Goal: Task Accomplishment & Management: Use online tool/utility

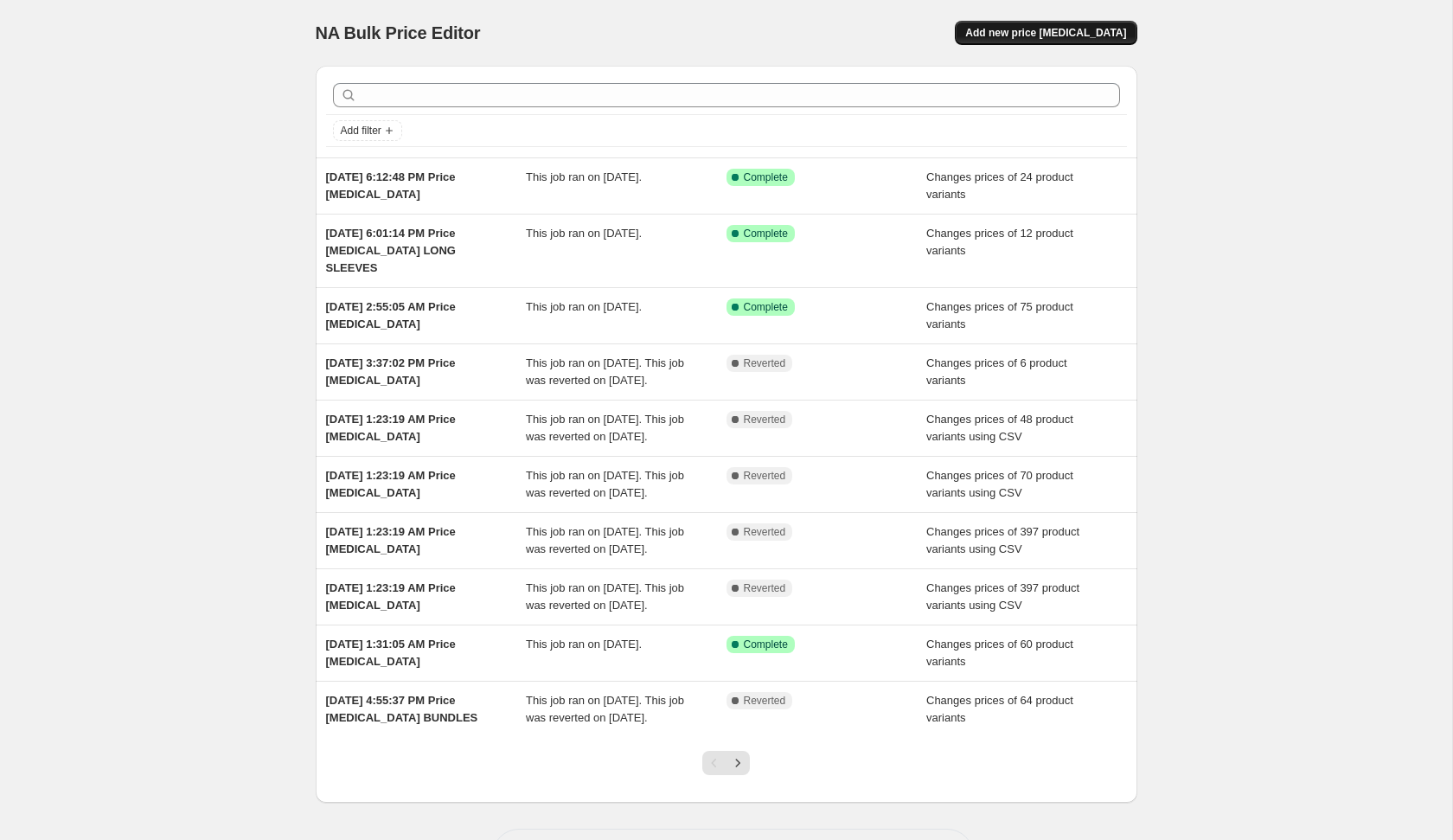
click at [1020, 27] on span "Add new price [MEDICAL_DATA]" at bounding box center [1046, 32] width 161 height 14
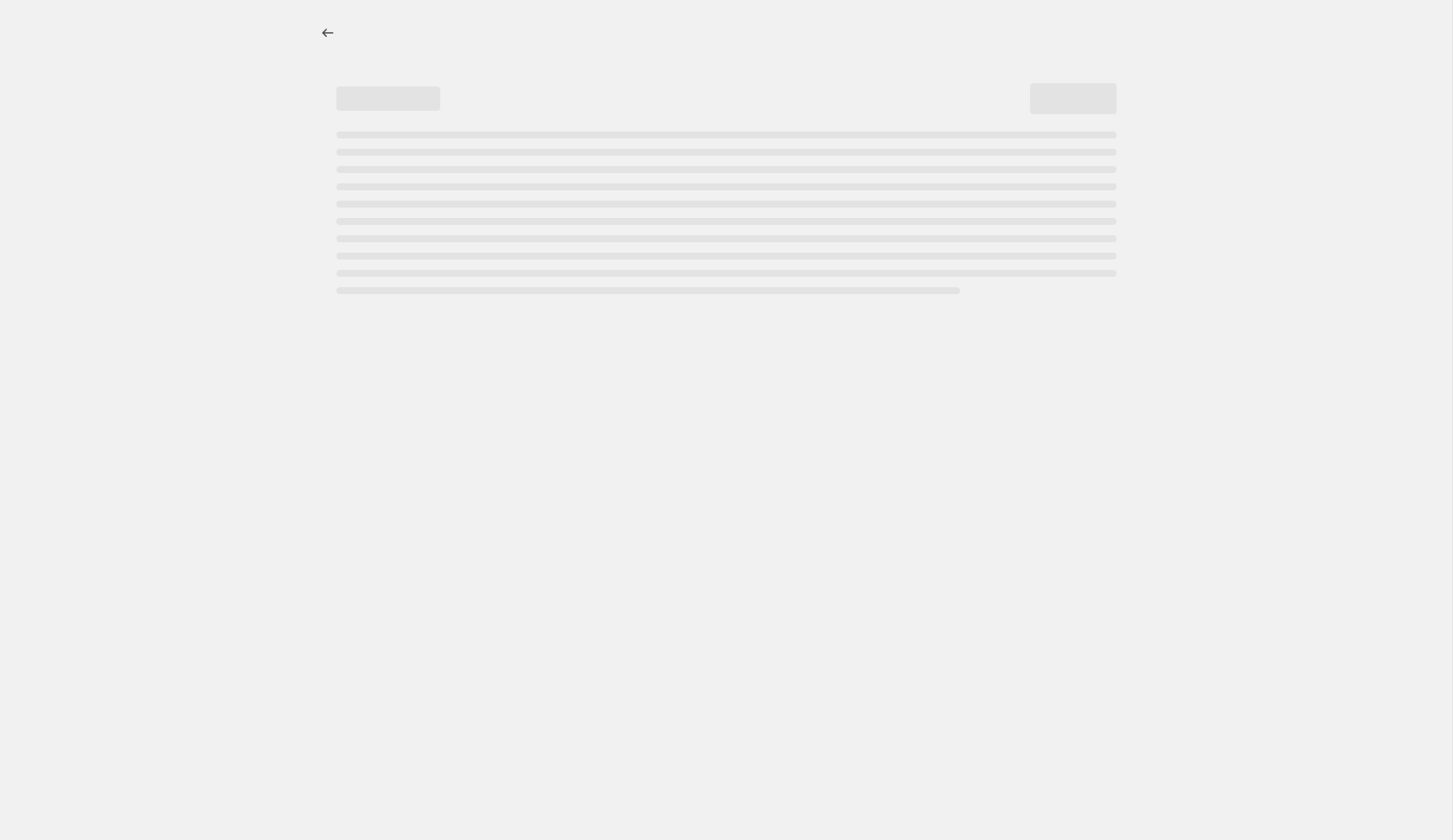
select select "percentage"
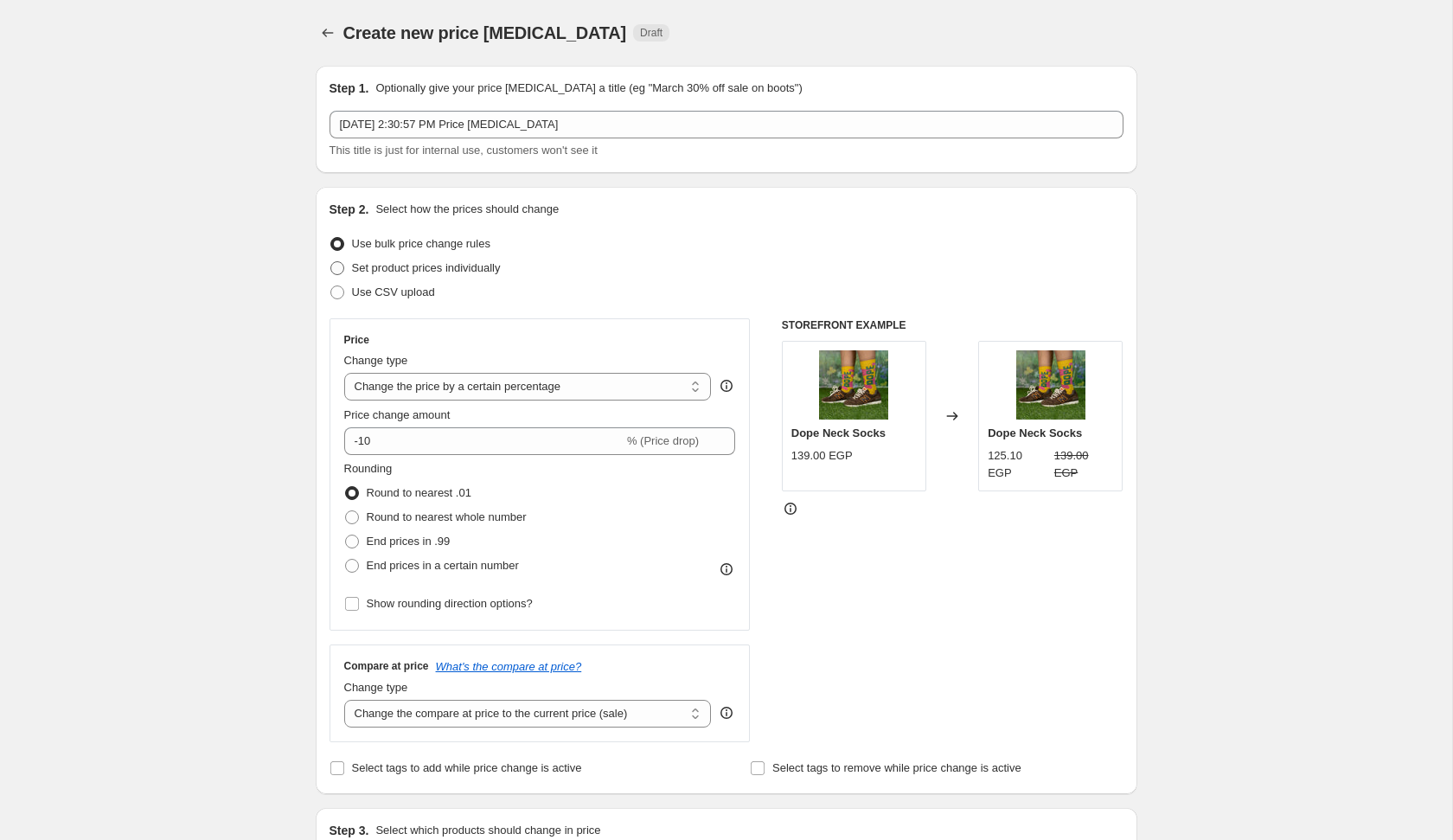
click at [452, 278] on label "Set product prices individually" at bounding box center [414, 268] width 172 height 24
click at [331, 262] on input "Set product prices individually" at bounding box center [330, 261] width 1 height 1
radio input "true"
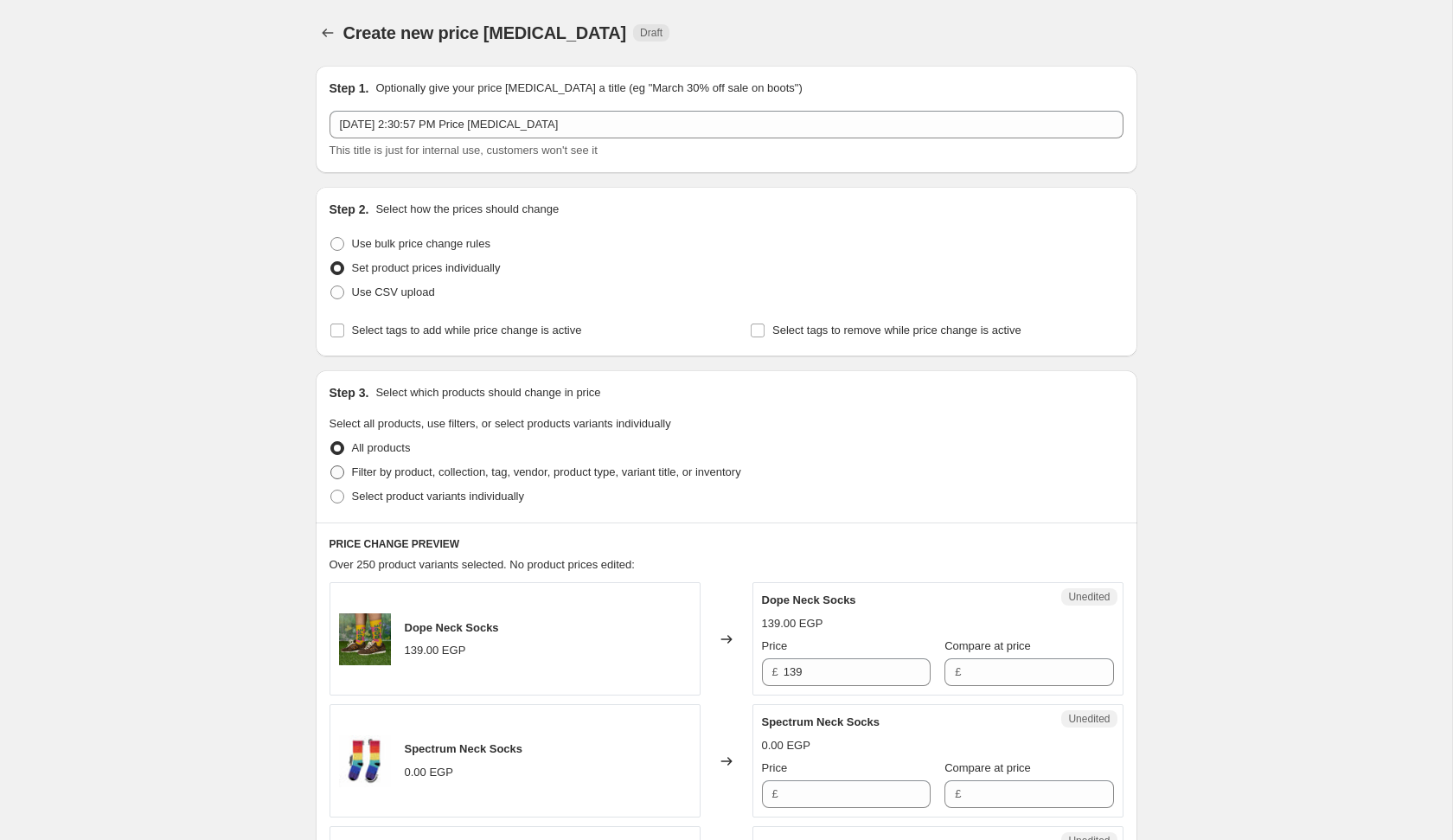
click at [404, 471] on span "Filter by product, collection, tag, vendor, product type, variant title, or inv…" at bounding box center [547, 472] width 389 height 13
click at [331, 466] on input "Filter by product, collection, tag, vendor, product type, variant title, or inv…" at bounding box center [330, 465] width 1 height 1
radio input "true"
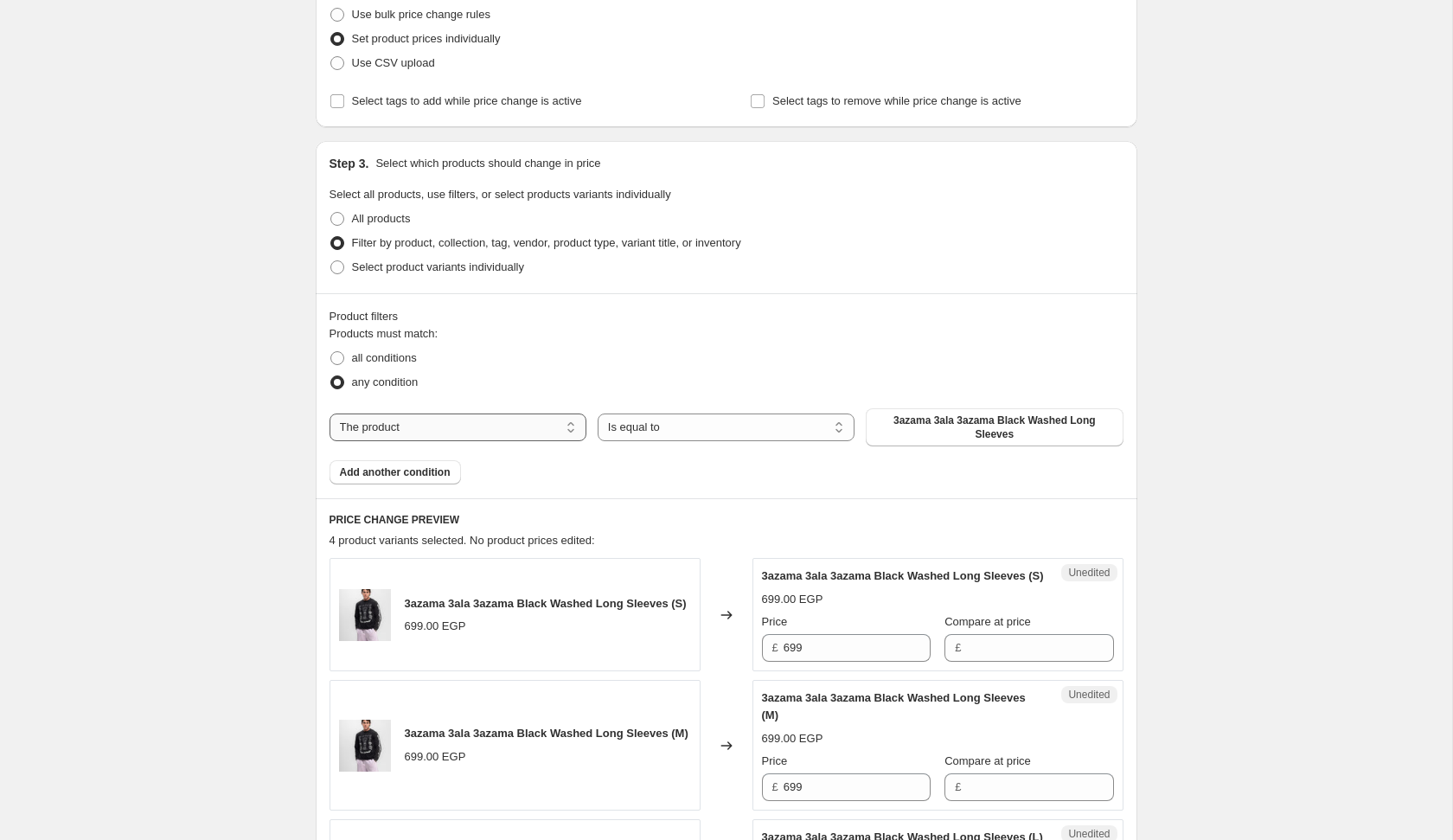
scroll to position [248, 0]
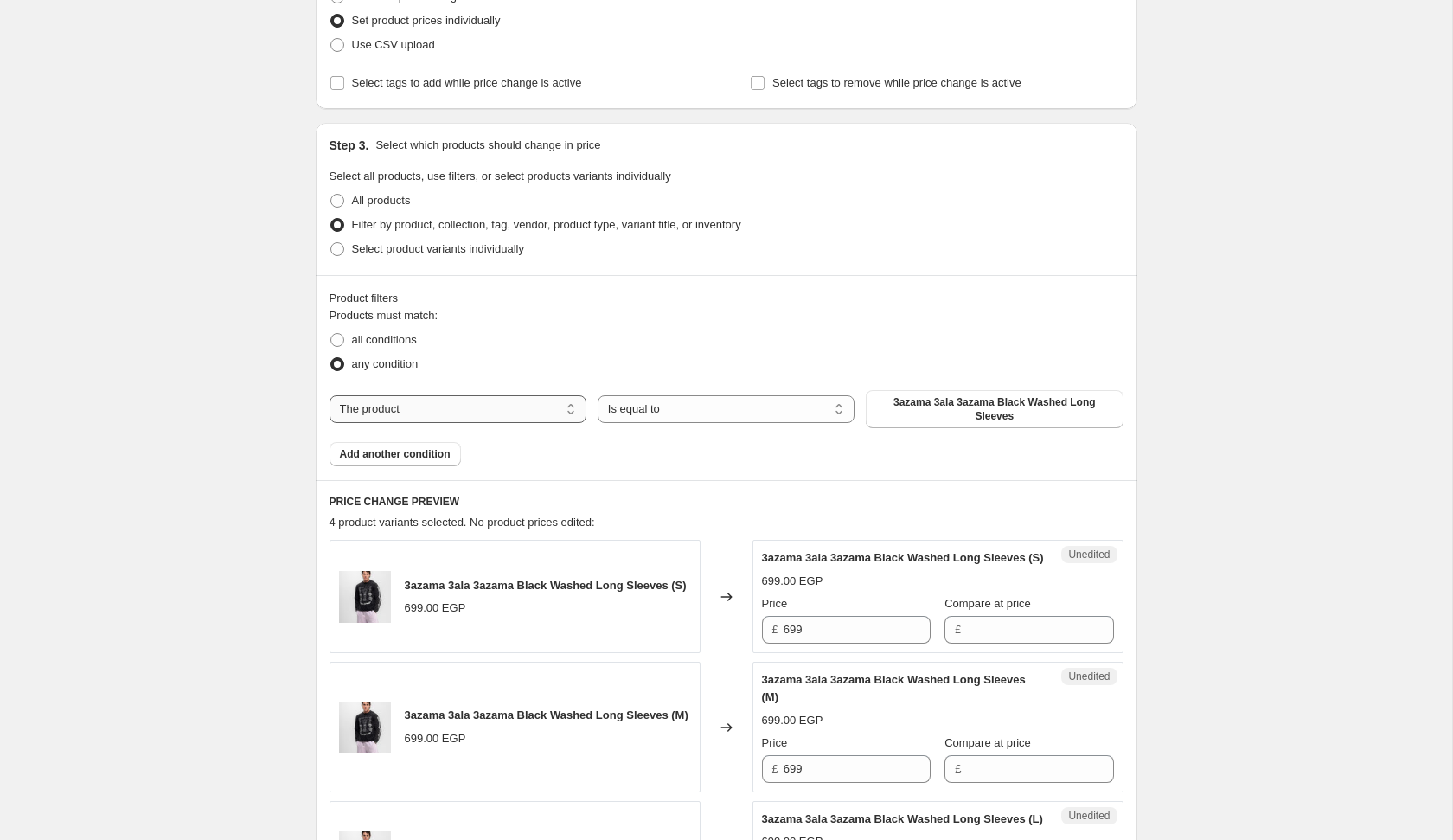
click at [516, 406] on select "The product The product's collection The product's tag The product's vendor The…" at bounding box center [457, 409] width 257 height 28
click at [442, 458] on span "Add another condition" at bounding box center [395, 453] width 110 height 14
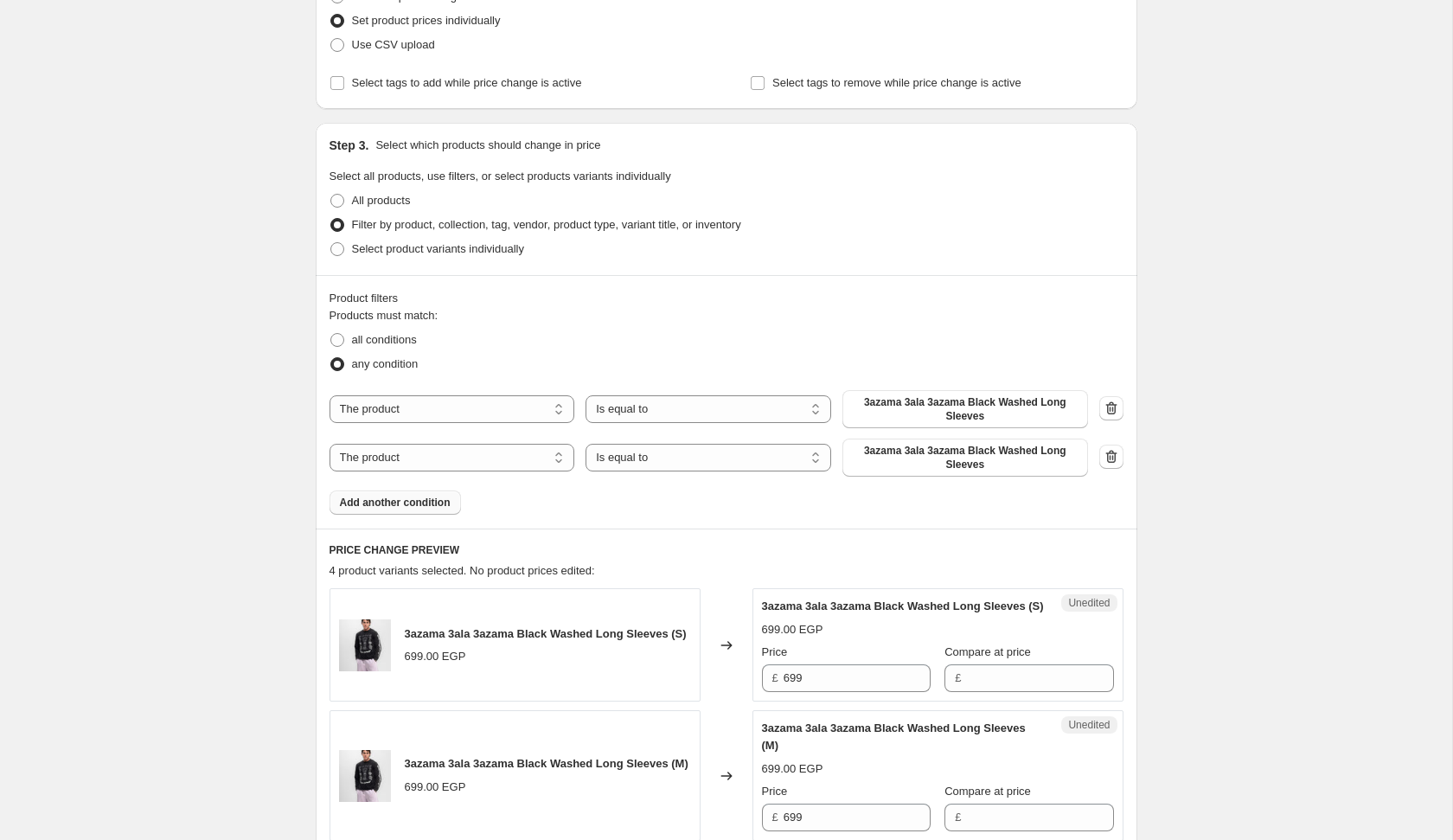
click at [427, 501] on span "Add another condition" at bounding box center [395, 503] width 110 height 14
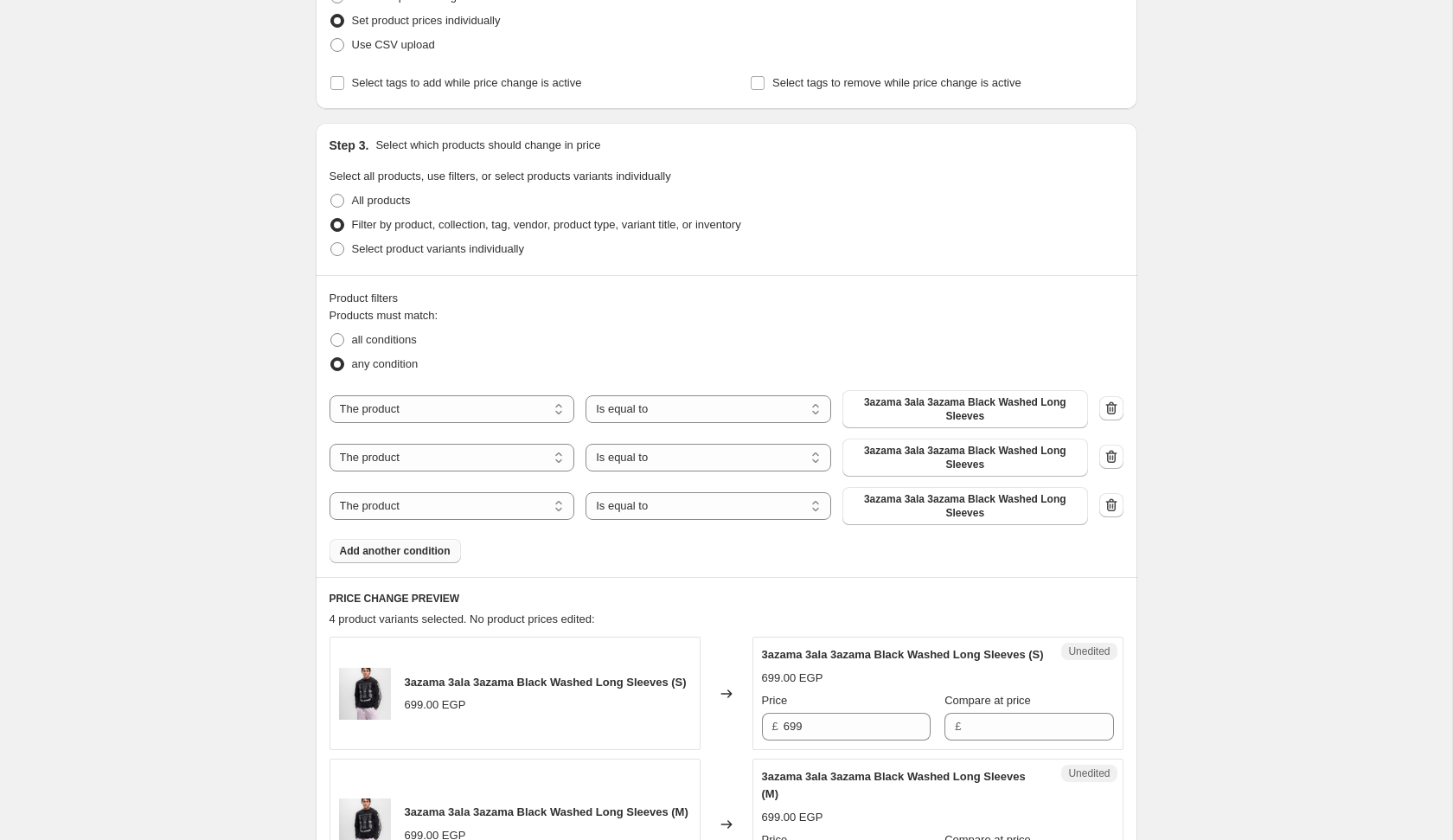
click at [423, 546] on span "Add another condition" at bounding box center [395, 551] width 110 height 14
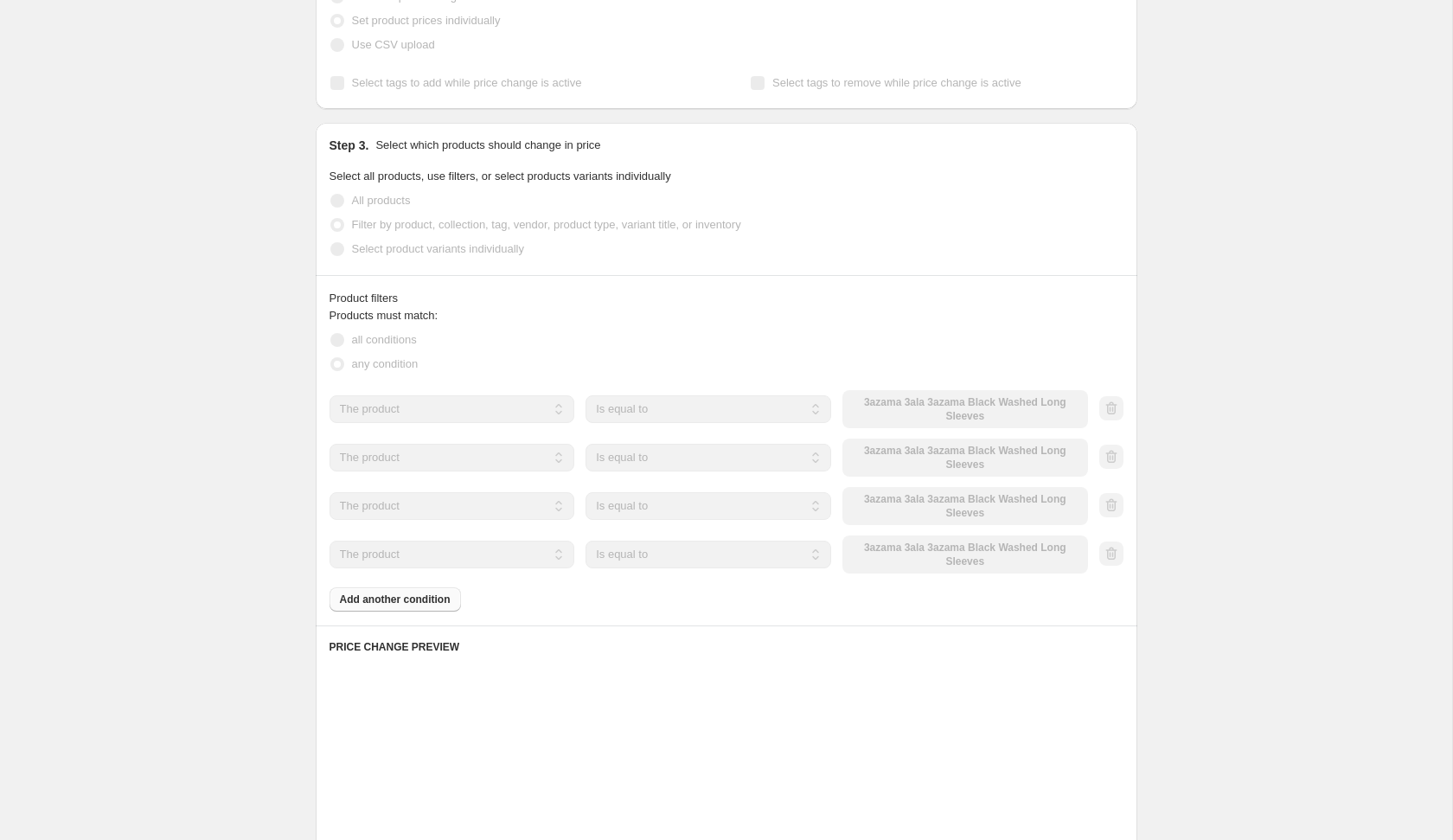
click at [419, 606] on div "Products must match: all conditions any condition The product The product's col…" at bounding box center [726, 459] width 794 height 304
click at [425, 599] on div "Products must match: all conditions any condition The product The product's col…" at bounding box center [726, 459] width 794 height 304
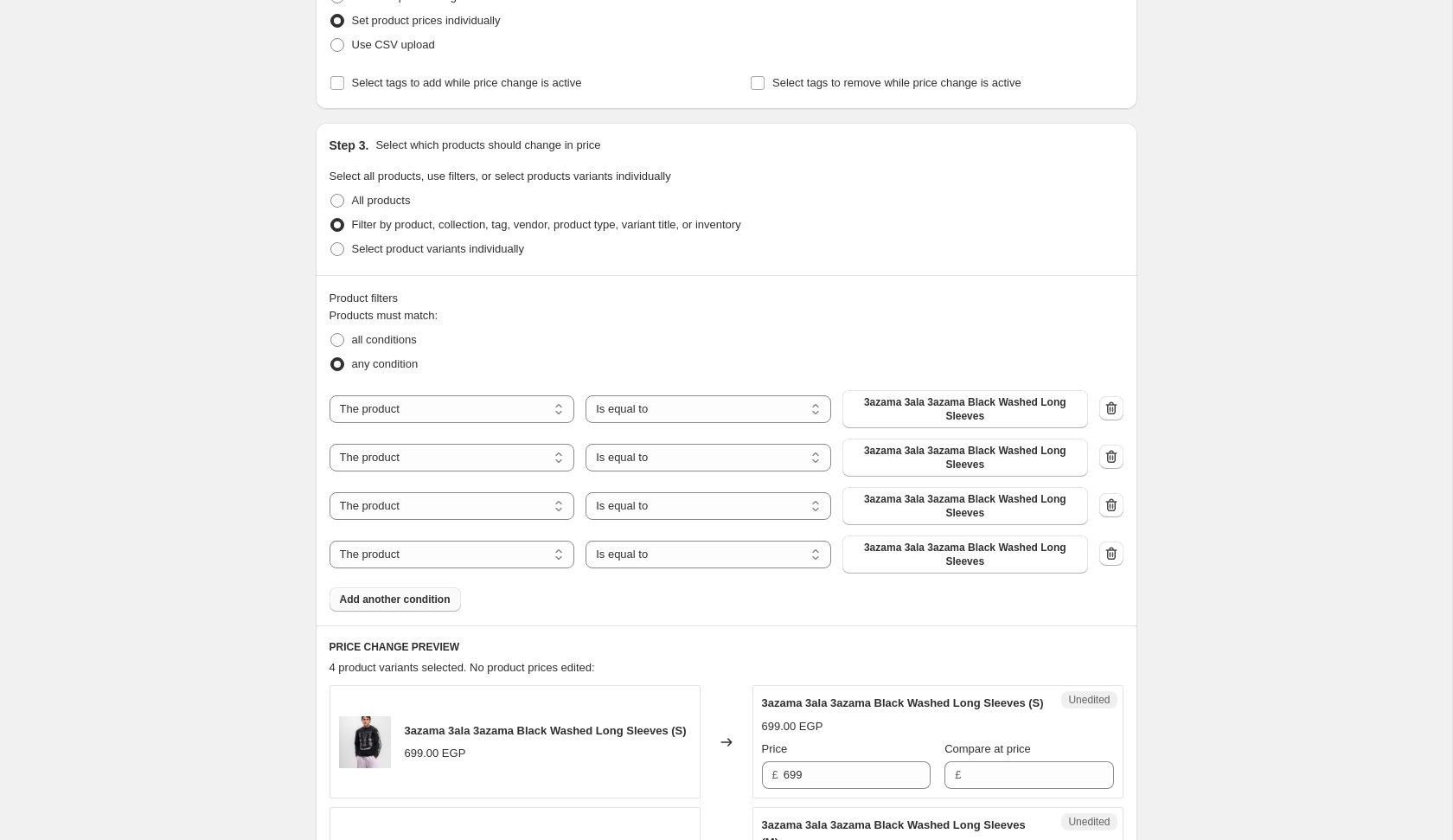
click at [425, 599] on span "Add another condition" at bounding box center [395, 599] width 110 height 14
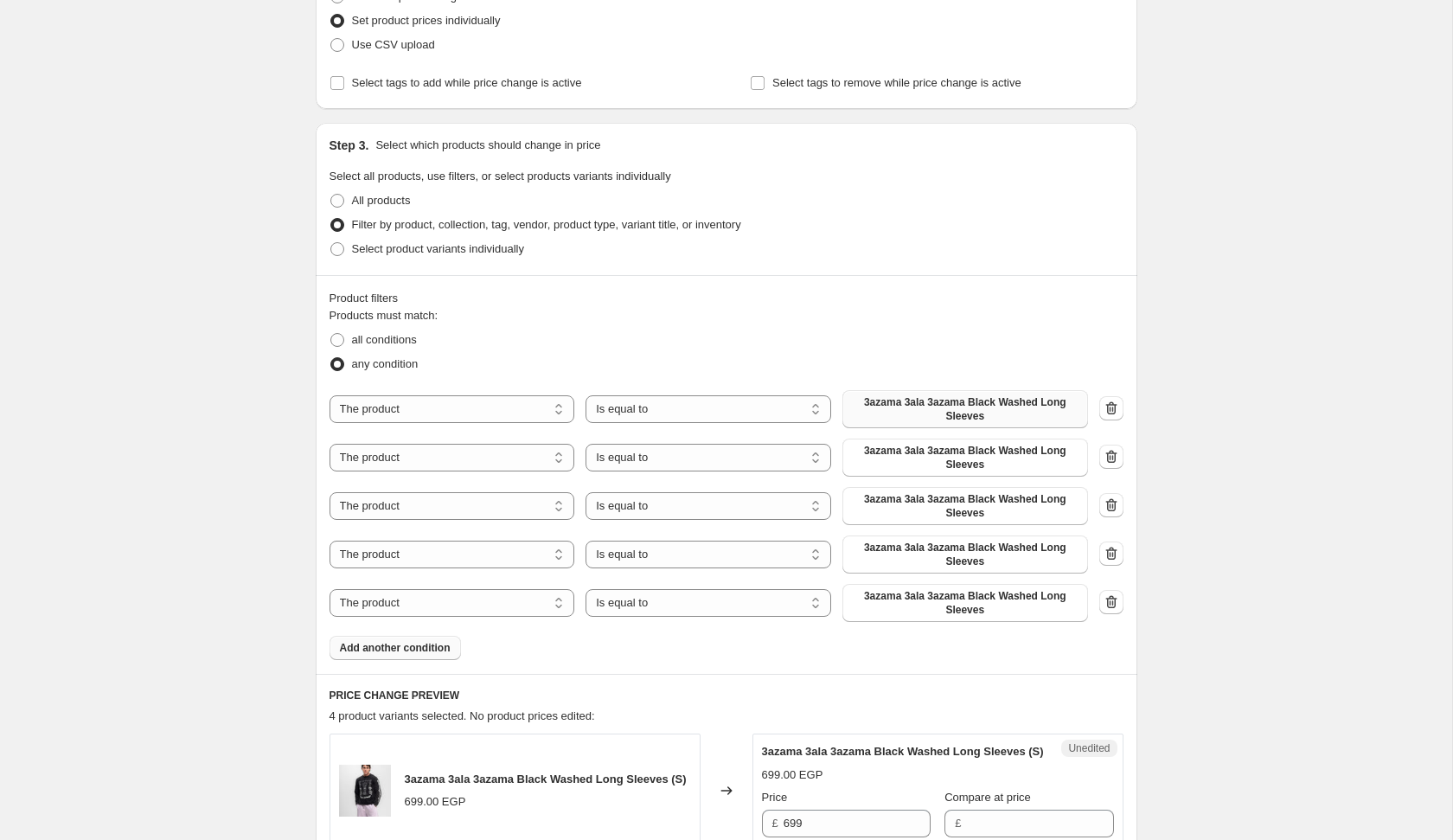
click at [938, 419] on span "3azama 3ala 3azama Black Washed Long Sleeves" at bounding box center [965, 409] width 225 height 28
click at [471, 401] on select "The product The product's collection The product's tag The product's vendor The…" at bounding box center [452, 409] width 246 height 28
select select "product_type"
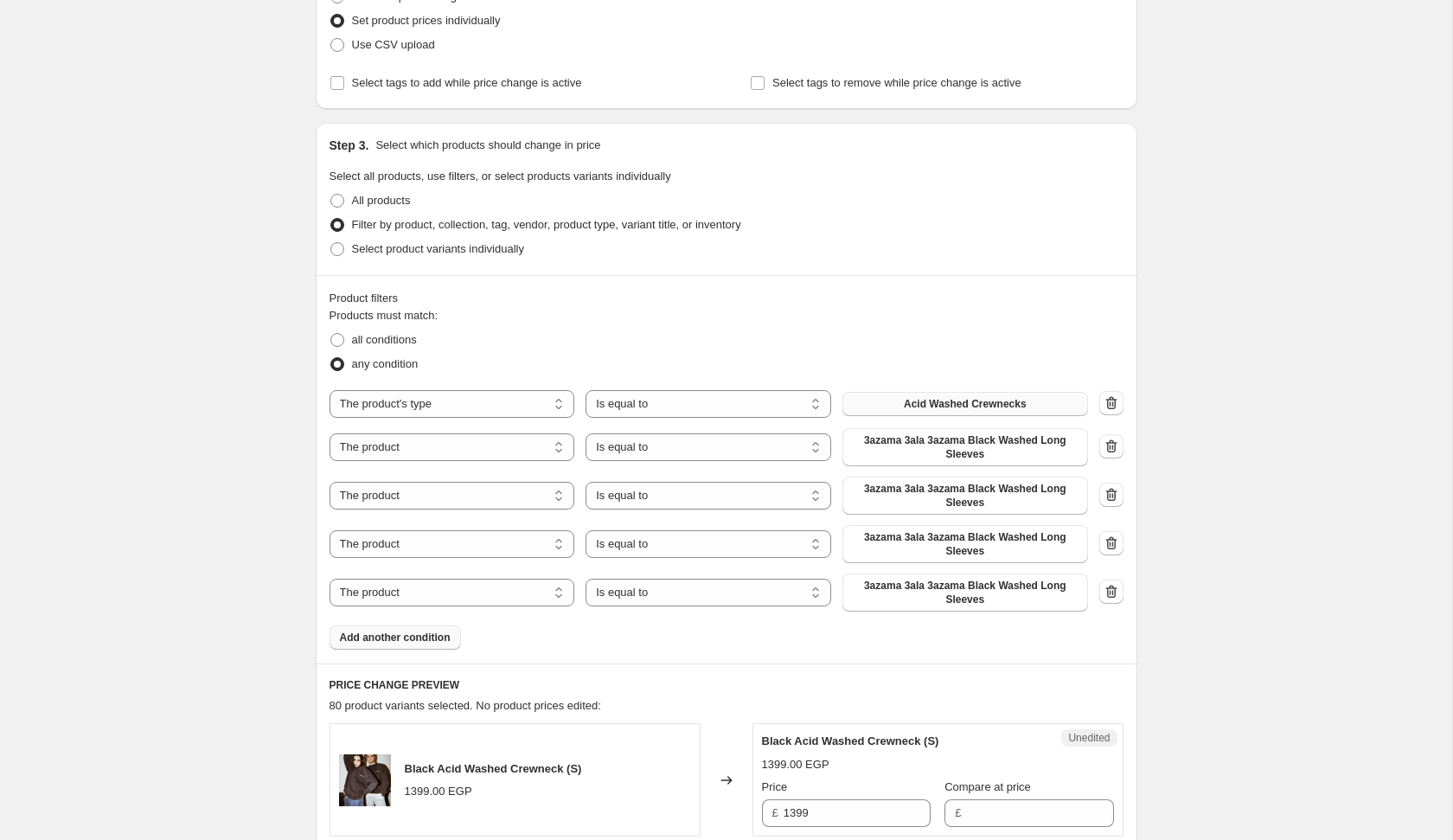
click at [963, 399] on span "Acid Washed Crewnecks" at bounding box center [965, 403] width 122 height 14
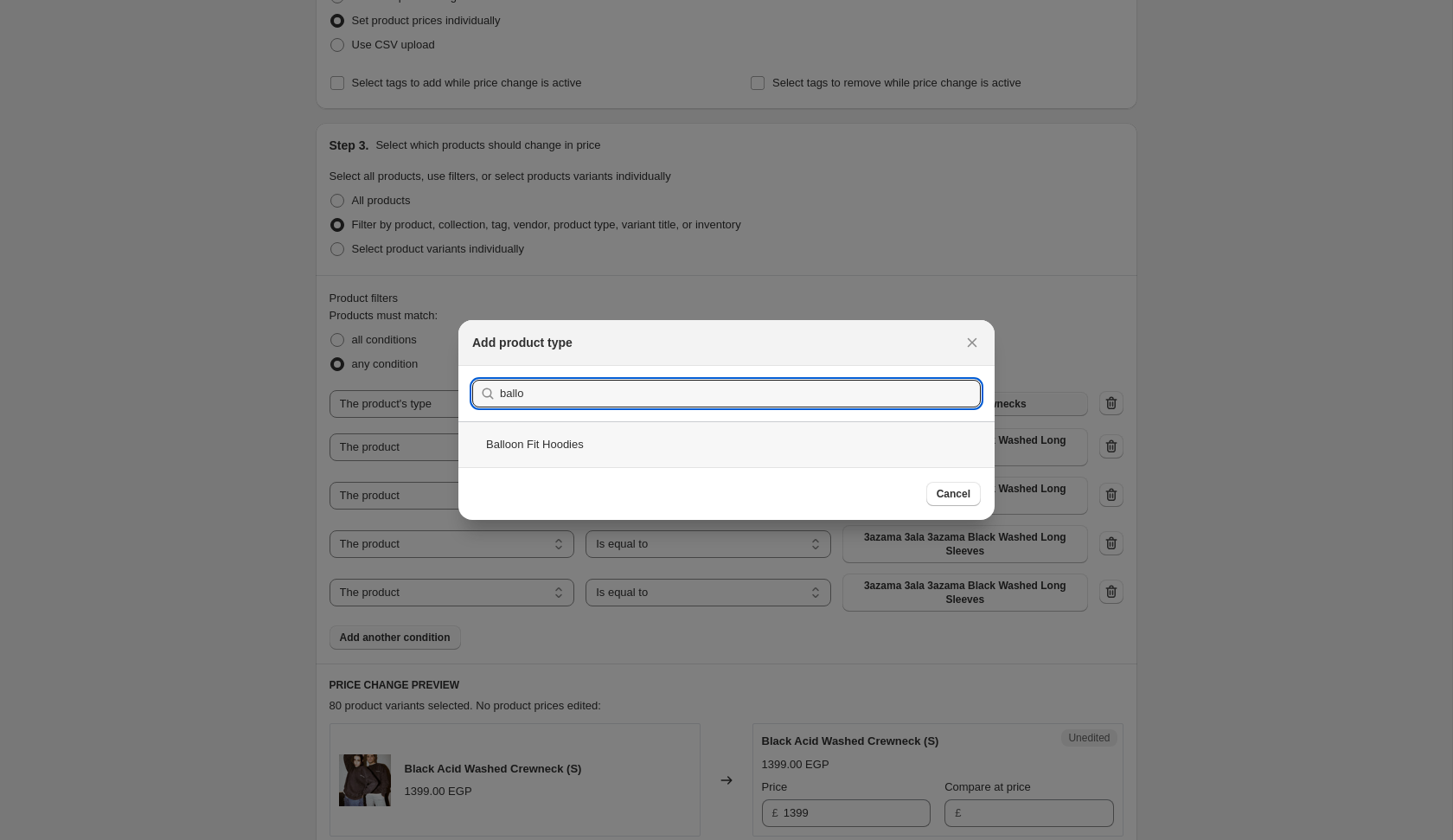
type input "ballo"
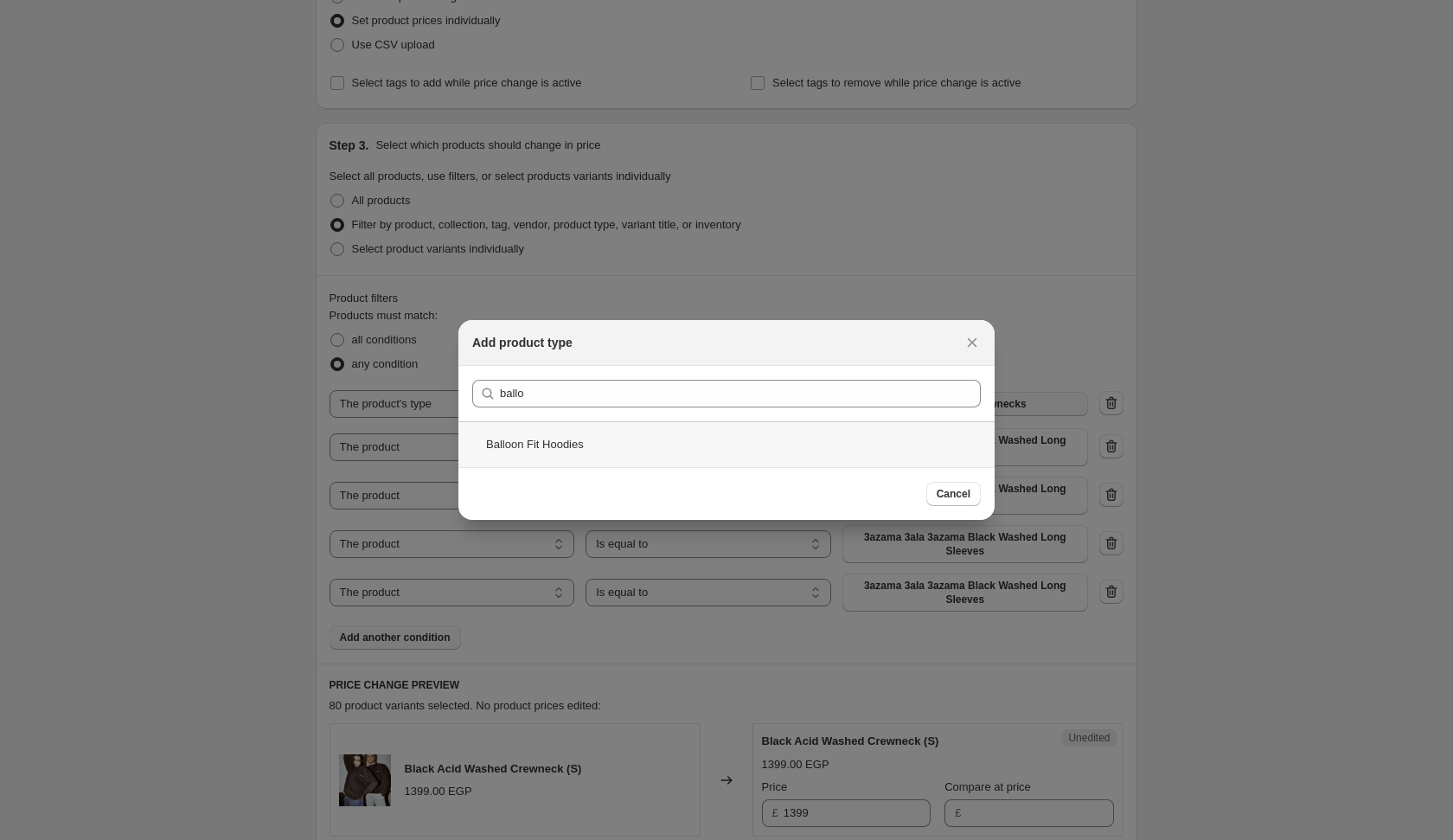
click at [695, 457] on div "Balloon Fit Hoodies" at bounding box center [726, 443] width 536 height 45
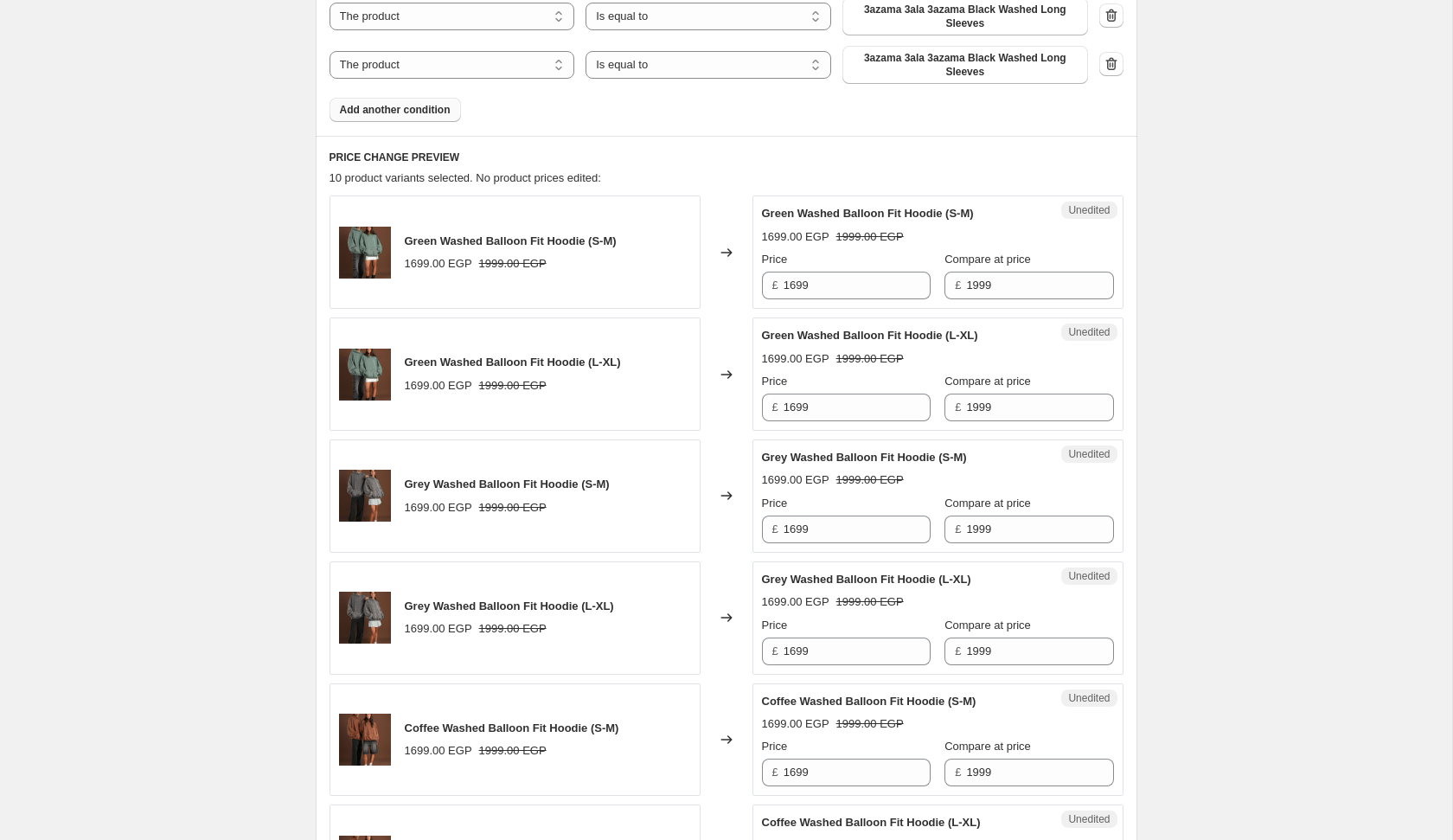
scroll to position [776, 0]
click at [848, 287] on input "1699" at bounding box center [857, 285] width 147 height 28
type input "999"
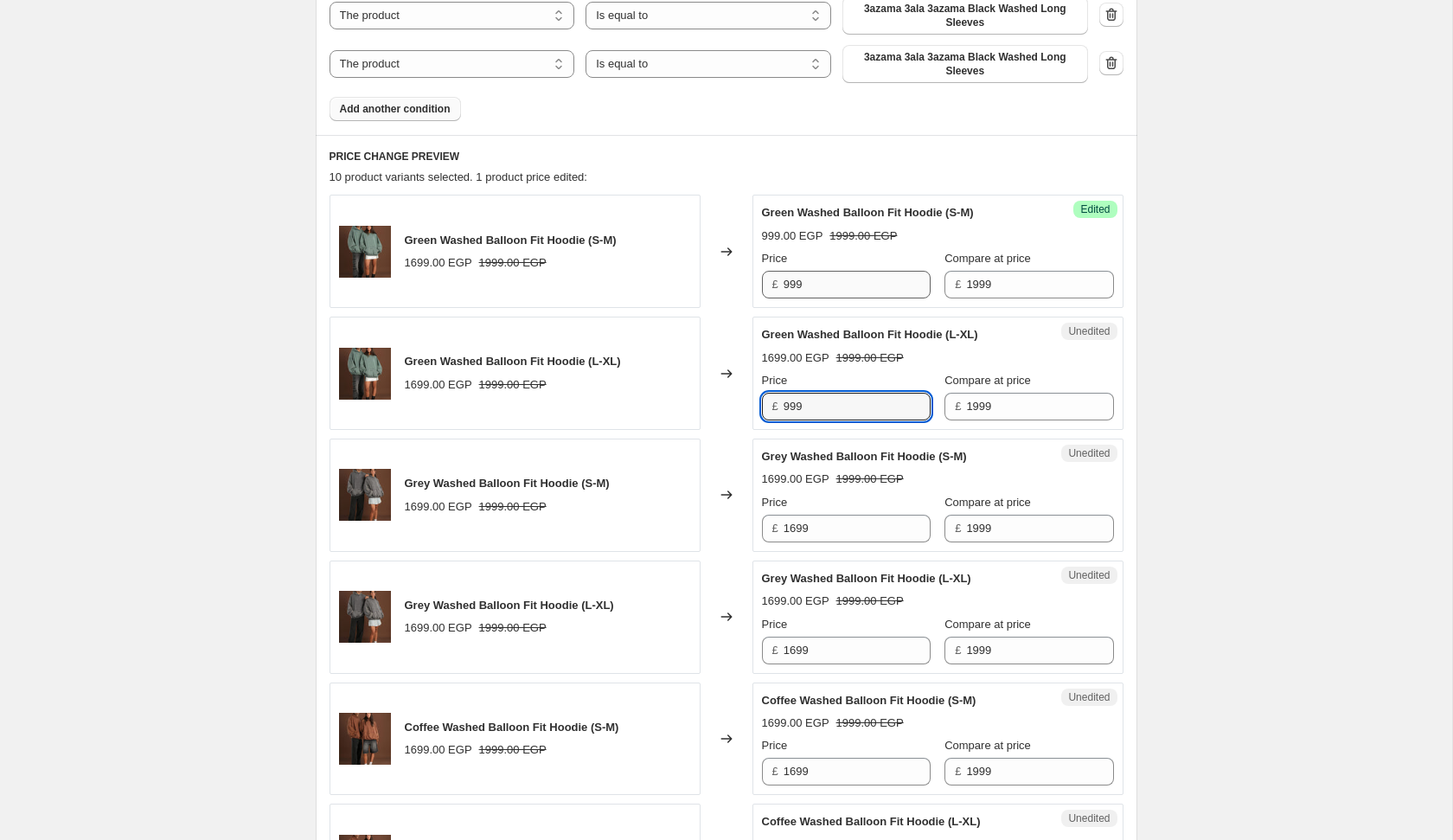
type input "999"
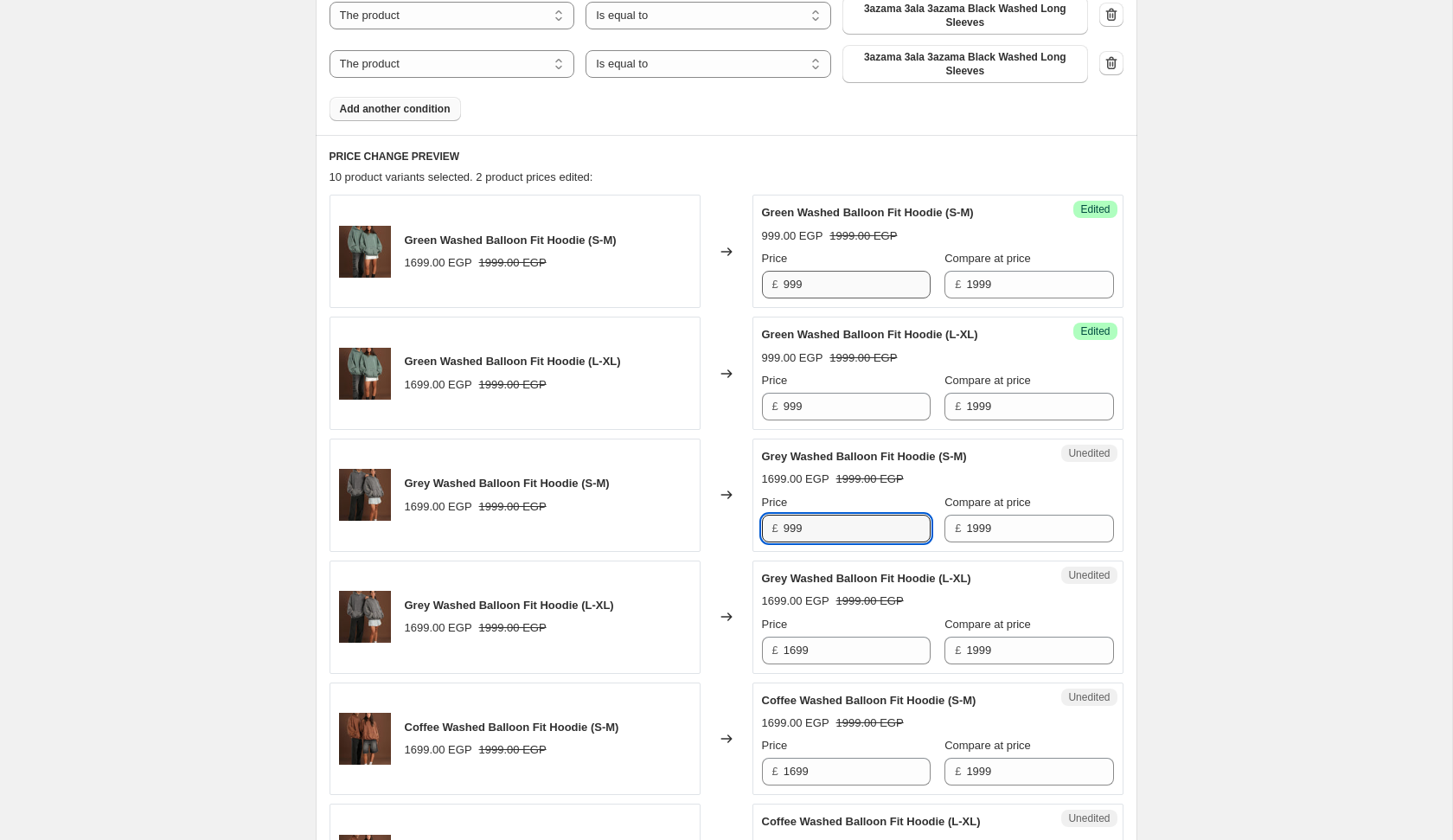
type input "999"
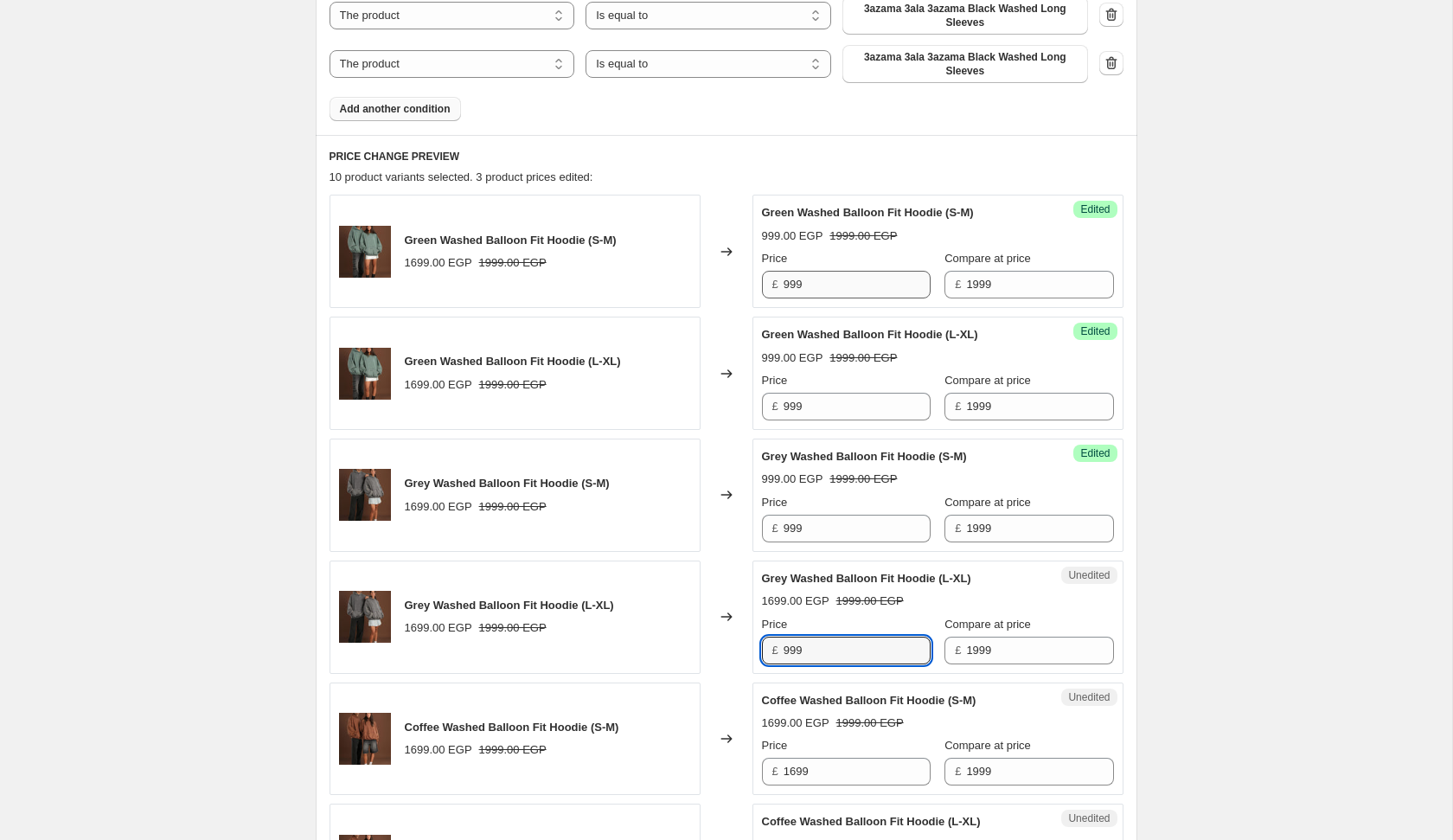
type input "999"
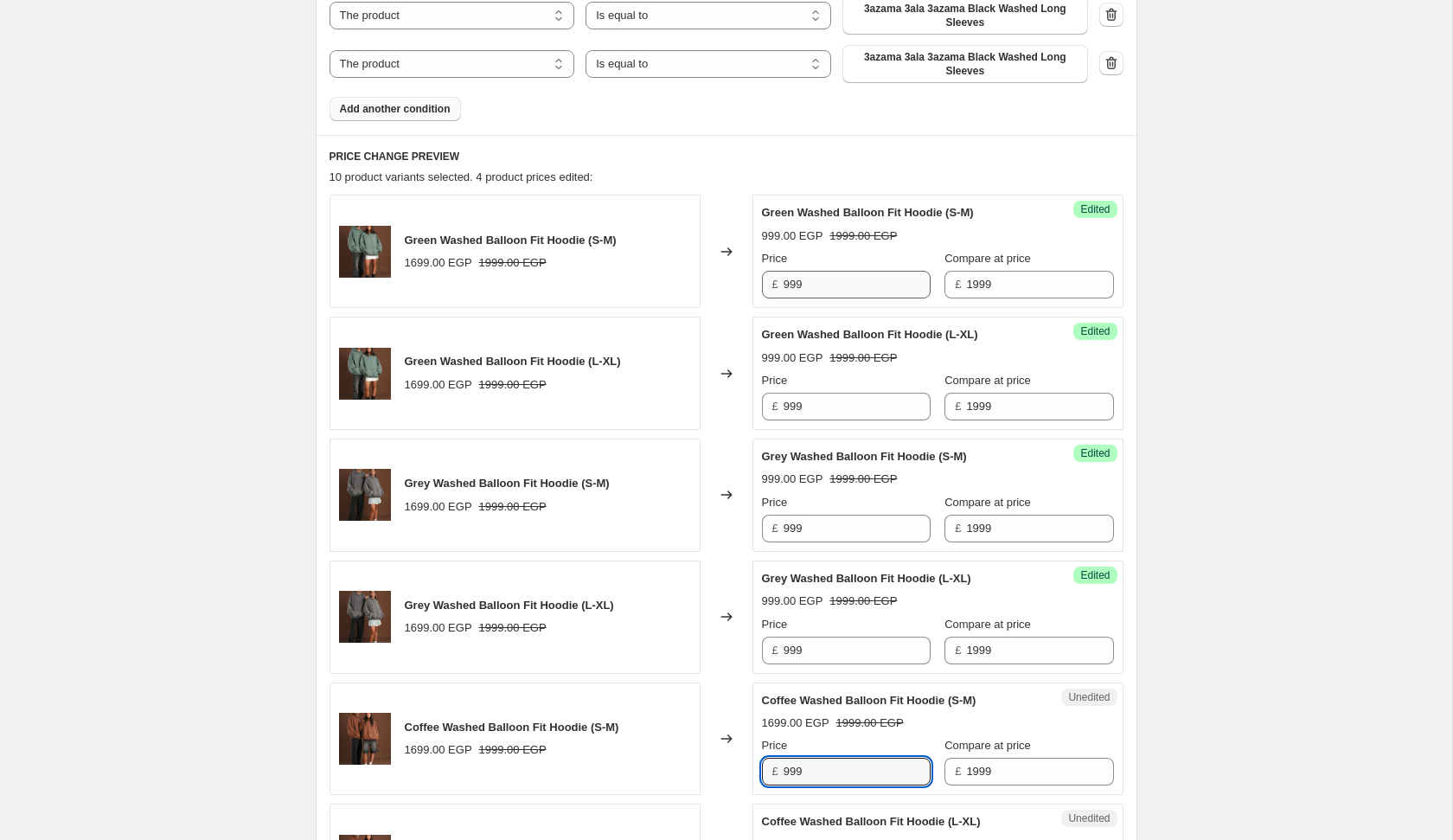
type input "999"
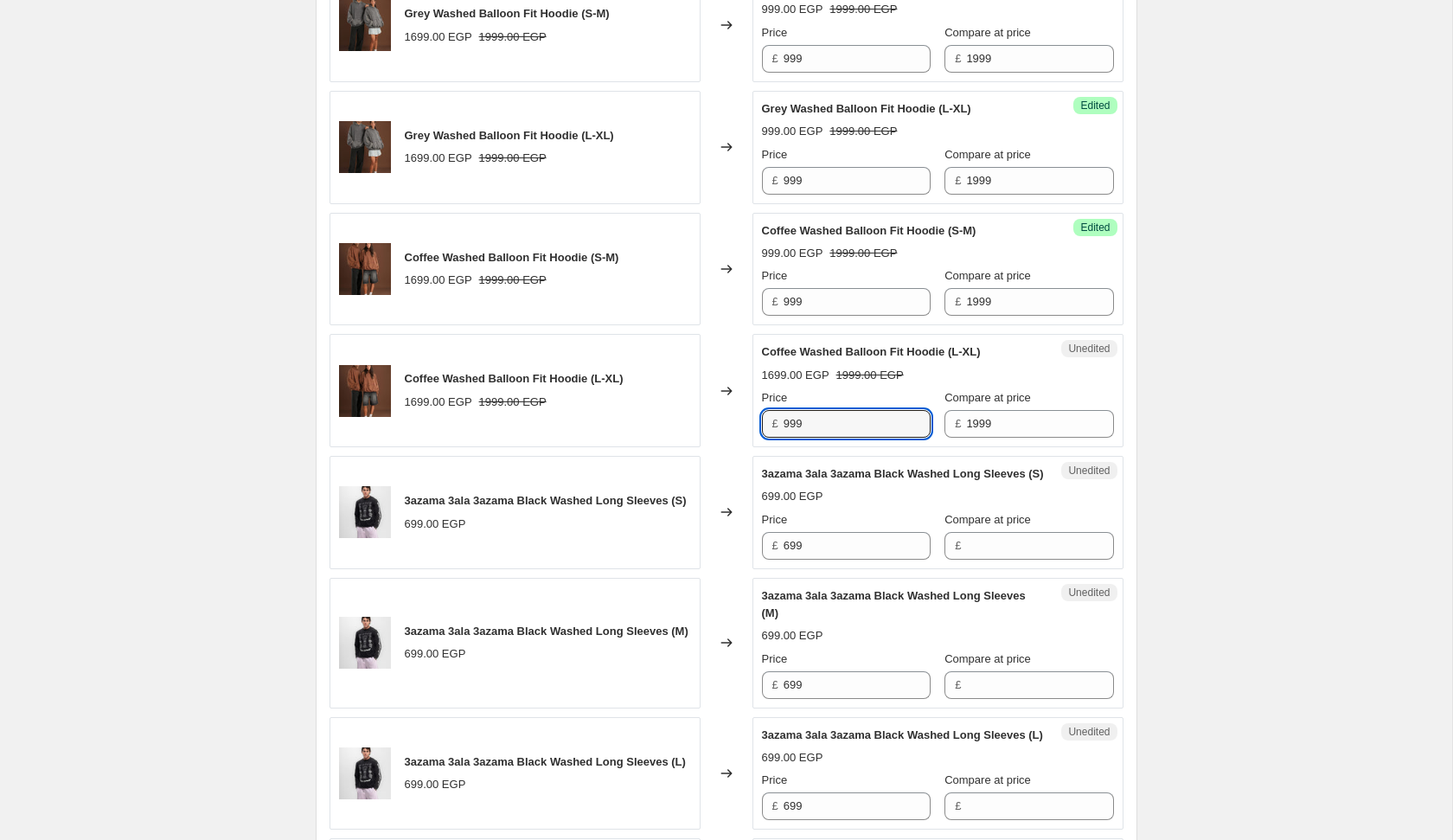
type input "999"
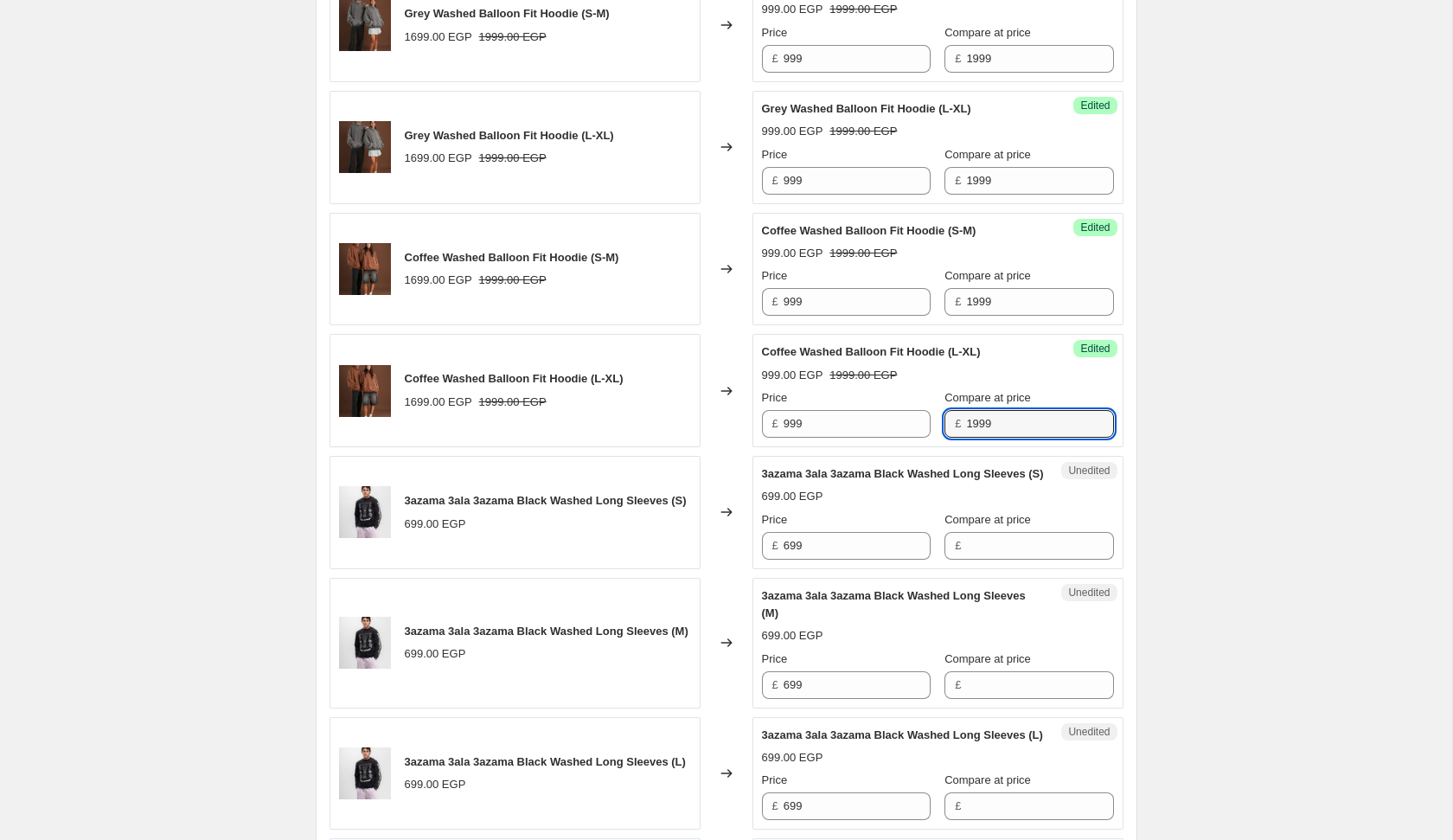
click at [1339, 392] on div "Create new price [MEDICAL_DATA]. This page is ready Create new price [MEDICAL_D…" at bounding box center [726, 70] width 1452 height 2631
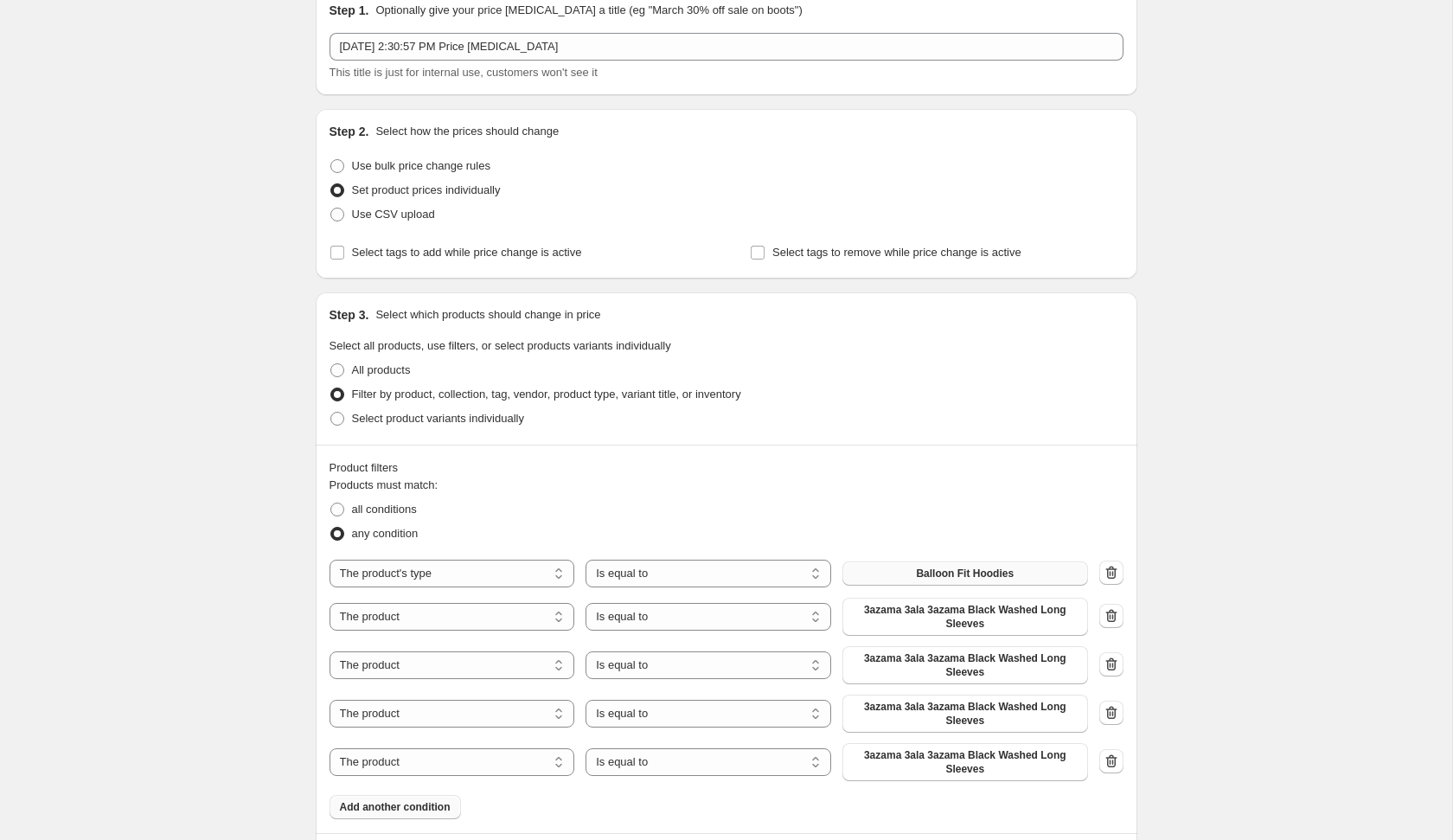
scroll to position [81, 0]
click at [494, 619] on select "The product The product's collection The product's tag The product's vendor The…" at bounding box center [452, 614] width 246 height 28
select select "product_type"
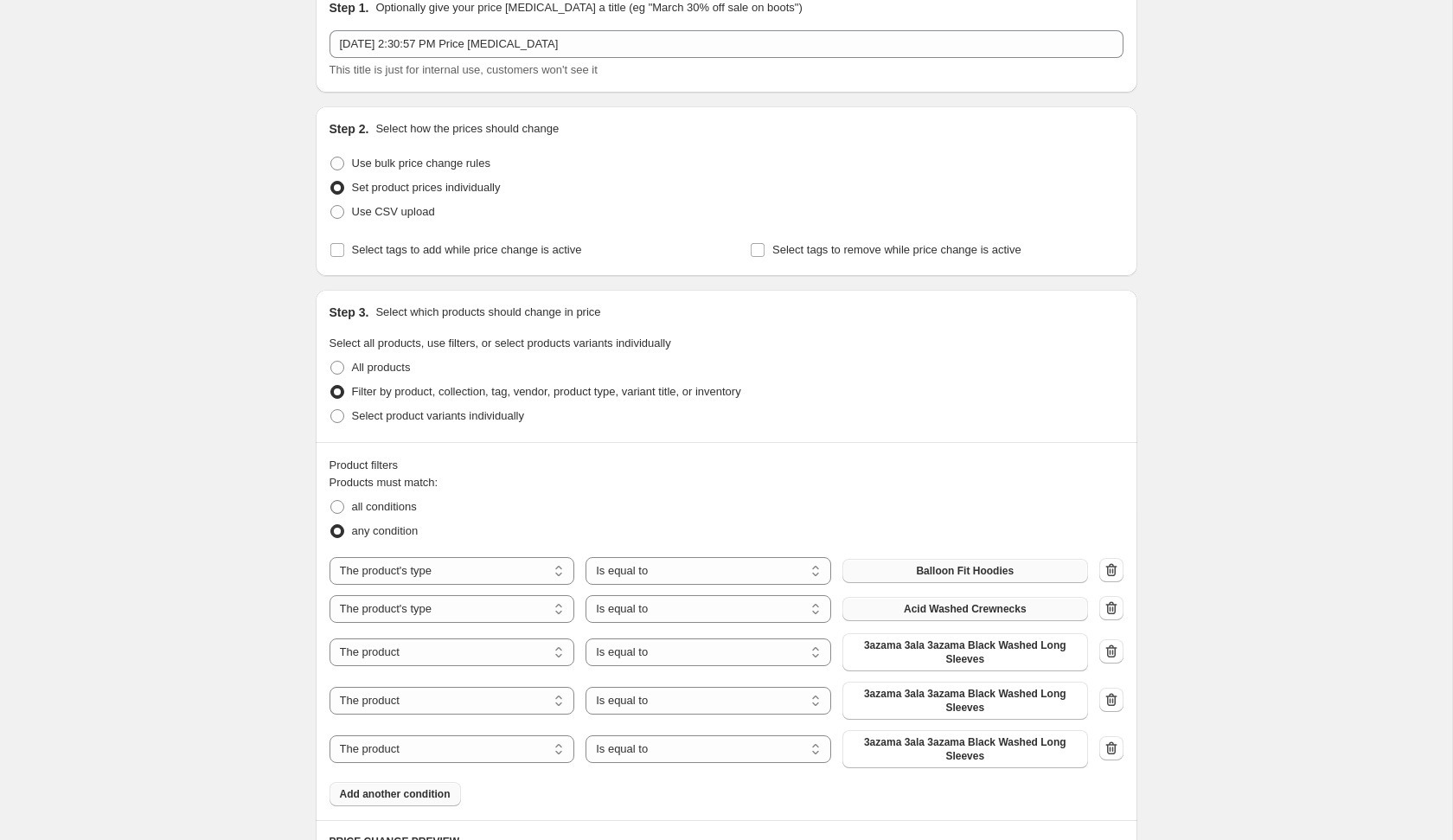
click at [947, 605] on span "Acid Washed Crewnecks" at bounding box center [965, 608] width 122 height 14
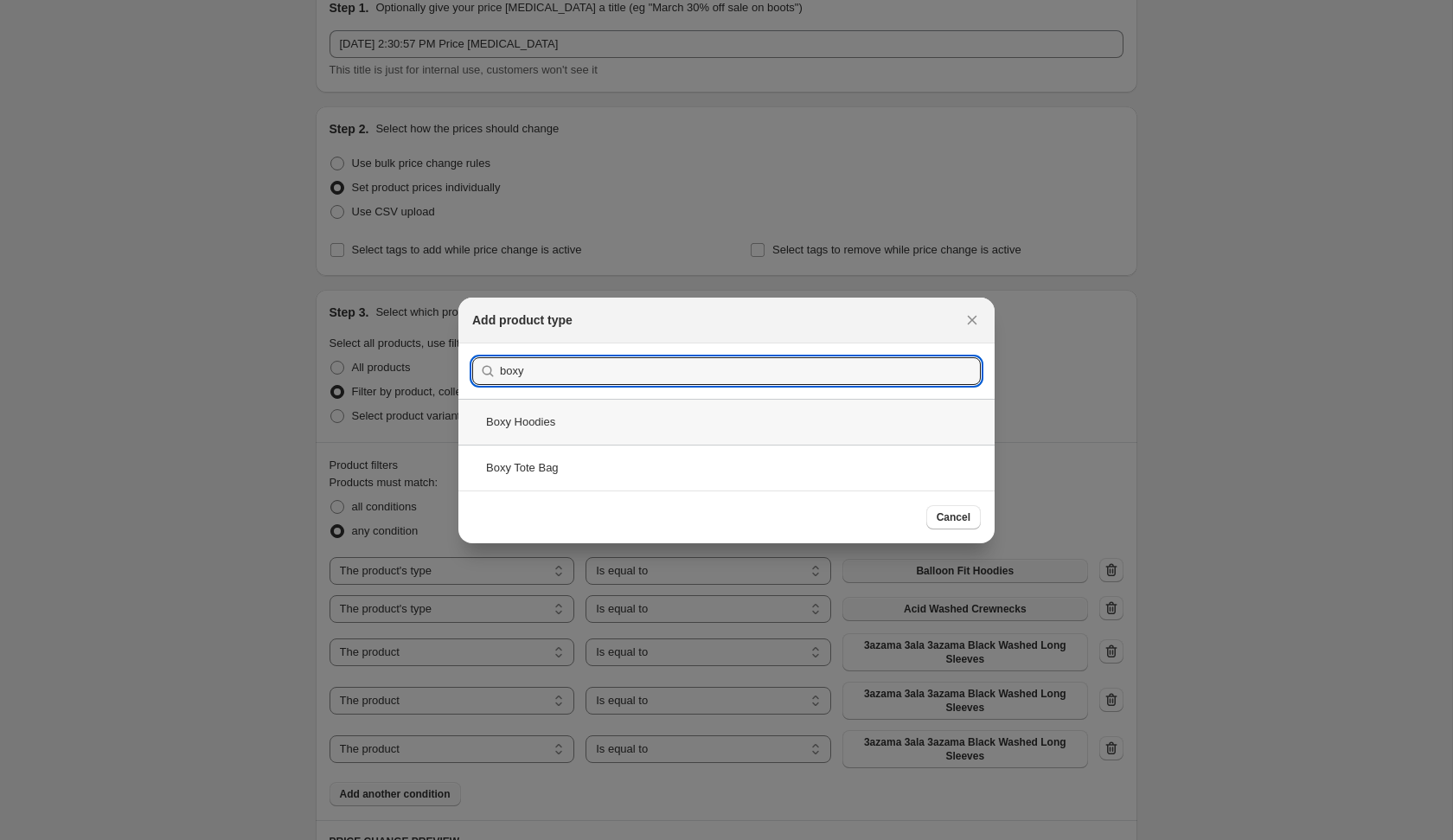
type input "boxy"
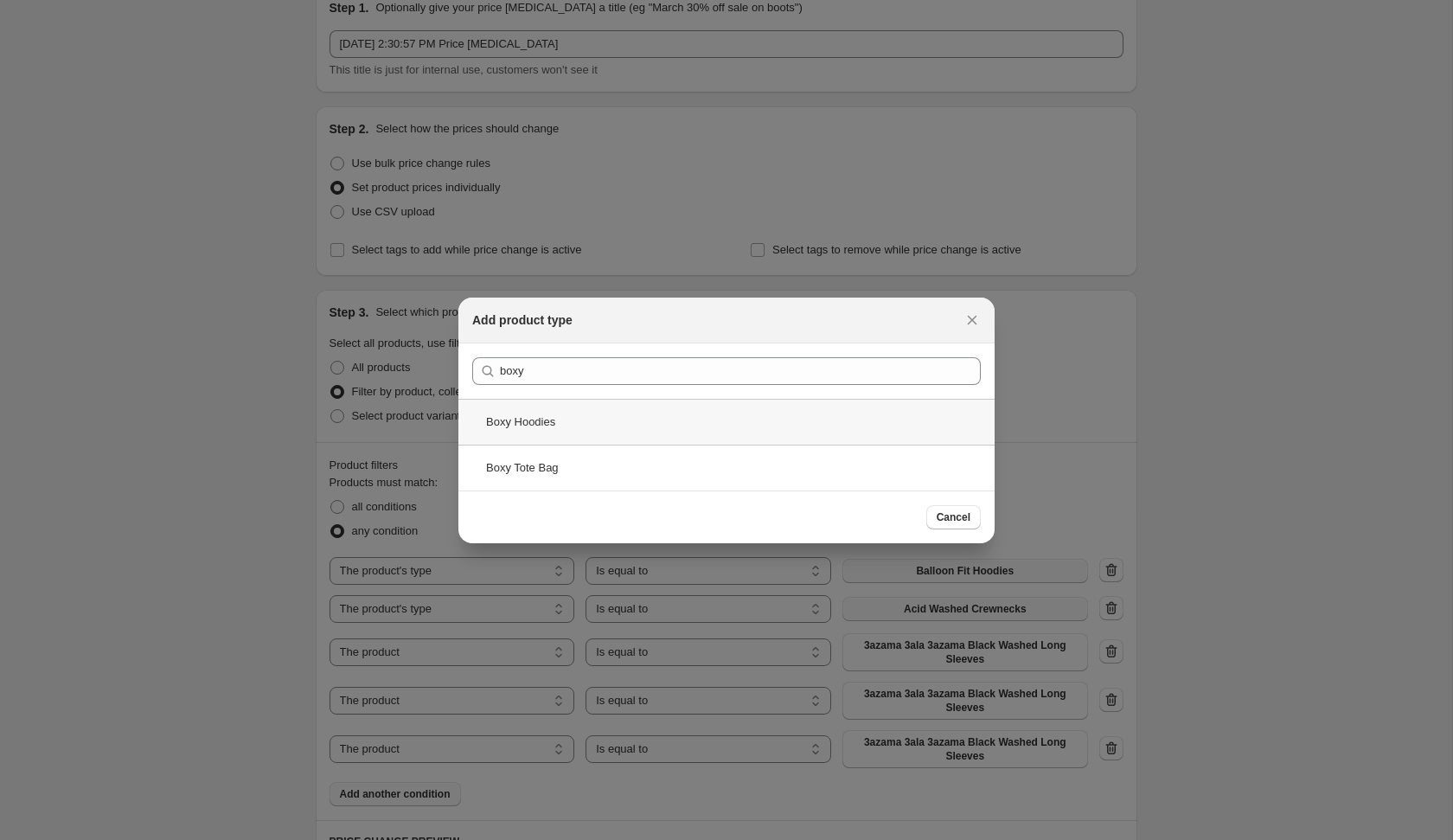
click at [769, 423] on div "Boxy Hoodies" at bounding box center [726, 421] width 536 height 45
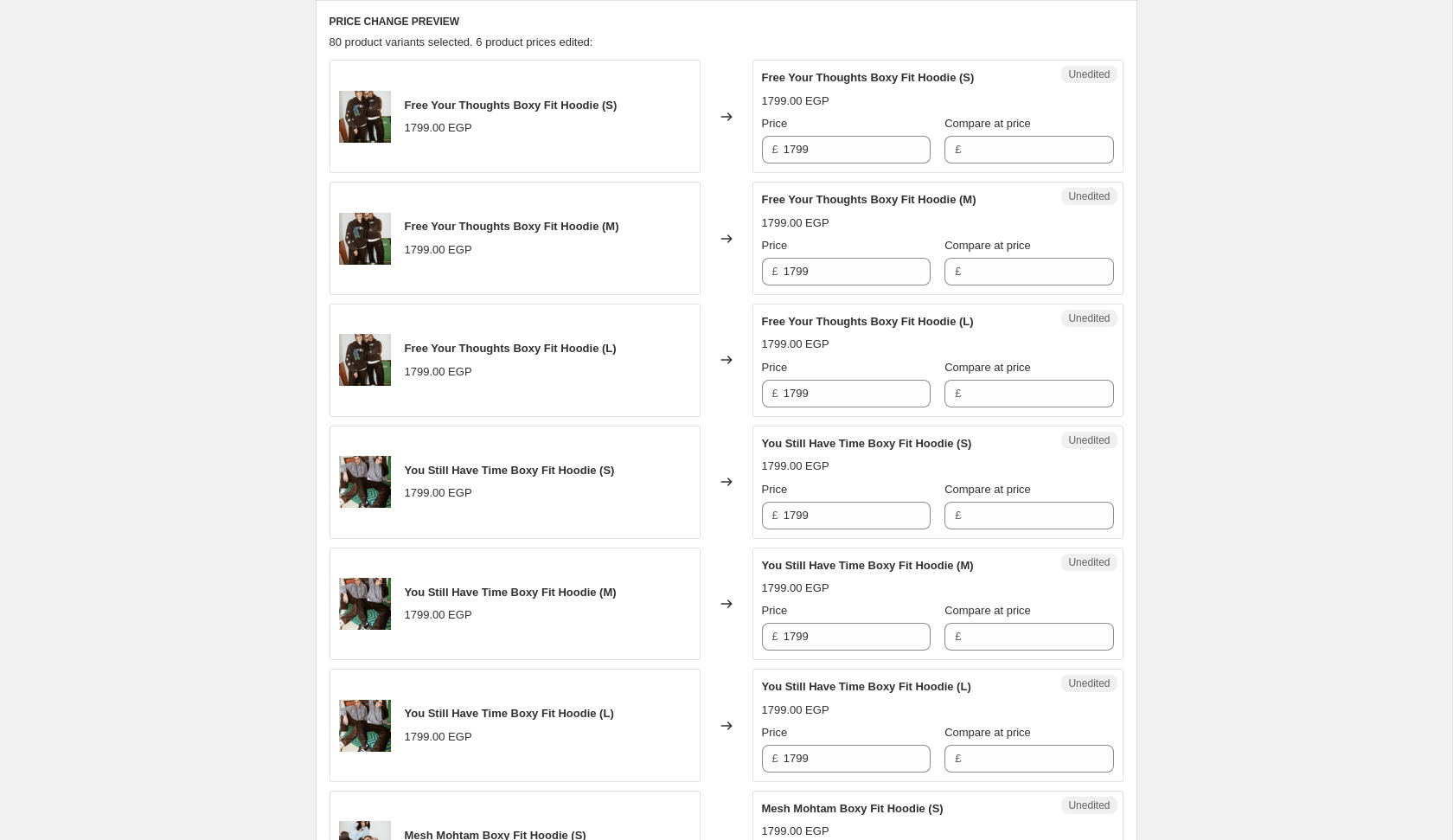
scroll to position [842, 0]
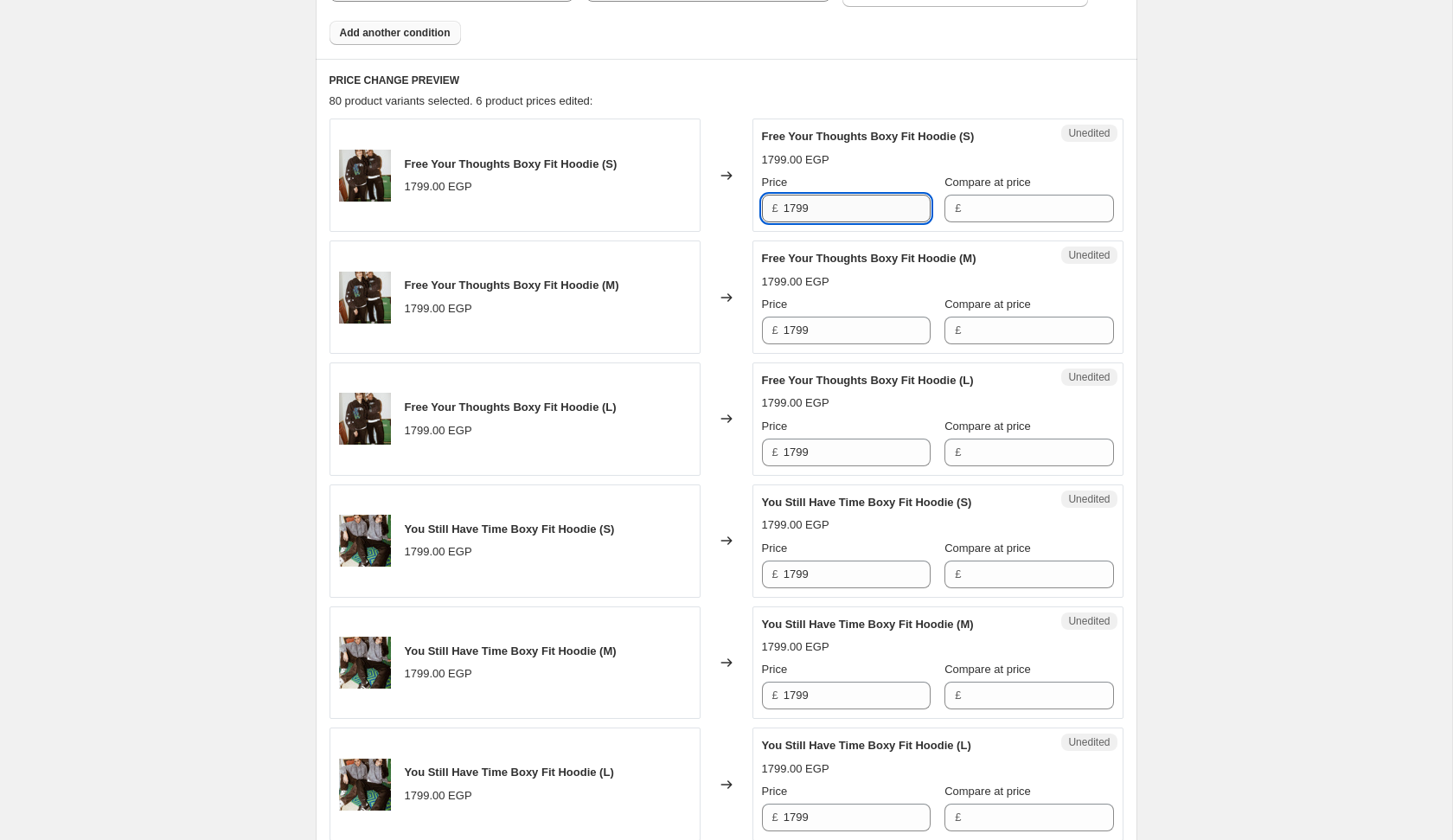
click at [853, 212] on input "1799" at bounding box center [857, 209] width 147 height 28
type input "999"
type input "1799"
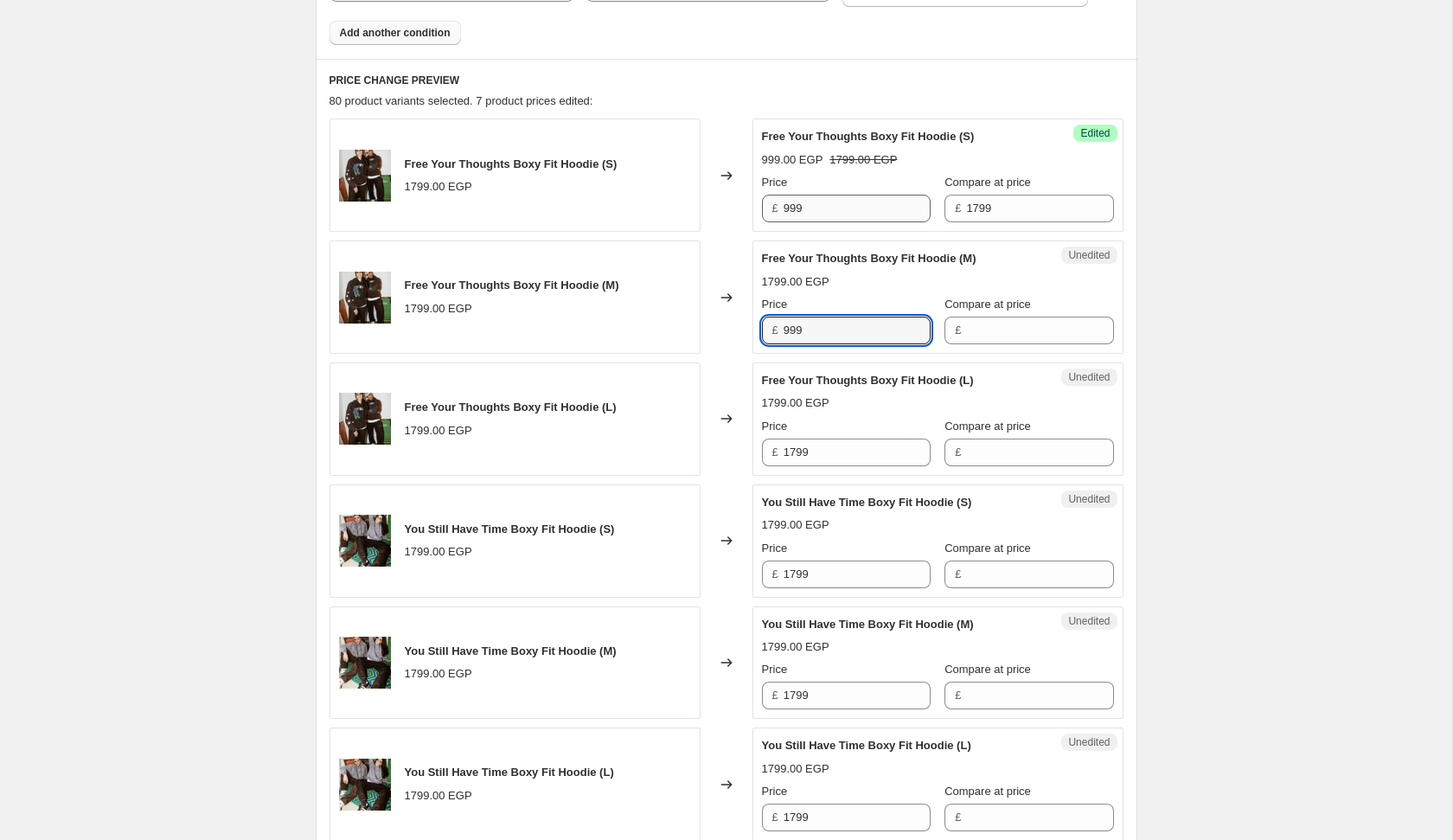
type input "999"
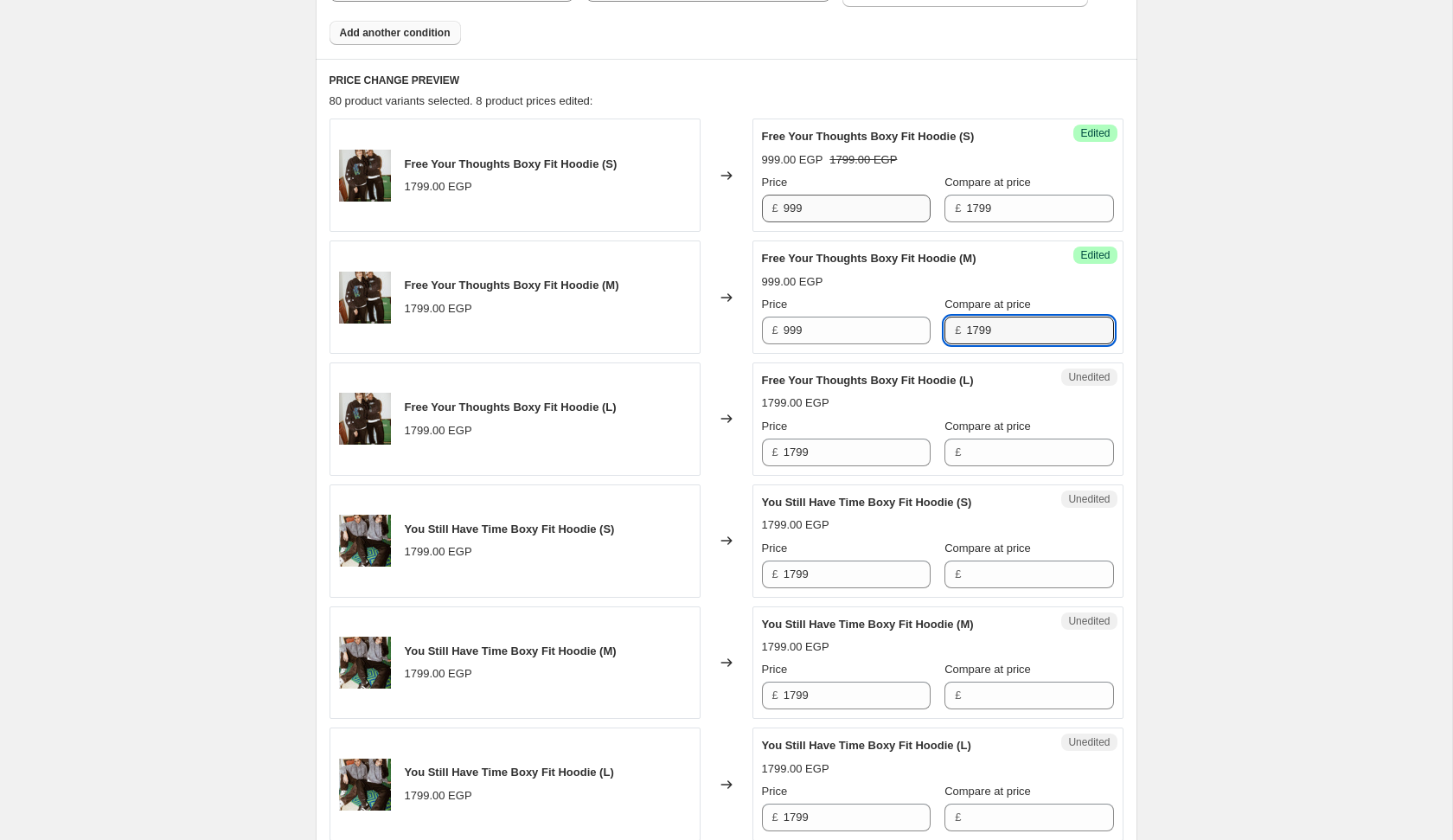
type input "1799"
type input "999"
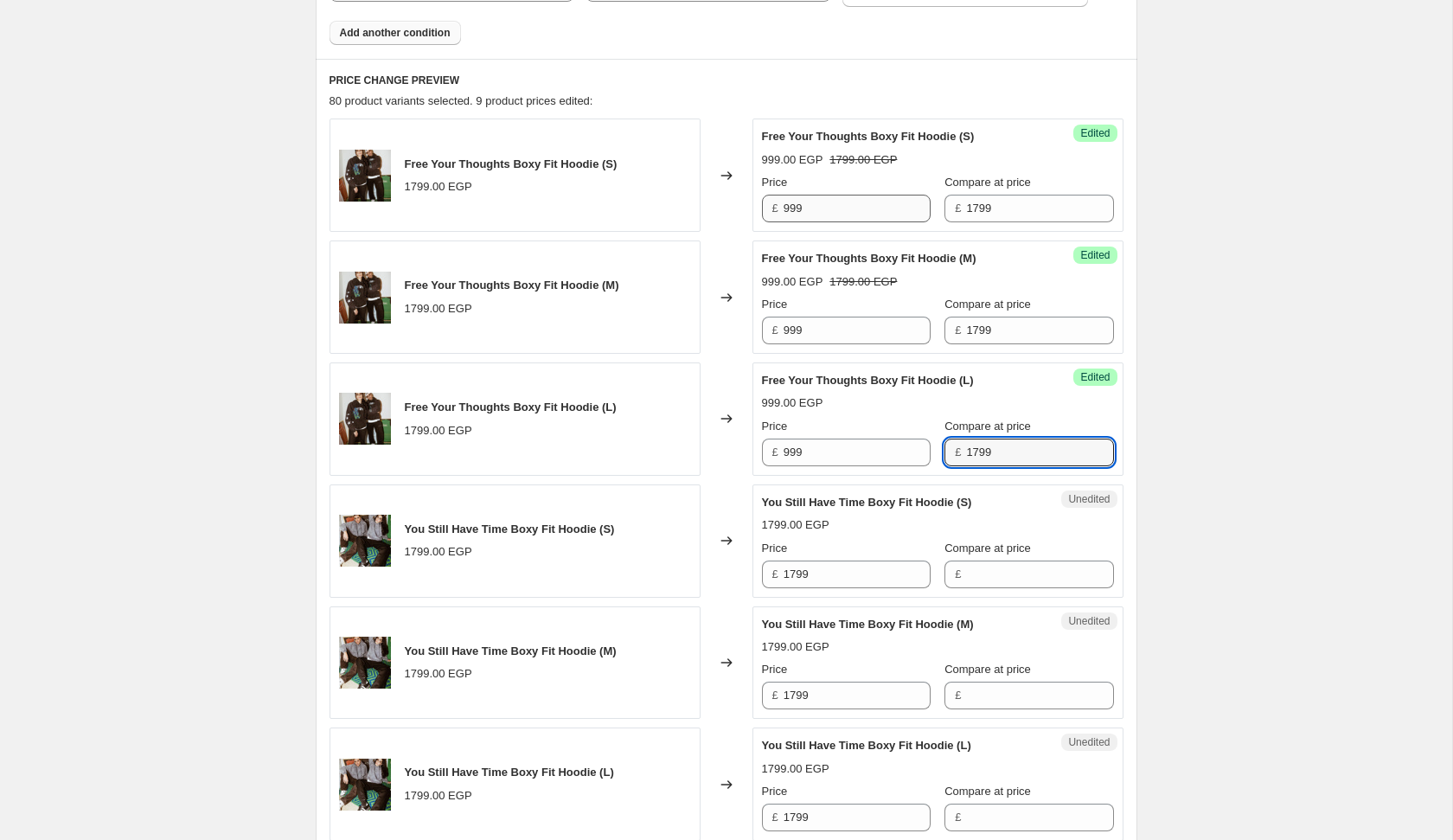
type input "1799"
type input "999"
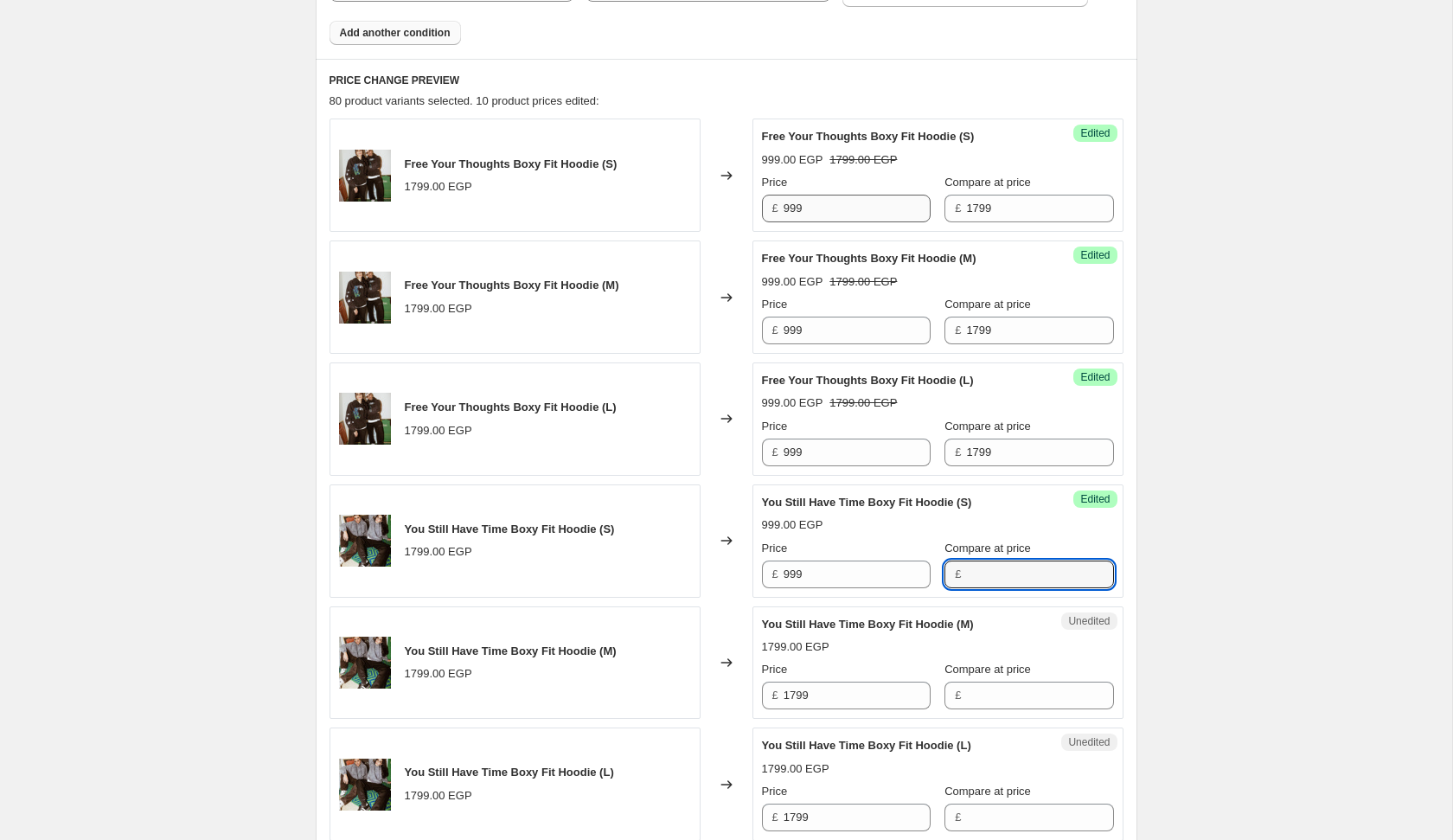
type input "7"
type input "1799"
type input "999"
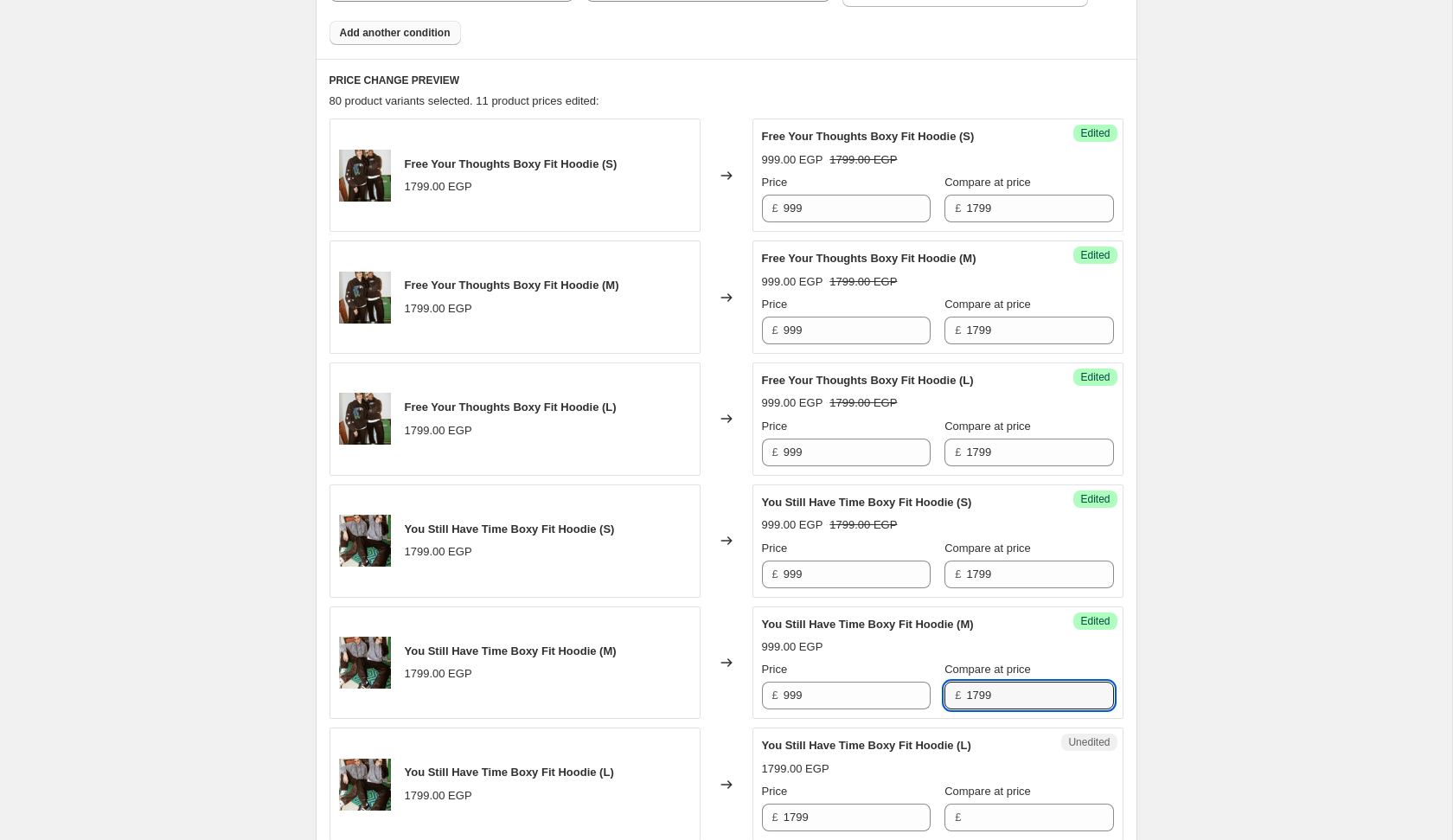
type input "1799"
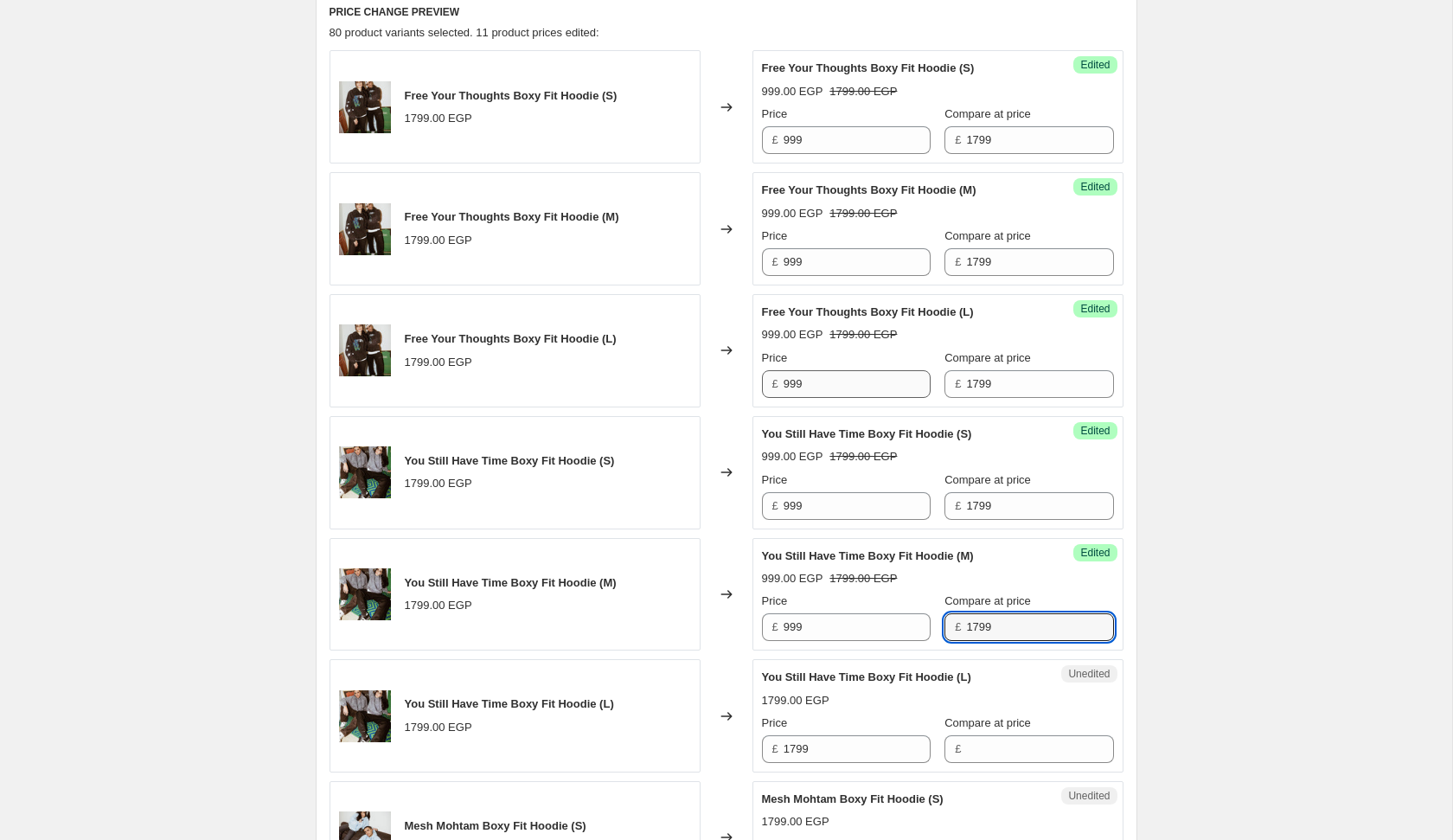
scroll to position [918, 0]
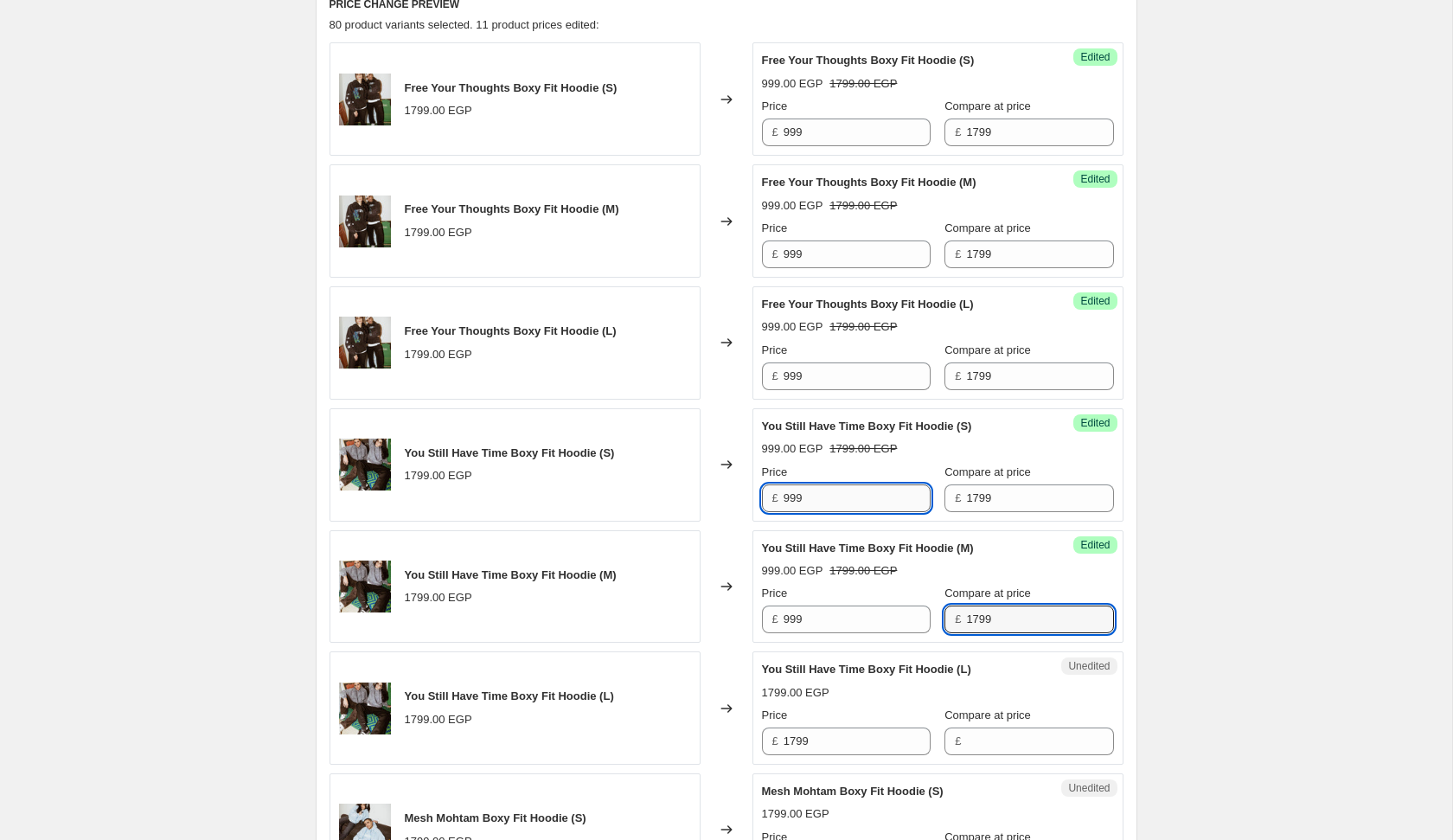
click at [848, 496] on input "999" at bounding box center [857, 498] width 147 height 28
type input "1799"
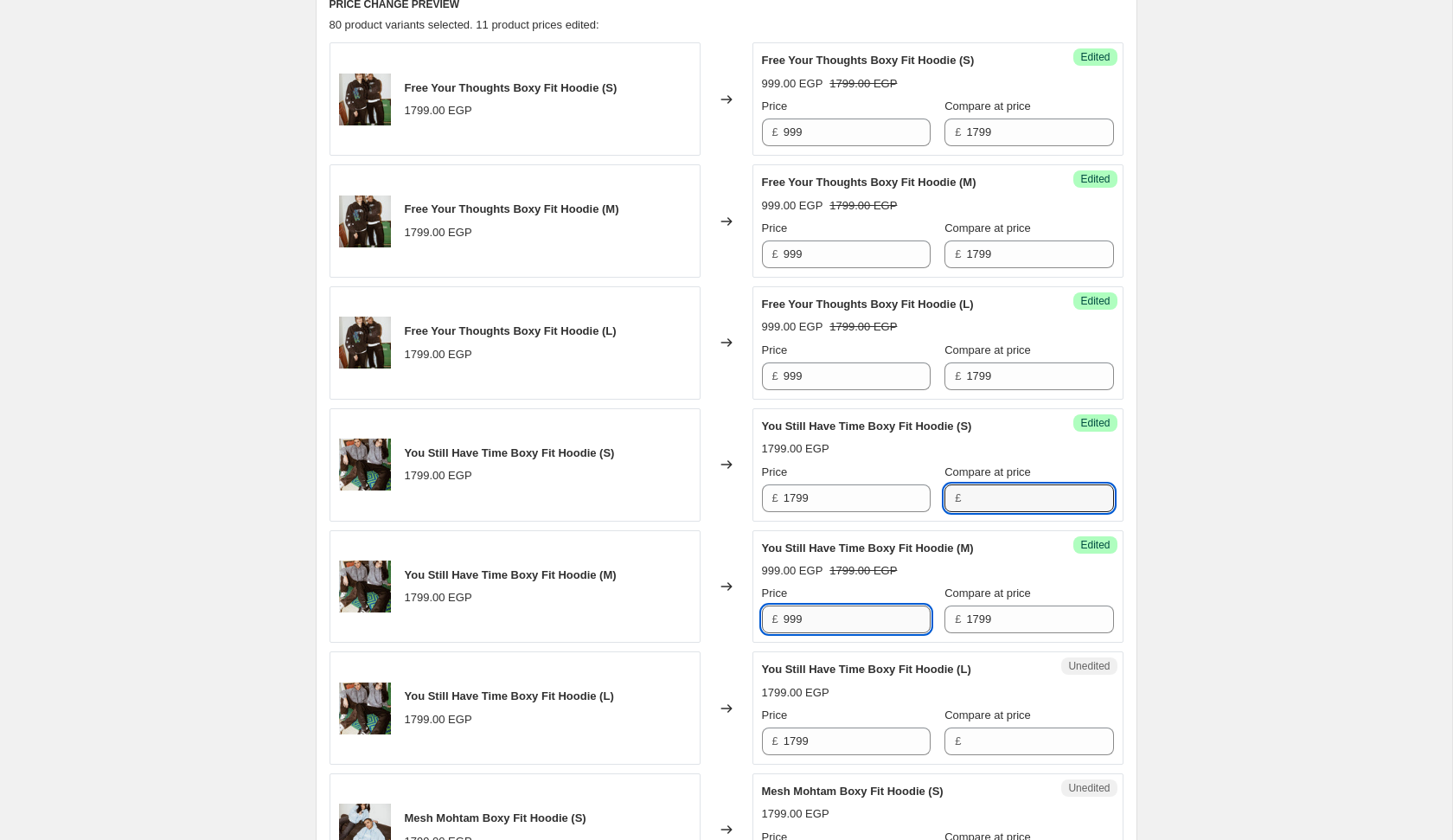
click at [836, 626] on input "999" at bounding box center [857, 619] width 147 height 28
type input "1799"
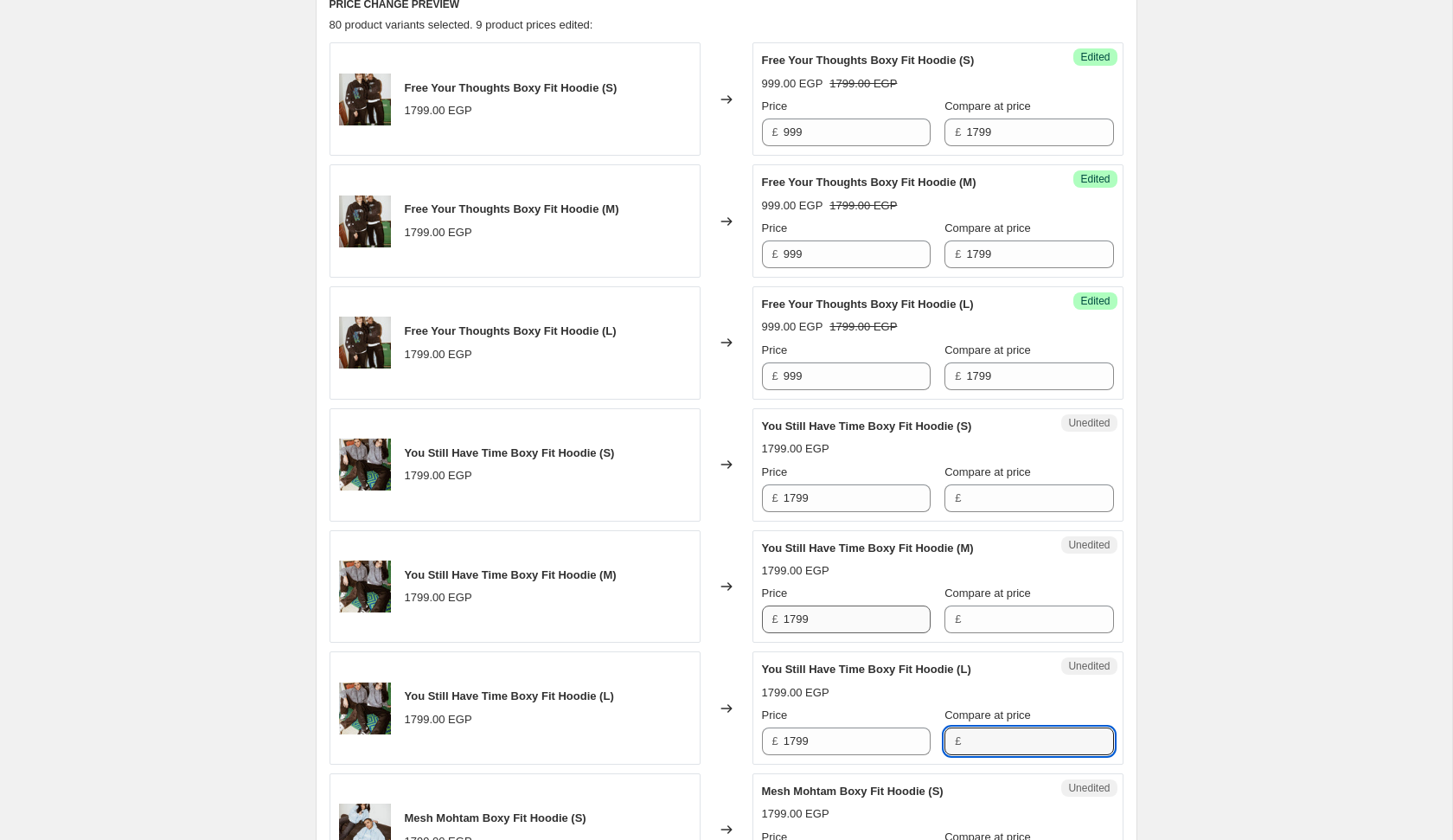
scroll to position [1356, 0]
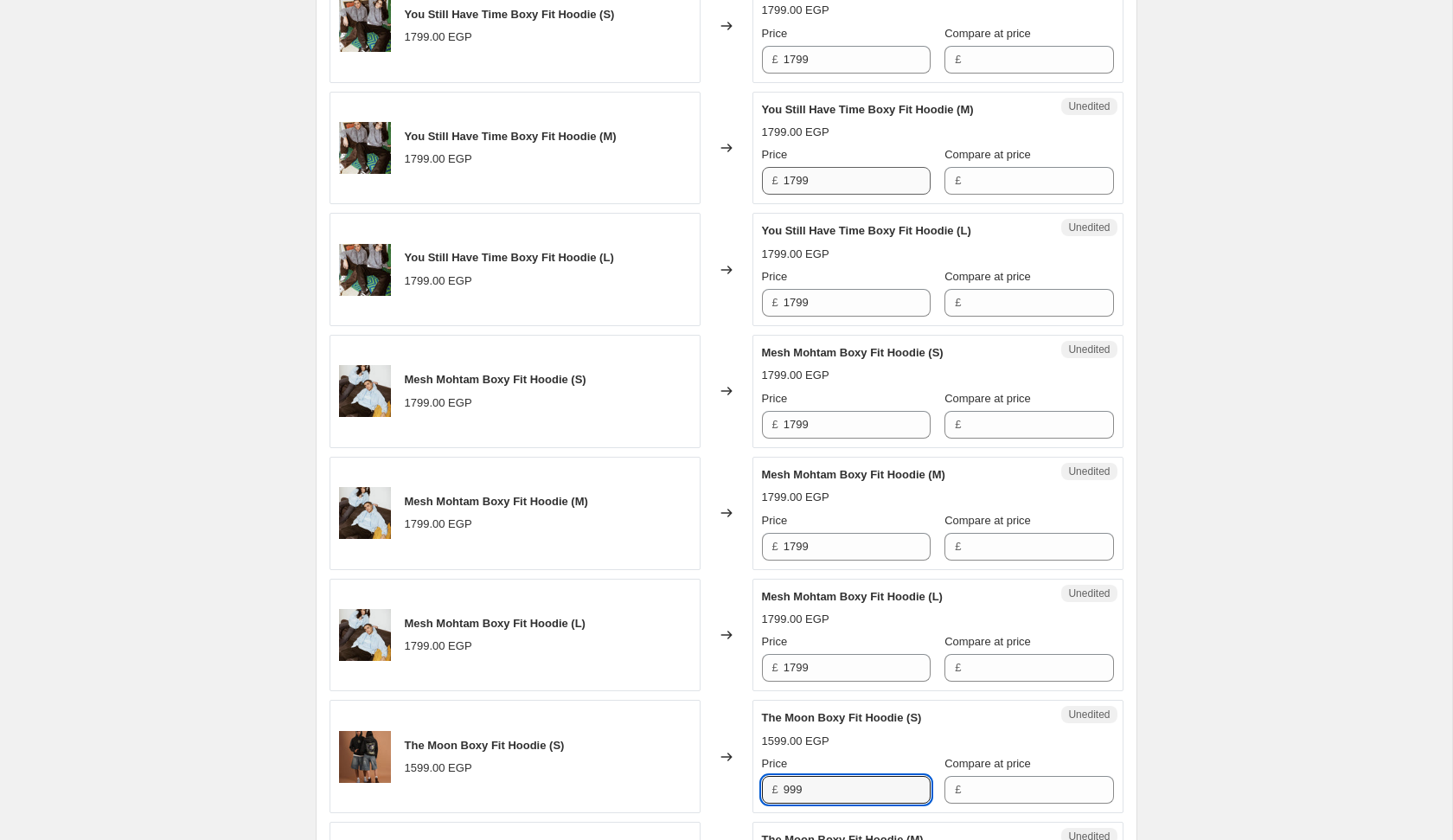
type input "999"
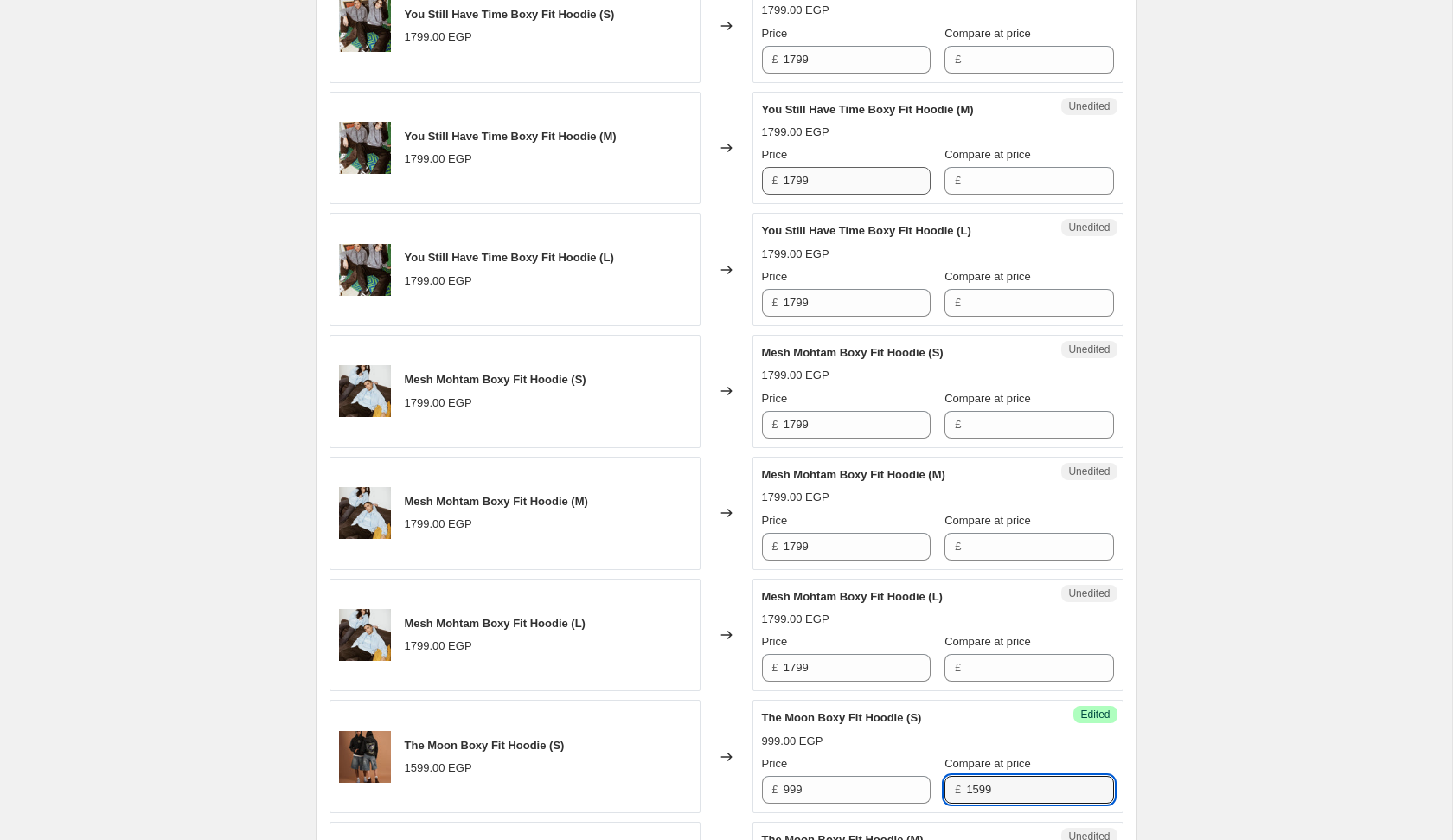
type input "1599"
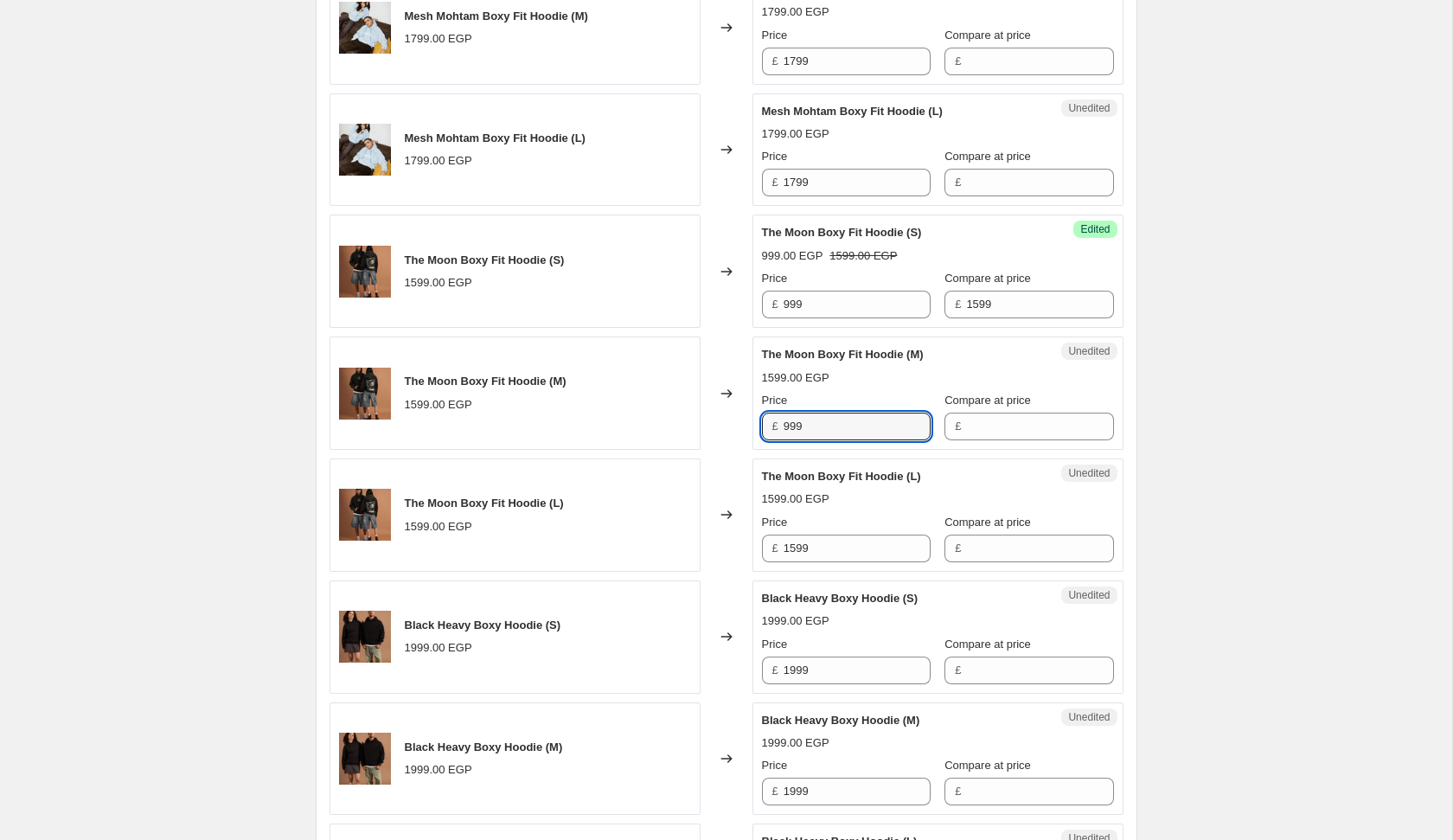
type input "999"
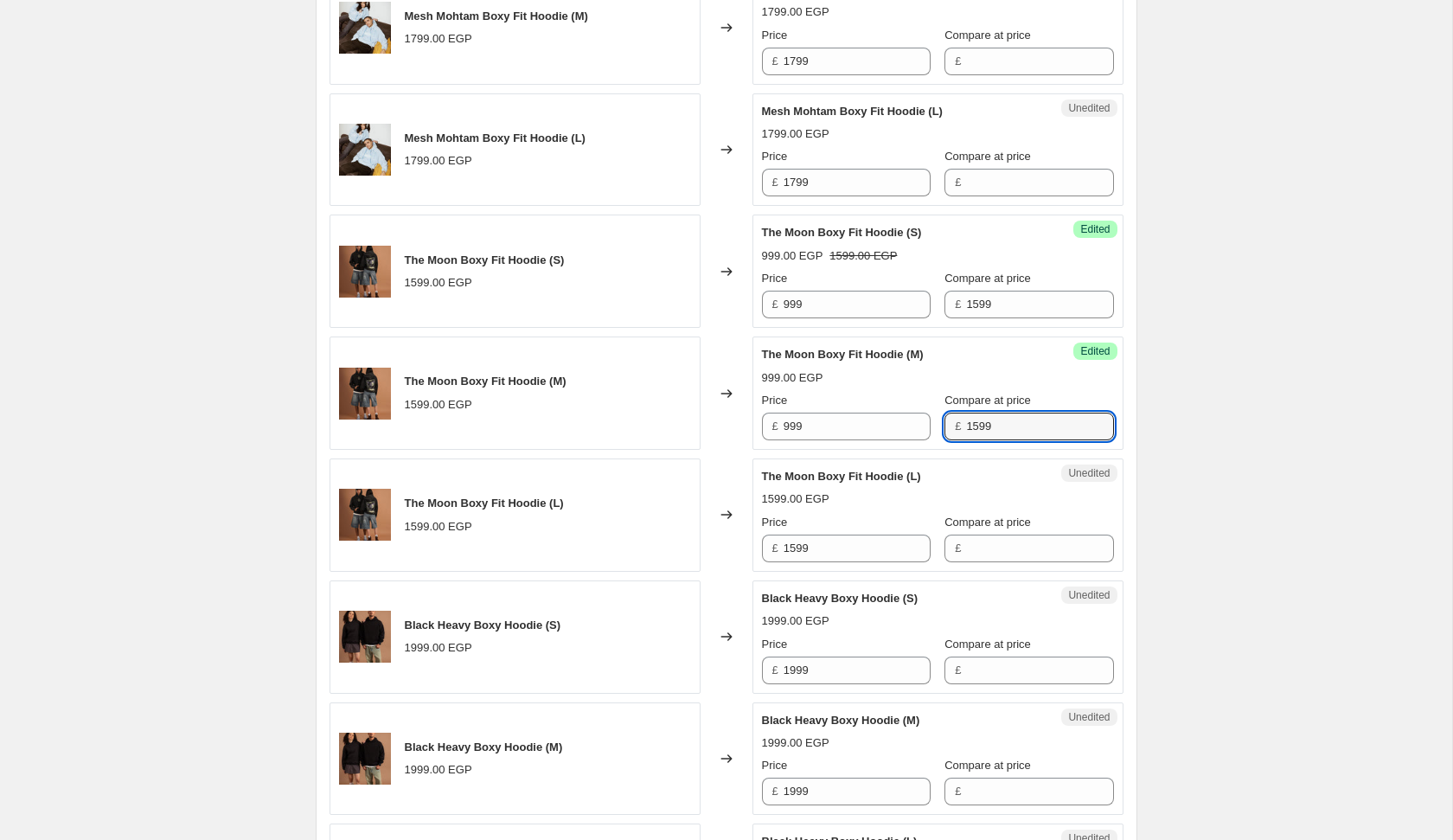
type input "1599"
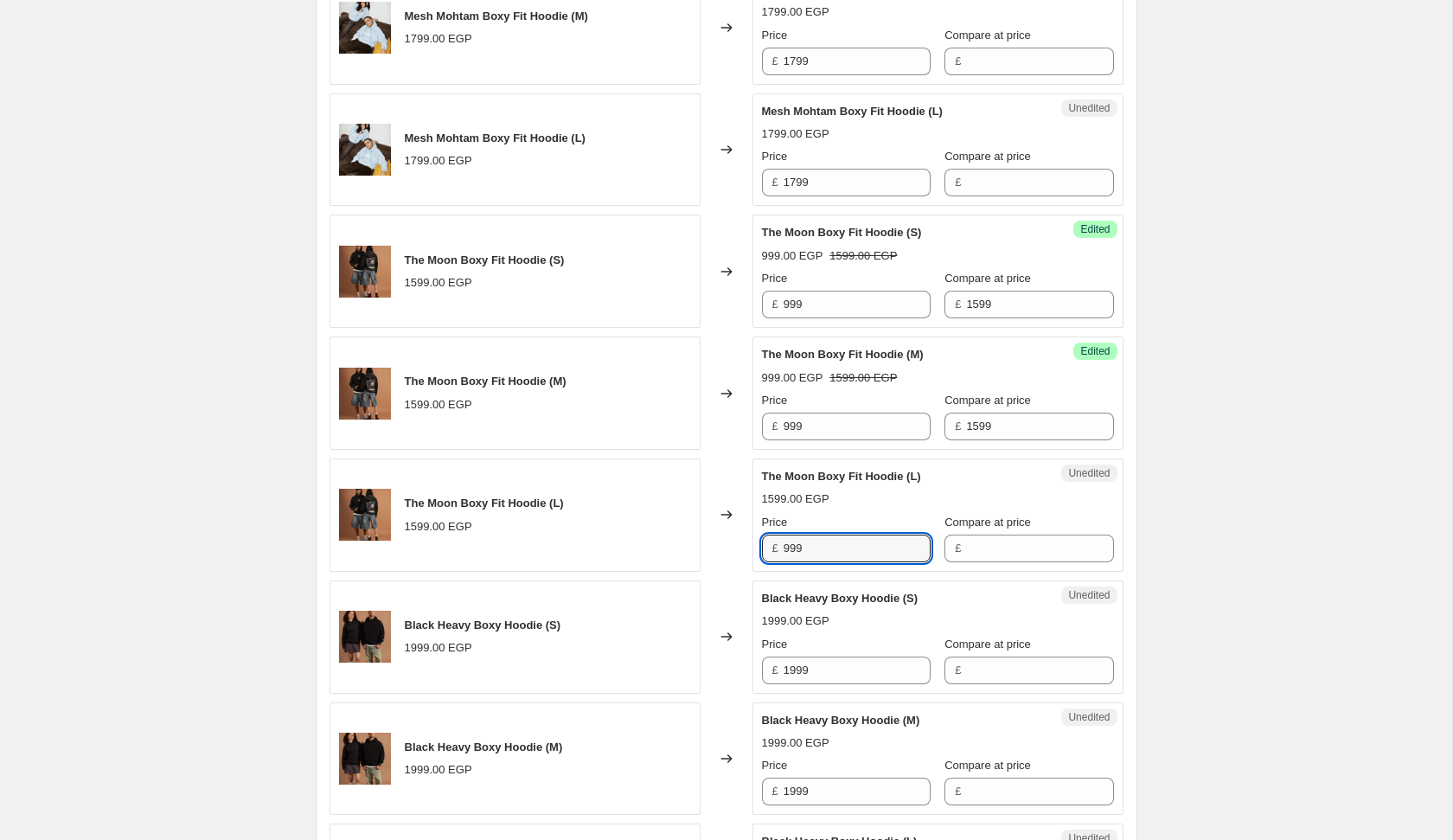
type input "999"
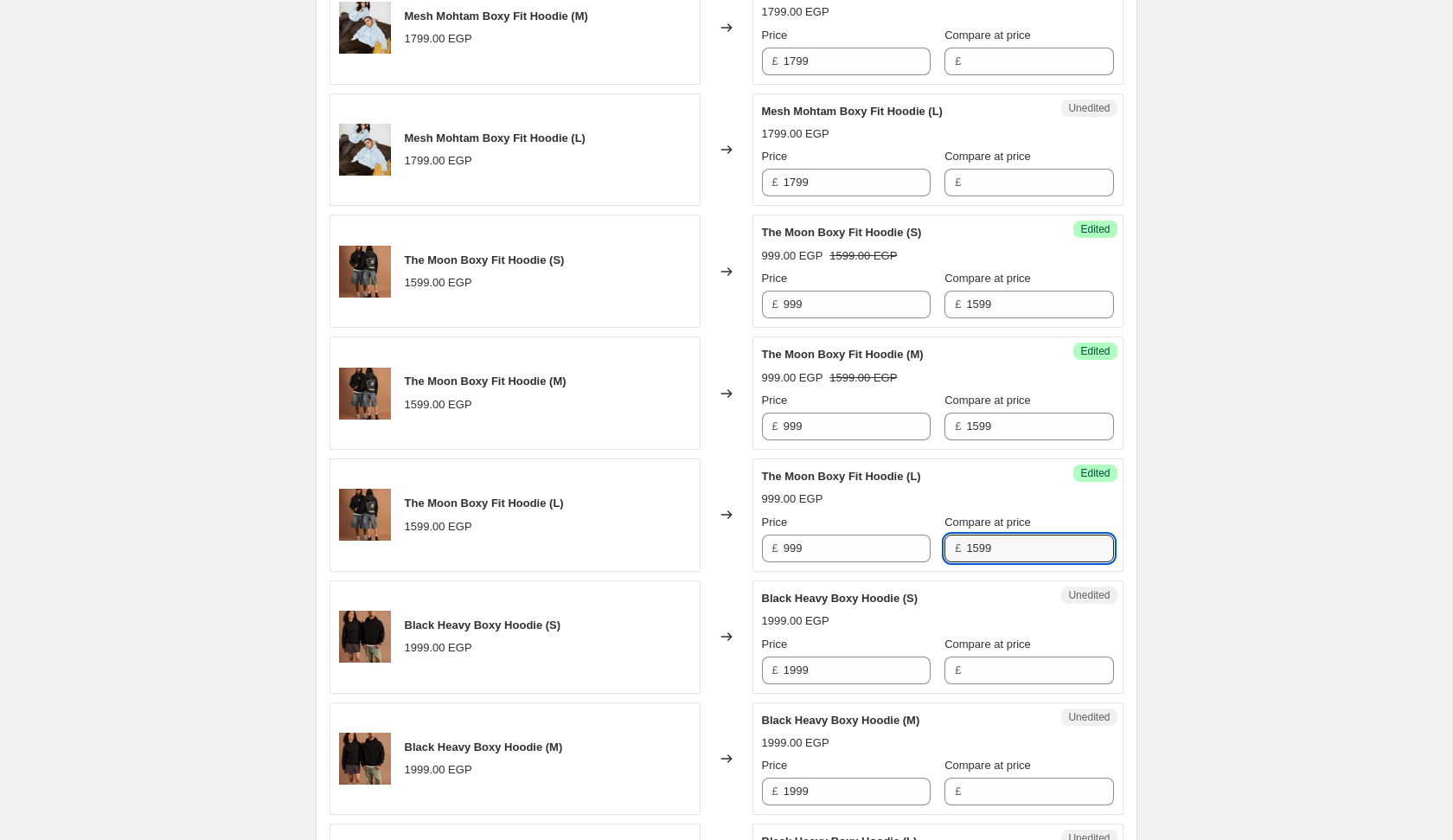
type input "1599"
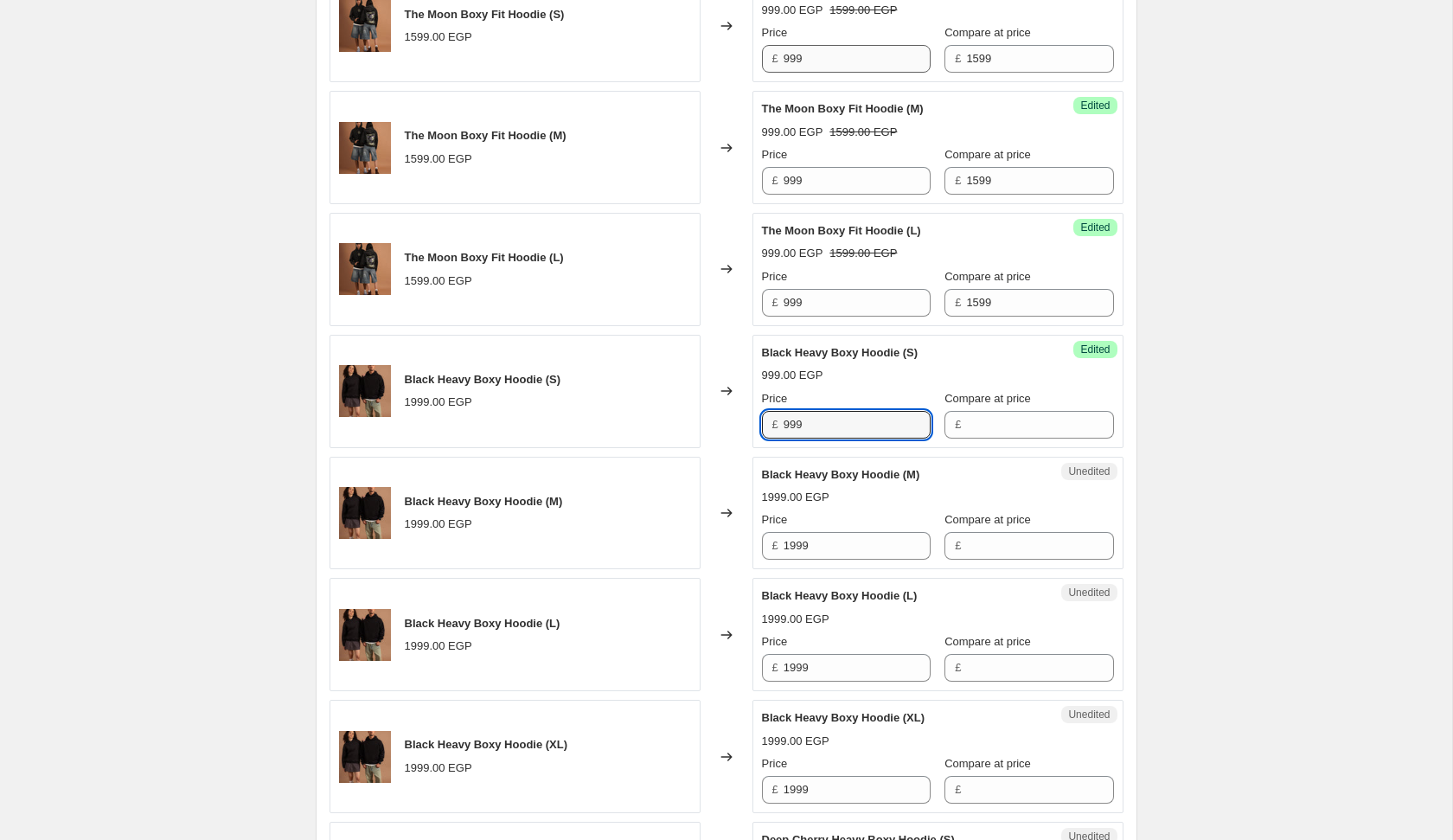
scroll to position [2119, 0]
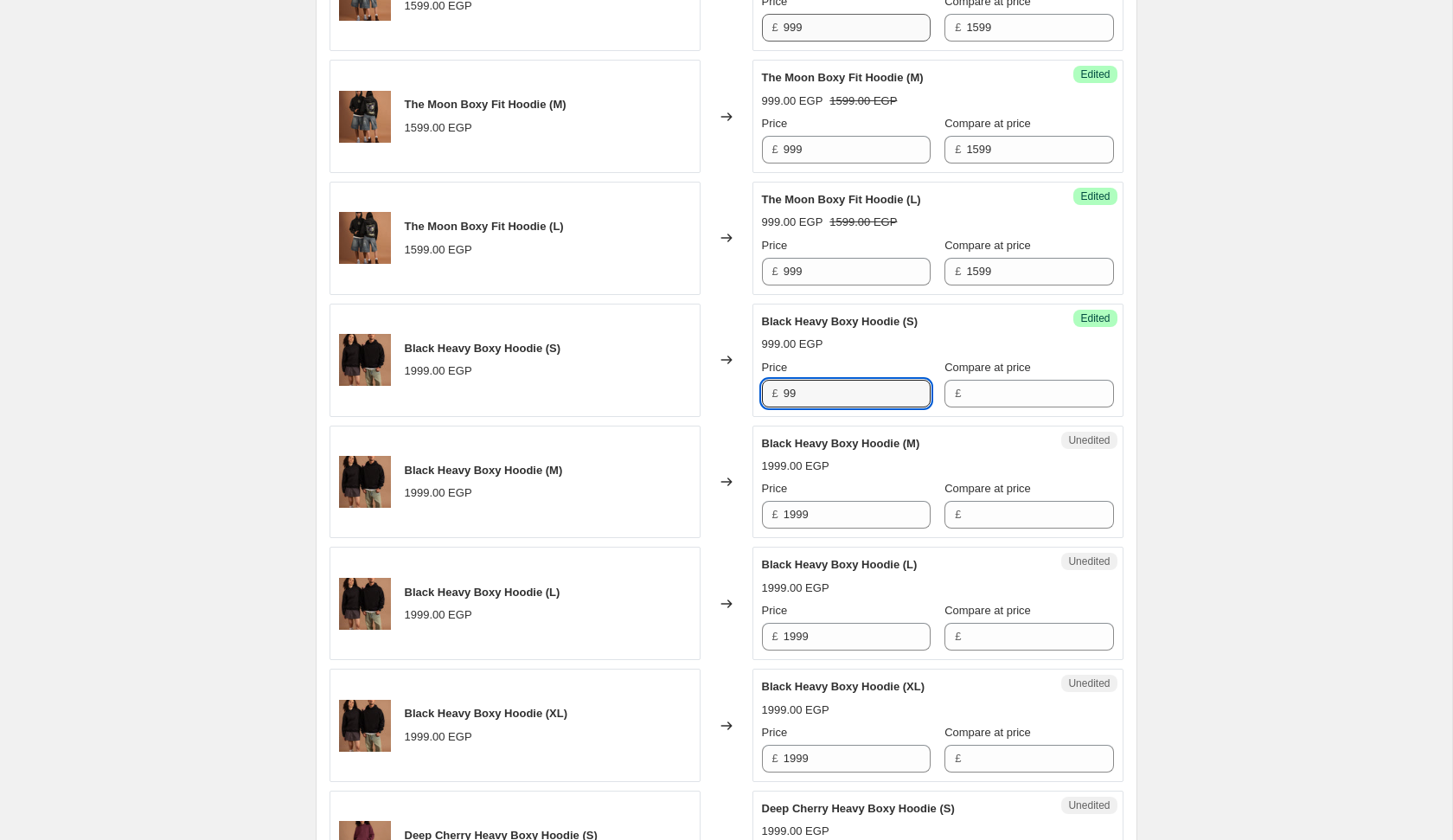
type input "9"
type input "1999"
click at [884, 606] on div "Price" at bounding box center [847, 610] width 169 height 18
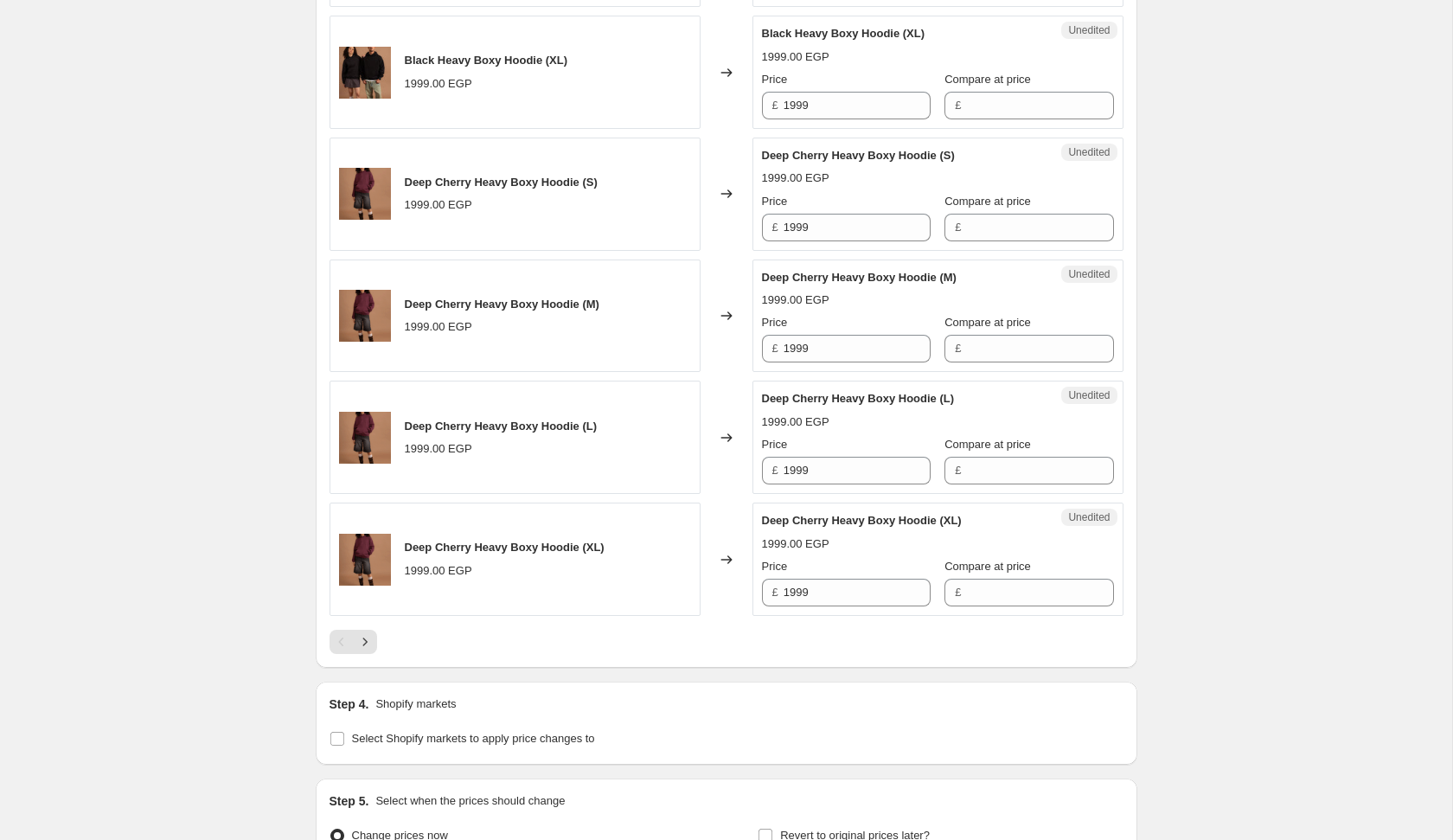
scroll to position [2779, 0]
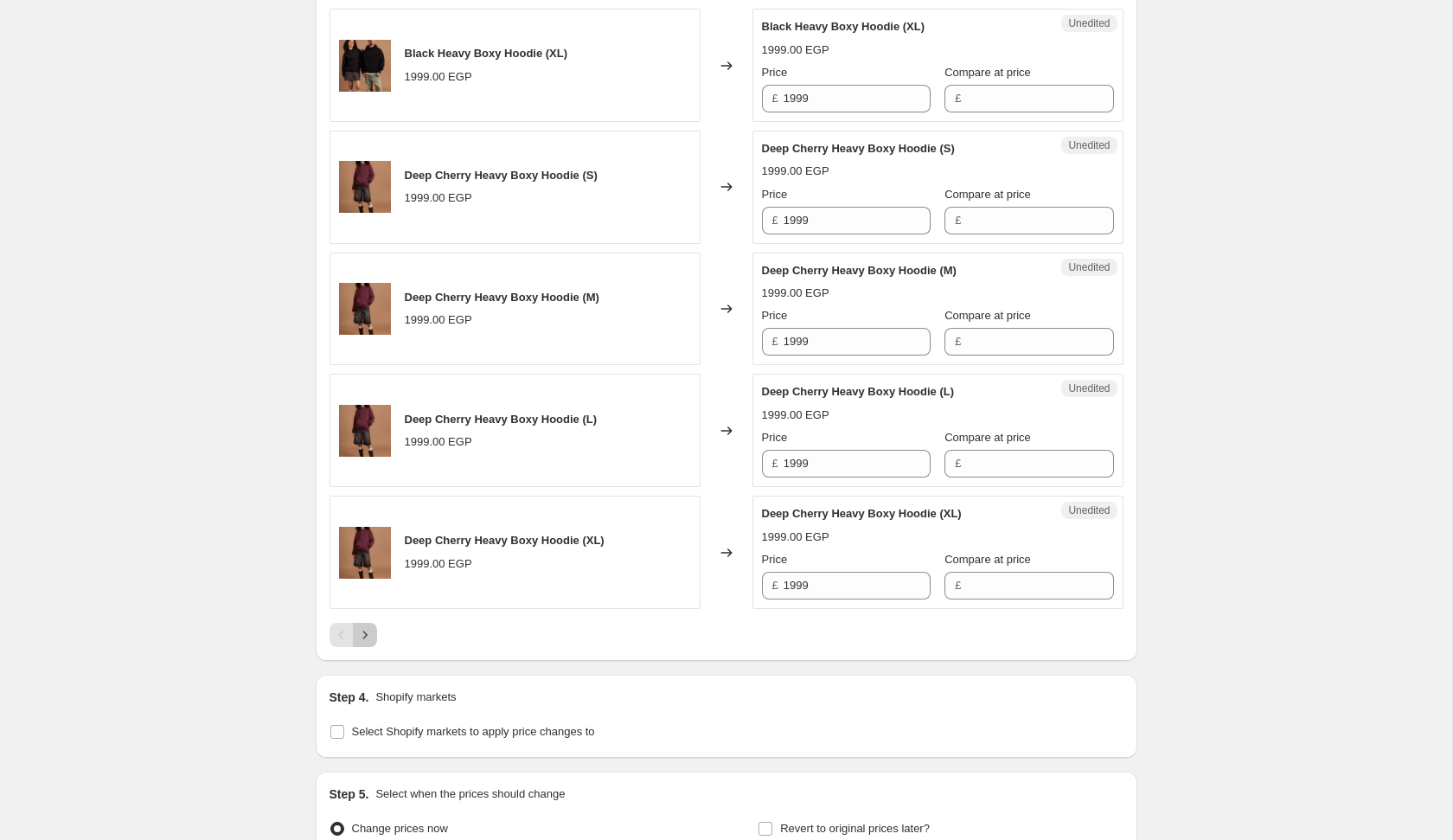
click at [365, 626] on icon "Next" at bounding box center [364, 634] width 18 height 18
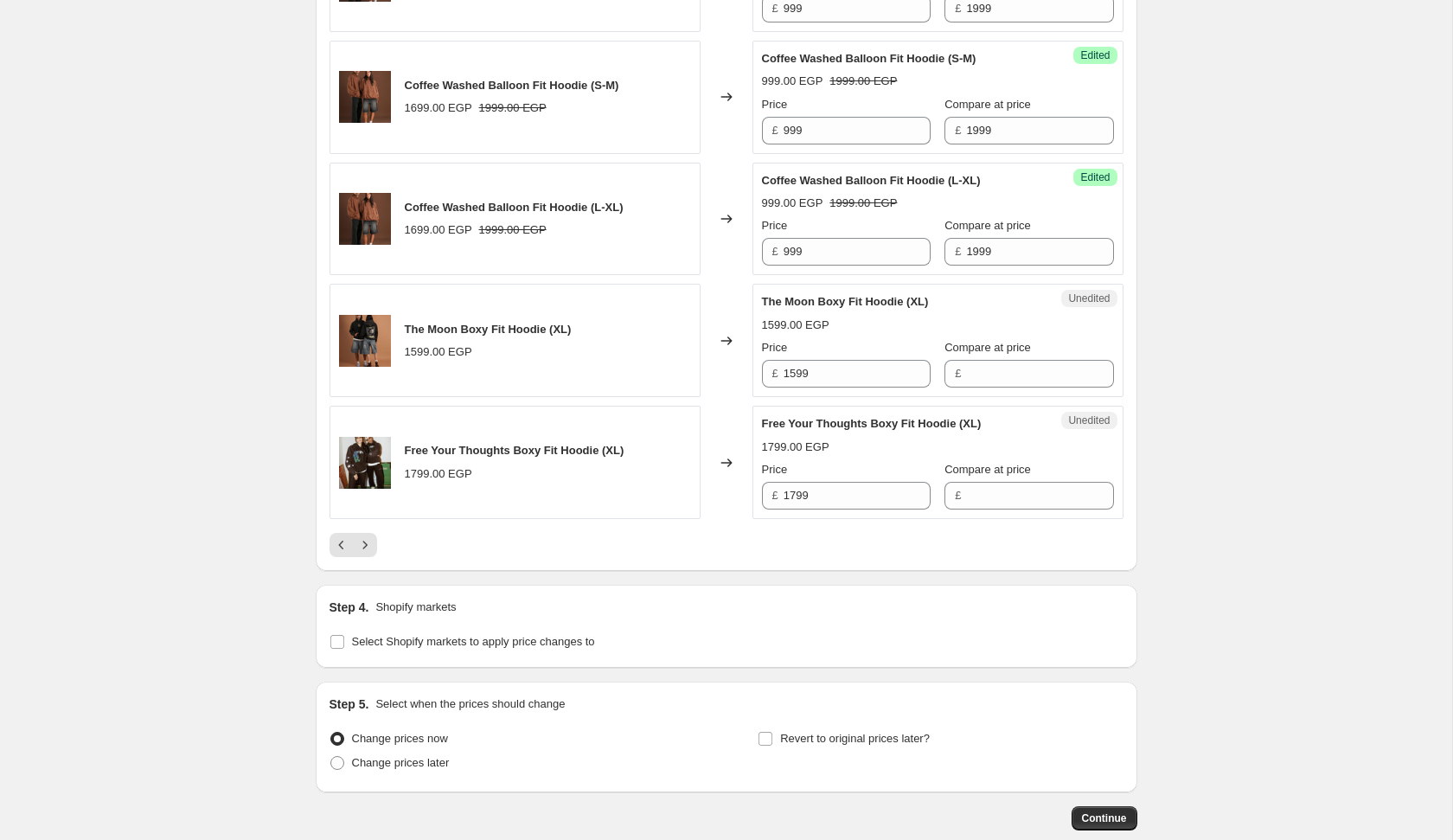
scroll to position [2881, 0]
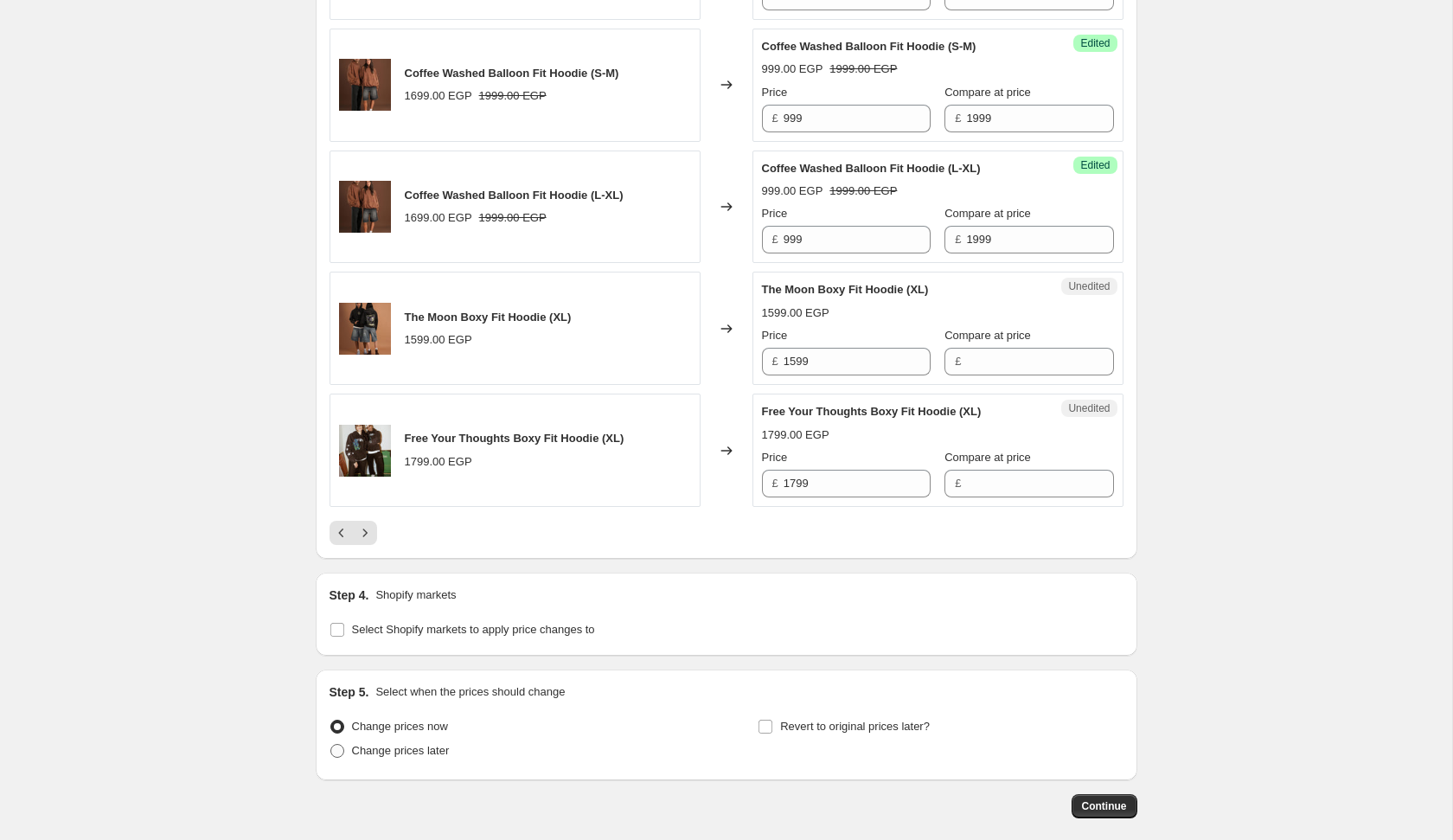
click at [427, 744] on span "Change prices later" at bounding box center [401, 750] width 97 height 13
click at [331, 744] on input "Change prices later" at bounding box center [330, 744] width 1 height 1
radio input "true"
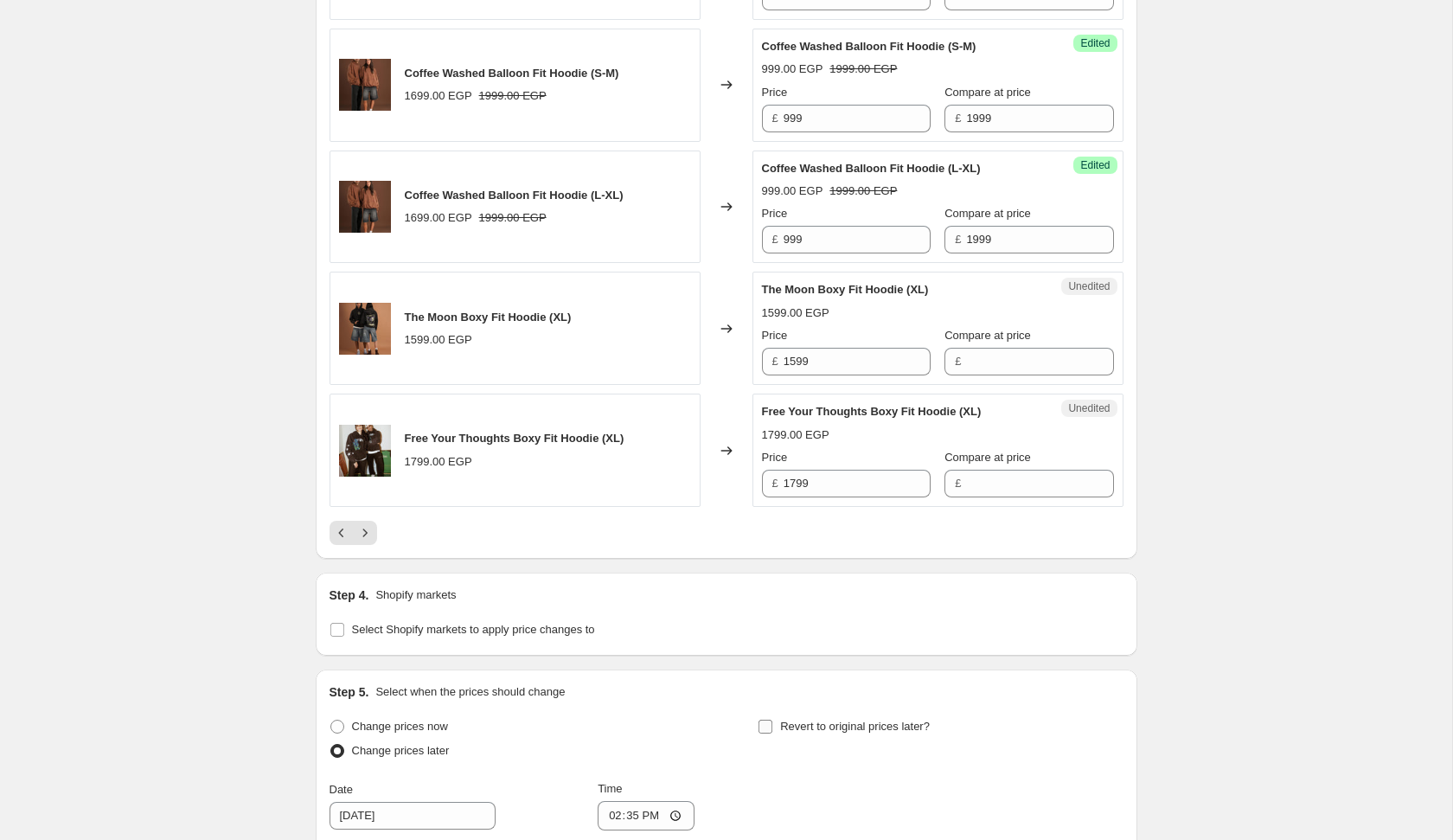
click at [790, 719] on span "Revert to original prices later?" at bounding box center [855, 726] width 149 height 13
click at [772, 719] on input "Revert to original prices later?" at bounding box center [765, 726] width 14 height 14
checkbox input "true"
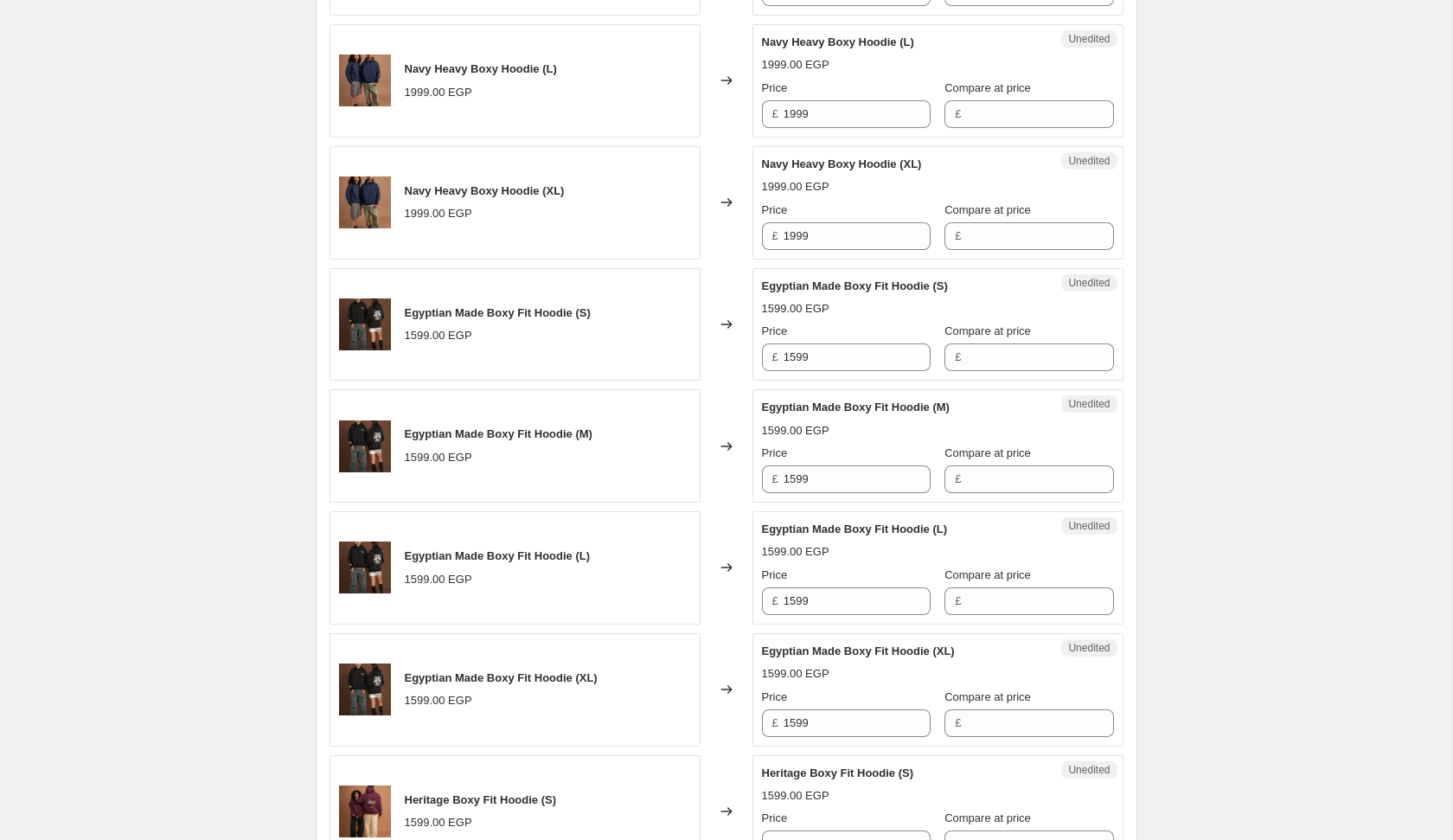
scroll to position [1189, 0]
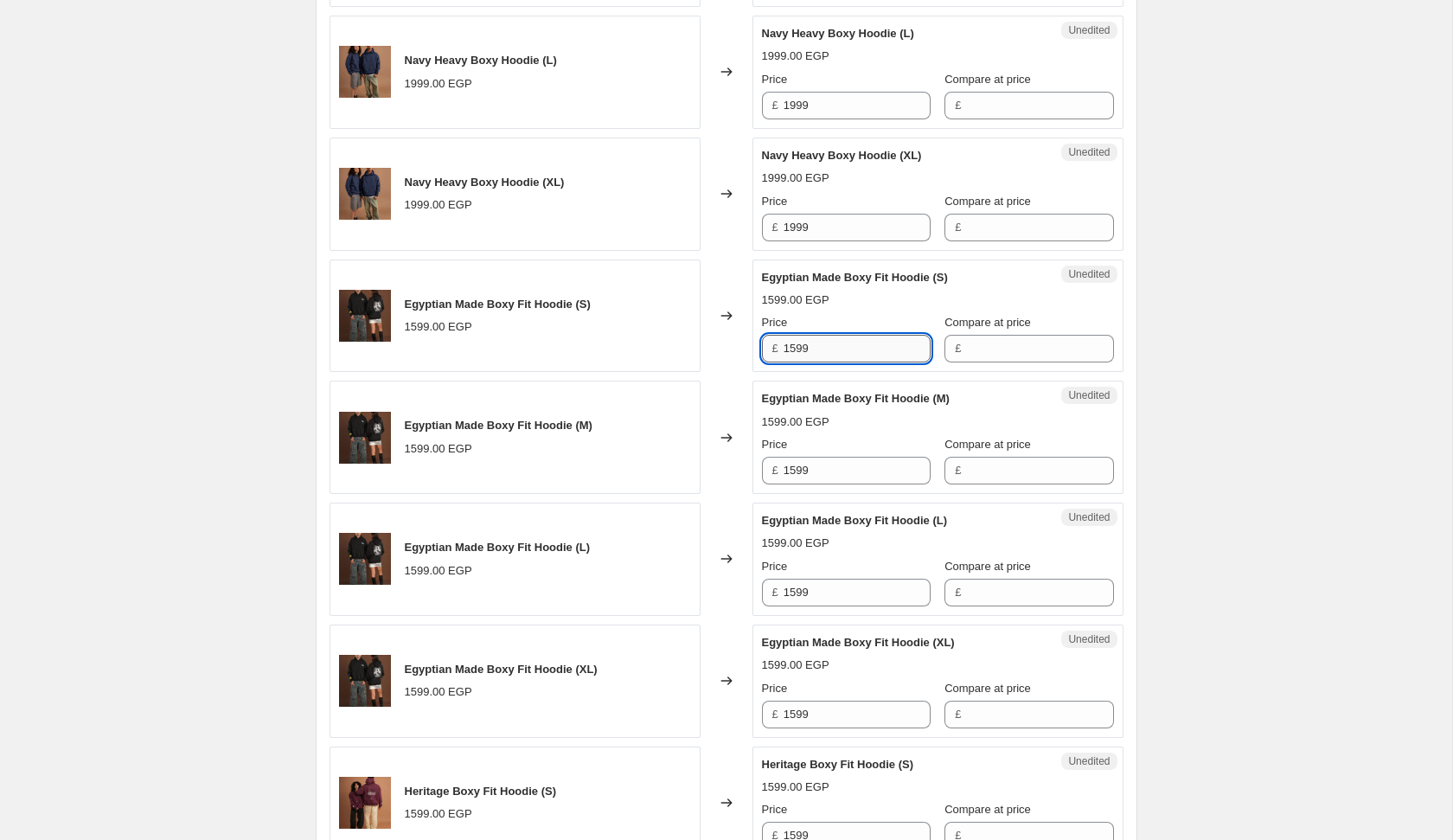
click at [849, 339] on input "1599" at bounding box center [857, 349] width 147 height 28
type input "999"
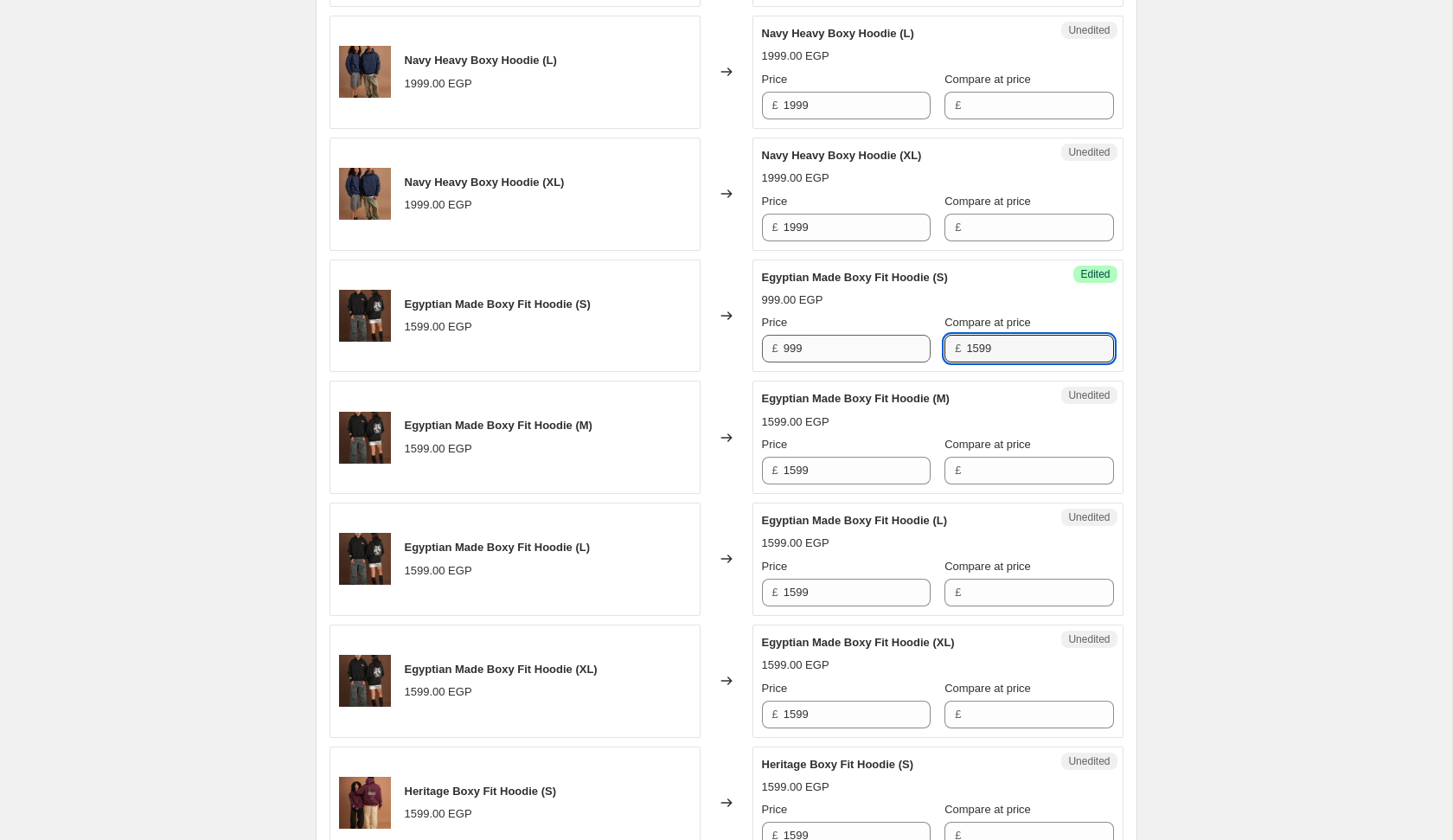
type input "1599"
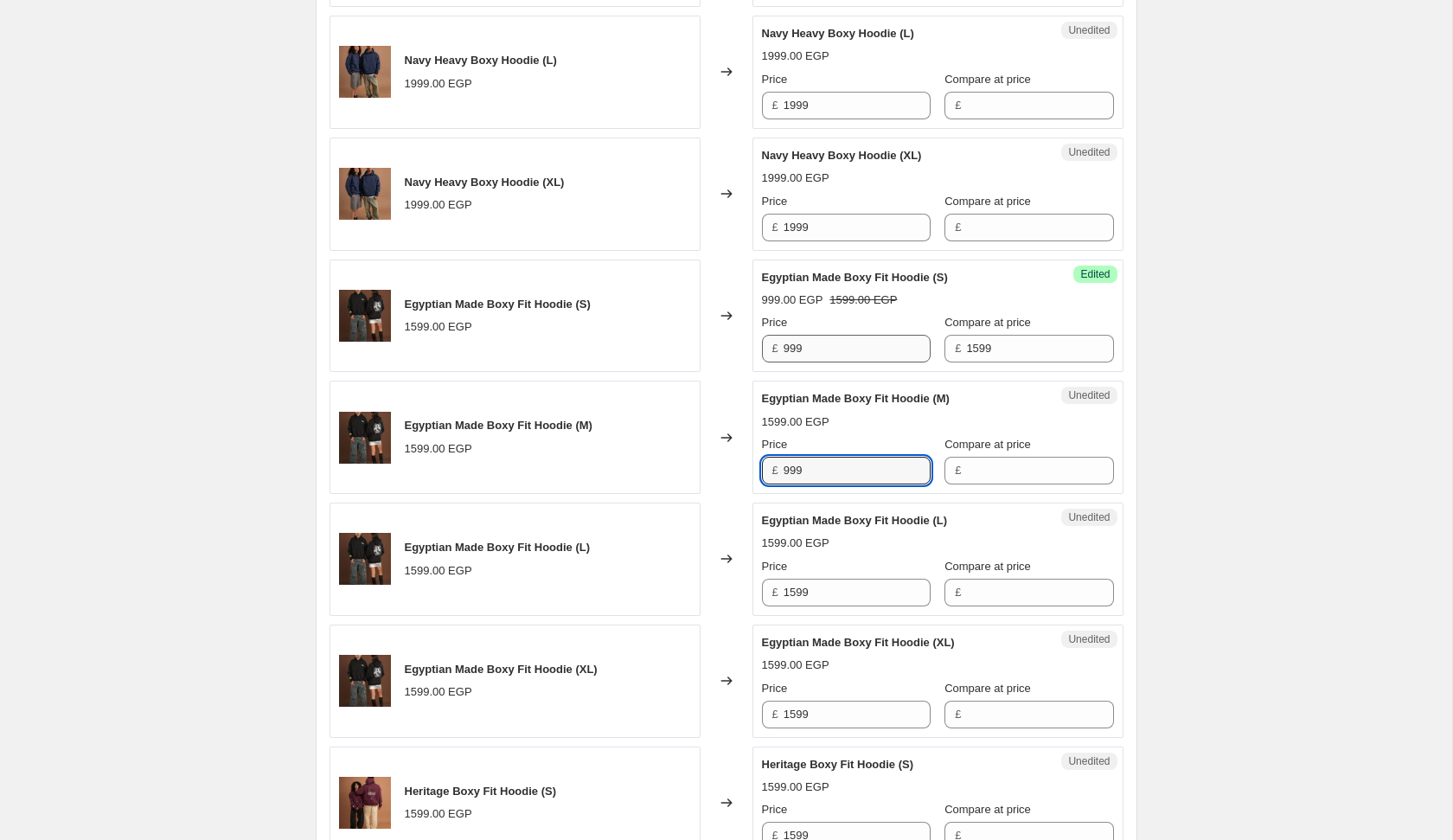
type input "999"
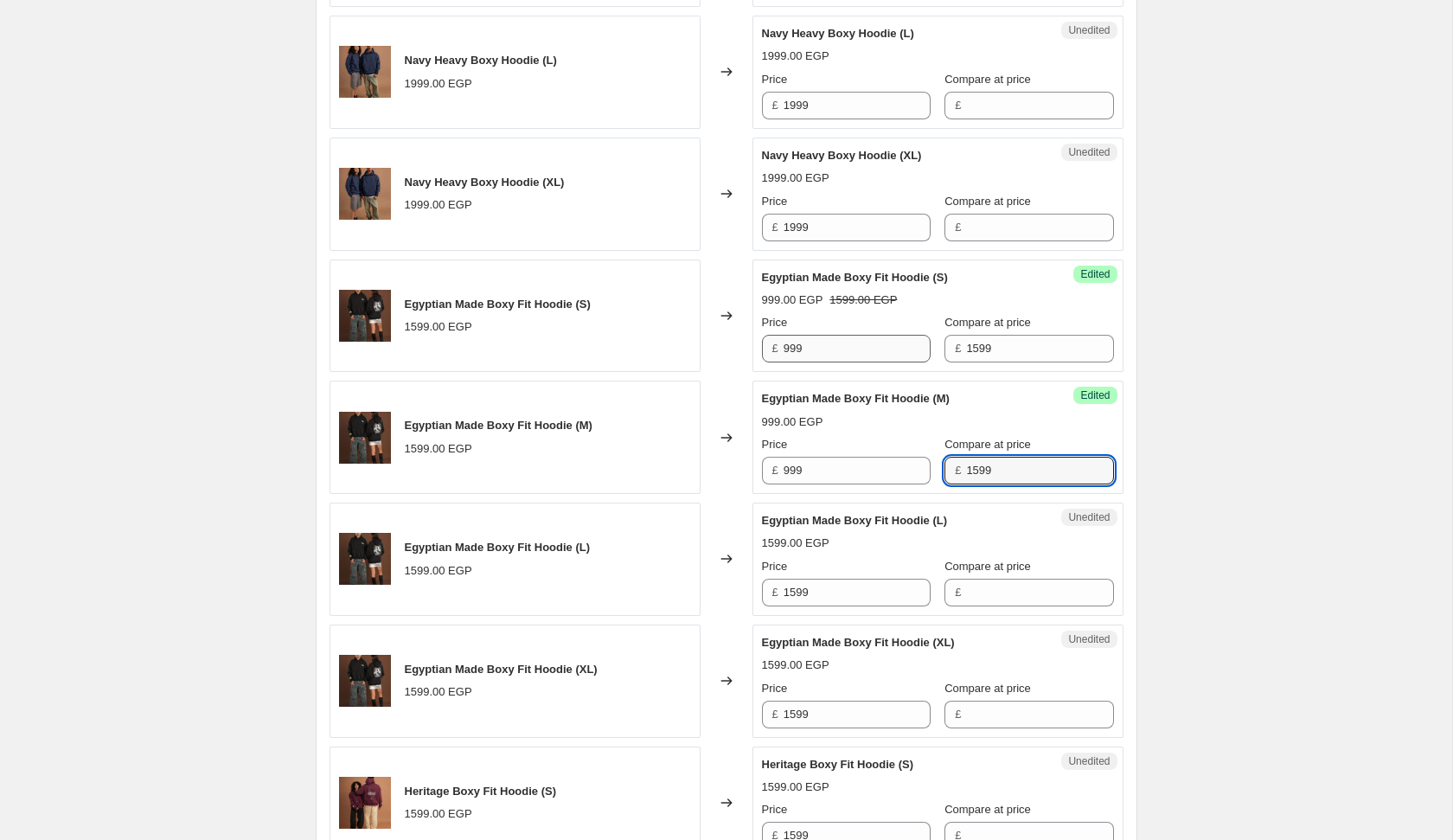
type input "1599"
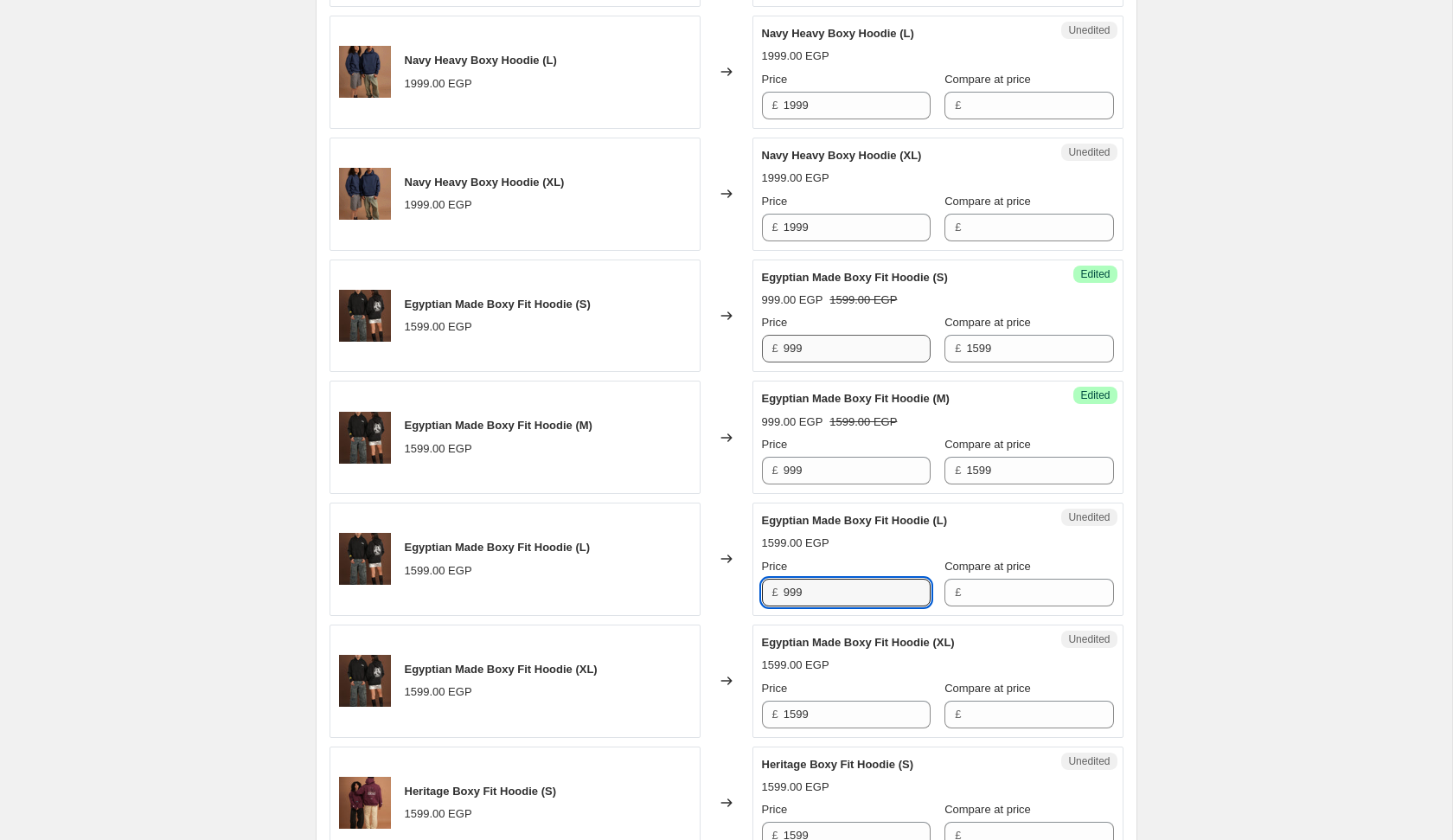
type input "999"
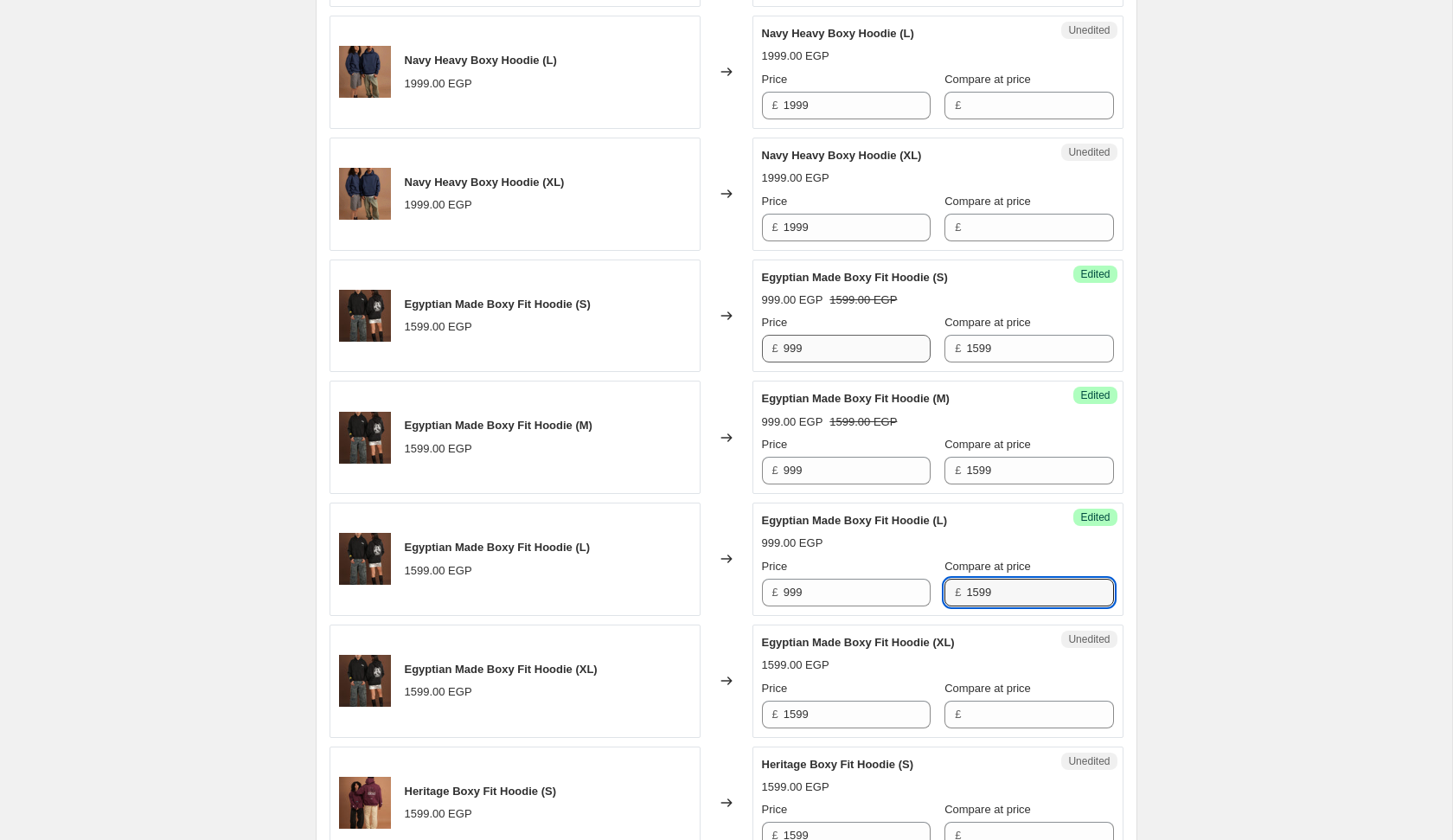
type input "1599"
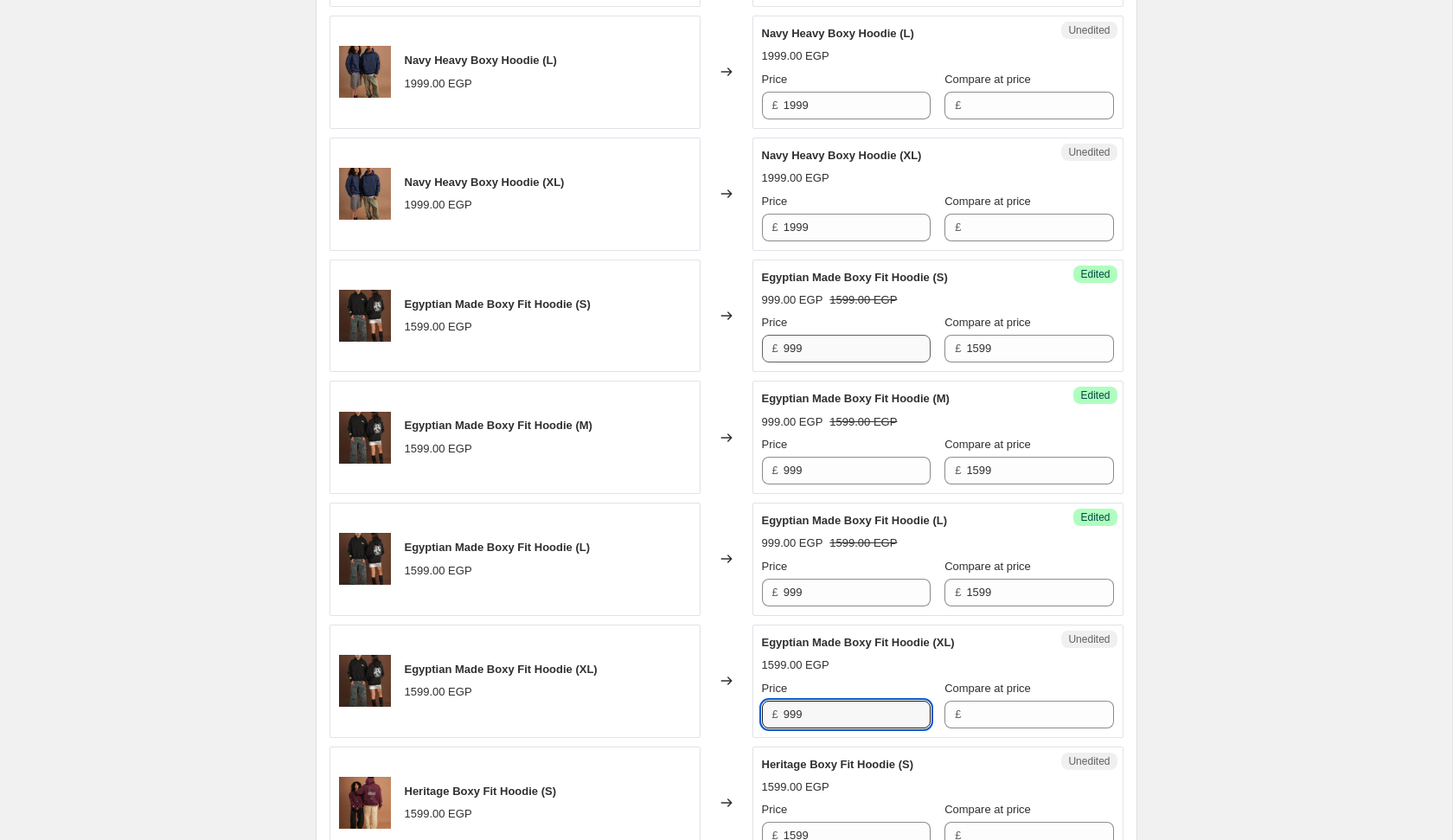
type input "999"
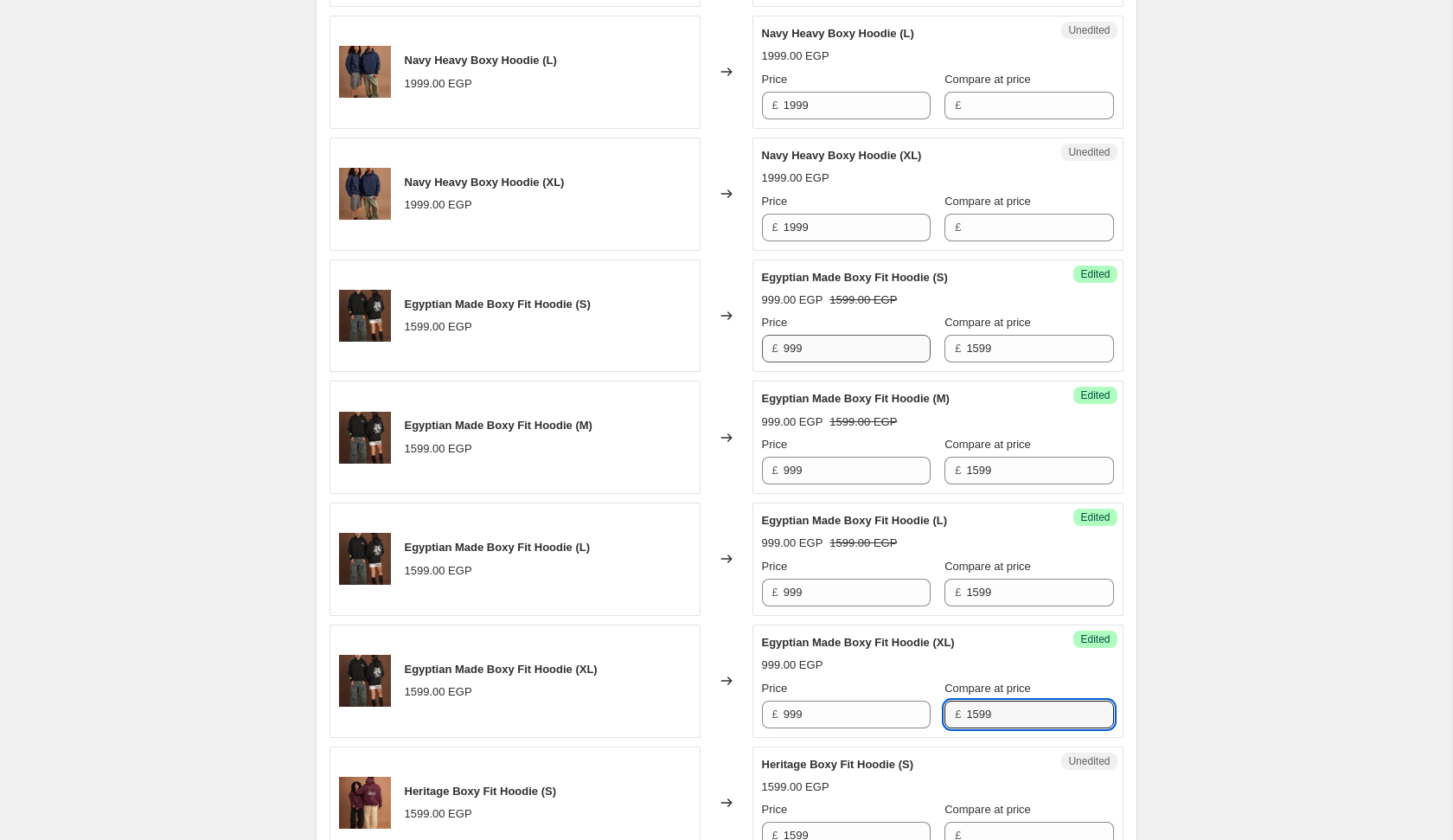
type input "1599"
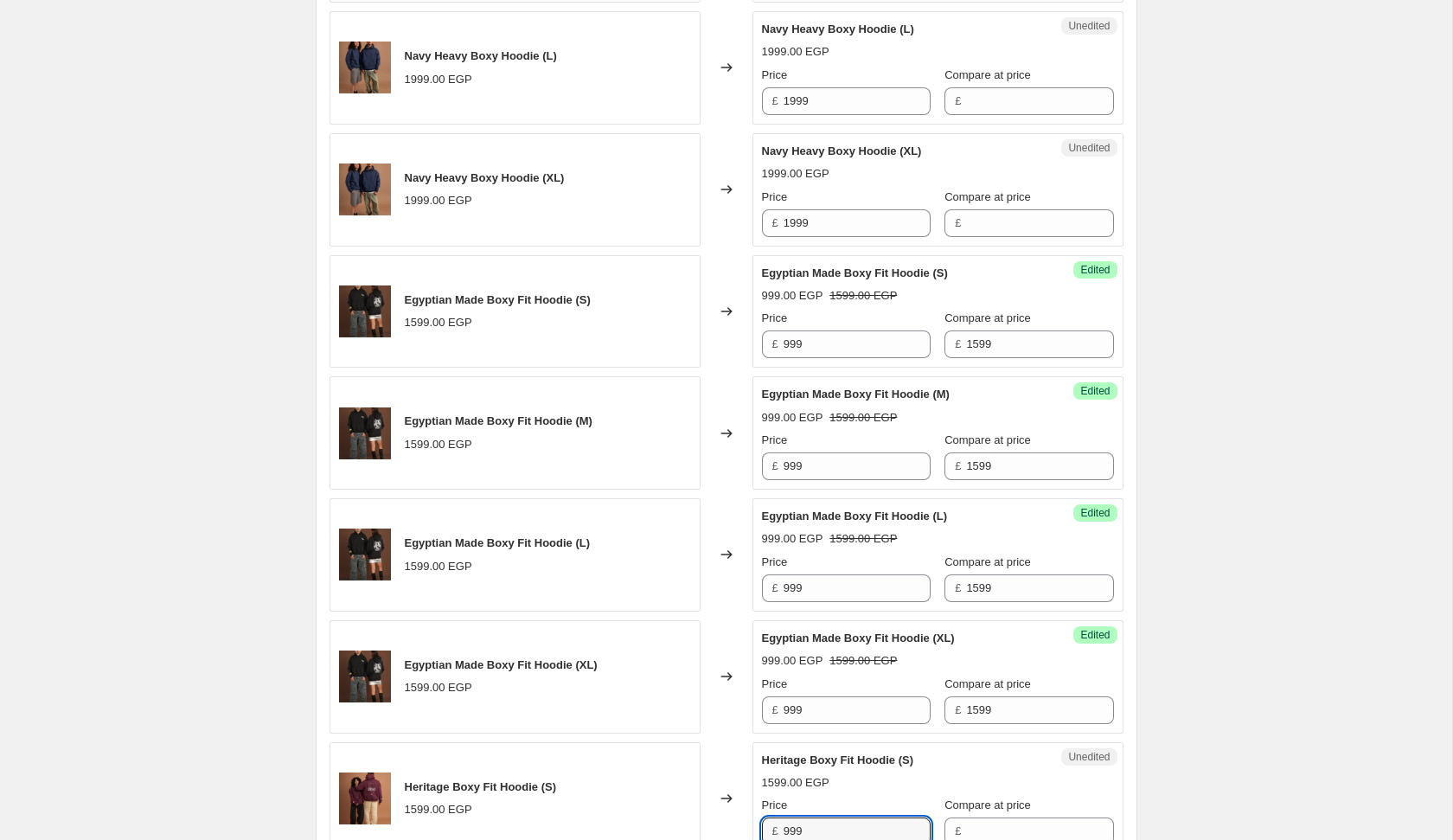
type input "999"
type input "1599"
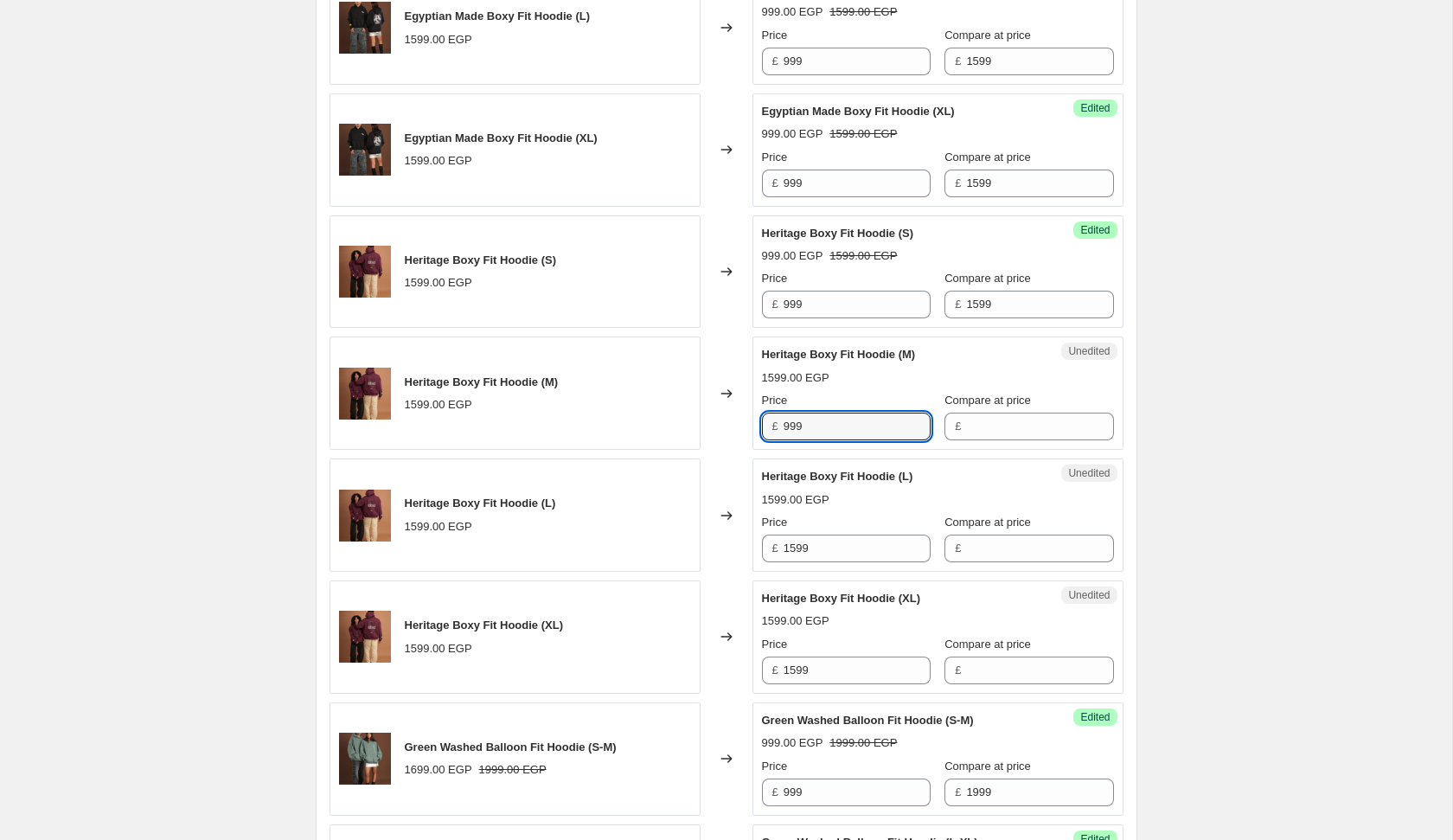
type input "999"
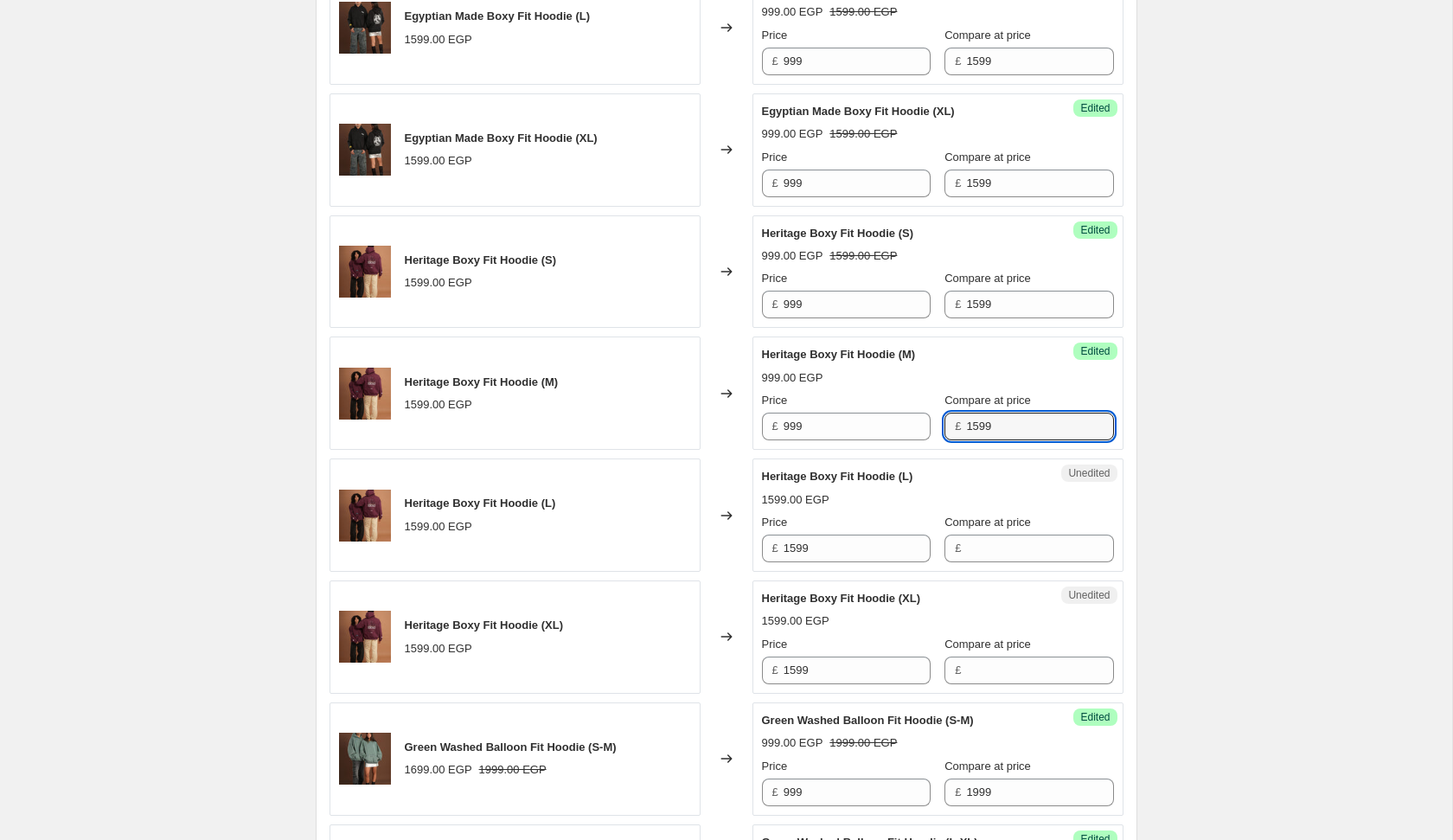
type input "1599"
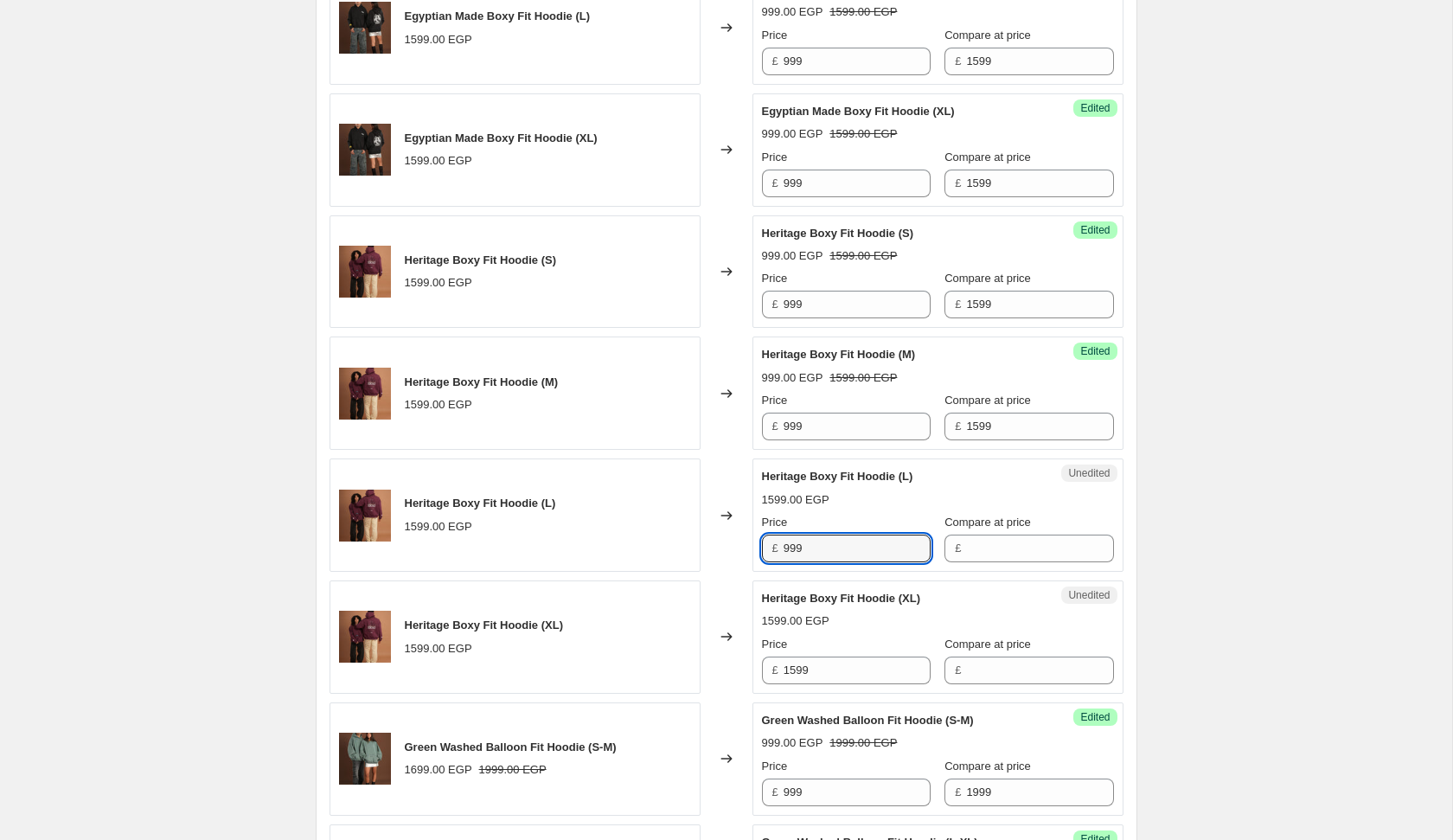
type input "999"
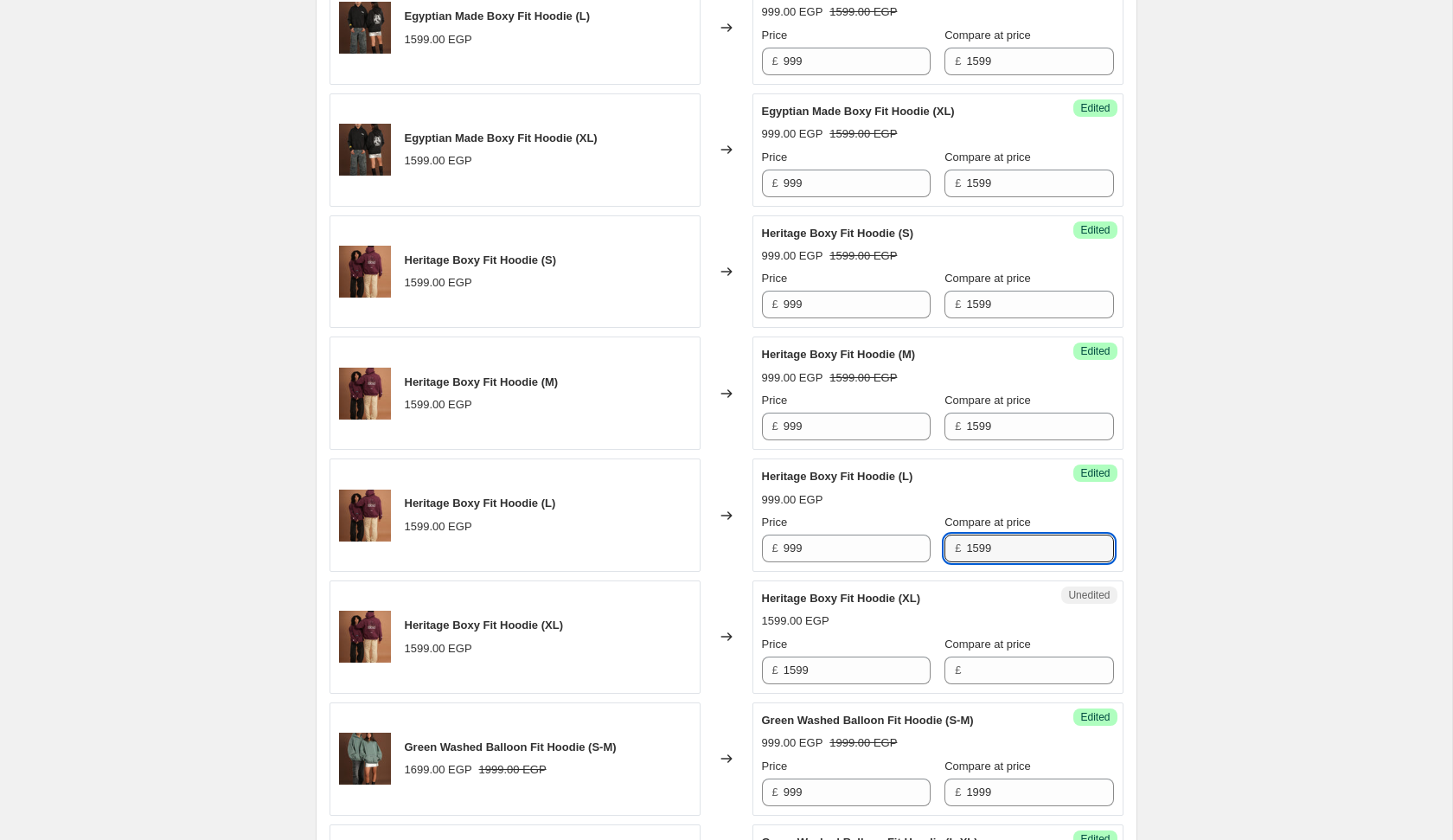
type input "1599"
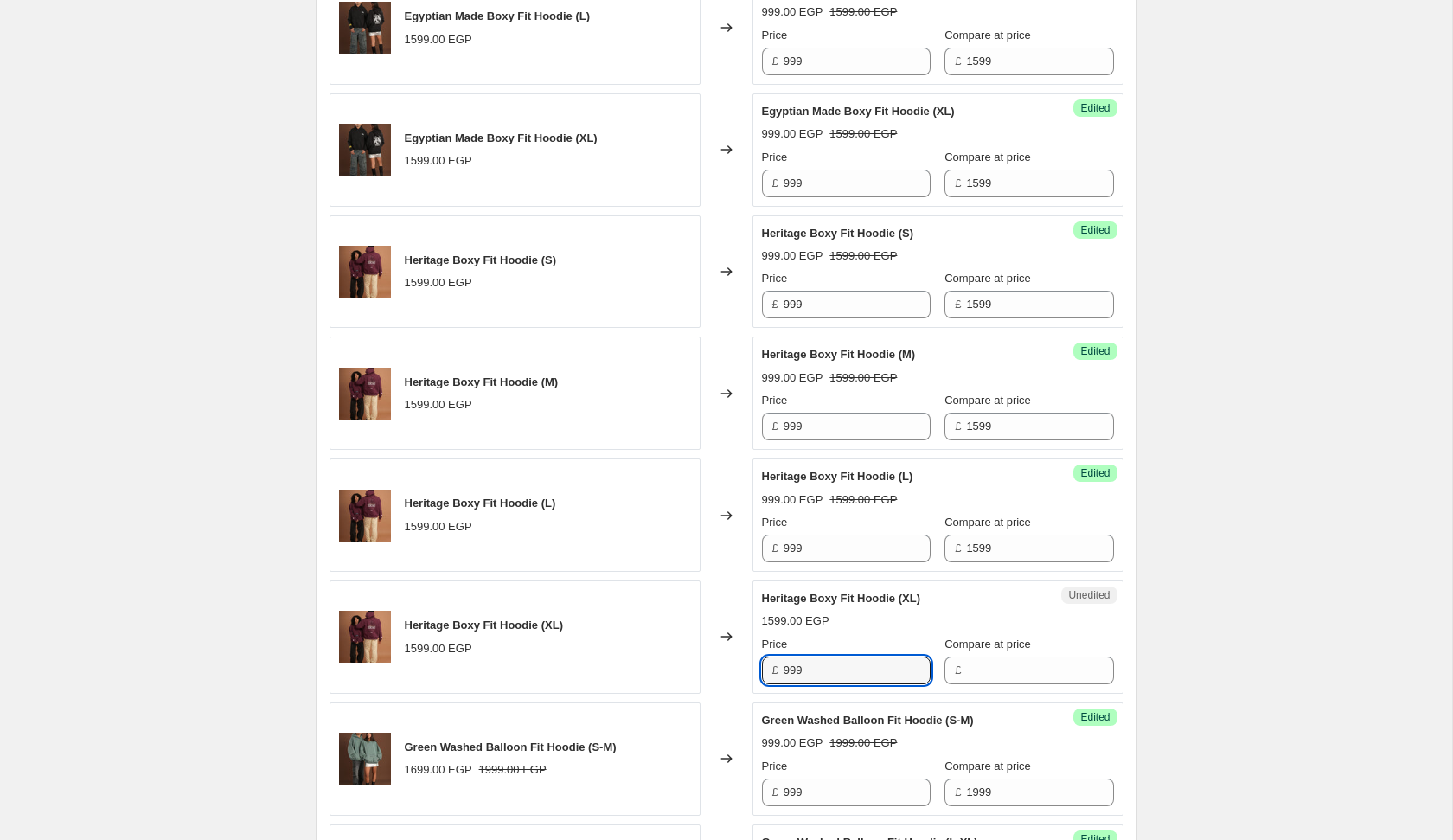
type input "999"
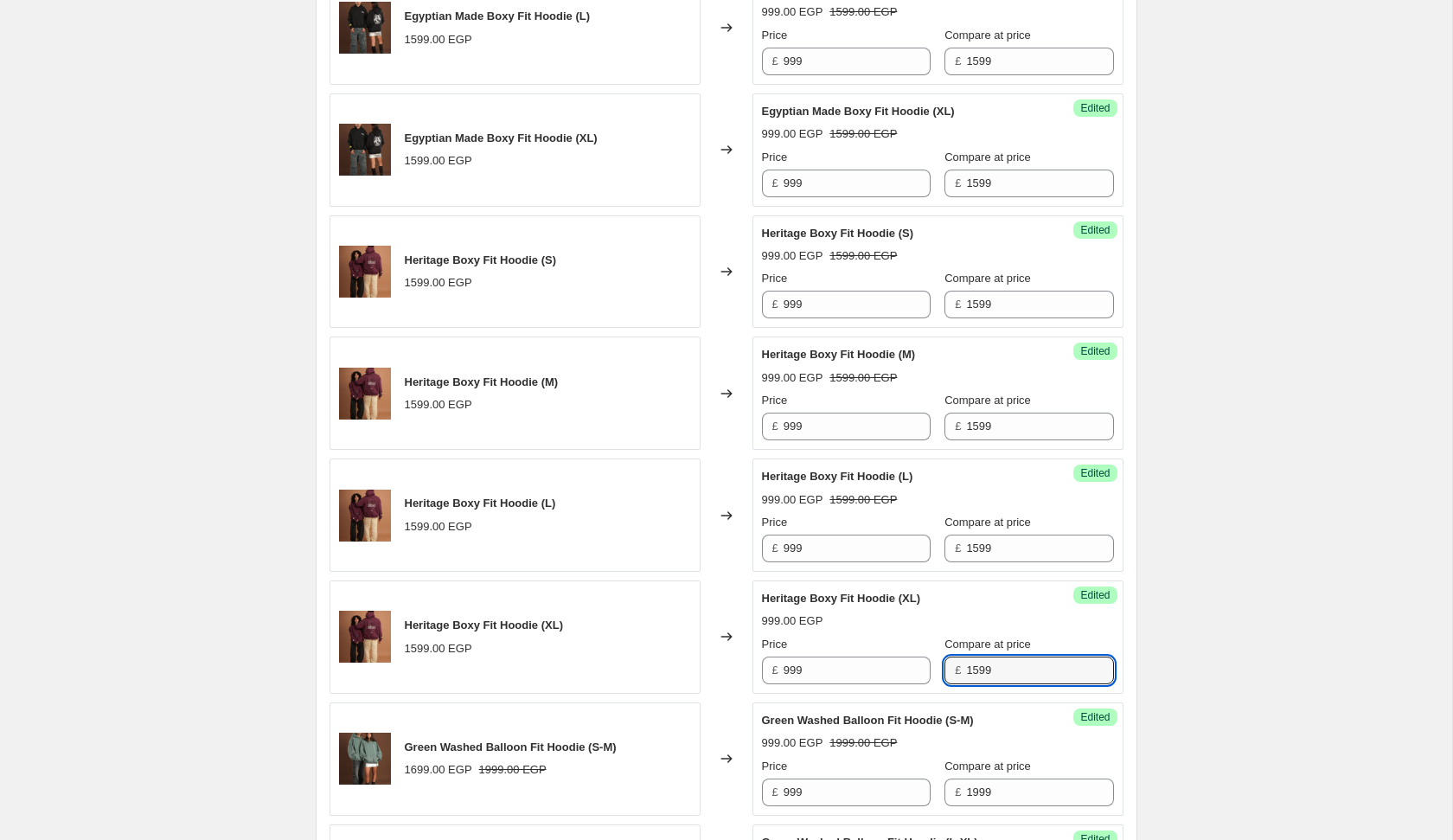
type input "1599"
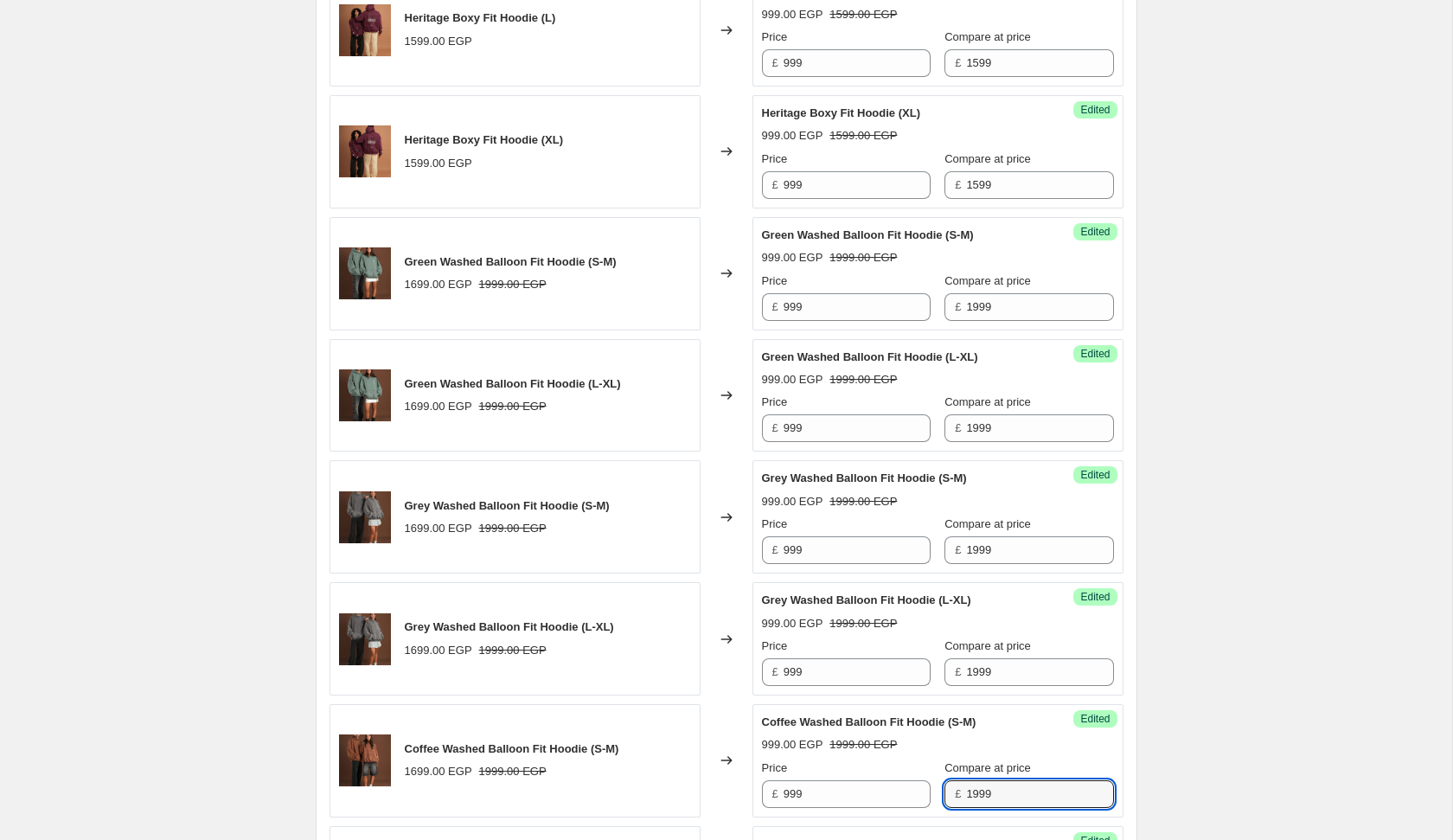
scroll to position [2690, 0]
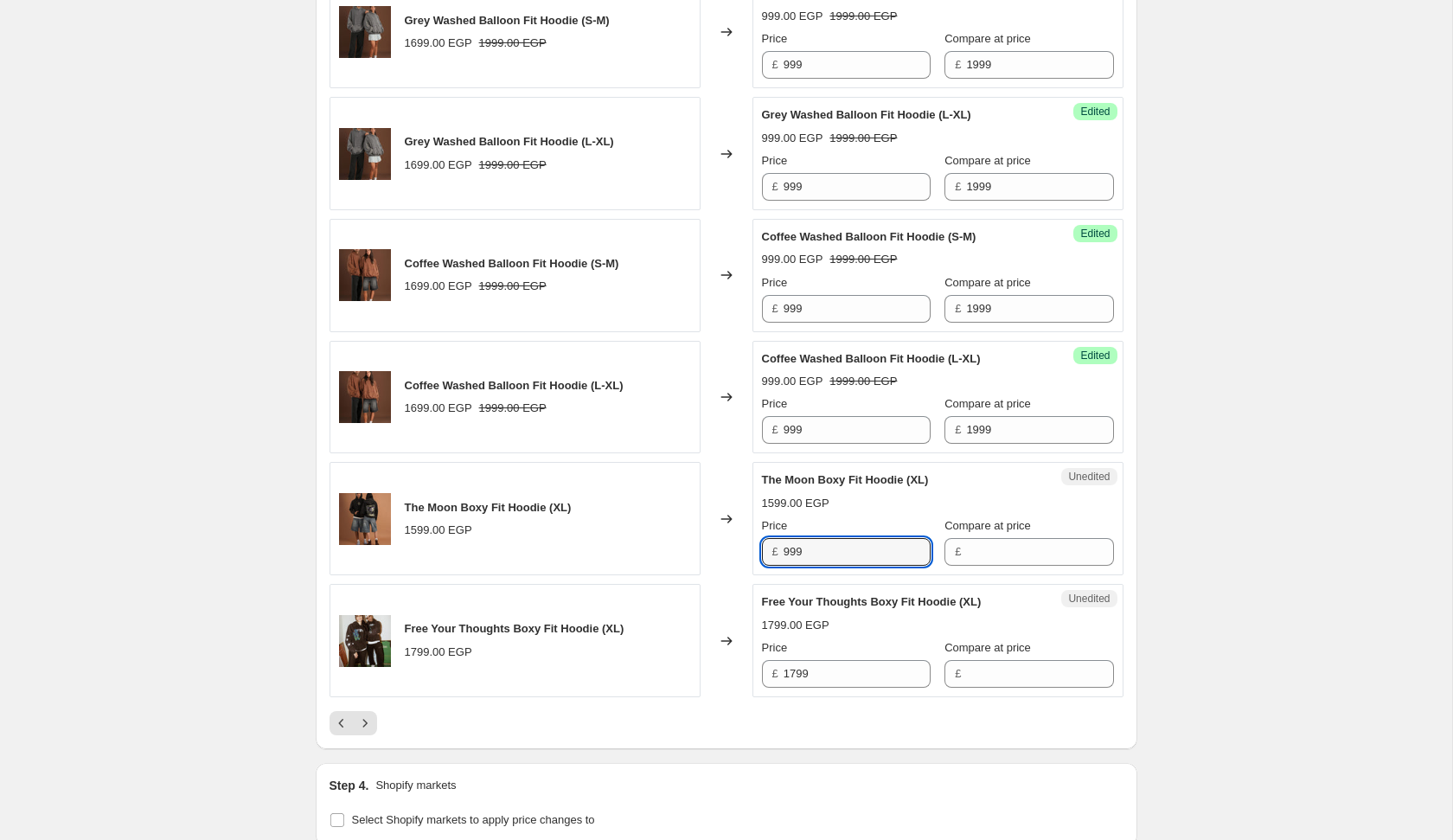
type input "999"
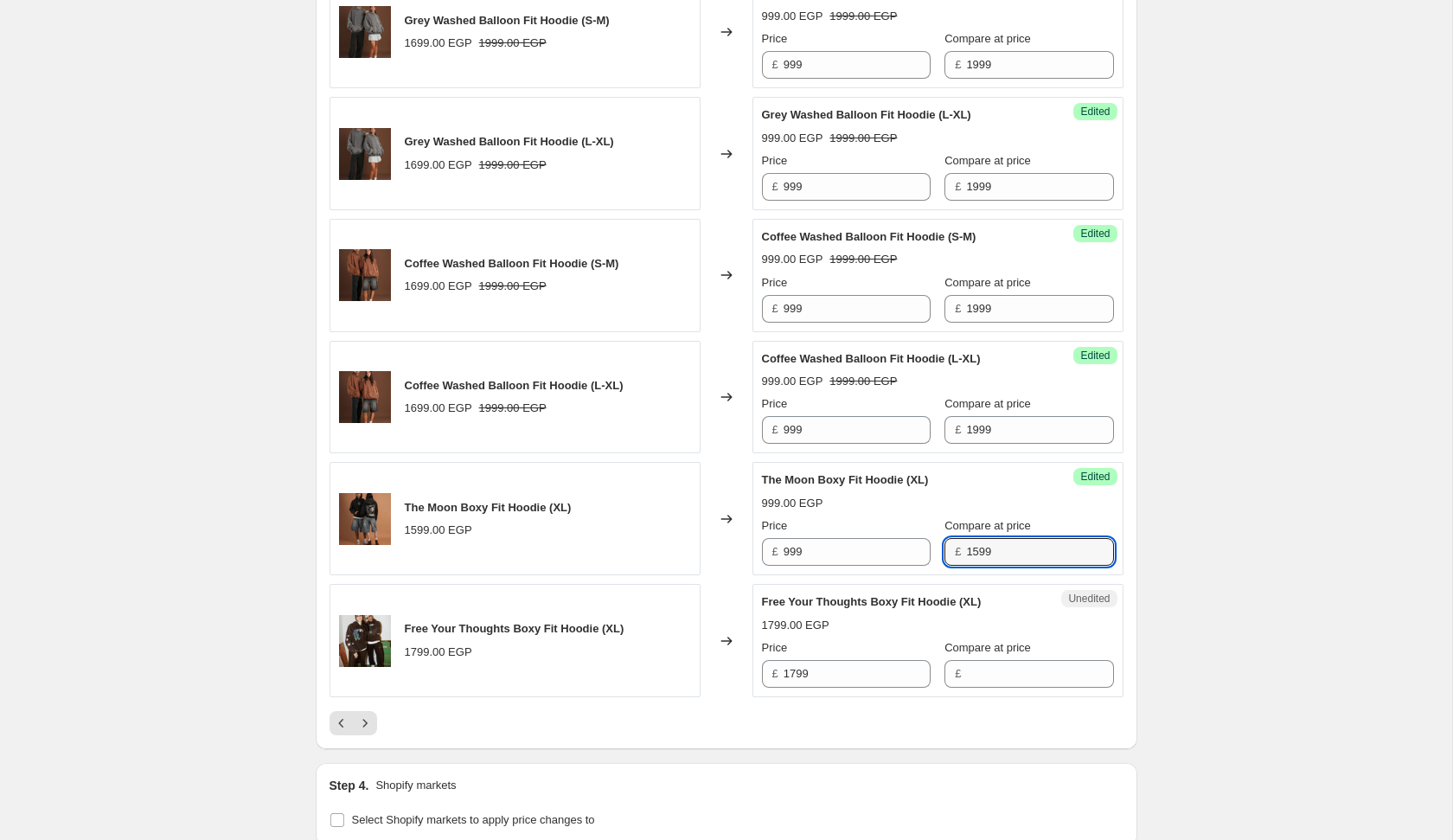
type input "1599"
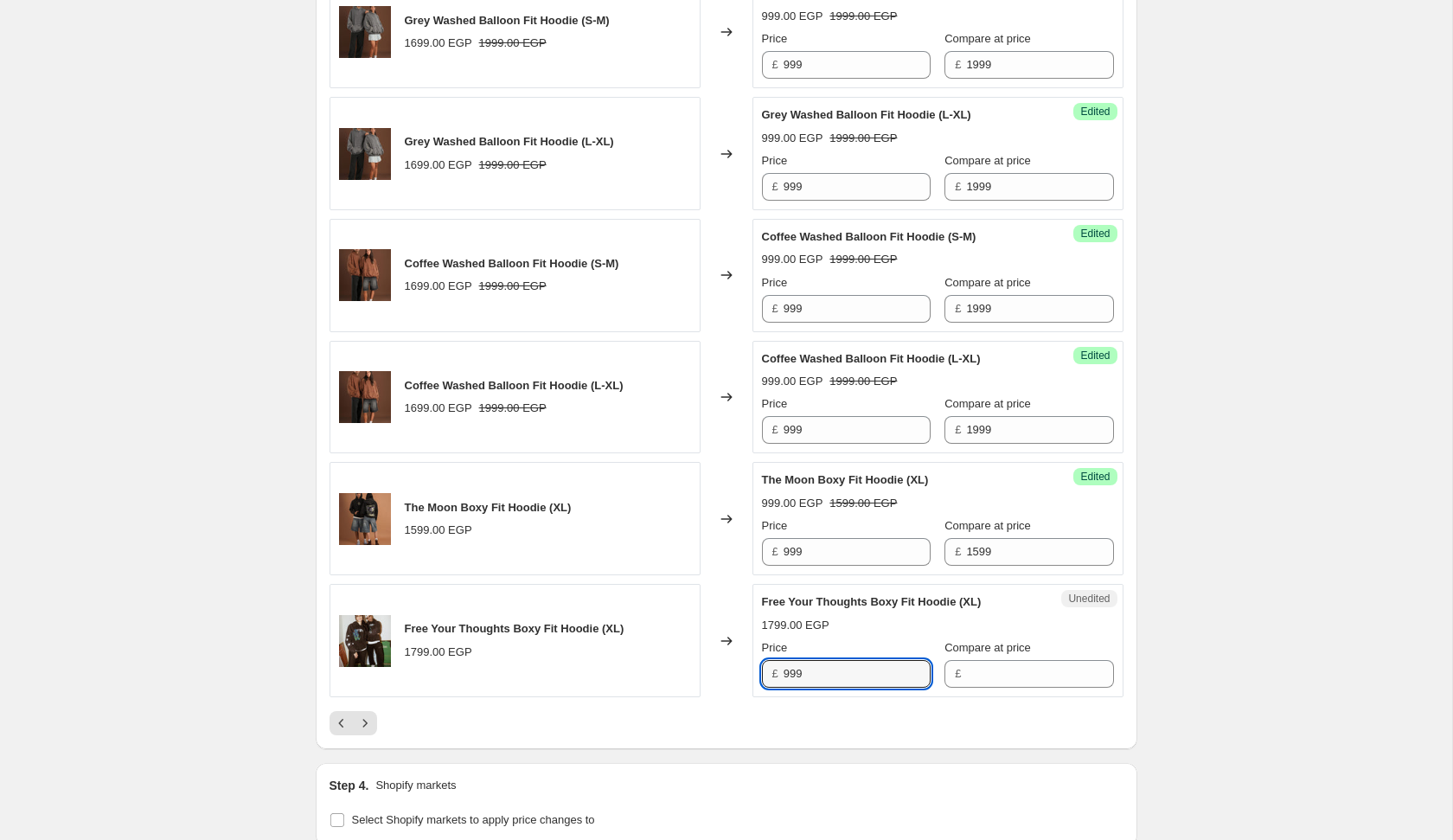
type input "999"
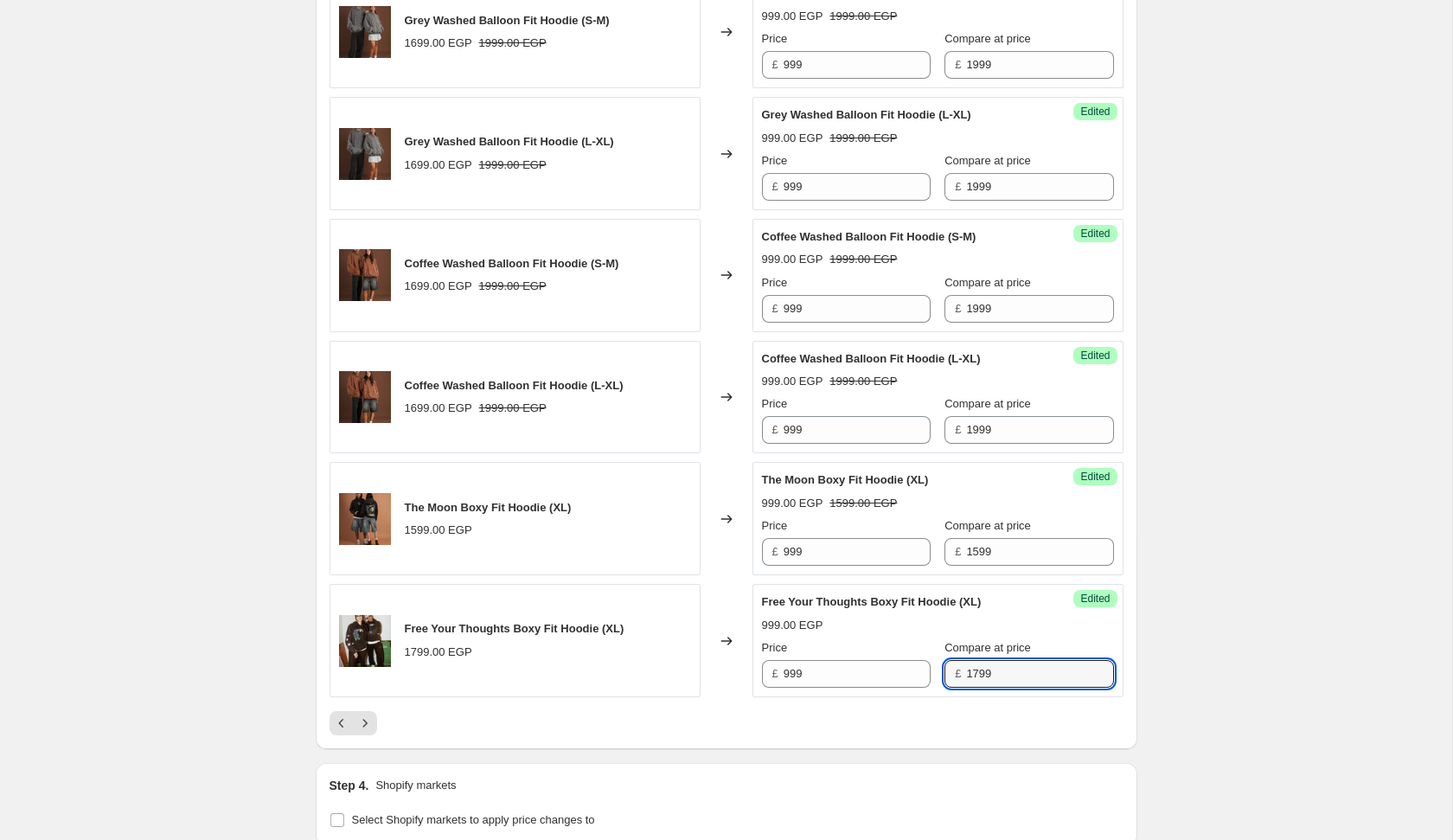
type input "1799"
click at [360, 715] on icon "Next" at bounding box center [364, 723] width 18 height 18
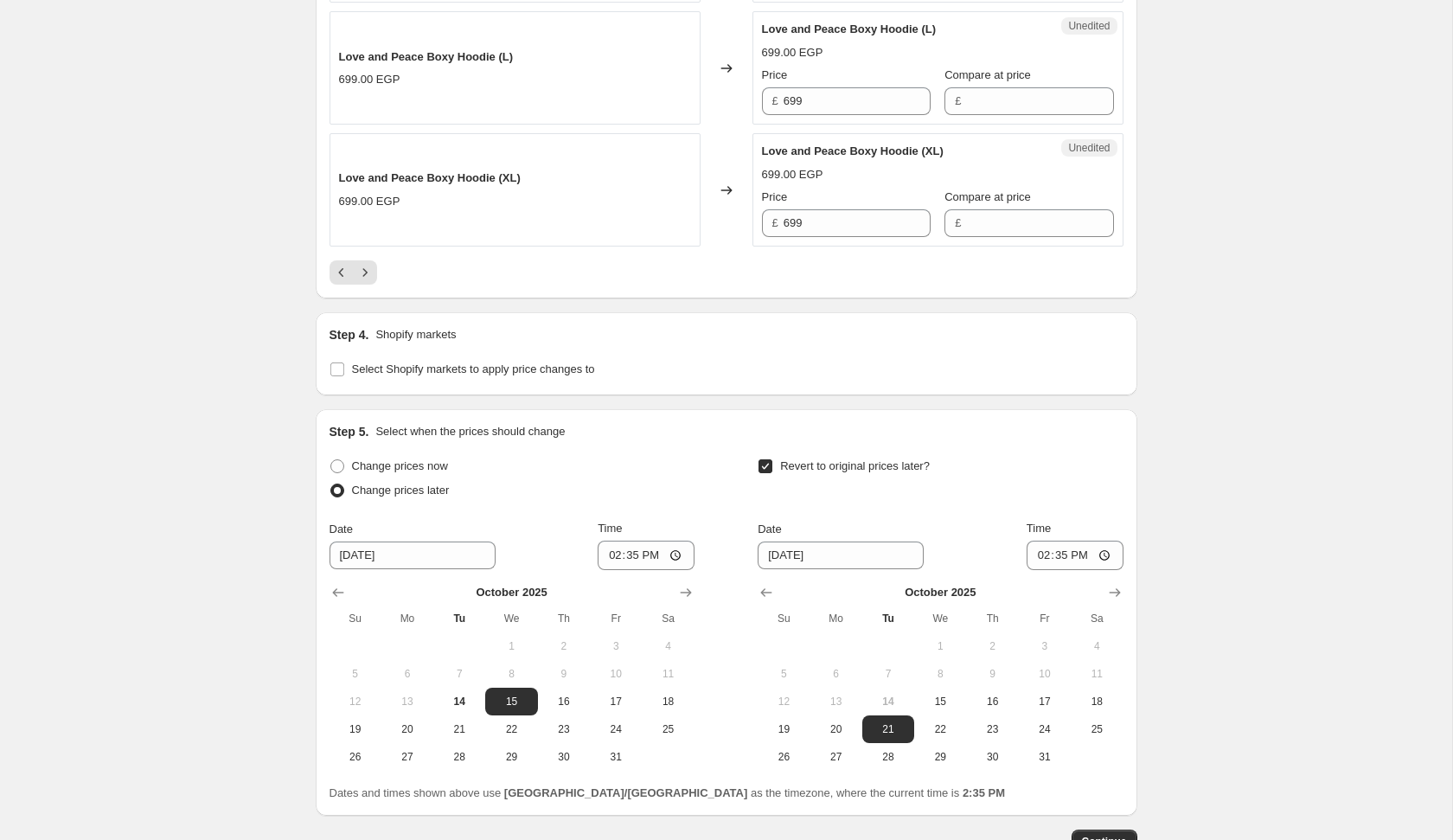
scroll to position [3176, 0]
click at [357, 280] on icon "Next" at bounding box center [364, 272] width 18 height 18
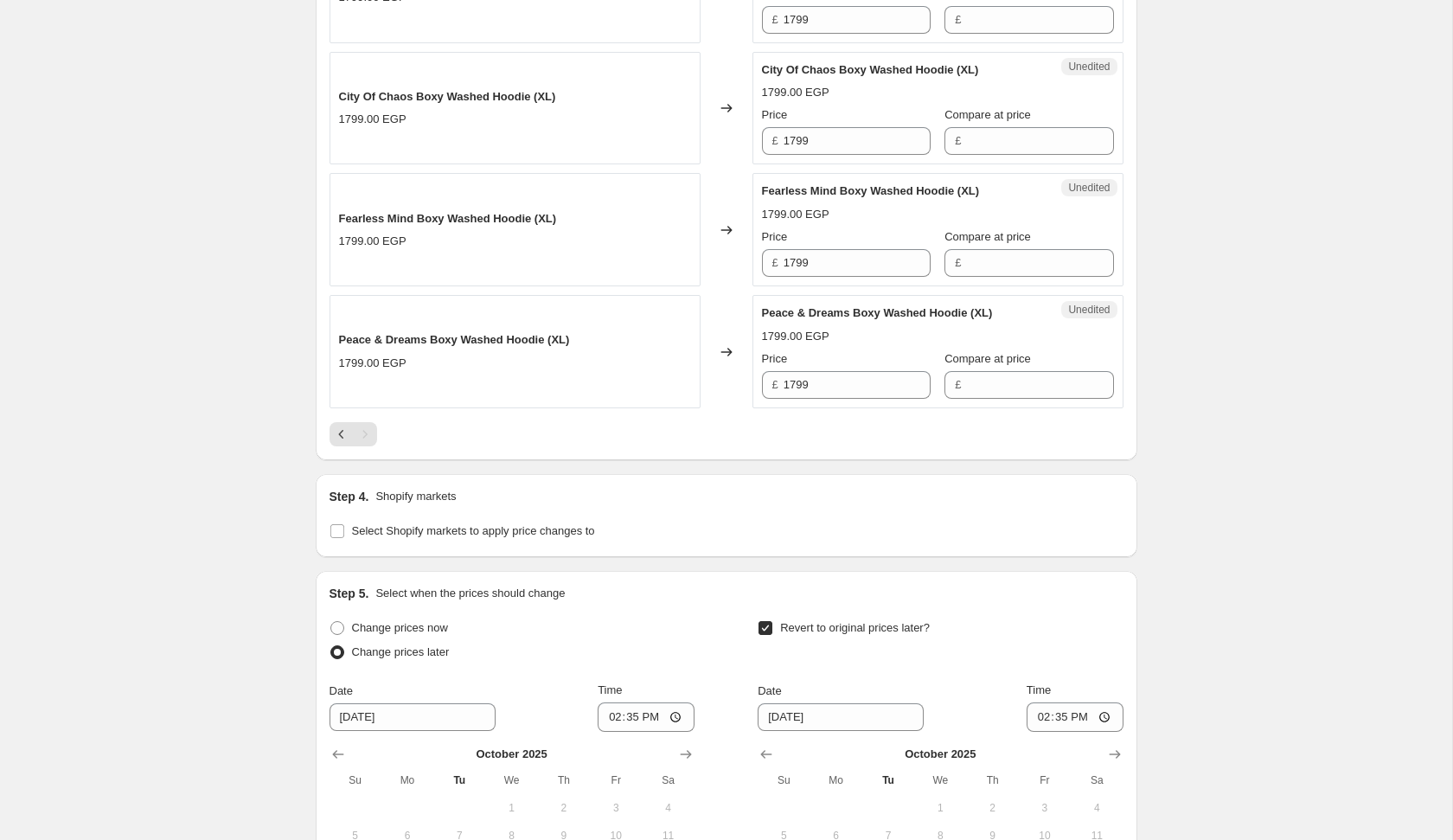
scroll to position [3010, 0]
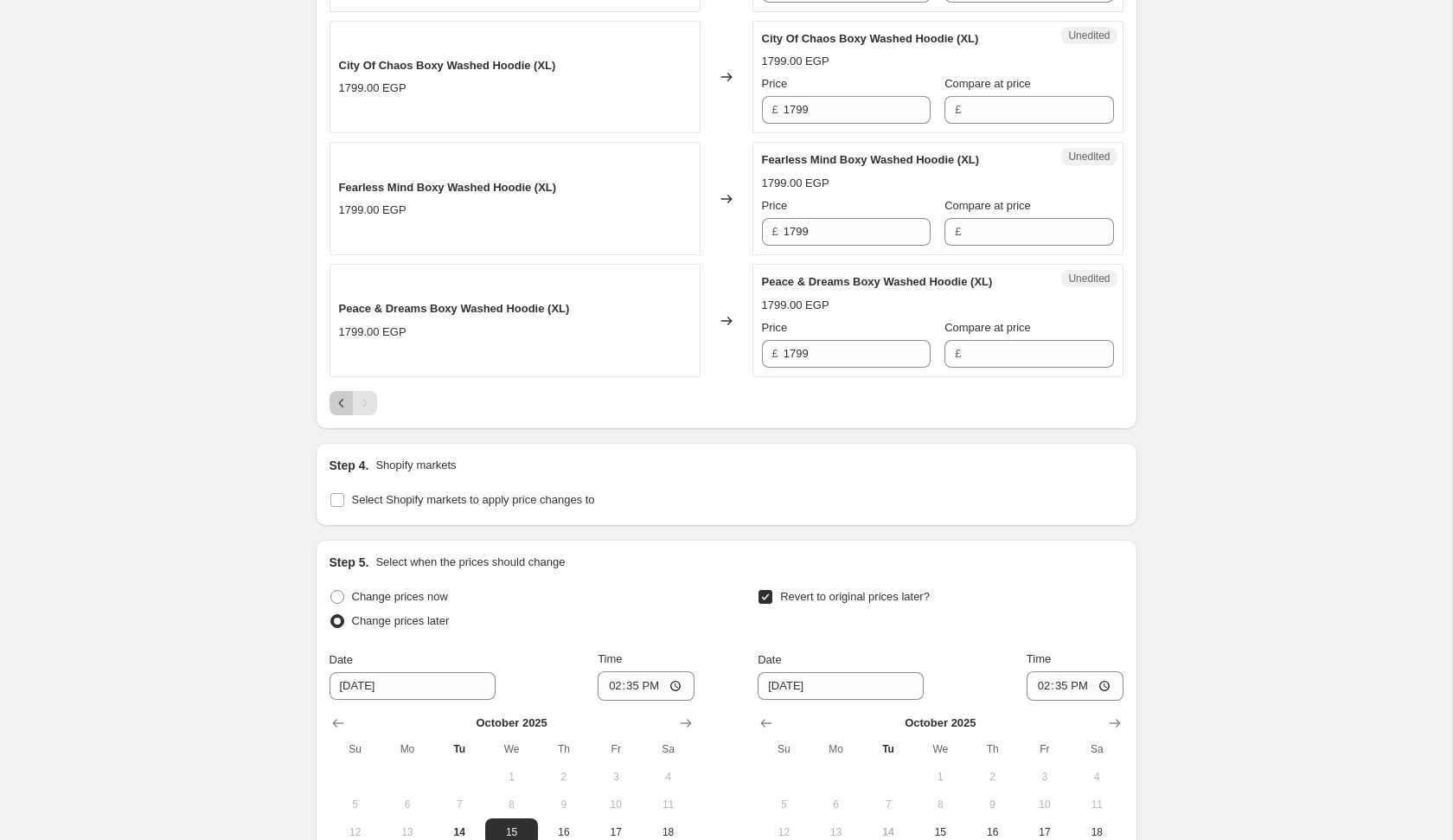
click at [344, 394] on icon "Previous" at bounding box center [341, 402] width 18 height 18
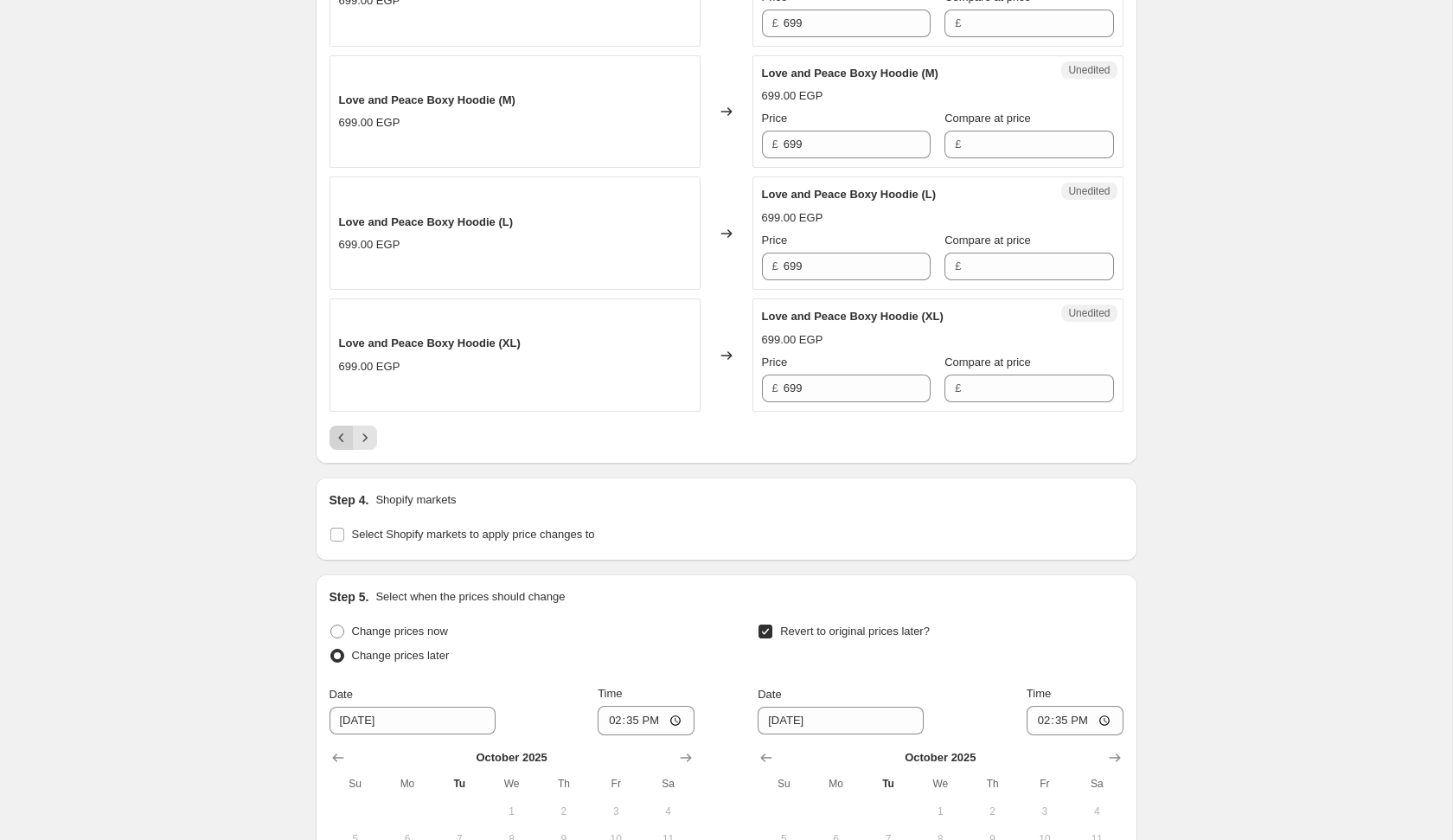
click at [341, 442] on icon "Previous" at bounding box center [341, 437] width 6 height 8
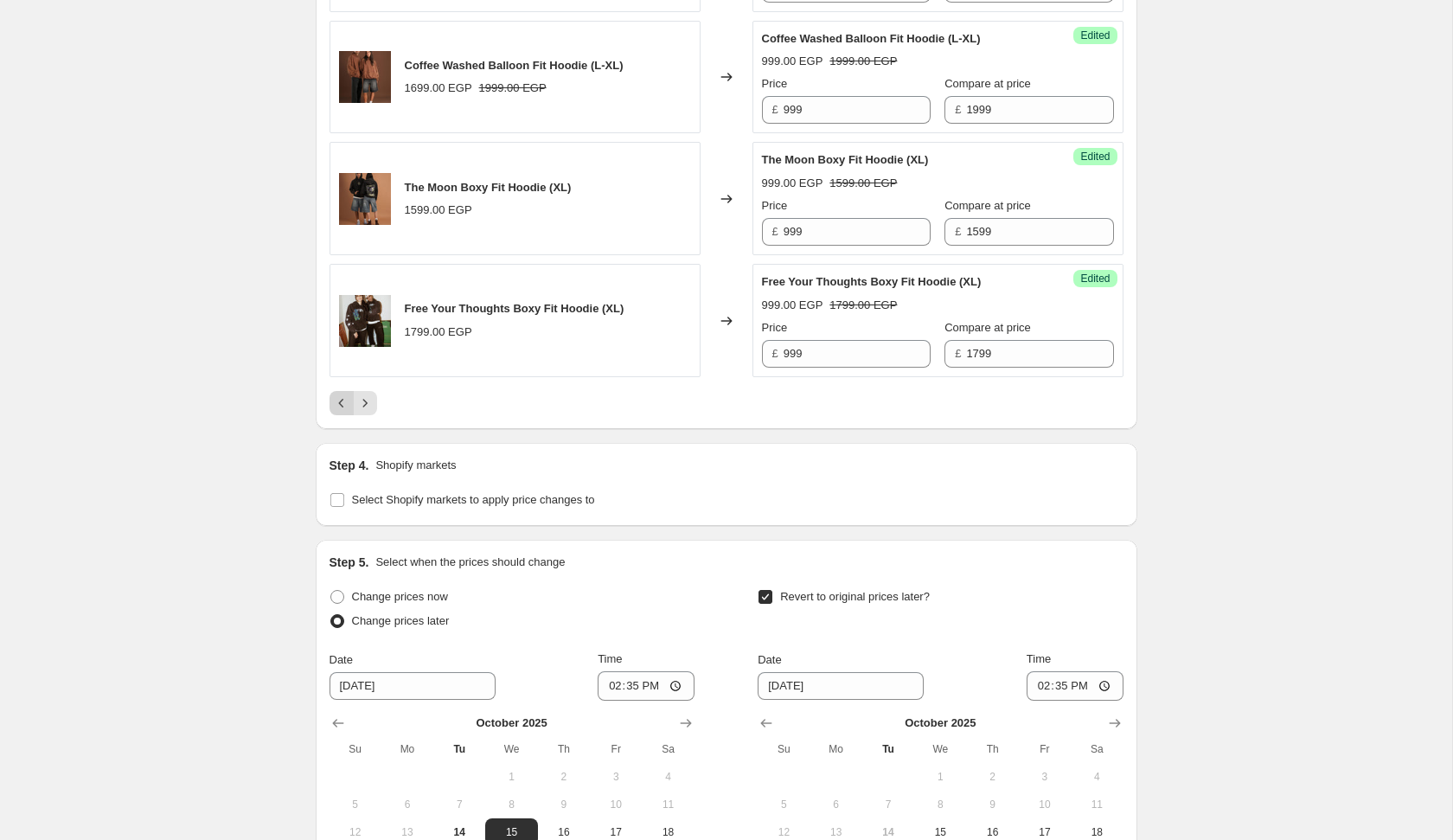
click at [344, 394] on icon "Previous" at bounding box center [341, 402] width 18 height 18
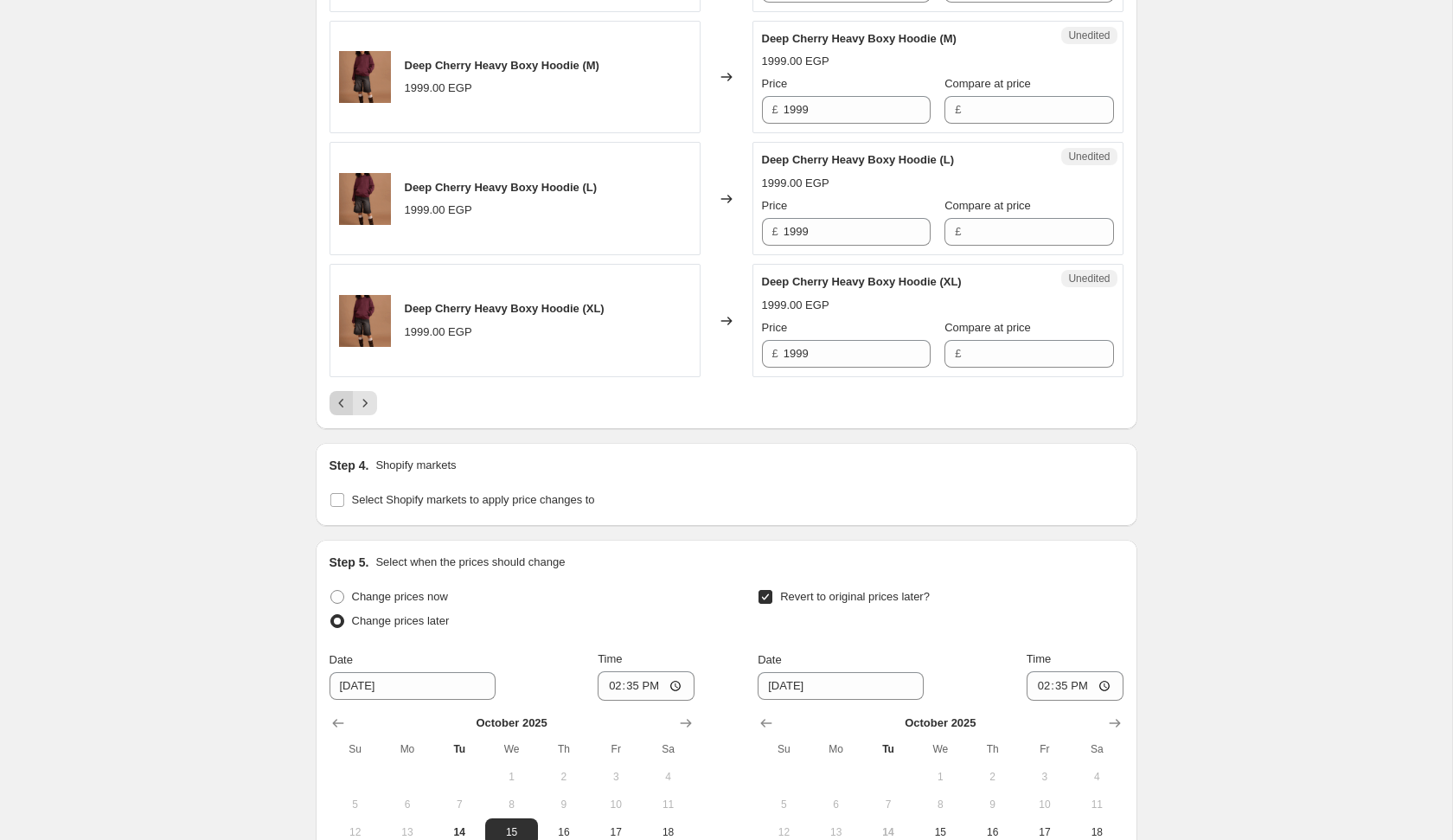
click at [343, 396] on div "Pagination" at bounding box center [341, 403] width 24 height 24
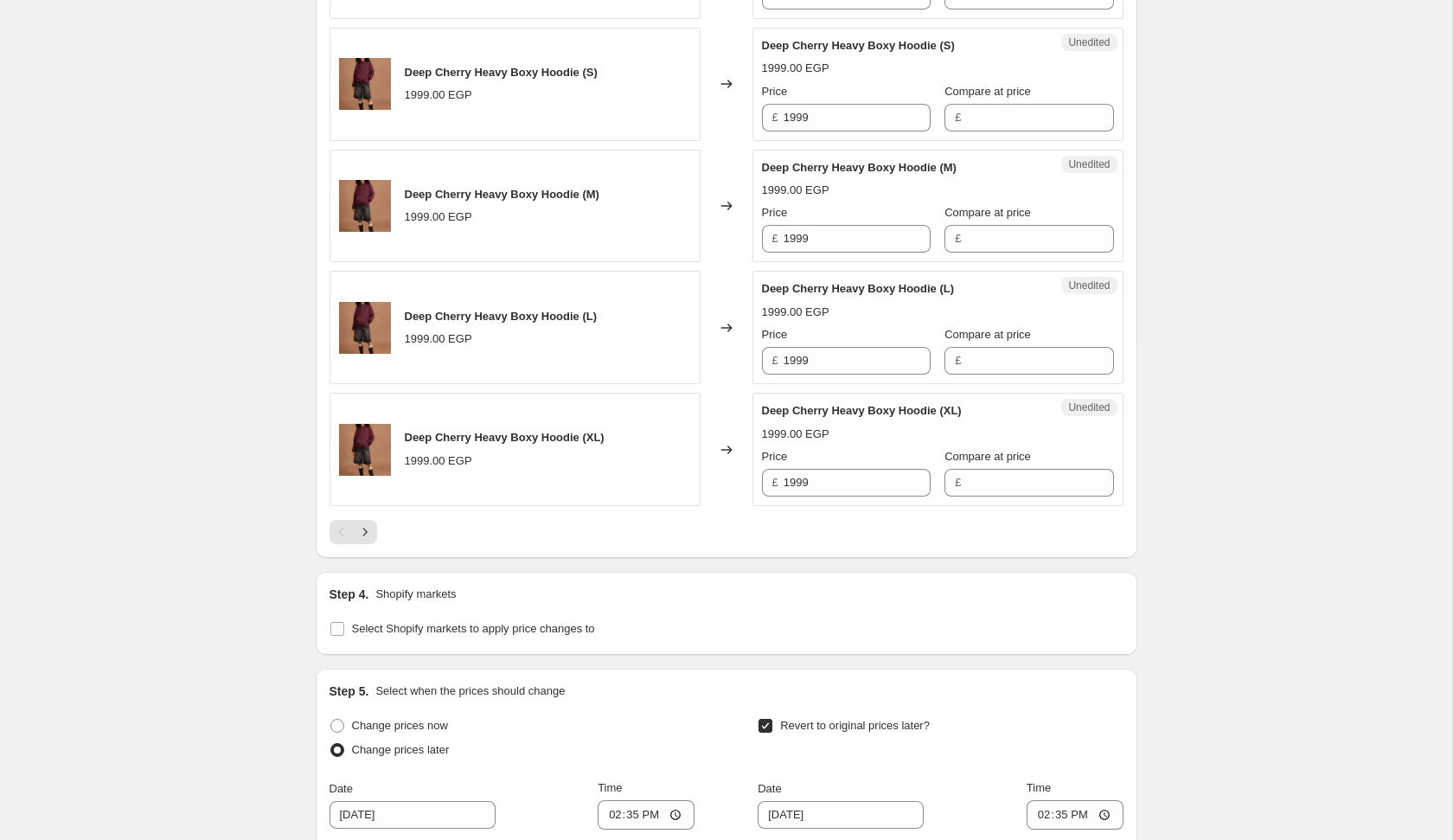
scroll to position [2895, 0]
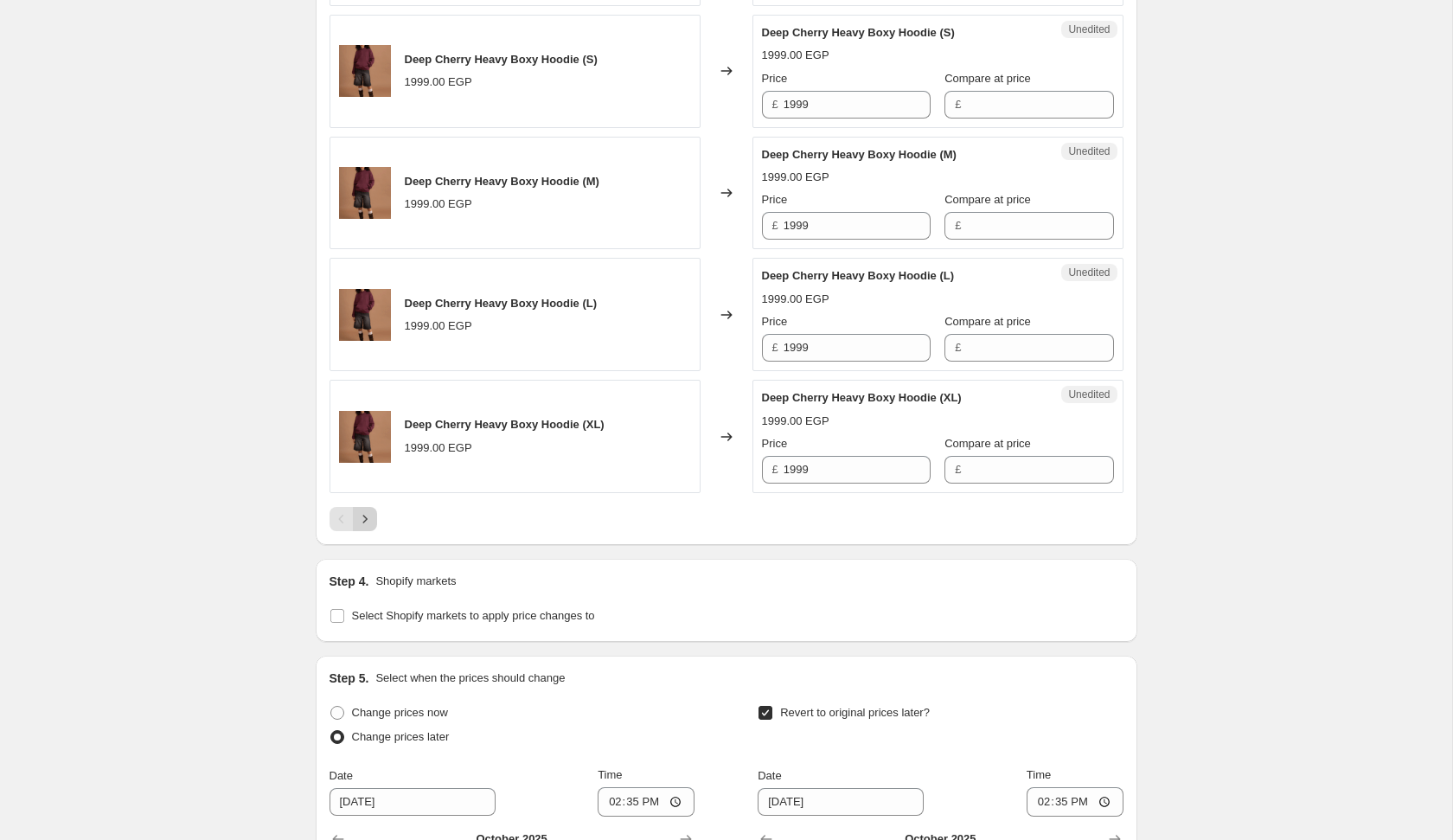
click at [372, 514] on icon "Next" at bounding box center [364, 518] width 18 height 18
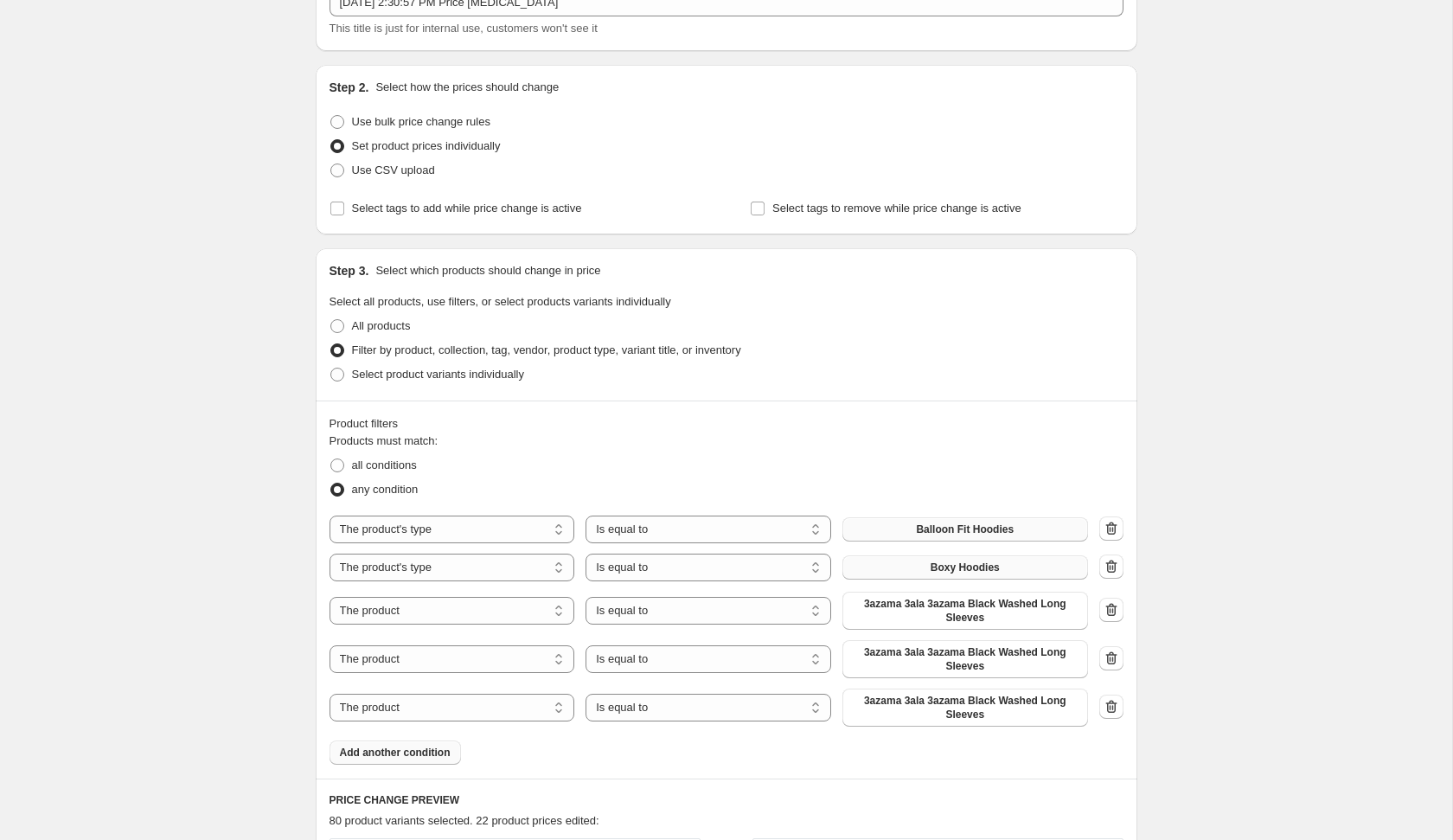
scroll to position [197, 0]
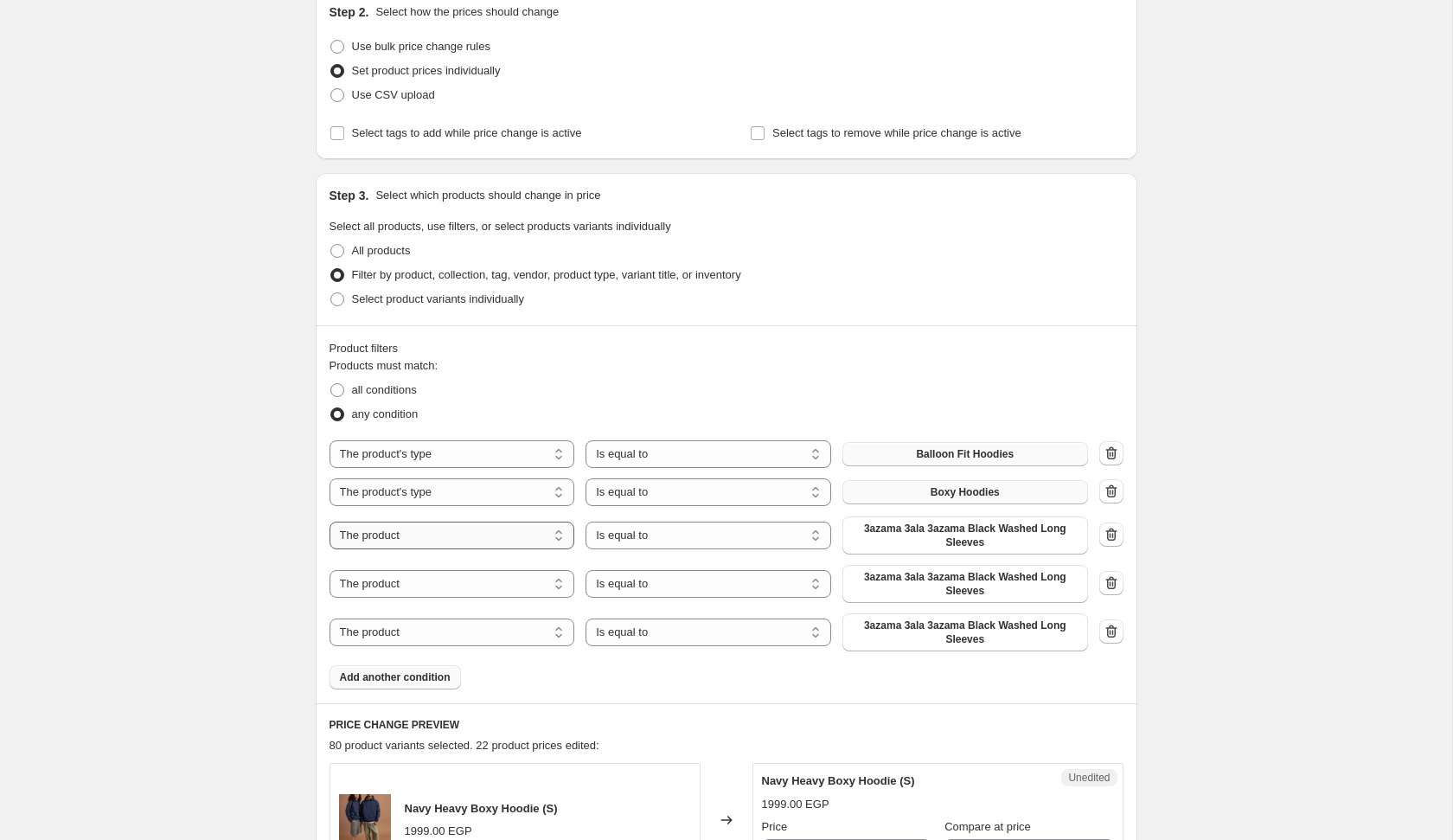
click at [533, 531] on select "The product The product's collection The product's tag The product's vendor The…" at bounding box center [452, 536] width 246 height 28
select select "product_type"
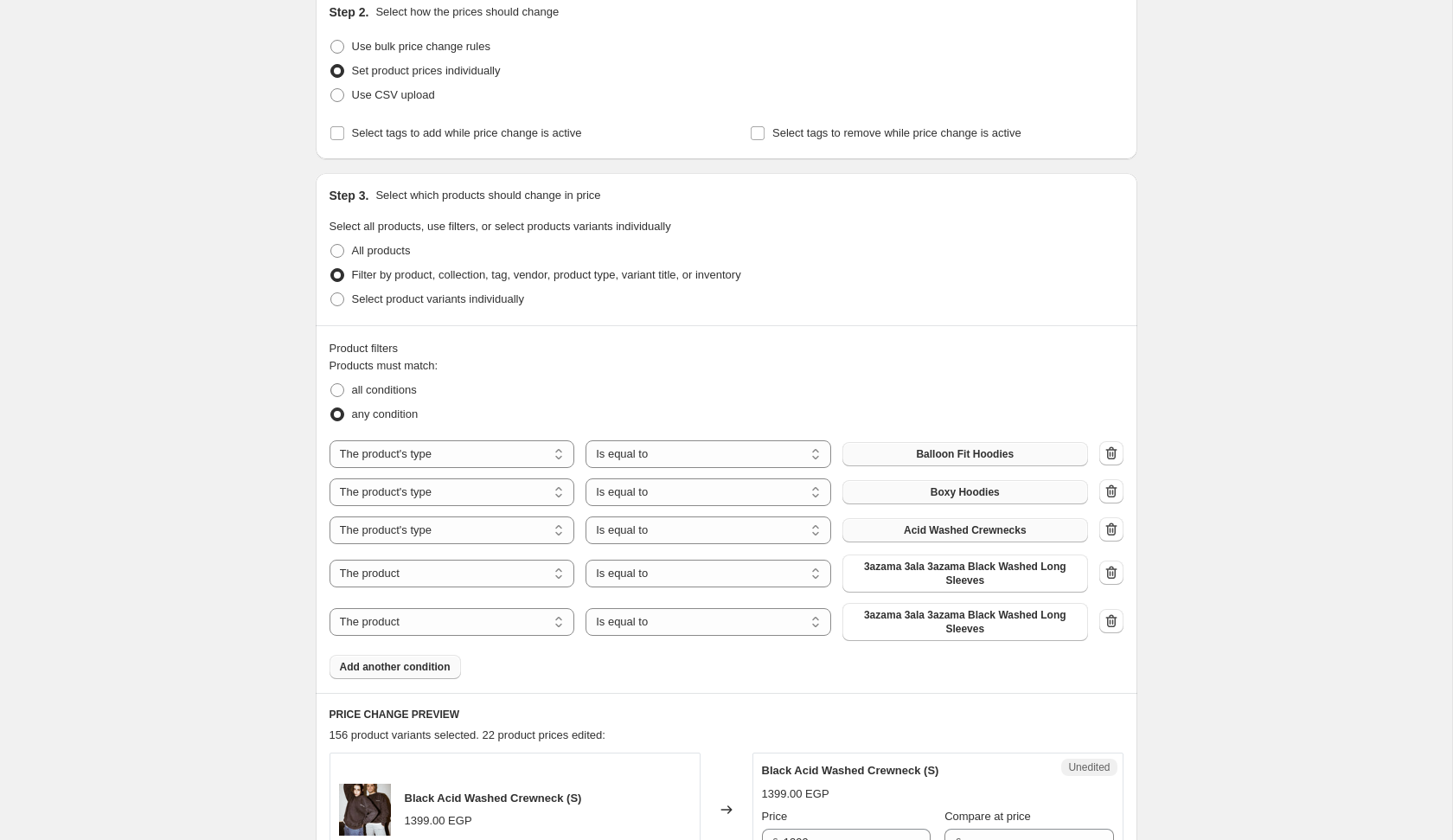
click at [906, 527] on span "Acid Washed Crewnecks" at bounding box center [965, 529] width 122 height 14
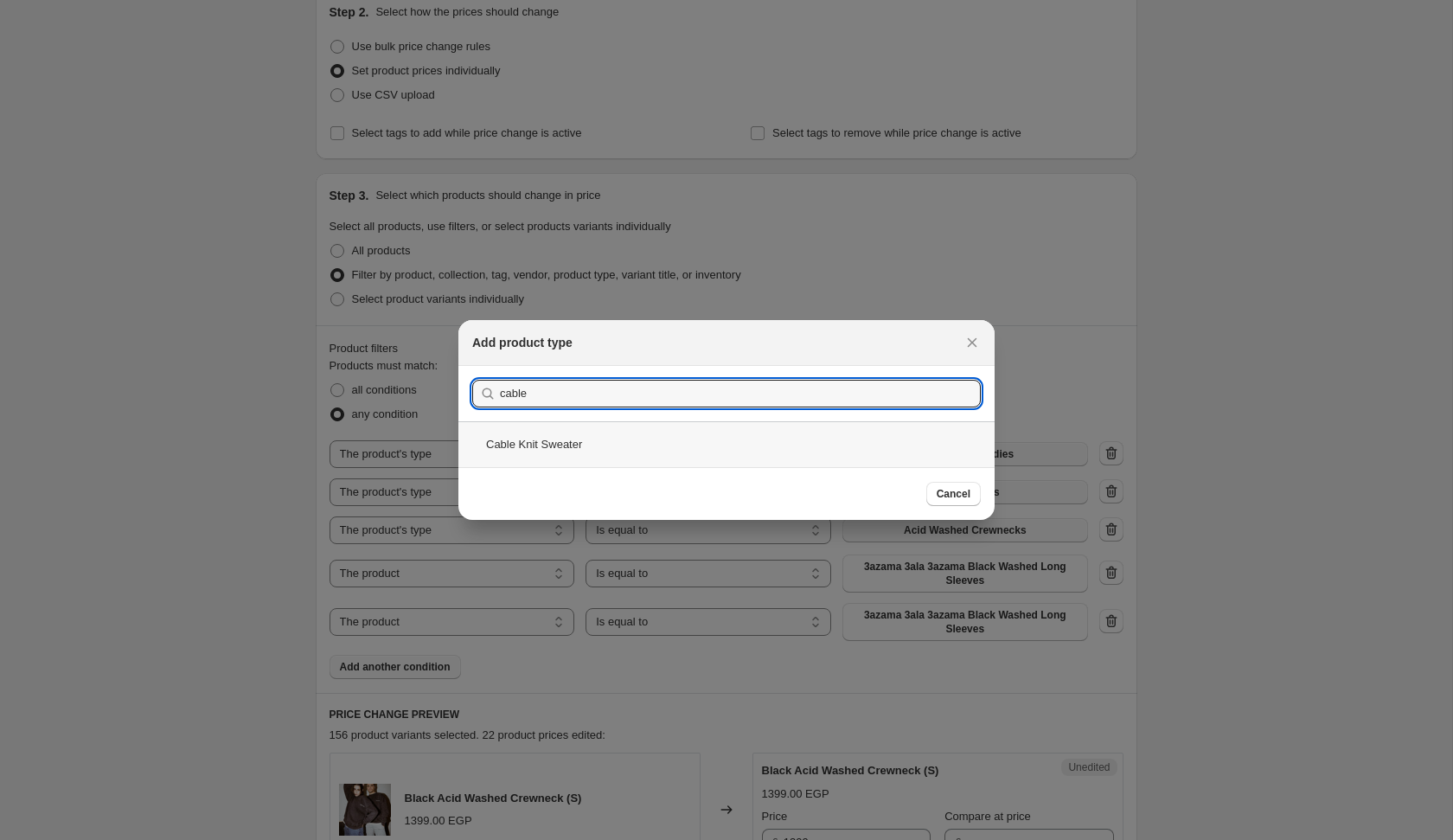
type input "cable"
click at [703, 433] on div "Cable Knit Sweater" at bounding box center [726, 443] width 536 height 45
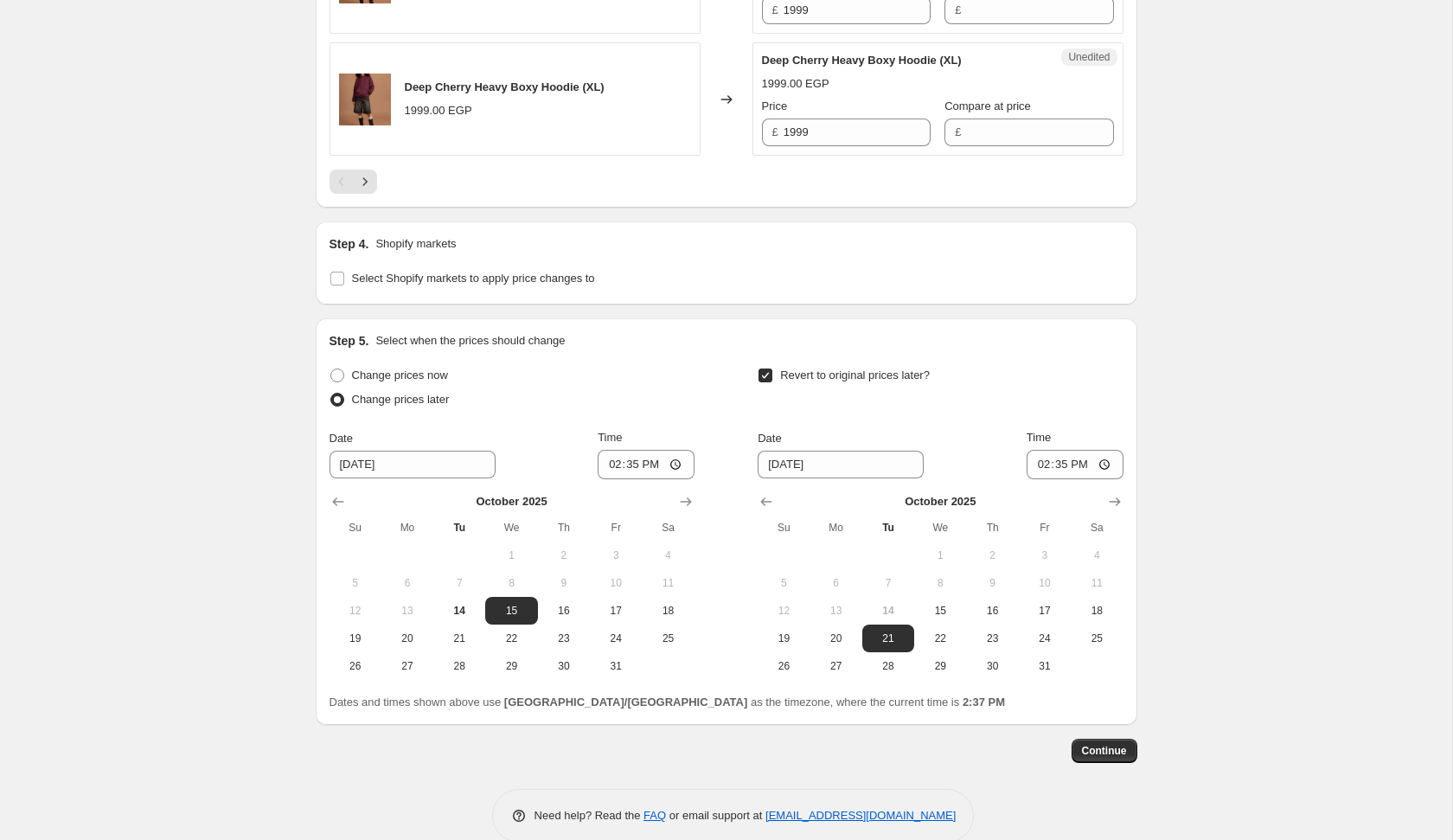
scroll to position [3237, 0]
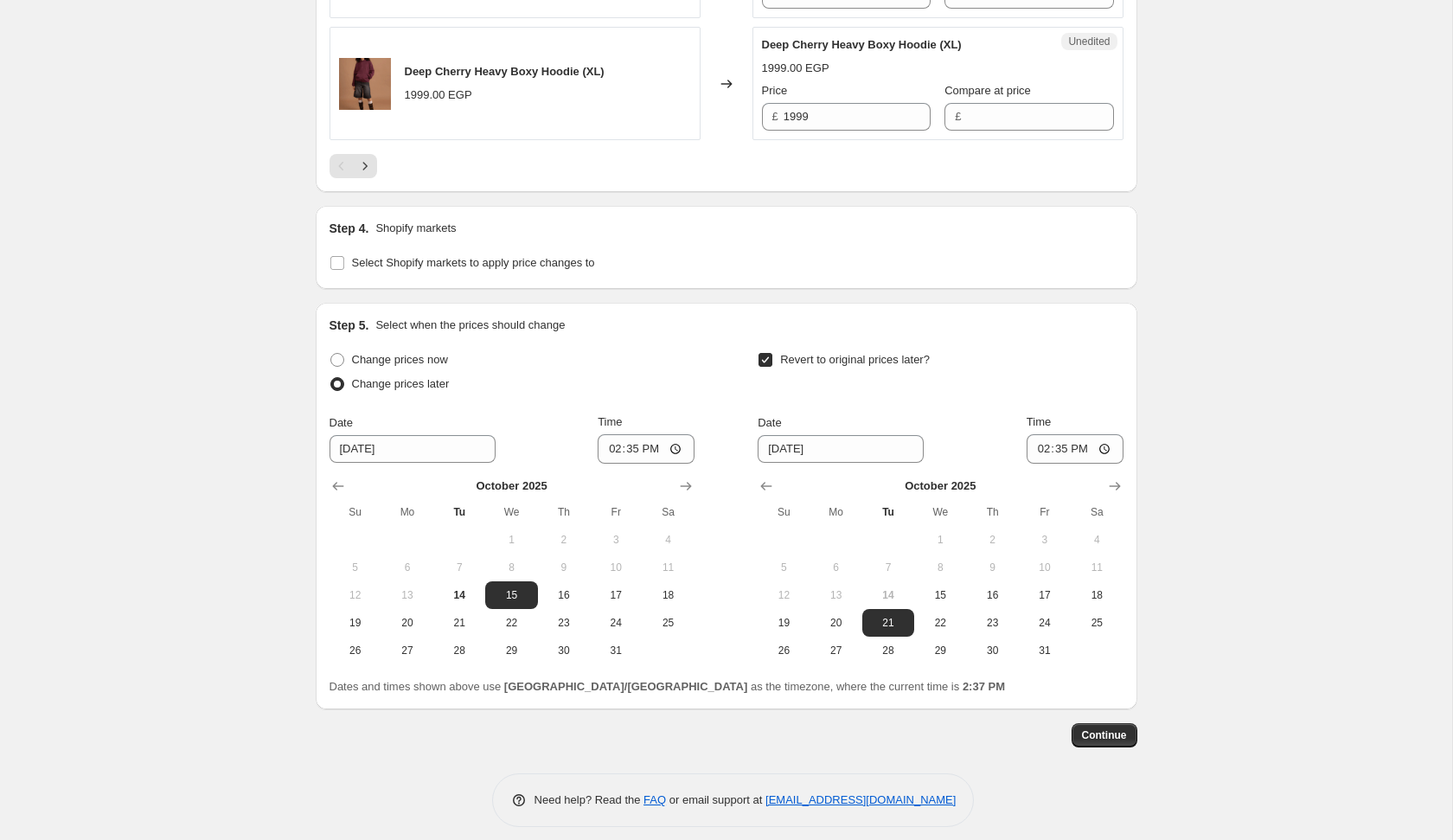
click at [364, 159] on icon "Next" at bounding box center [364, 166] width 18 height 18
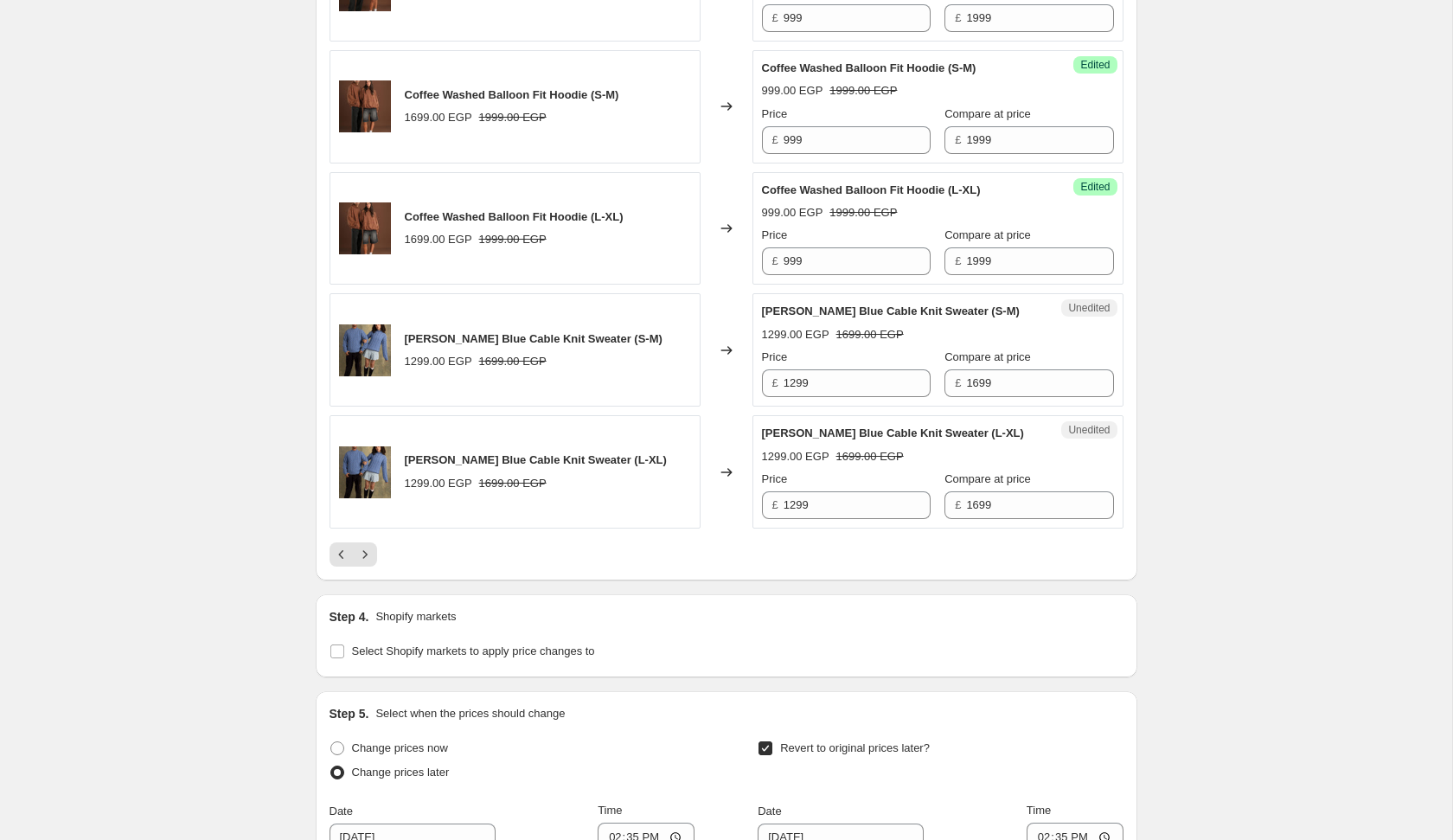
scroll to position [2856, 0]
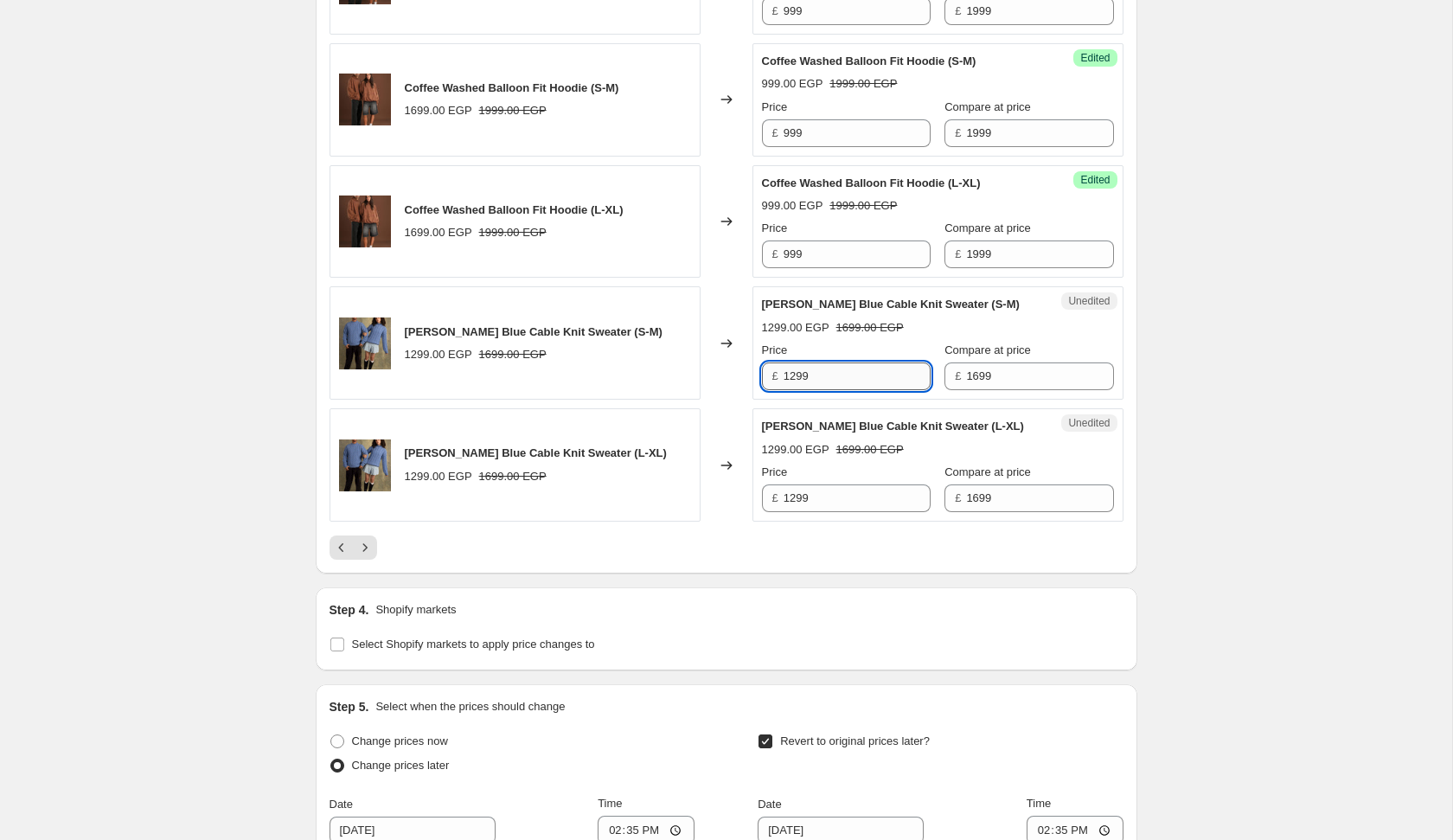
click at [834, 363] on input "1299" at bounding box center [857, 376] width 147 height 28
click at [851, 378] on input "99" at bounding box center [857, 376] width 147 height 28
type input "999"
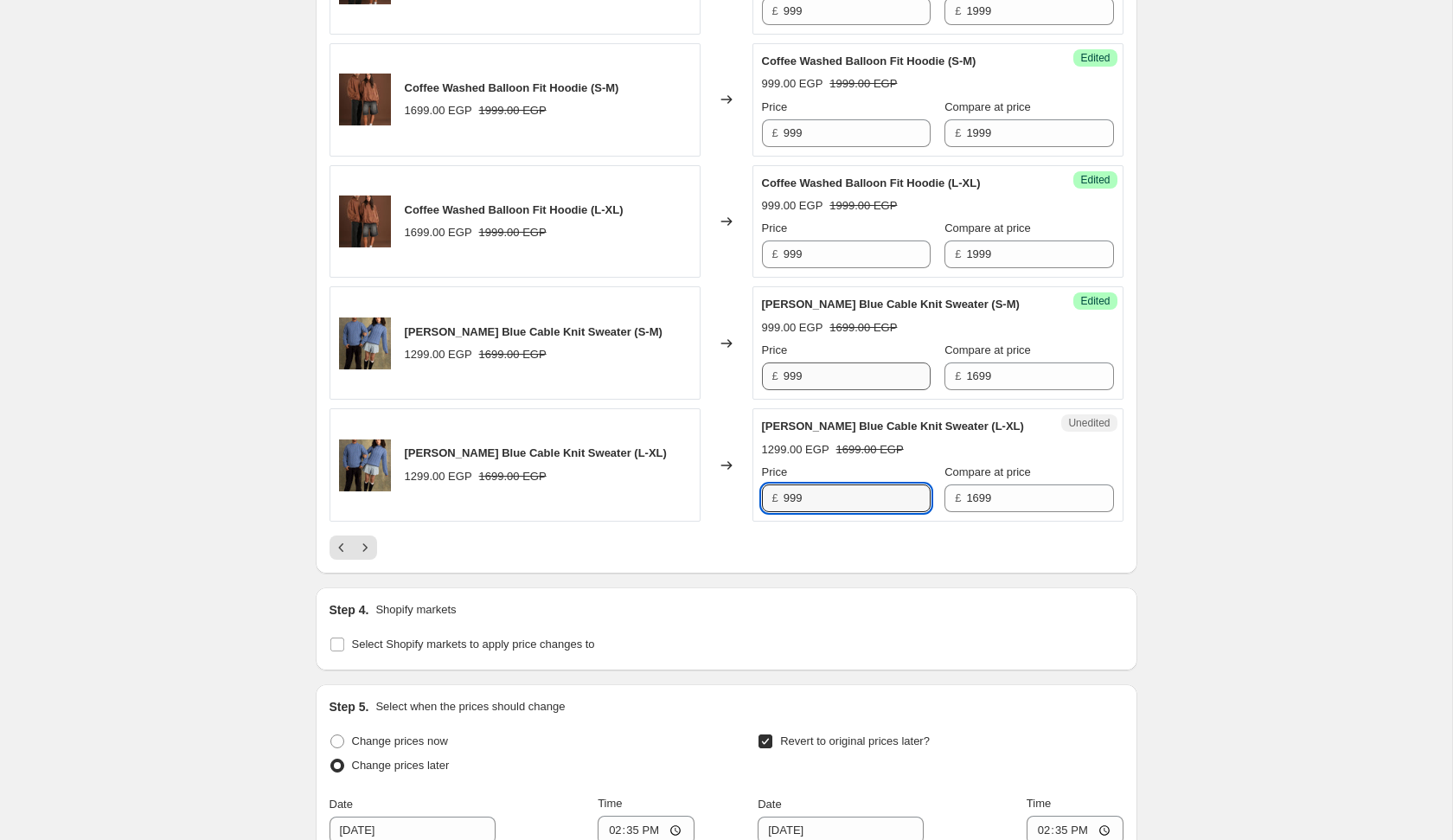
type input "999"
click at [353, 535] on button "Next" at bounding box center [365, 547] width 24 height 24
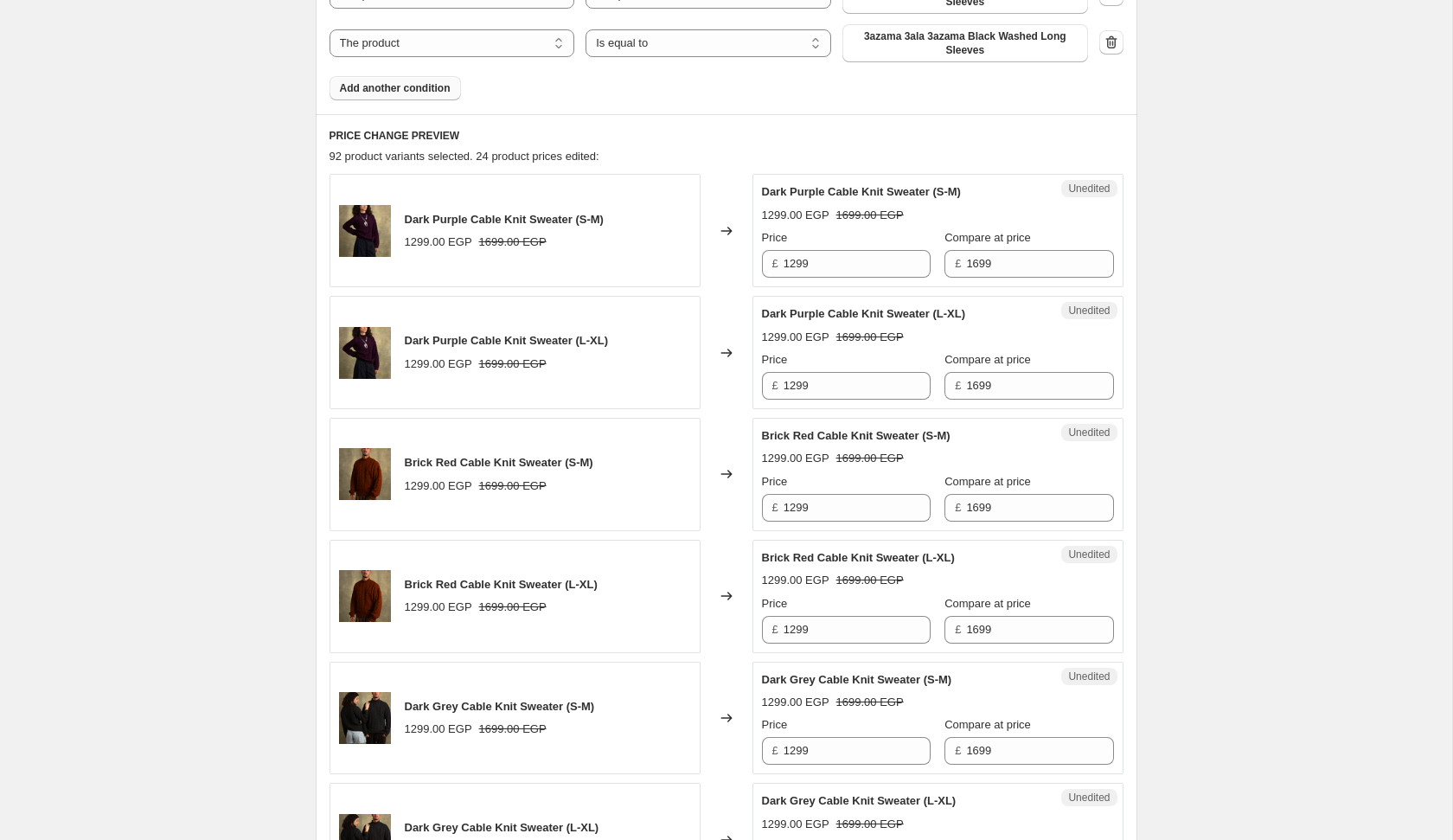
scroll to position [783, 0]
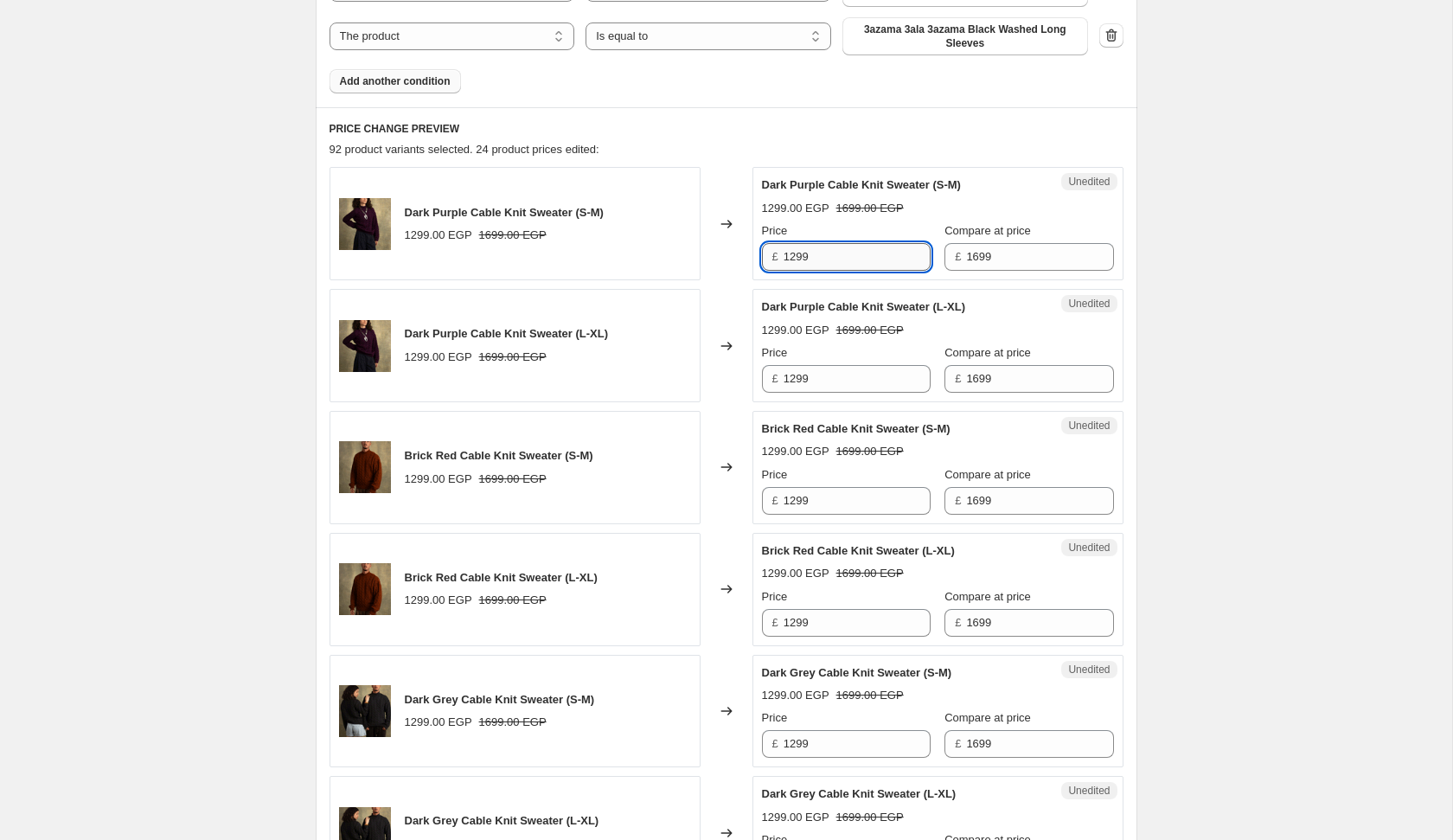
click at [857, 253] on input "1299" at bounding box center [857, 257] width 147 height 28
type input "999"
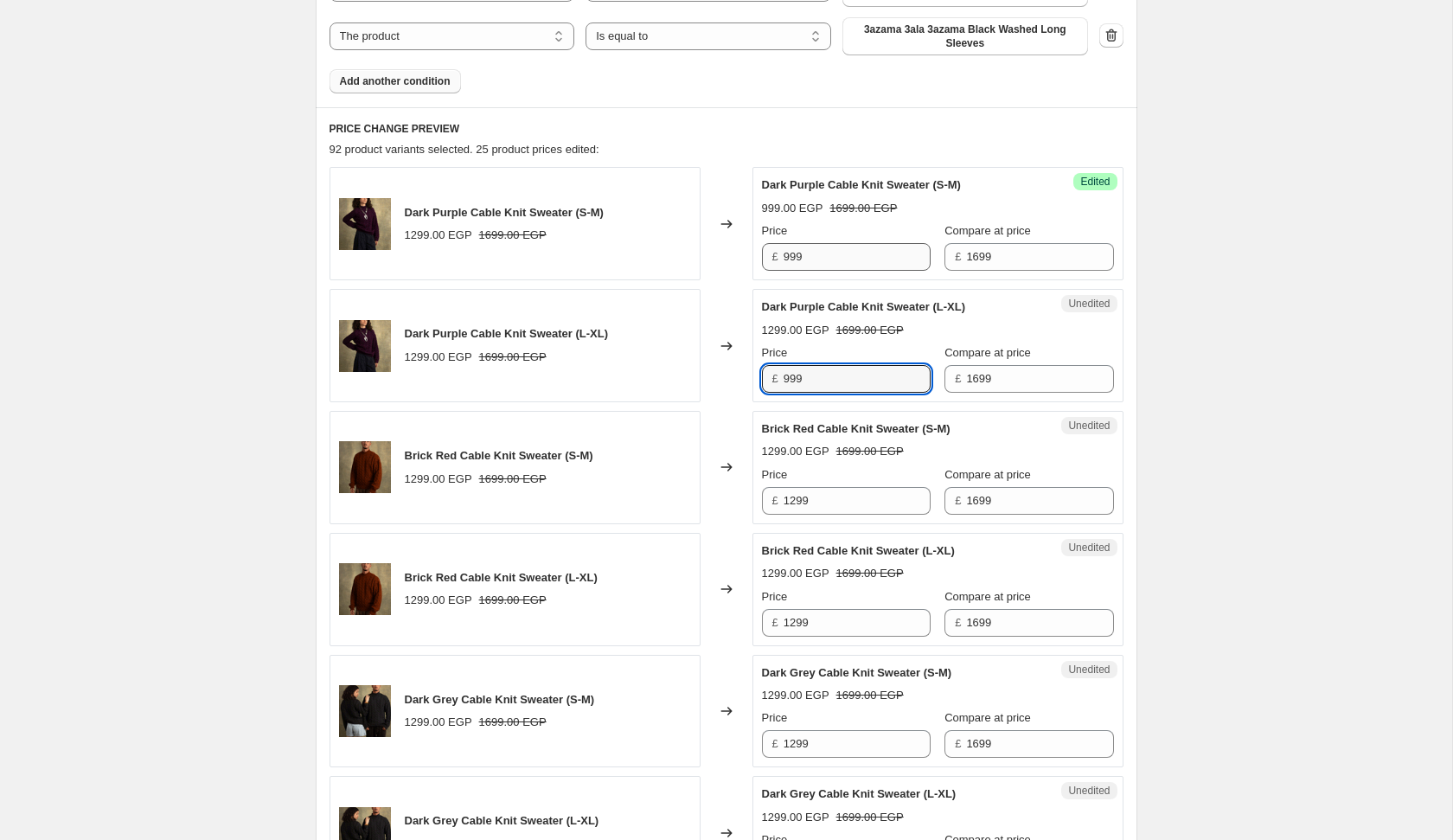
type input "999"
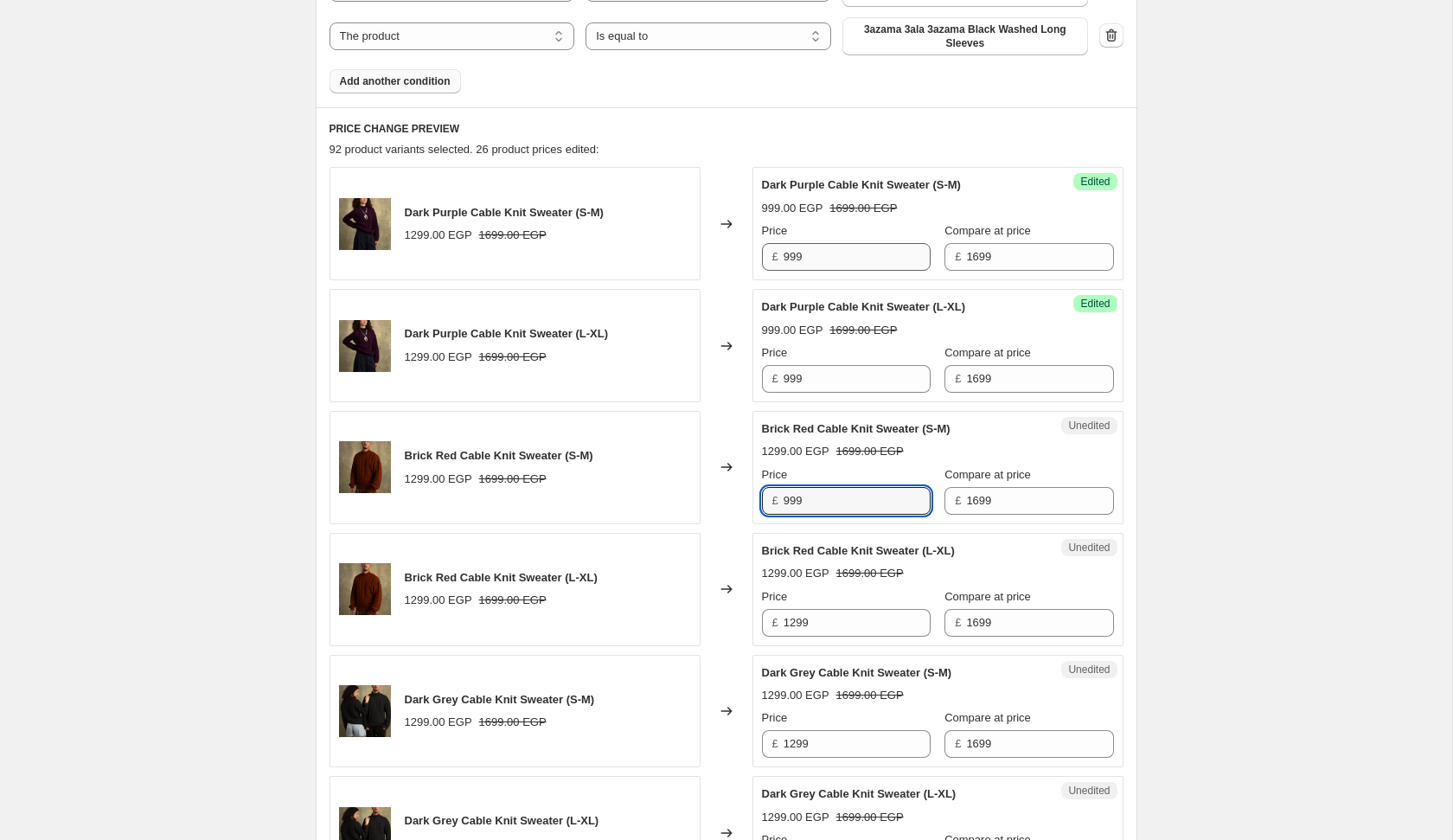
type input "999"
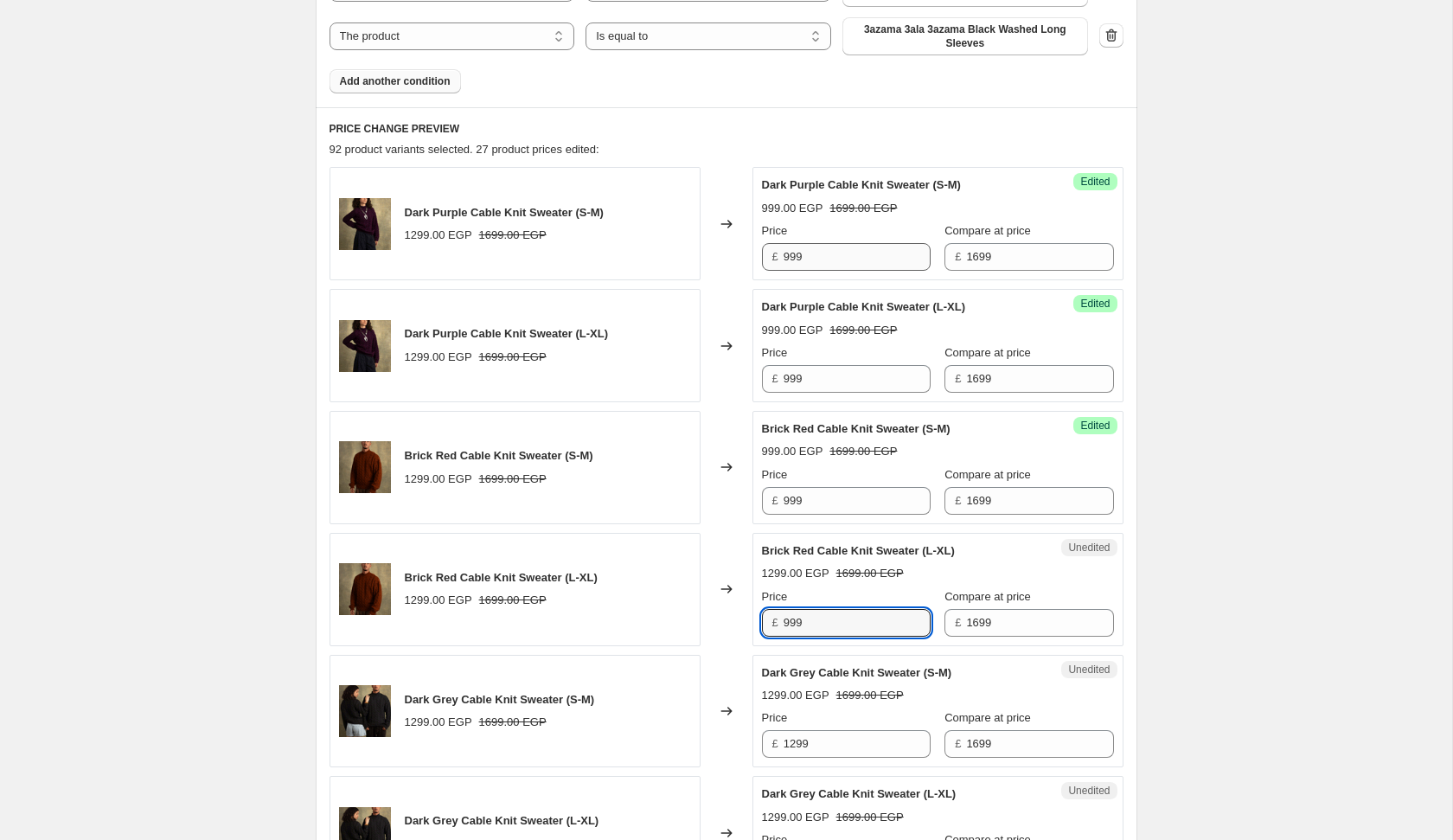
type input "999"
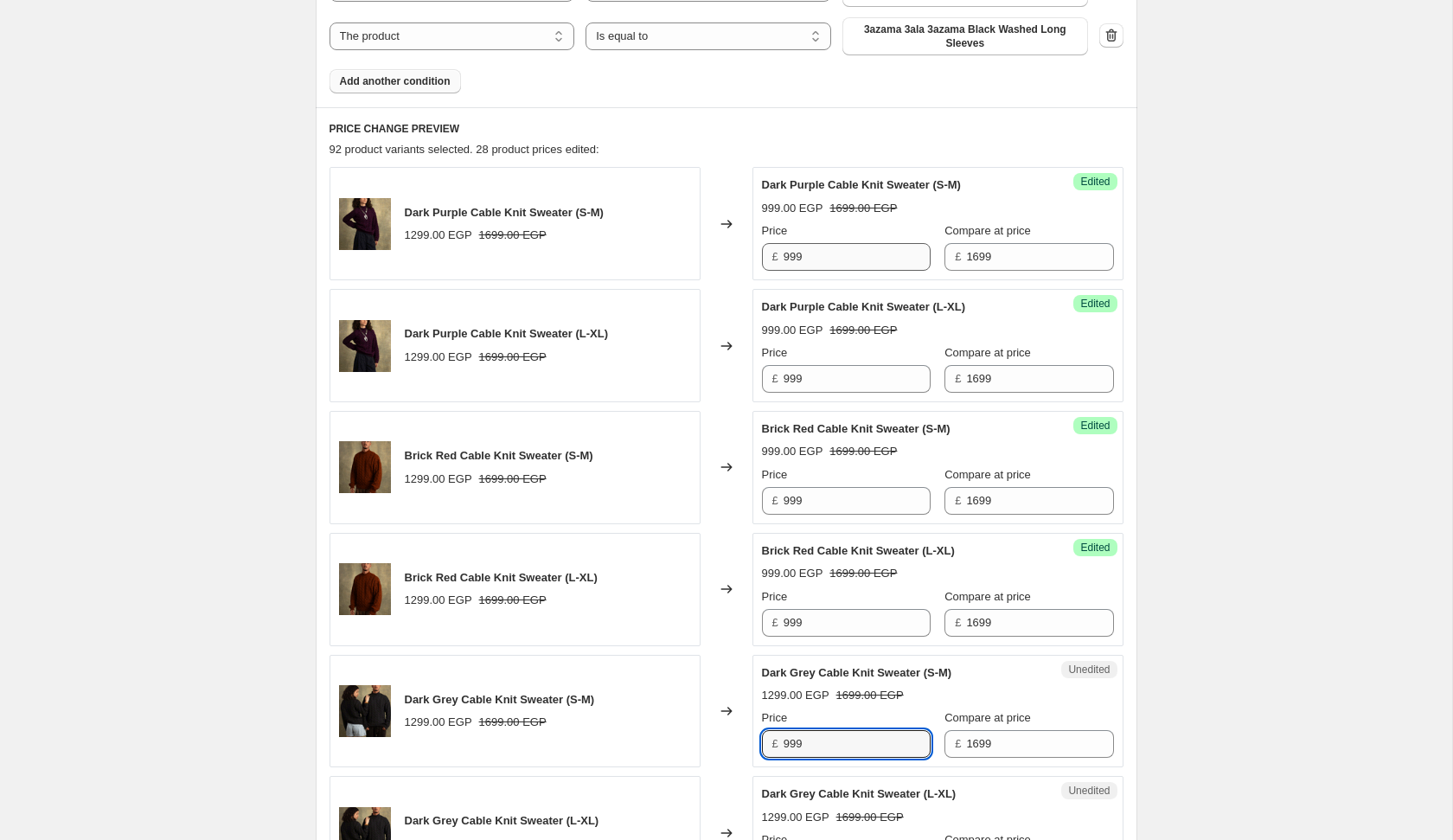
type input "999"
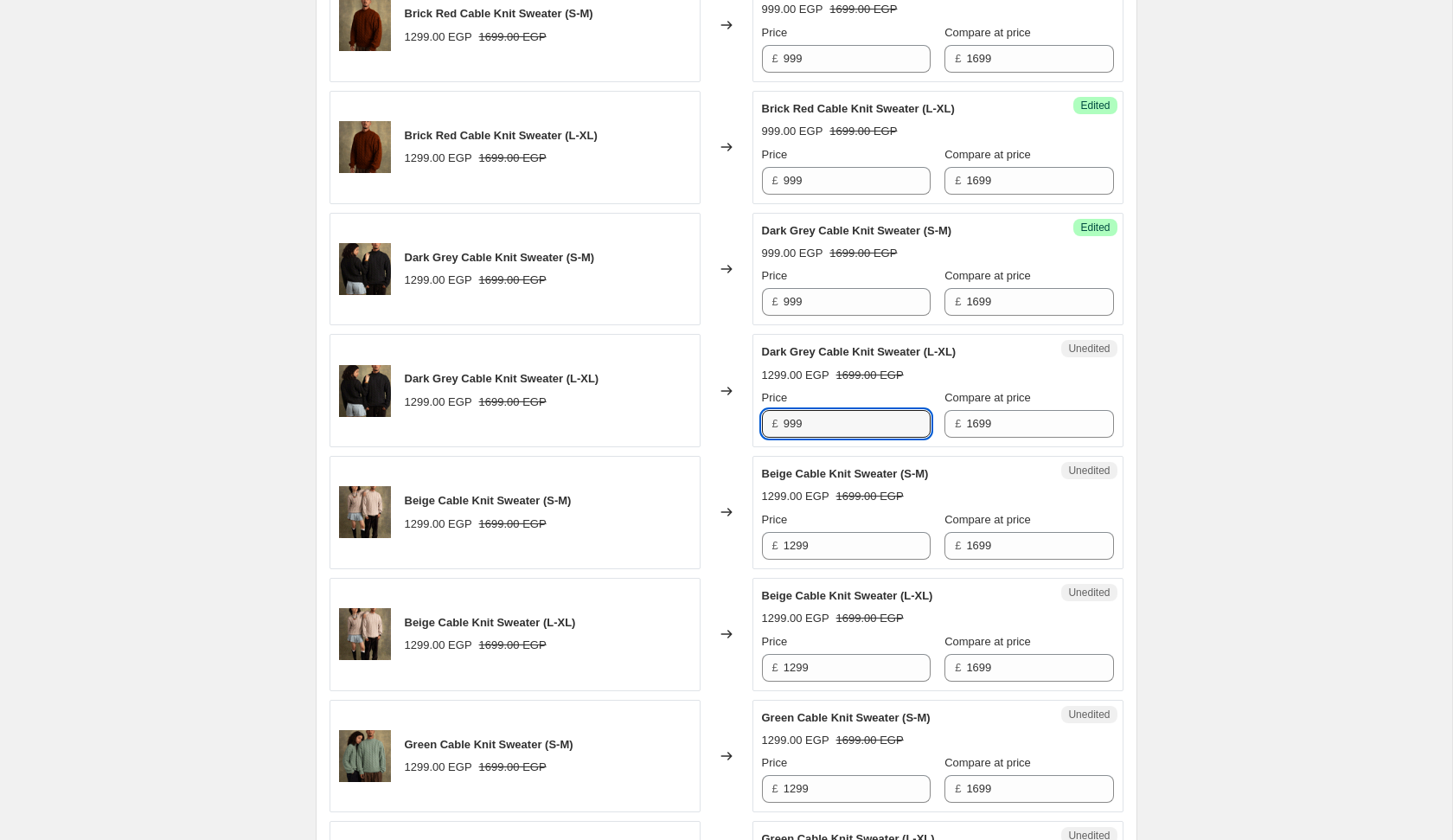
type input "999"
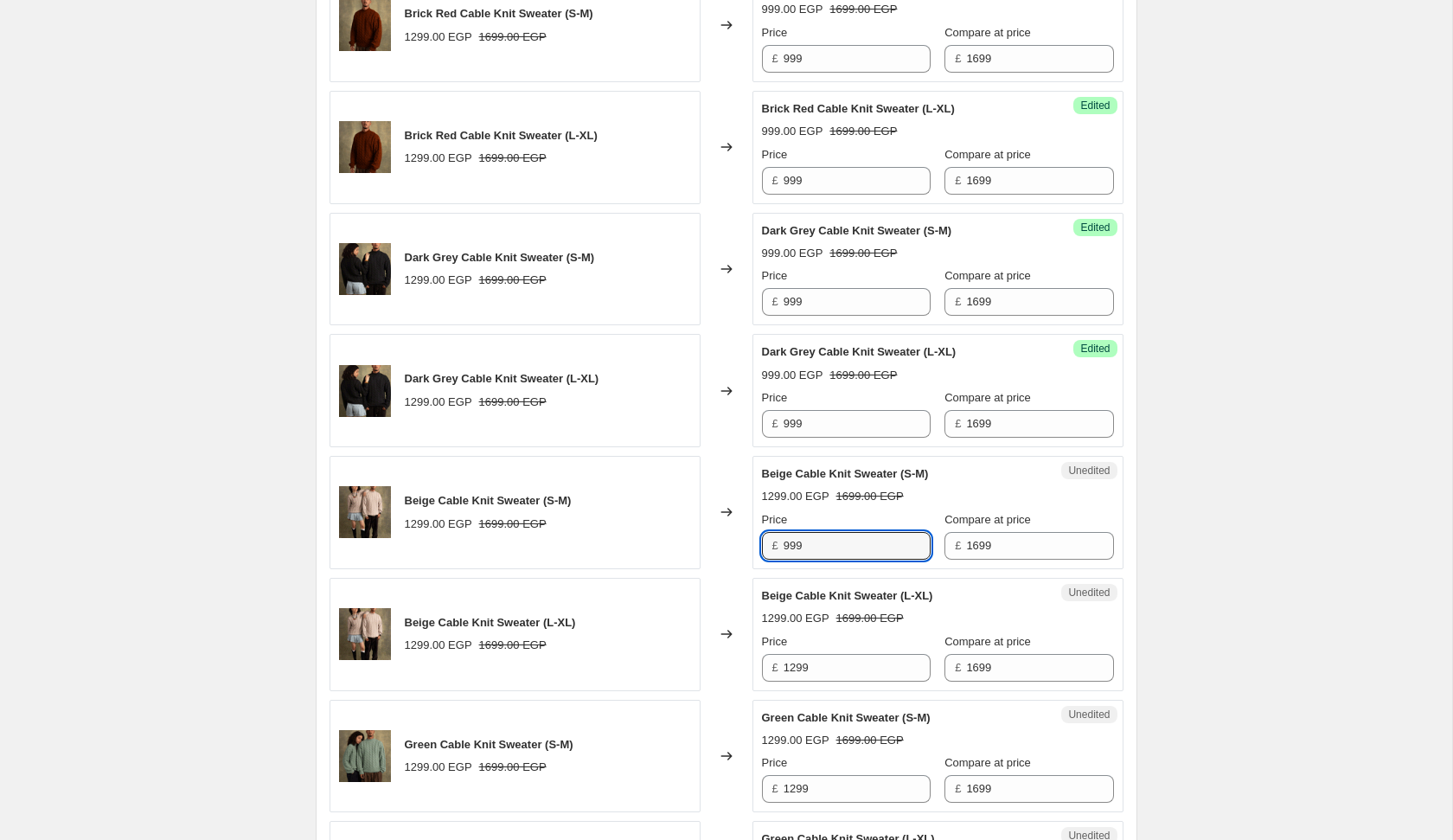
type input "999"
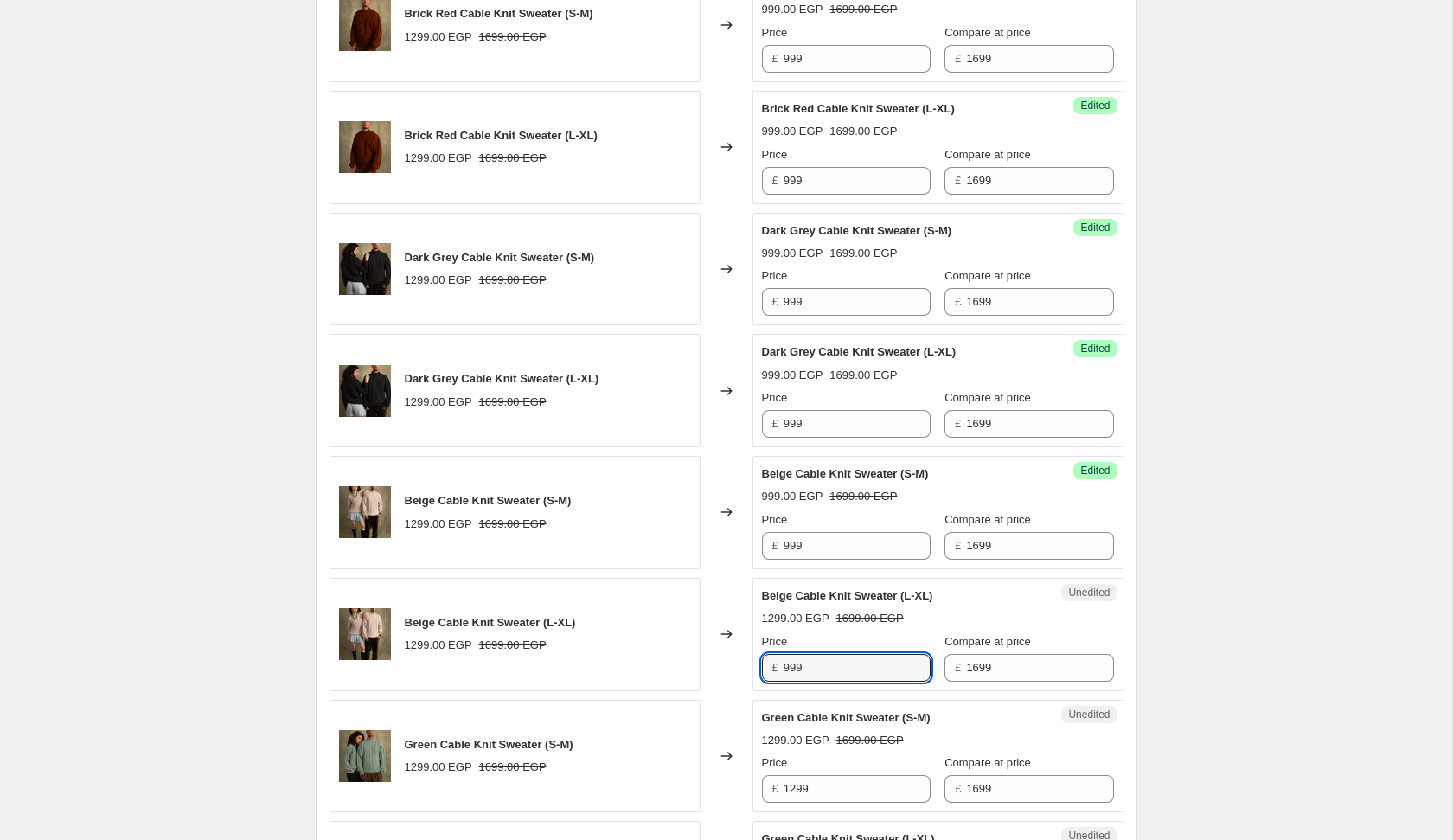
type input "999"
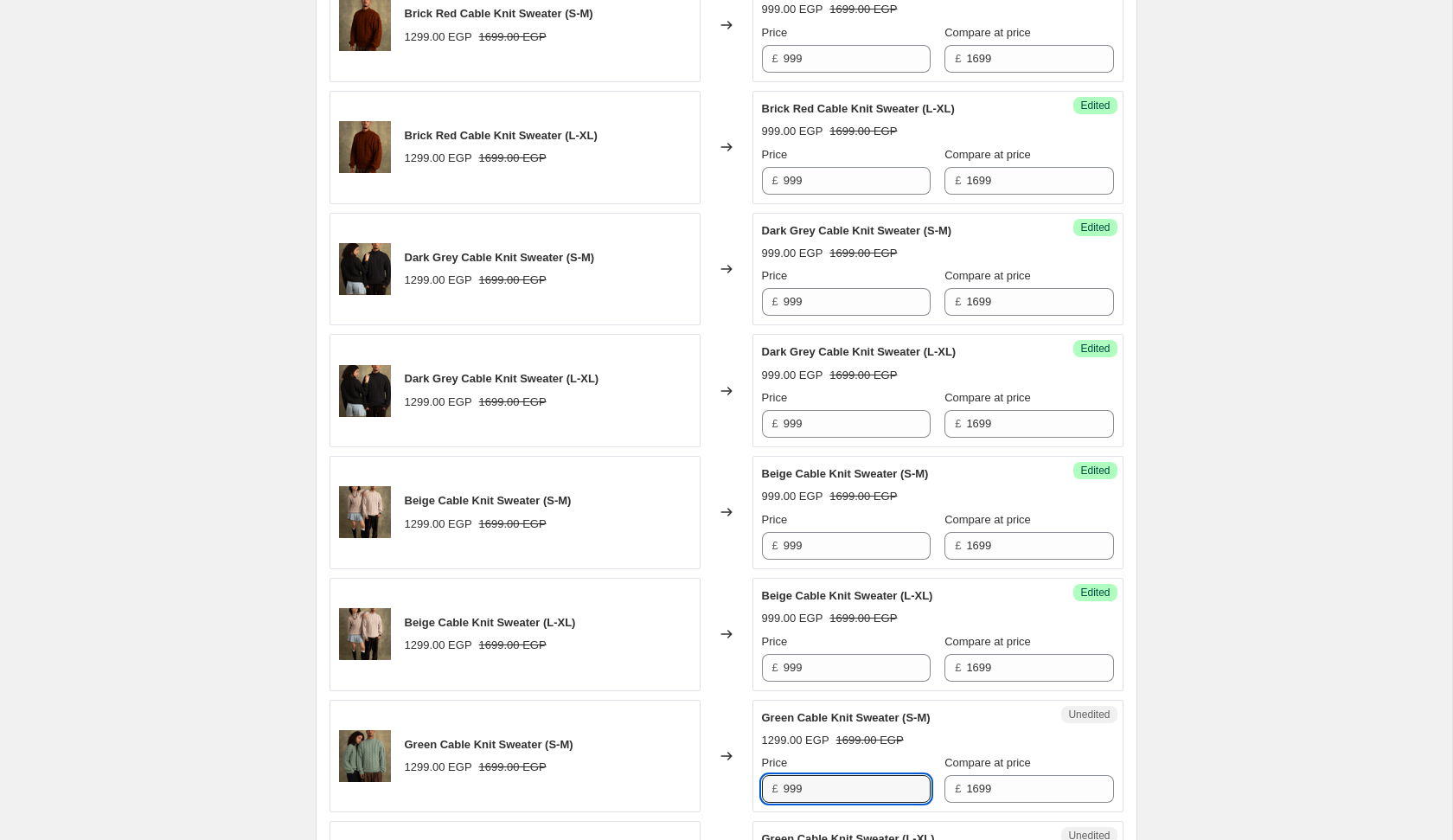
type input "999"
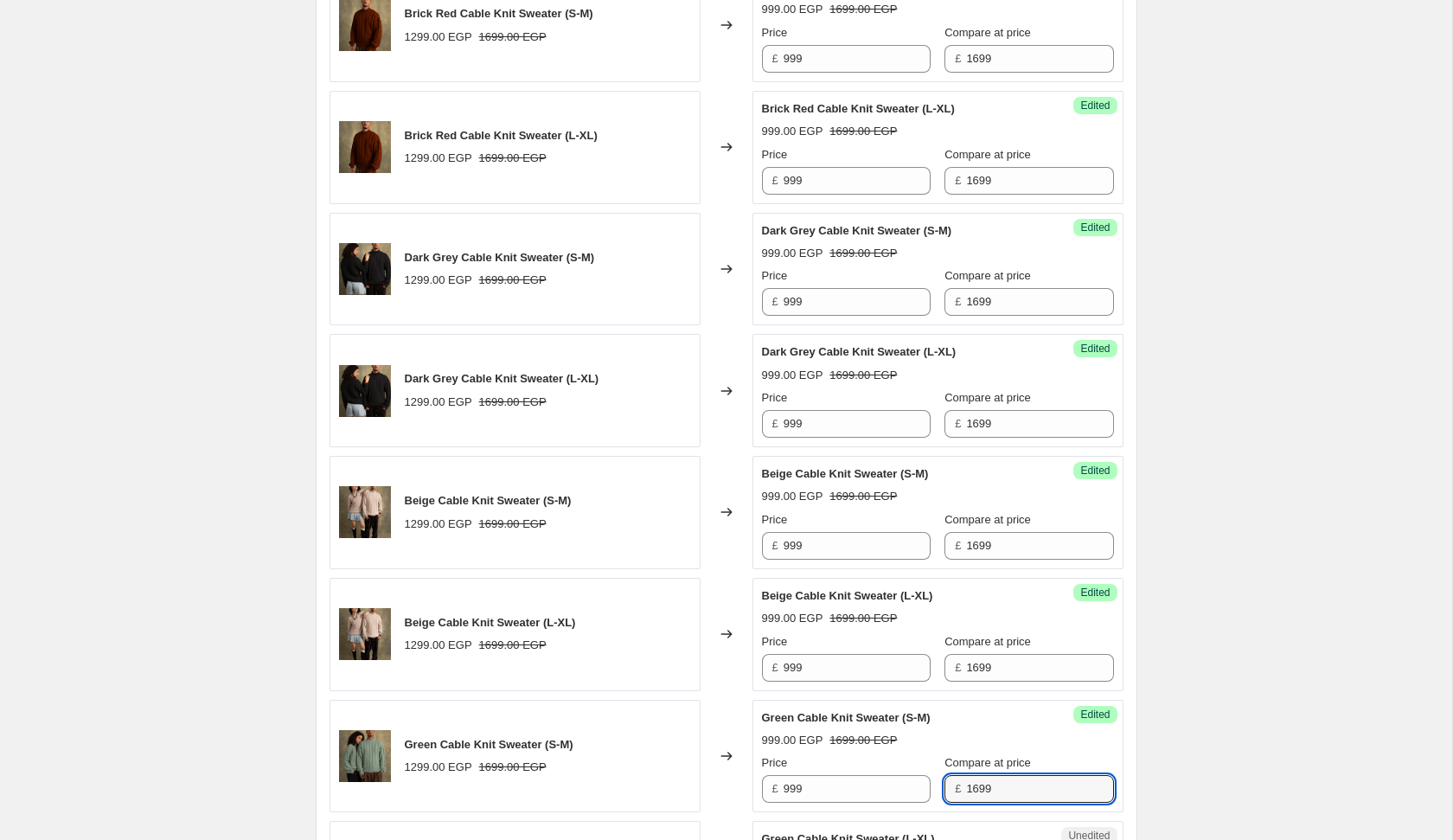
scroll to position [1709, 0]
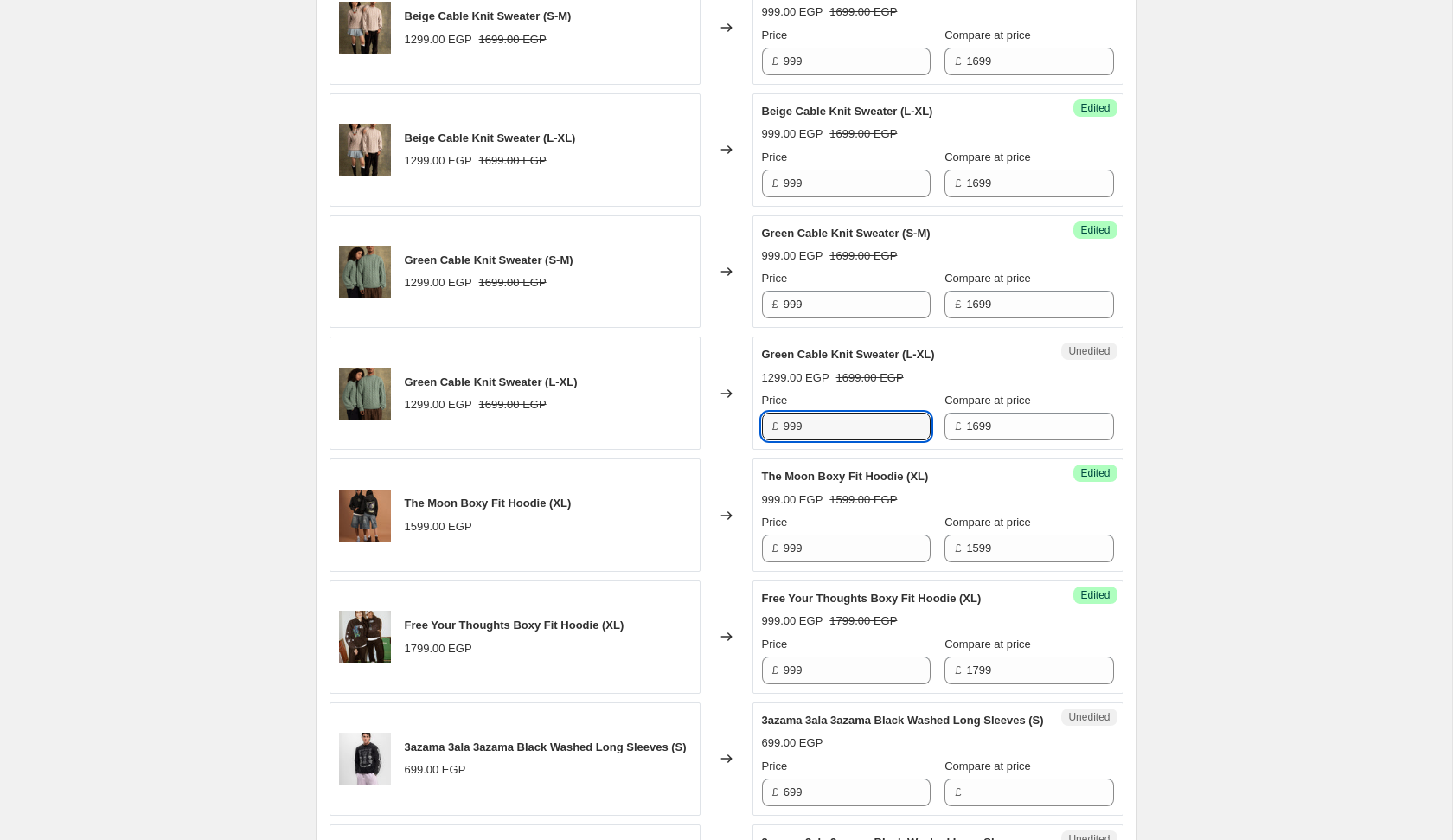
type input "999"
click at [1322, 473] on div "Create new price [MEDICAL_DATA]. This page is ready Create new price [MEDICAL_D…" at bounding box center [726, 353] width 1452 height 4124
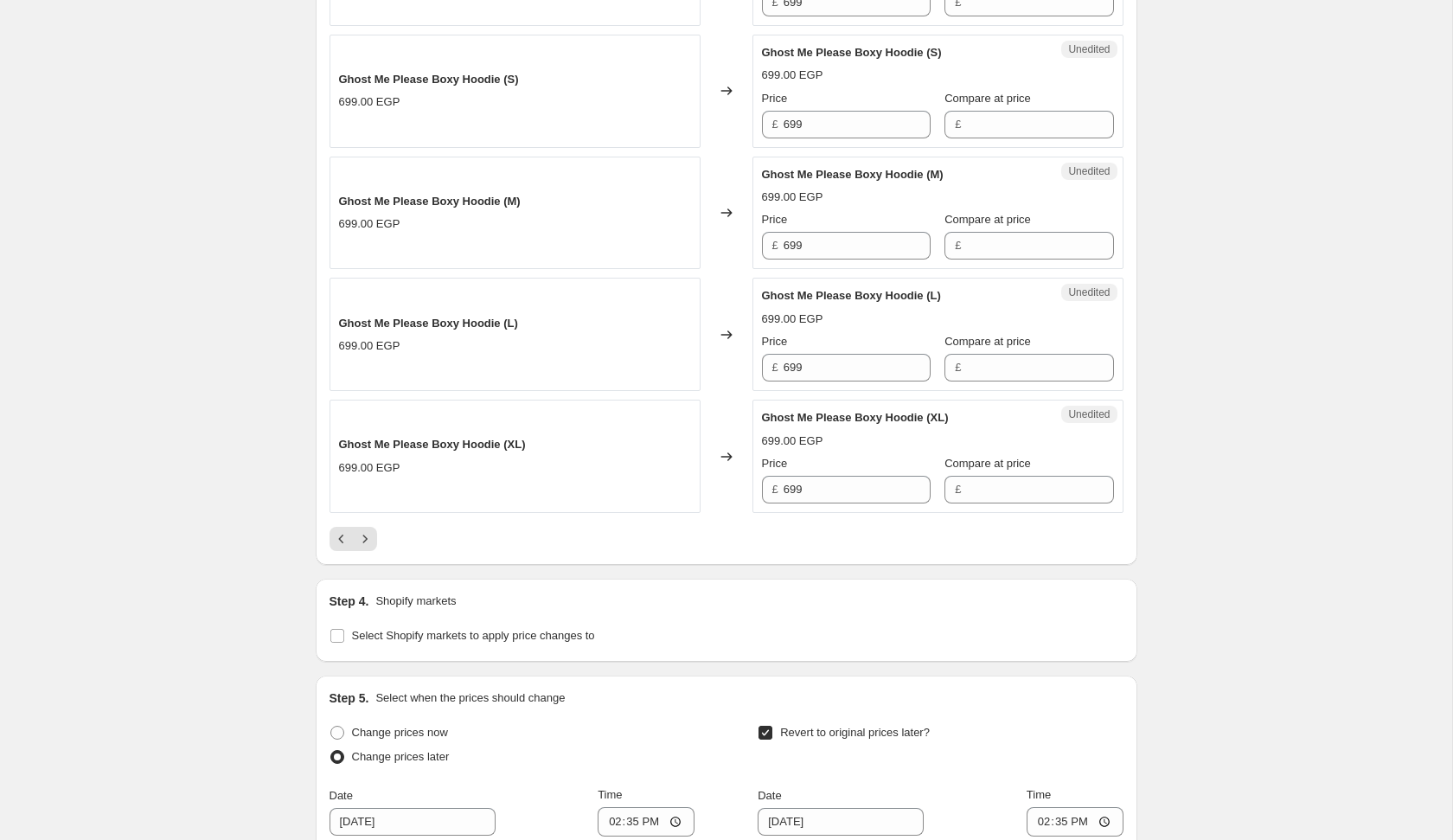
scroll to position [2933, 0]
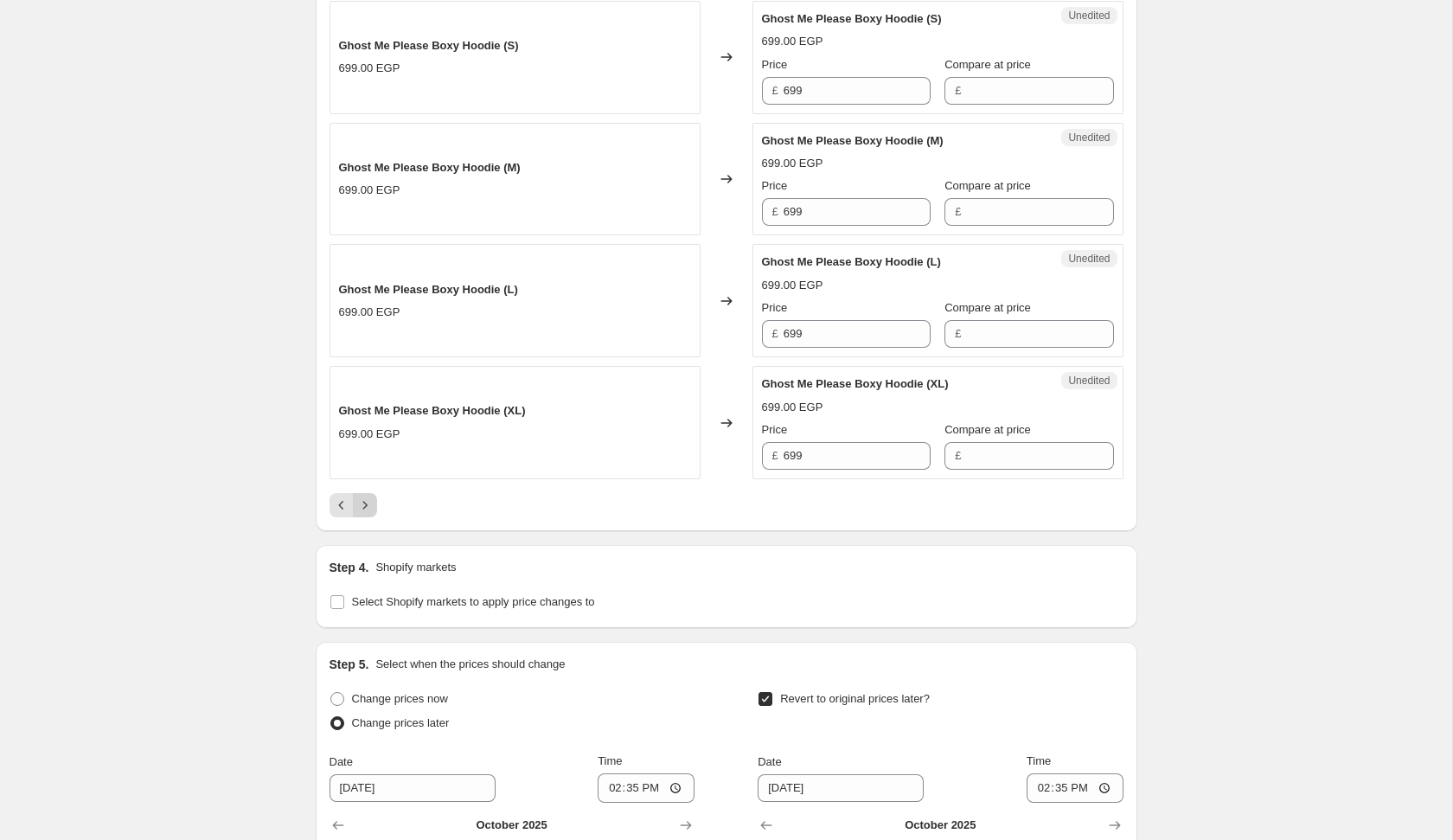
click at [359, 514] on icon "Next" at bounding box center [364, 505] width 18 height 18
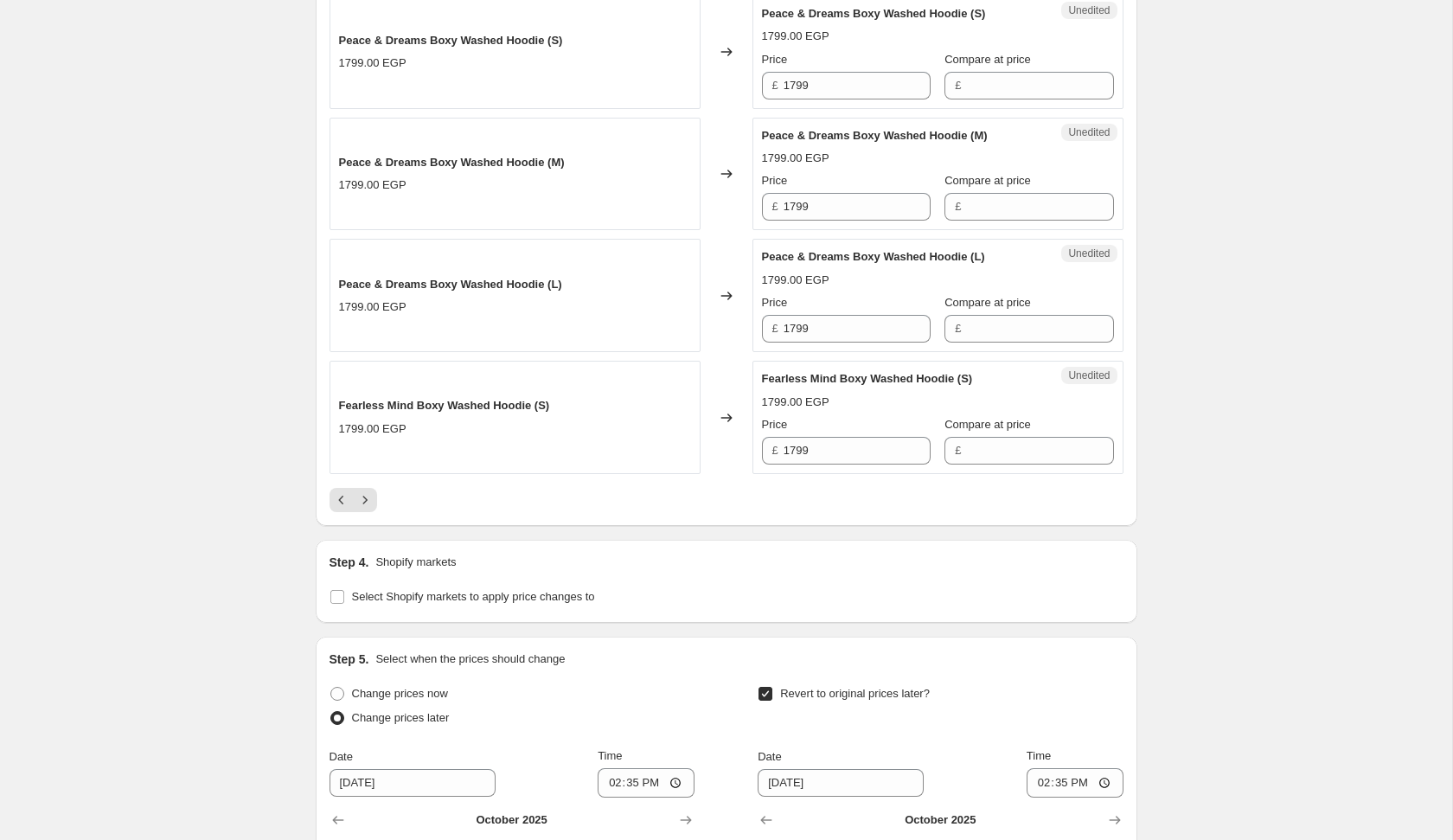
scroll to position [2946, 0]
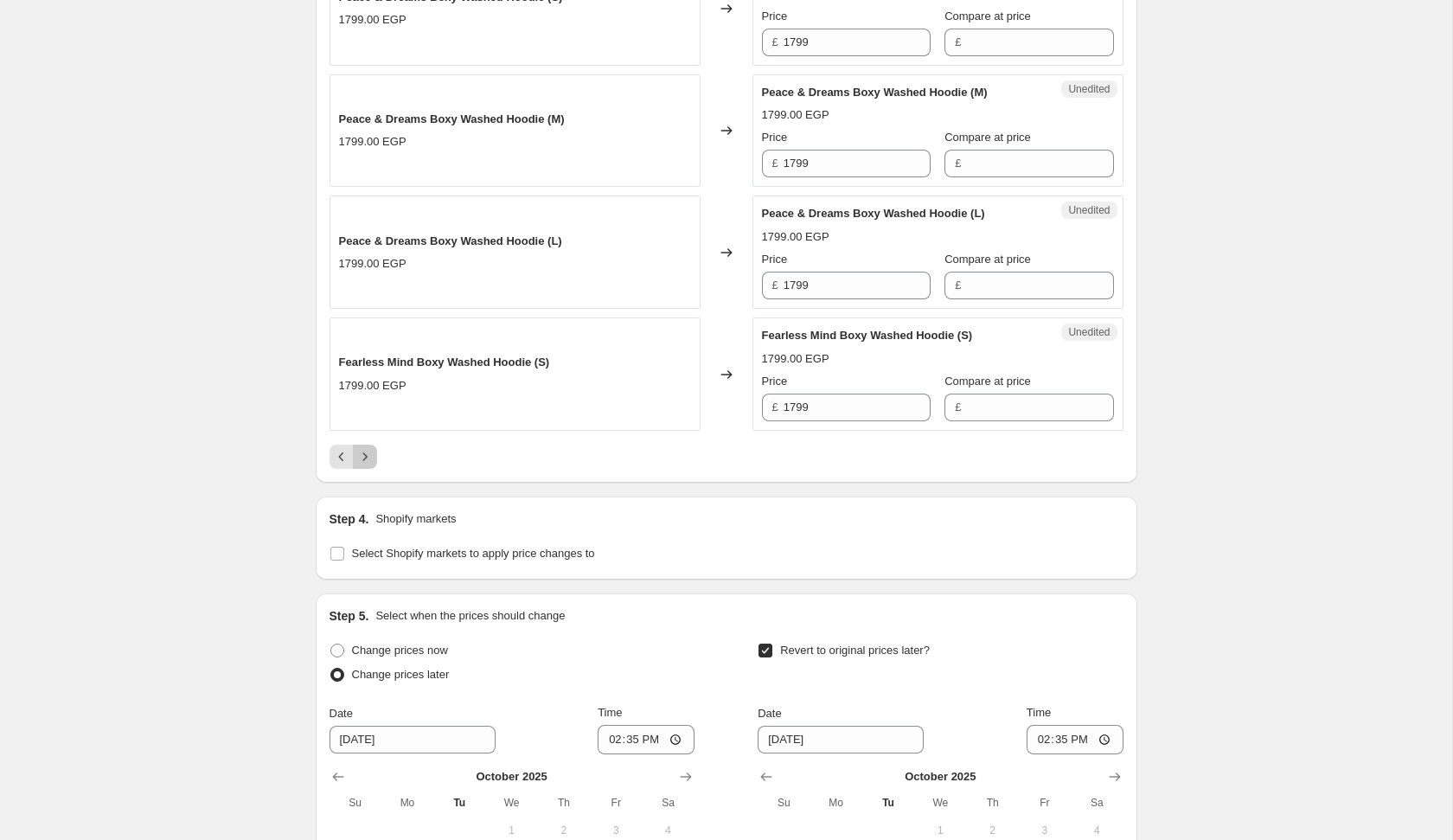
click at [364, 448] on icon "Next" at bounding box center [364, 456] width 18 height 18
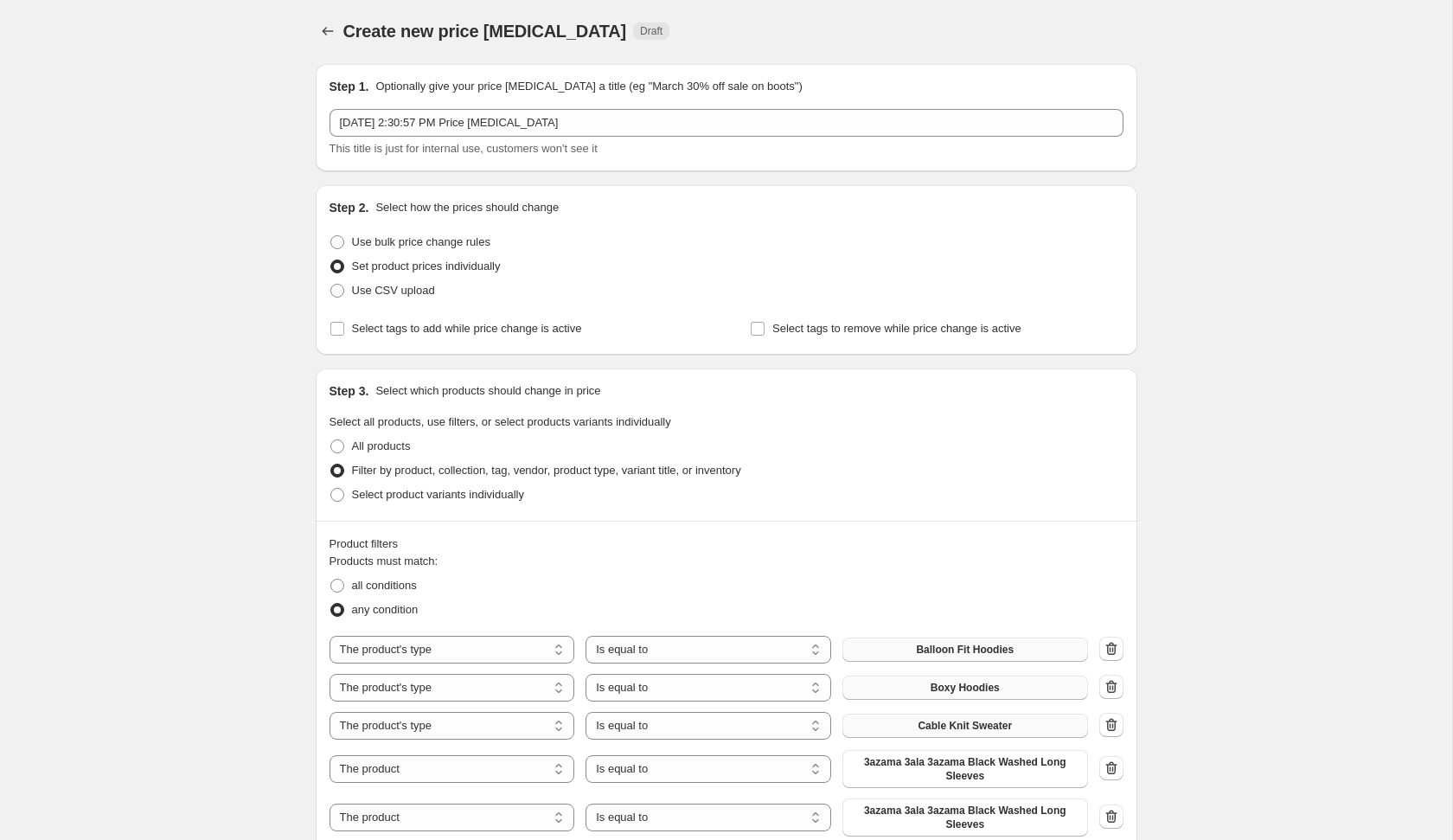
scroll to position [0, 0]
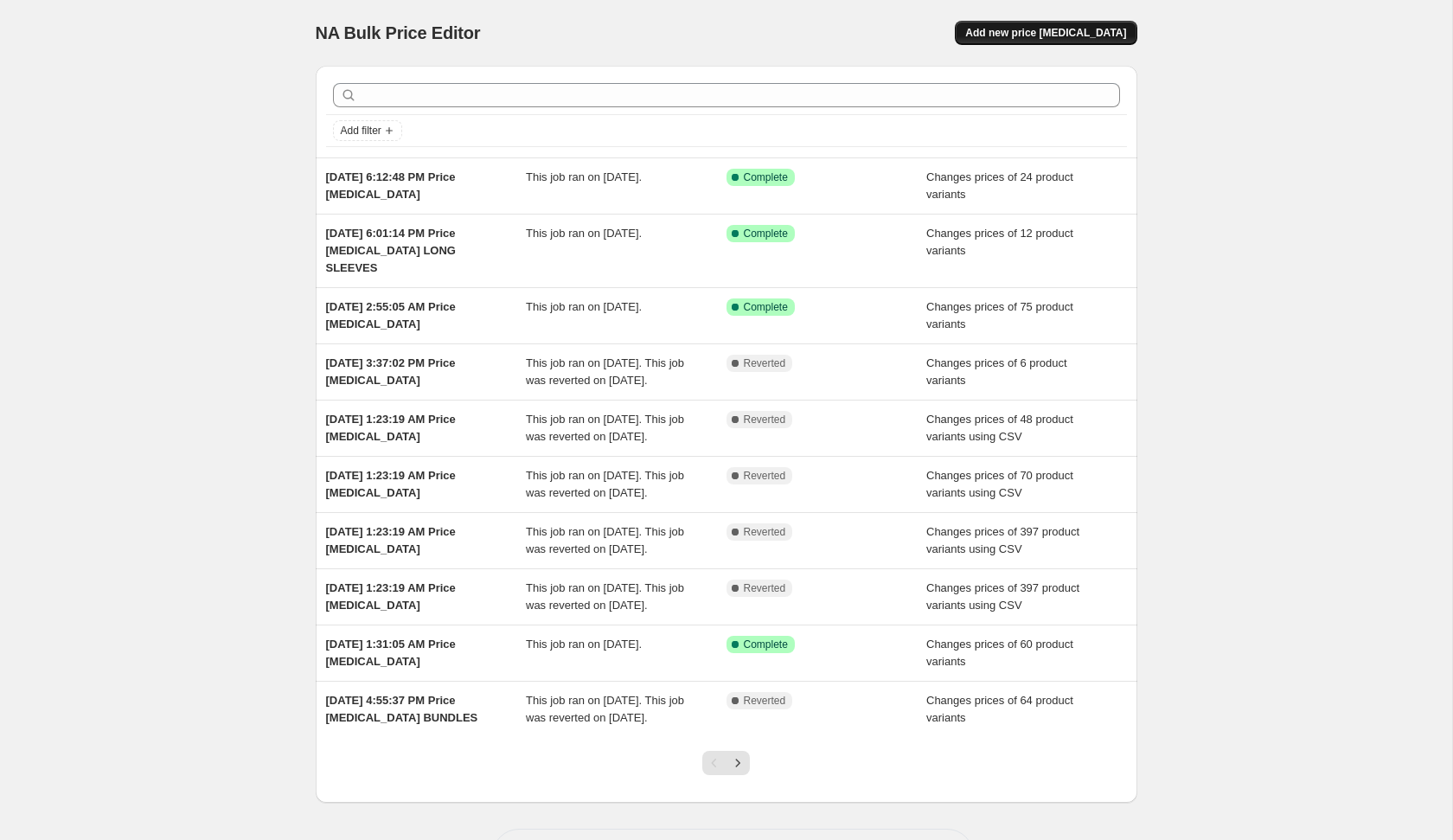
click at [1033, 25] on button "Add new price [MEDICAL_DATA]" at bounding box center [1046, 32] width 182 height 24
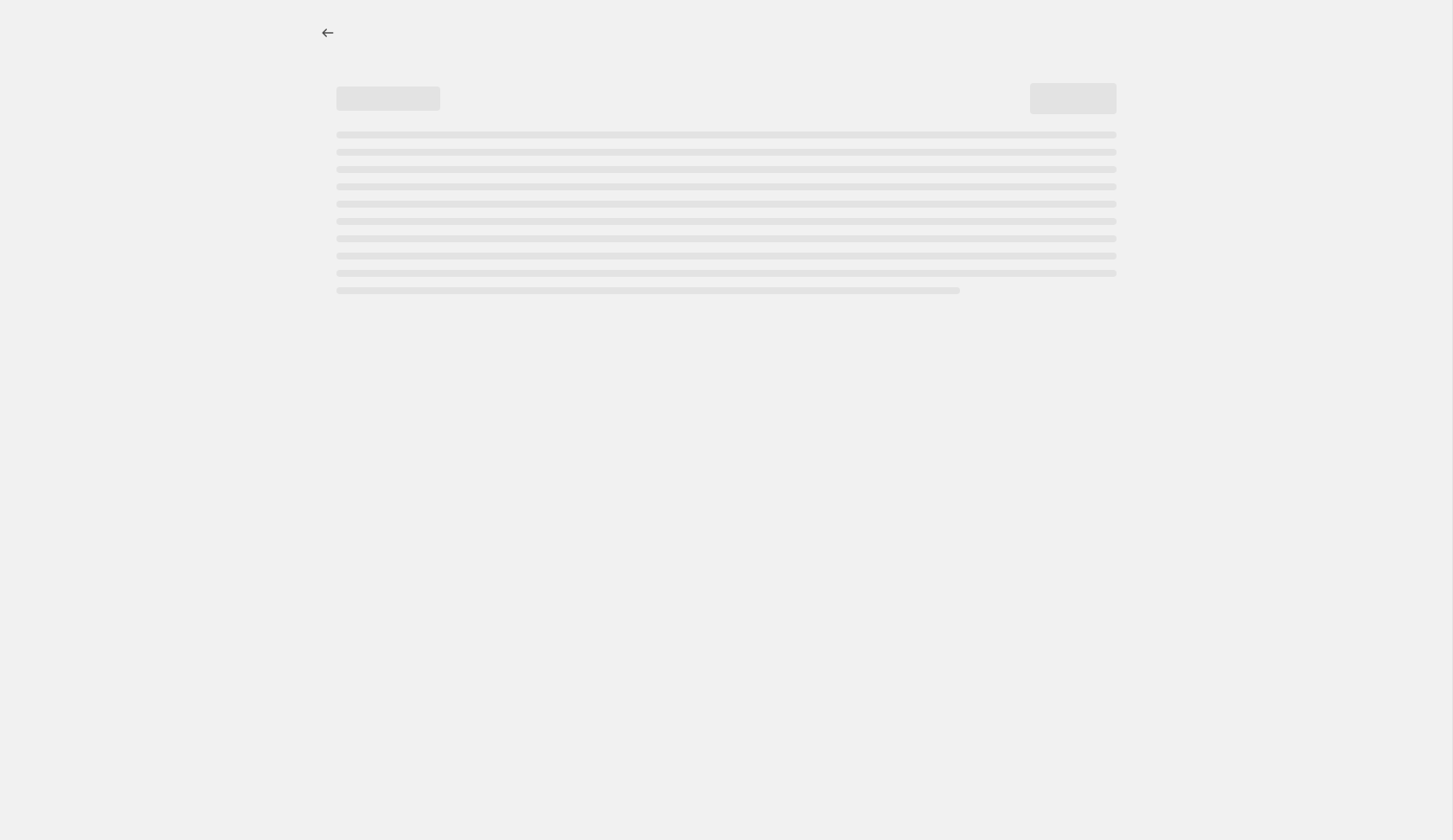
select select "percentage"
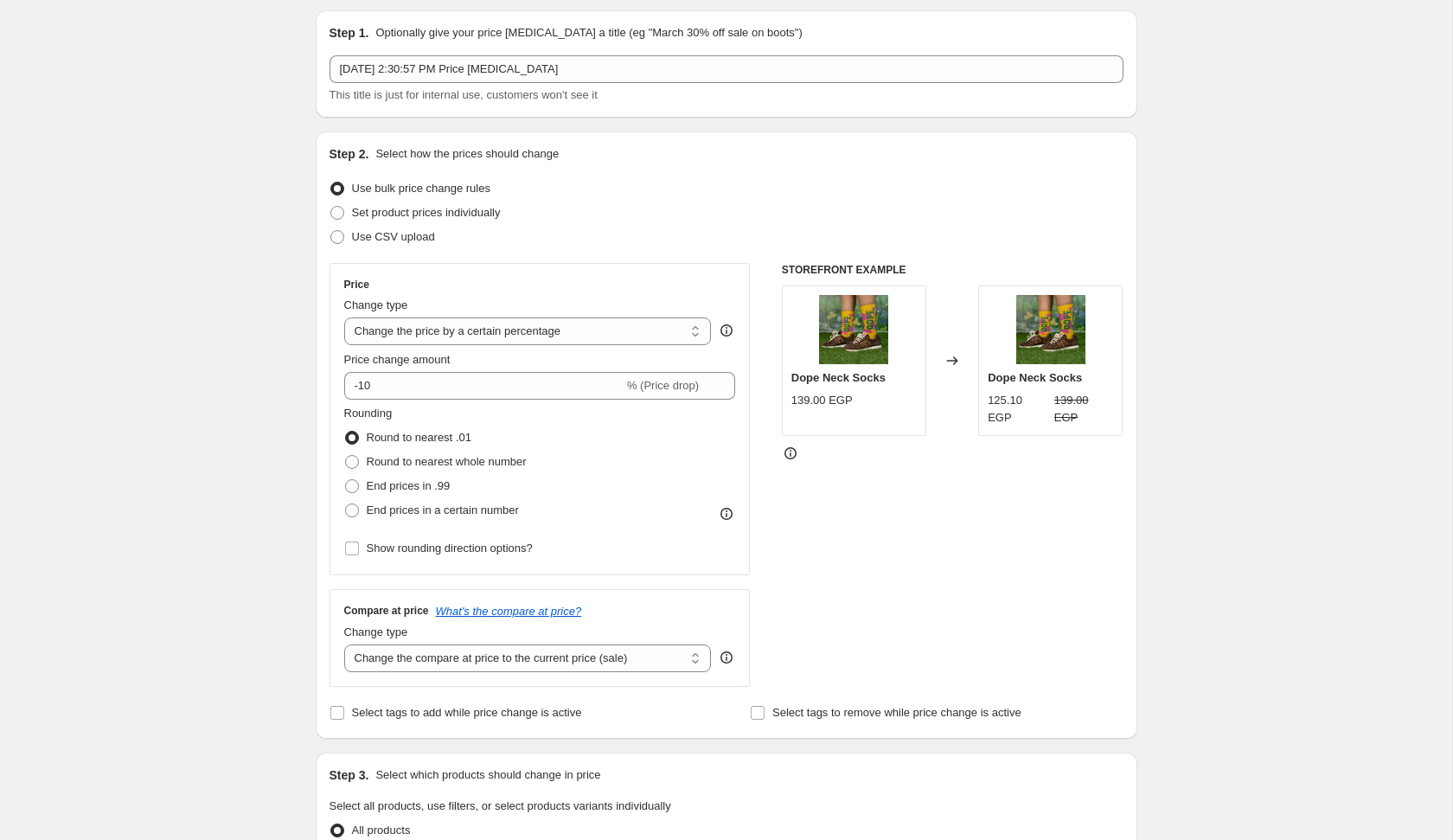
scroll to position [57, 0]
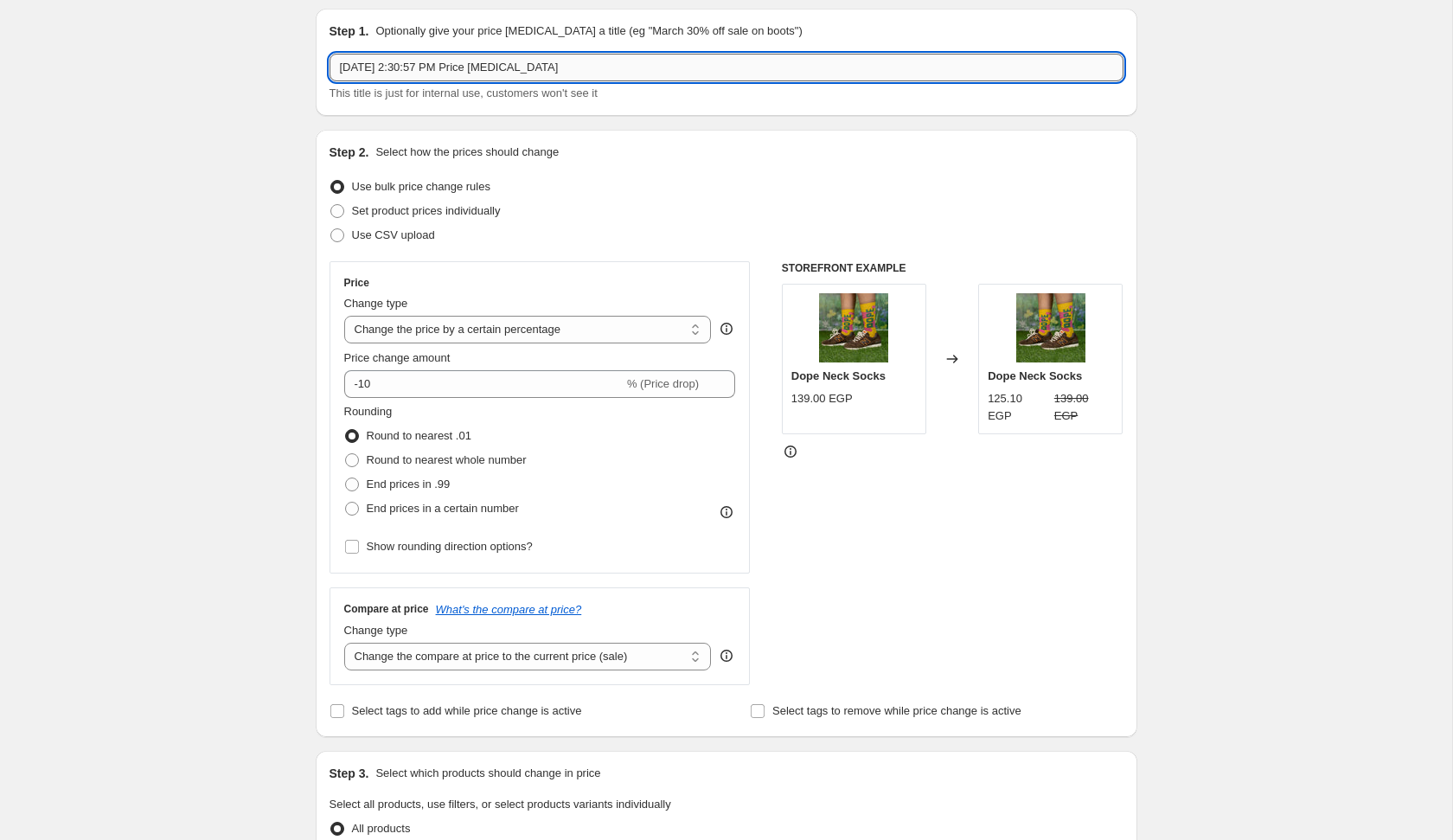
click at [621, 73] on input "[DATE] 2:30:57 PM Price [MEDICAL_DATA]" at bounding box center [726, 68] width 794 height 28
type input "[DATE] 2:30:57 PM Price [MEDICAL_DATA]"
click at [1209, 517] on div "Create new price [MEDICAL_DATA]. This page is ready Create new price [MEDICAL_D…" at bounding box center [726, 855] width 1452 height 1826
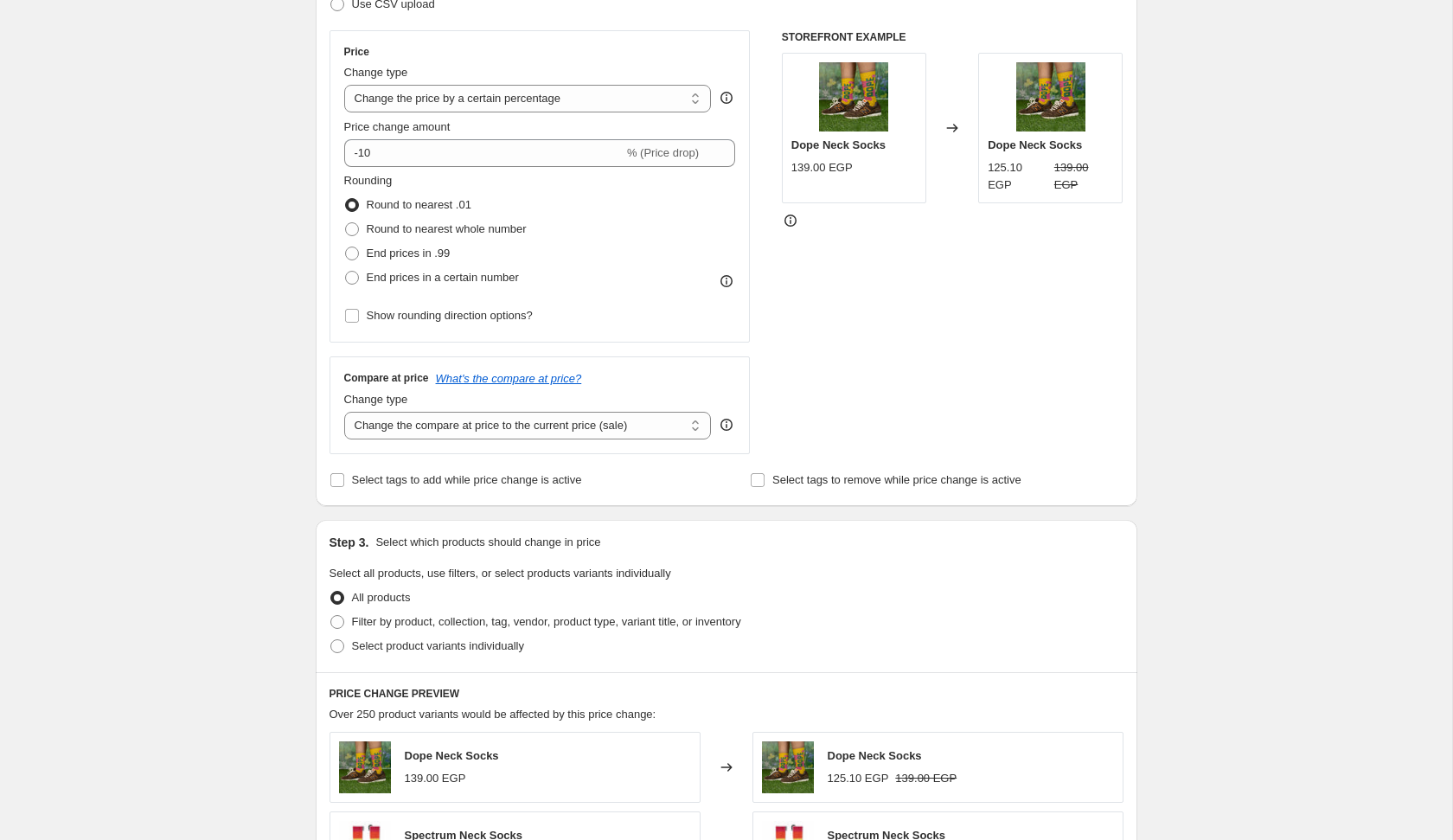
scroll to position [309, 0]
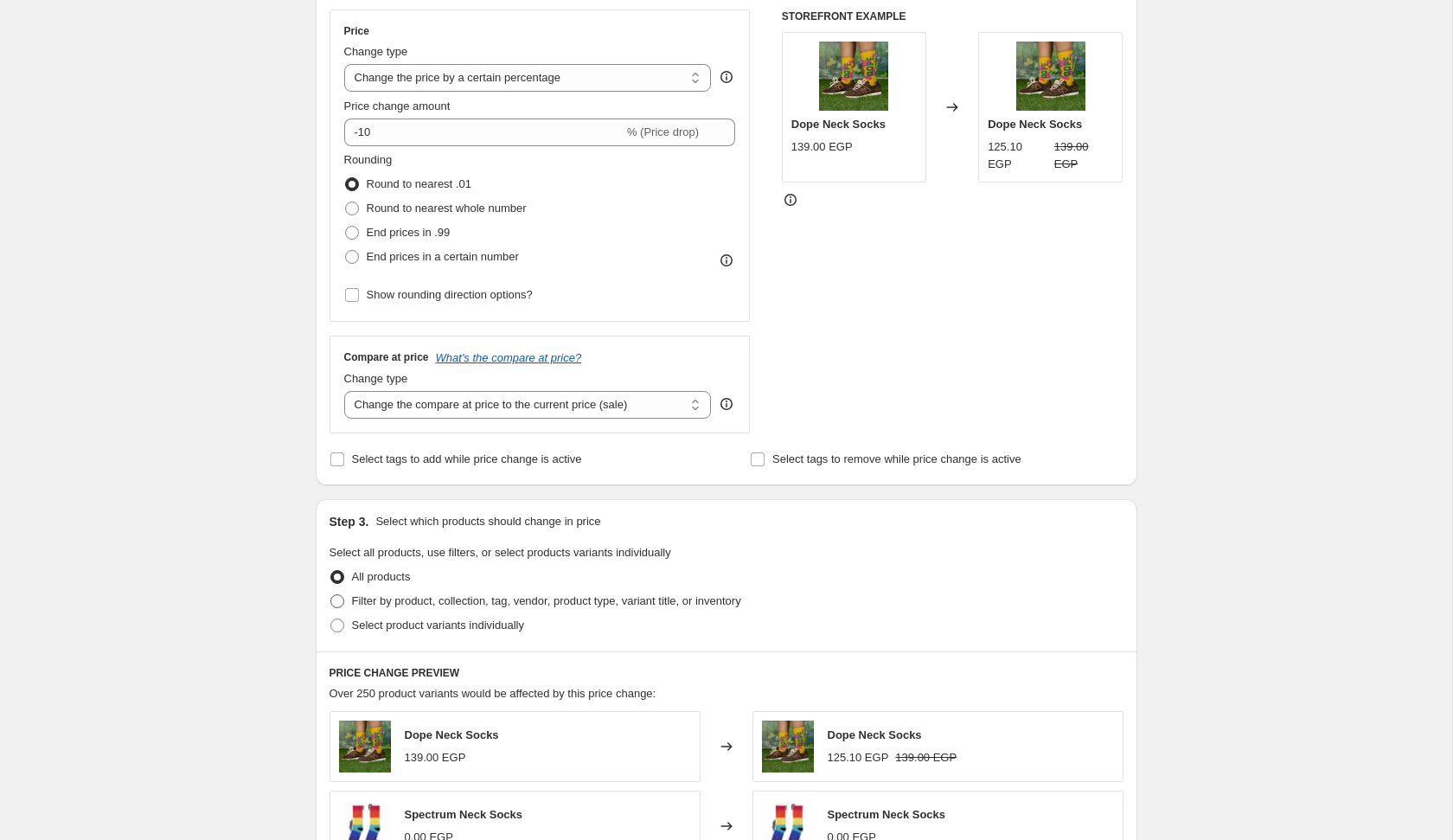
click at [609, 600] on span "Filter by product, collection, tag, vendor, product type, variant title, or inv…" at bounding box center [547, 601] width 389 height 13
click at [331, 595] on input "Filter by product, collection, tag, vendor, product type, variant title, or inv…" at bounding box center [330, 594] width 1 height 1
radio input "true"
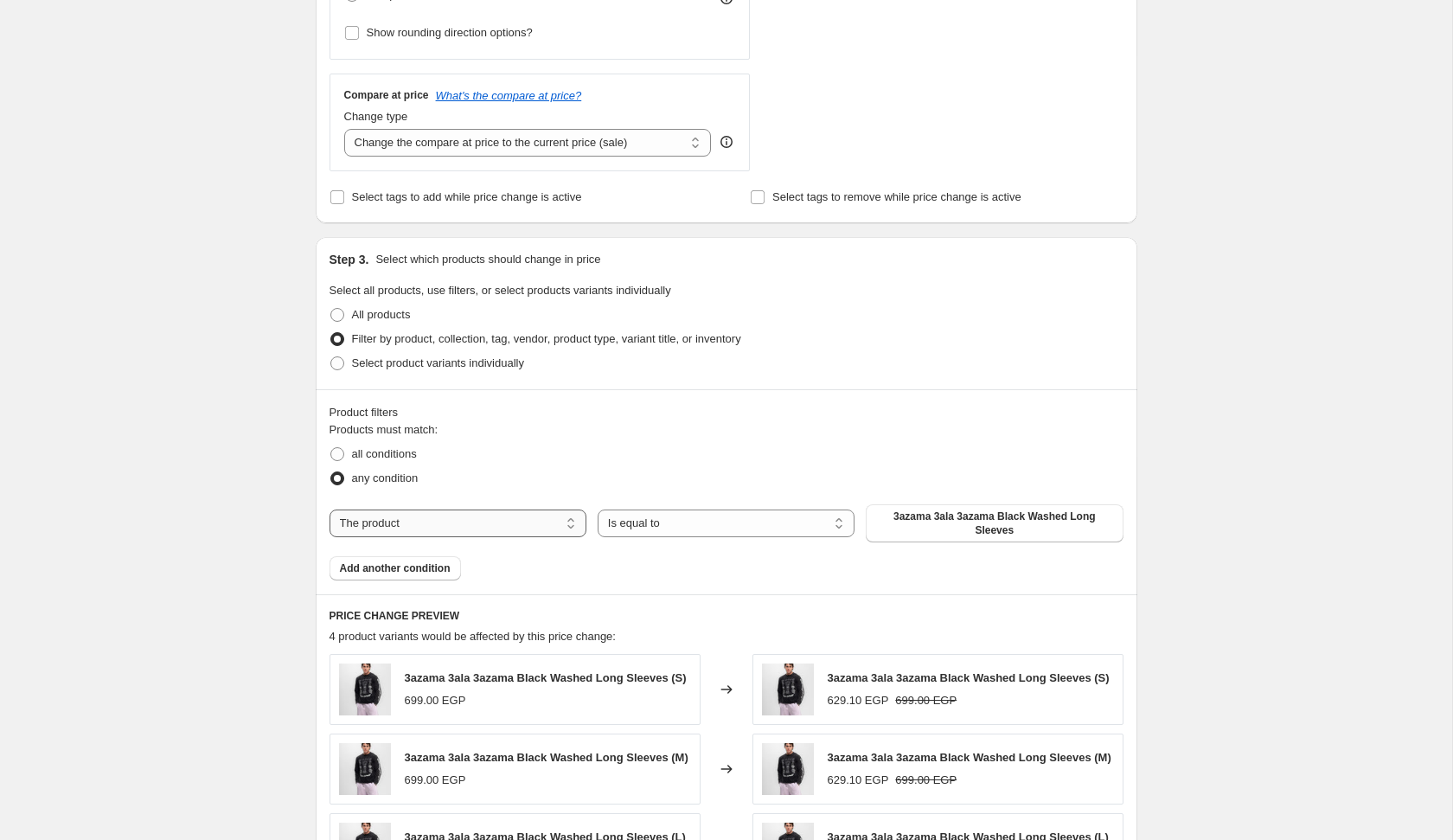
scroll to position [592, 0]
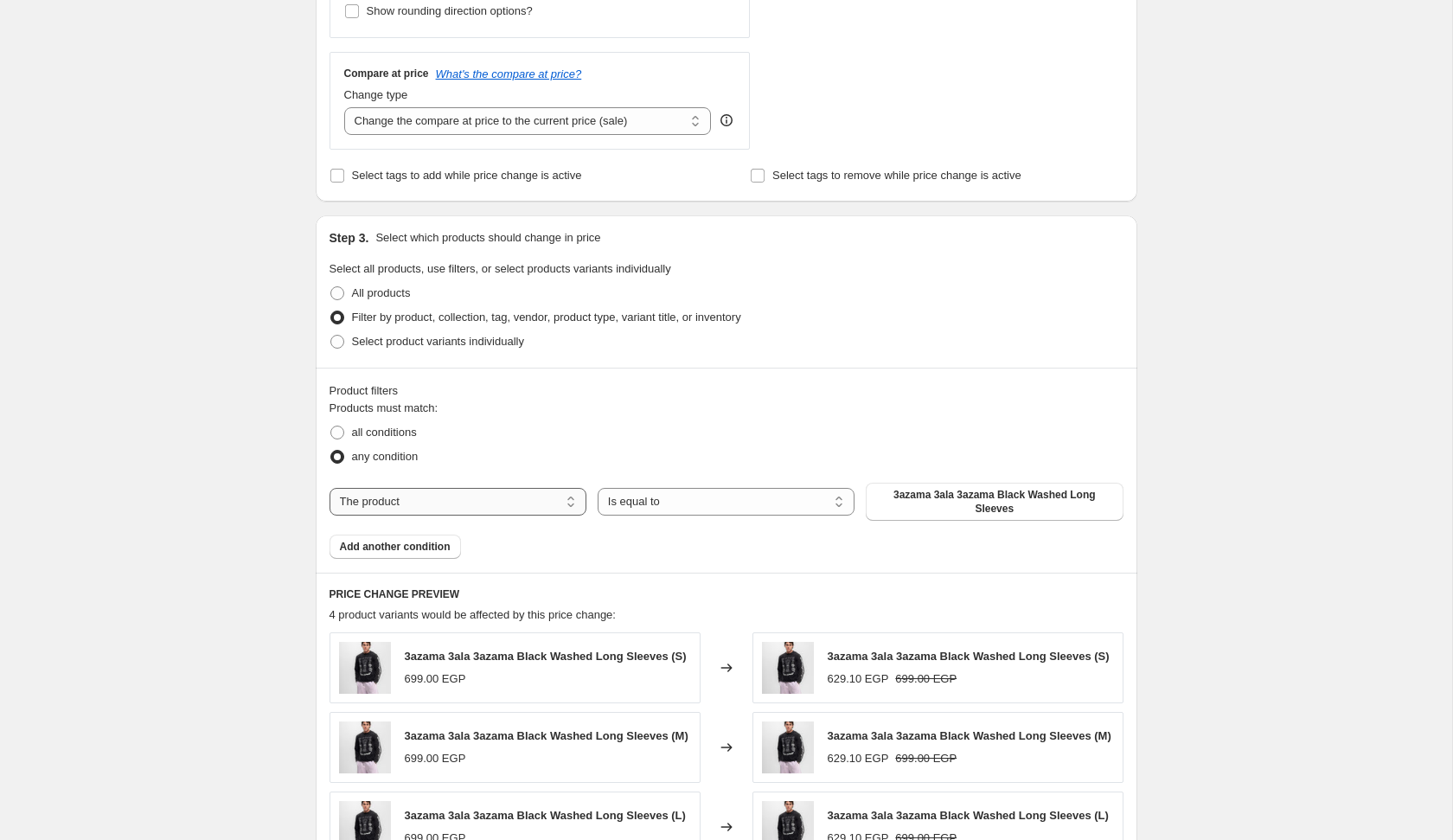
click at [522, 504] on select "The product The product's collection The product's tag The product's vendor The…" at bounding box center [457, 502] width 257 height 28
click at [503, 503] on select "The product The product's collection The product's tag The product's vendor The…" at bounding box center [457, 502] width 257 height 28
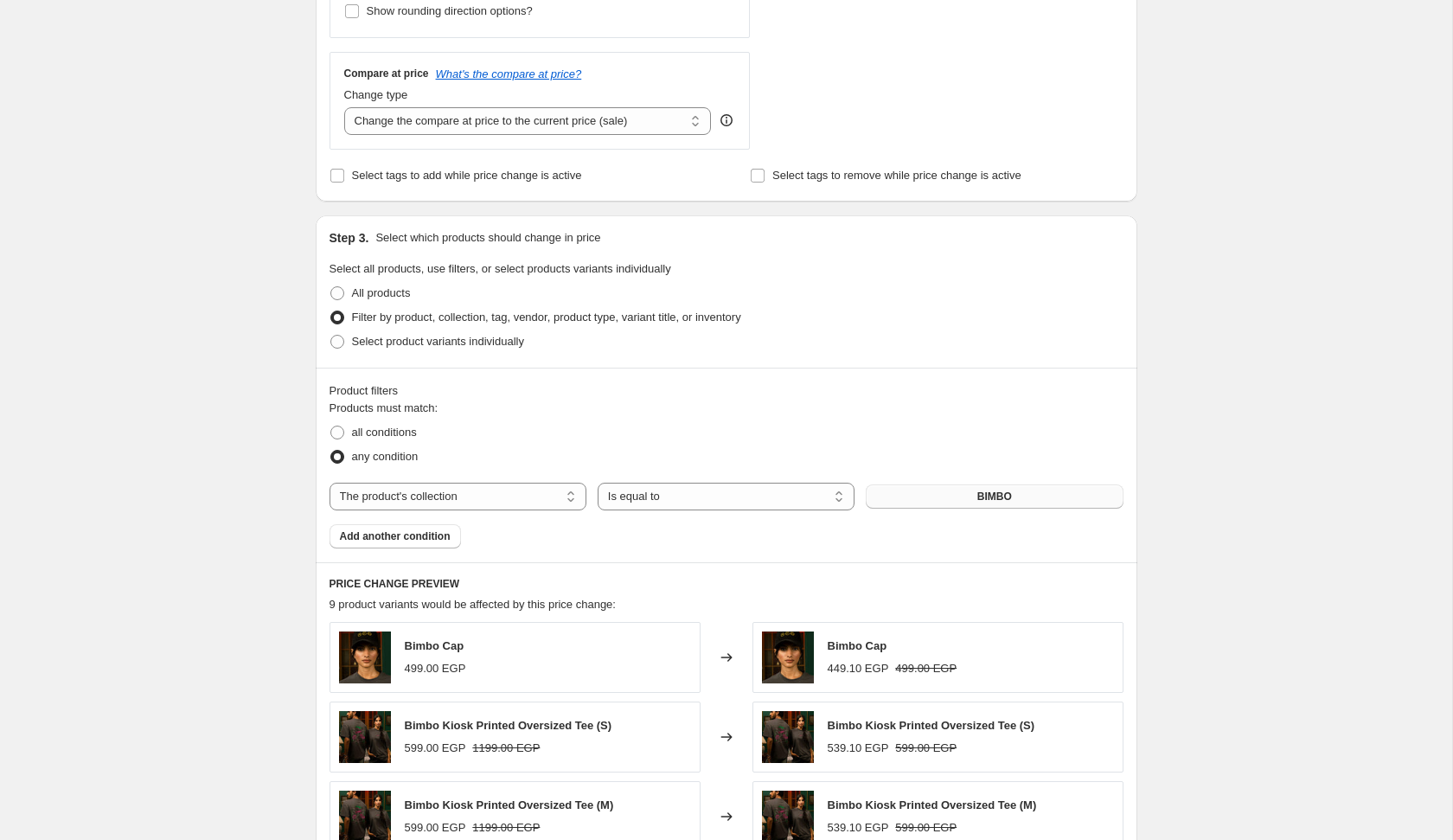
click at [962, 502] on button "BIMBO" at bounding box center [994, 496] width 257 height 24
click at [480, 495] on select "The product The product's collection The product's tag The product's vendor The…" at bounding box center [457, 497] width 257 height 28
select select "product_type"
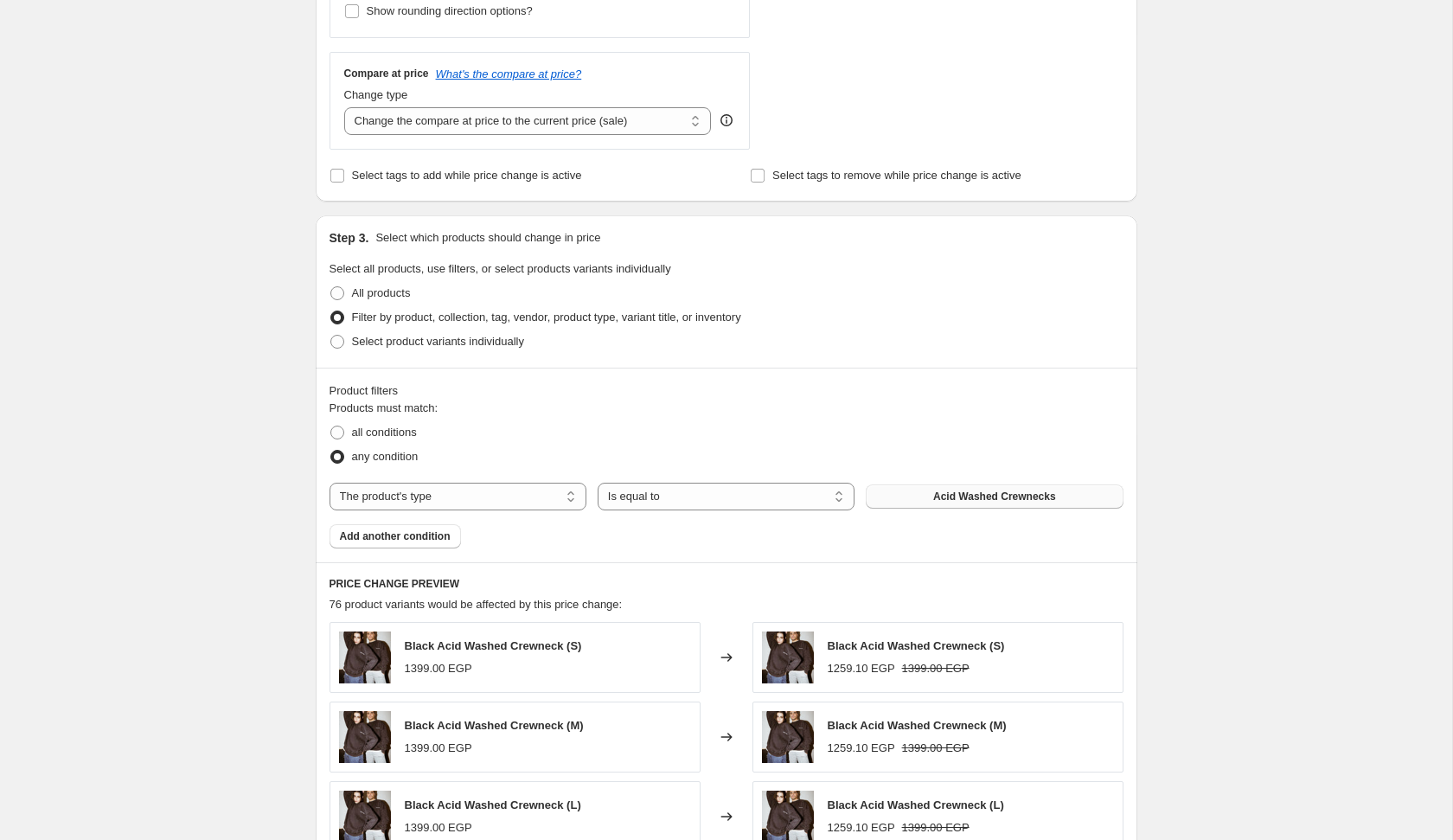
click at [911, 497] on button "Acid Washed Crewnecks" at bounding box center [994, 496] width 257 height 24
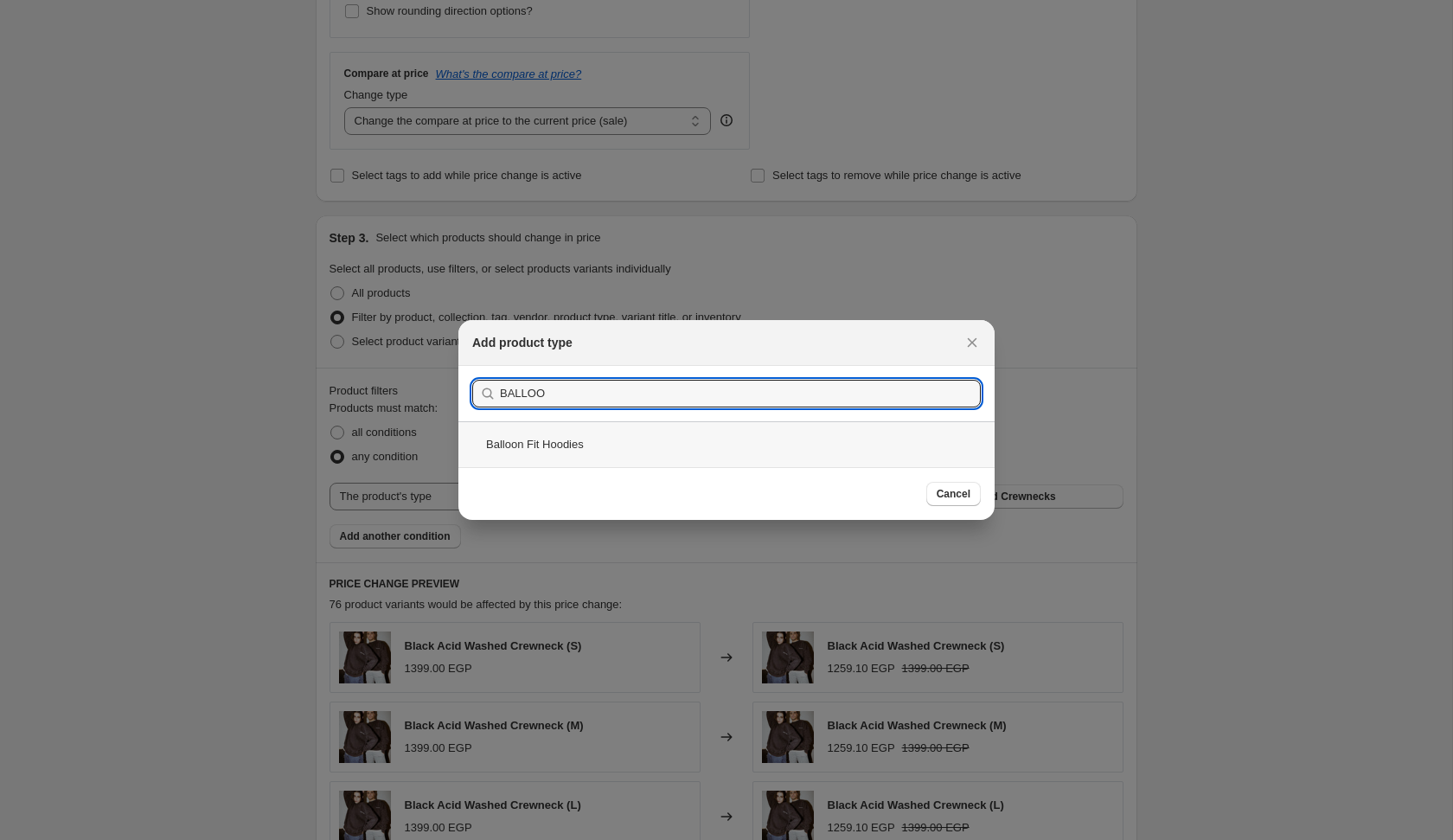
type input "BALLOO"
click at [595, 437] on div "Balloon Fit Hoodies" at bounding box center [726, 443] width 536 height 45
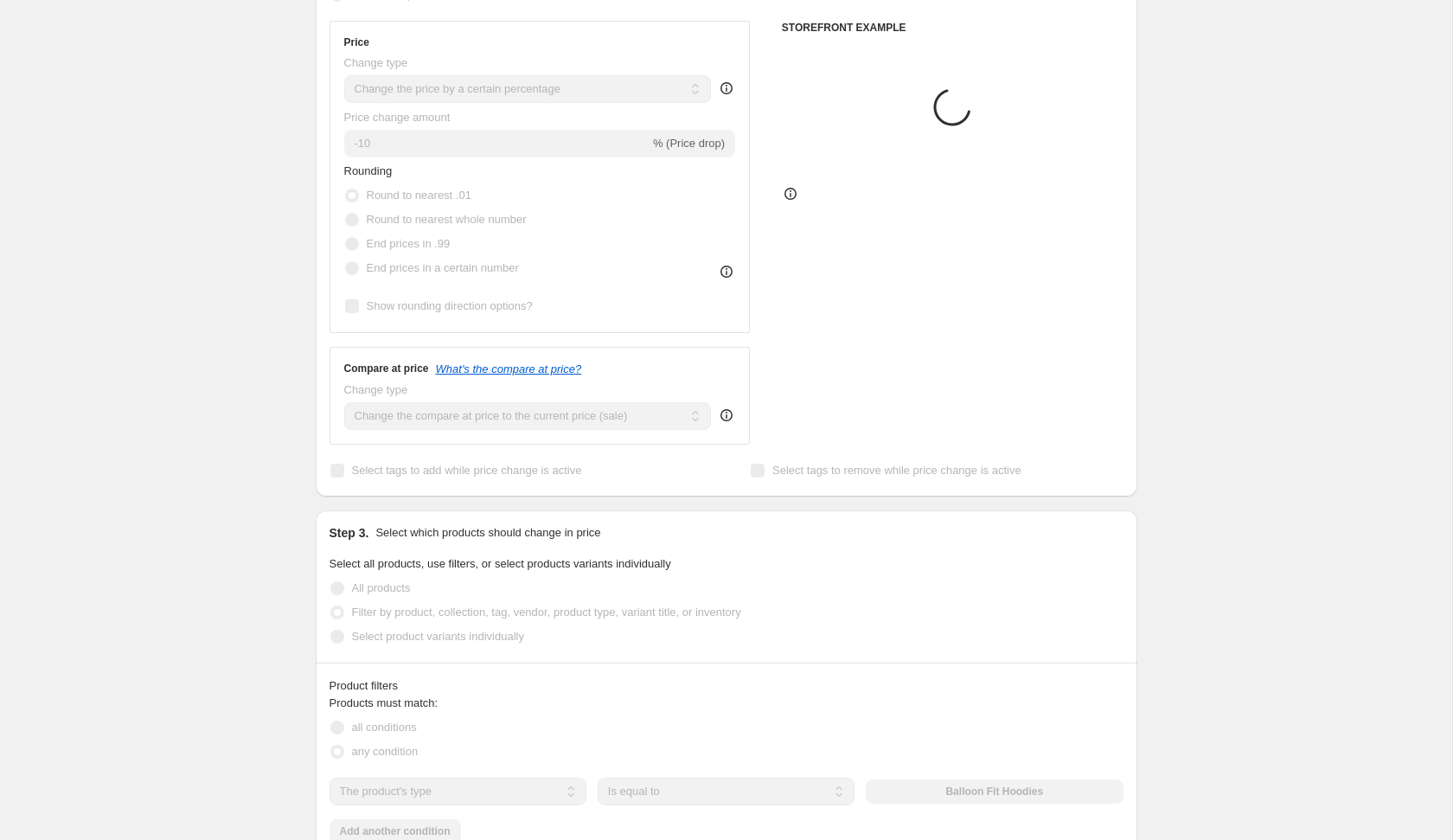
scroll to position [0, 0]
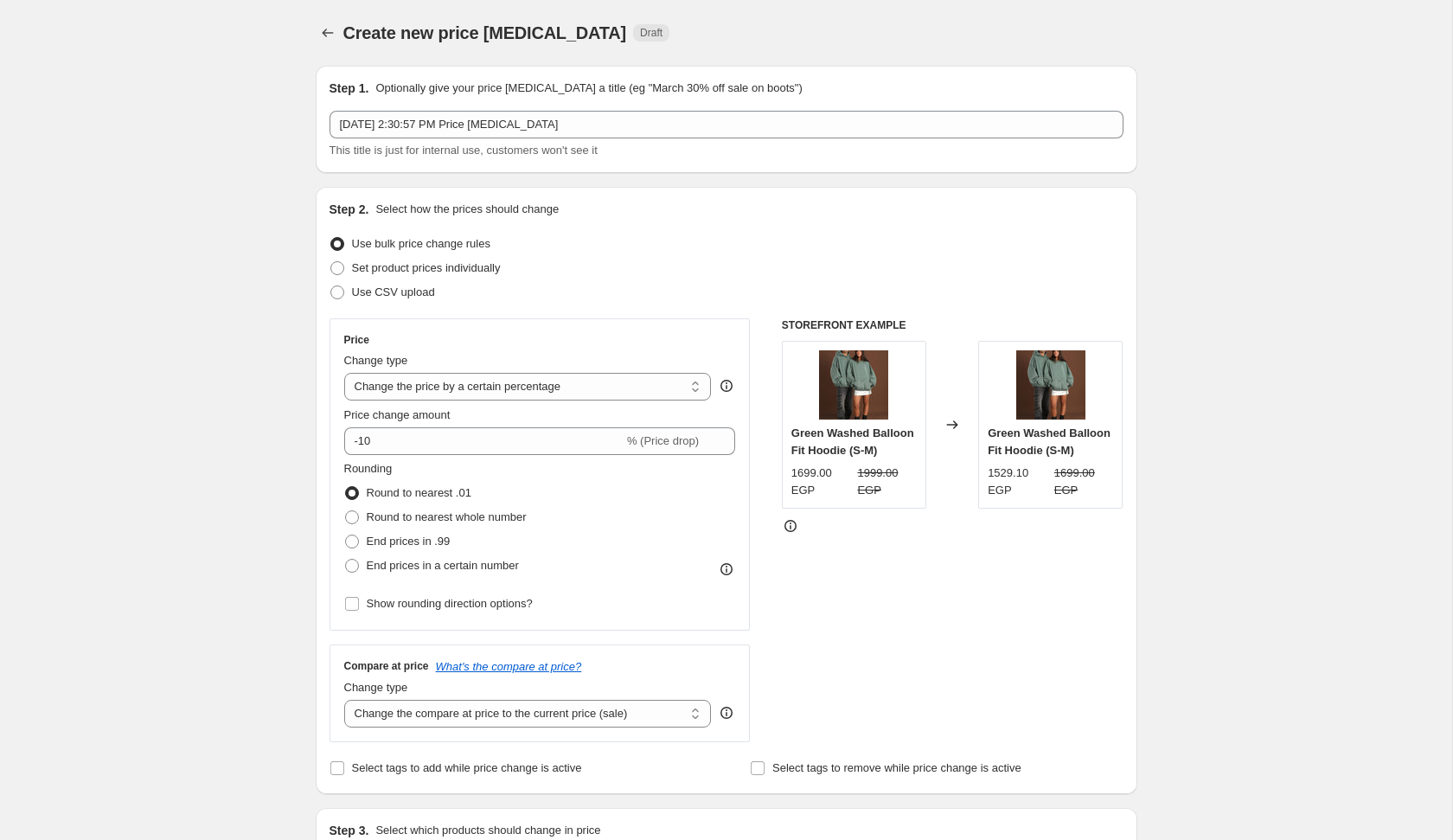
click at [636, 106] on div "Step 1. Optionally give your price [MEDICAL_DATA] a title (eg "March 30% off sa…" at bounding box center [726, 120] width 794 height 80
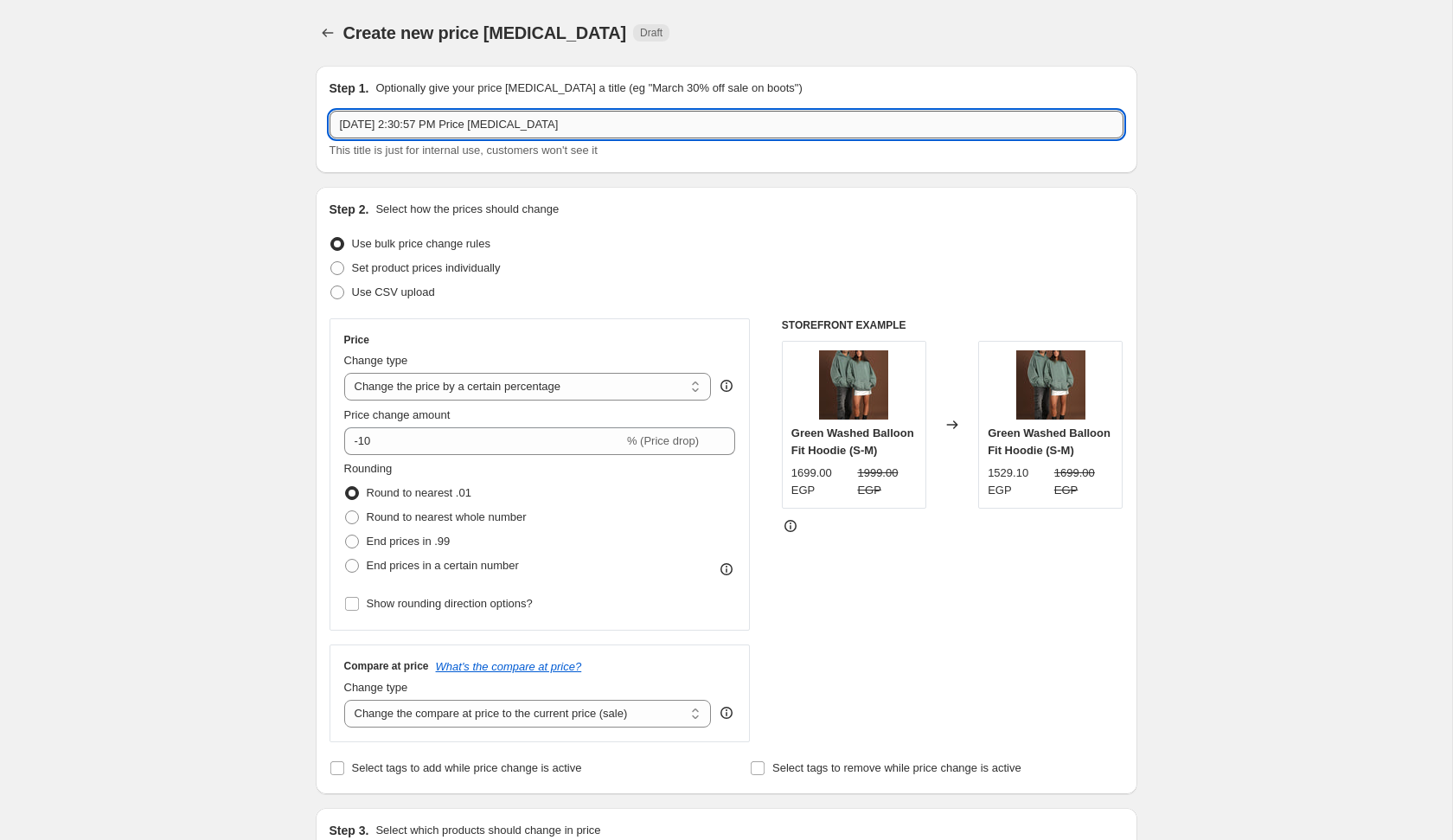
click at [636, 128] on input "[DATE] 2:30:57 PM Price [MEDICAL_DATA]" at bounding box center [726, 124] width 794 height 28
type input "[DATE] 2:30:57 PM Price [MEDICAL_DATA] BALLOON FIT HOODIES 999"
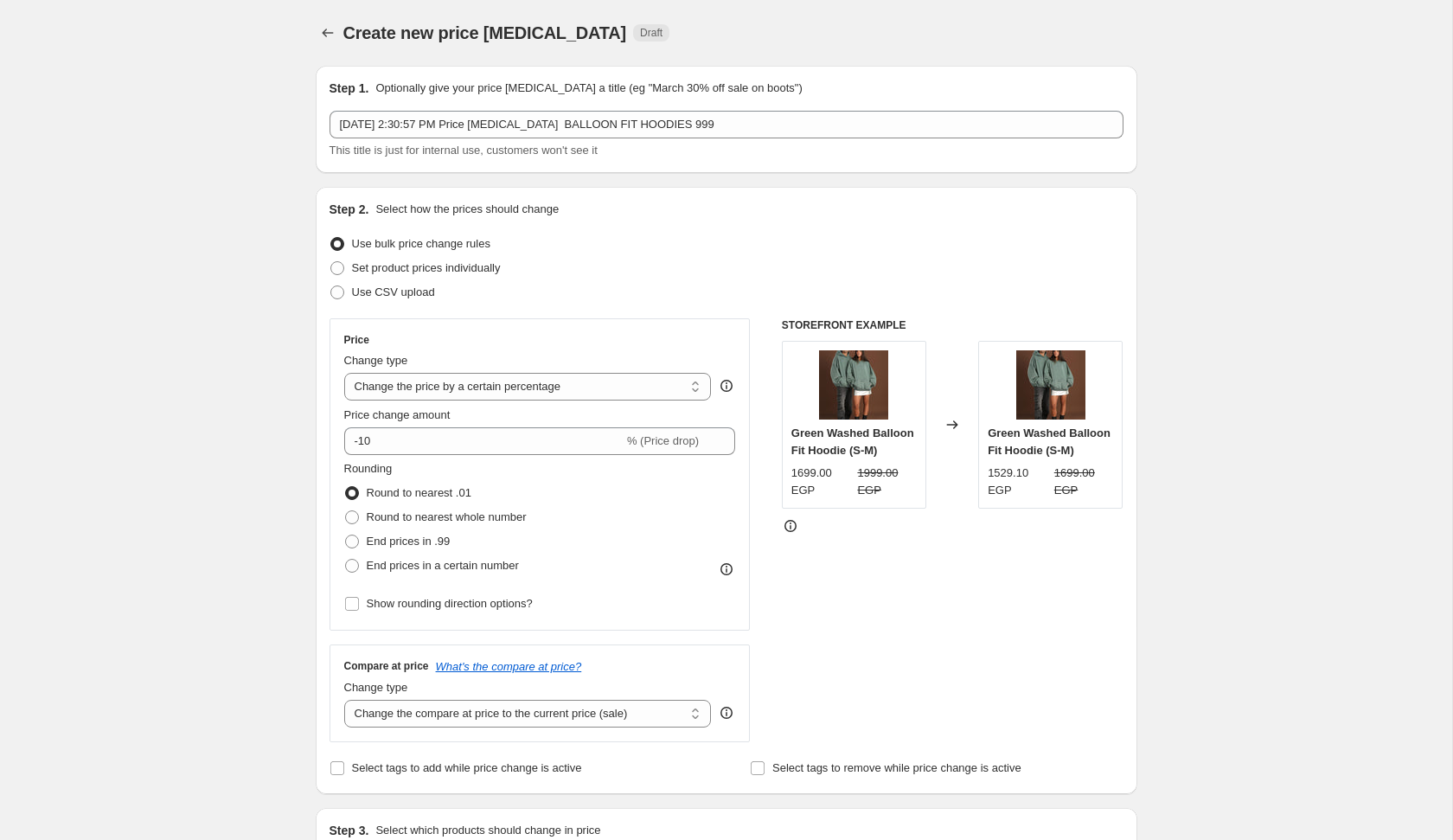
click at [418, 273] on span "Set product prices individually" at bounding box center [427, 268] width 148 height 13
click at [331, 262] on input "Set product prices individually" at bounding box center [330, 261] width 1 height 1
radio input "true"
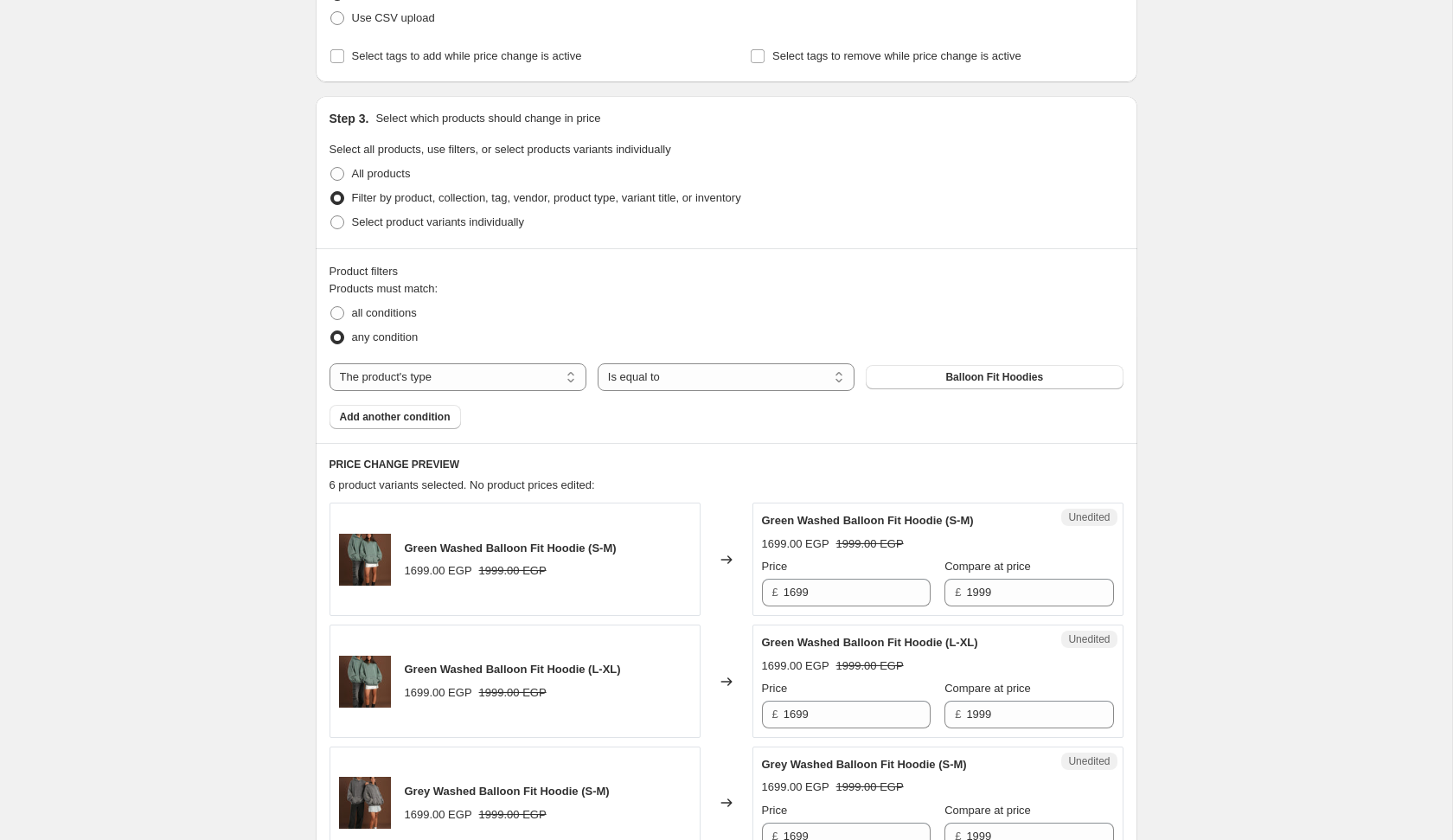
scroll to position [351, 0]
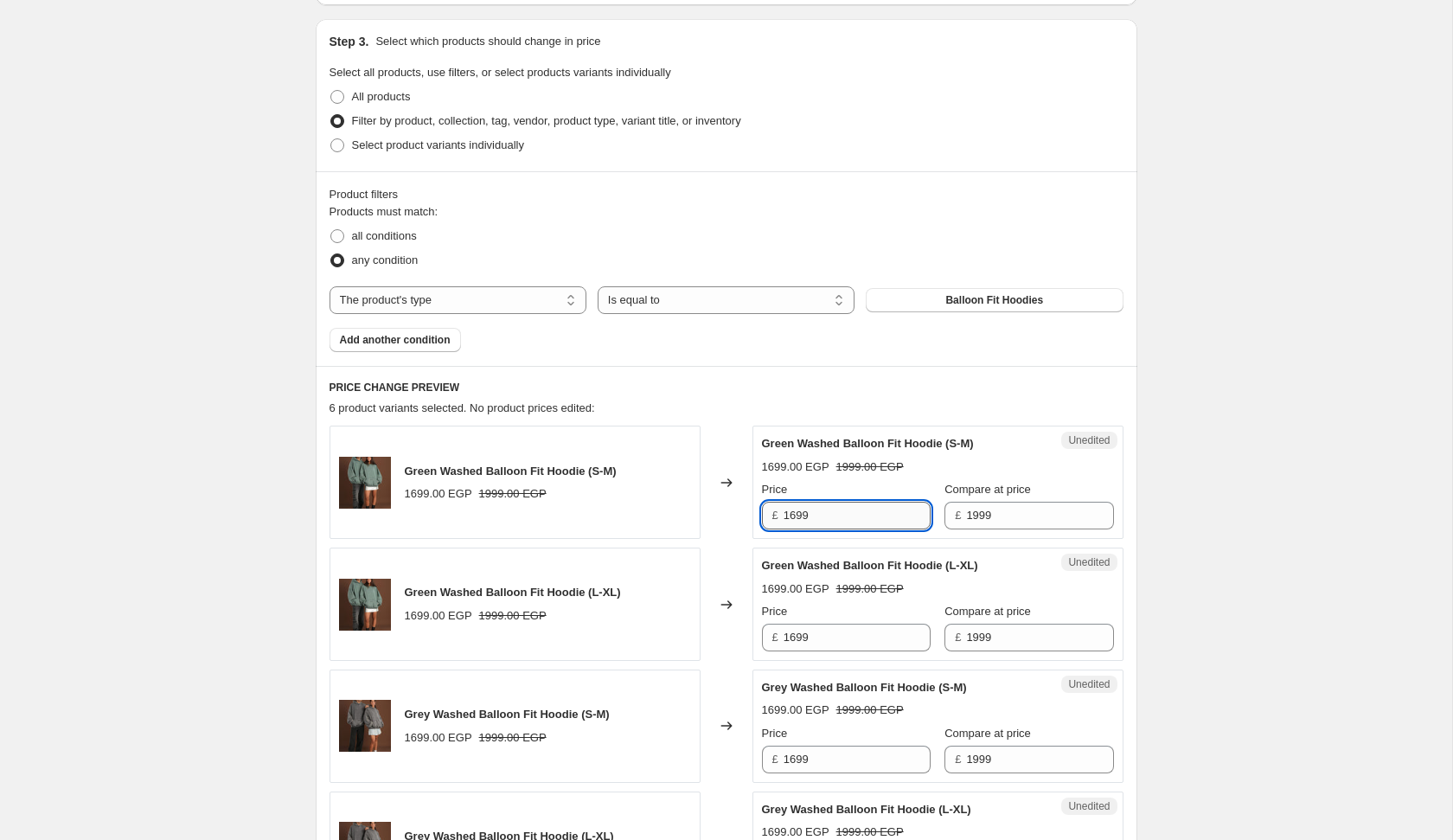
click at [833, 517] on input "1699" at bounding box center [857, 515] width 147 height 28
type input "999"
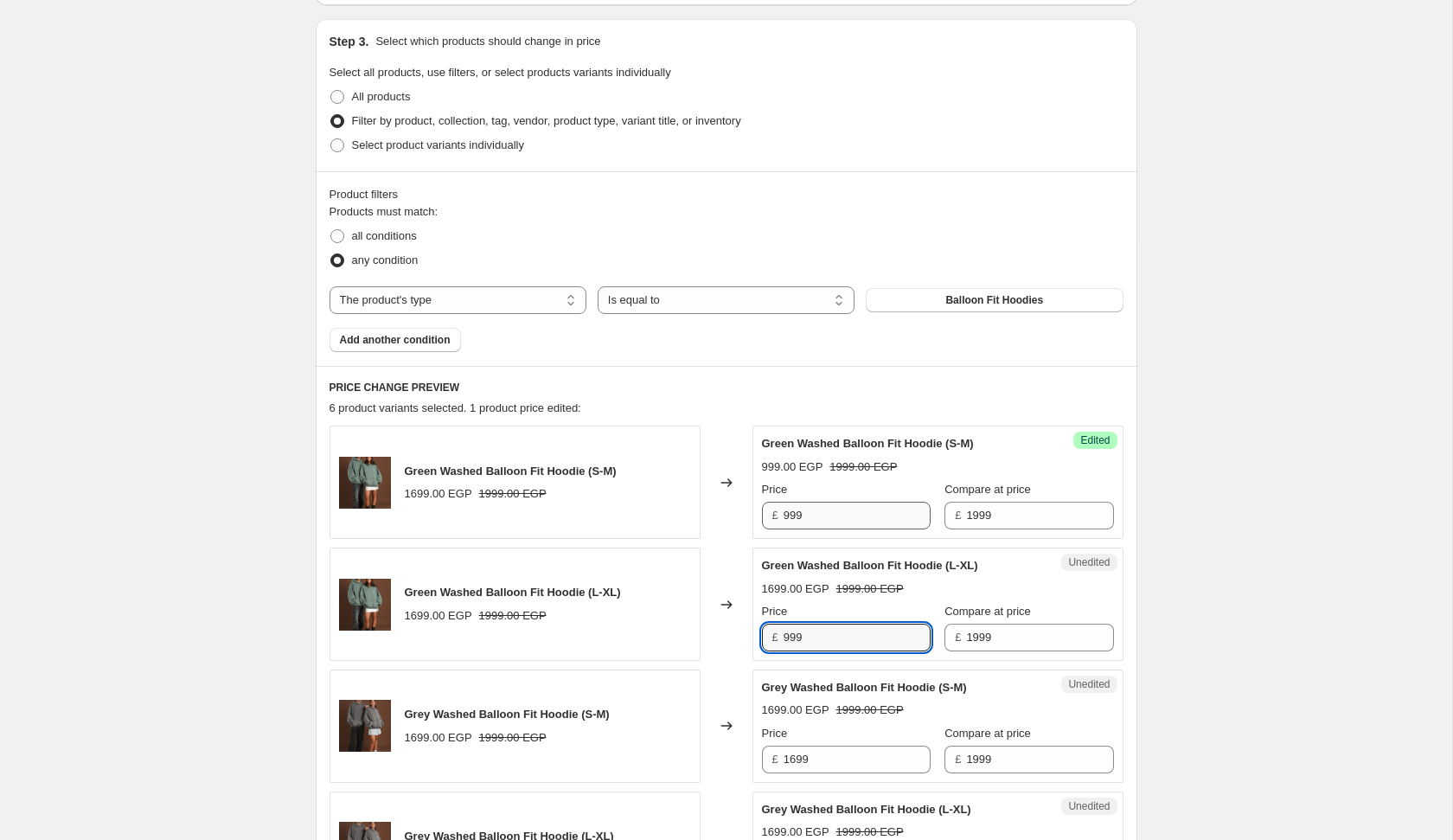
type input "999"
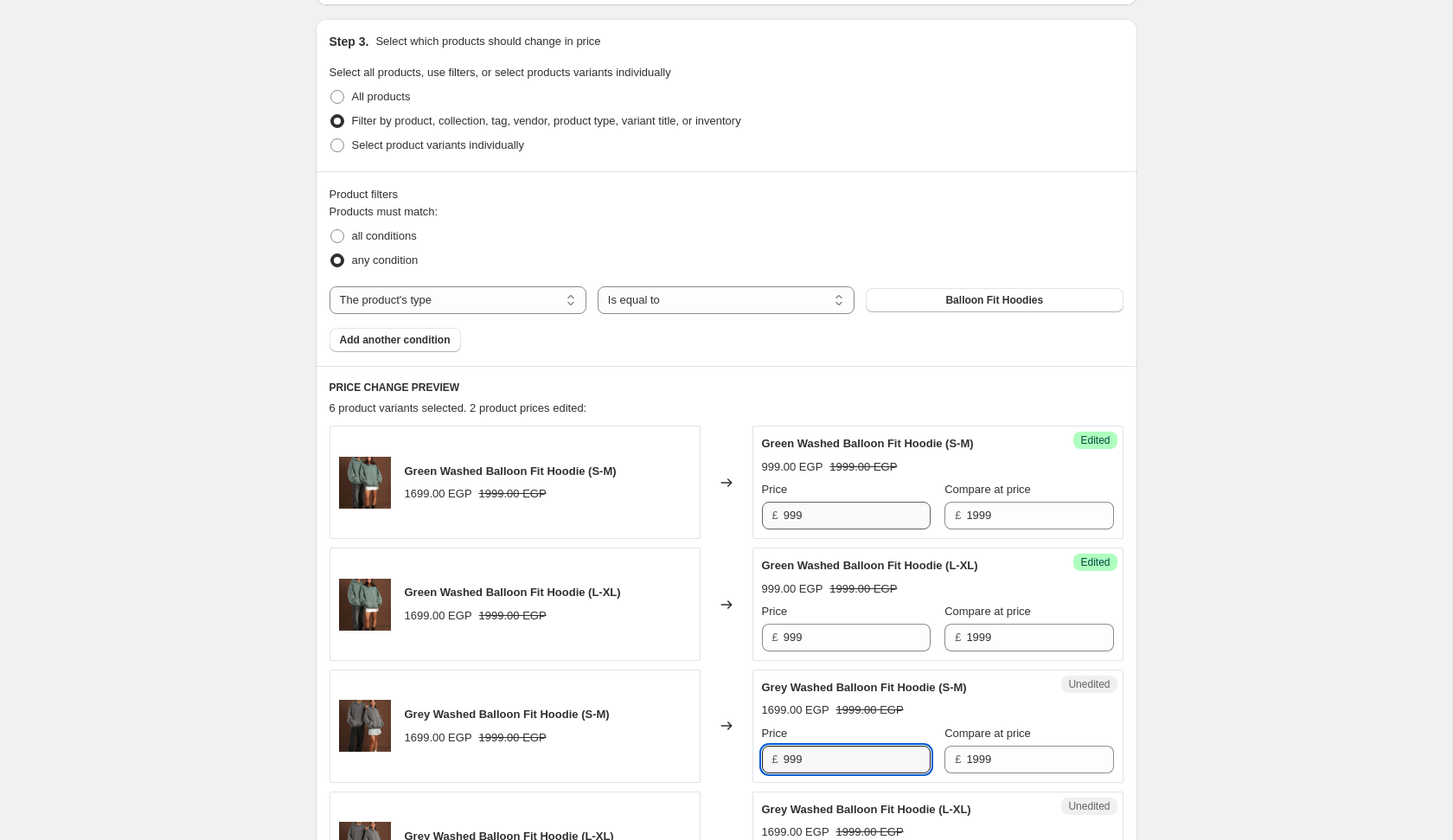
type input "999"
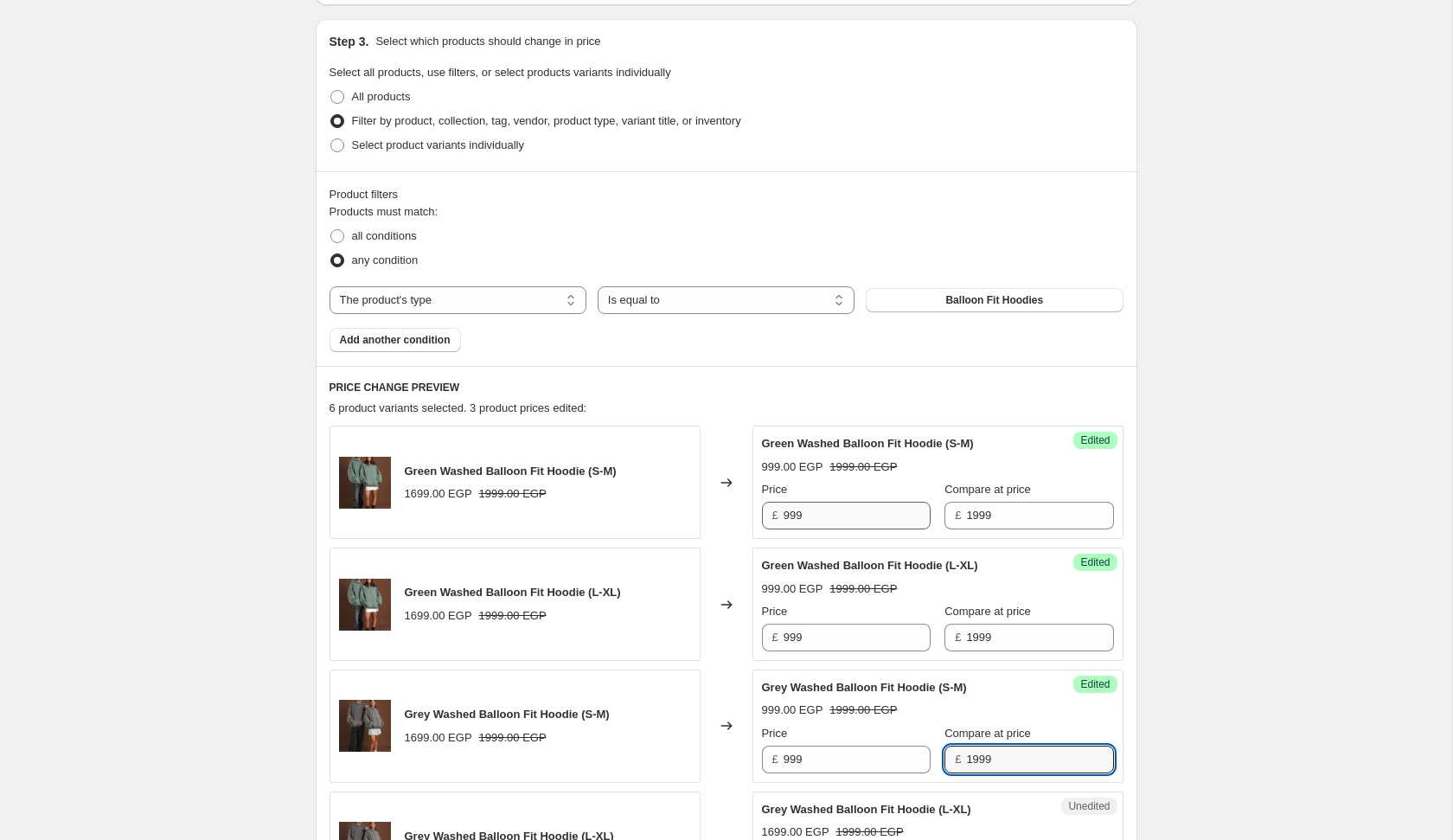
scroll to position [809, 0]
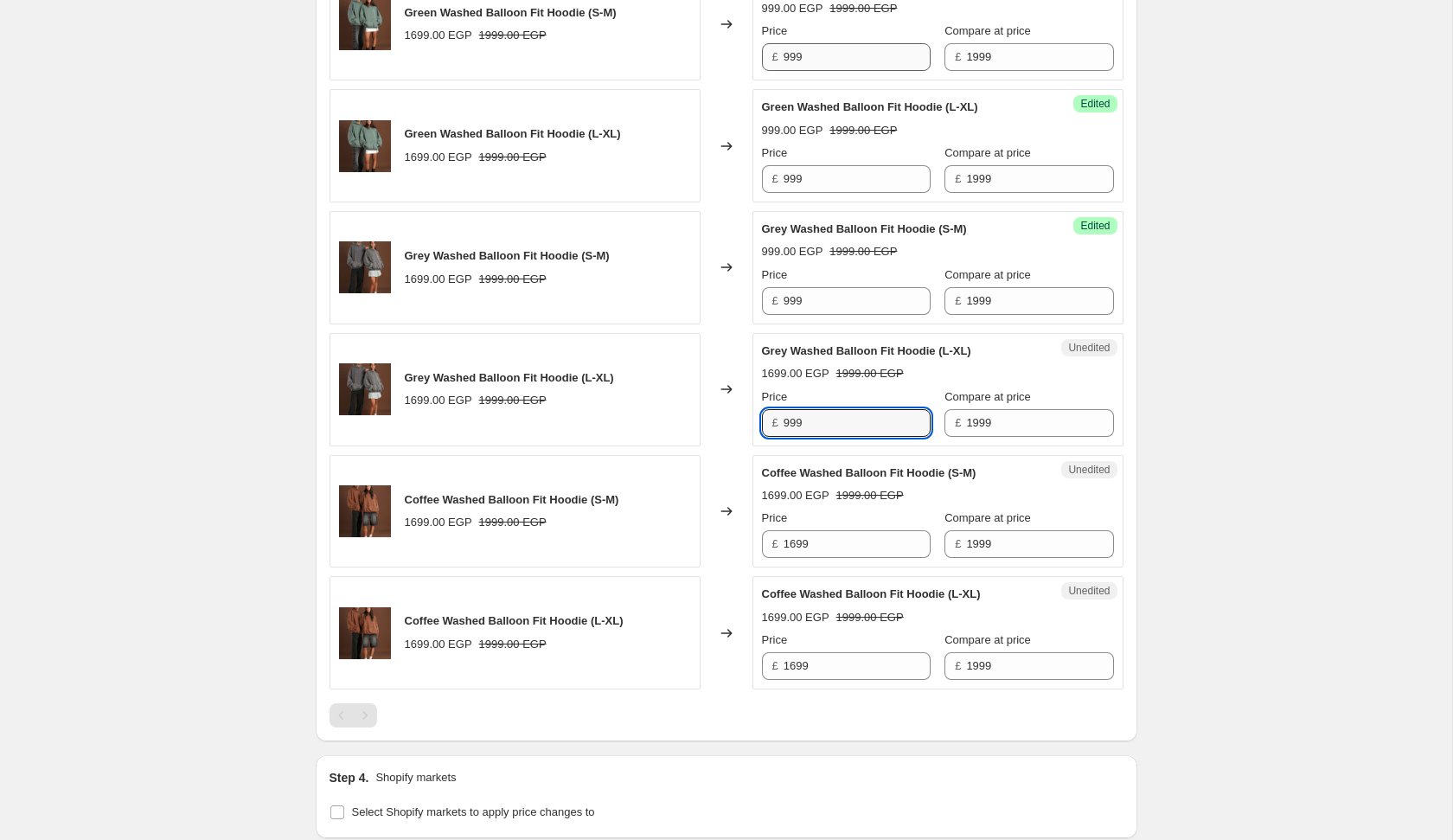
type input "999"
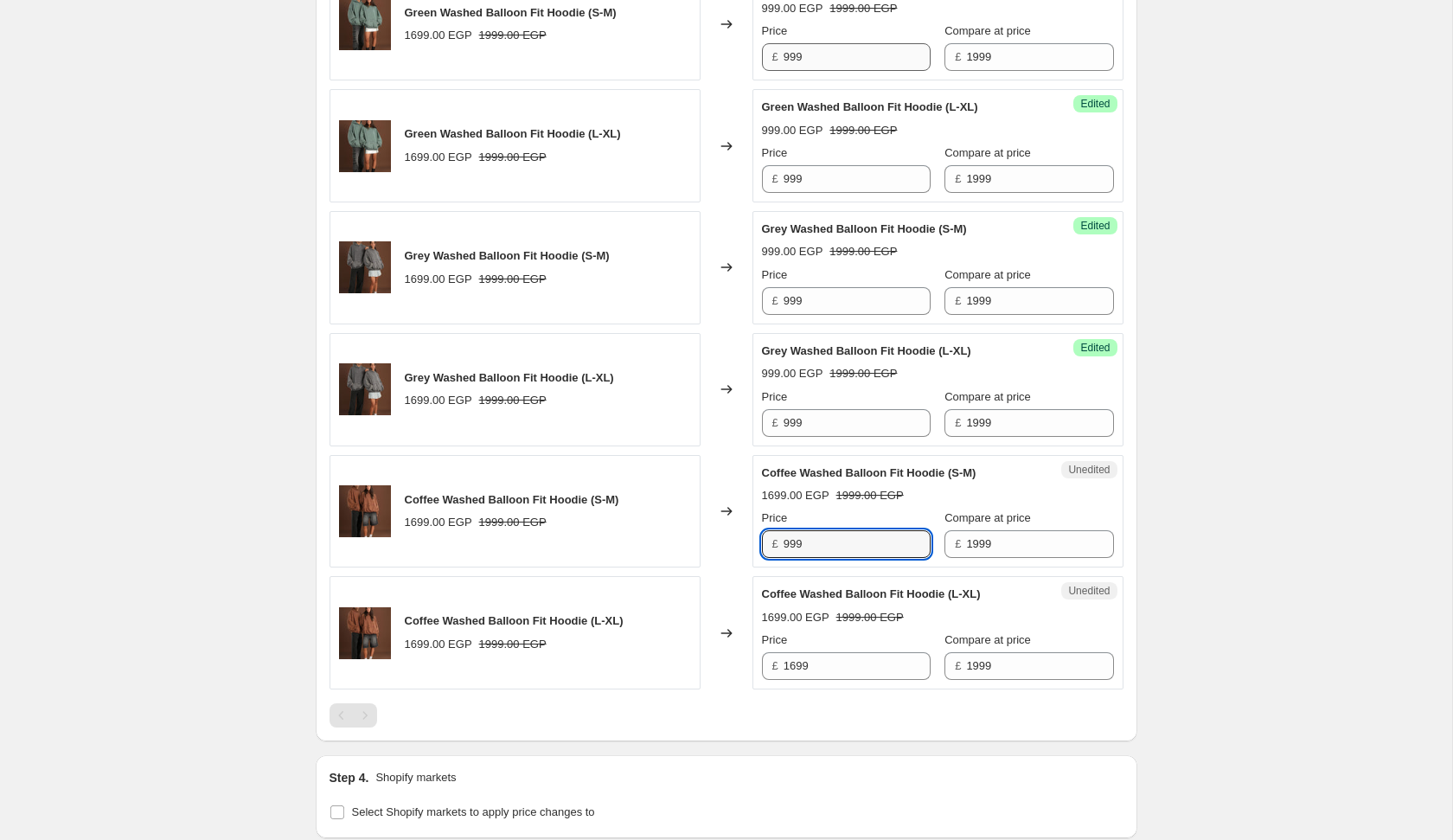
type input "999"
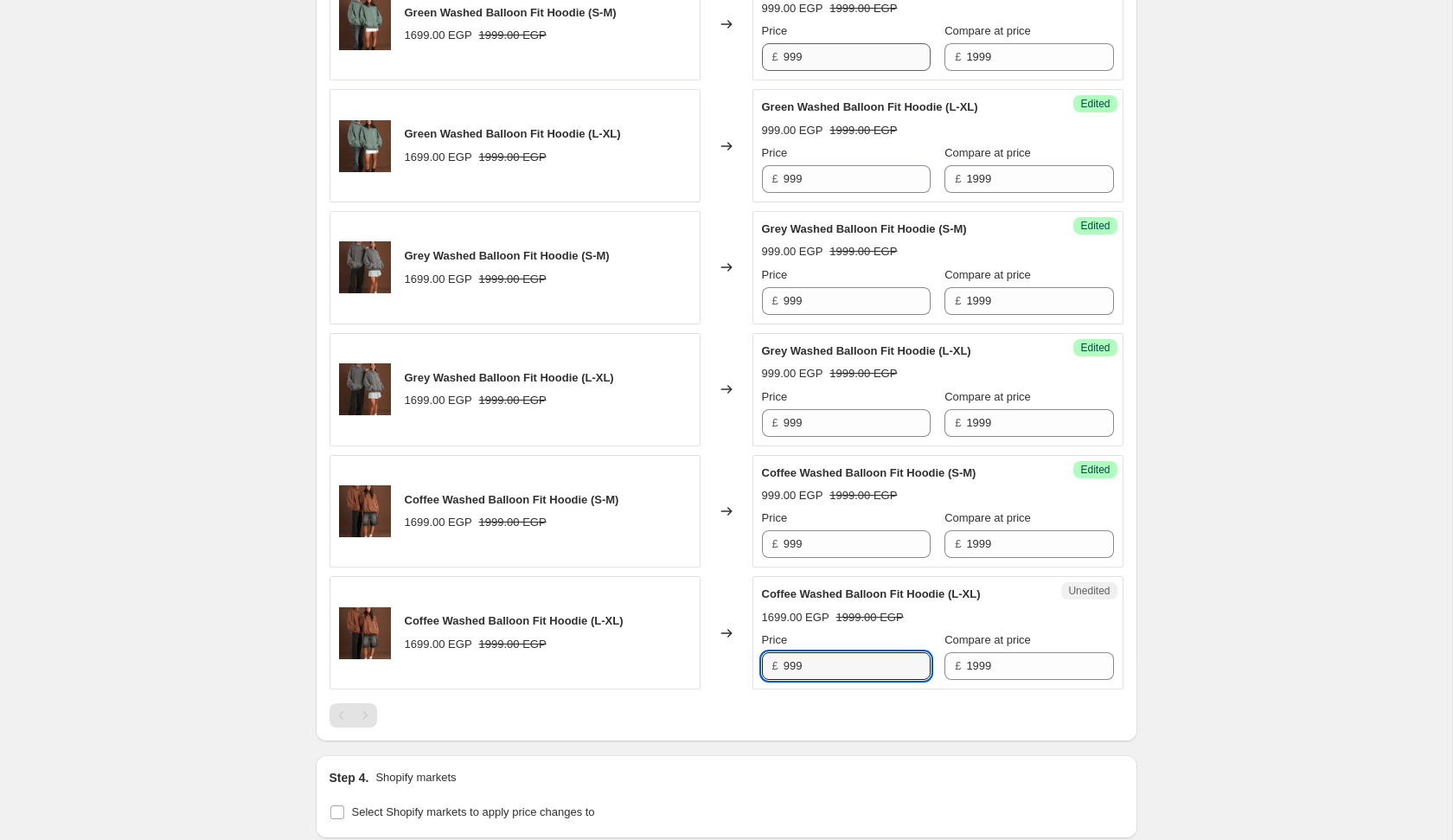
type input "999"
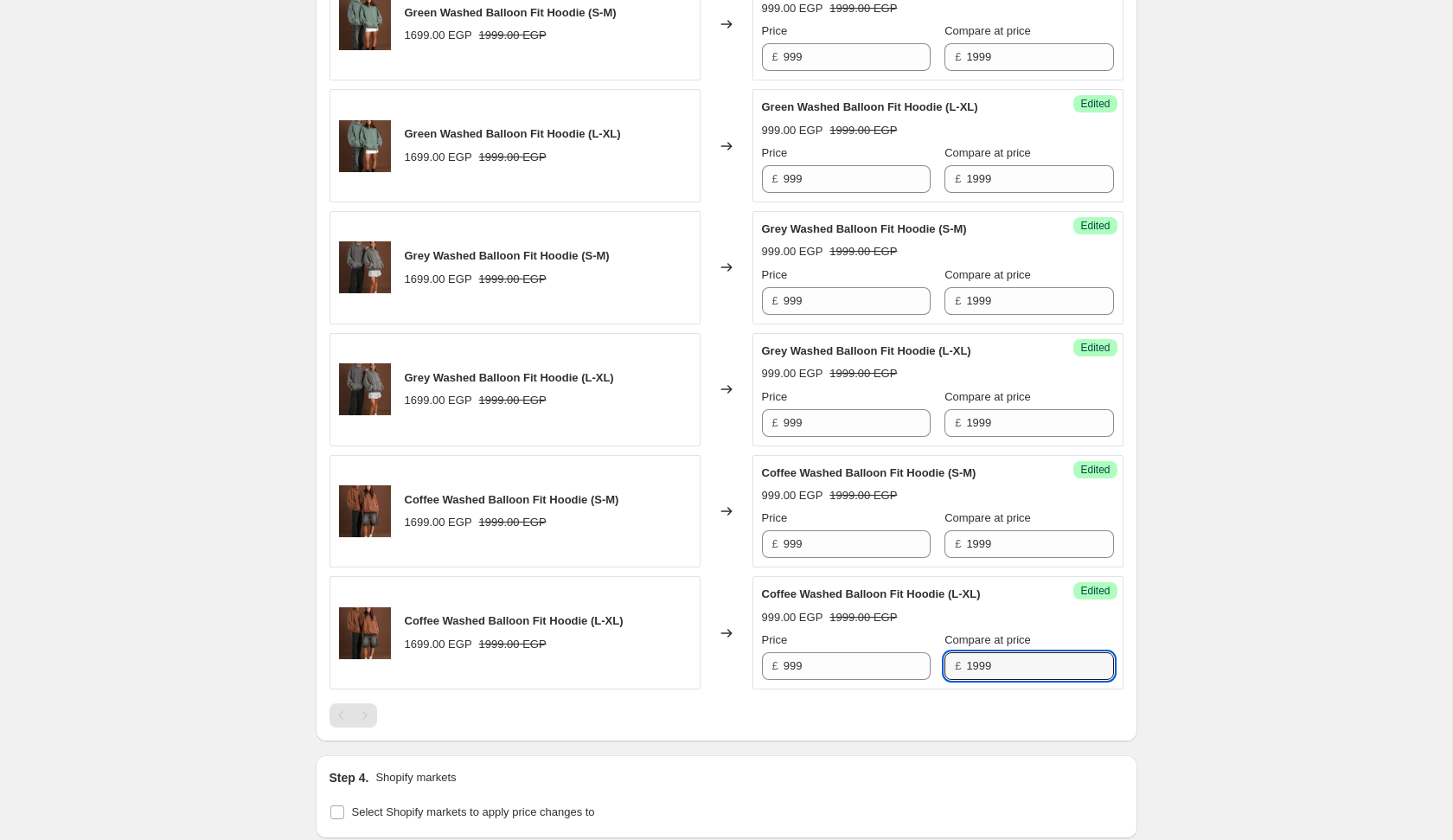
click at [604, 705] on div at bounding box center [726, 715] width 794 height 24
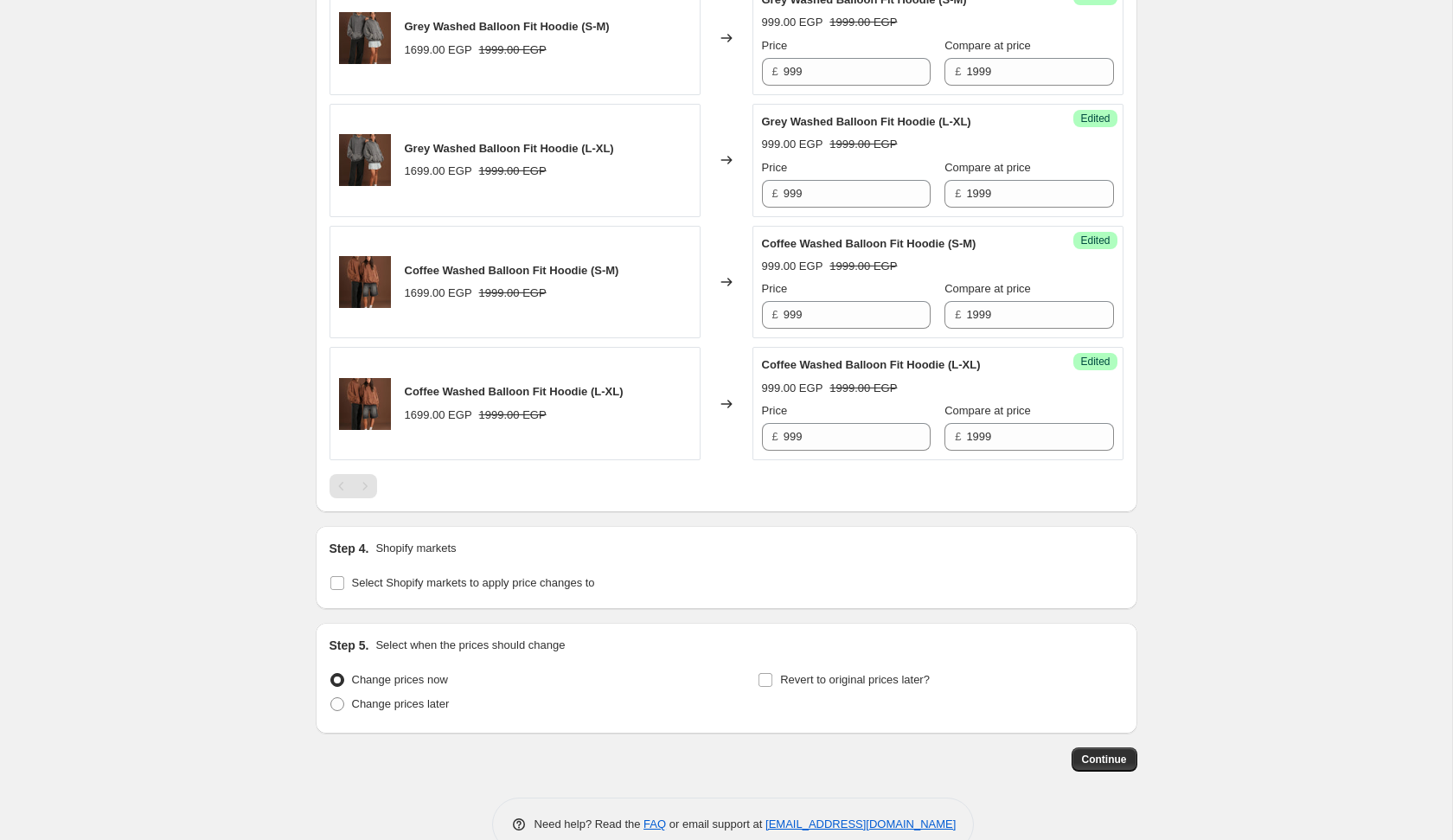
scroll to position [1049, 0]
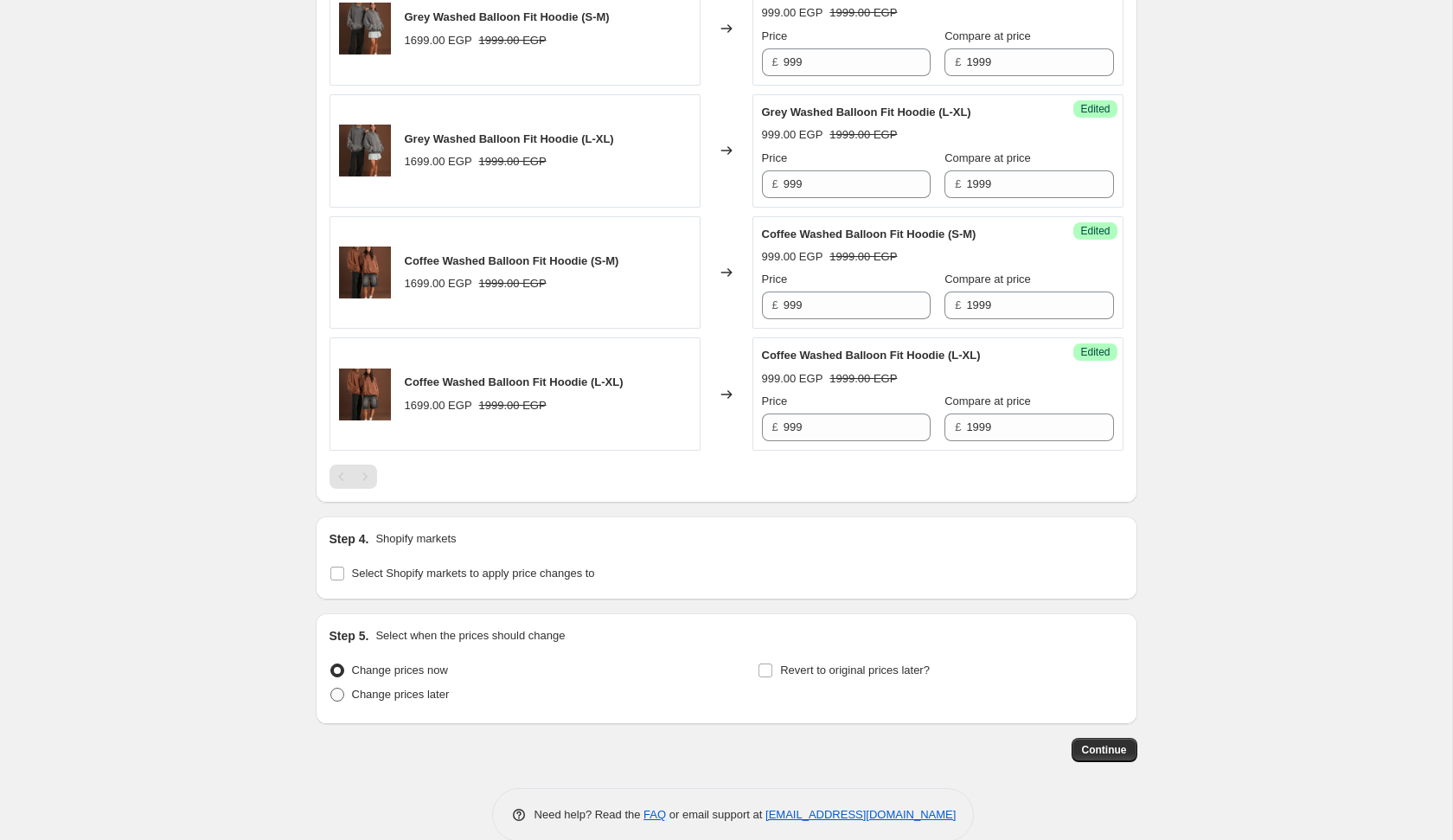
click at [450, 688] on span "Change prices later" at bounding box center [401, 694] width 97 height 13
click at [331, 688] on input "Change prices later" at bounding box center [330, 688] width 1 height 1
radio input "true"
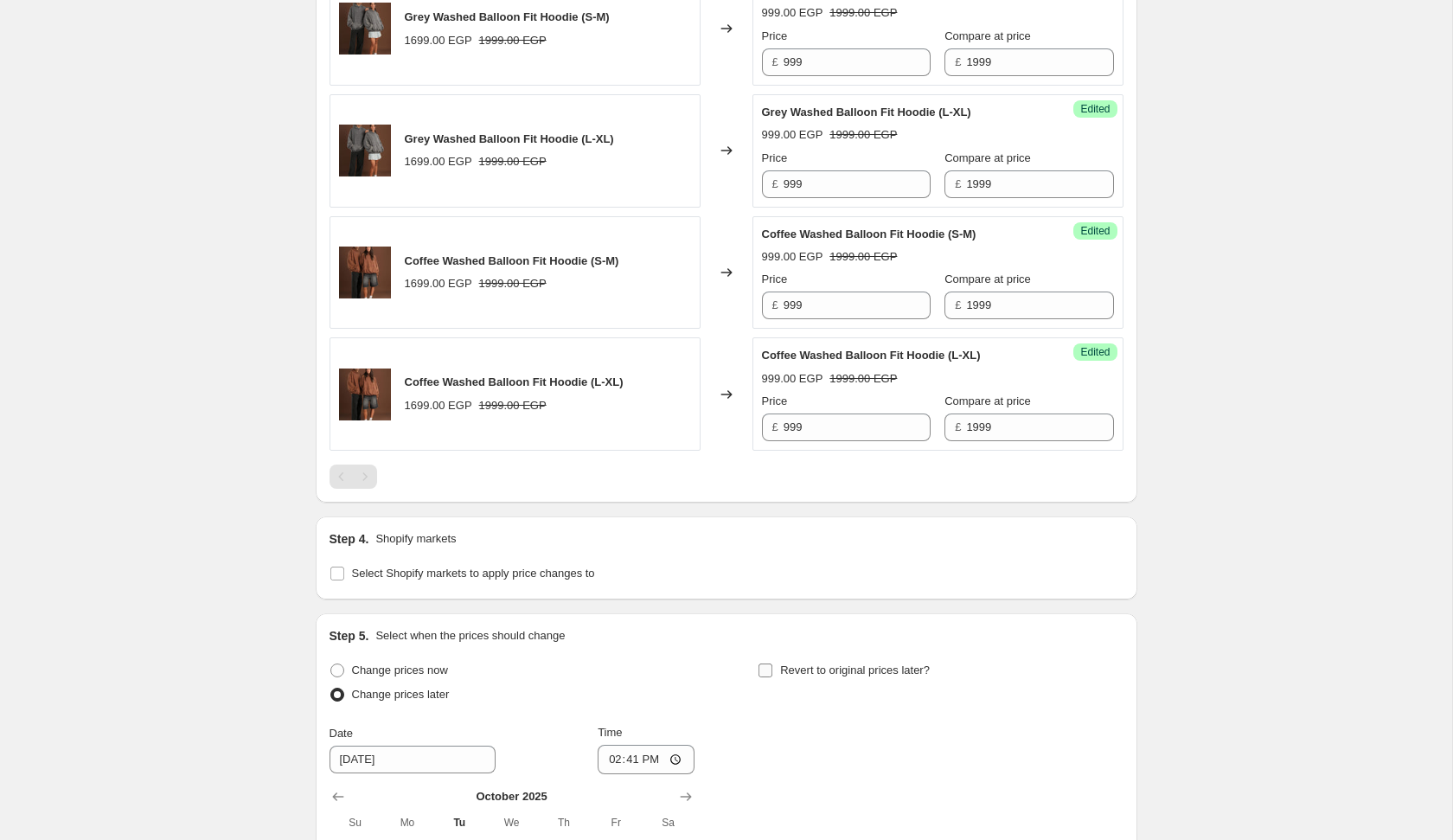
click at [803, 673] on span "Revert to original prices later?" at bounding box center [855, 670] width 149 height 18
click at [772, 673] on input "Revert to original prices later?" at bounding box center [765, 670] width 14 height 14
checkbox input "true"
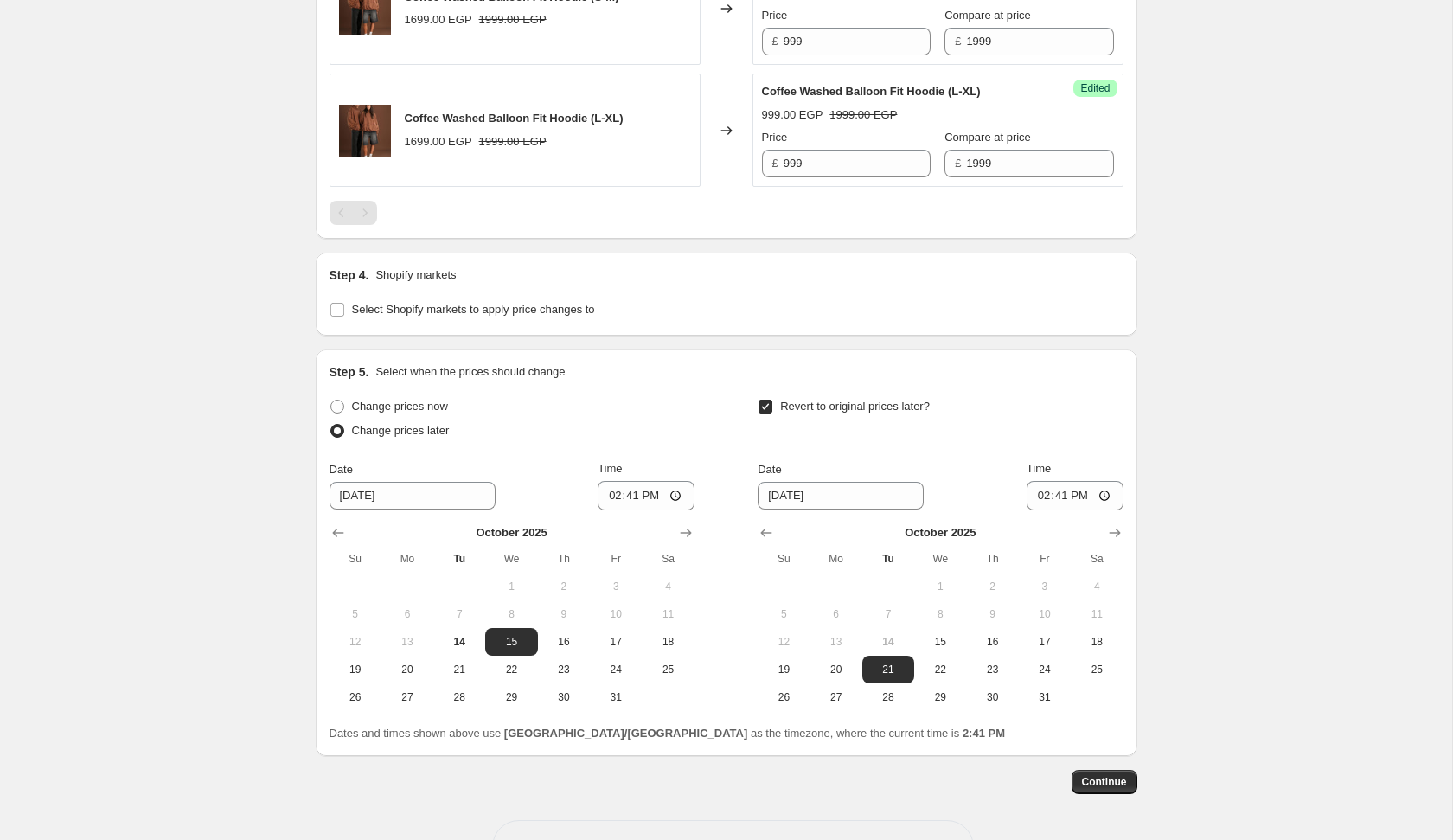
scroll to position [1343, 0]
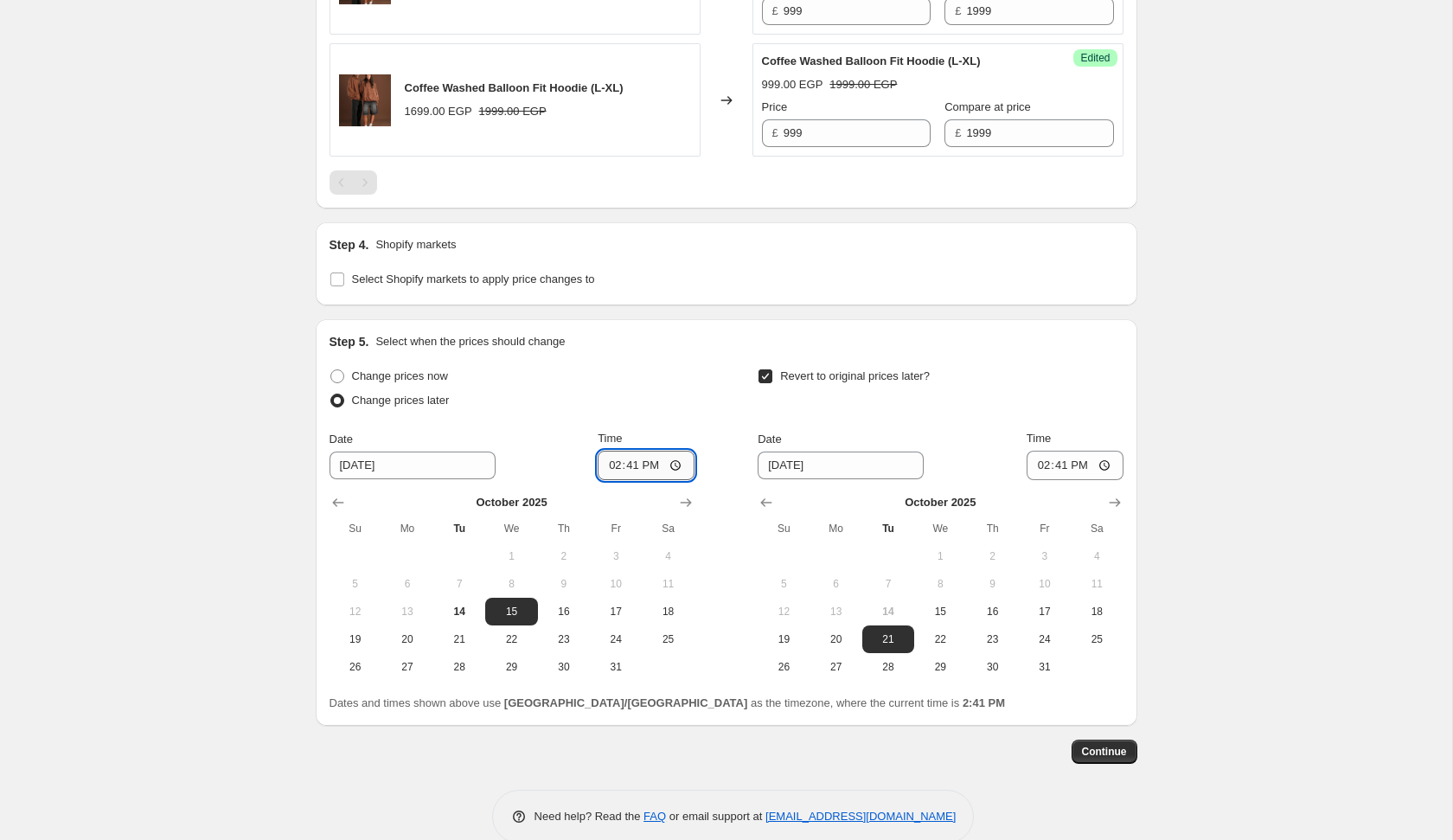
click at [606, 463] on input "14:41" at bounding box center [646, 465] width 96 height 30
type input "00:00"
click at [946, 404] on div "Revert to original prices later?" at bounding box center [940, 390] width 365 height 52
click at [944, 639] on span "22" at bounding box center [940, 639] width 38 height 14
type input "[DATE]"
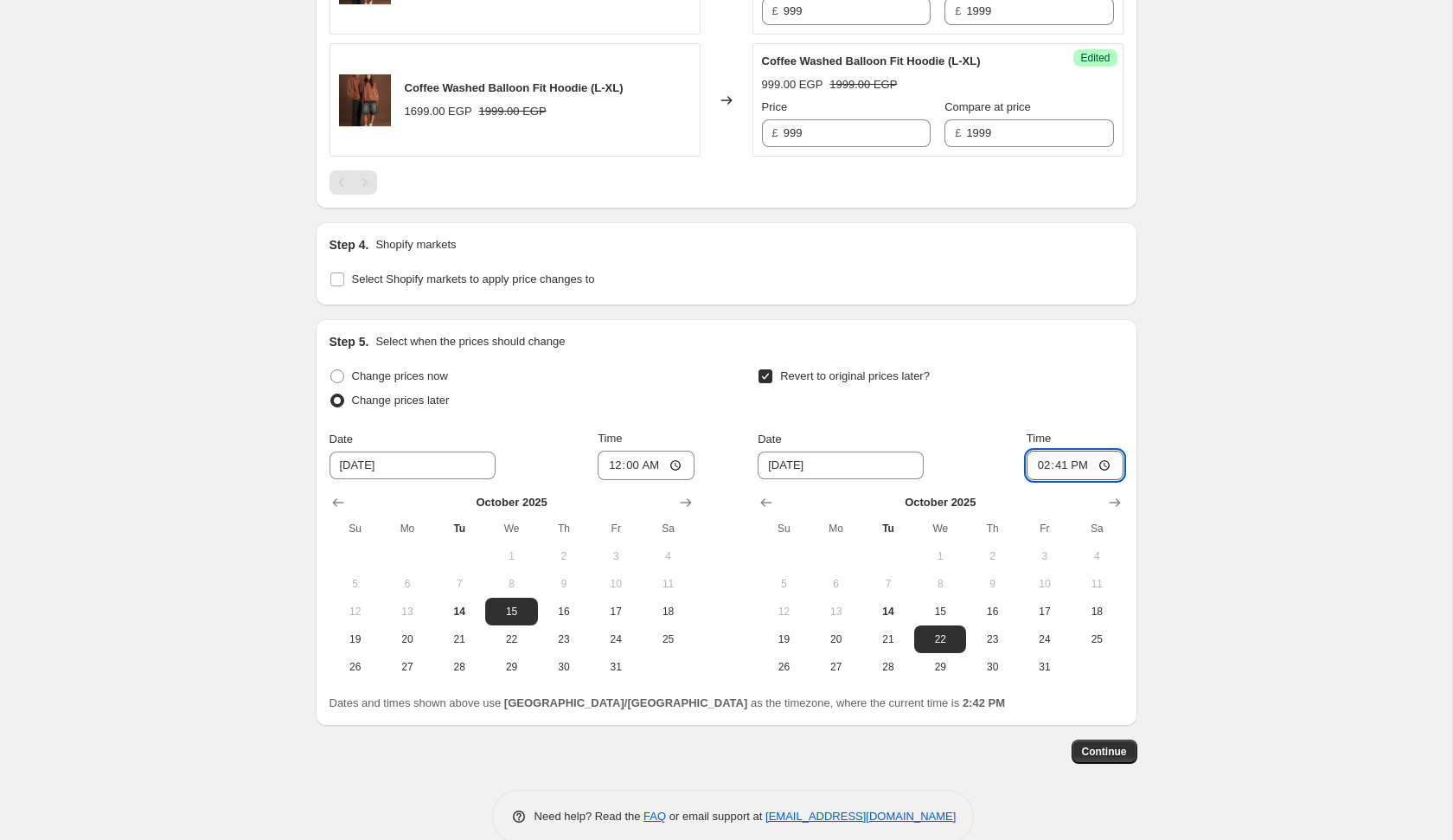
click at [1039, 465] on input "14:41" at bounding box center [1075, 465] width 96 height 30
type input "00:00"
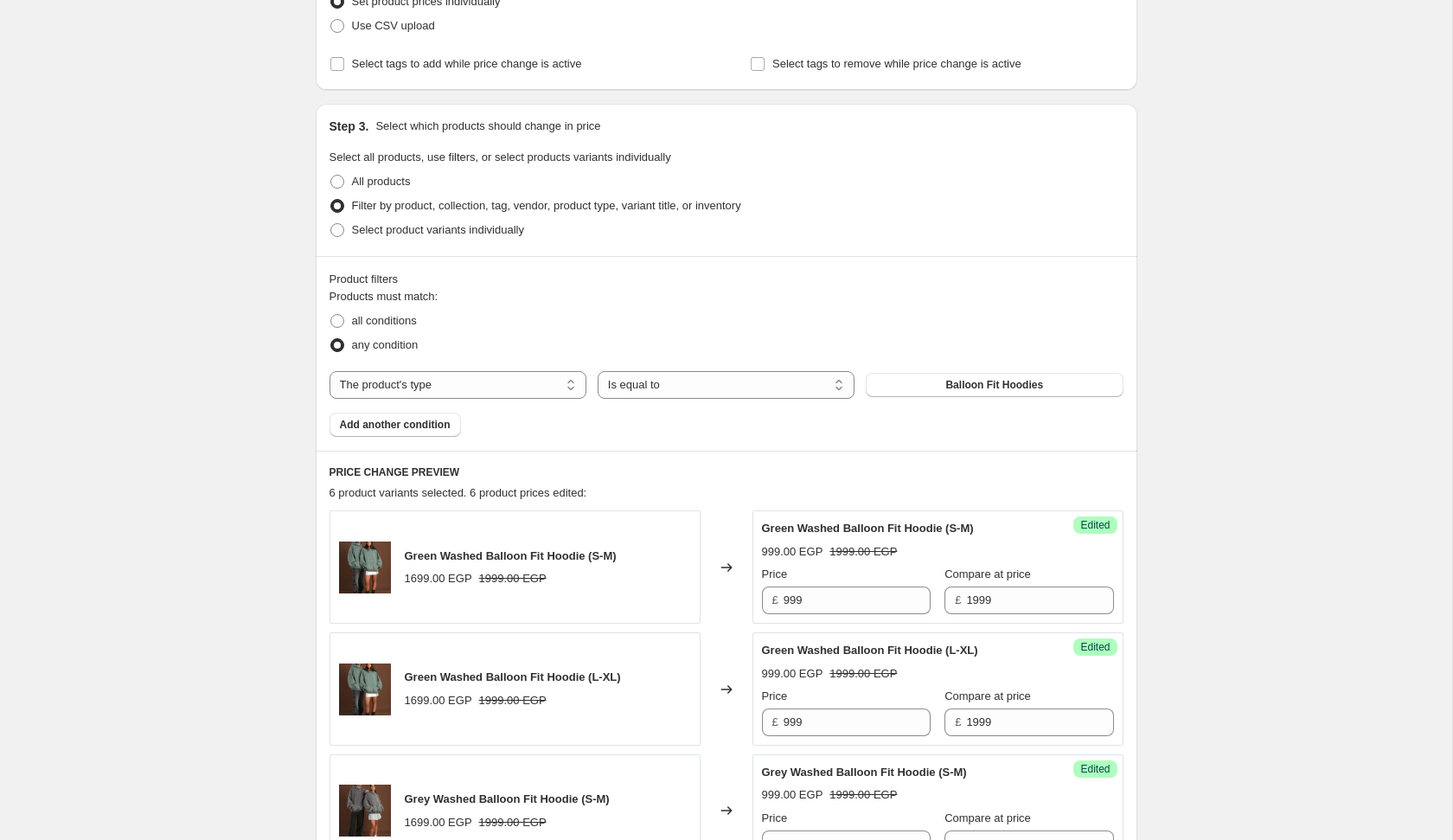
scroll to position [1368, 0]
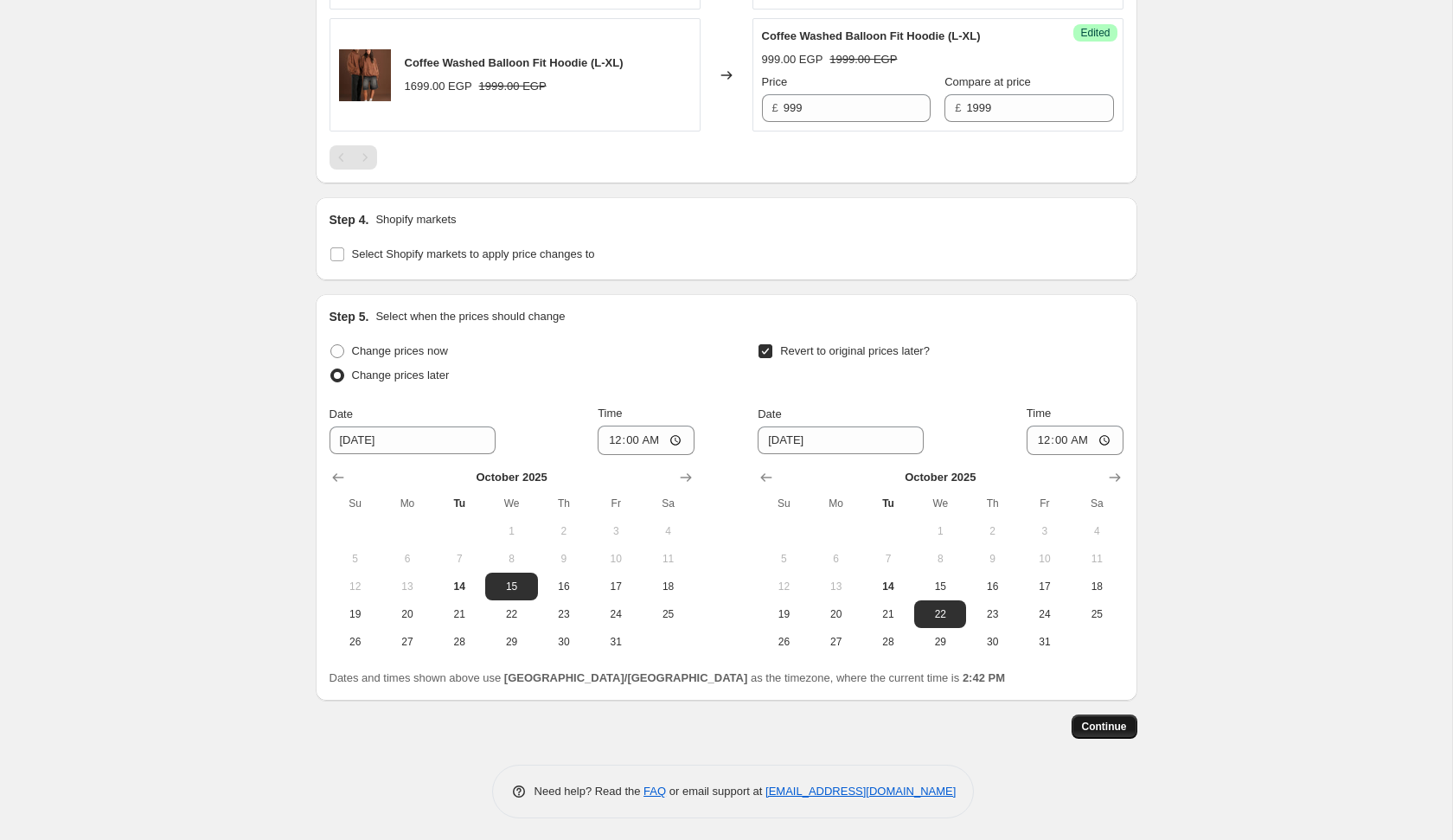
click at [1108, 723] on span "Continue" at bounding box center [1104, 726] width 45 height 14
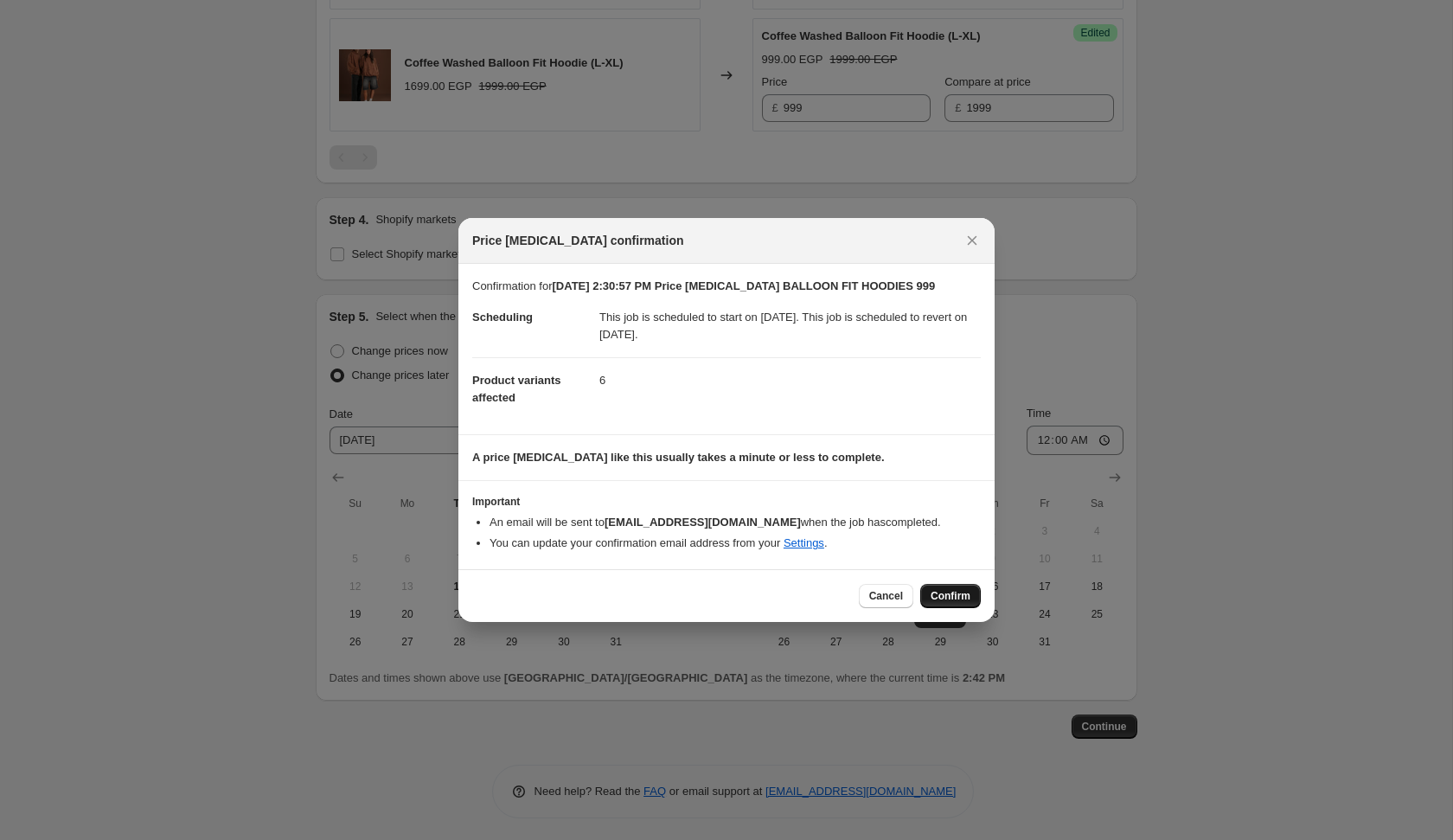
click at [938, 585] on button "Confirm" at bounding box center [950, 596] width 60 height 24
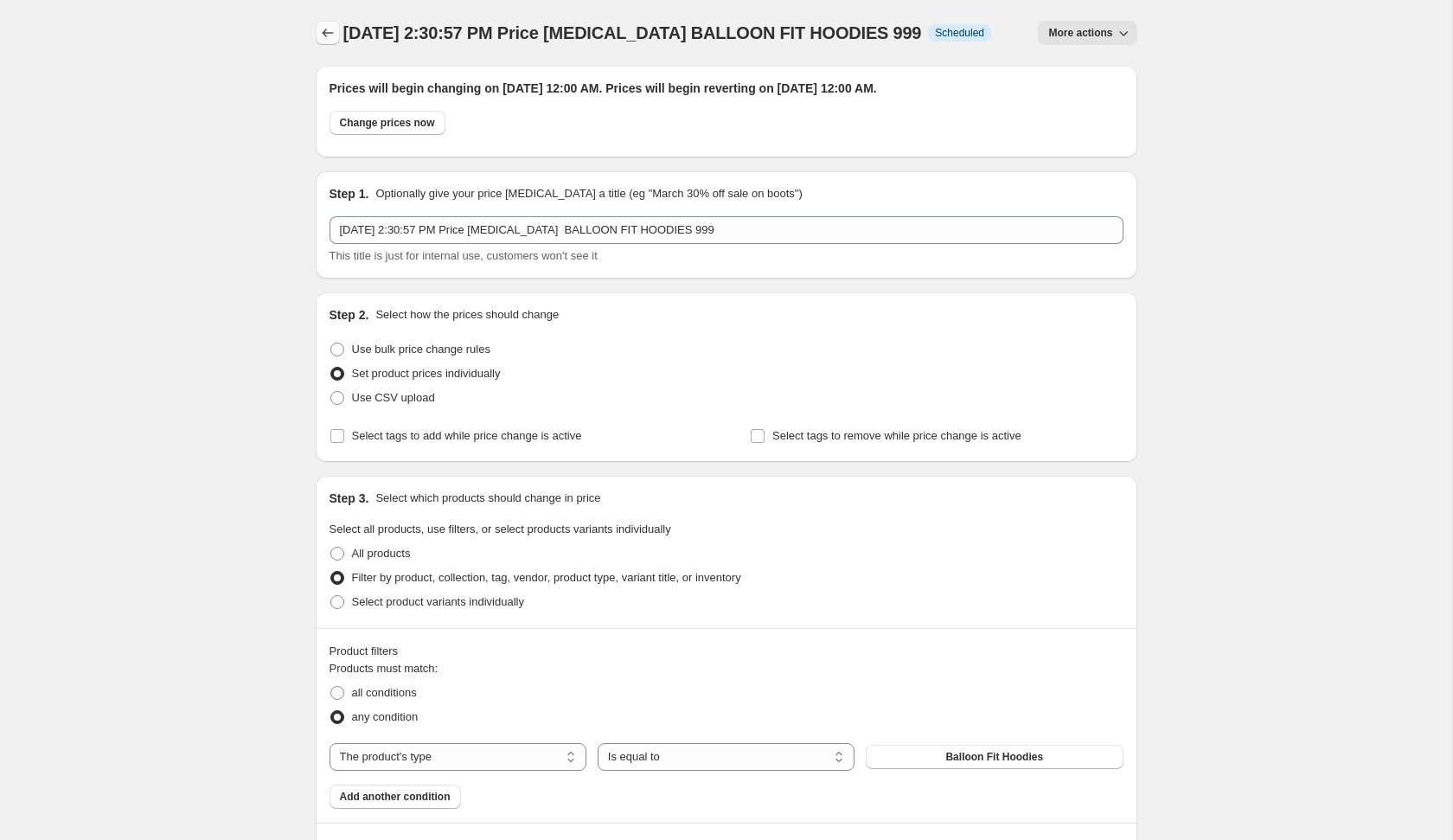
click at [319, 22] on button "Price change jobs" at bounding box center [328, 32] width 24 height 24
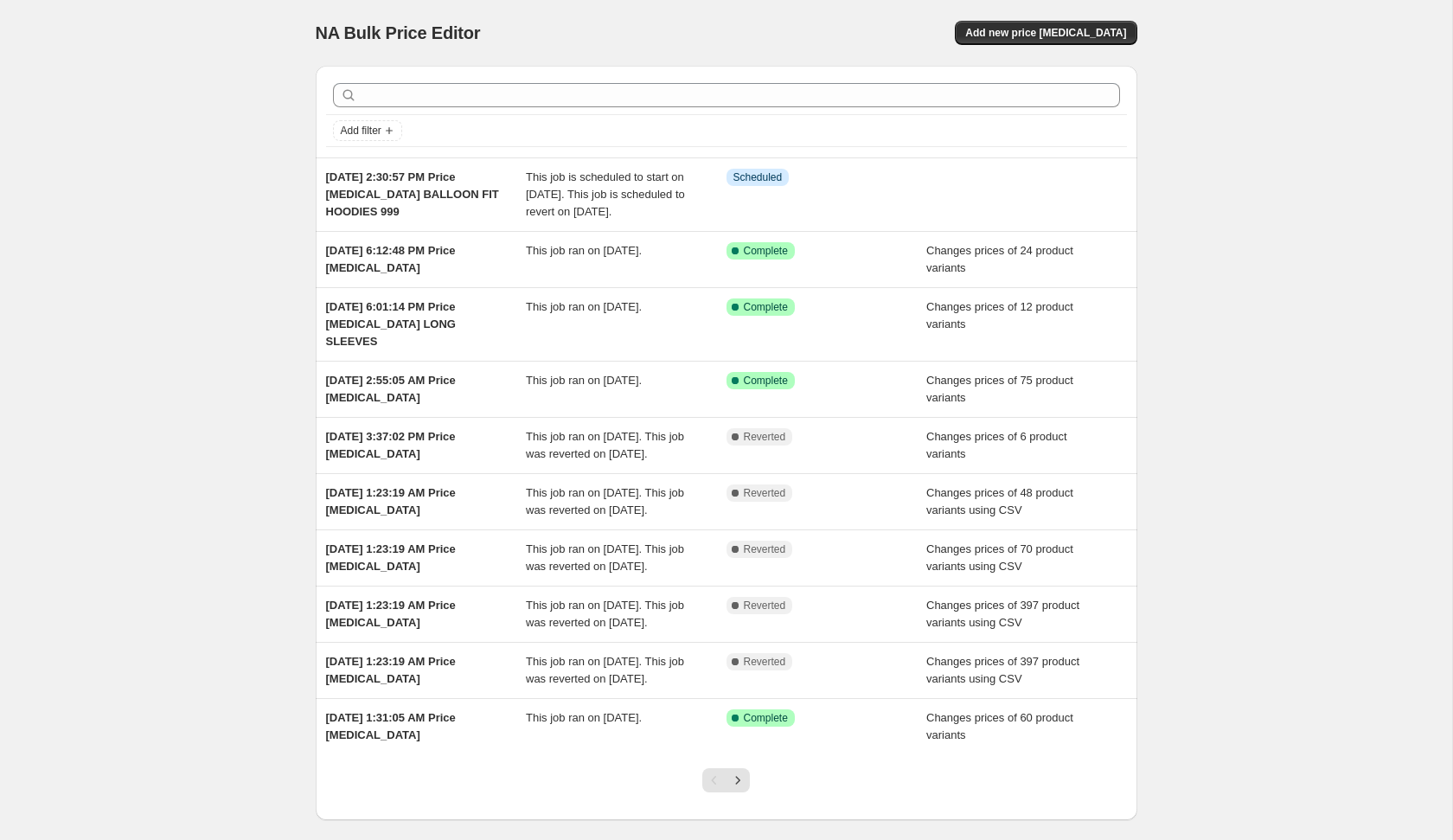
click at [1044, 19] on div "NA Bulk Price Editor. This page is ready NA Bulk Price Editor Add new price [ME…" at bounding box center [727, 32] width 822 height 66
click at [1041, 34] on span "Add new price [MEDICAL_DATA]" at bounding box center [1046, 32] width 161 height 14
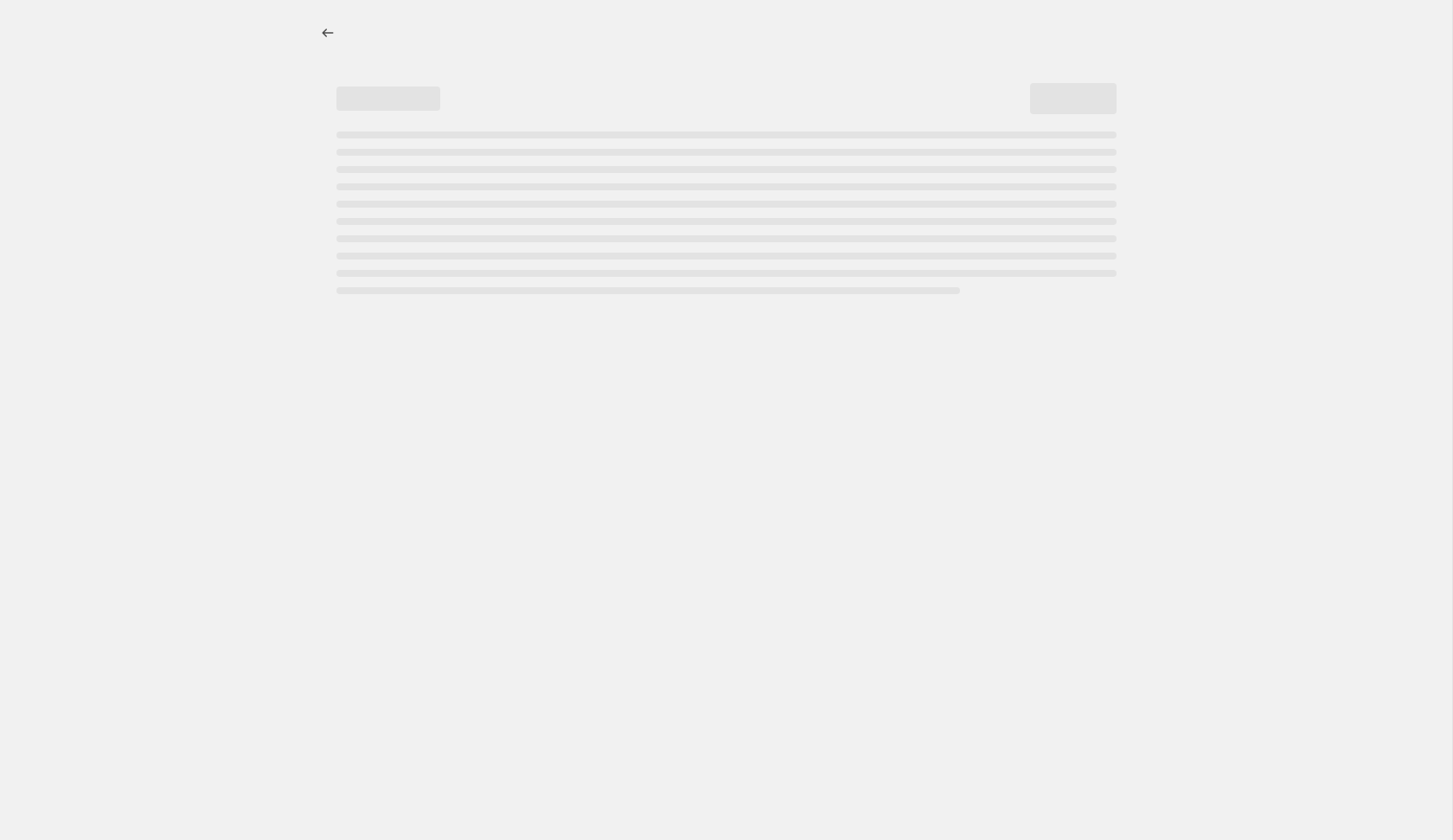
select select "percentage"
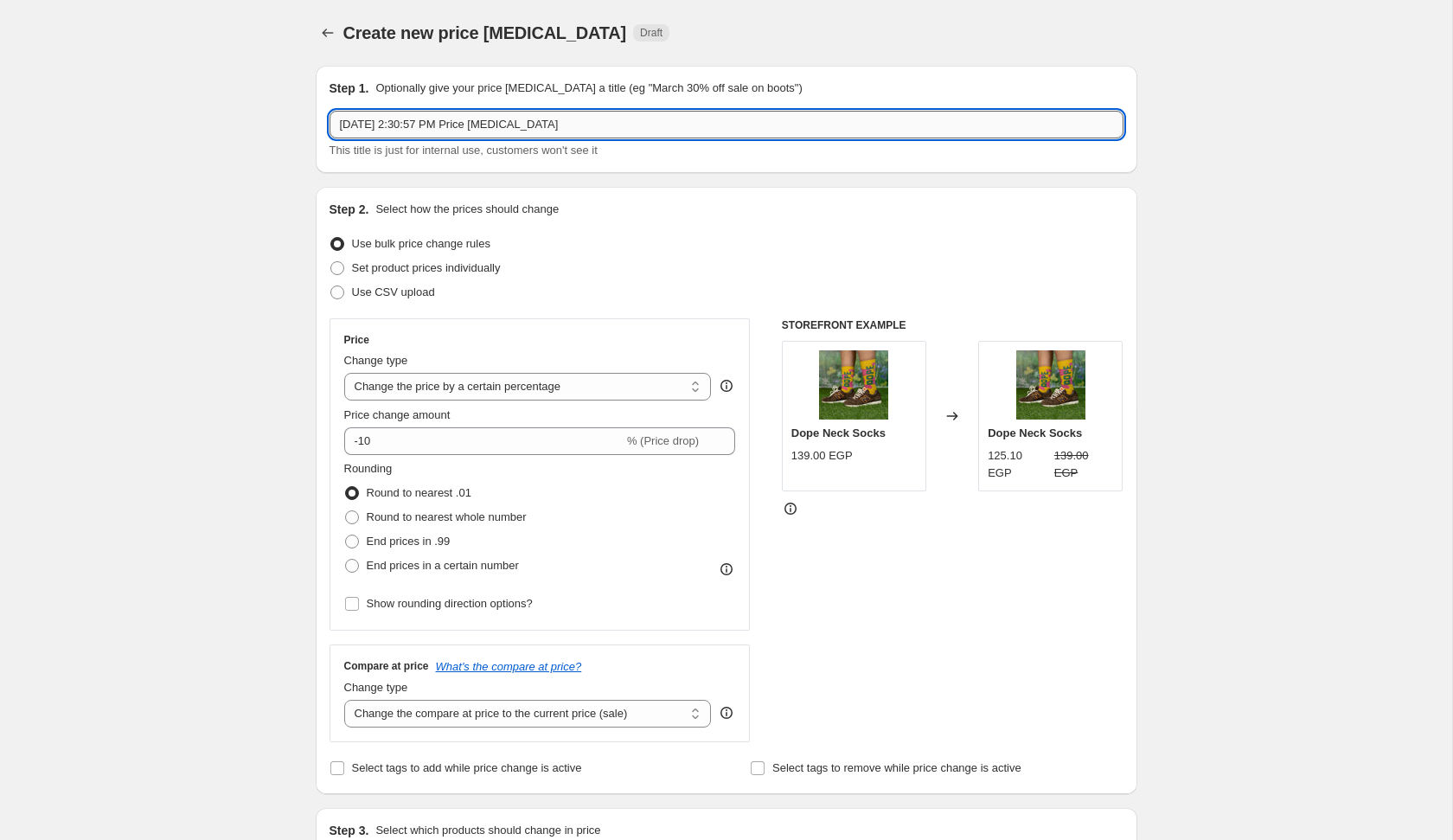
click at [740, 135] on input "[DATE] 2:30:57 PM Price [MEDICAL_DATA]" at bounding box center [726, 124] width 794 height 28
type input "[DATE] 2:30:57 PM Price [MEDICAL_DATA] CABLE KNIT SWEATER 999"
click at [494, 260] on span "Set product prices individually" at bounding box center [427, 268] width 148 height 18
click at [331, 261] on input "Set product prices individually" at bounding box center [330, 261] width 1 height 1
radio input "true"
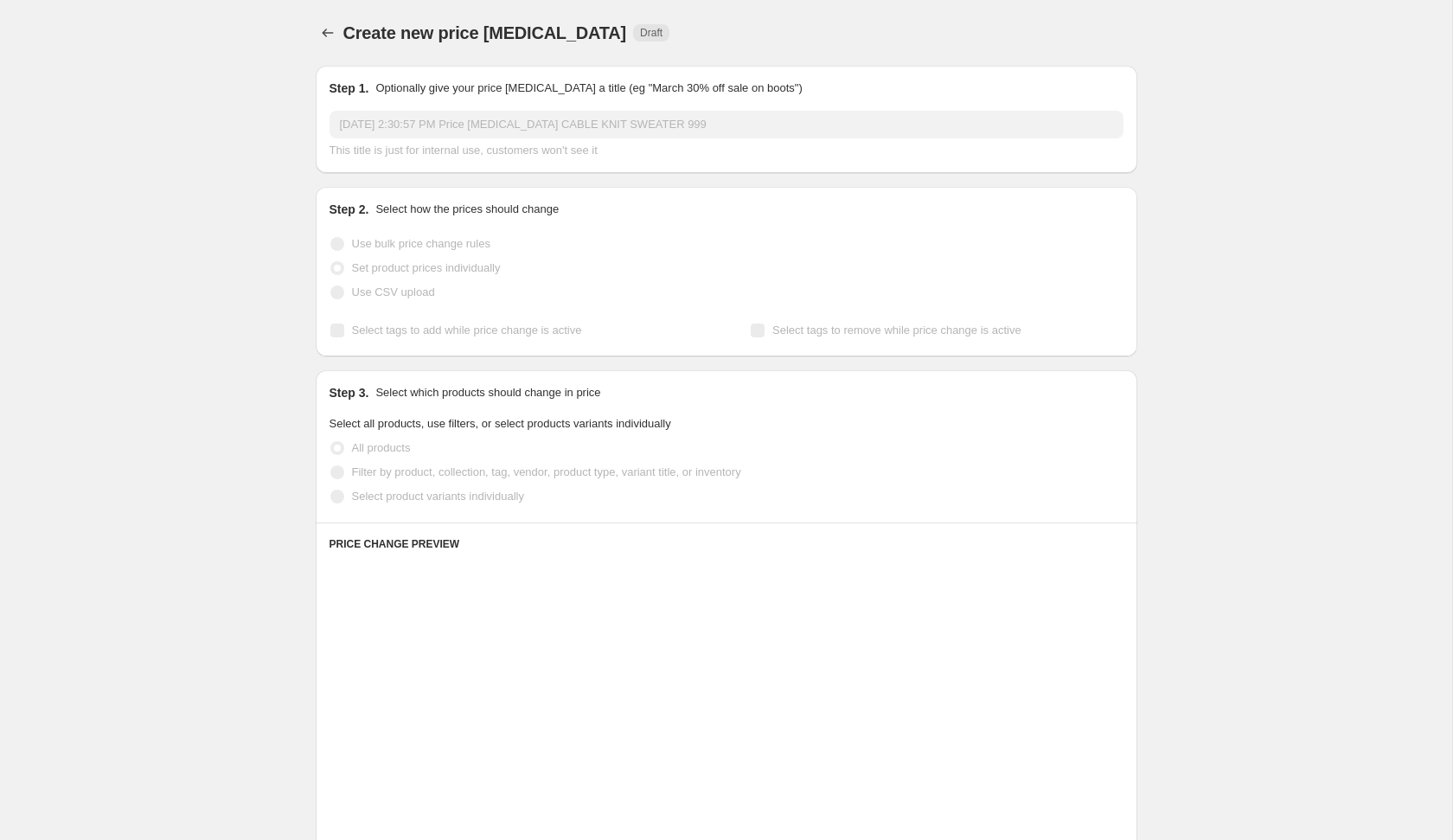
scroll to position [67, 0]
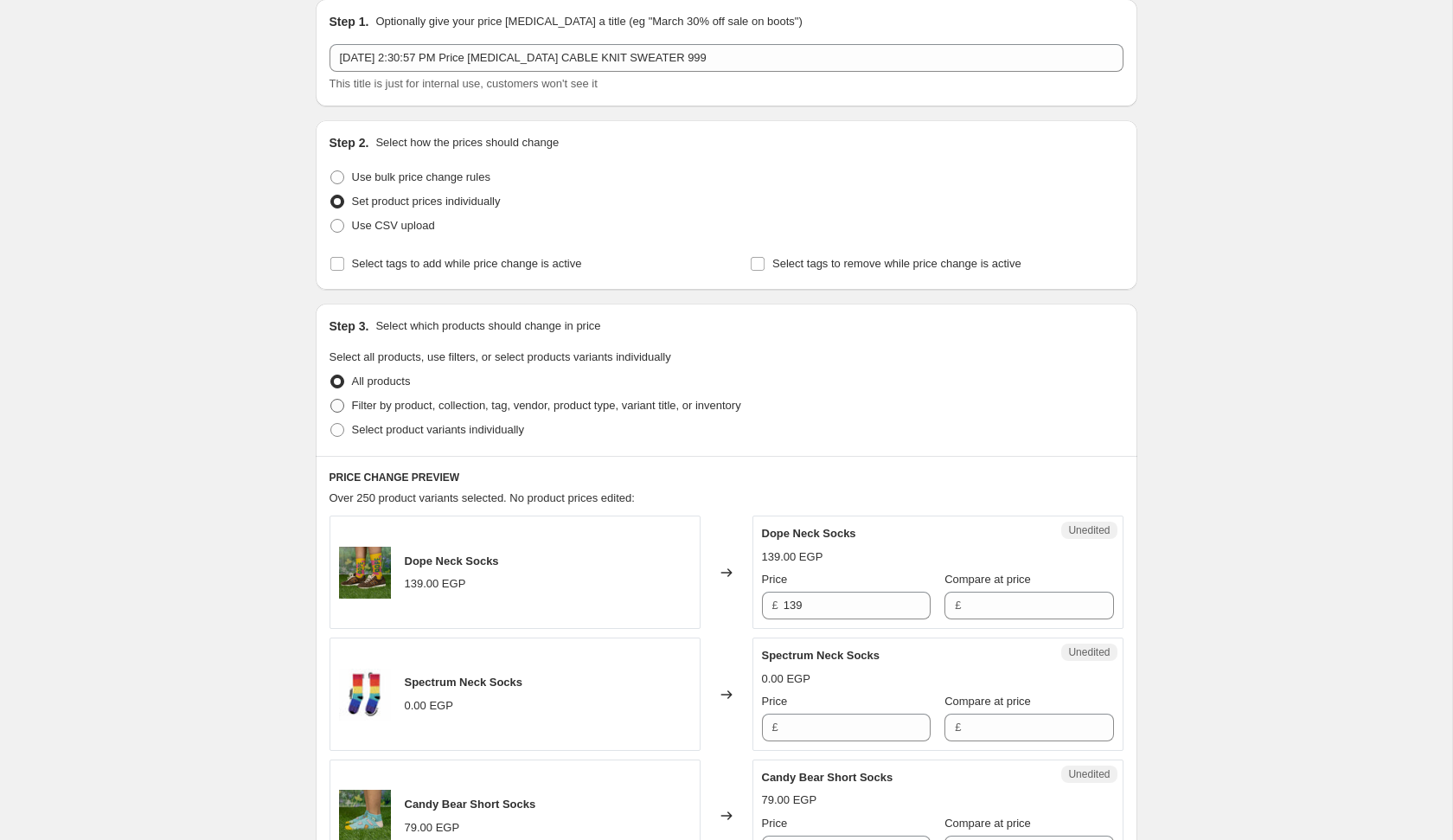
click at [490, 407] on span "Filter by product, collection, tag, vendor, product type, variant title, or inv…" at bounding box center [547, 405] width 389 height 13
click at [331, 400] on input "Filter by product, collection, tag, vendor, product type, variant title, or inv…" at bounding box center [330, 399] width 1 height 1
radio input "true"
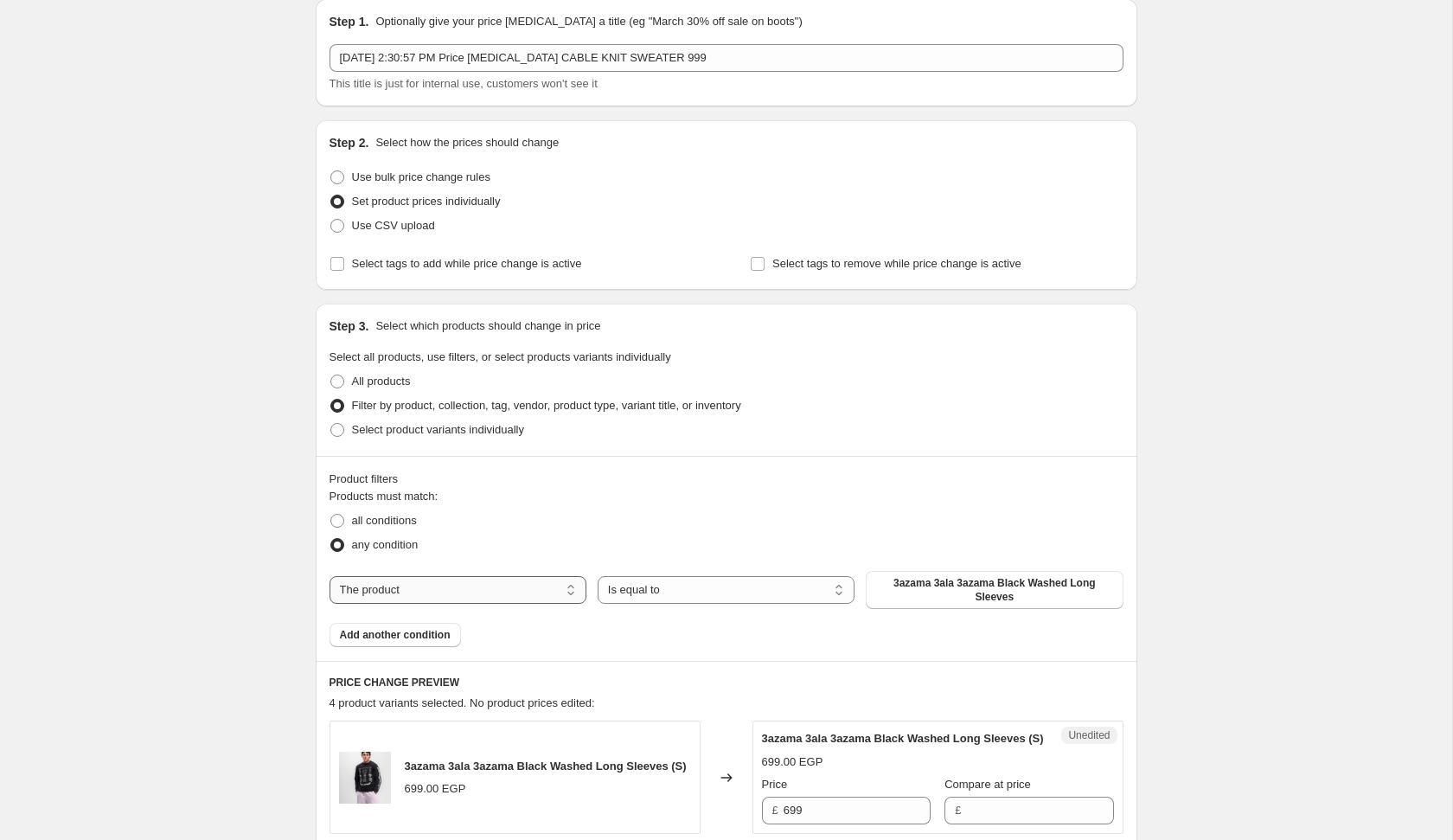
click at [404, 592] on select "The product The product's collection The product's tag The product's vendor The…" at bounding box center [457, 590] width 257 height 28
select select "product_type"
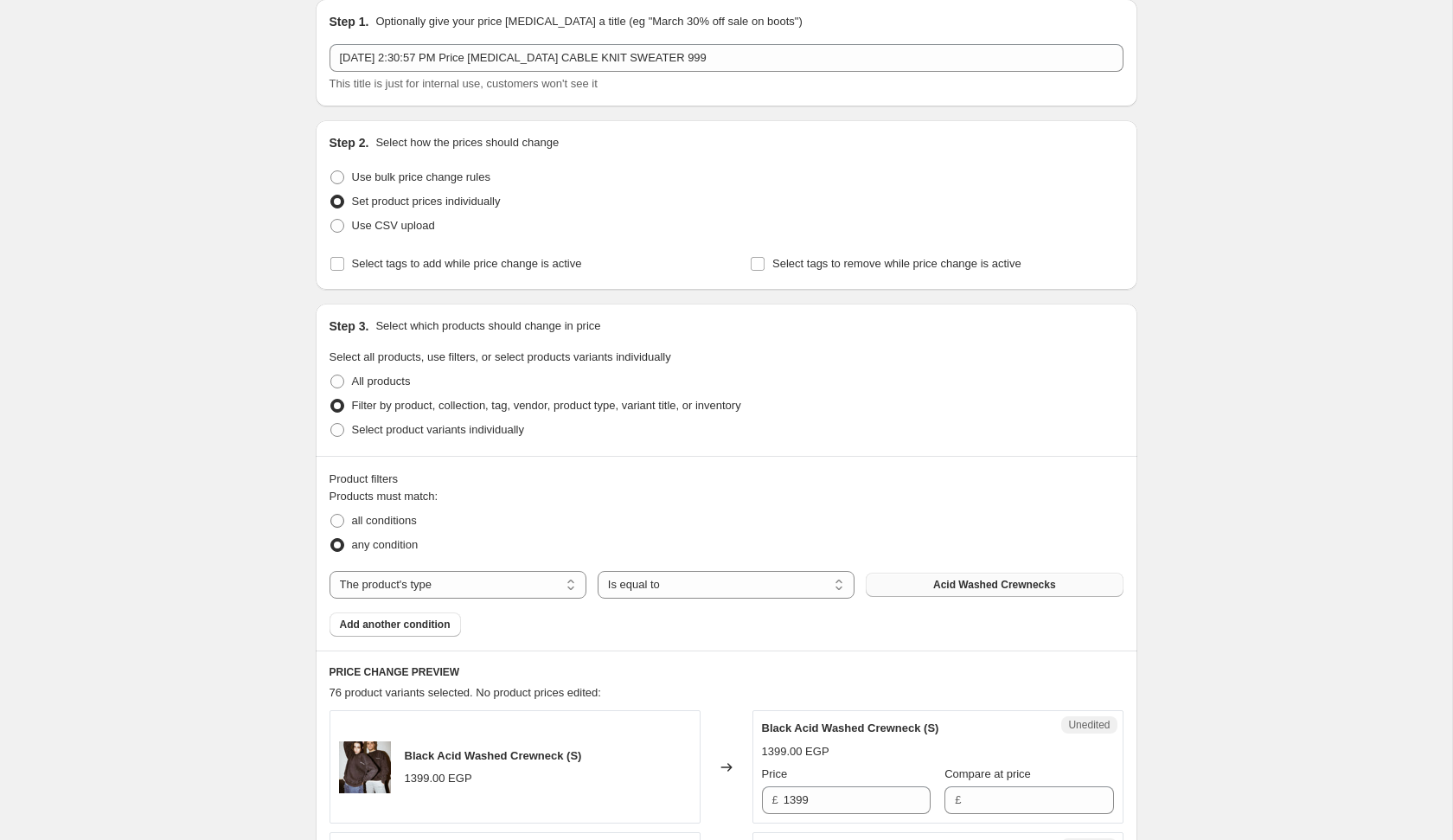
click at [965, 588] on span "Acid Washed Crewnecks" at bounding box center [995, 584] width 122 height 14
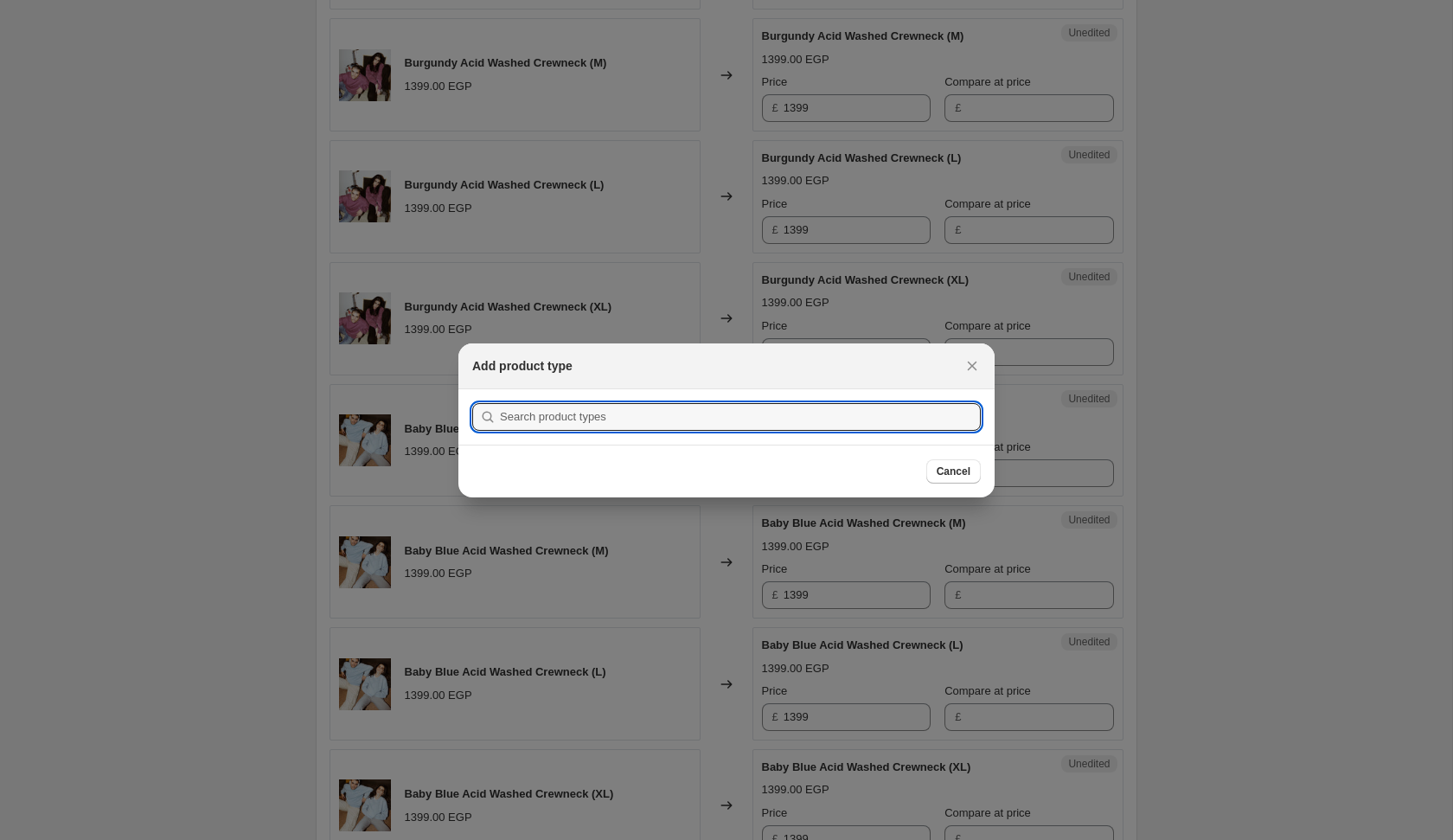
scroll to position [0, 0]
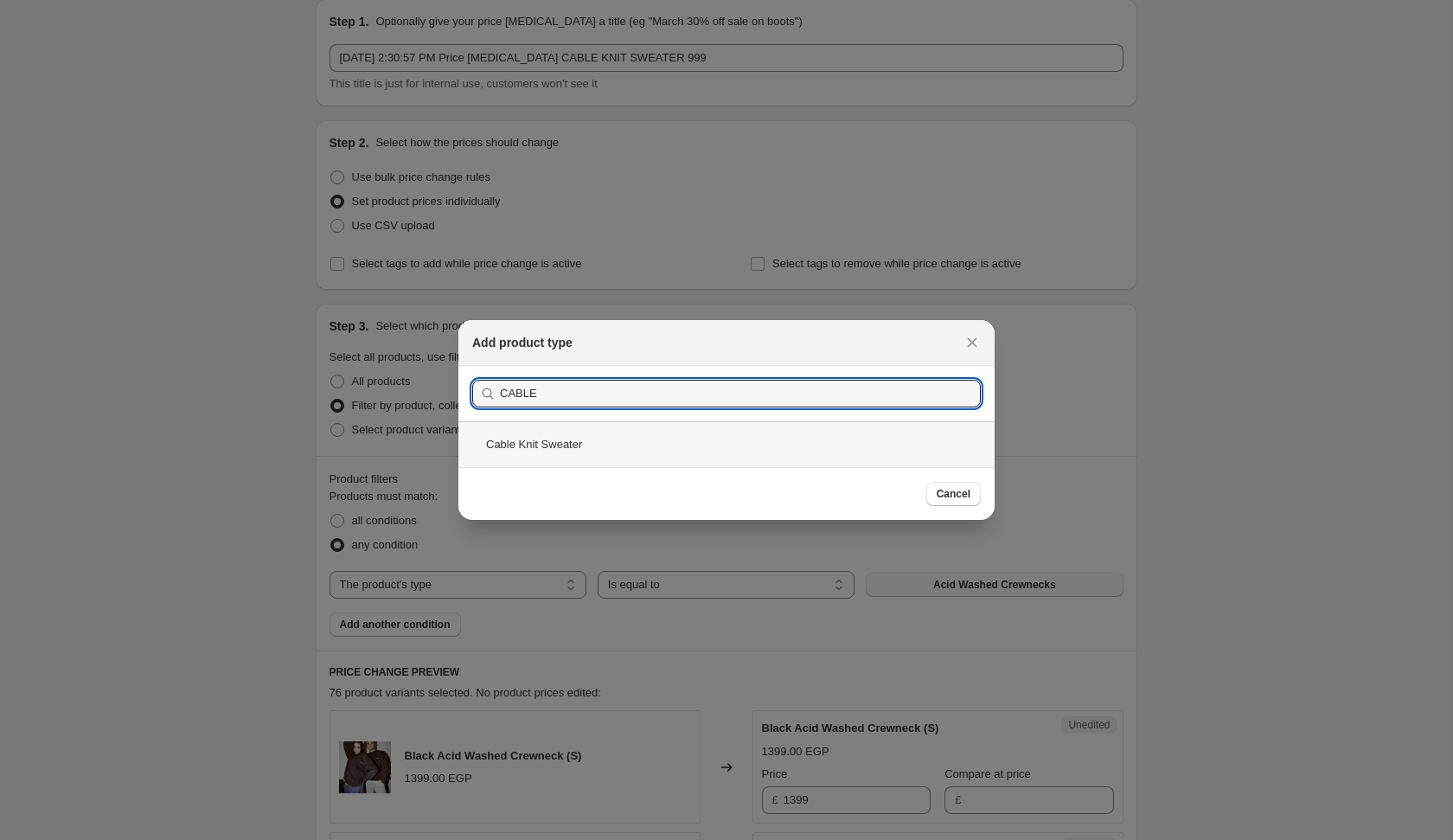
type input "CABLE"
click at [682, 439] on div "Cable Knit Sweater" at bounding box center [726, 443] width 536 height 45
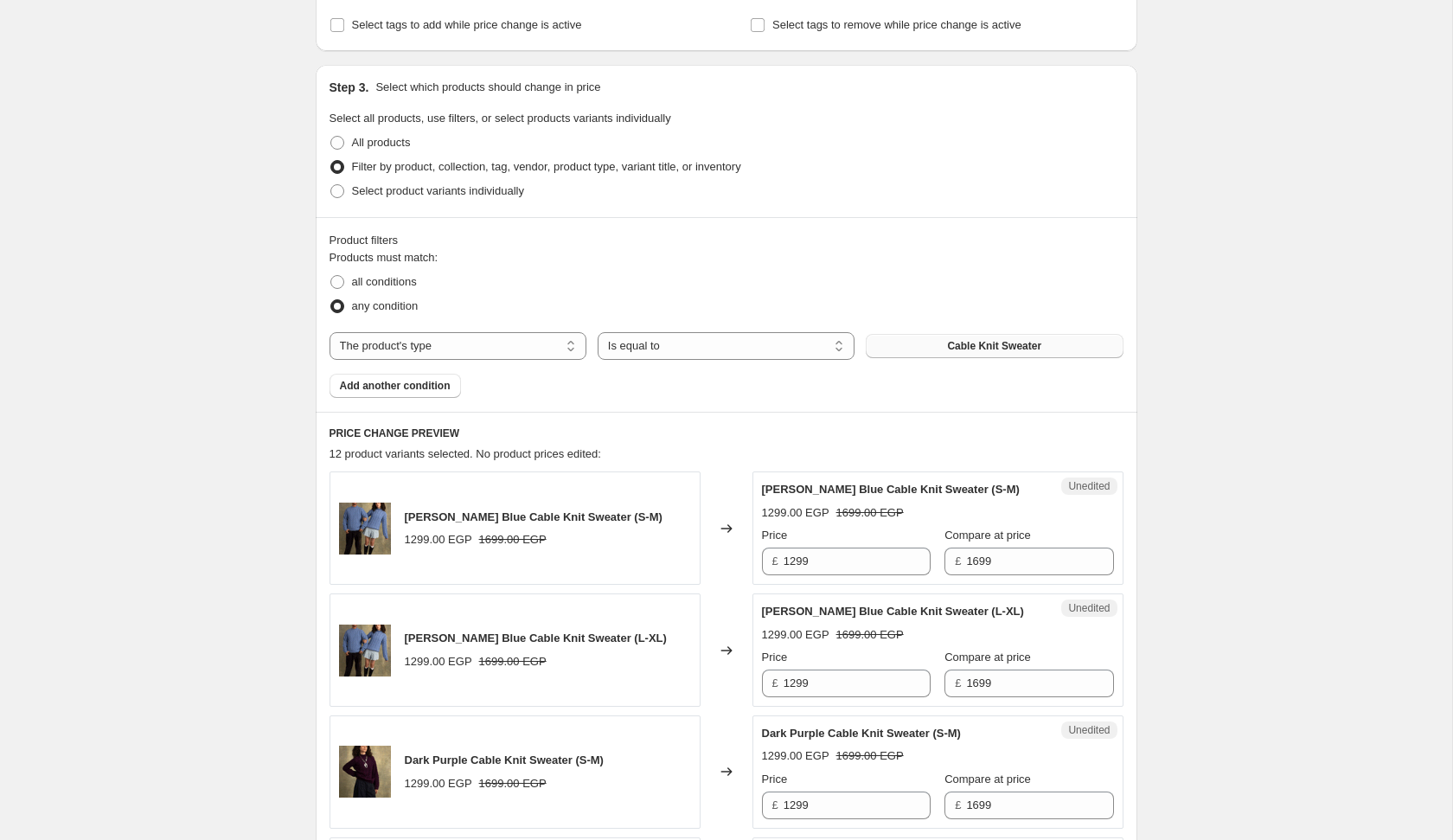
scroll to position [319, 0]
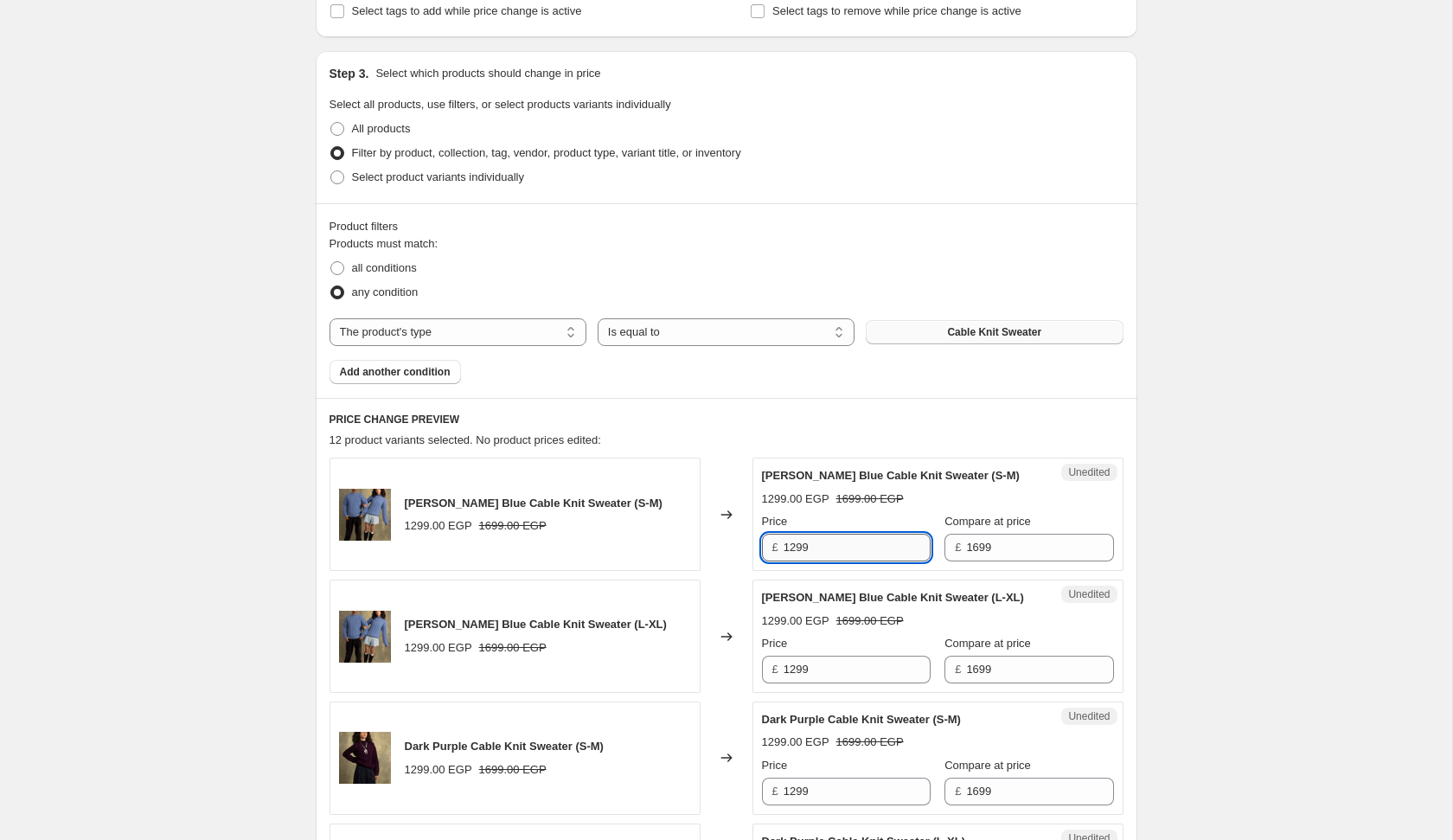
click at [858, 554] on input "1299" at bounding box center [857, 548] width 147 height 28
type input "999"
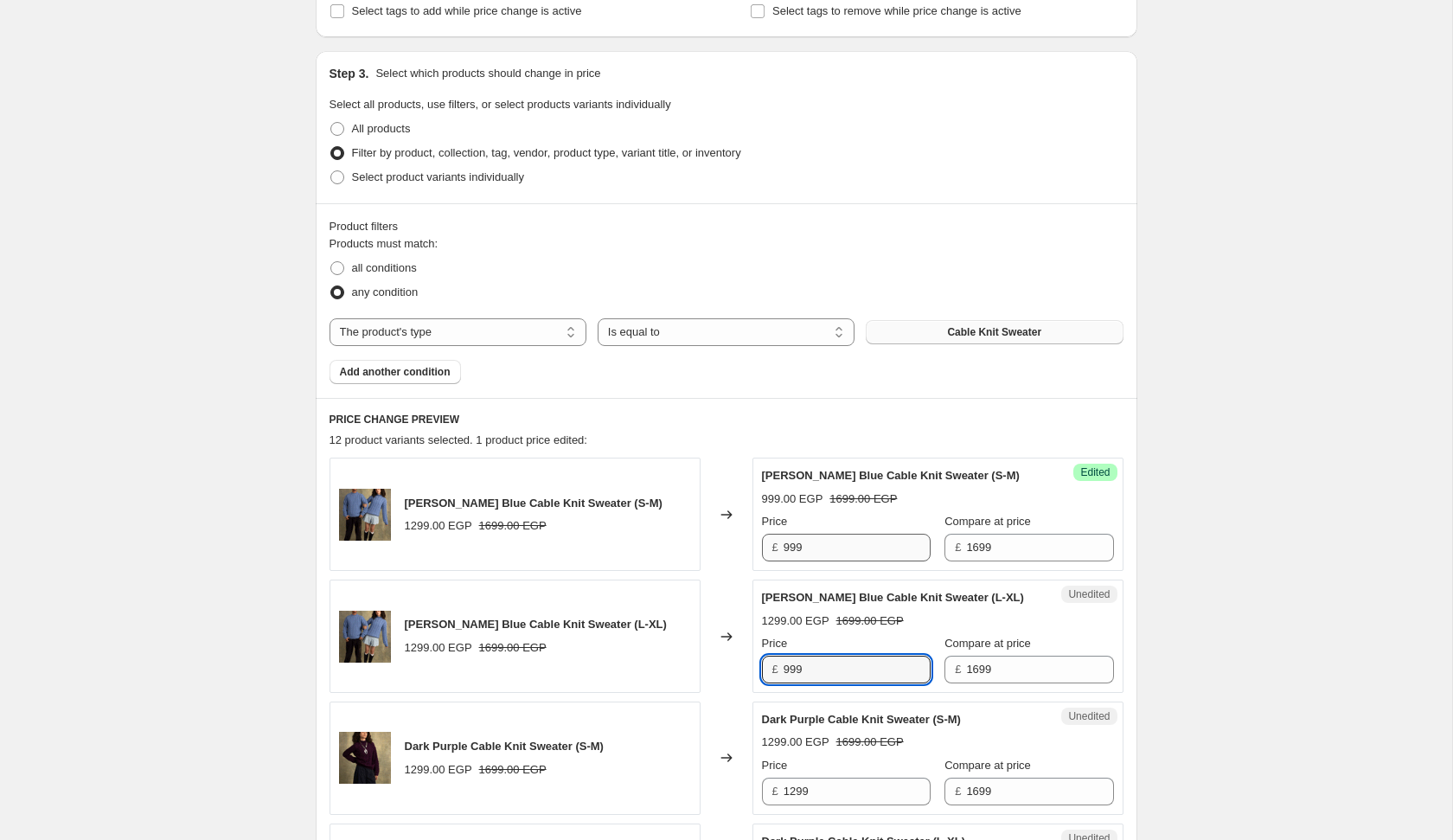
type input "999"
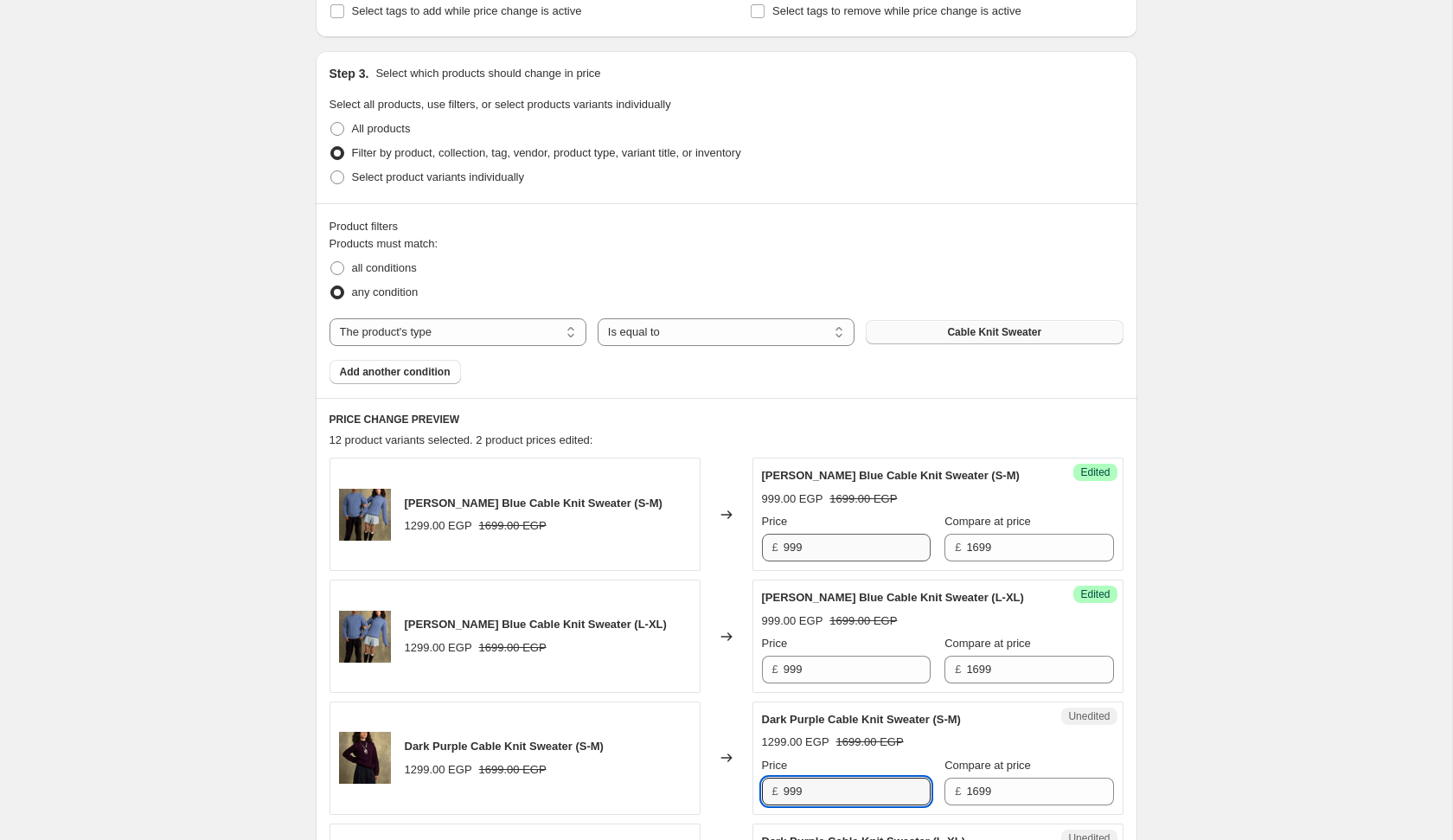
type input "999"
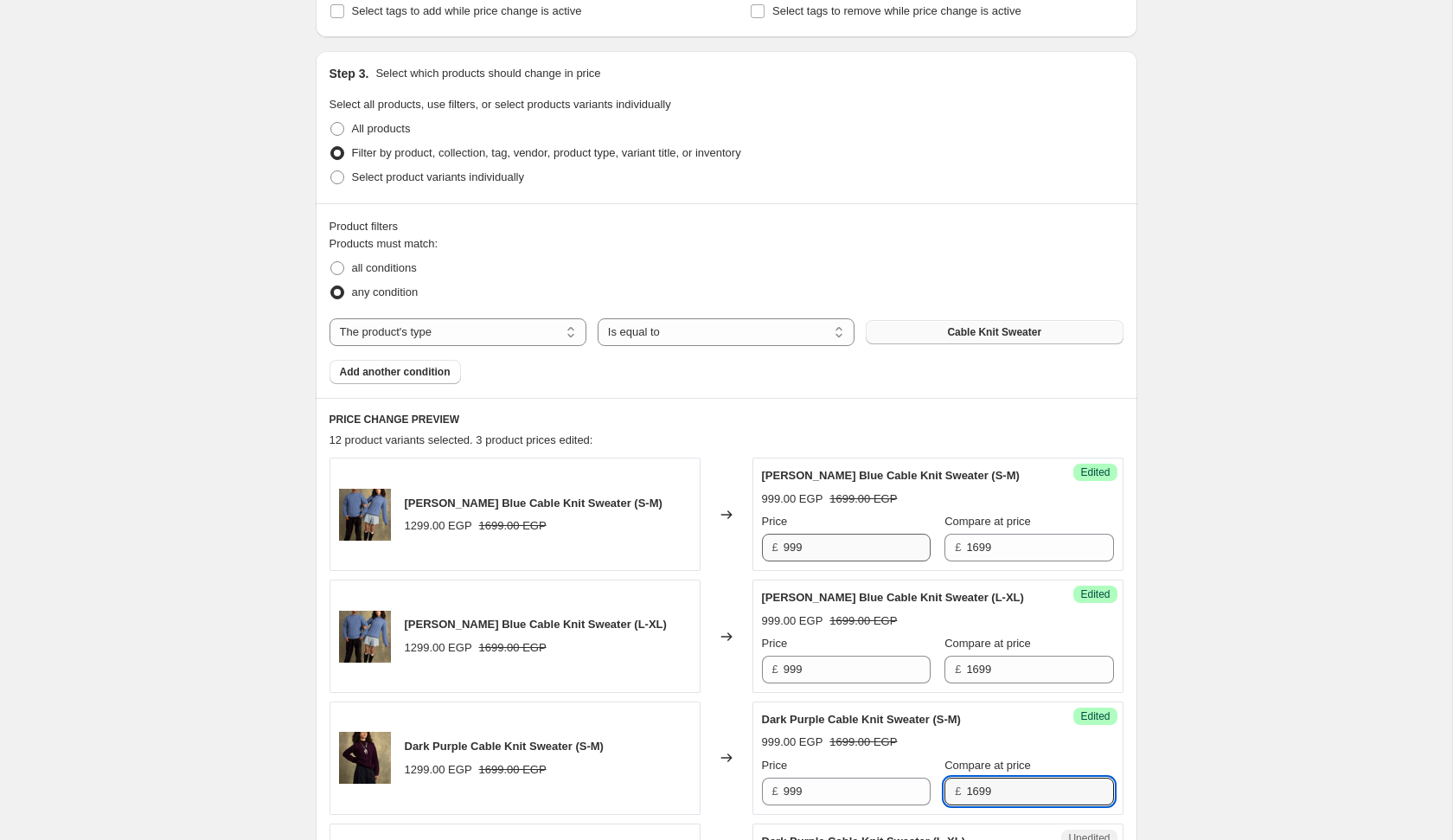
scroll to position [809, 0]
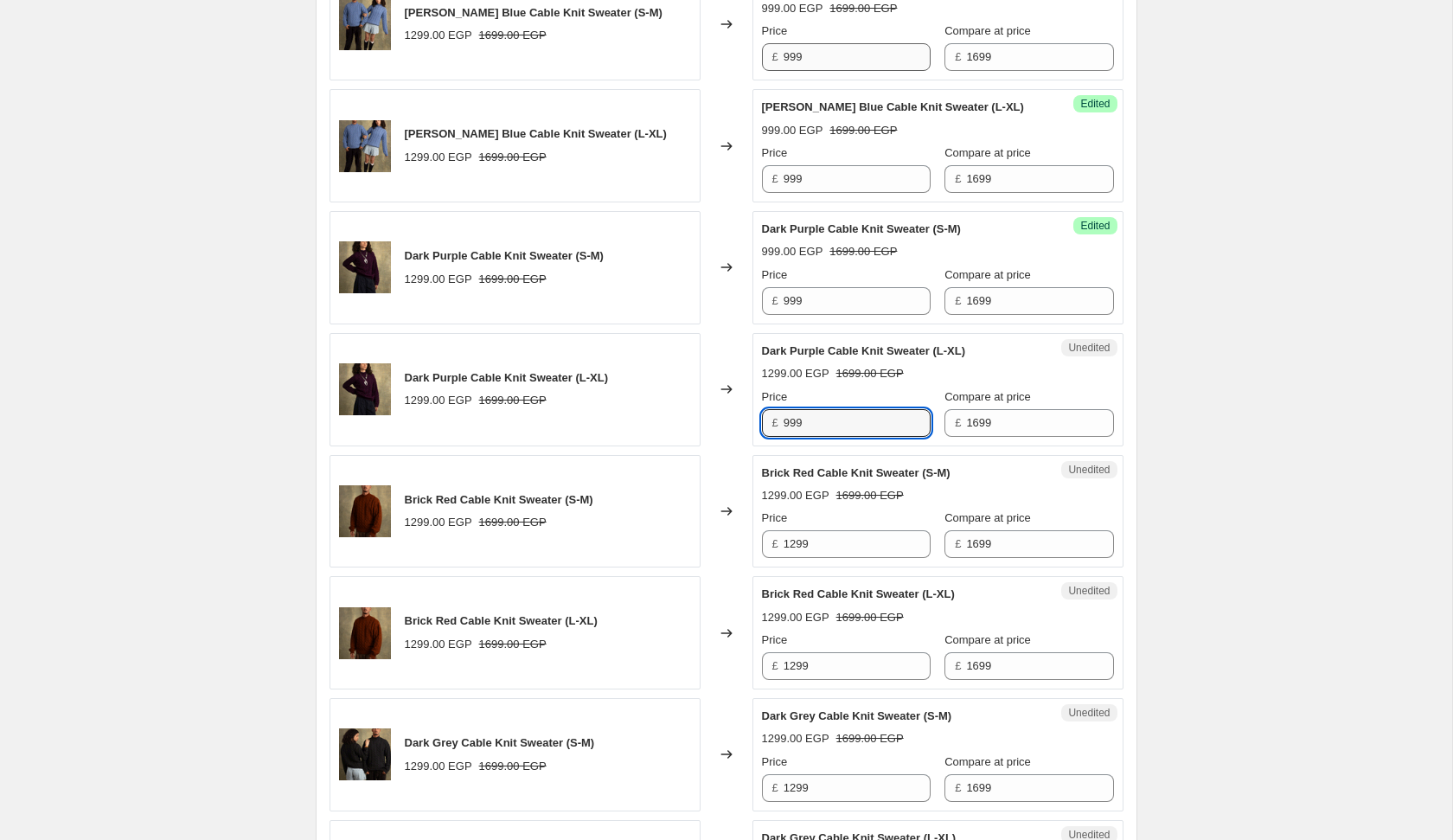
type input "999"
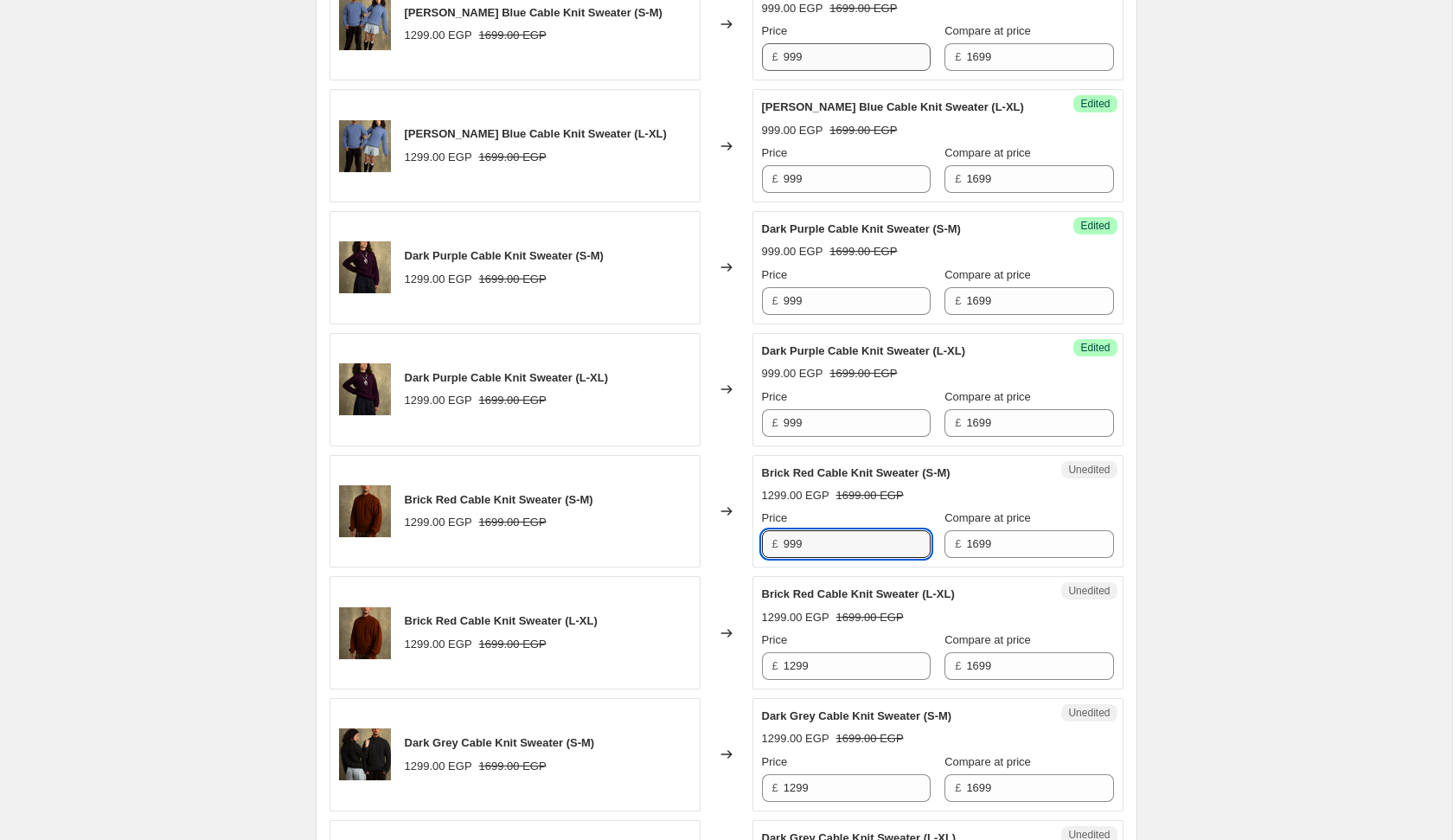
type input "999"
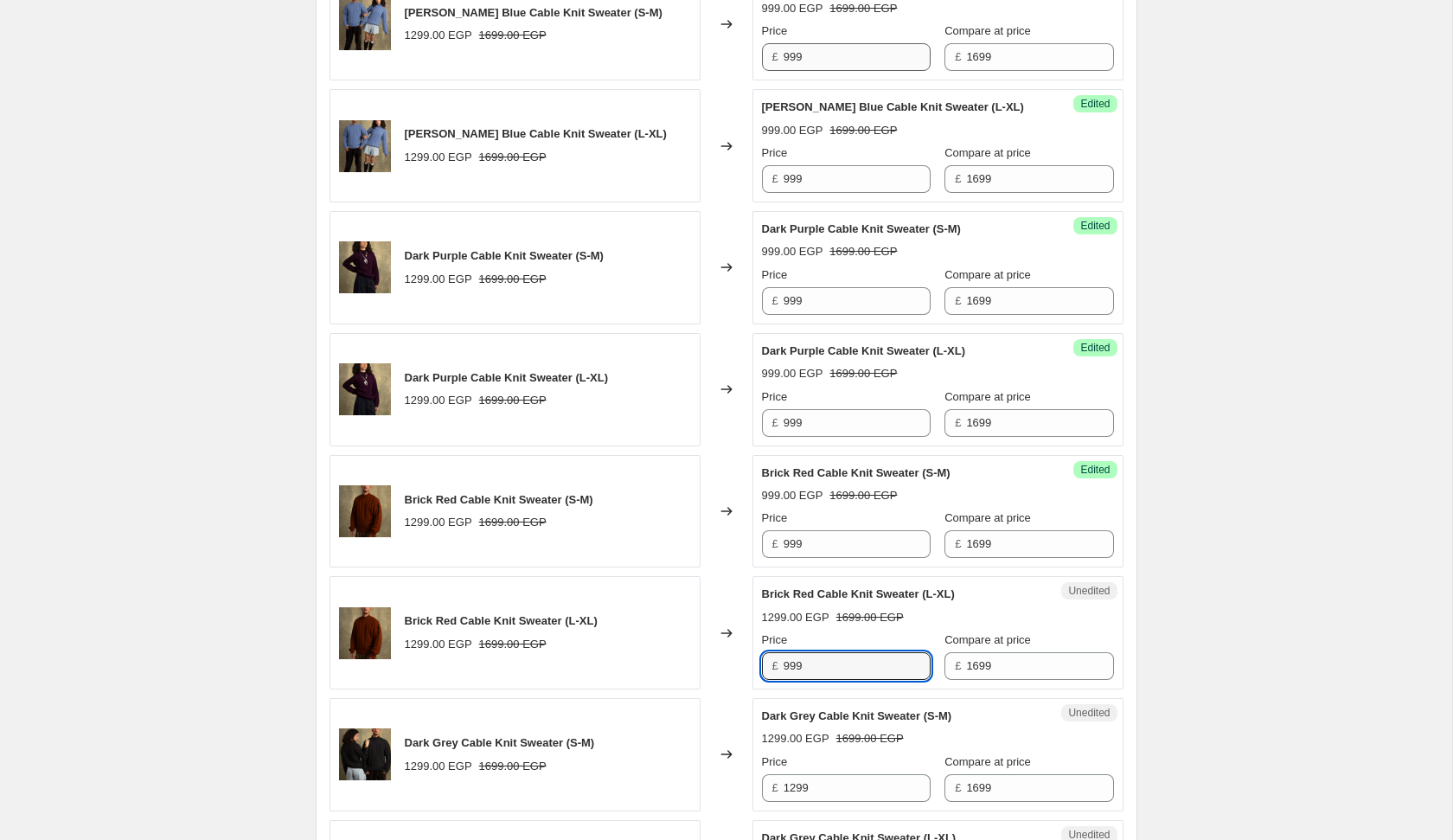
type input "999"
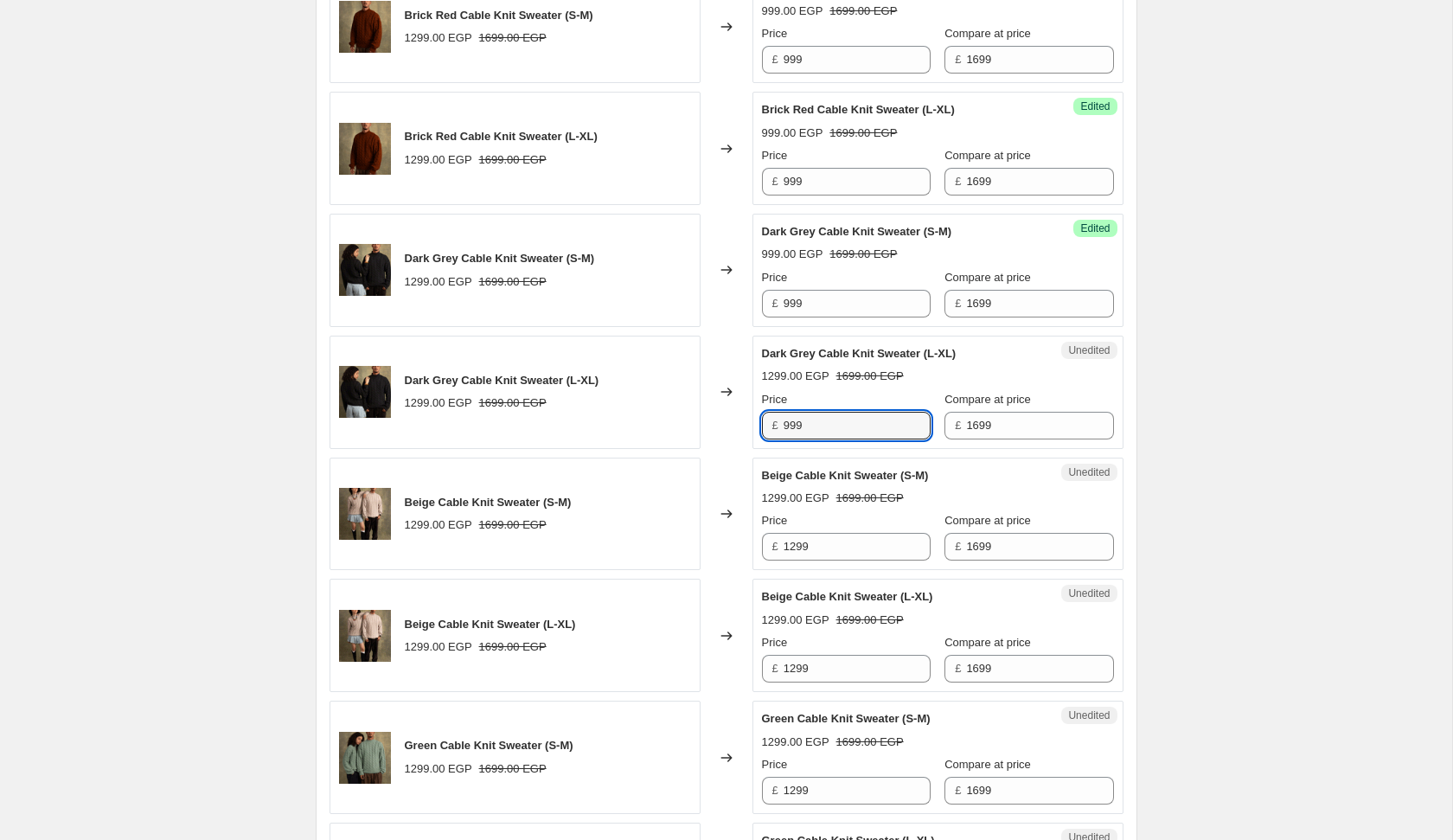
type input "999"
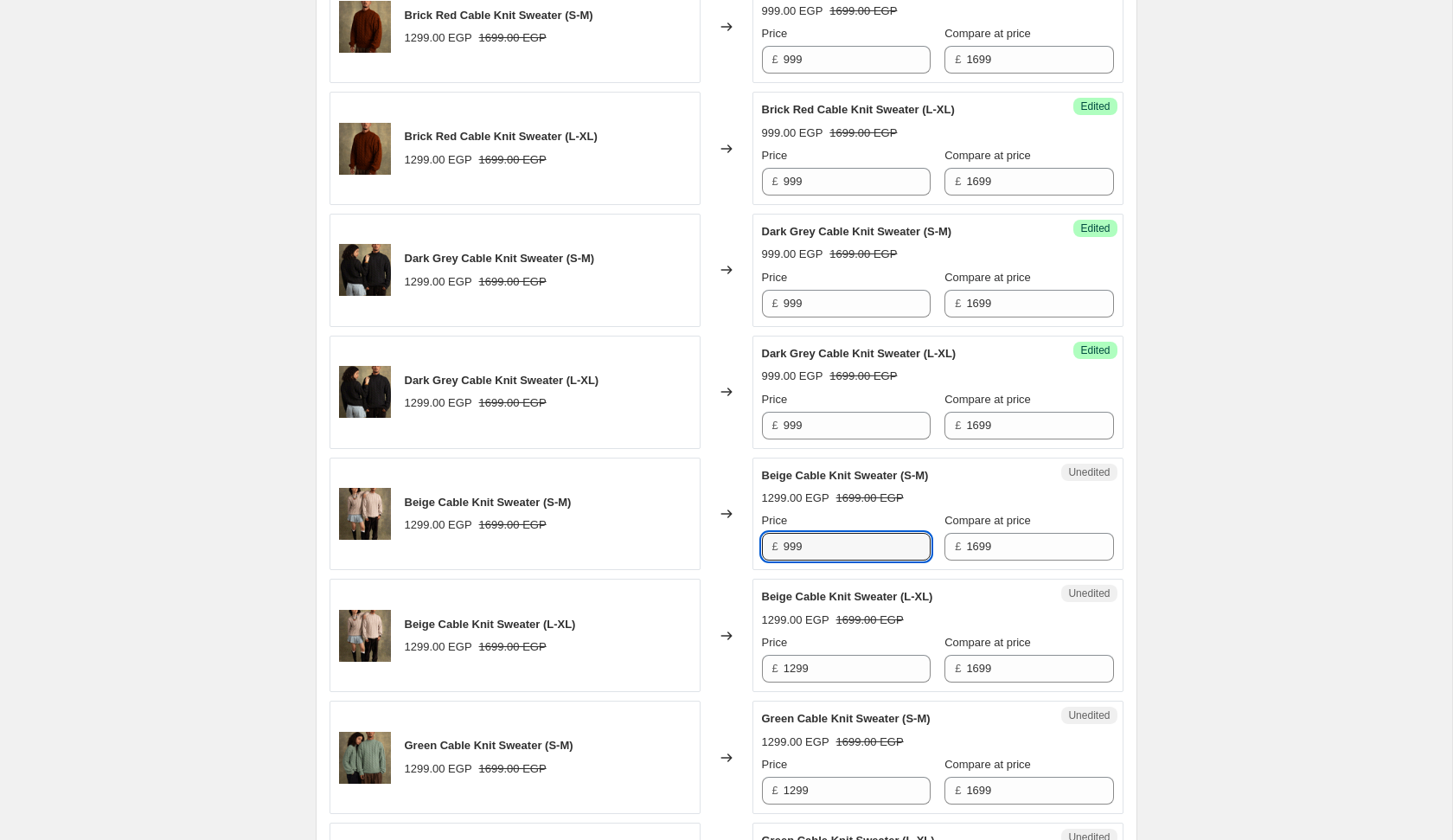
type input "999"
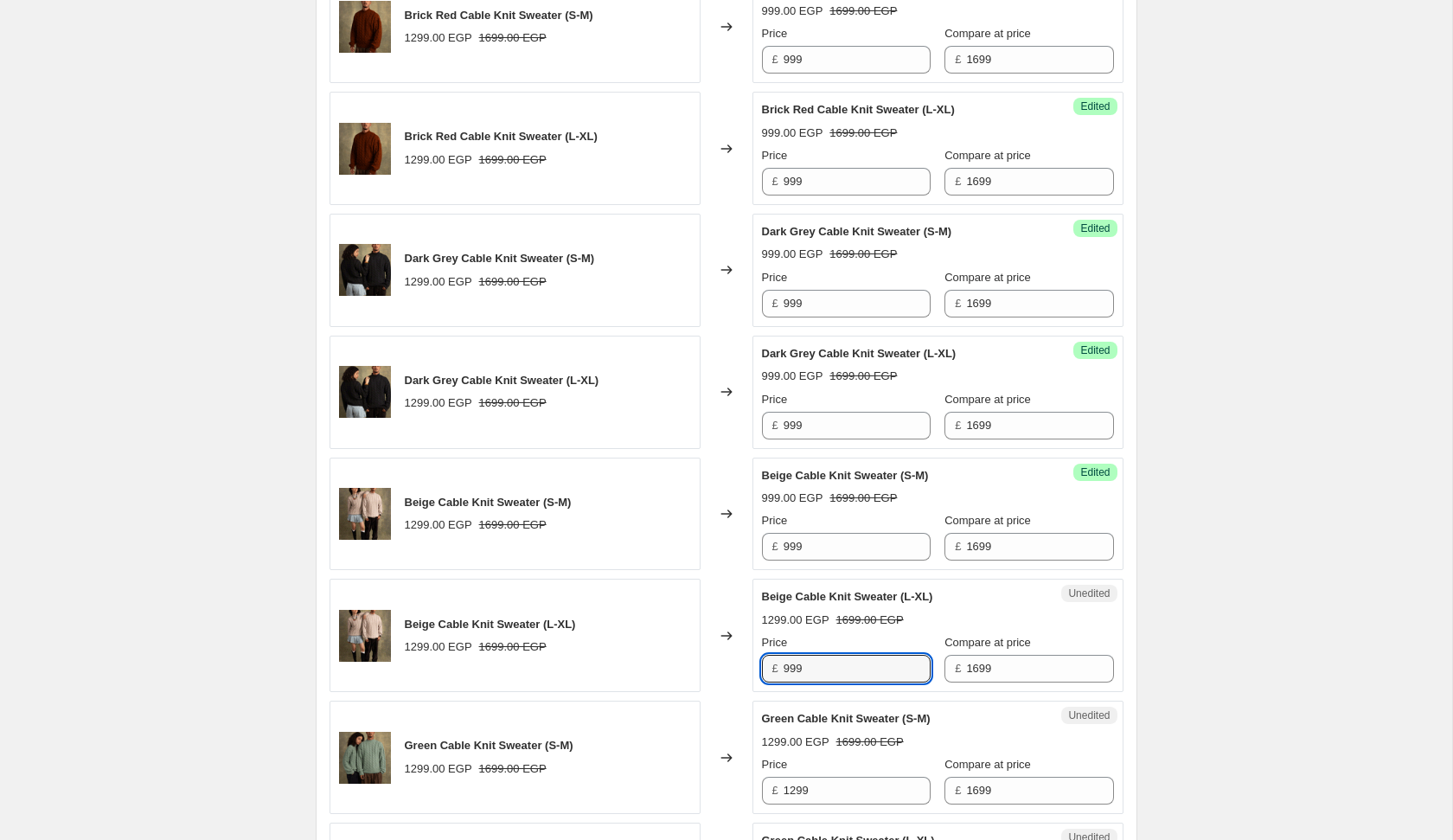
type input "999"
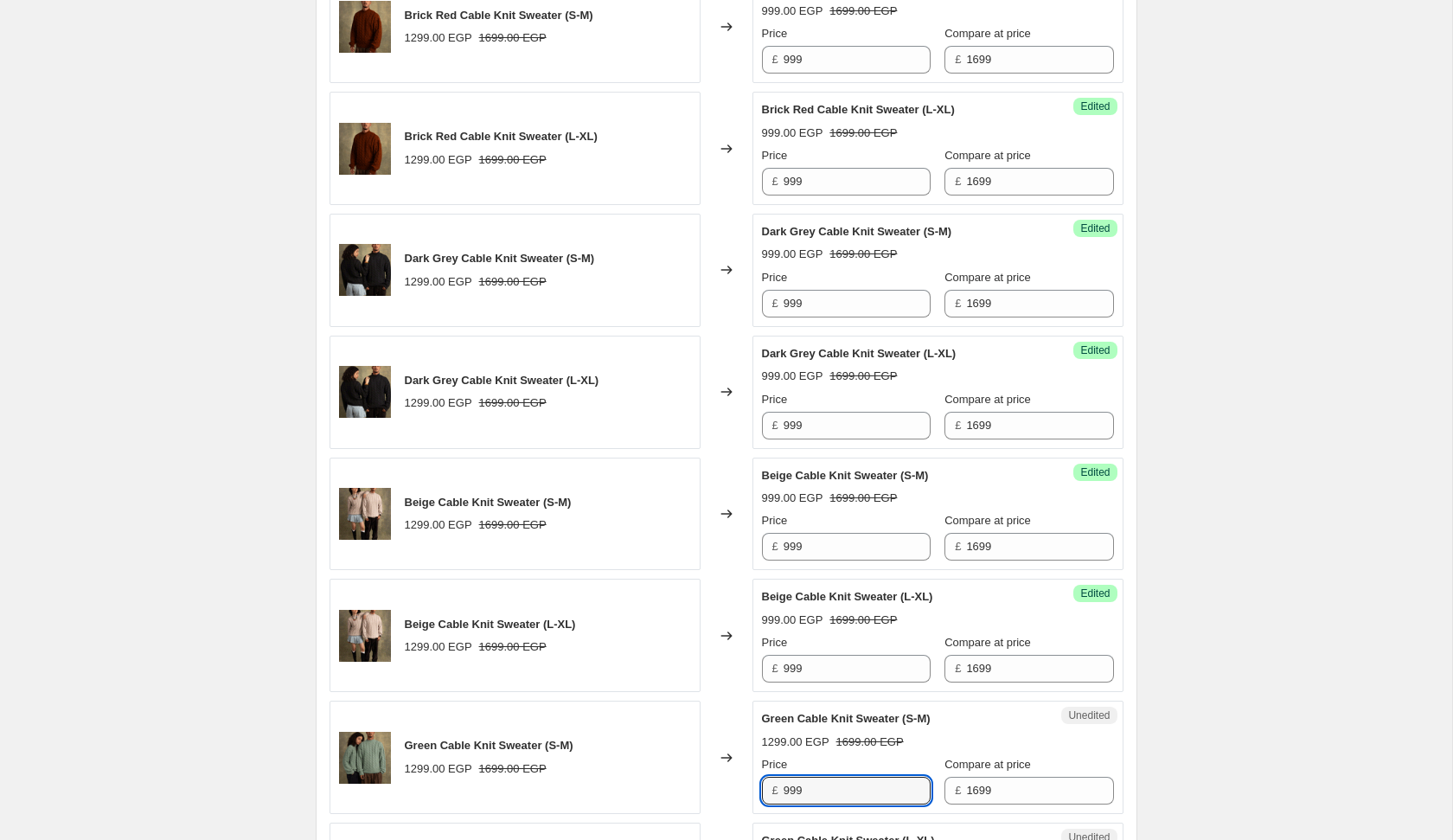
type input "999"
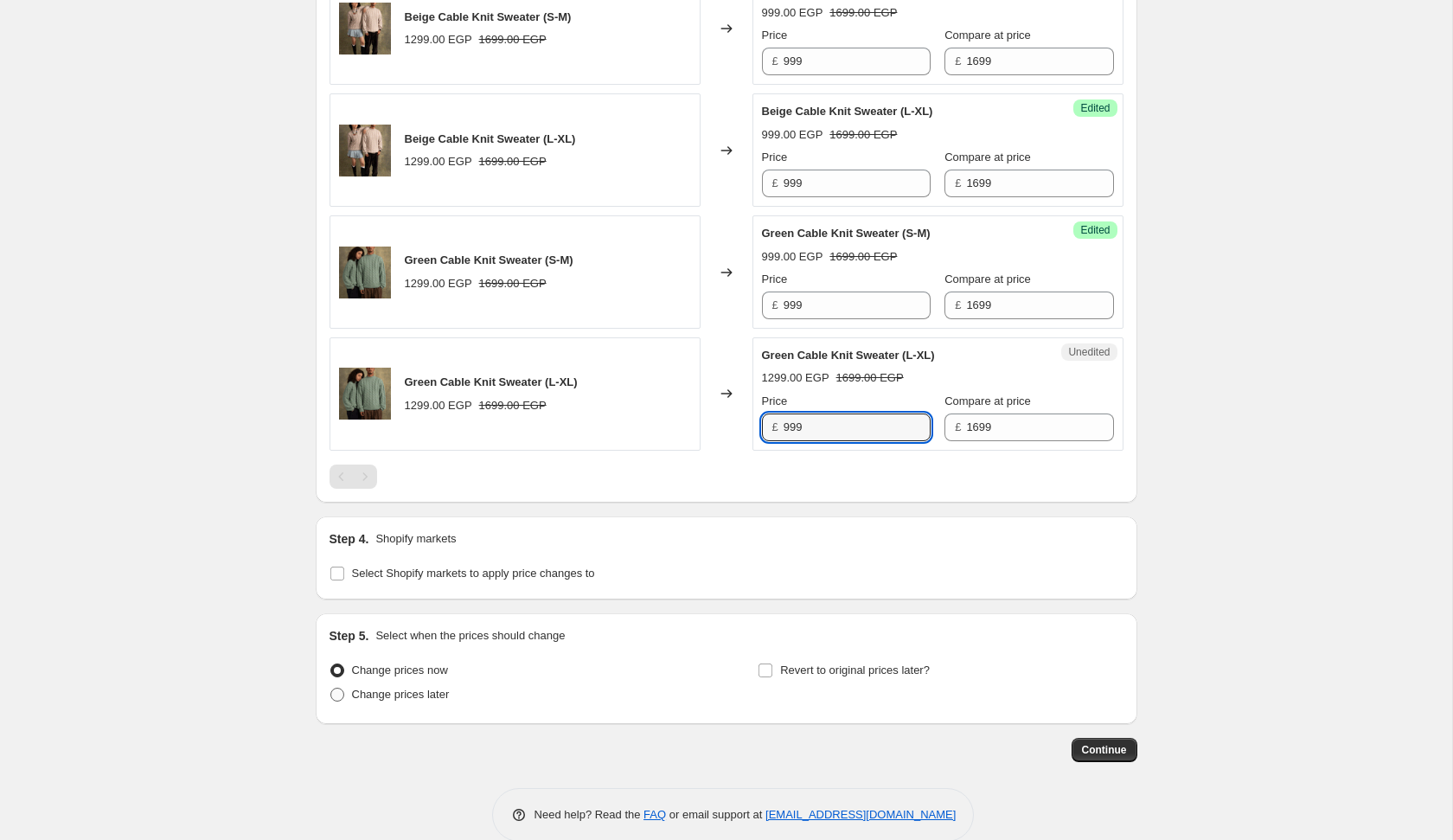
type input "999"
click at [438, 686] on span "Change prices later" at bounding box center [401, 694] width 97 height 18
click at [331, 688] on input "Change prices later" at bounding box center [330, 688] width 1 height 1
radio input "true"
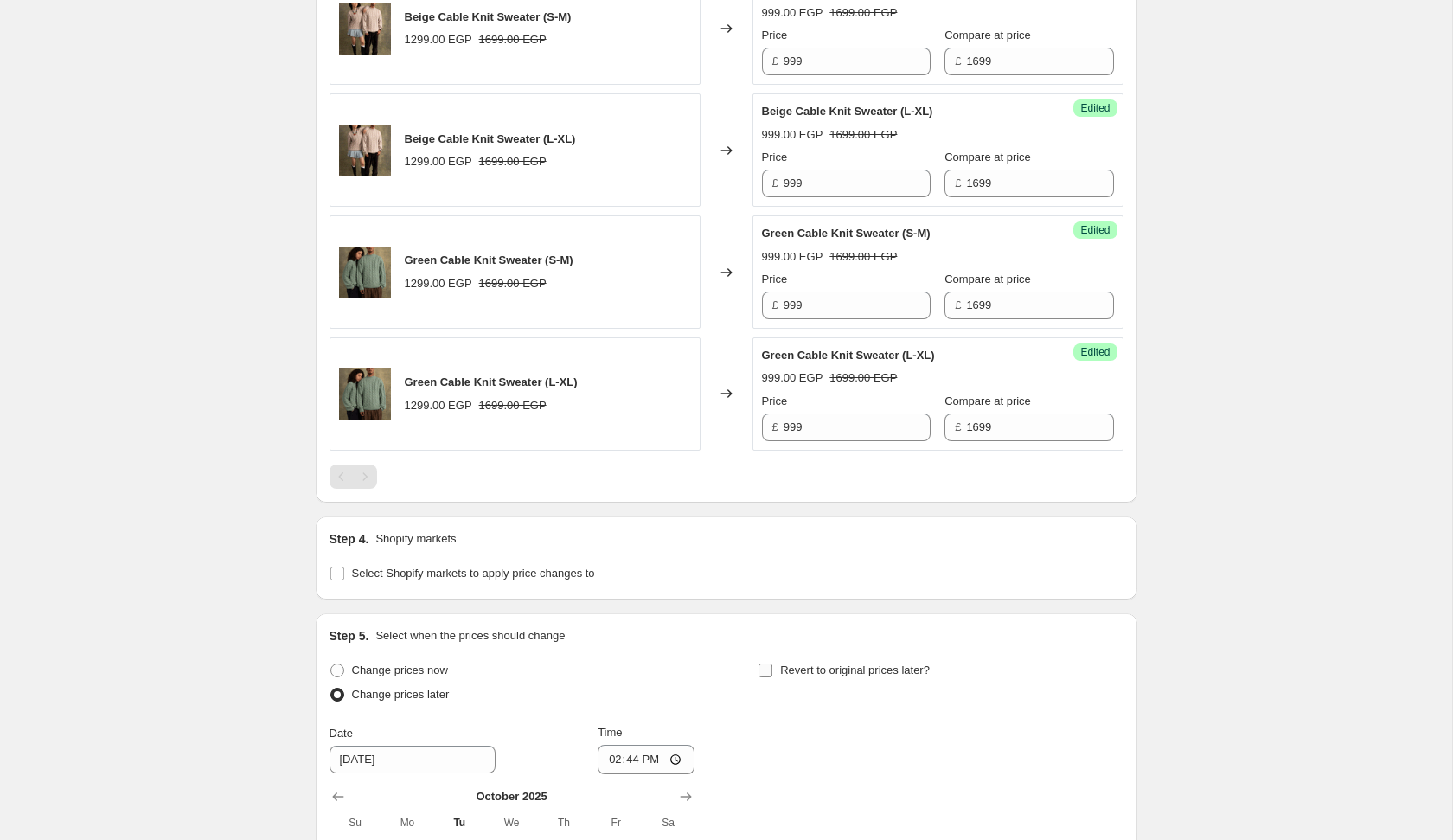
click at [784, 664] on span "Revert to original prices later?" at bounding box center [855, 670] width 149 height 13
click at [772, 664] on input "Revert to original prices later?" at bounding box center [765, 670] width 14 height 14
checkbox input "true"
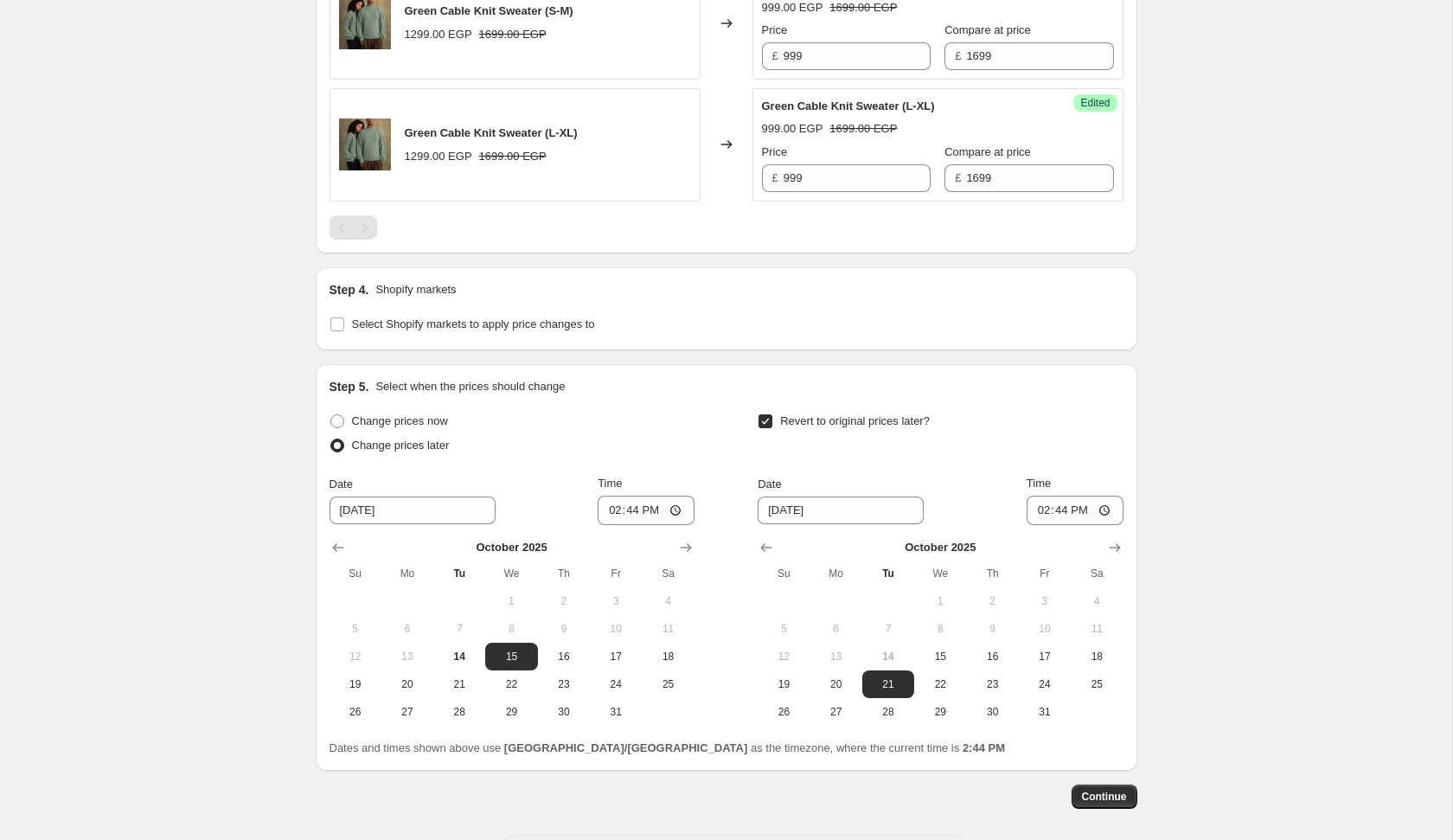
scroll to position [2046, 0]
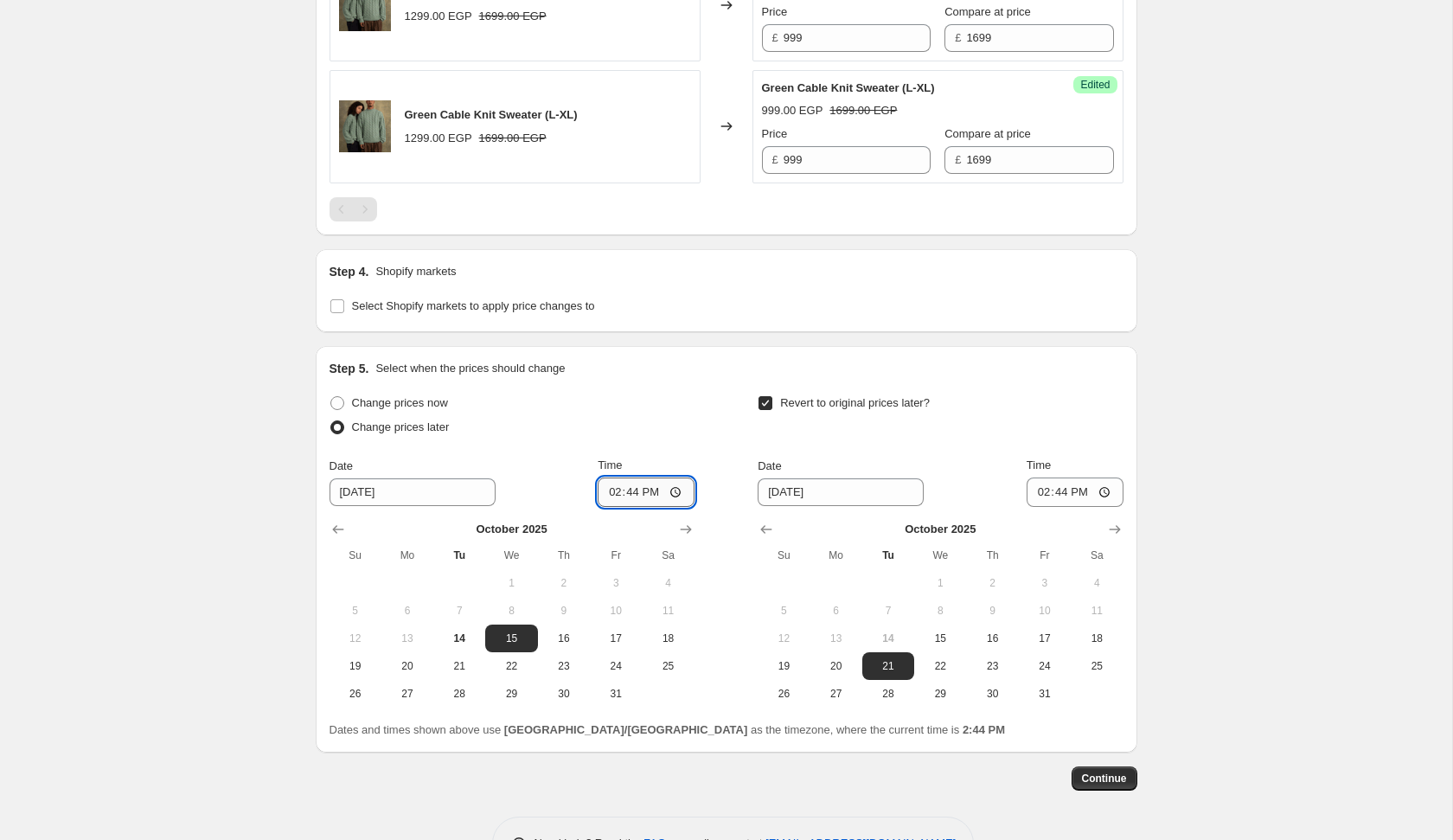
click at [601, 478] on input "14:44" at bounding box center [646, 492] width 96 height 30
type input "00:03"
click at [1043, 483] on input "14:44" at bounding box center [1075, 492] width 96 height 30
type input "00:03"
click at [944, 664] on span "22" at bounding box center [940, 666] width 38 height 14
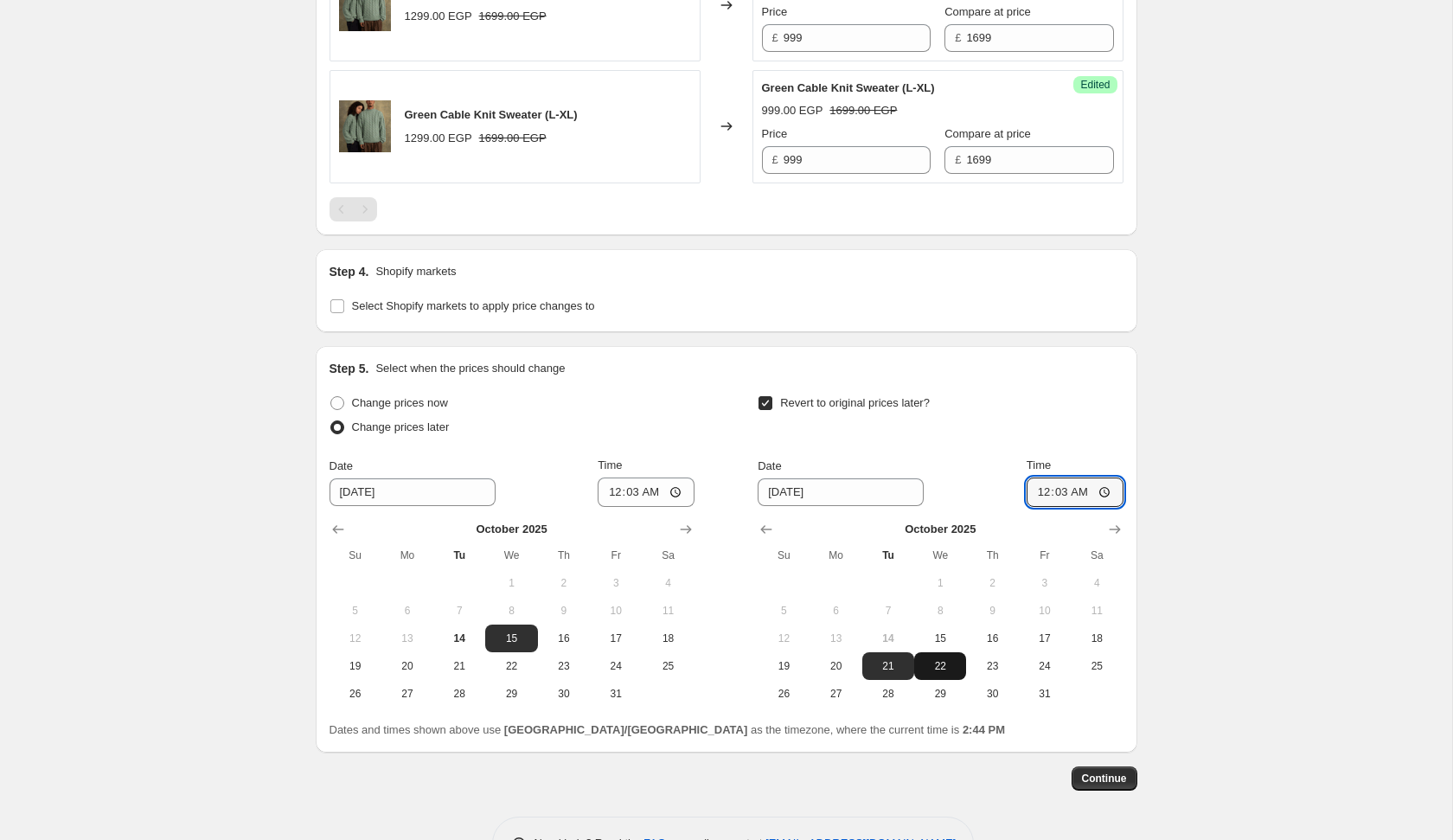
type input "[DATE]"
click at [1105, 771] on span "Continue" at bounding box center [1104, 778] width 45 height 14
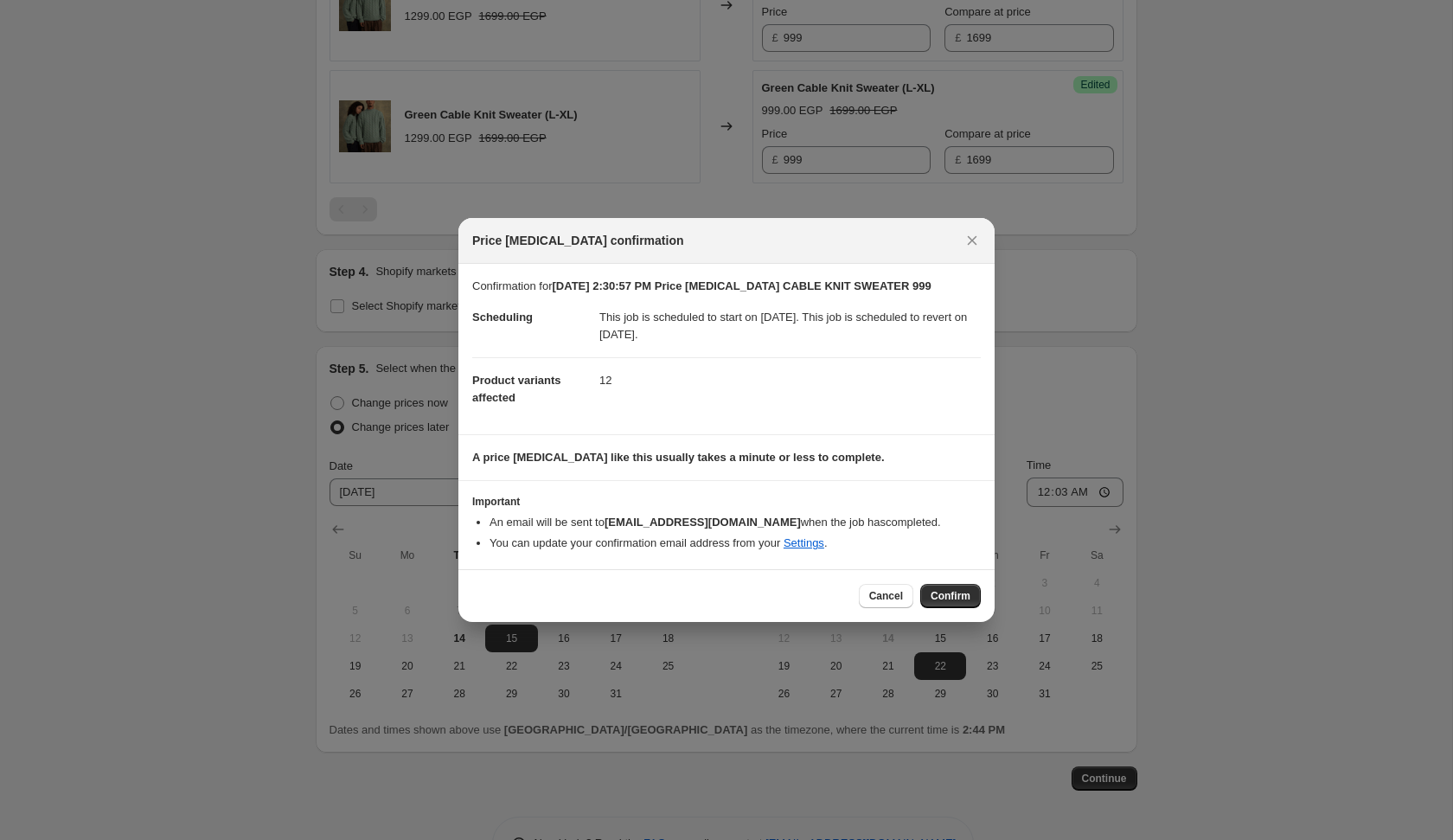
click at [964, 602] on button "Confirm" at bounding box center [950, 596] width 60 height 24
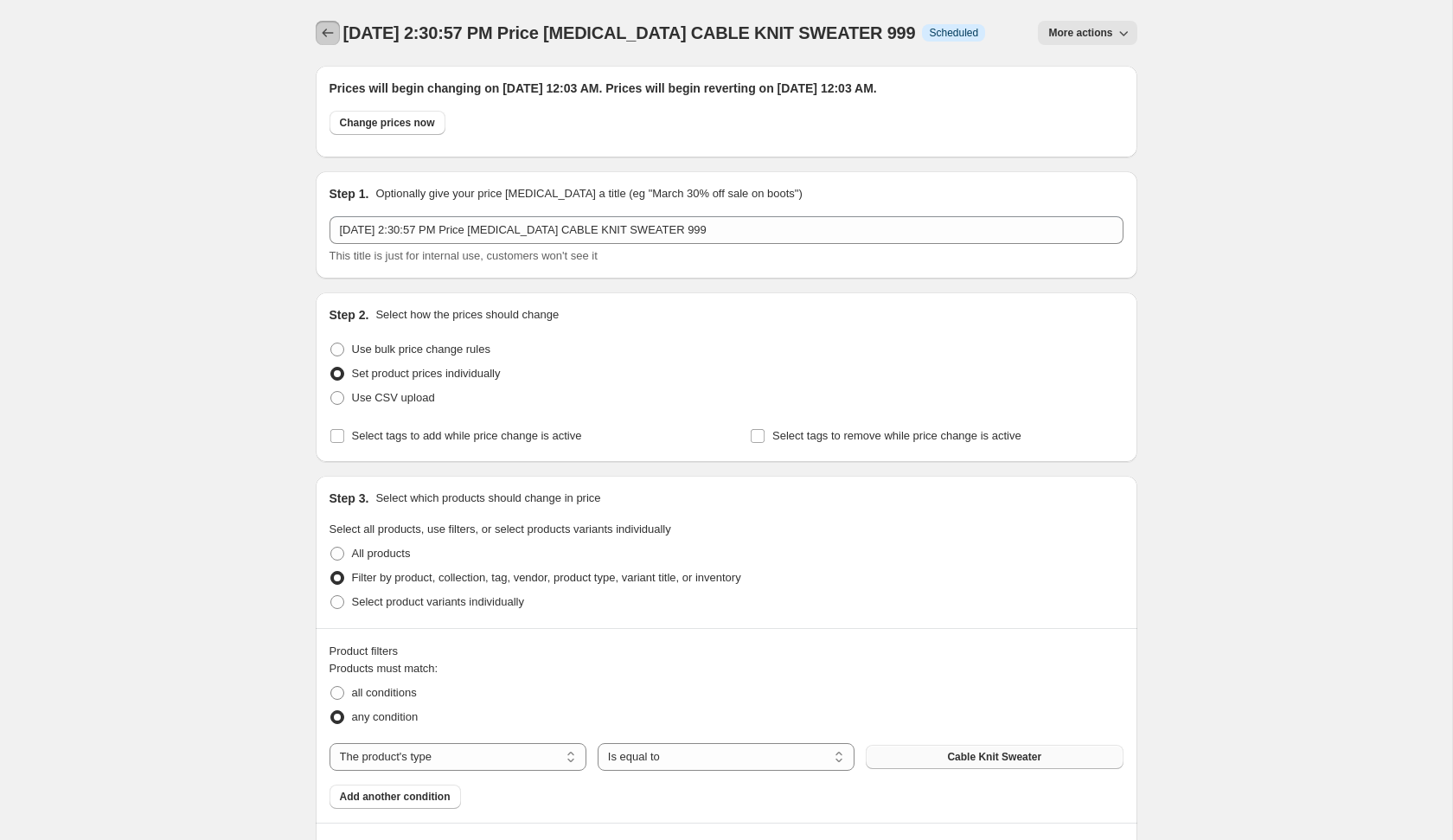
click at [329, 31] on icon "Price change jobs" at bounding box center [327, 32] width 18 height 18
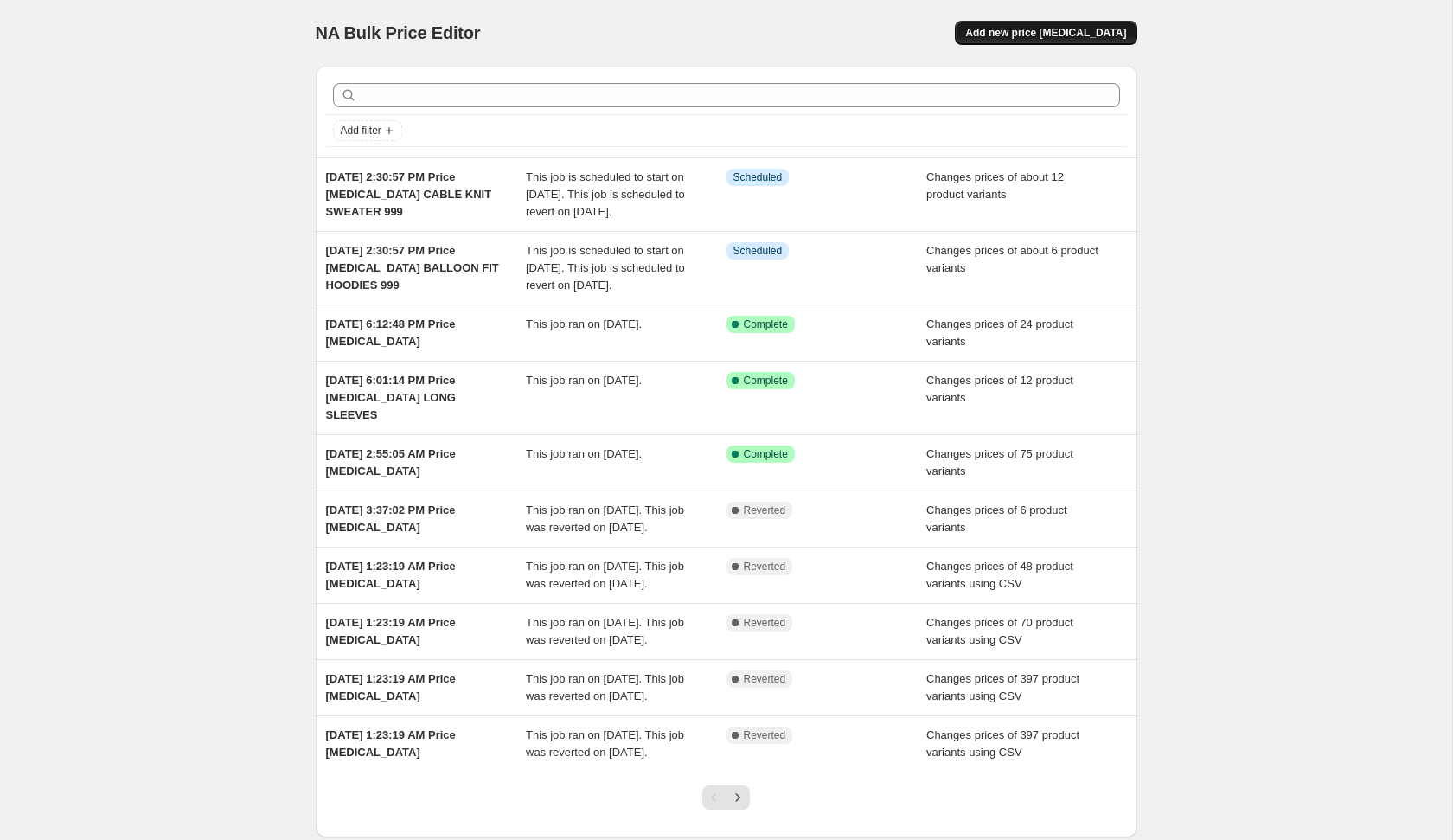
click at [1069, 36] on span "Add new price [MEDICAL_DATA]" at bounding box center [1046, 32] width 161 height 14
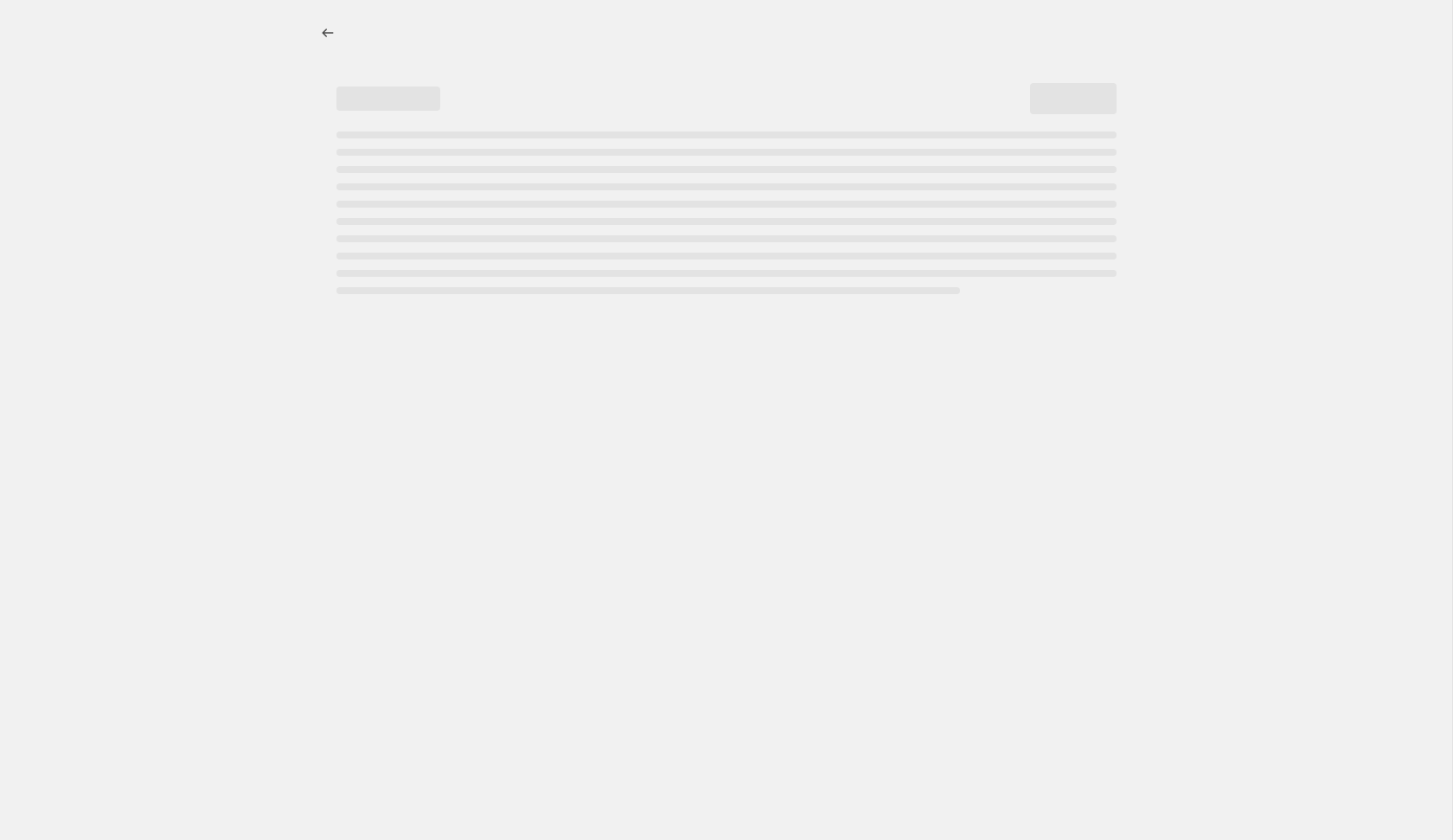
select select "percentage"
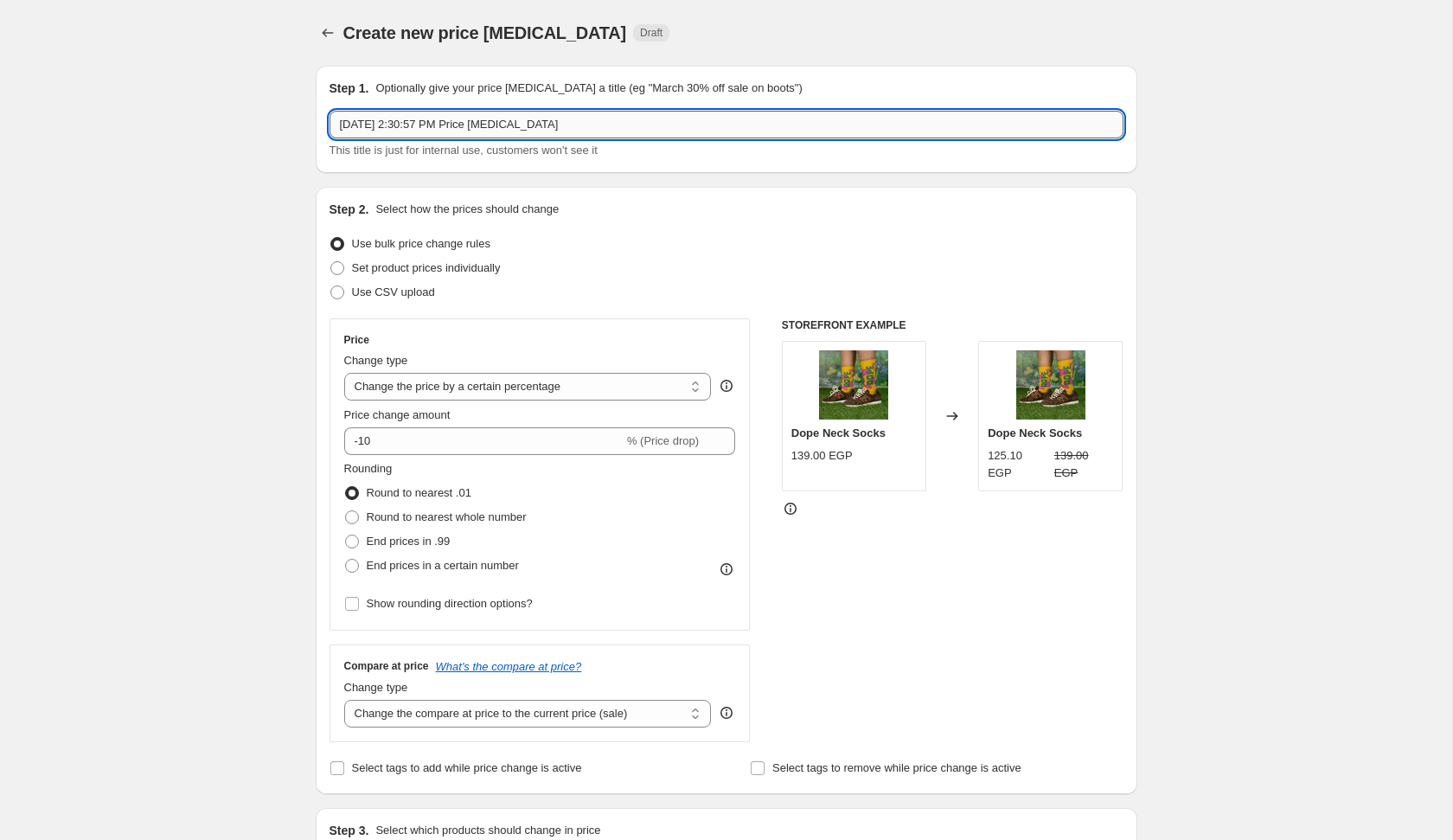
click at [710, 124] on input "[DATE] 2:30:57 PM Price [MEDICAL_DATA]" at bounding box center [726, 124] width 794 height 28
type input "[DATE] 2:30:57 PM Price [MEDICAL_DATA] CARDIGANS 999"
click at [495, 260] on span "Set product prices individually" at bounding box center [427, 268] width 148 height 18
click at [331, 261] on input "Set product prices individually" at bounding box center [330, 261] width 1 height 1
radio input "true"
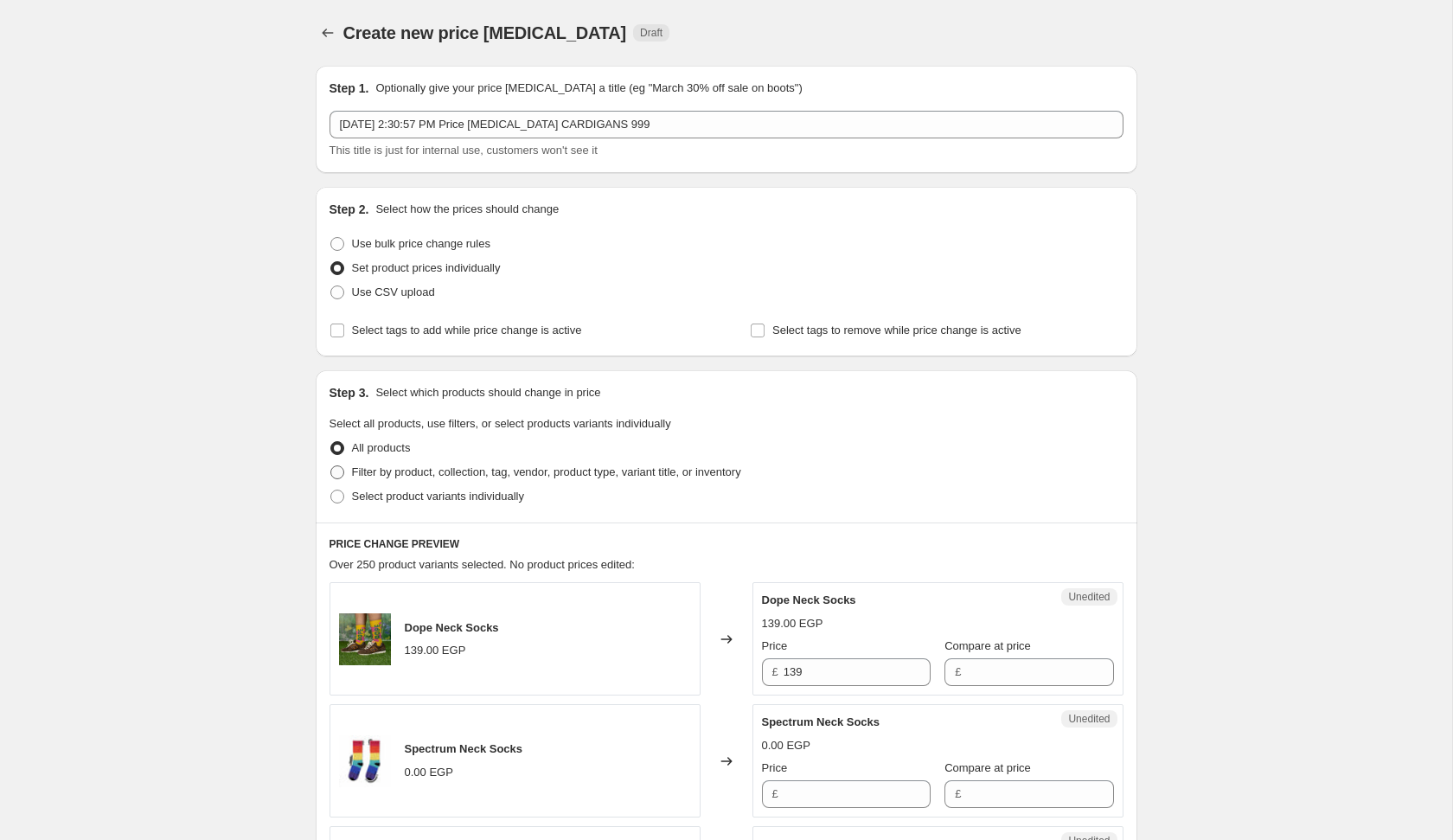
click at [460, 477] on span "Filter by product, collection, tag, vendor, product type, variant title, or inv…" at bounding box center [547, 472] width 389 height 13
click at [331, 466] on input "Filter by product, collection, tag, vendor, product type, variant title, or inv…" at bounding box center [330, 465] width 1 height 1
radio input "true"
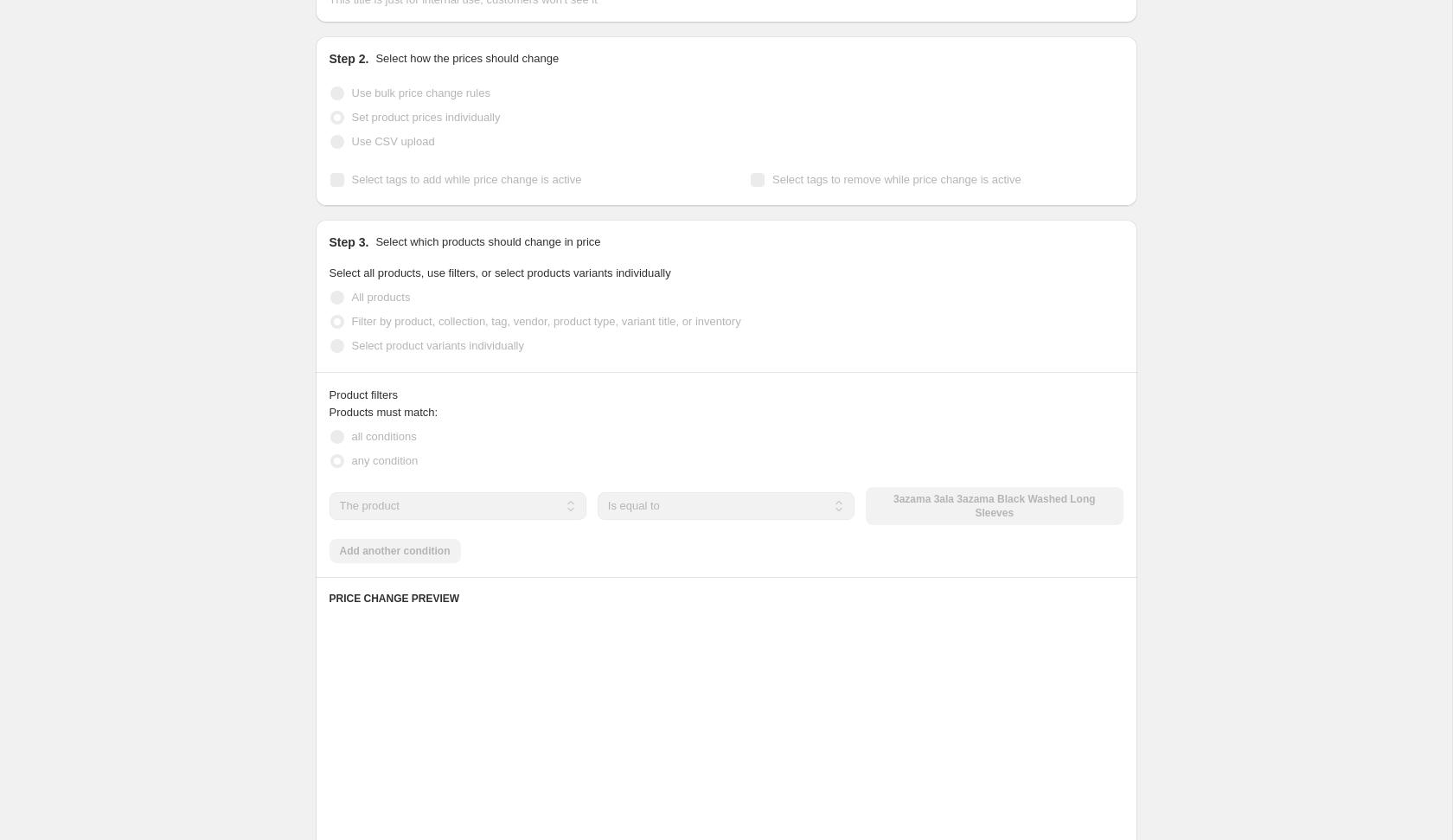
scroll to position [152, 0]
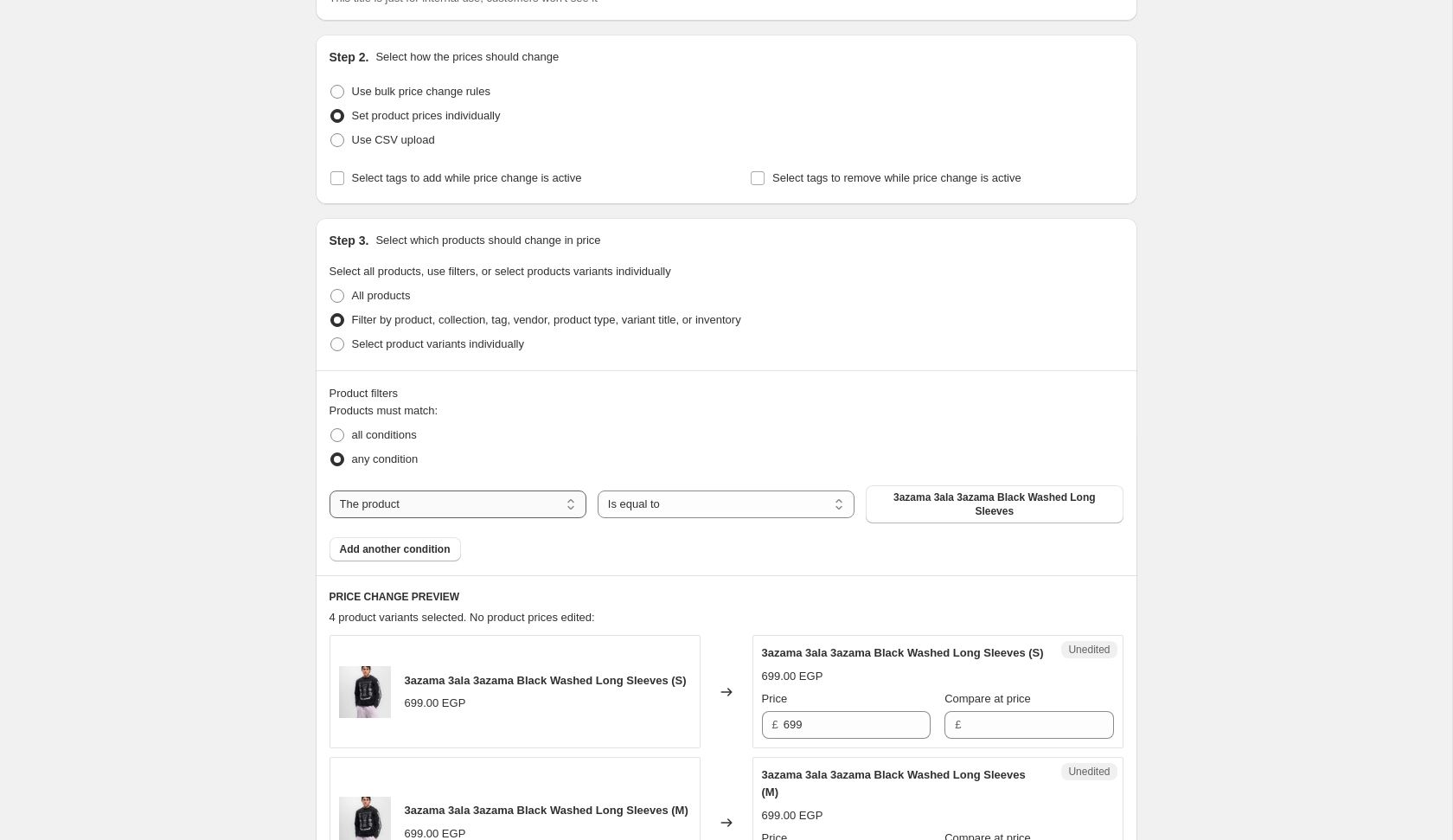
click at [450, 509] on select "The product The product's collection The product's tag The product's vendor The…" at bounding box center [457, 504] width 257 height 28
select select "product_type"
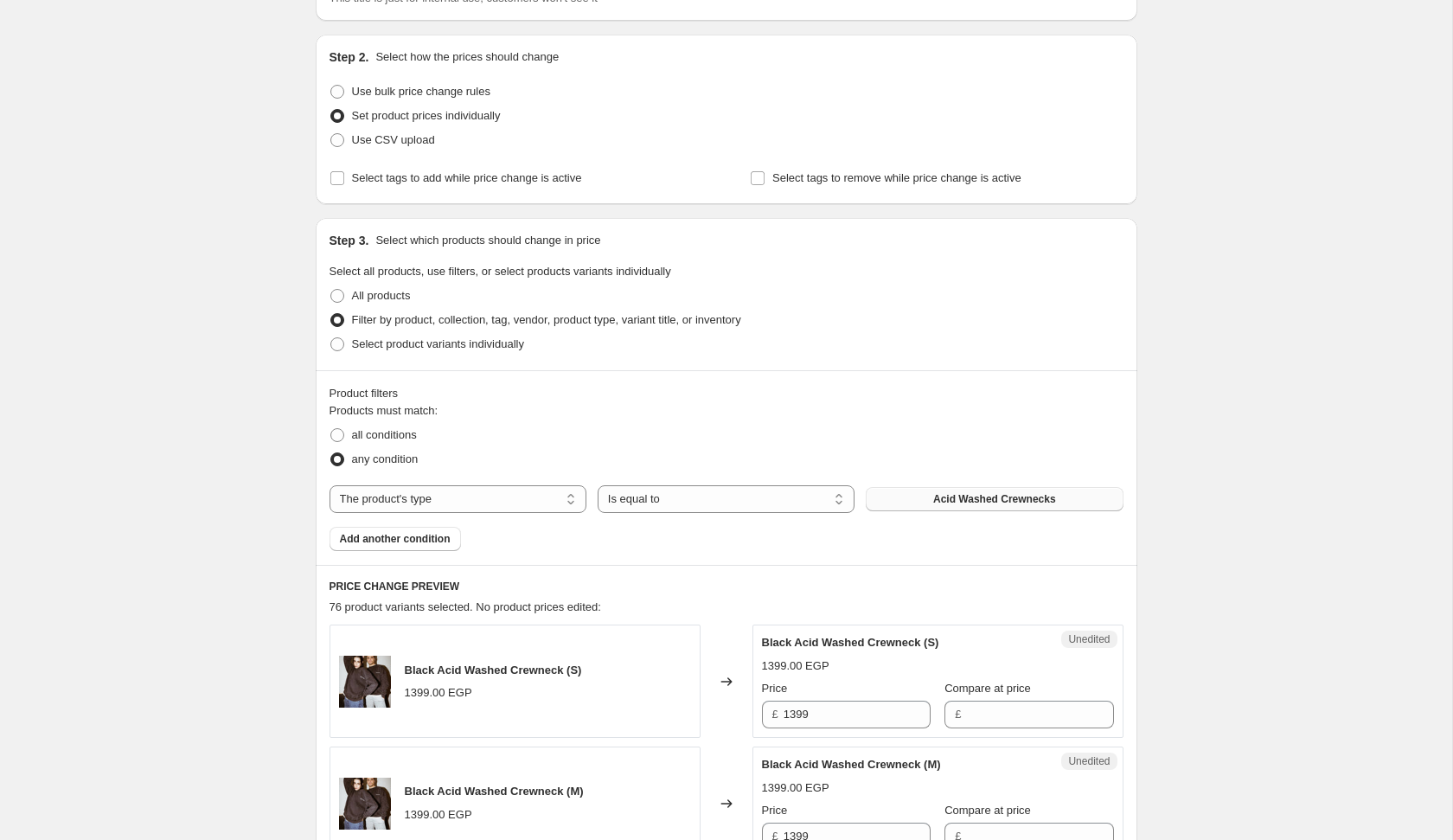
click at [995, 505] on span "Acid Washed Crewnecks" at bounding box center [995, 499] width 122 height 14
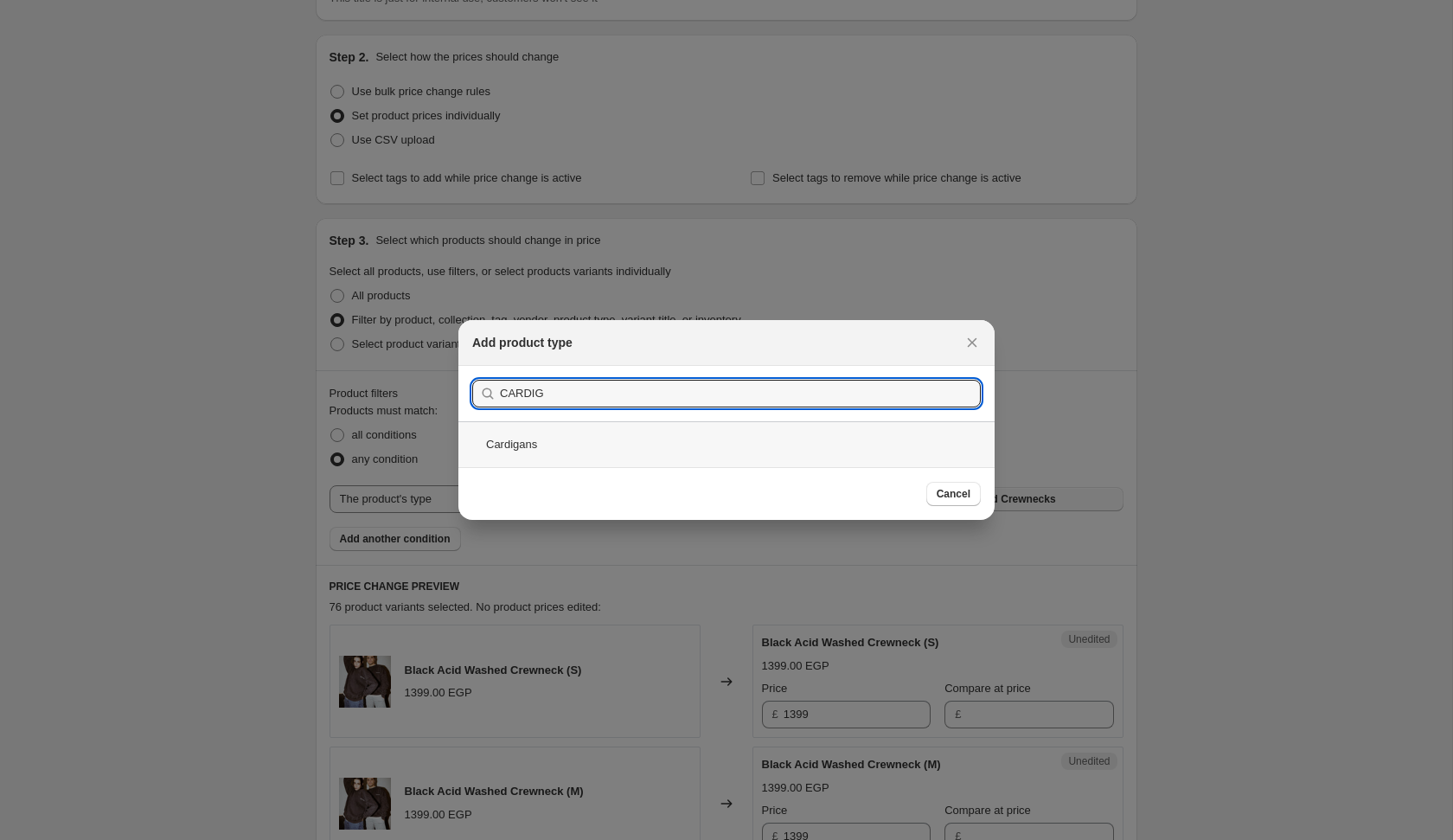
type input "CARDIG"
click at [621, 444] on div "Cardigans" at bounding box center [726, 443] width 536 height 45
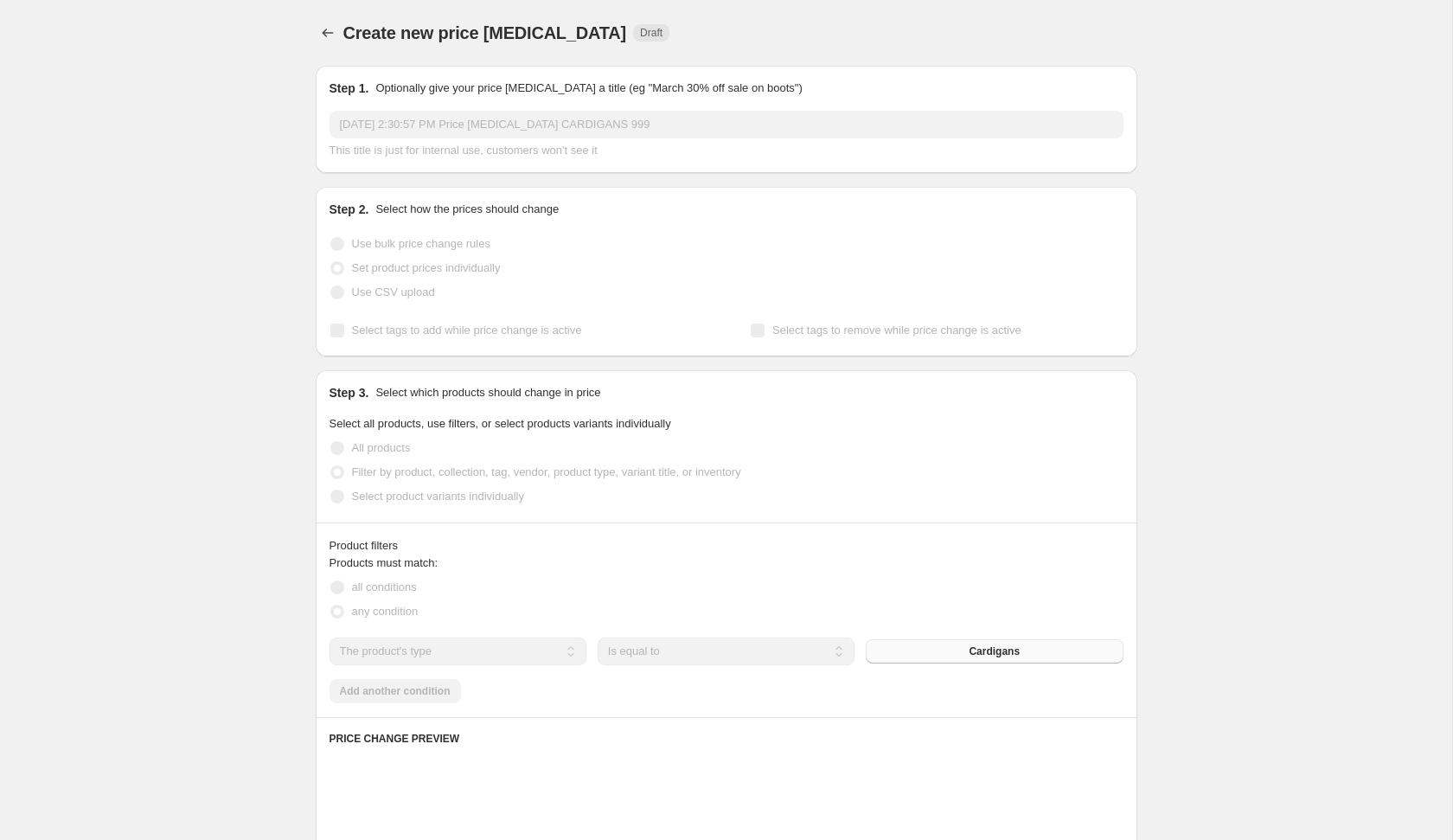
scroll to position [152, 0]
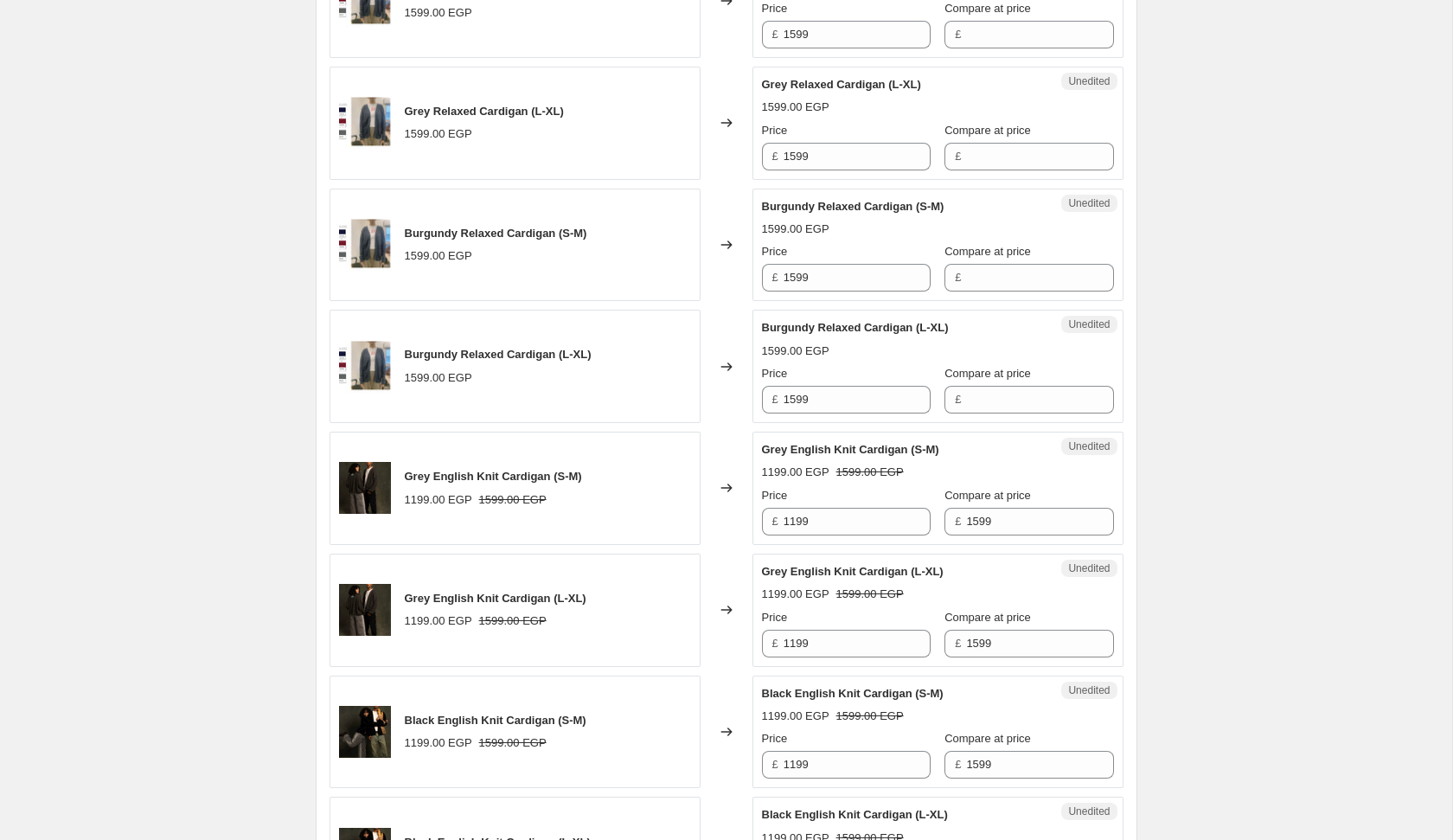
scroll to position [1080, 0]
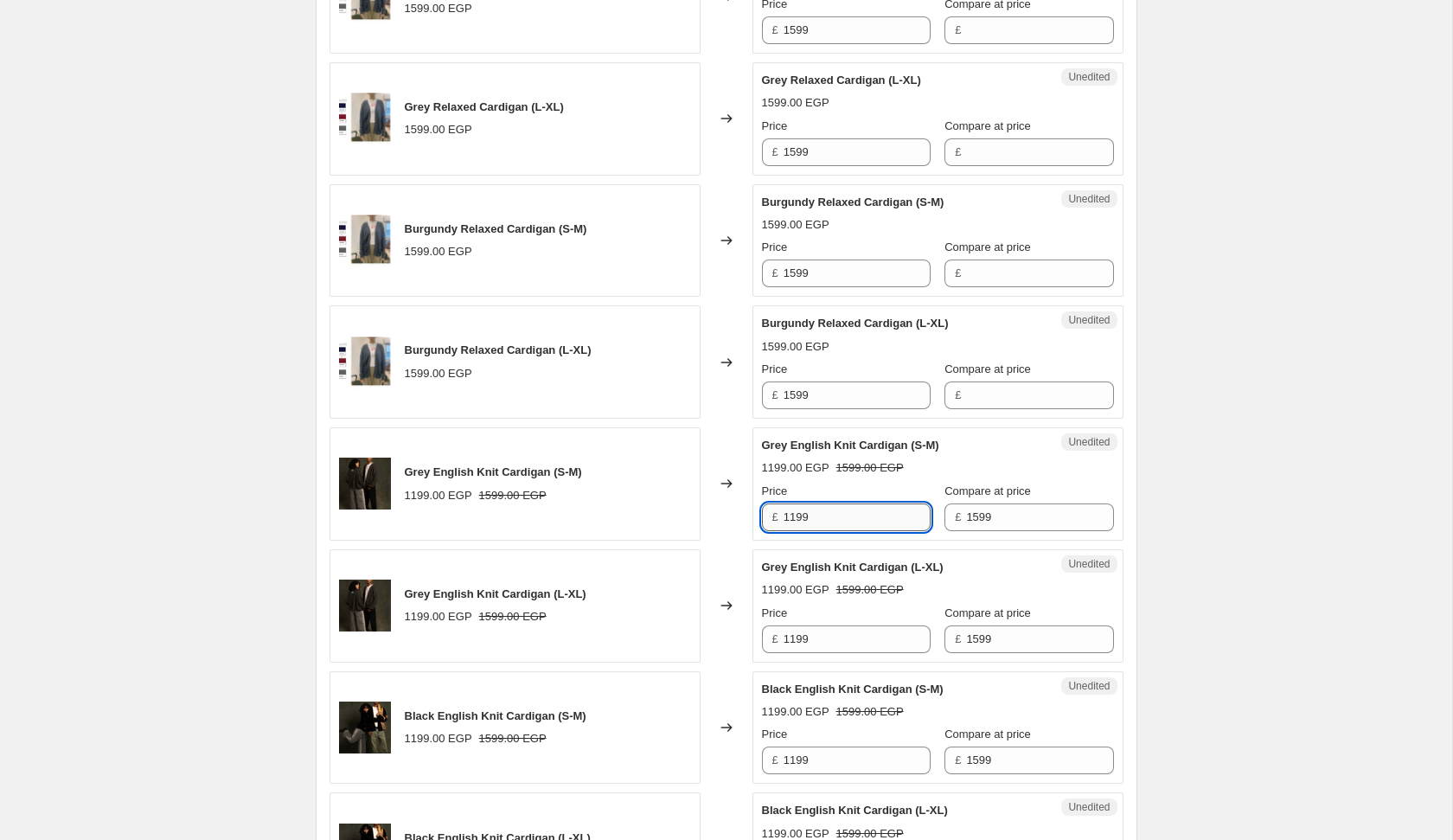
click at [865, 503] on input "1199" at bounding box center [857, 517] width 147 height 28
type input "999"
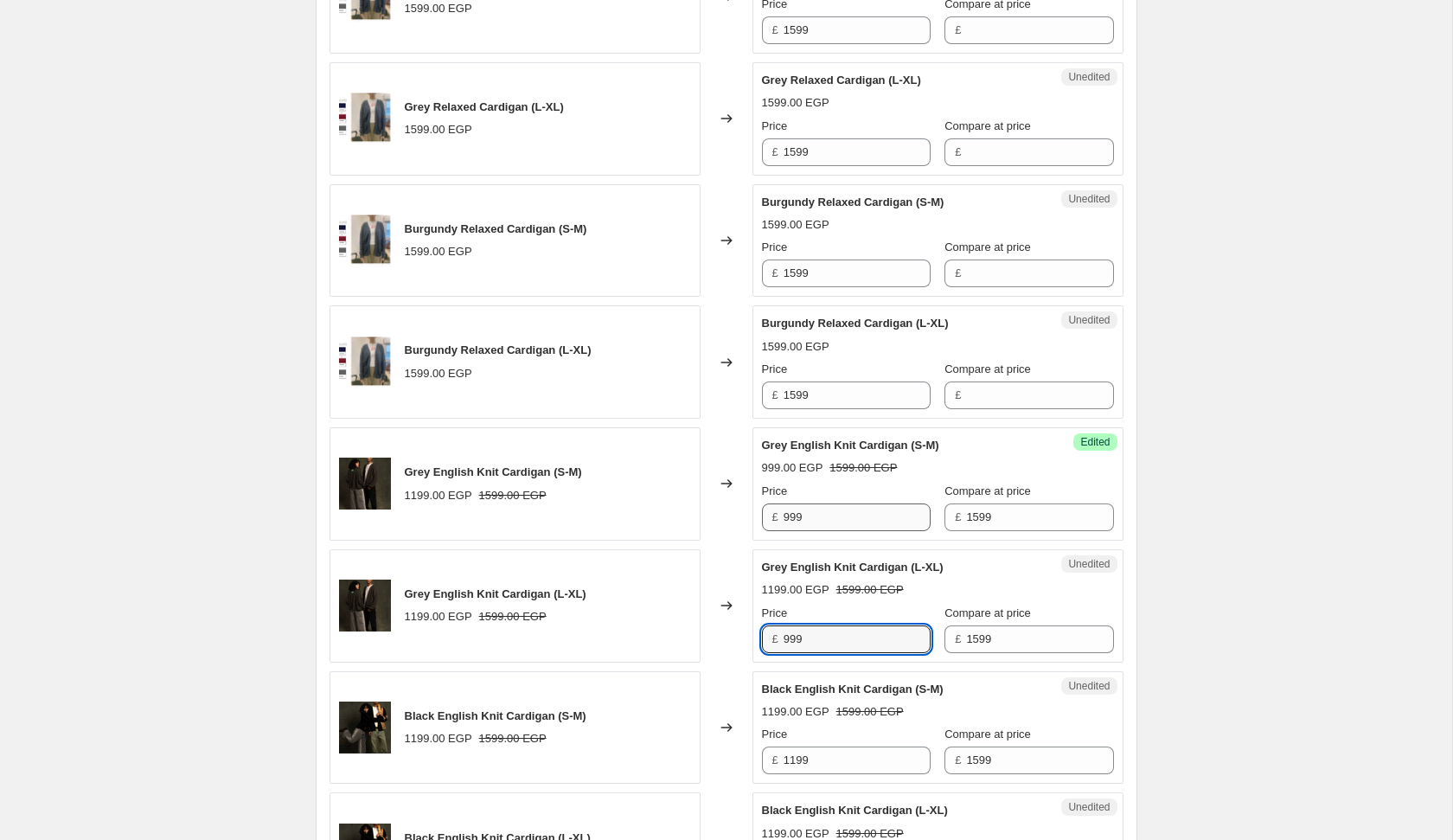
type input "999"
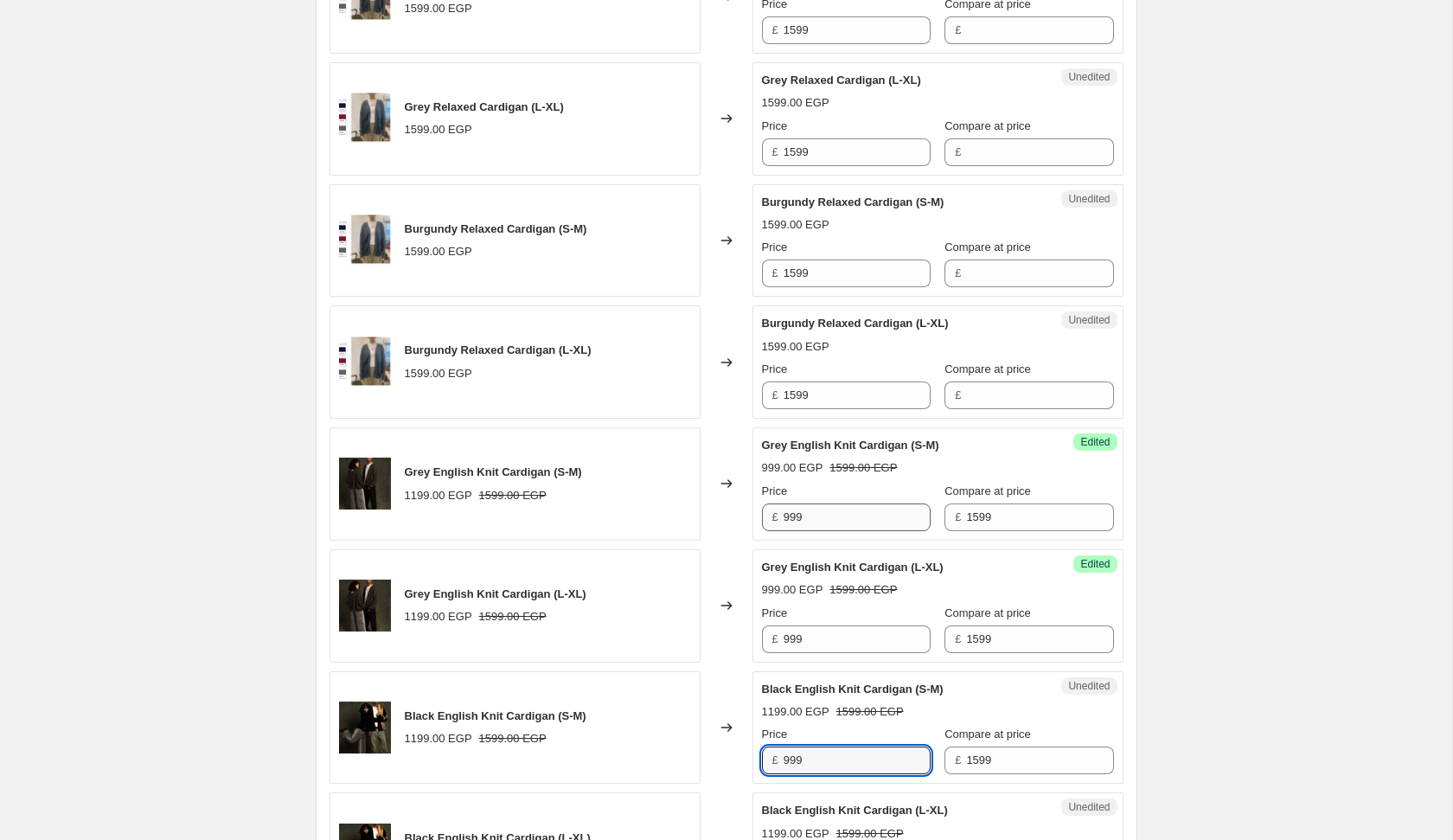
type input "999"
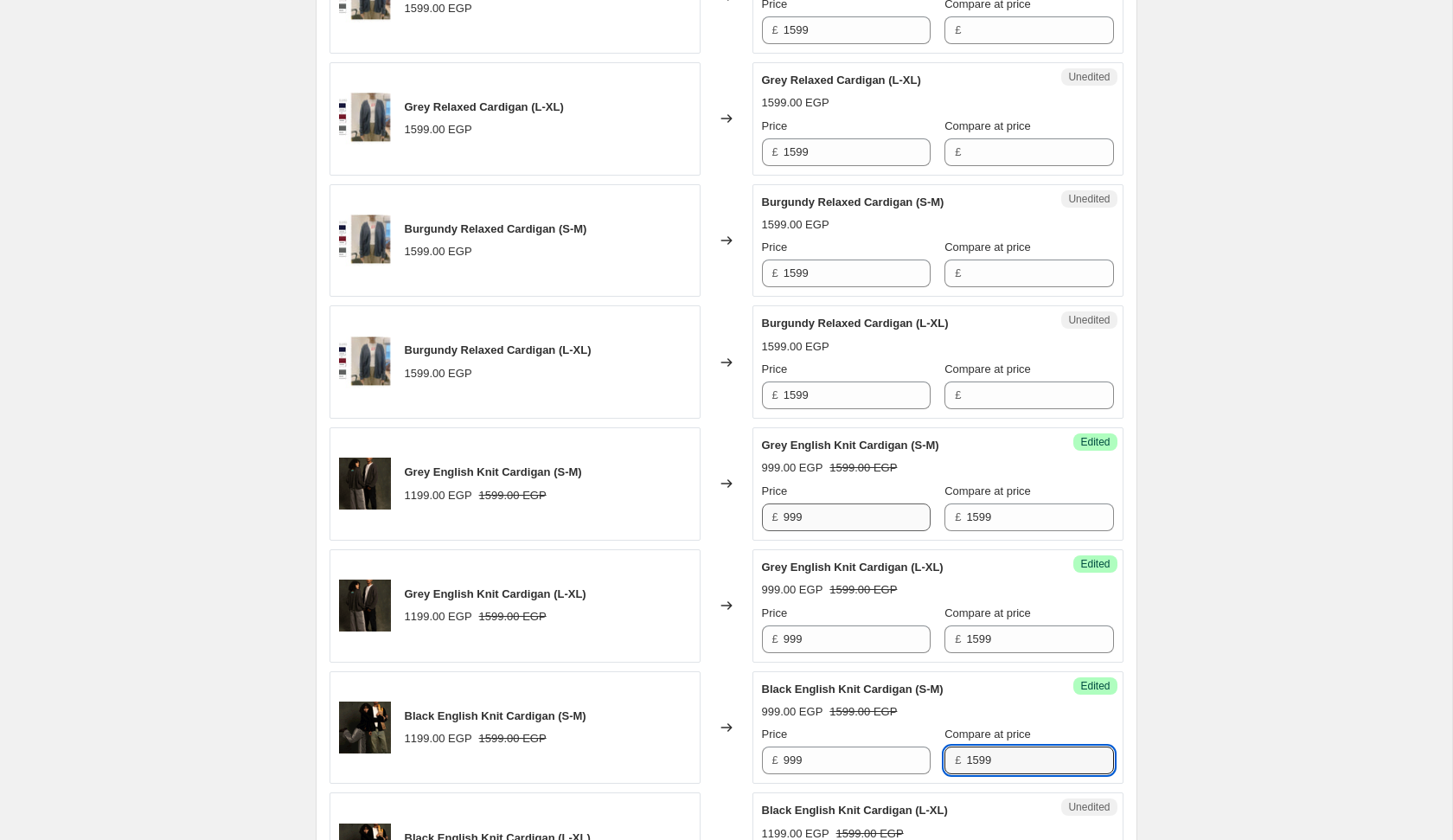
scroll to position [1536, 0]
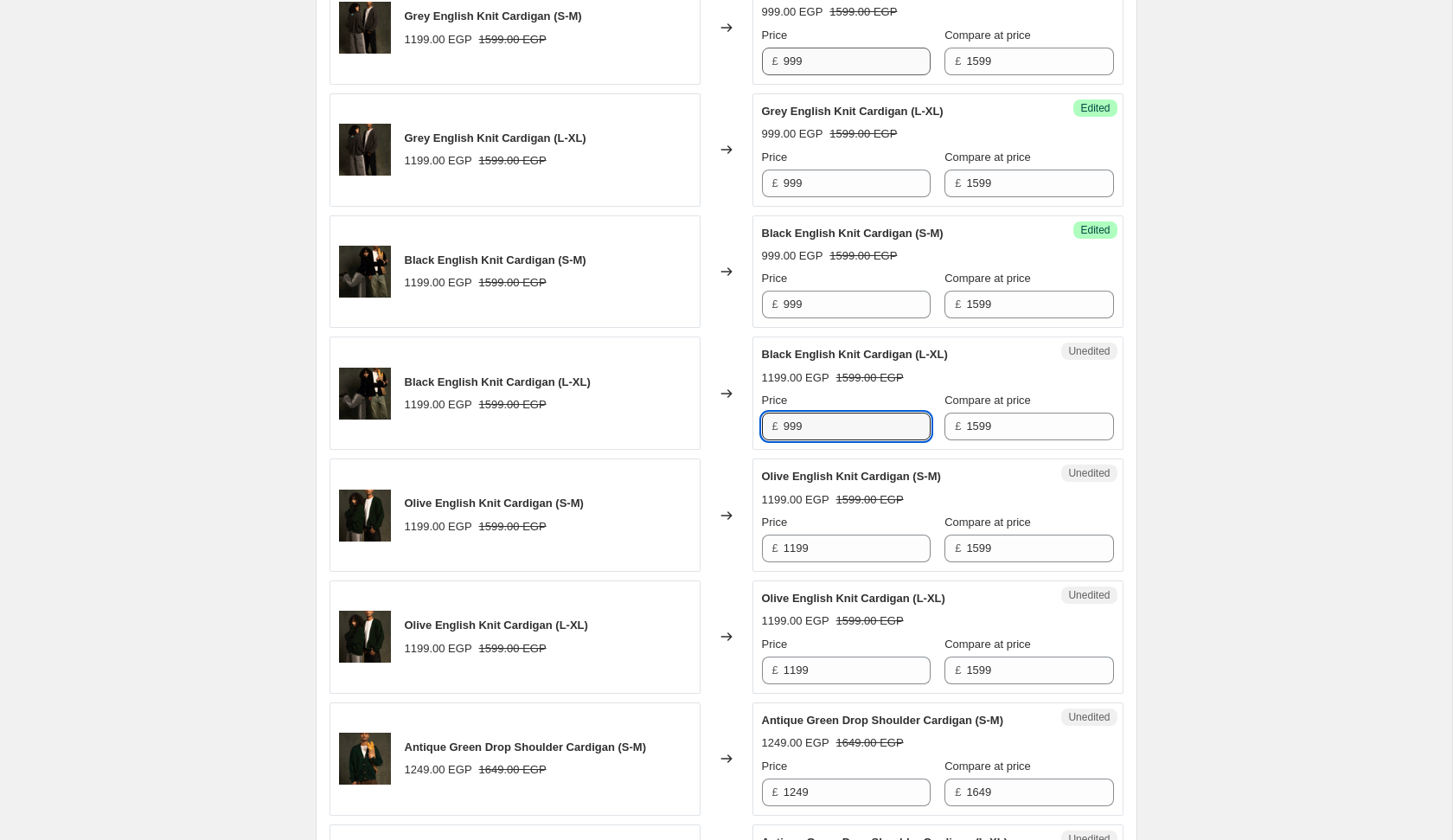
type input "999"
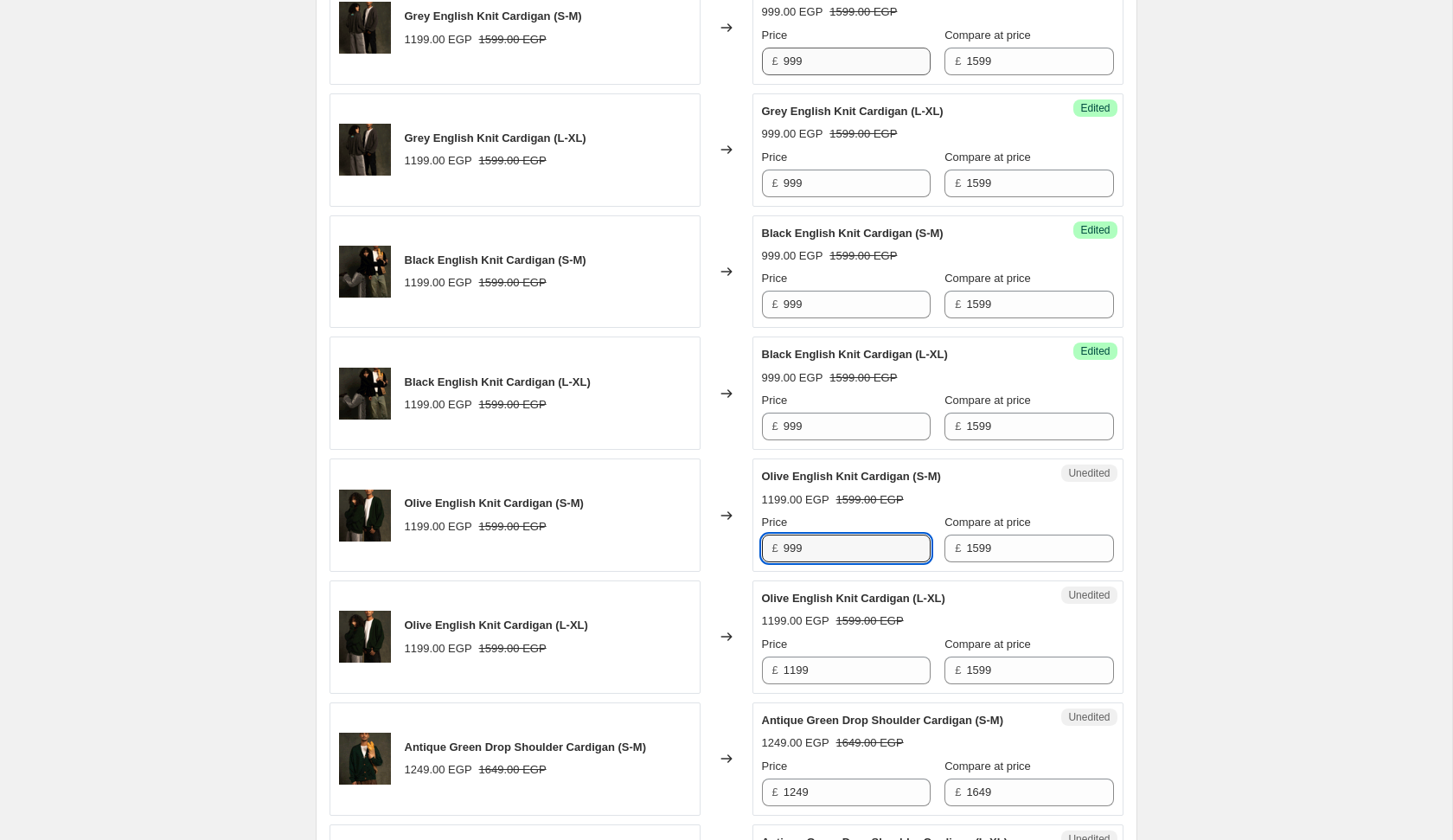
type input "999"
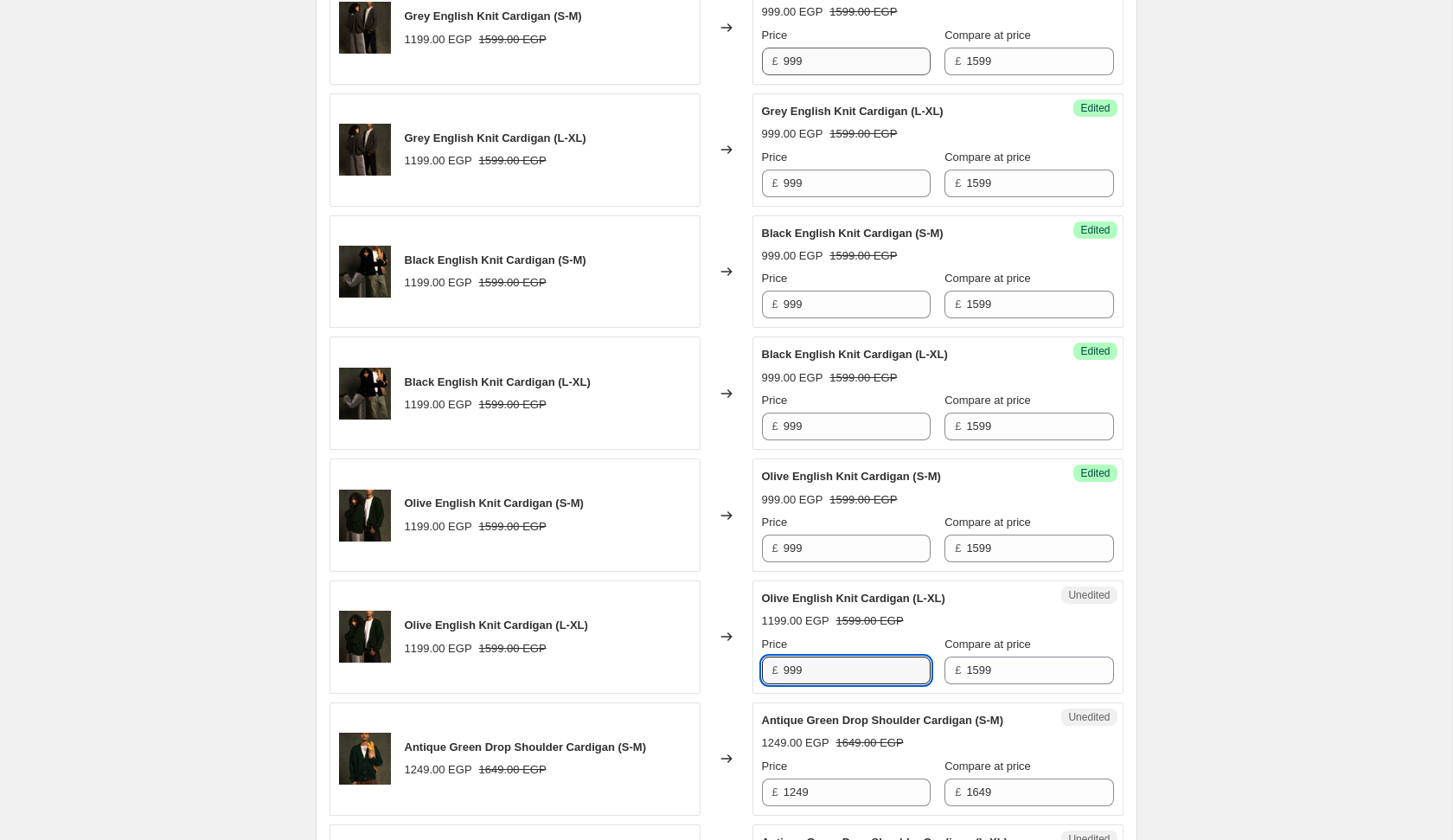
type input "999"
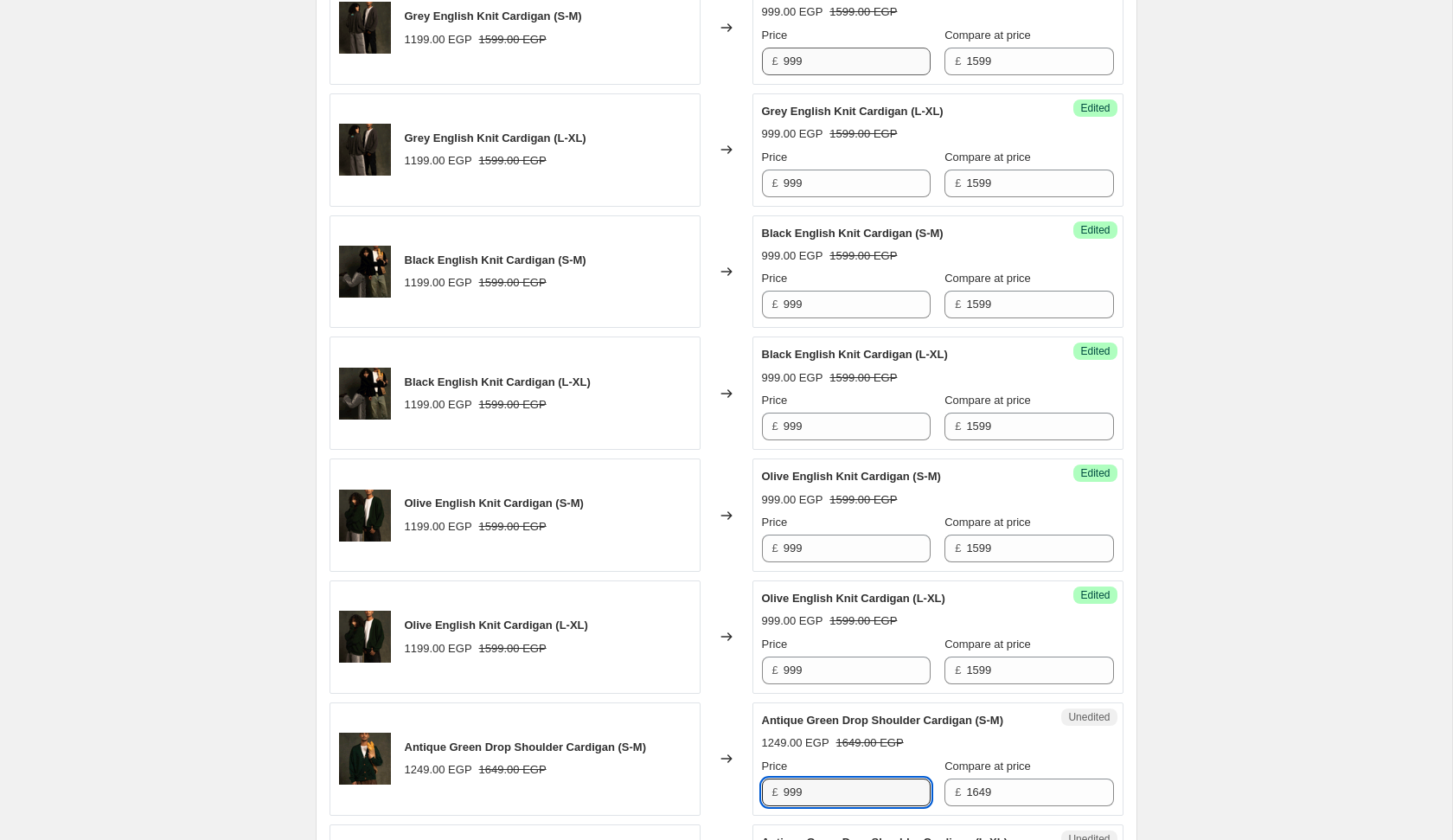
type input "999"
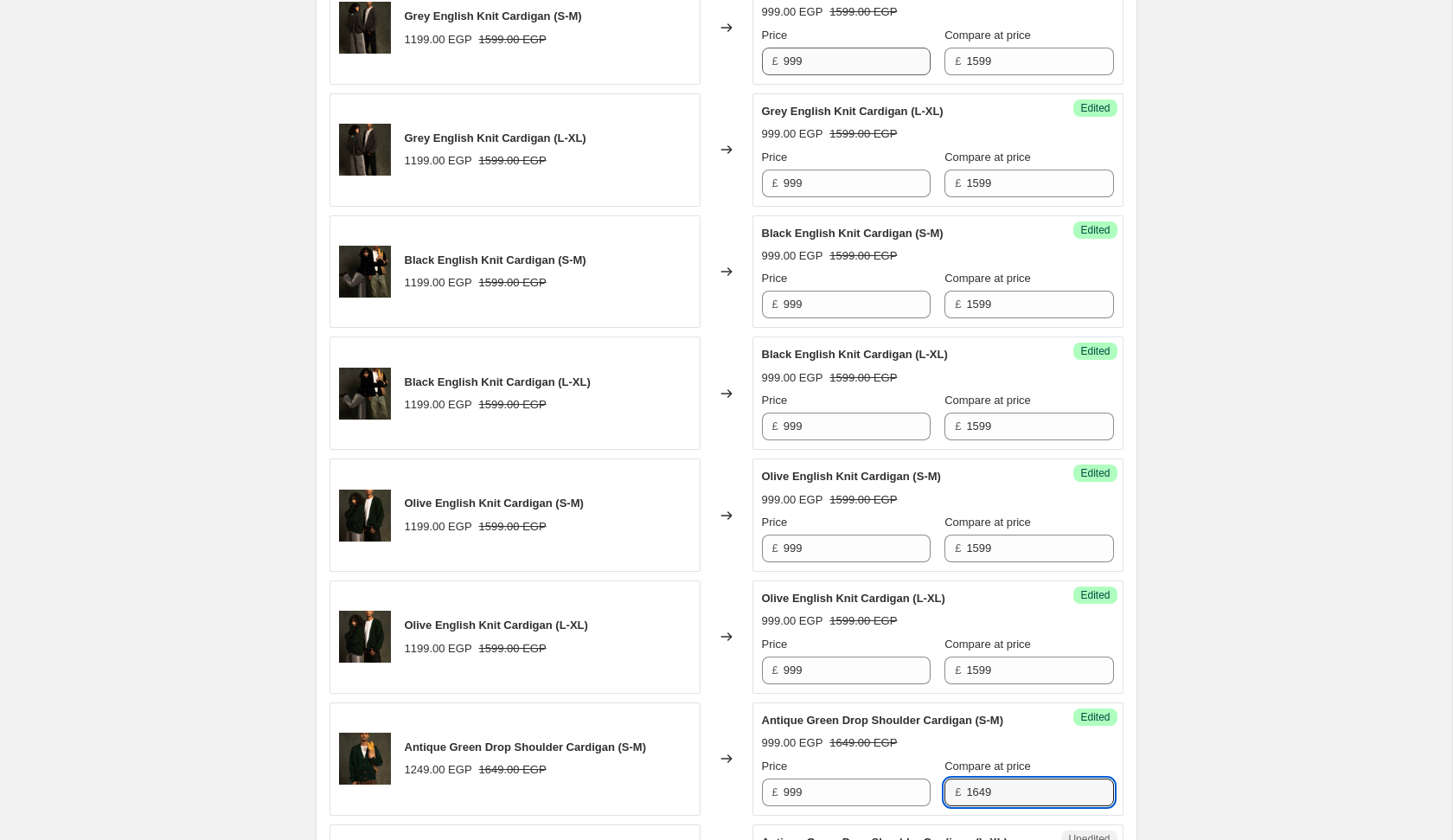
scroll to position [2056, 0]
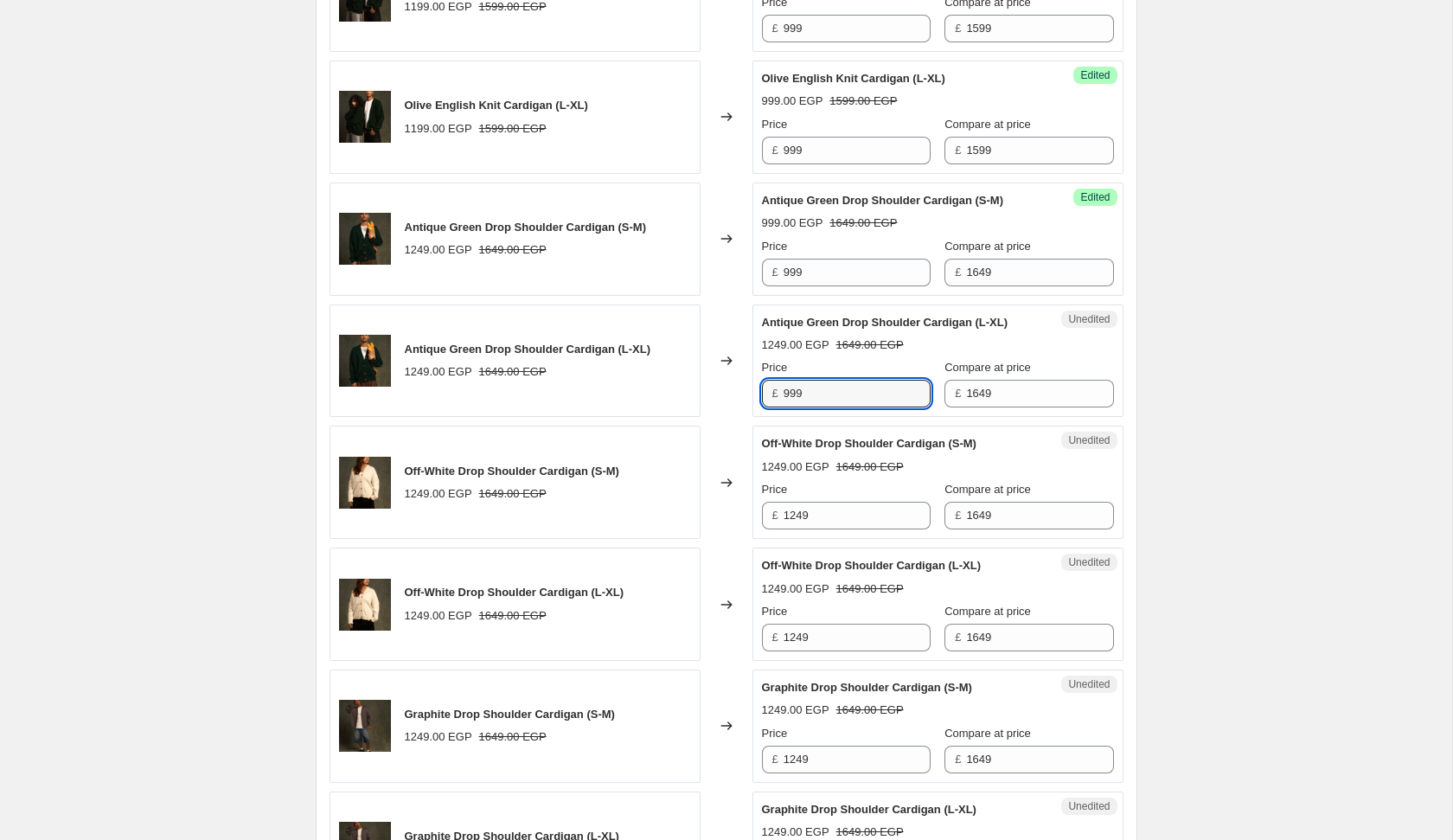
type input "999"
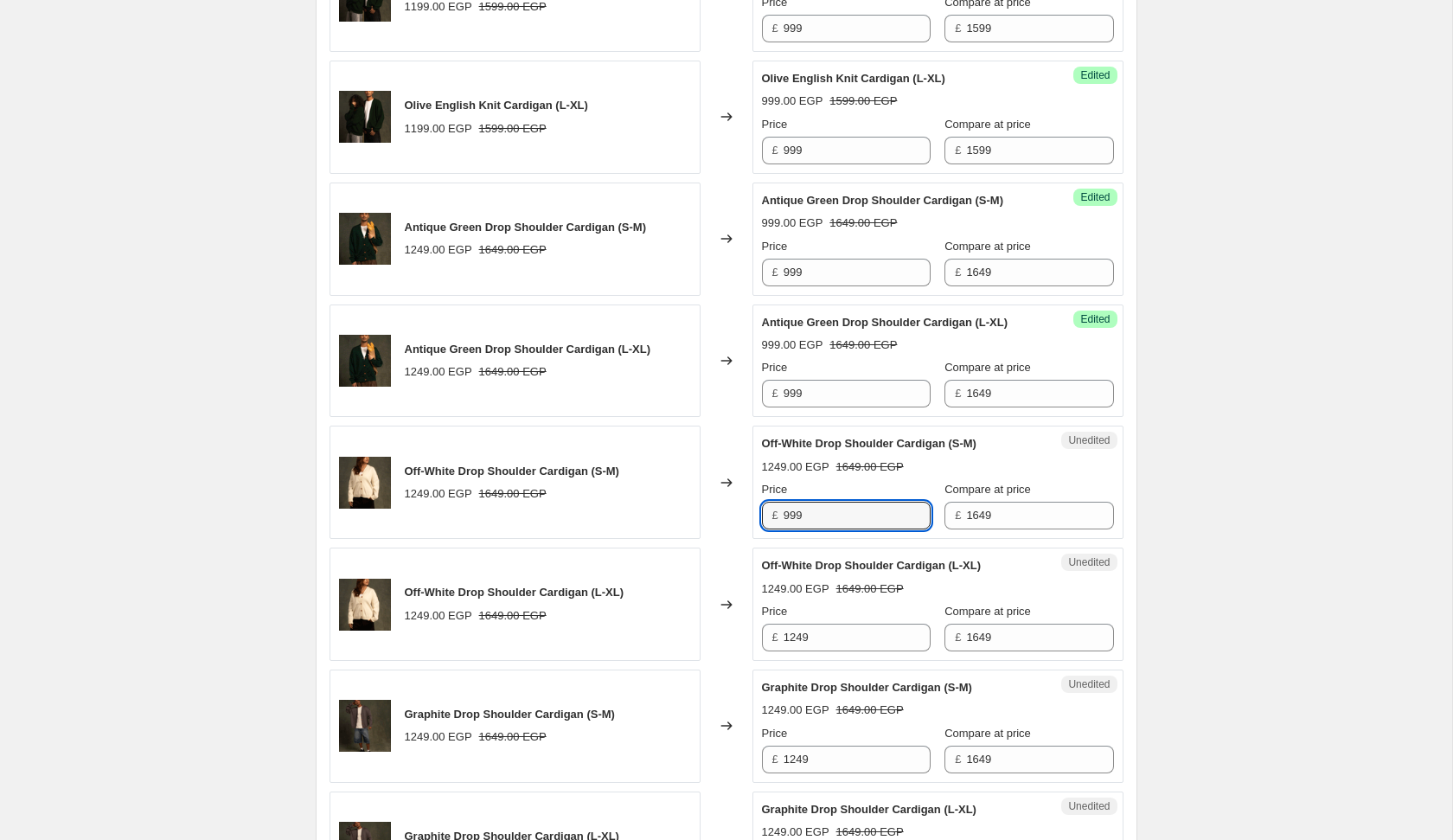
type input "999"
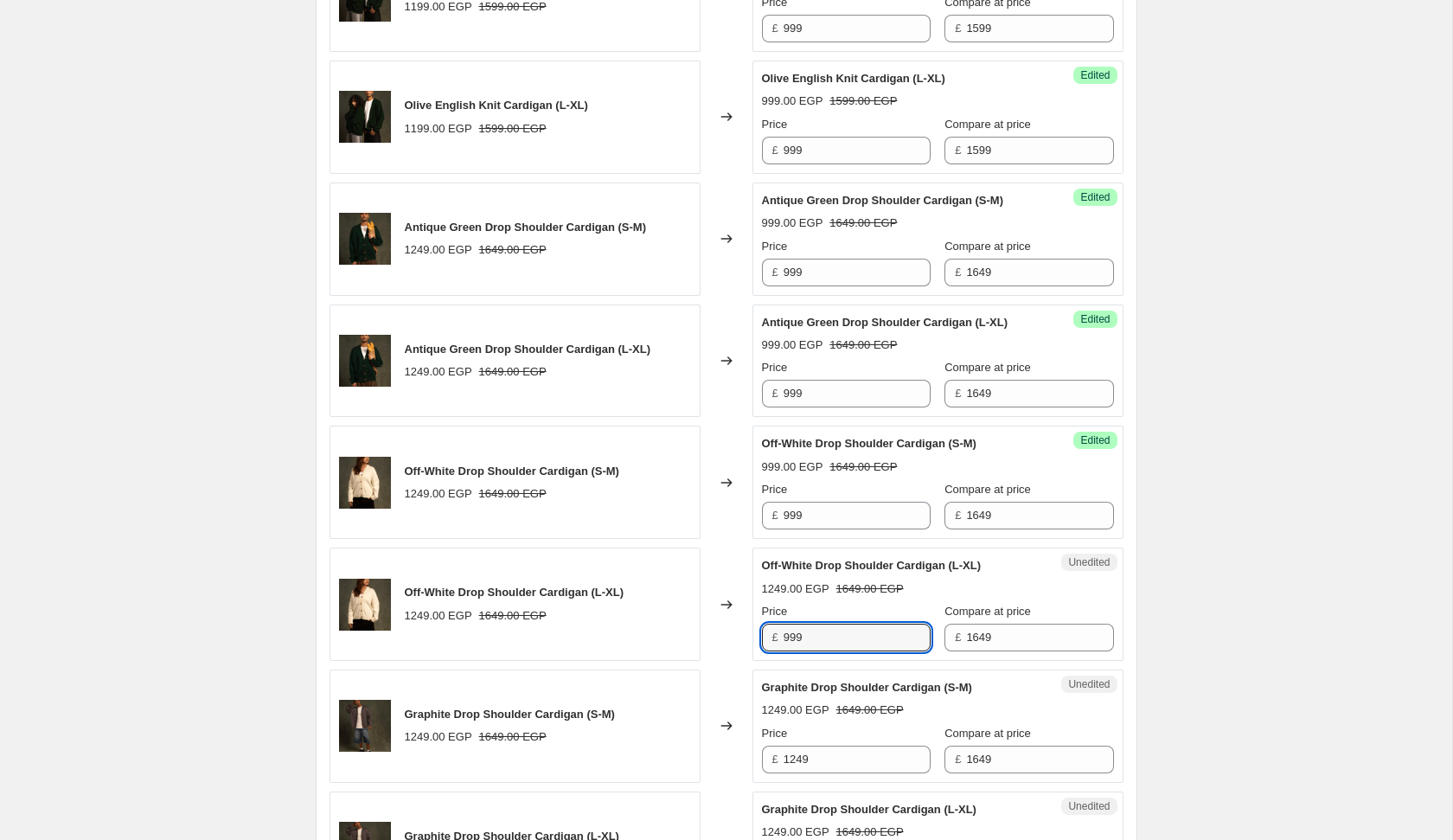
type input "999"
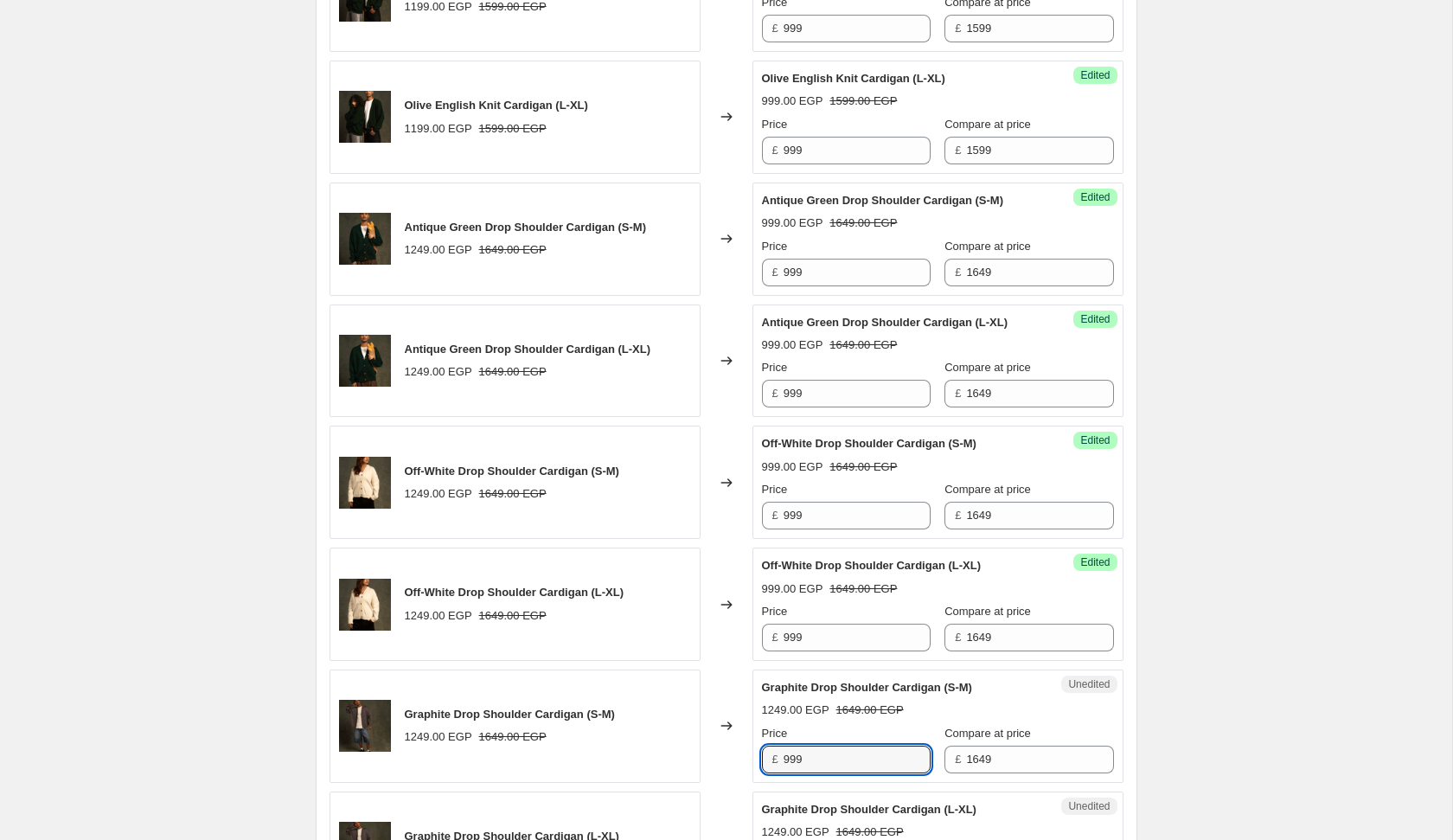
type input "999"
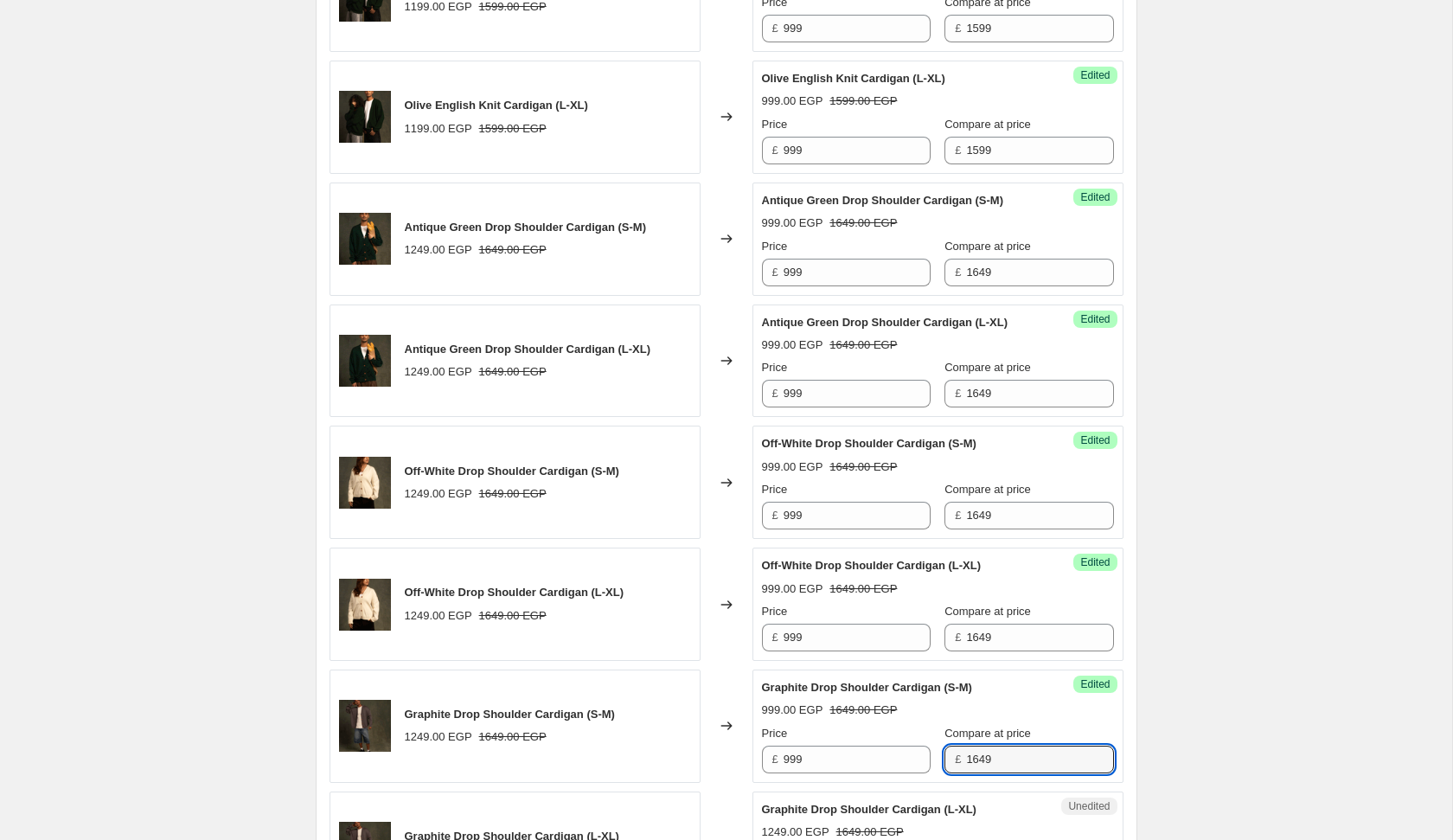
scroll to position [2541, 0]
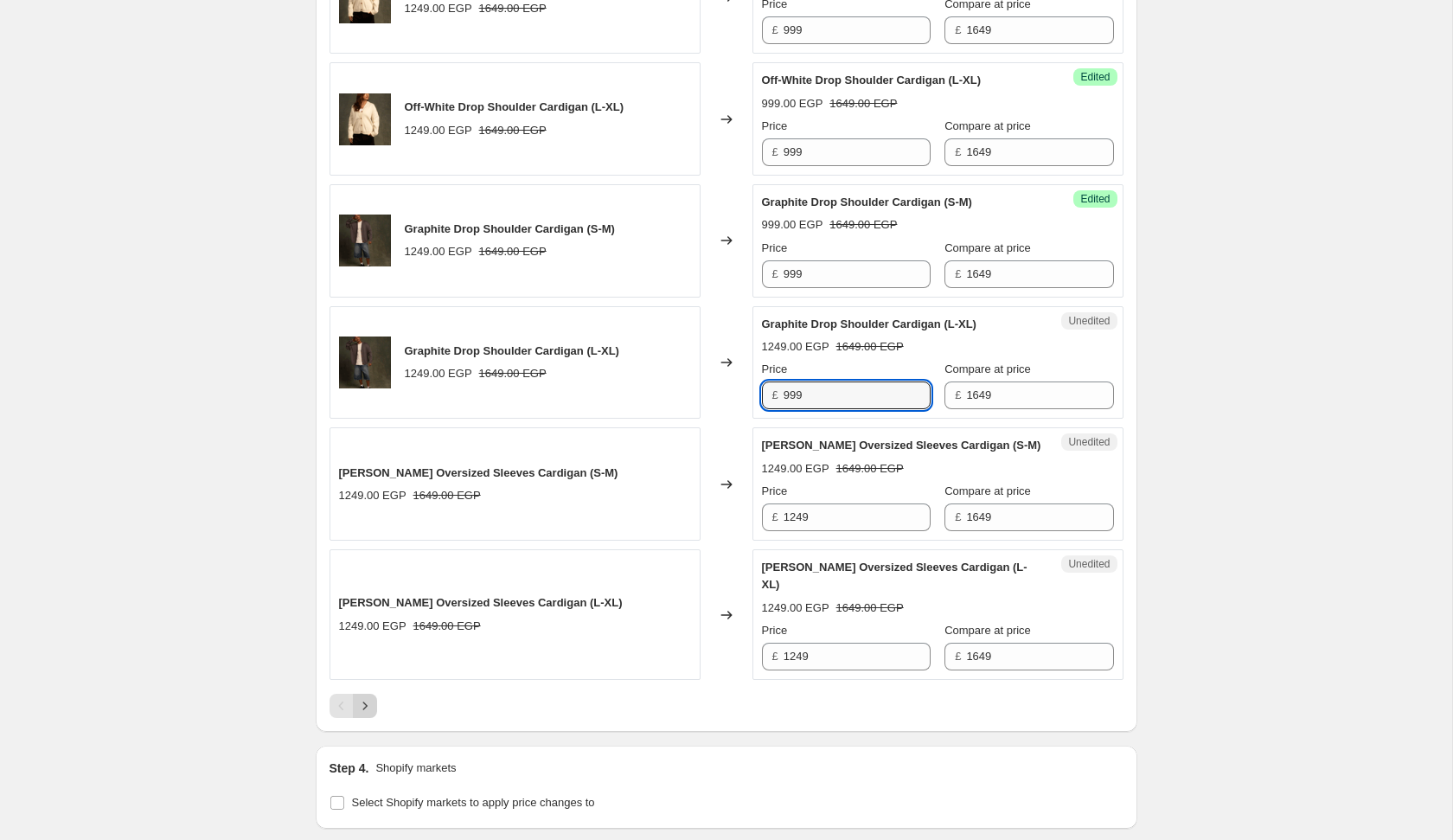
type input "999"
click at [362, 715] on icon "Next" at bounding box center [364, 706] width 18 height 18
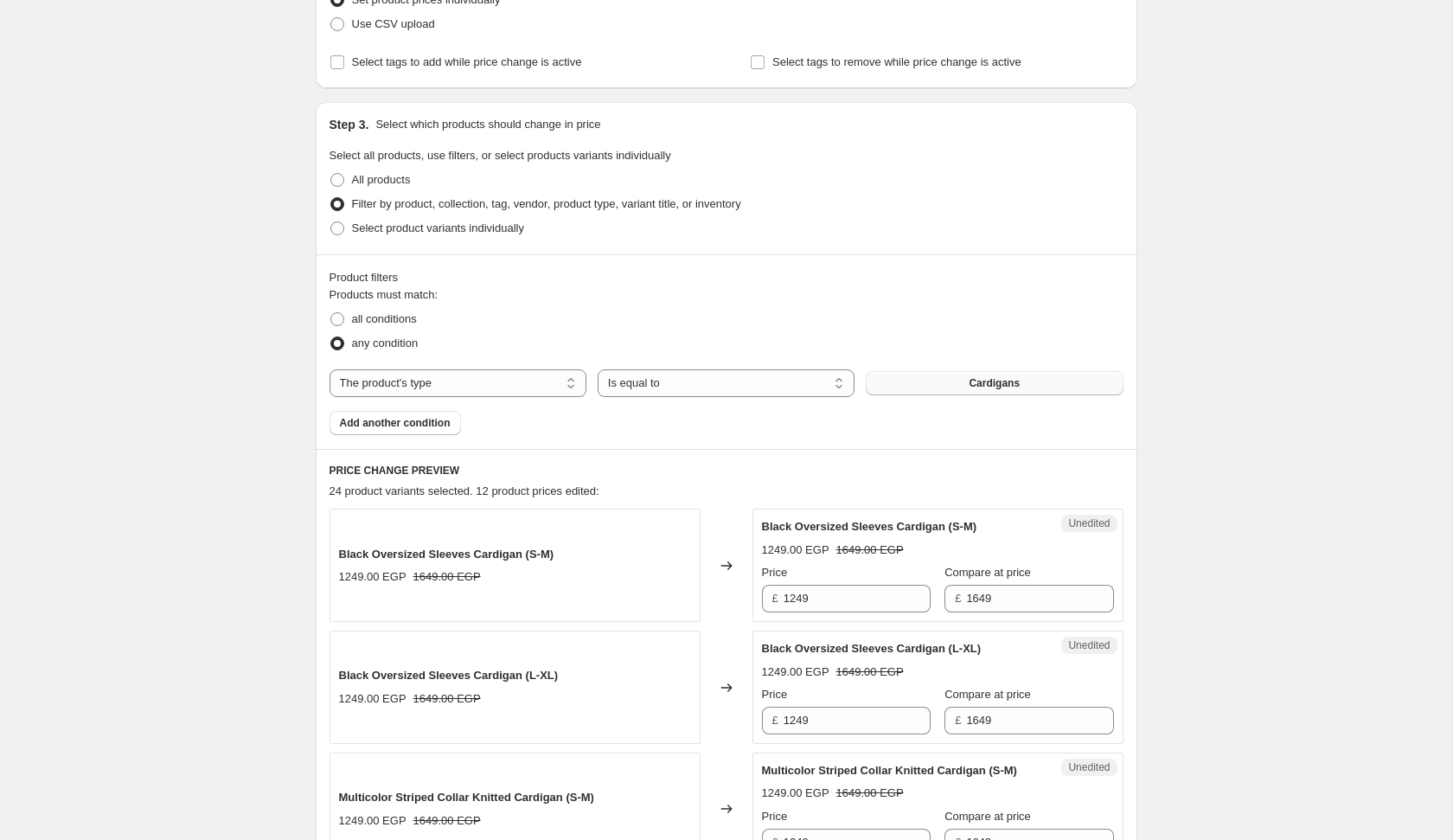
scroll to position [863, 0]
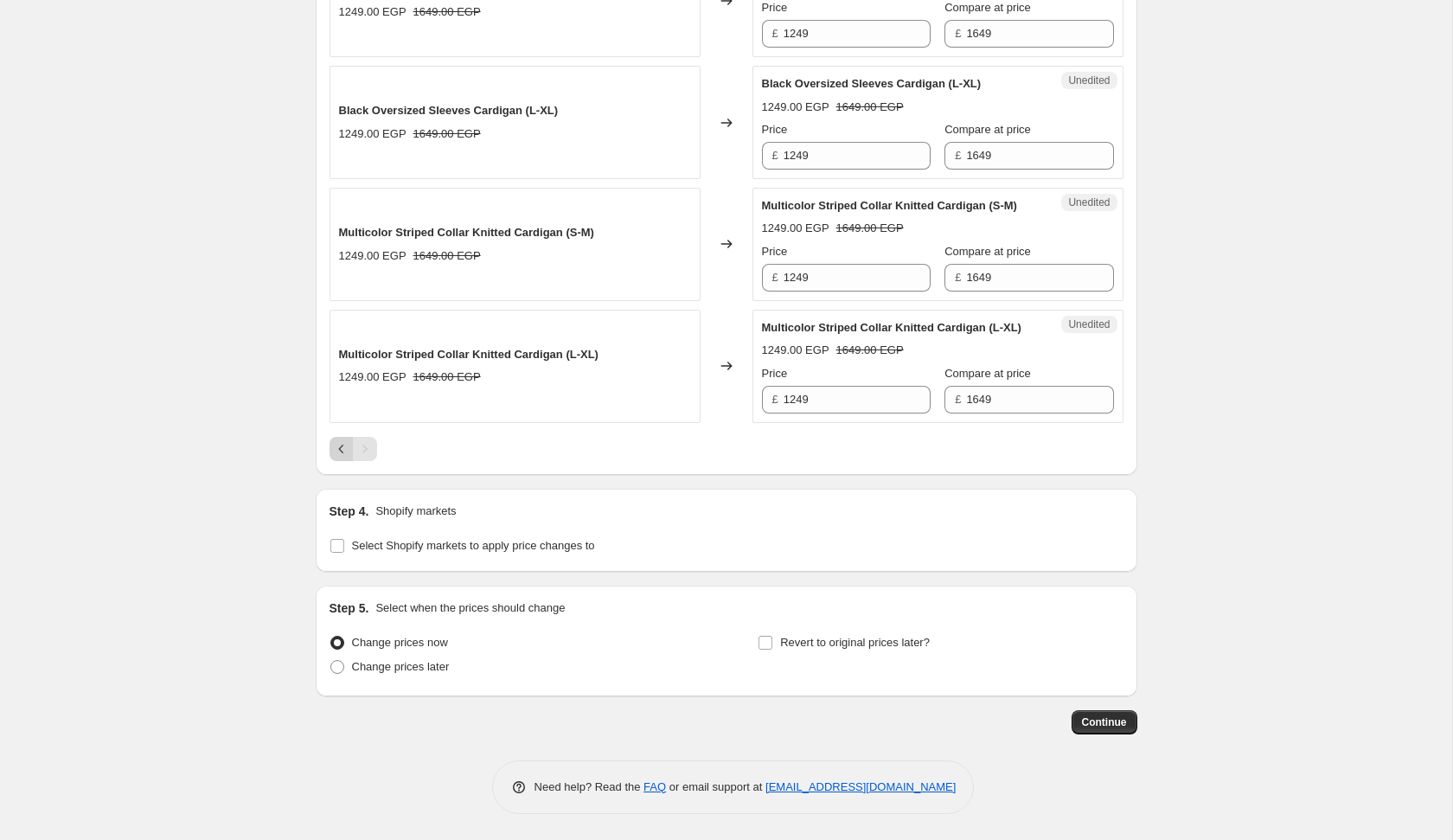
click at [337, 446] on icon "Previous" at bounding box center [341, 449] width 18 height 18
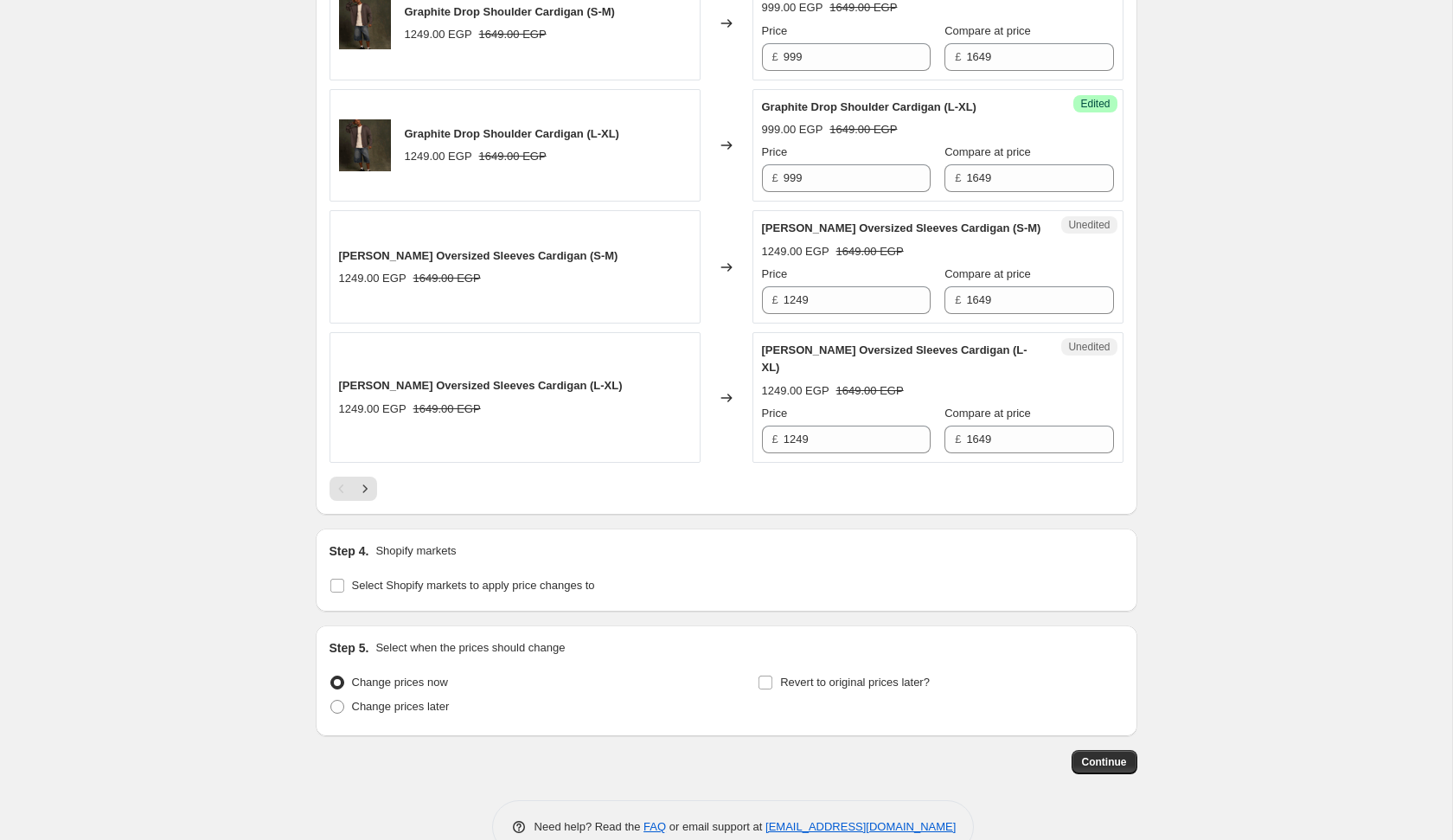
scroll to position [2803, 0]
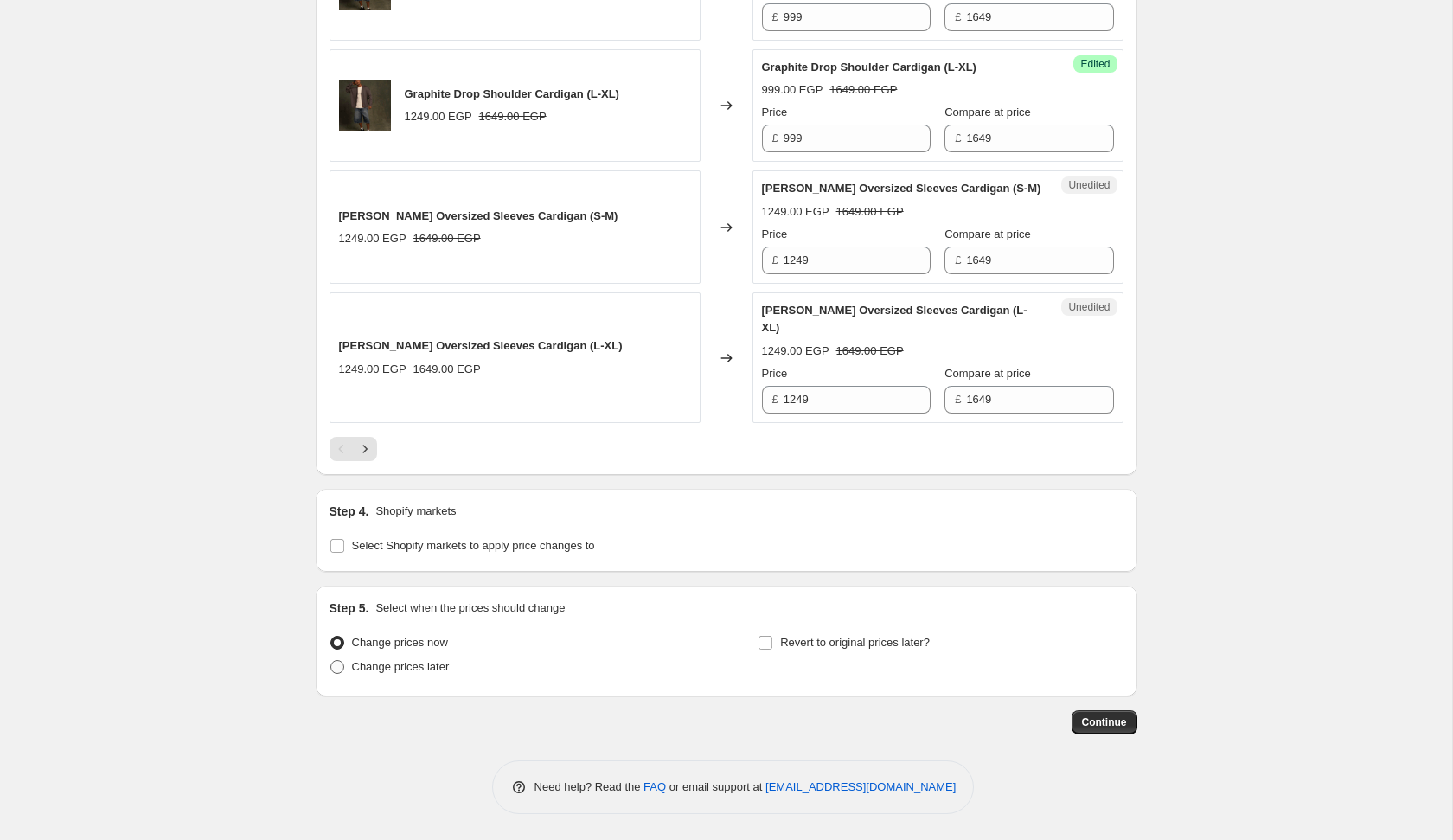
click at [442, 677] on label "Change prices later" at bounding box center [389, 667] width 121 height 24
click at [331, 661] on input "Change prices later" at bounding box center [330, 660] width 1 height 1
radio input "true"
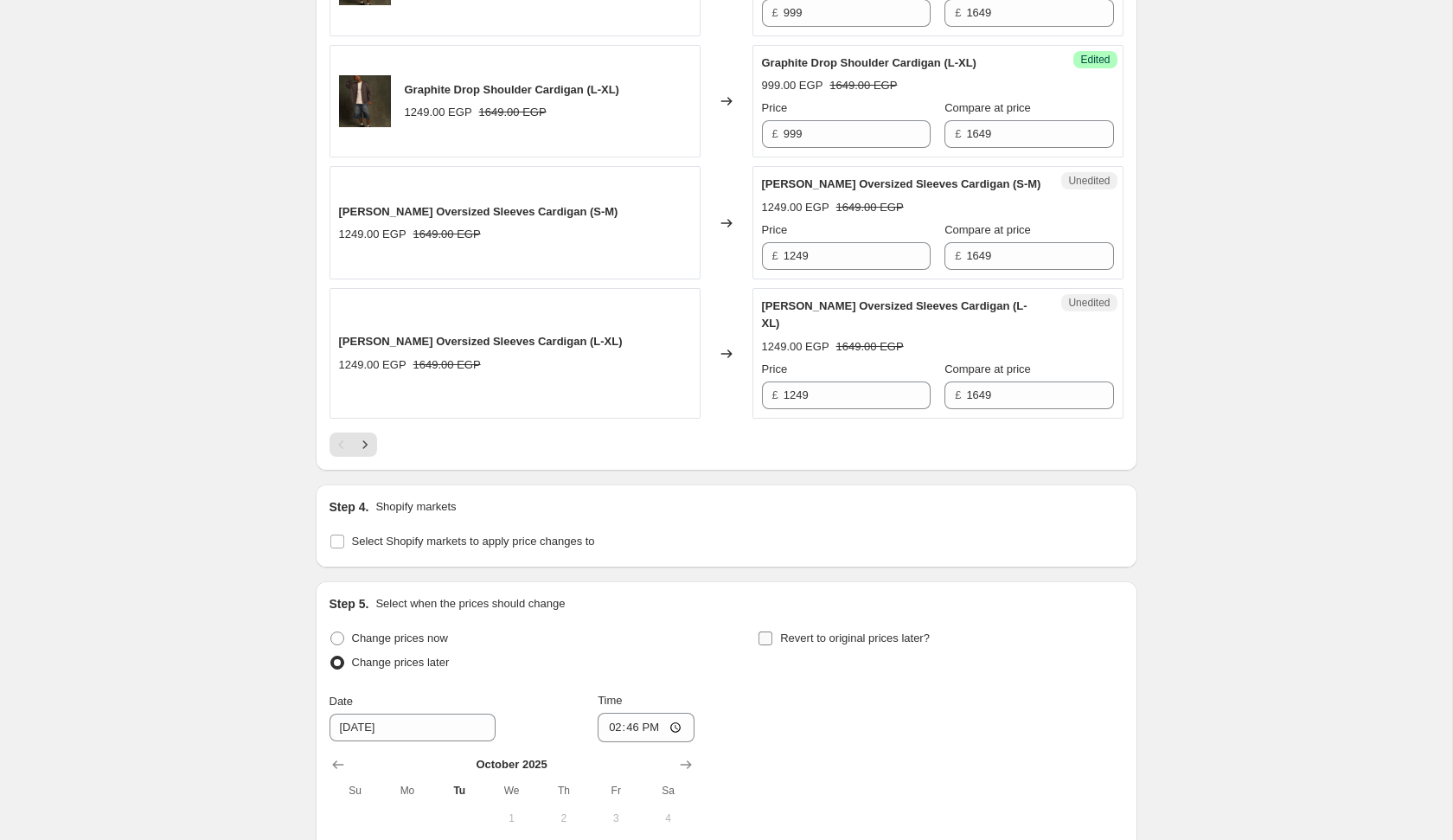
click at [800, 643] on span "Revert to original prices later?" at bounding box center [855, 638] width 149 height 13
click at [772, 643] on input "Revert to original prices later?" at bounding box center [765, 638] width 14 height 14
checkbox input "true"
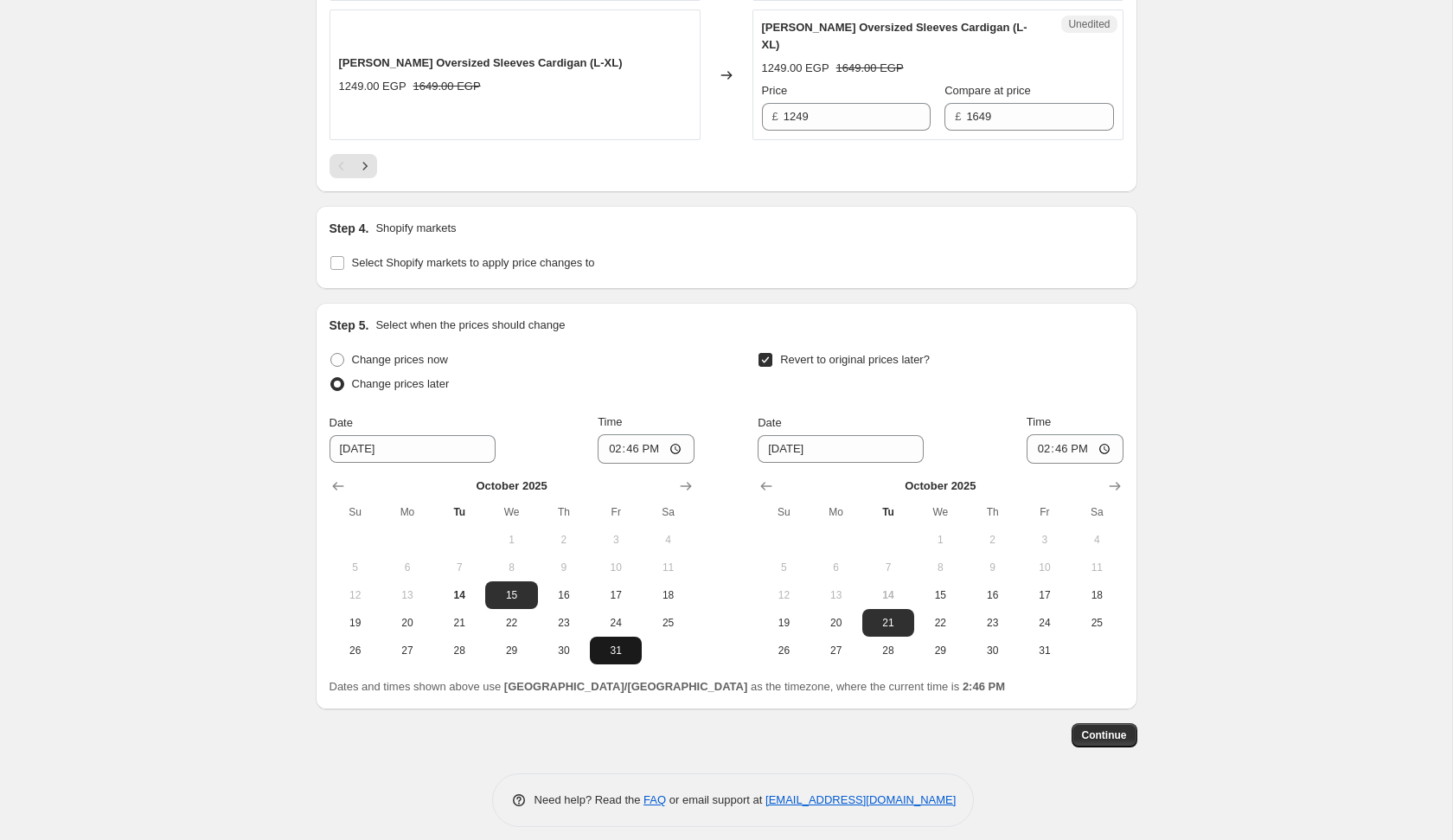
scroll to position [3086, 0]
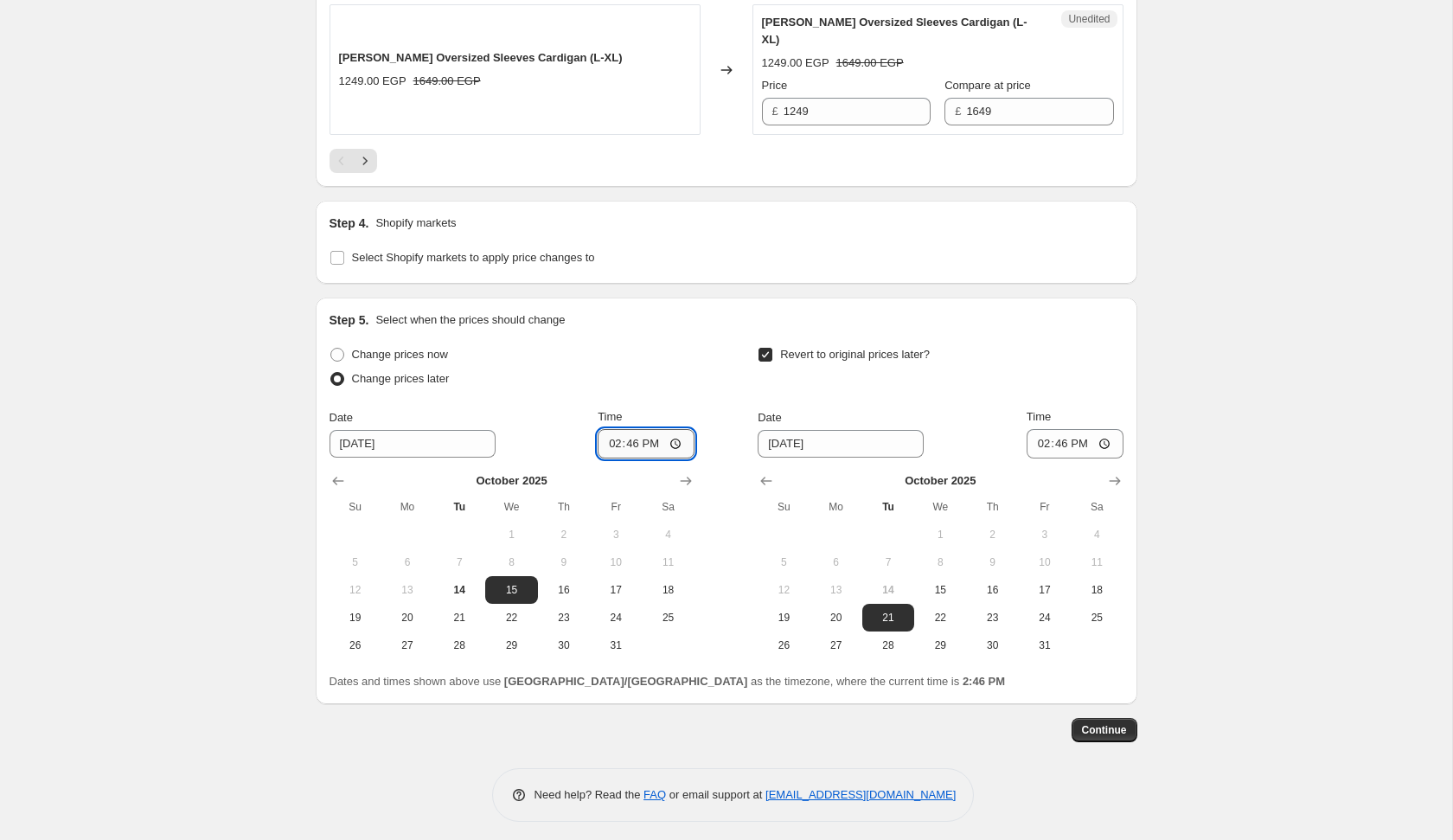
click at [608, 453] on input "14:46" at bounding box center [646, 444] width 96 height 30
type input "00:05"
click at [936, 617] on span "22" at bounding box center [940, 617] width 38 height 14
type input "[DATE]"
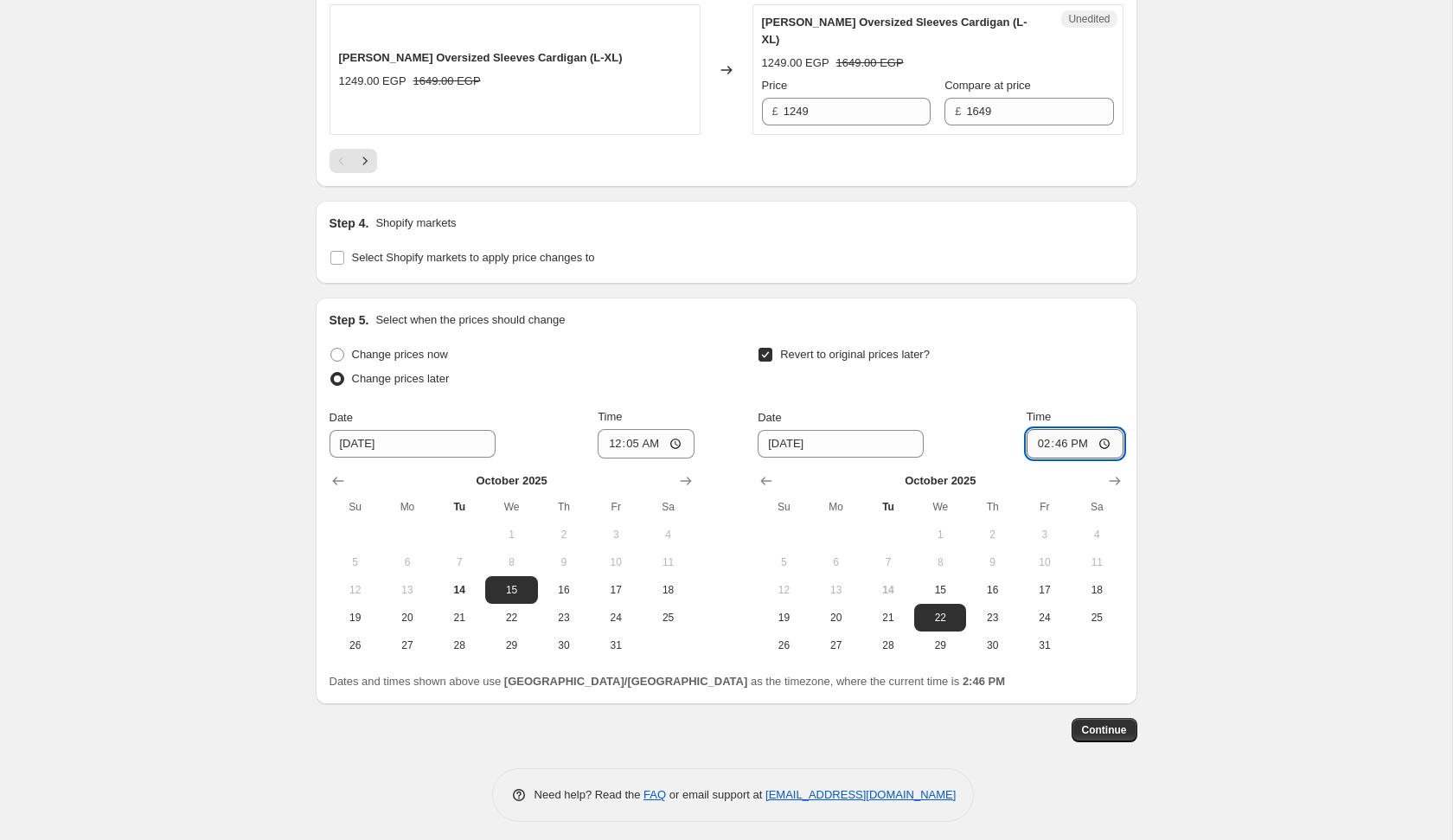
click at [1036, 452] on input "14:46" at bounding box center [1075, 444] width 96 height 30
type input "00:05"
click at [1096, 737] on span "Continue" at bounding box center [1104, 730] width 45 height 14
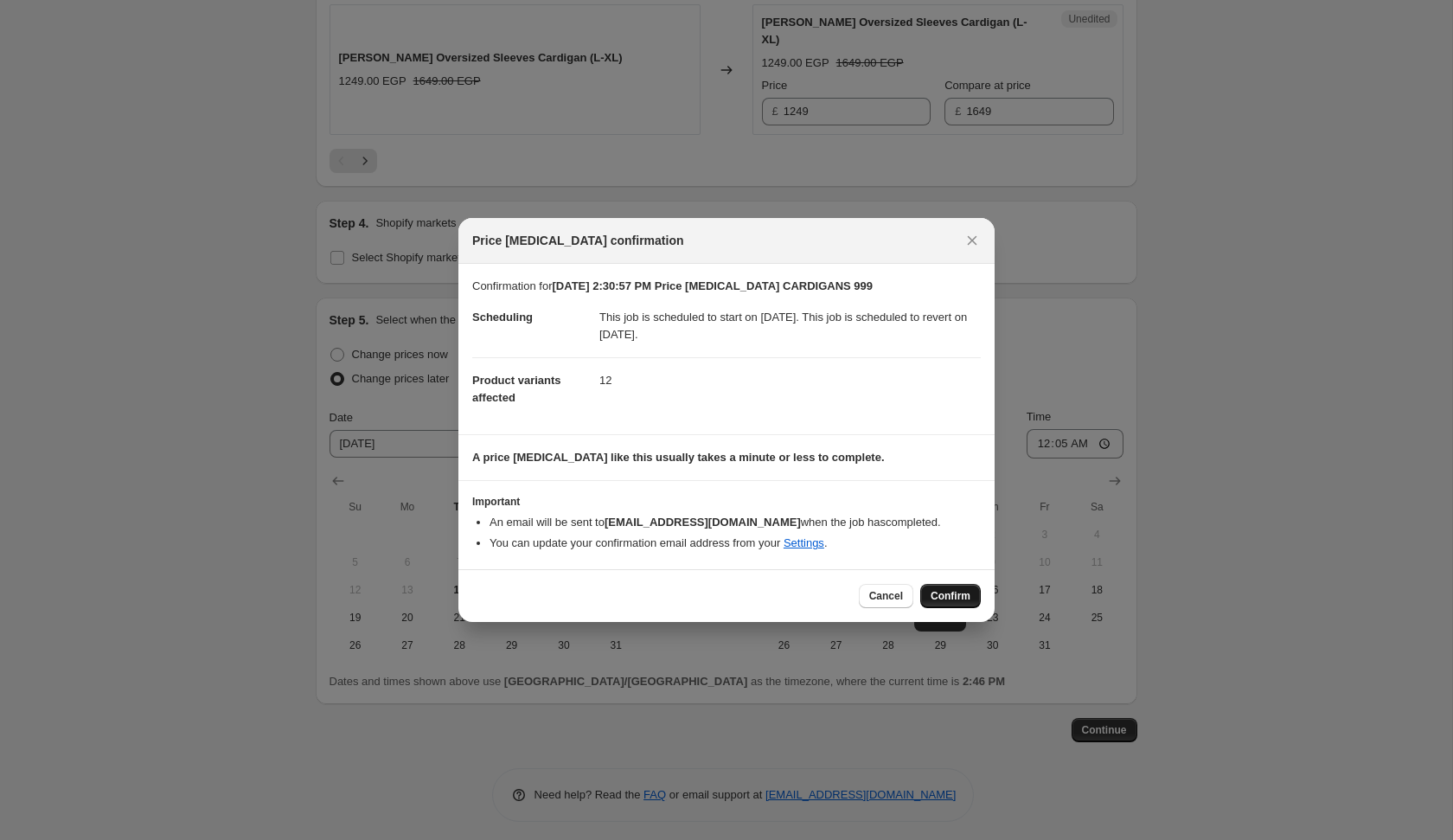
click at [954, 592] on span "Confirm" at bounding box center [950, 595] width 40 height 14
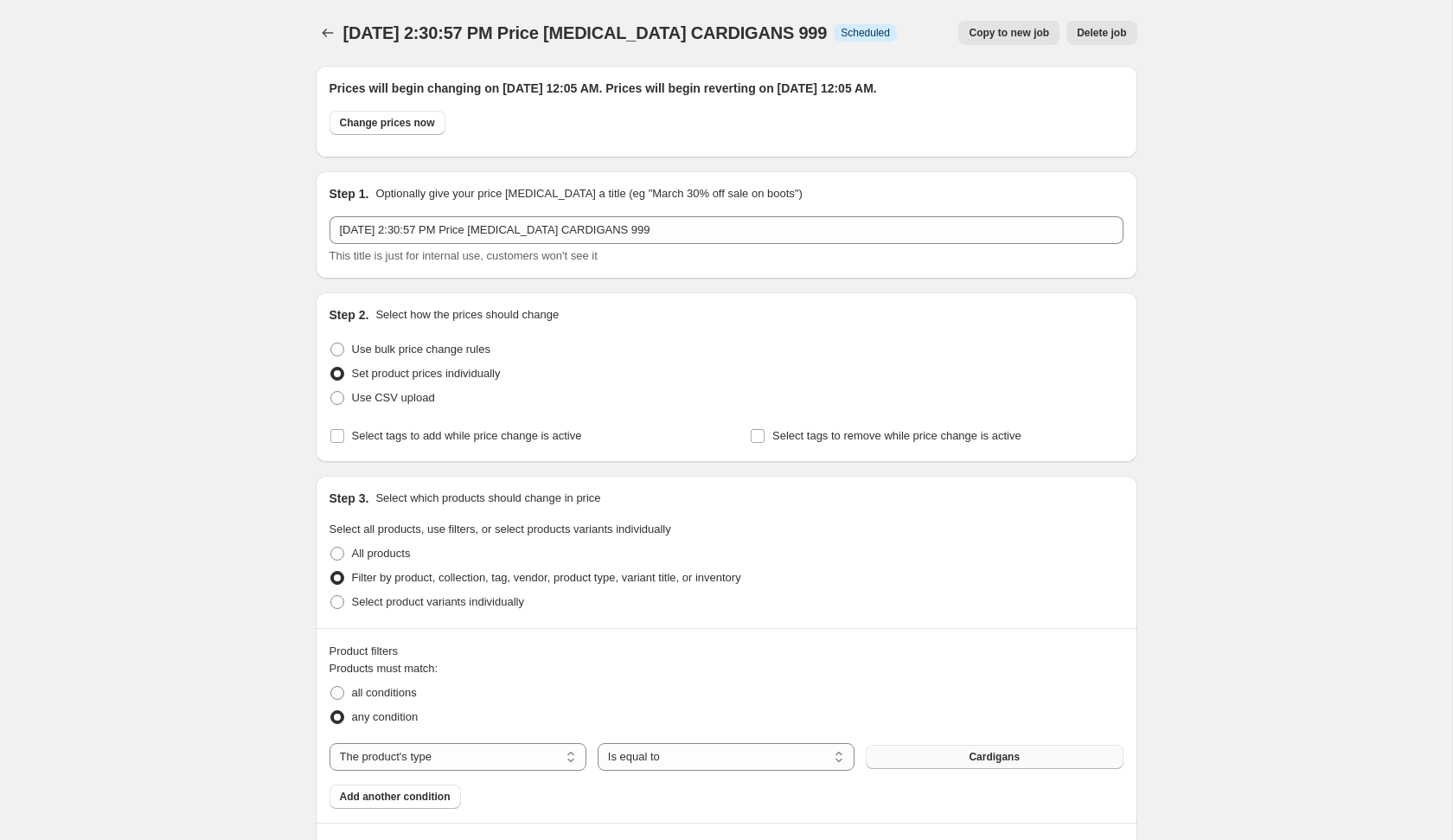
click at [340, 45] on div "[DATE] 2:30:57 PM Price [MEDICAL_DATA] CARDIGANS 999. This page is ready [DATE]…" at bounding box center [727, 32] width 822 height 66
click at [338, 39] on button "Price change jobs" at bounding box center [328, 32] width 24 height 24
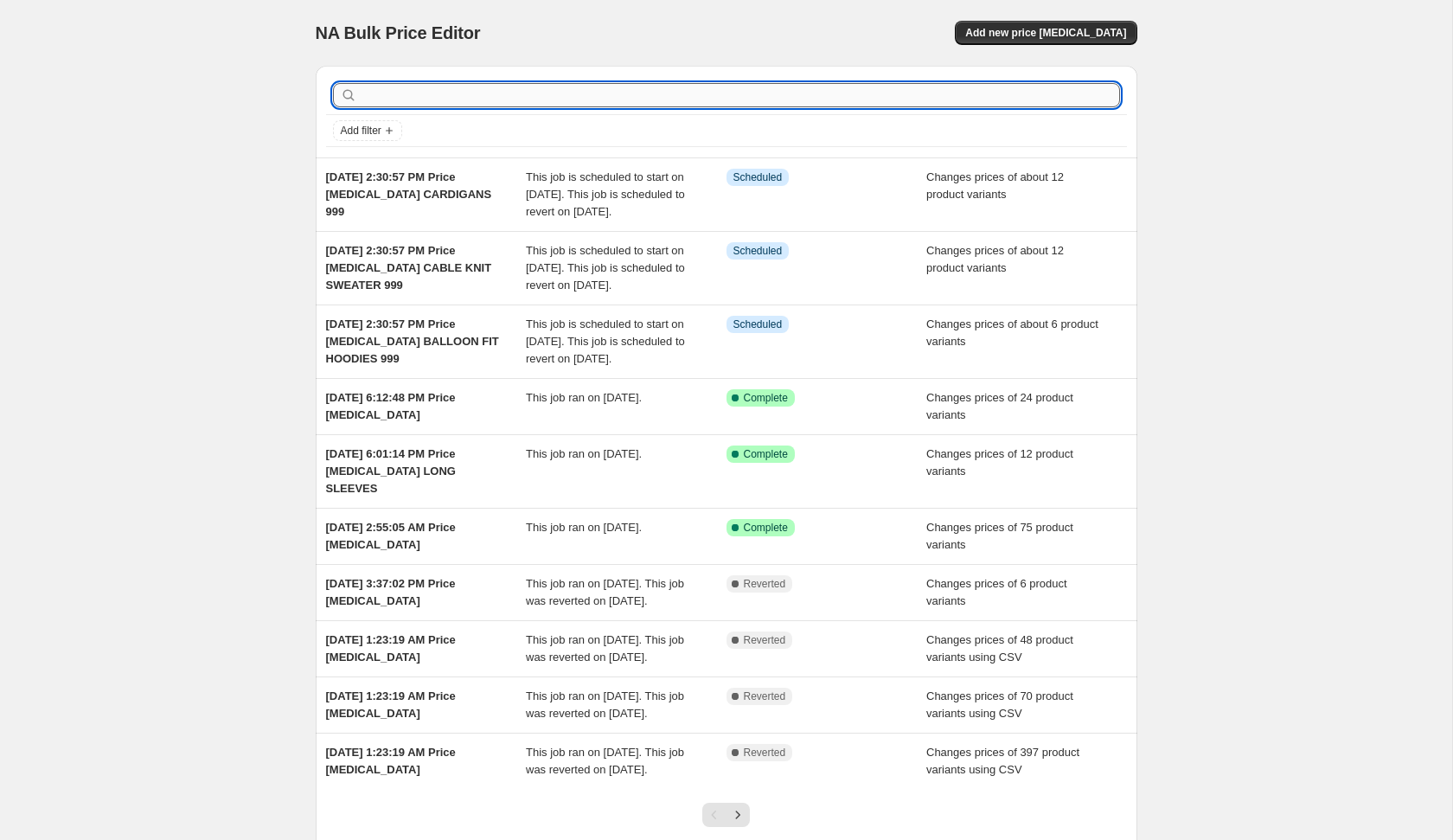
click at [632, 87] on input "text" at bounding box center [740, 95] width 759 height 24
click at [1098, 29] on span "Add new price [MEDICAL_DATA]" at bounding box center [1046, 32] width 161 height 14
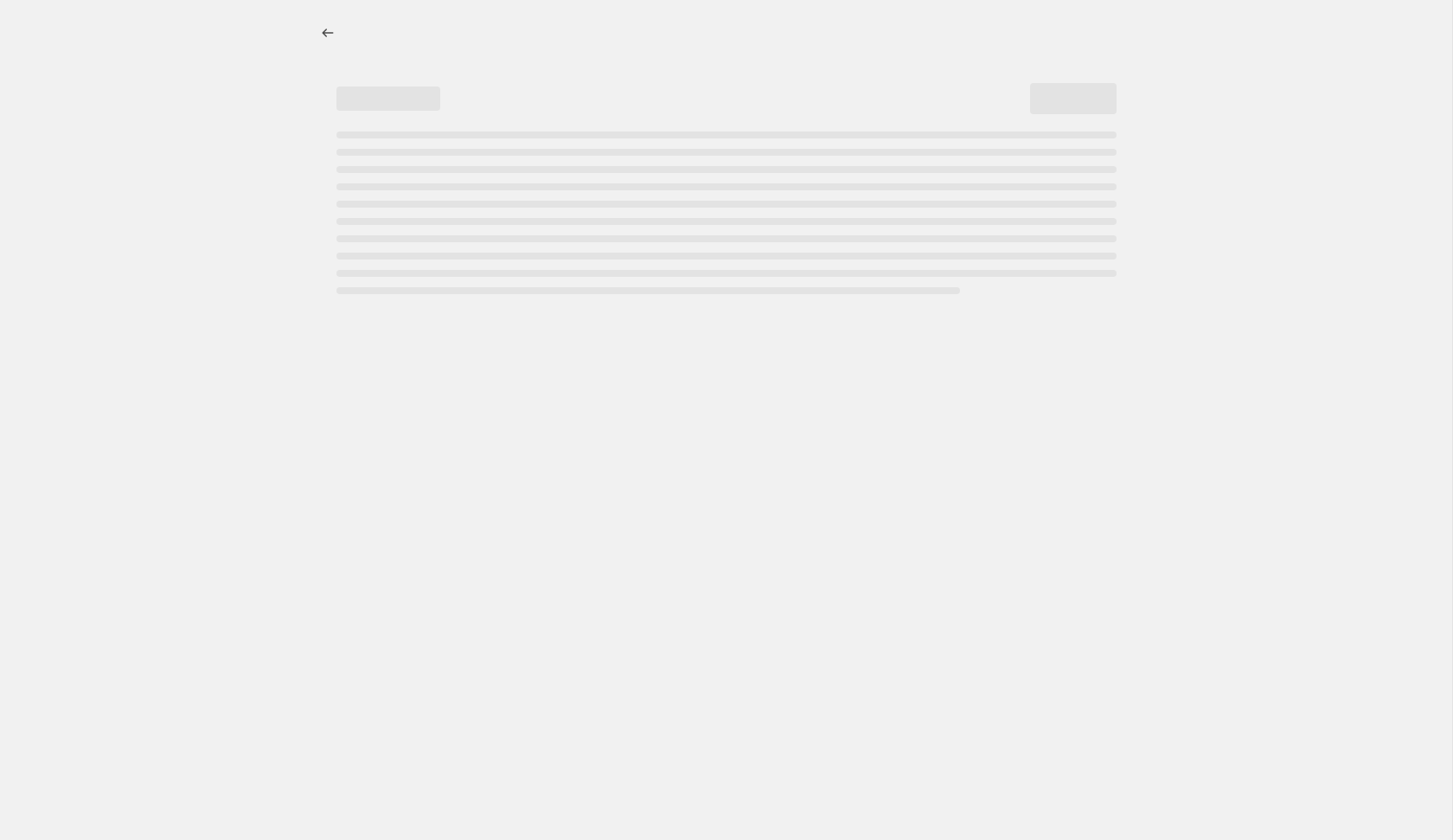
select select "percentage"
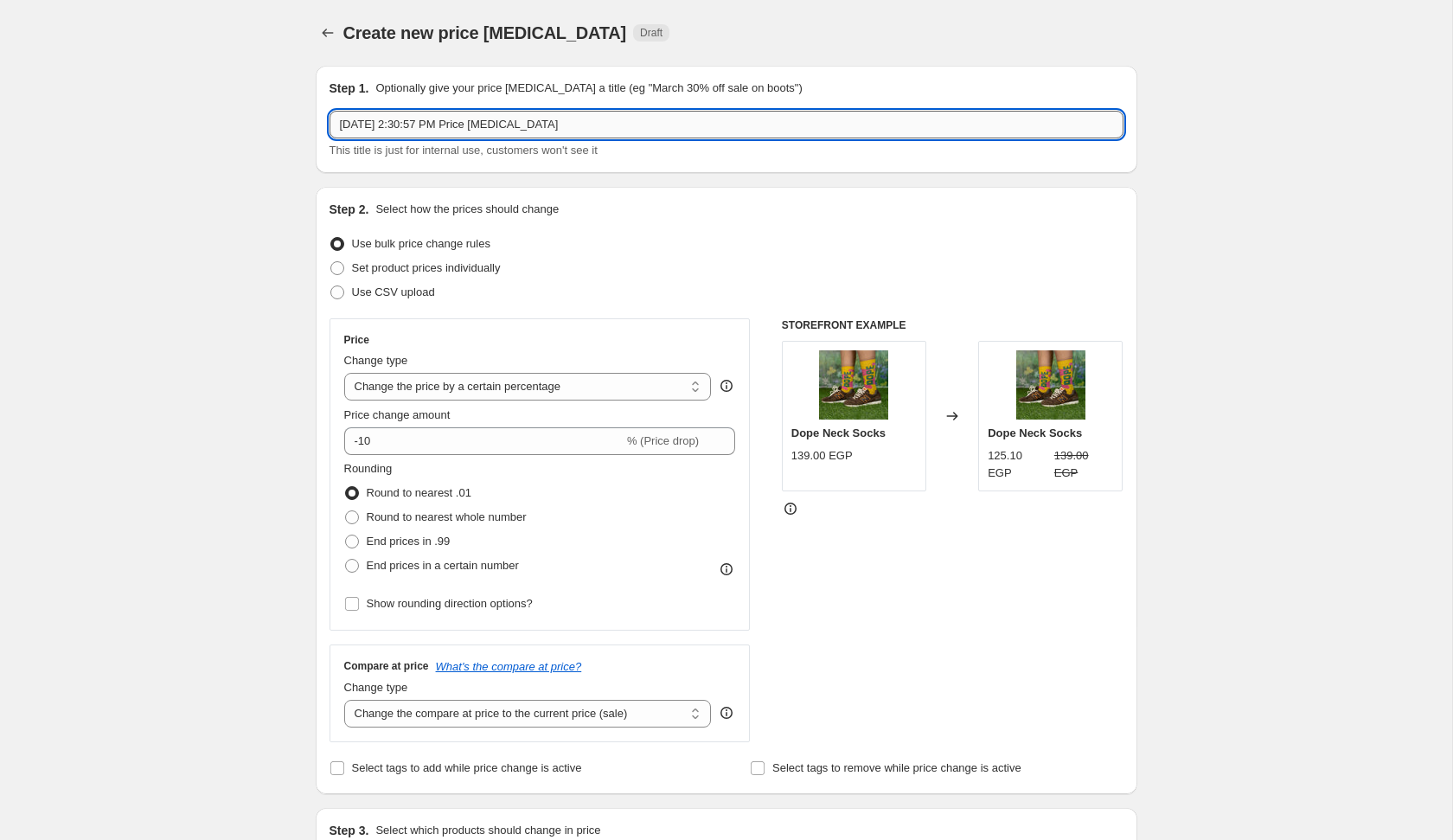
click at [614, 131] on input "[DATE] 2:30:57 PM Price [MEDICAL_DATA]" at bounding box center [726, 124] width 794 height 28
type input "[DATE] 2:30:57 PM Price [MEDICAL_DATA] CROPPED HOODIES 999"
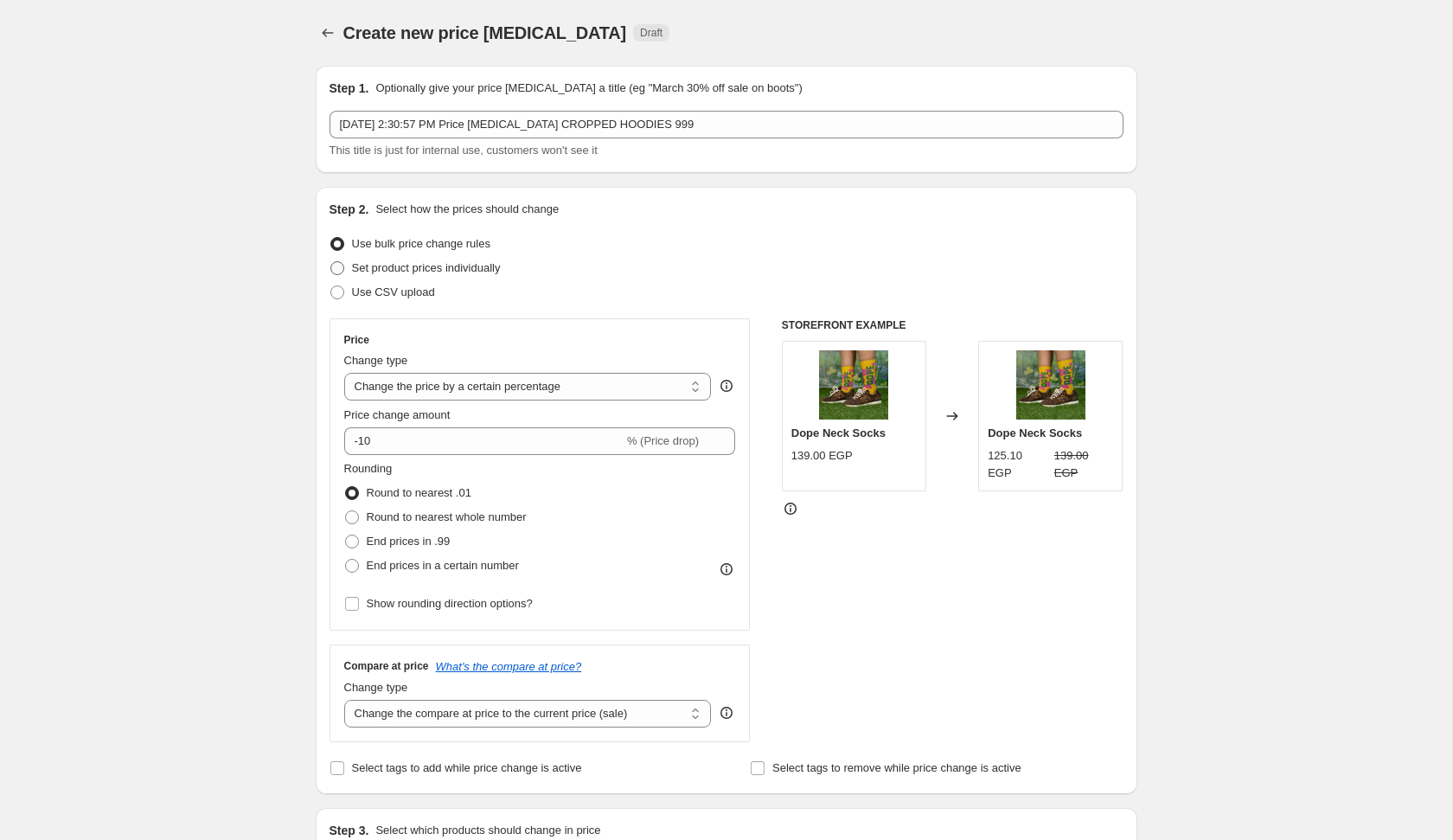
click at [501, 276] on span "Set product prices individually" at bounding box center [427, 268] width 148 height 18
click at [331, 262] on input "Set product prices individually" at bounding box center [330, 261] width 1 height 1
radio input "true"
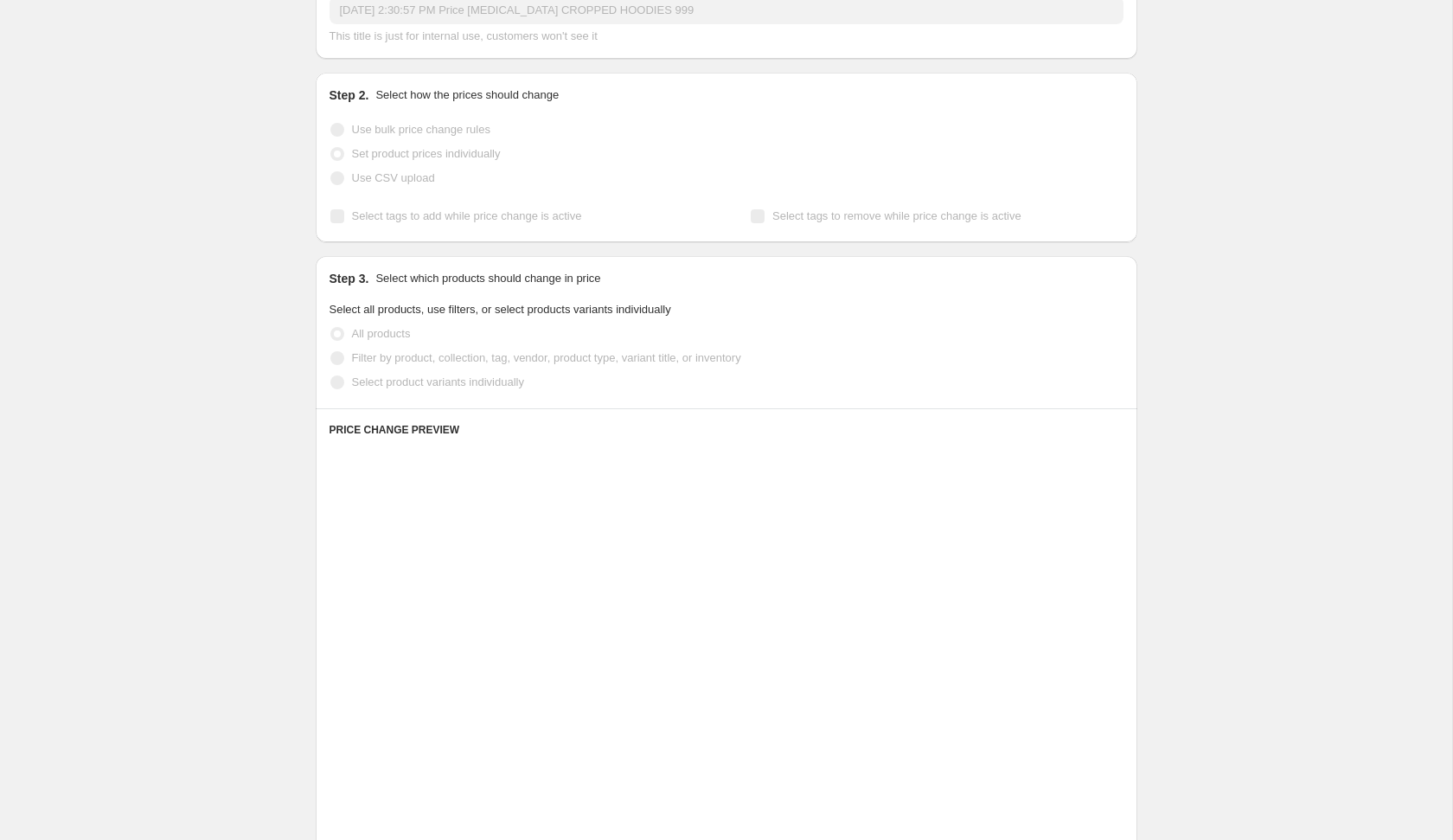
scroll to position [115, 0]
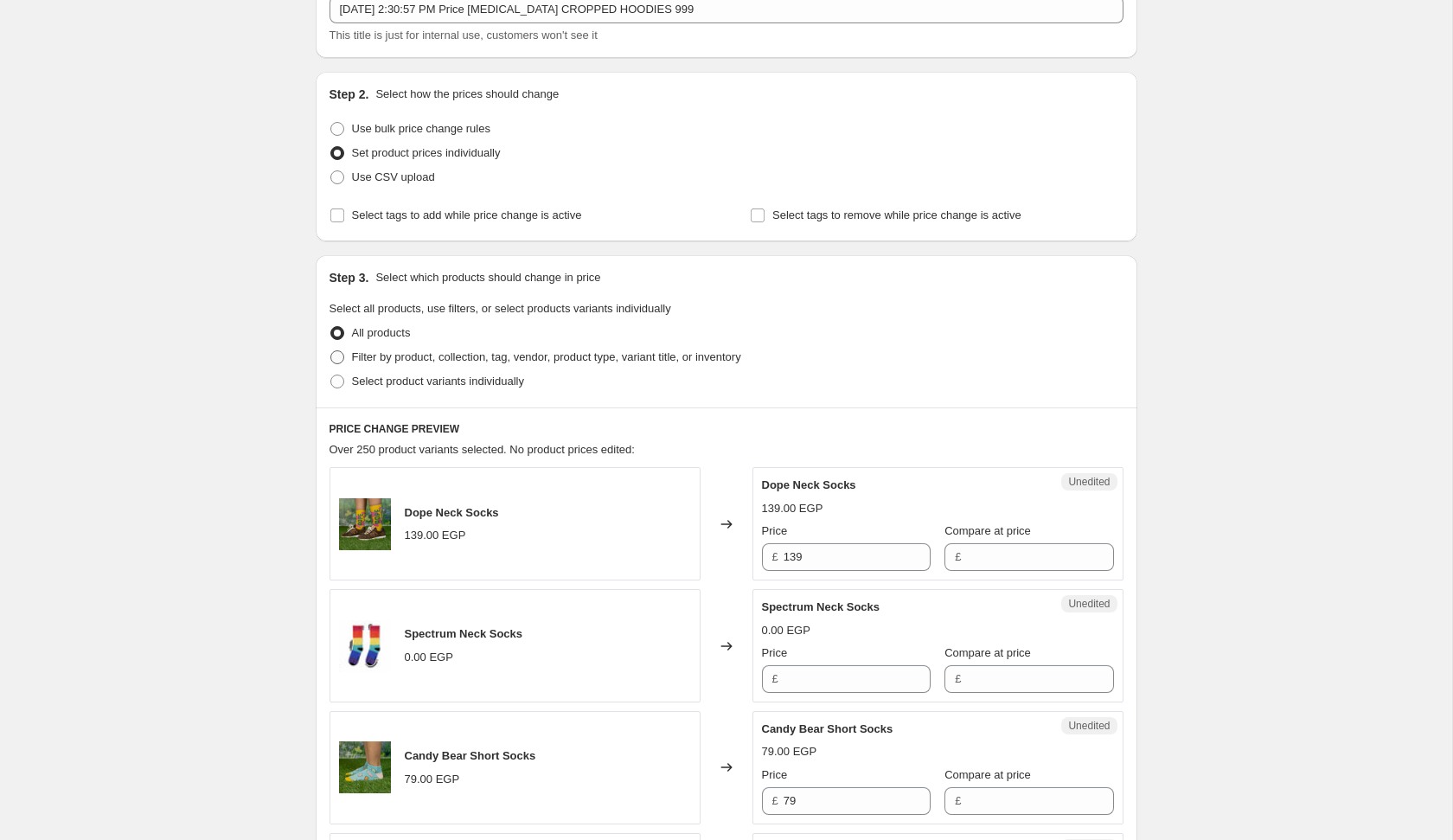
click at [509, 363] on span "Filter by product, collection, tag, vendor, product type, variant title, or inv…" at bounding box center [547, 357] width 389 height 18
click at [331, 351] on input "Filter by product, collection, tag, vendor, product type, variant title, or inv…" at bounding box center [330, 350] width 1 height 1
radio input "true"
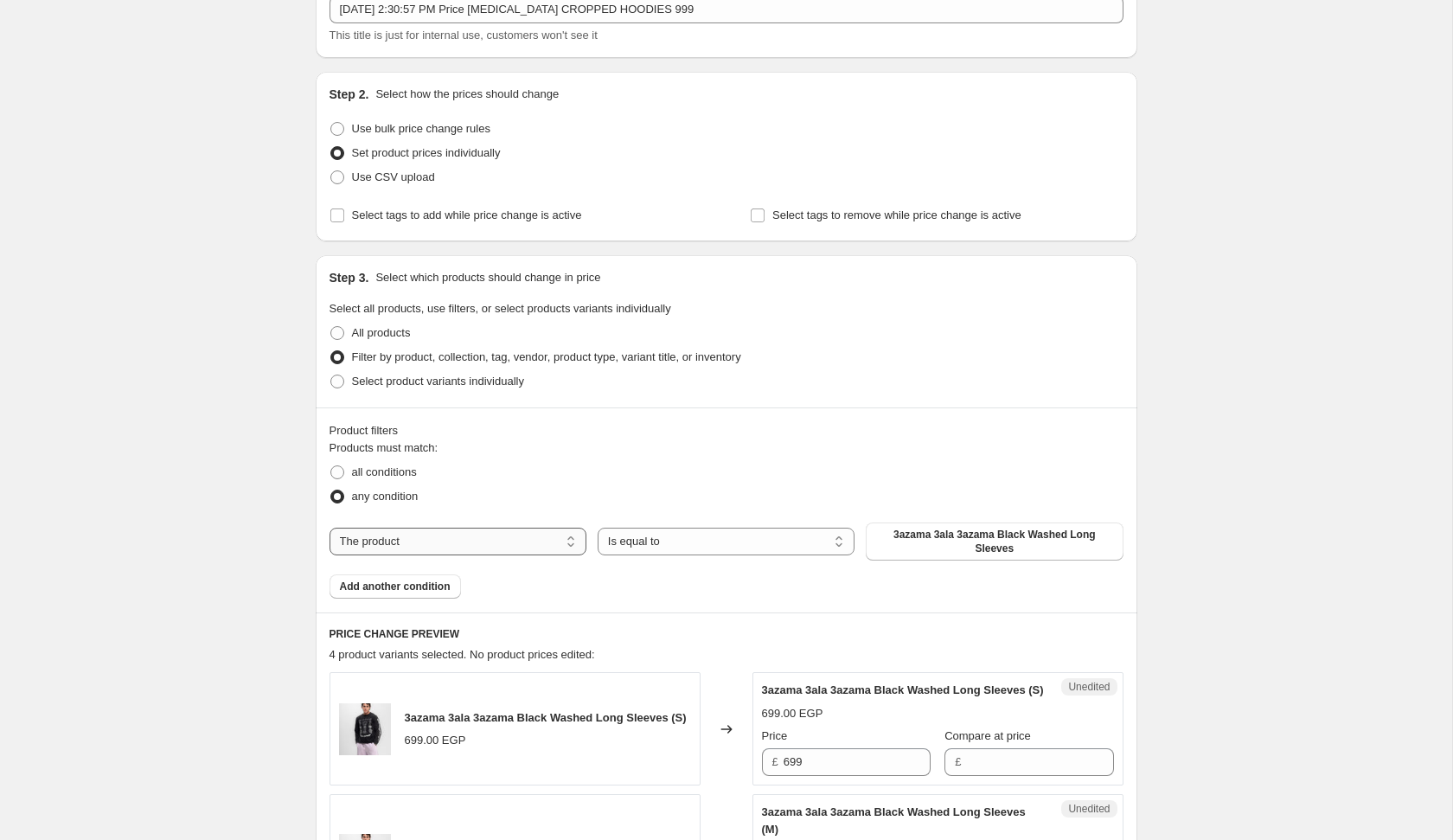
click at [497, 549] on select "The product The product's collection The product's tag The product's vendor The…" at bounding box center [457, 541] width 257 height 28
select select "product_type"
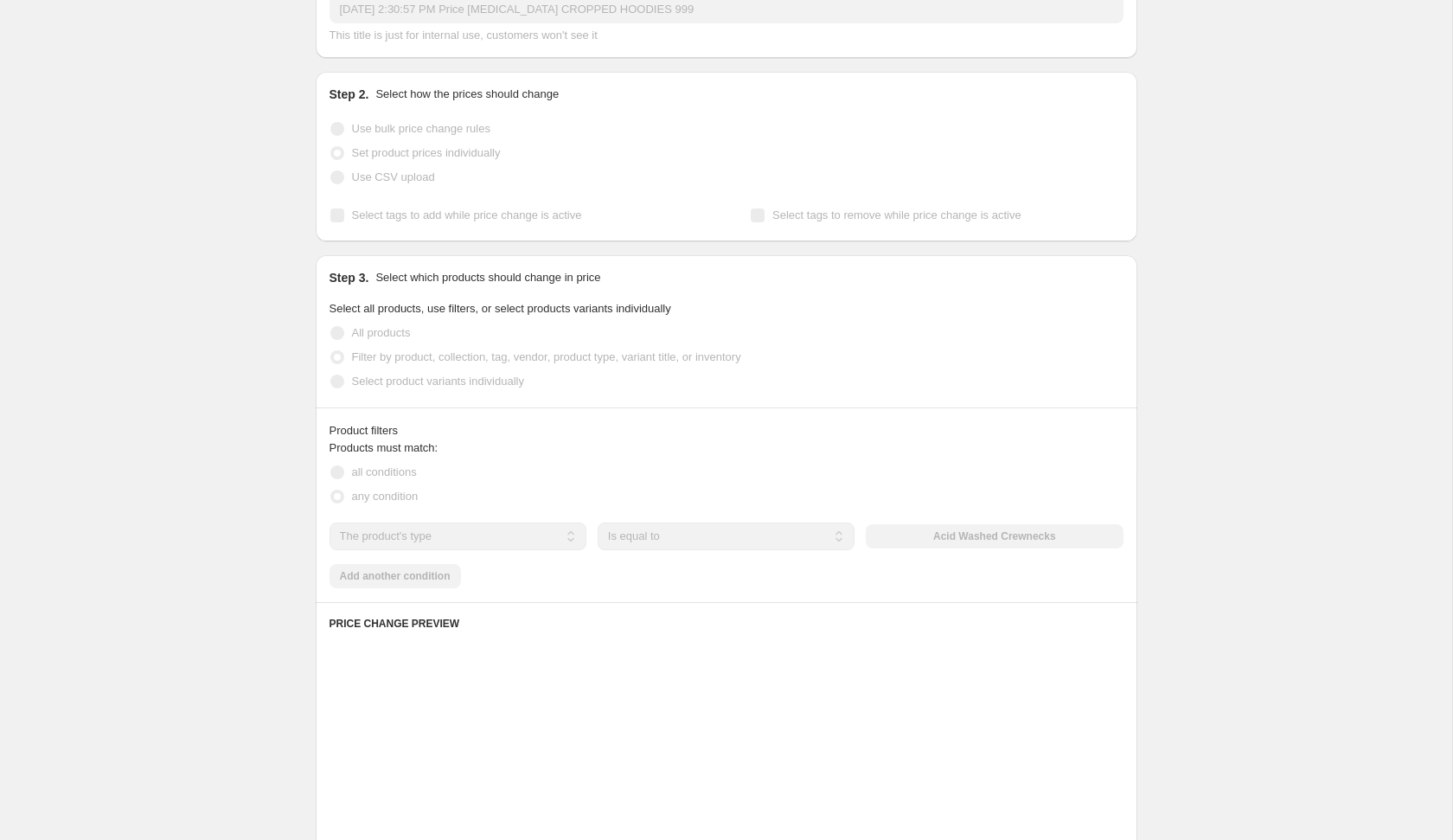
click at [1025, 538] on div "Acid Washed Crewnecks" at bounding box center [994, 536] width 257 height 24
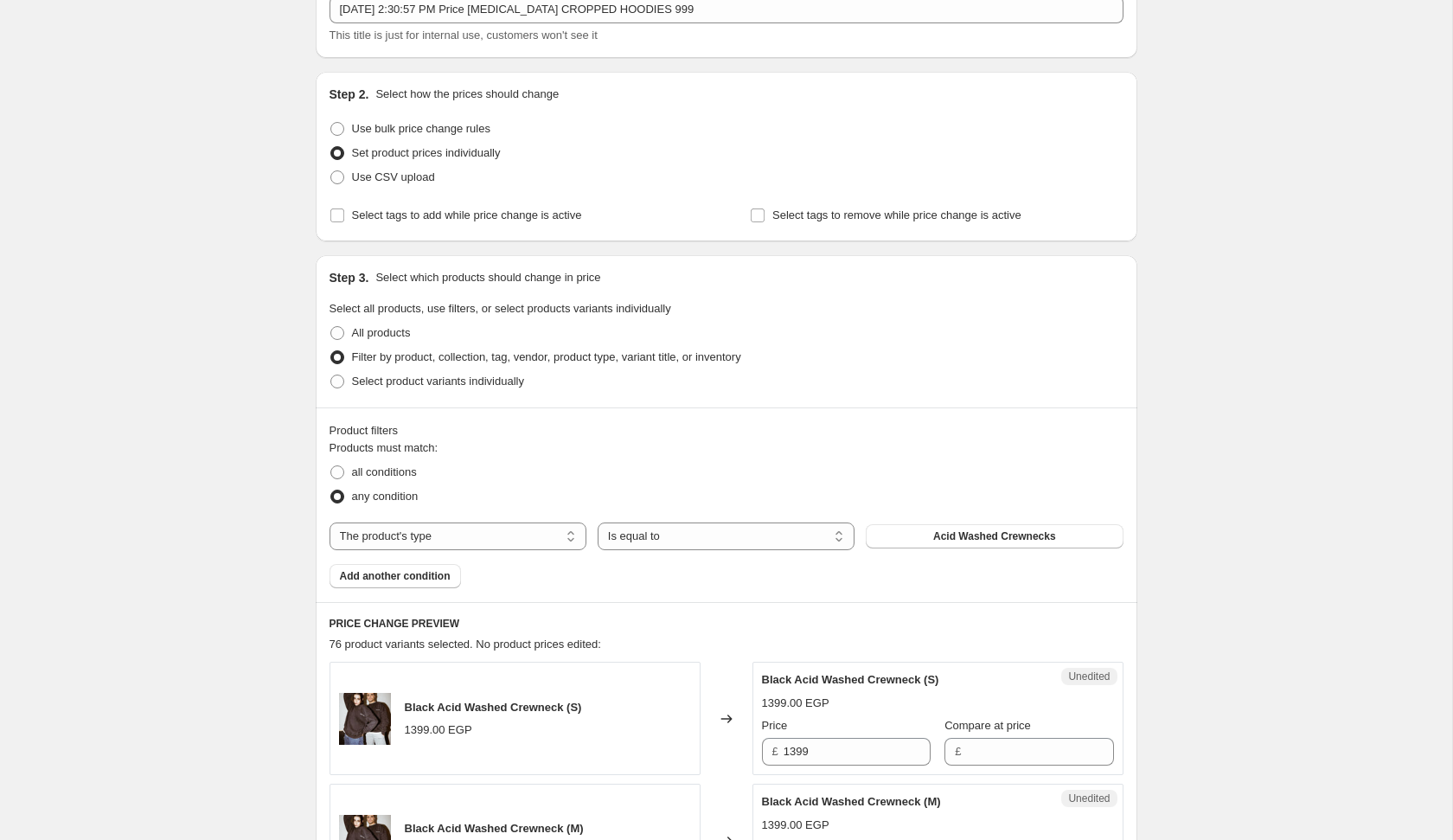
click at [972, 553] on div "Products must match: all conditions any condition The product The product's col…" at bounding box center [726, 514] width 794 height 148
click at [972, 548] on div "The product The product's collection The product's tag The product's vendor The…" at bounding box center [726, 536] width 794 height 28
click at [981, 526] on button "Acid Washed Crewnecks" at bounding box center [994, 536] width 257 height 24
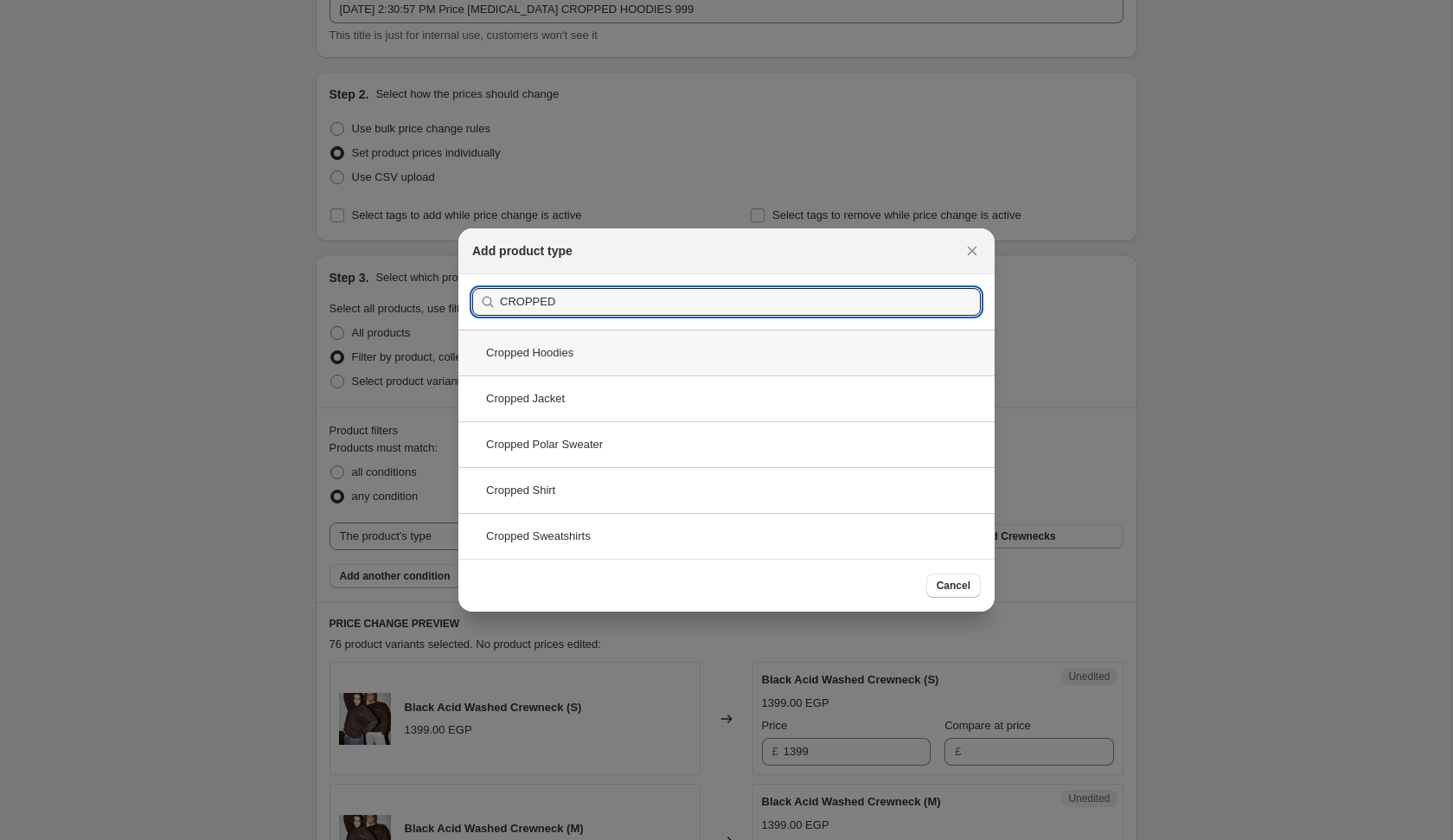
type input "CROPPED"
click at [666, 354] on div "Cropped Hoodies" at bounding box center [726, 351] width 536 height 45
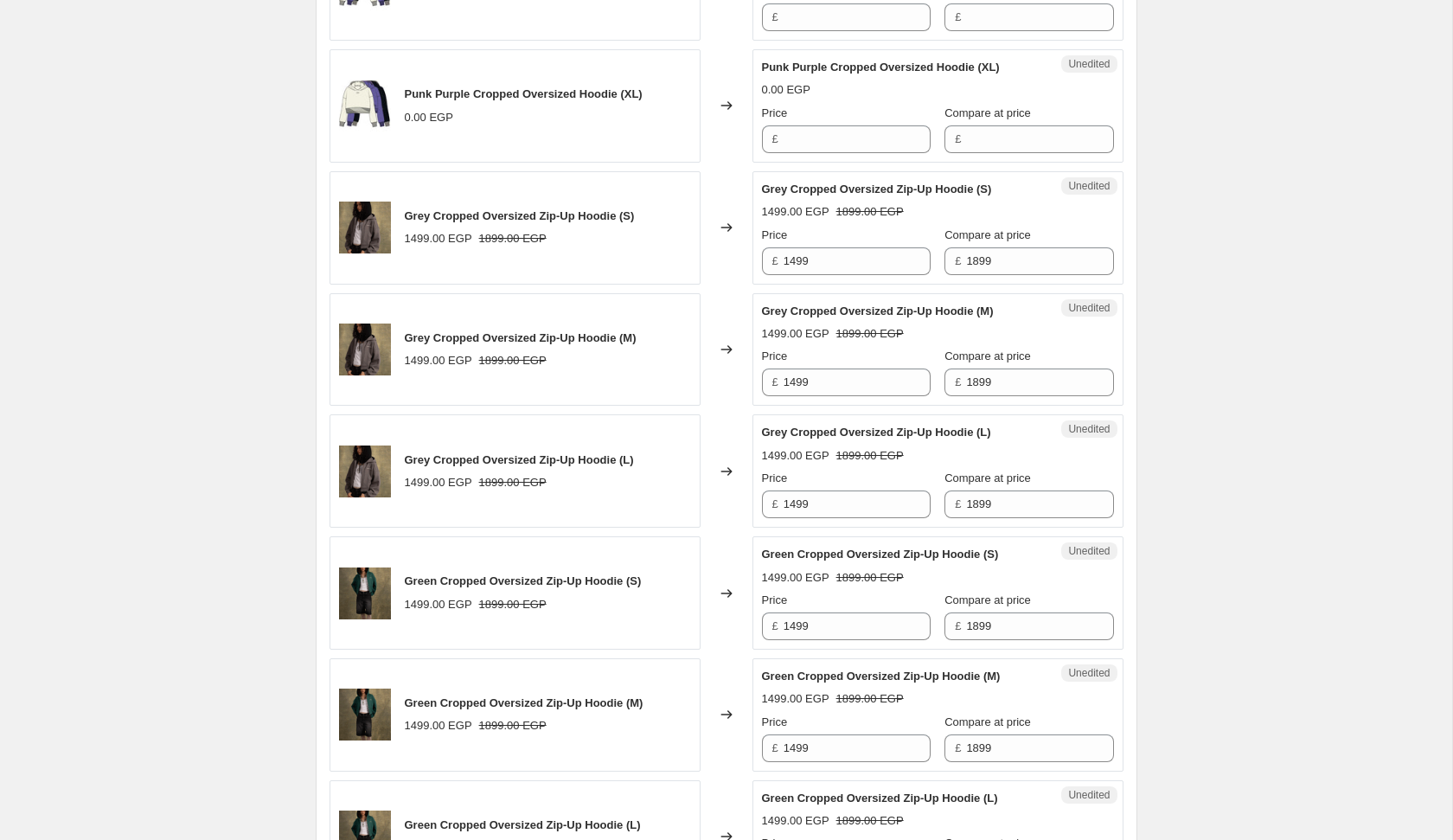
scroll to position [2069, 0]
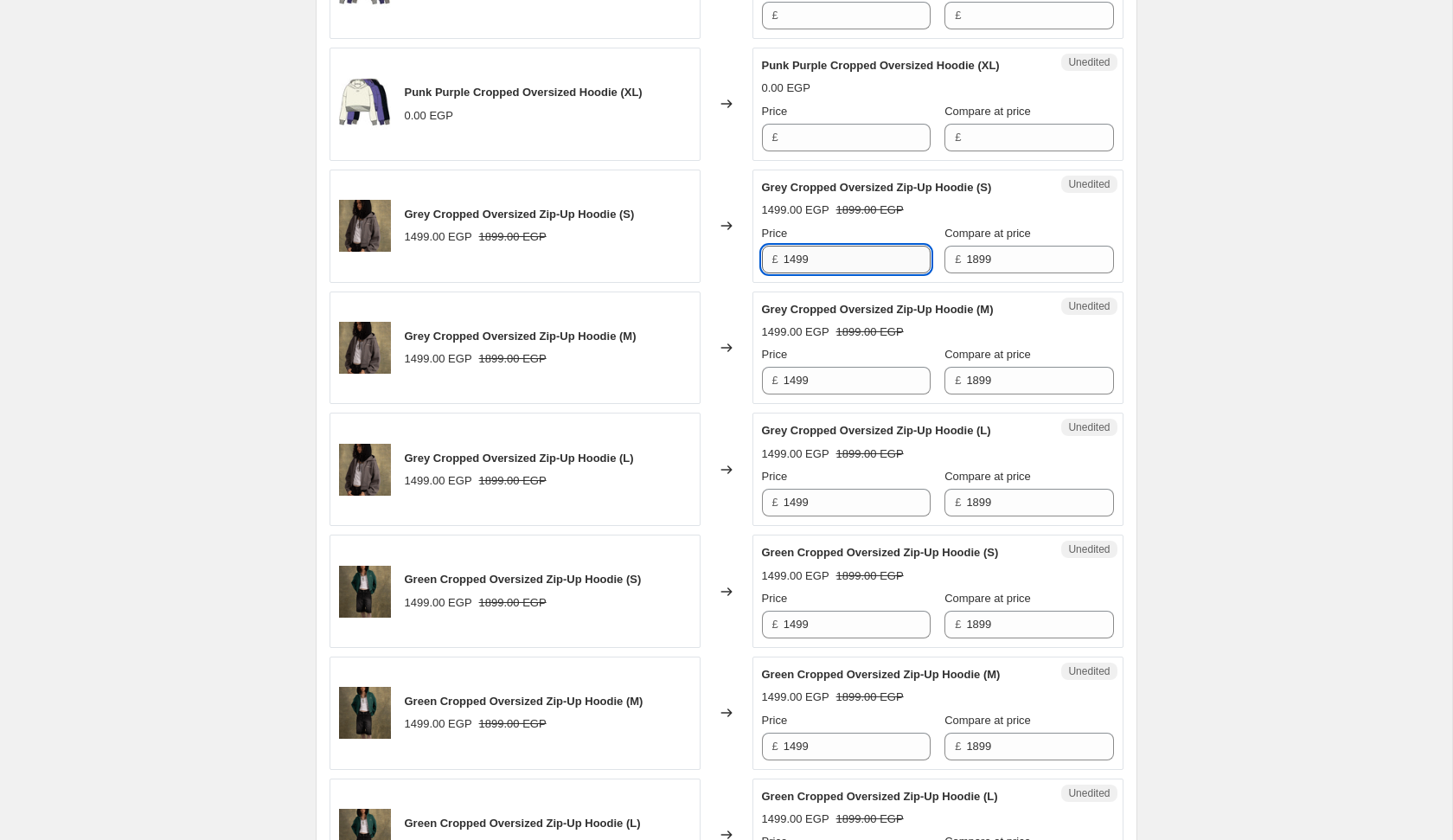
click at [849, 250] on input "1499" at bounding box center [857, 260] width 147 height 28
type input "999"
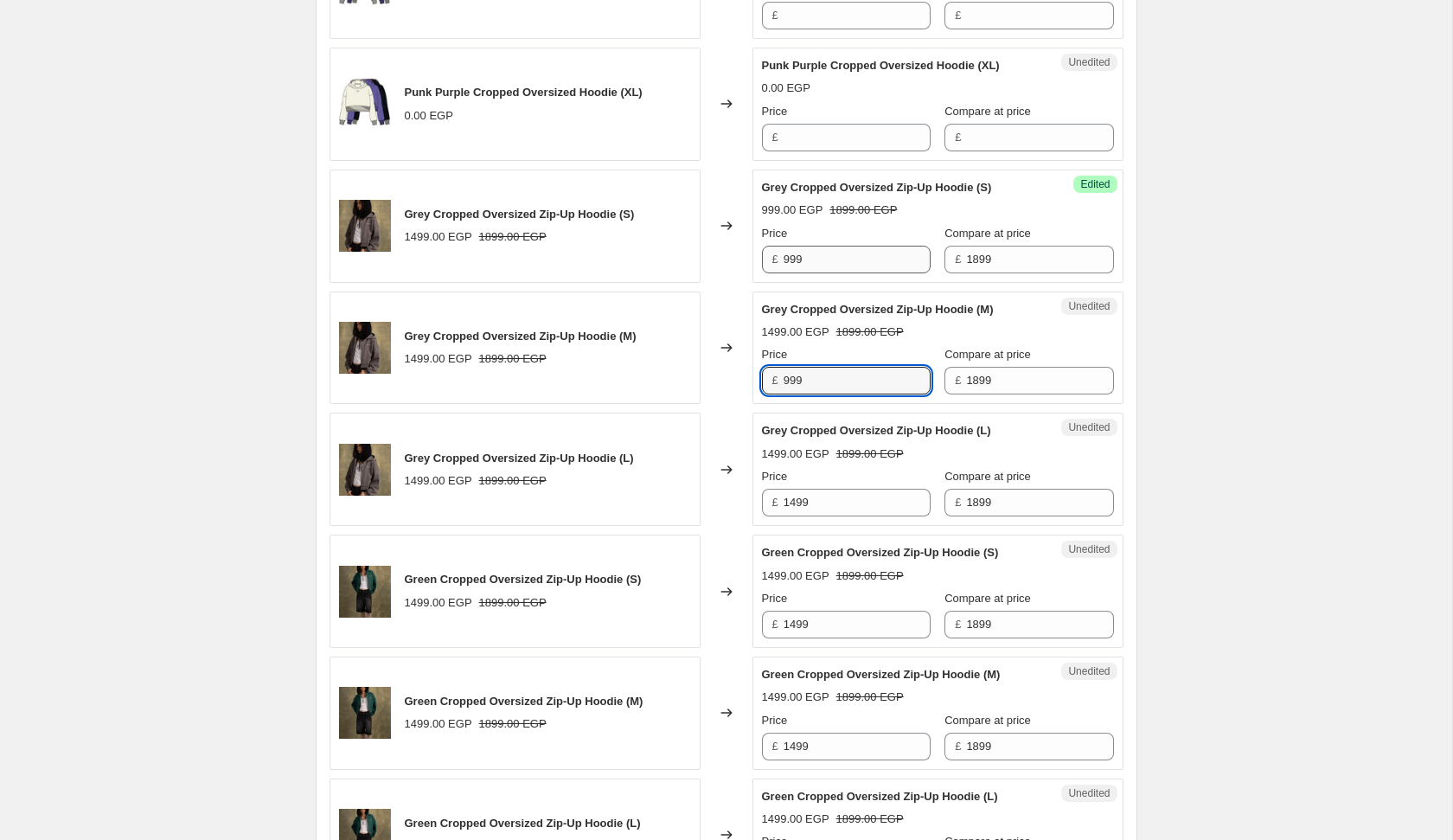
type input "999"
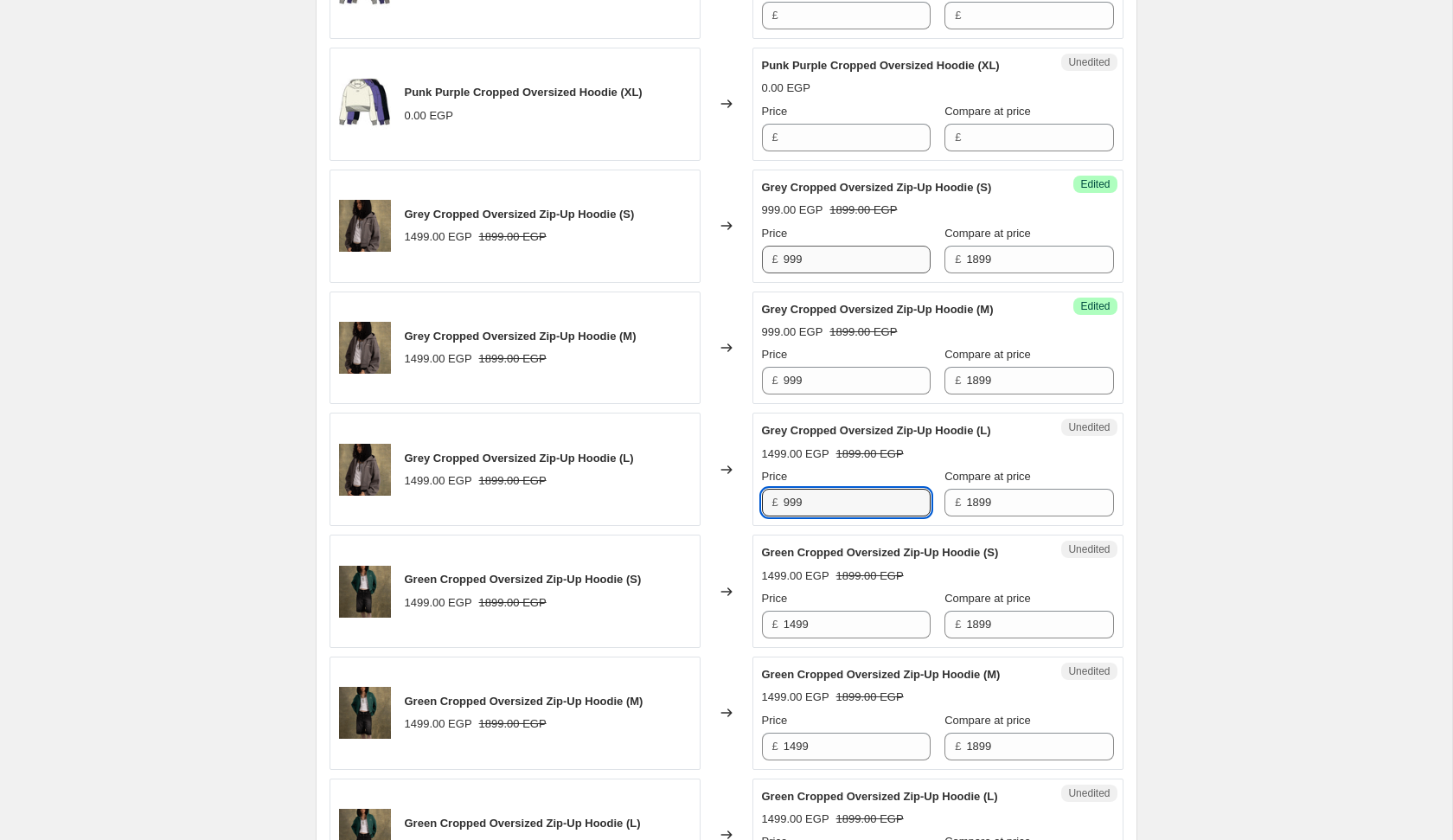
type input "999"
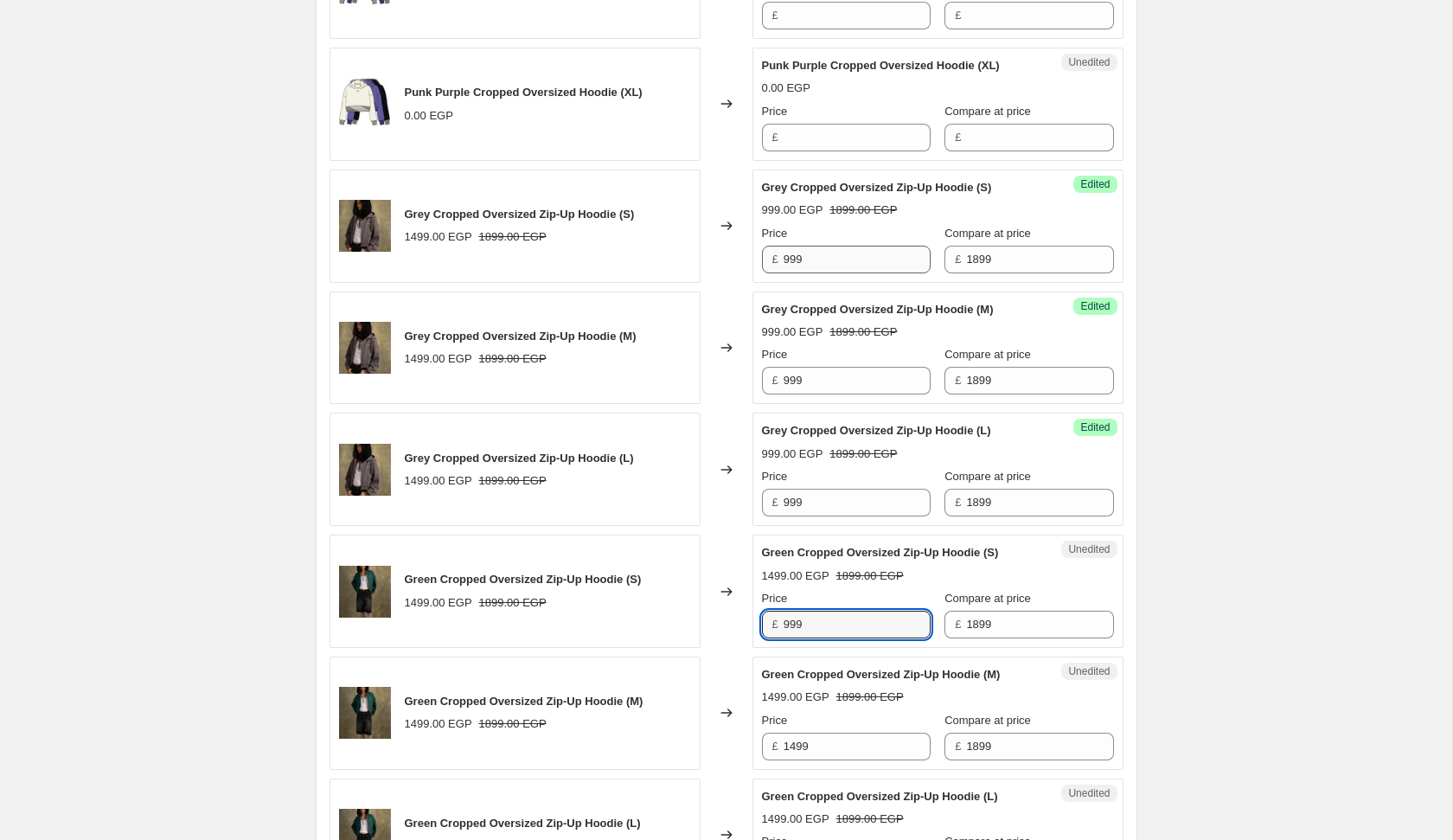
type input "999"
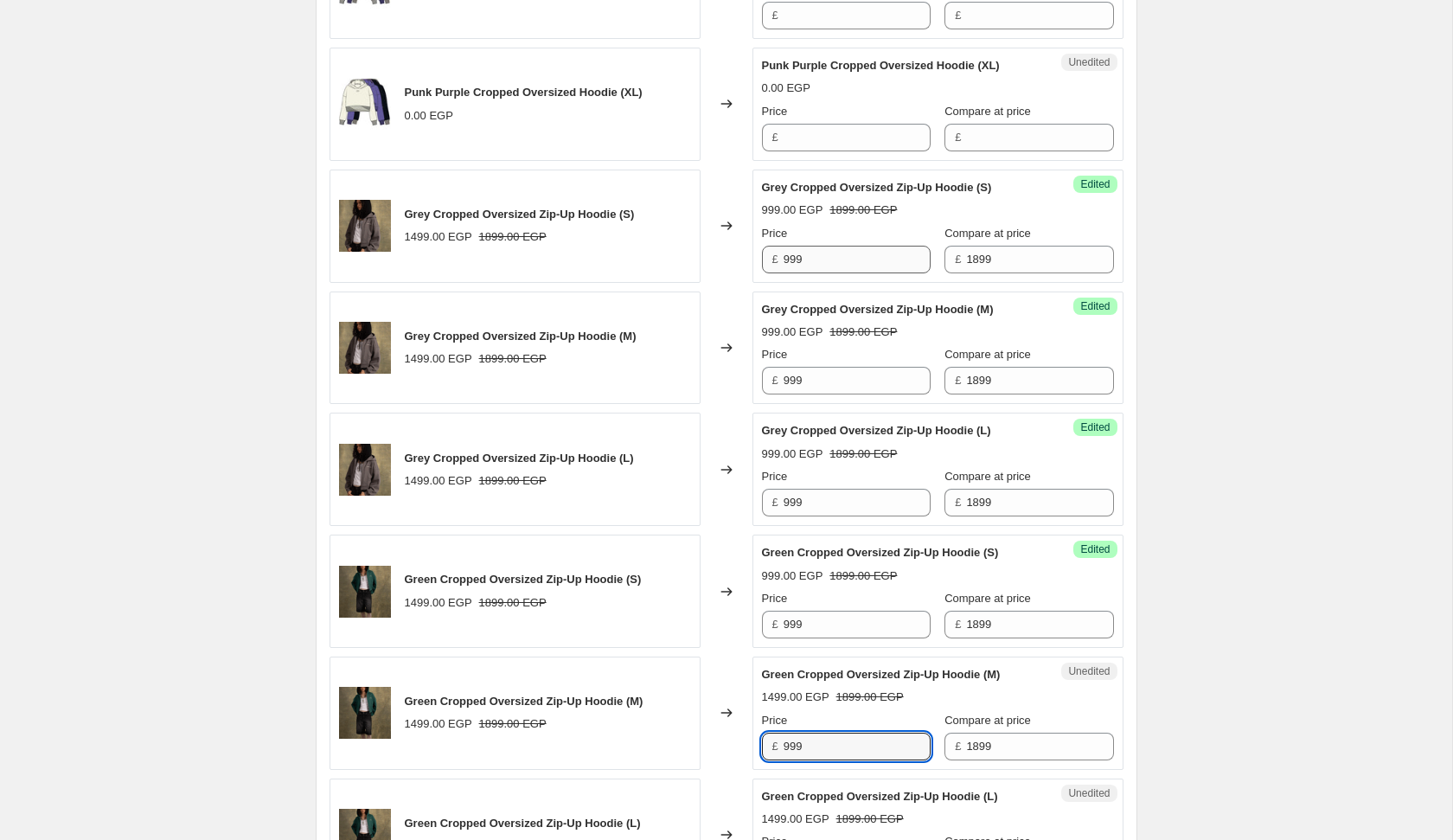
type input "999"
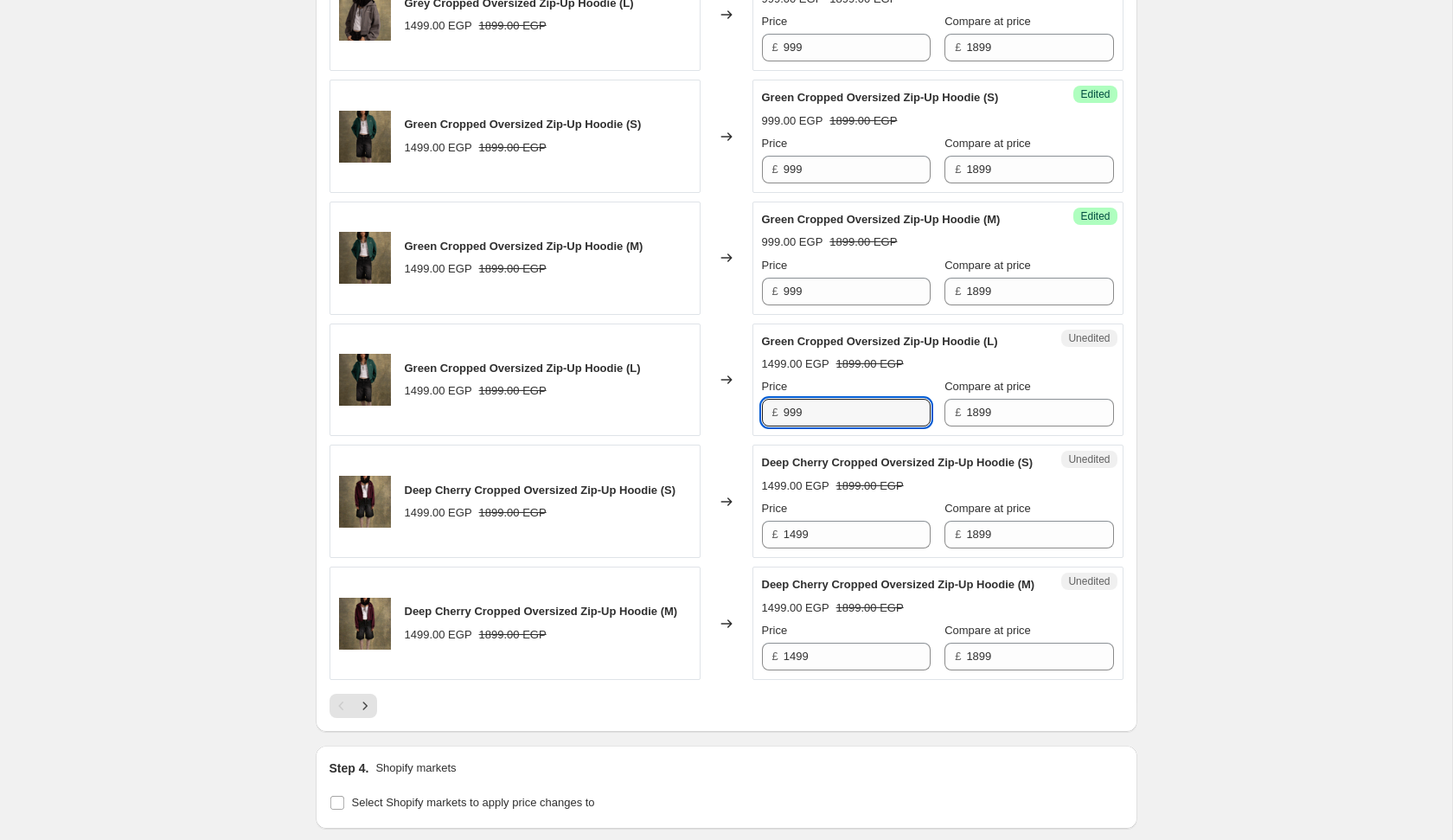
type input "999"
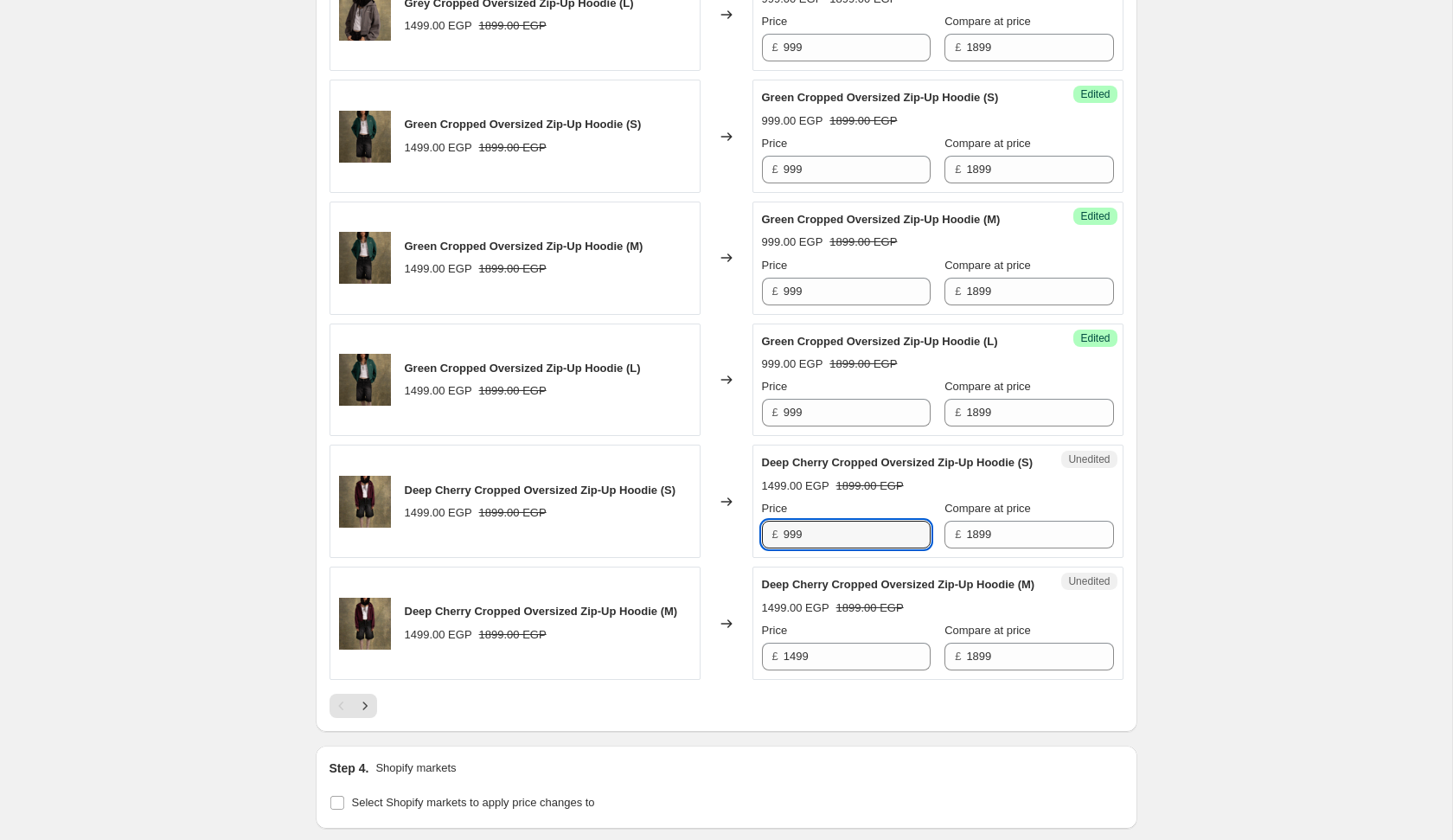
type input "999"
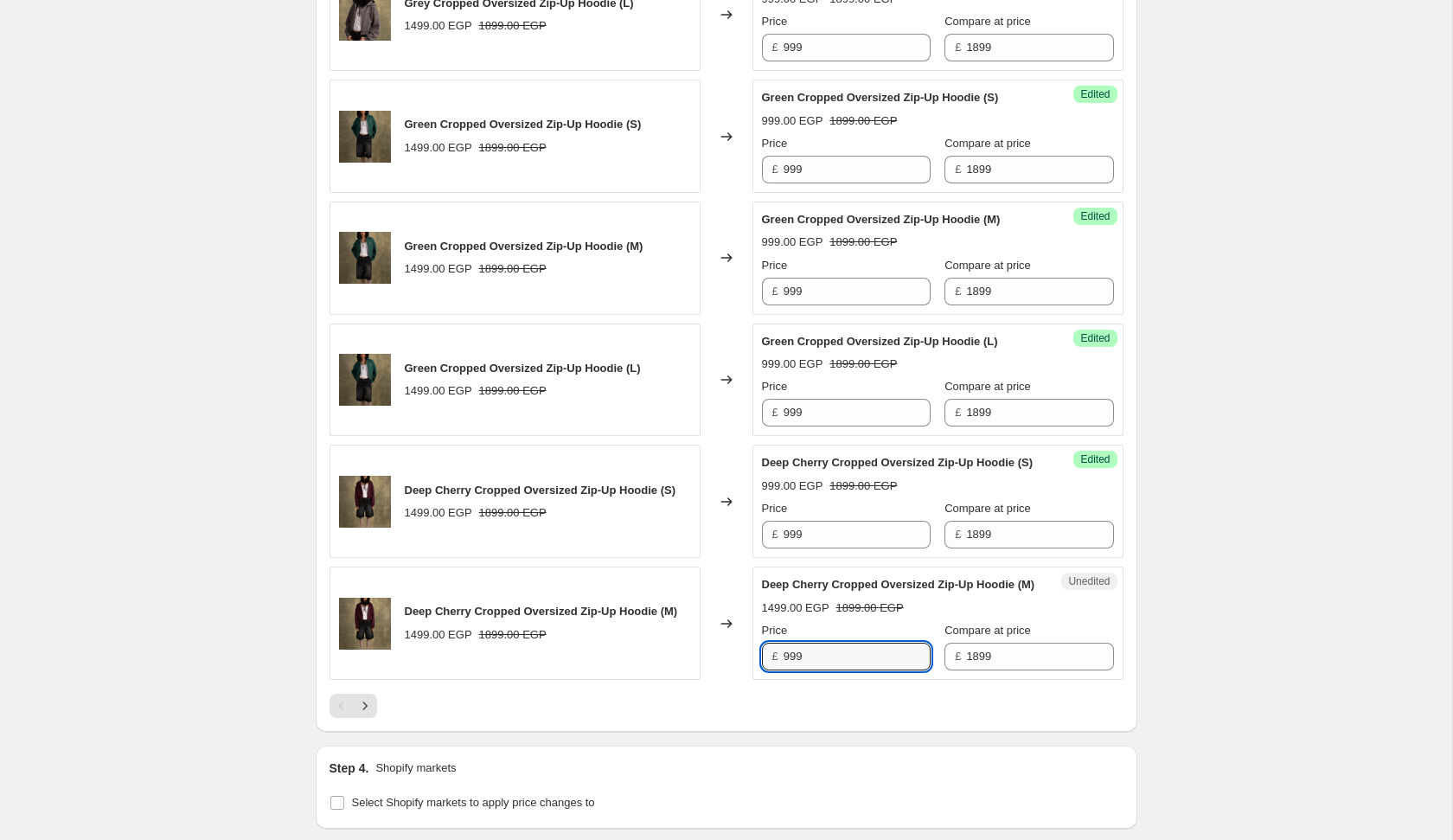
type input "999"
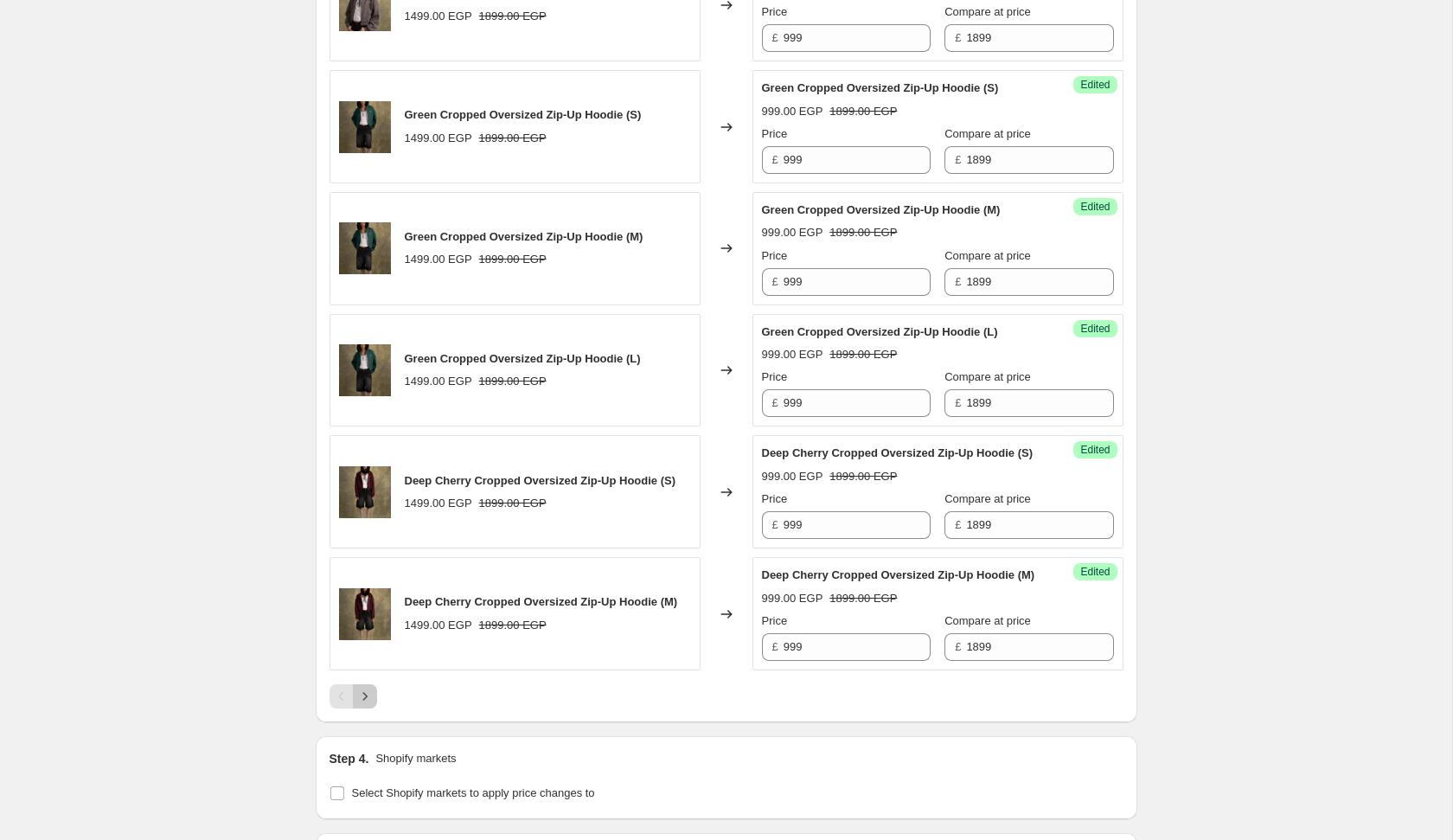
click at [365, 705] on icon "Next" at bounding box center [364, 696] width 18 height 18
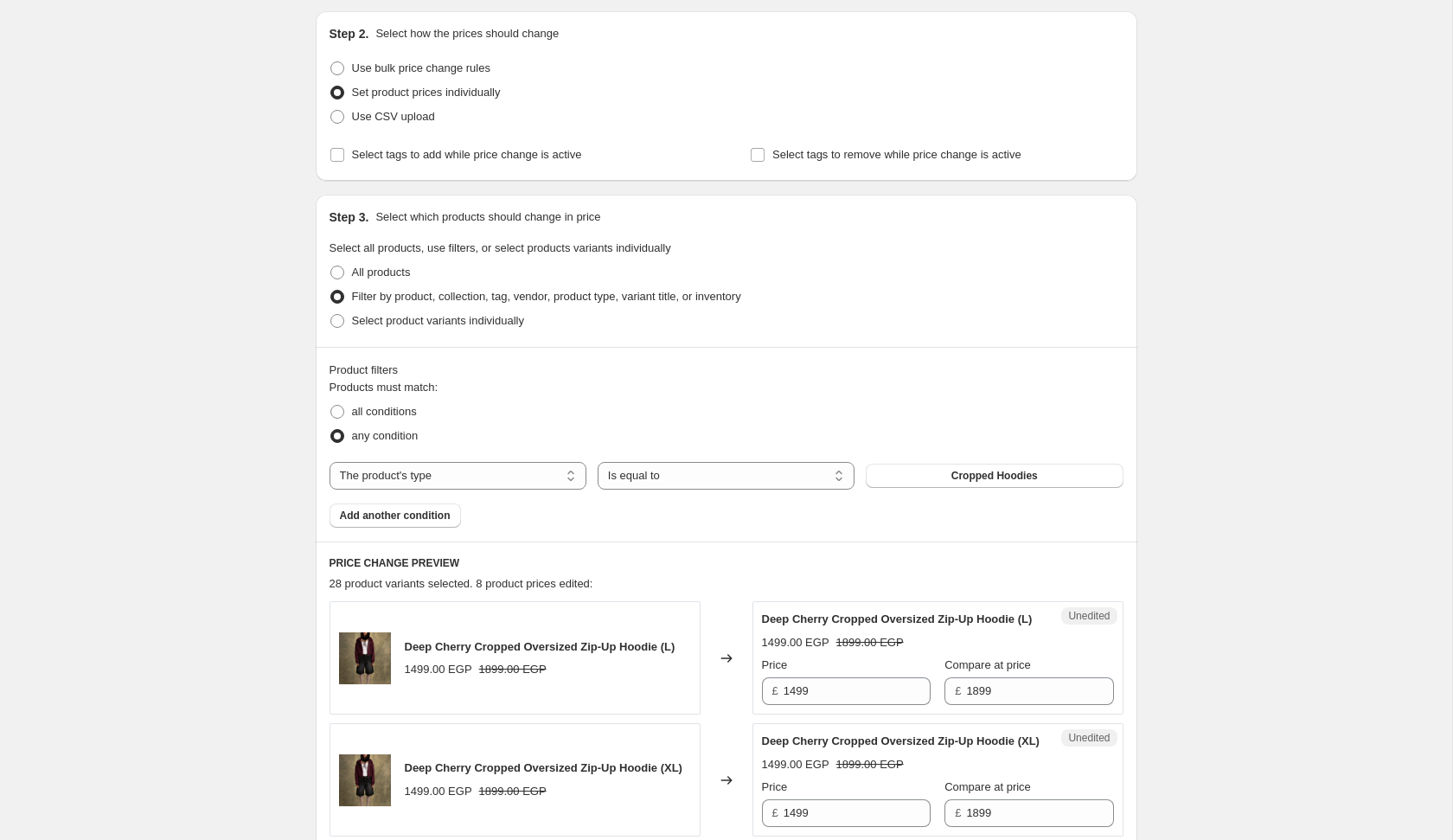
scroll to position [228, 0]
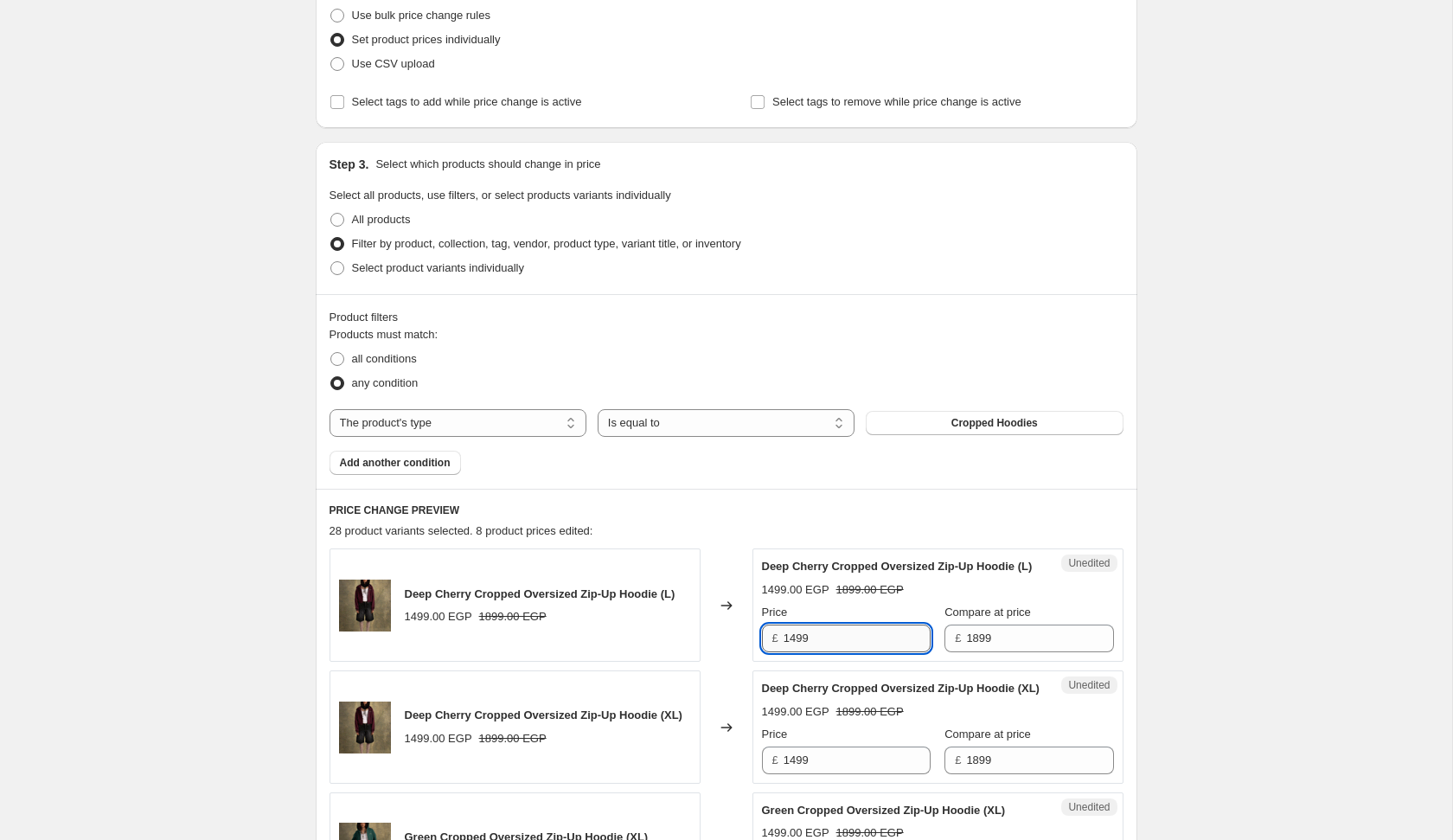
click at [837, 649] on input "1499" at bounding box center [857, 639] width 147 height 28
type input "999"
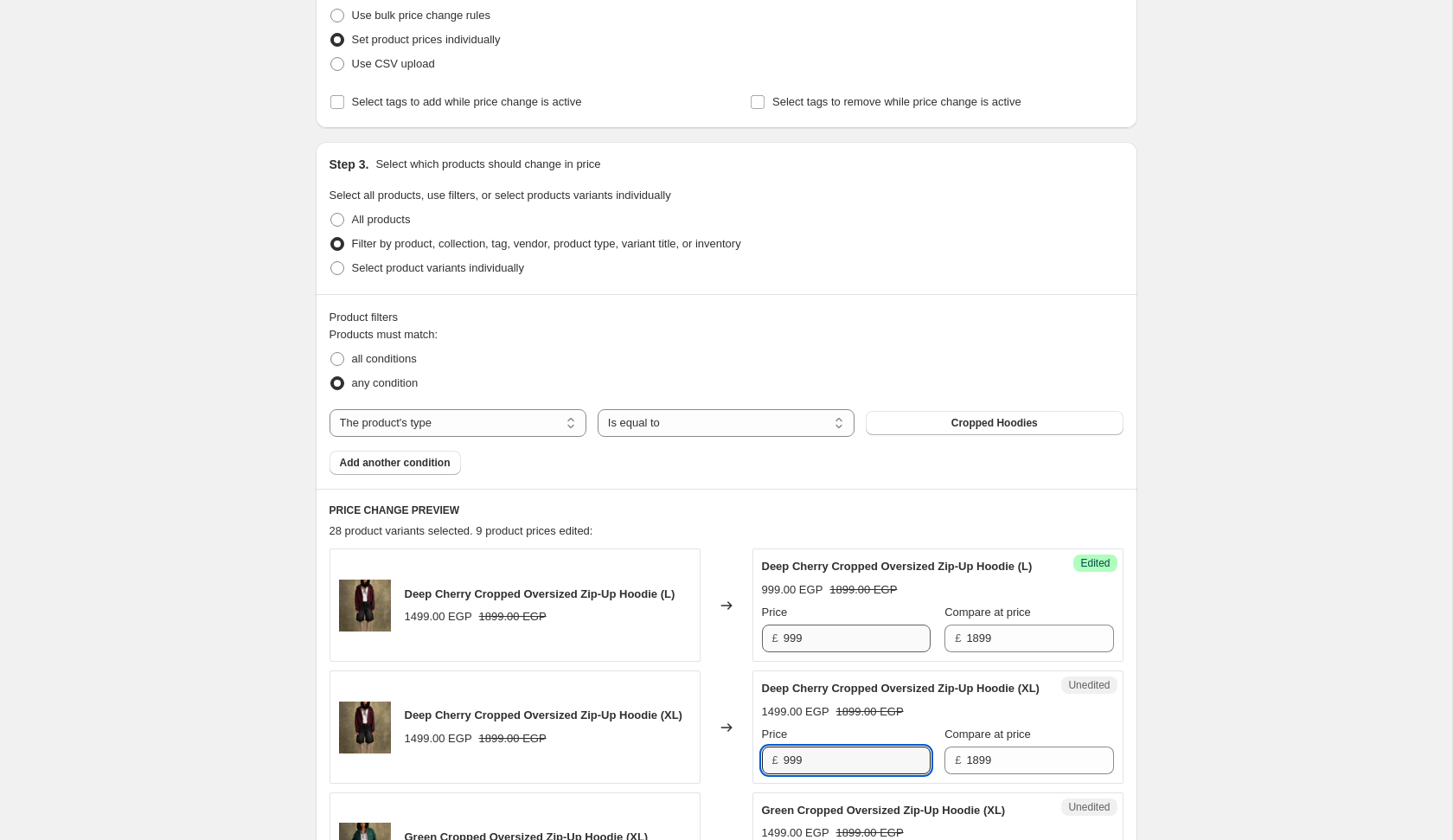
type input "999"
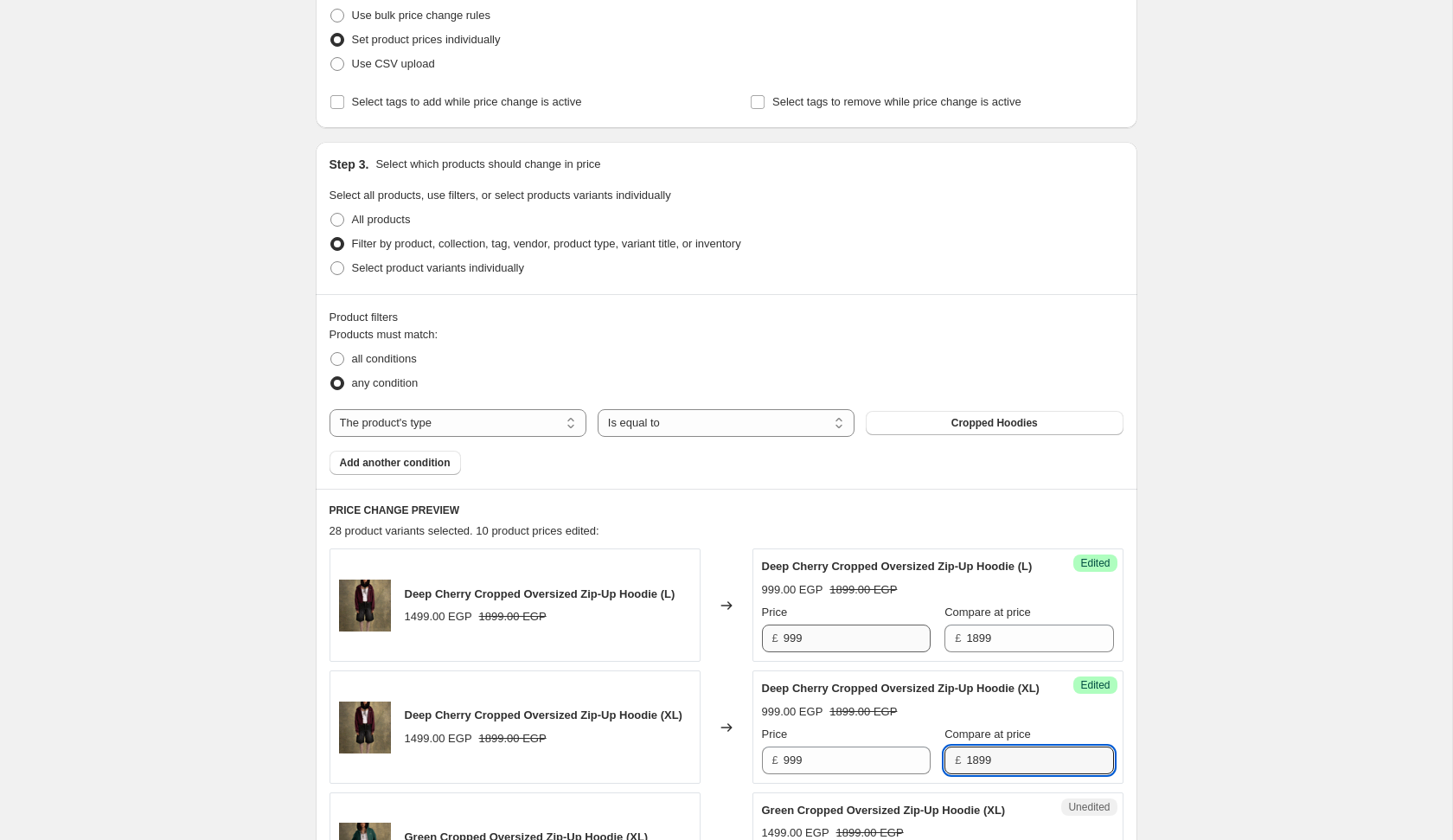
scroll to position [741, 0]
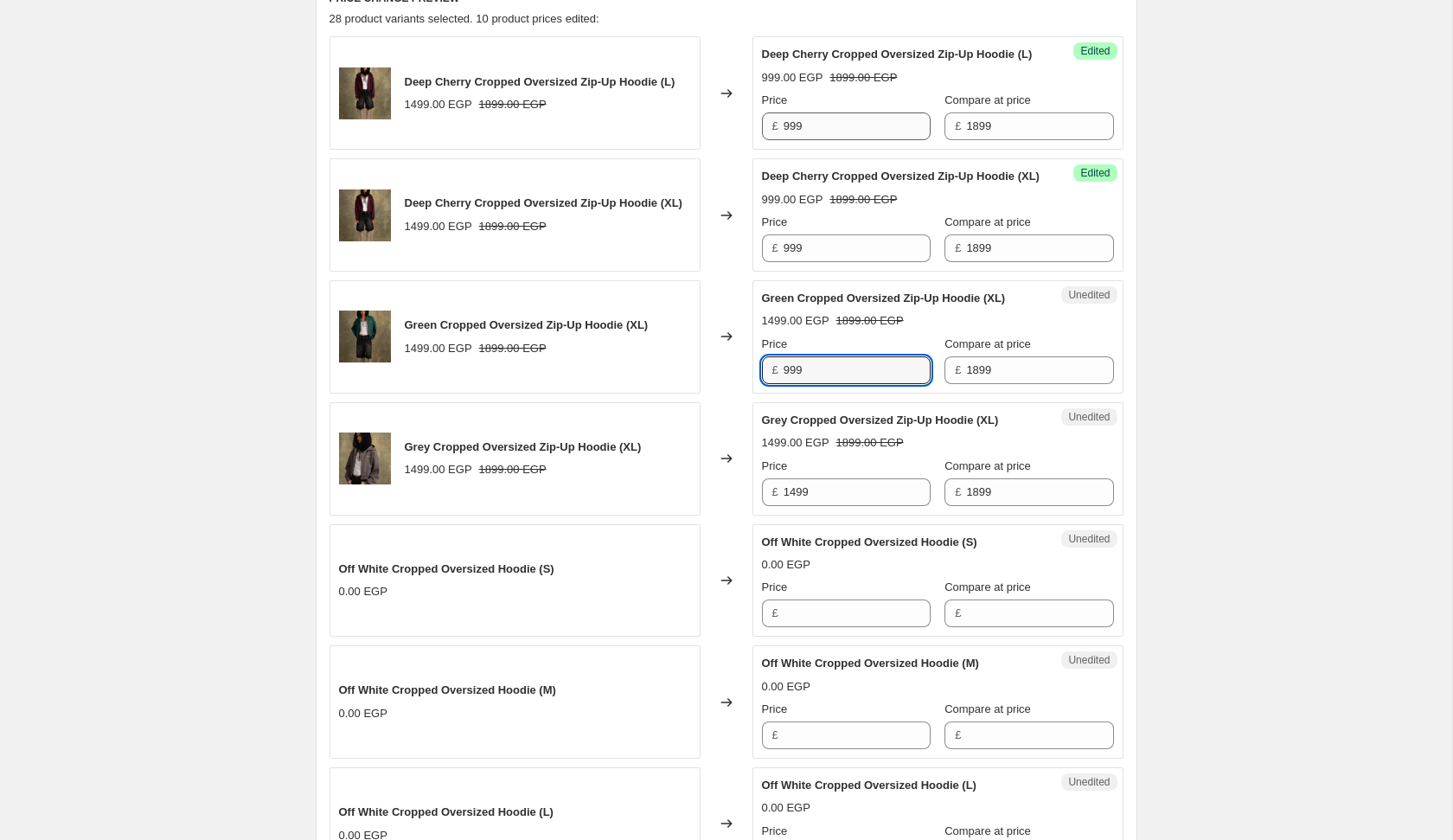
type input "999"
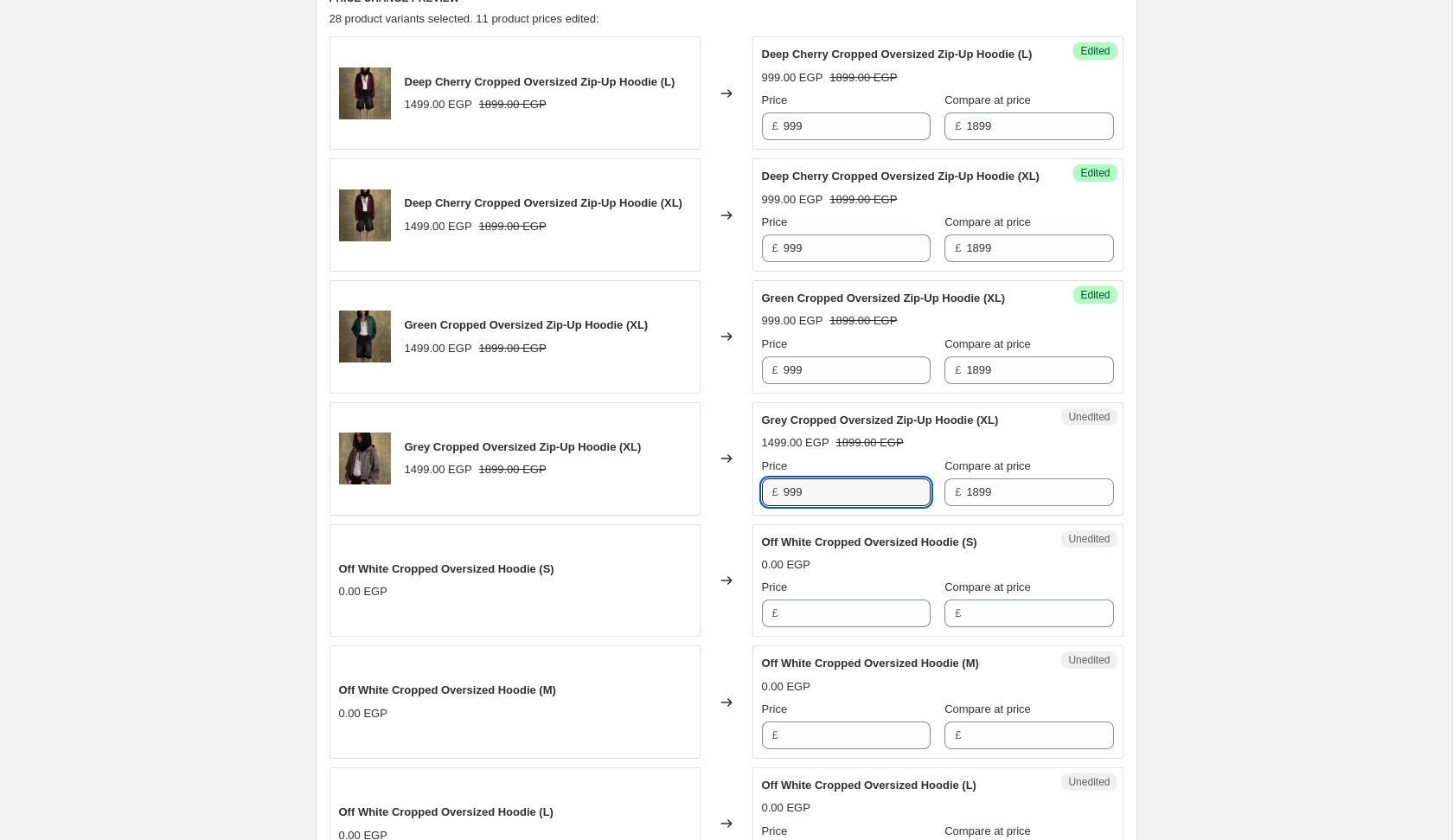
type input "999"
click at [1222, 624] on div "Create new price [MEDICAL_DATA]. This page is ready Create new price [MEDICAL_D…" at bounding box center [726, 339] width 1452 height 2160
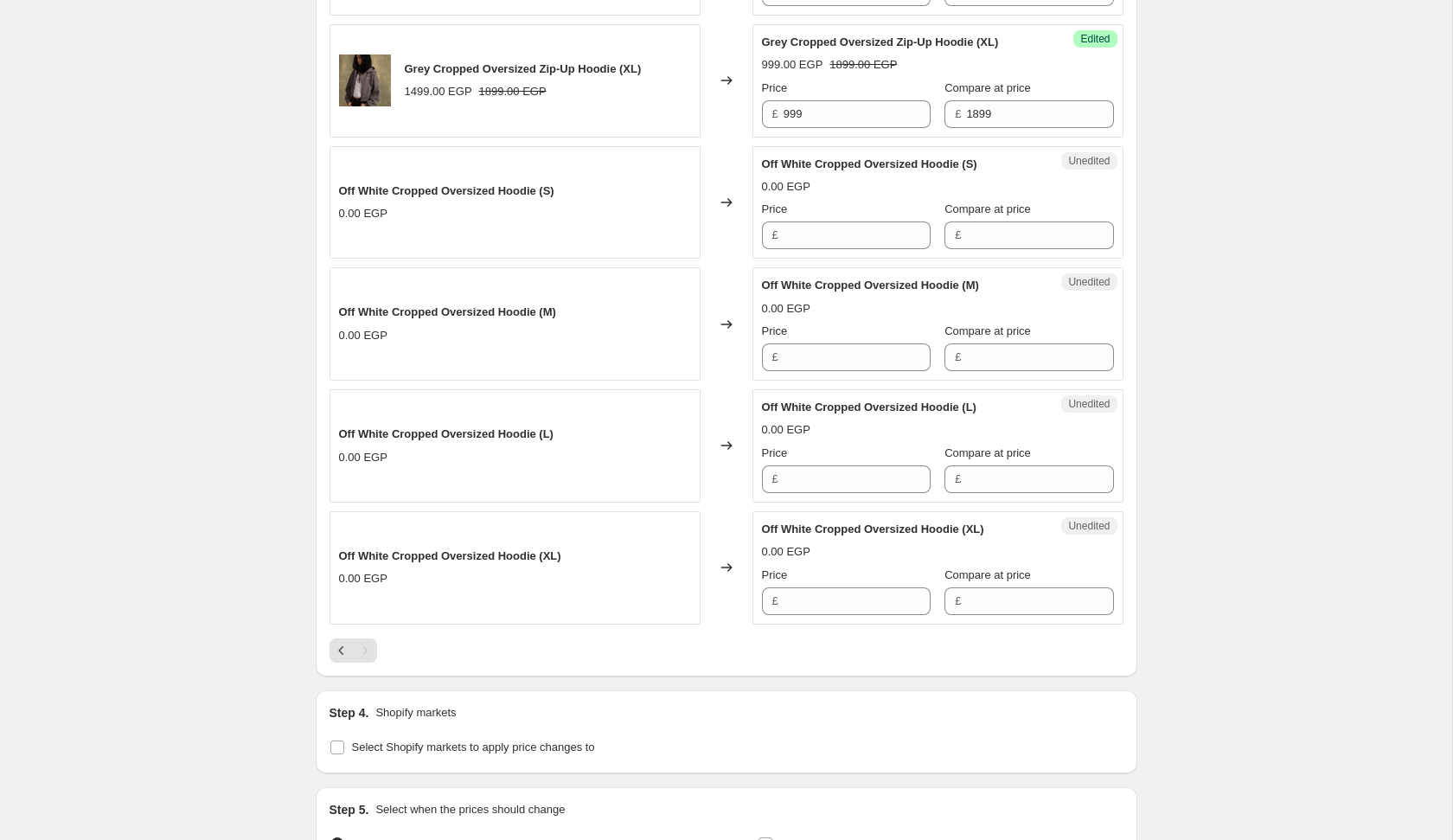
scroll to position [1366, 0]
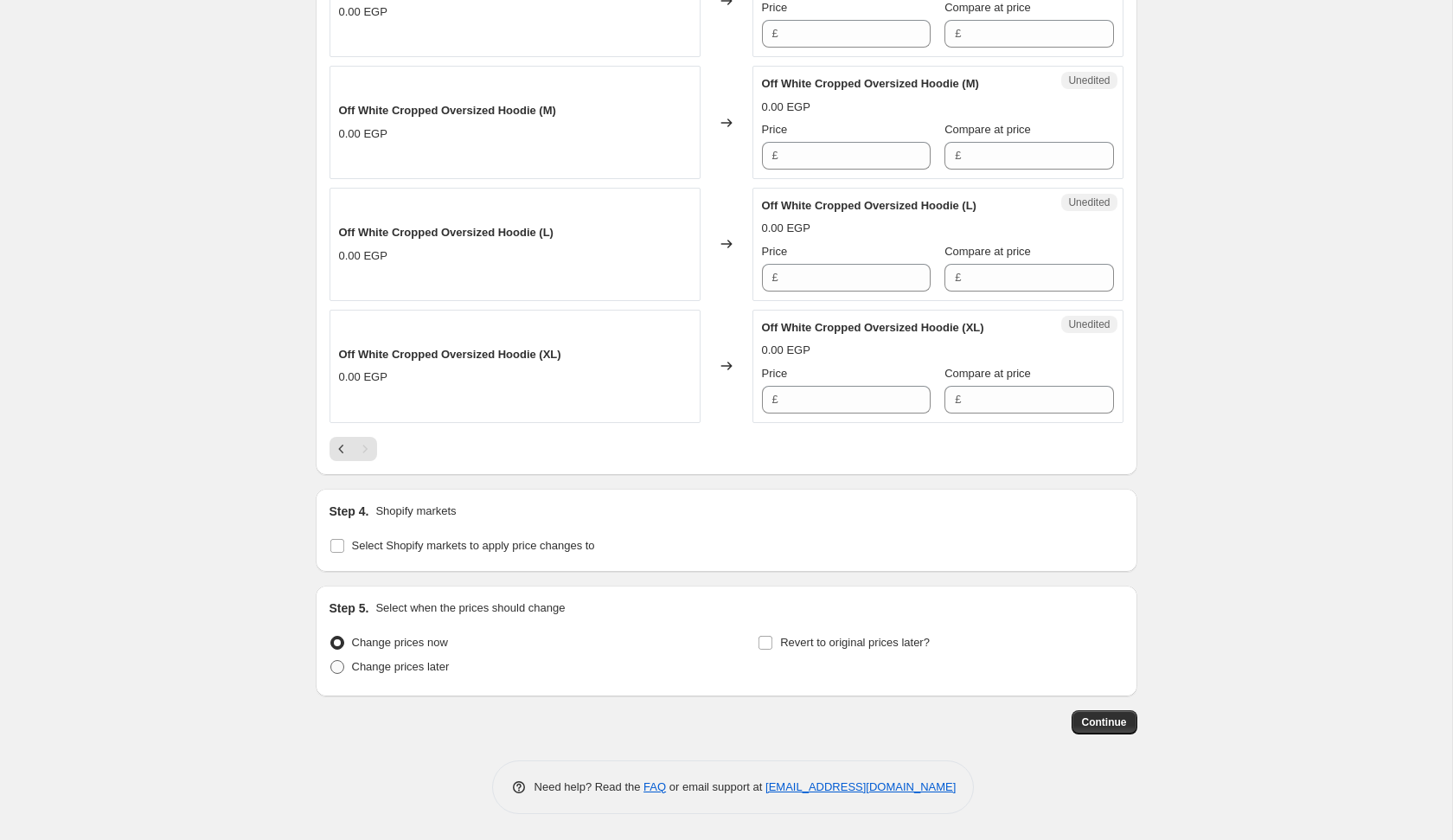
click at [424, 661] on span "Change prices later" at bounding box center [401, 667] width 97 height 13
click at [331, 661] on input "Change prices later" at bounding box center [330, 660] width 1 height 1
radio input "true"
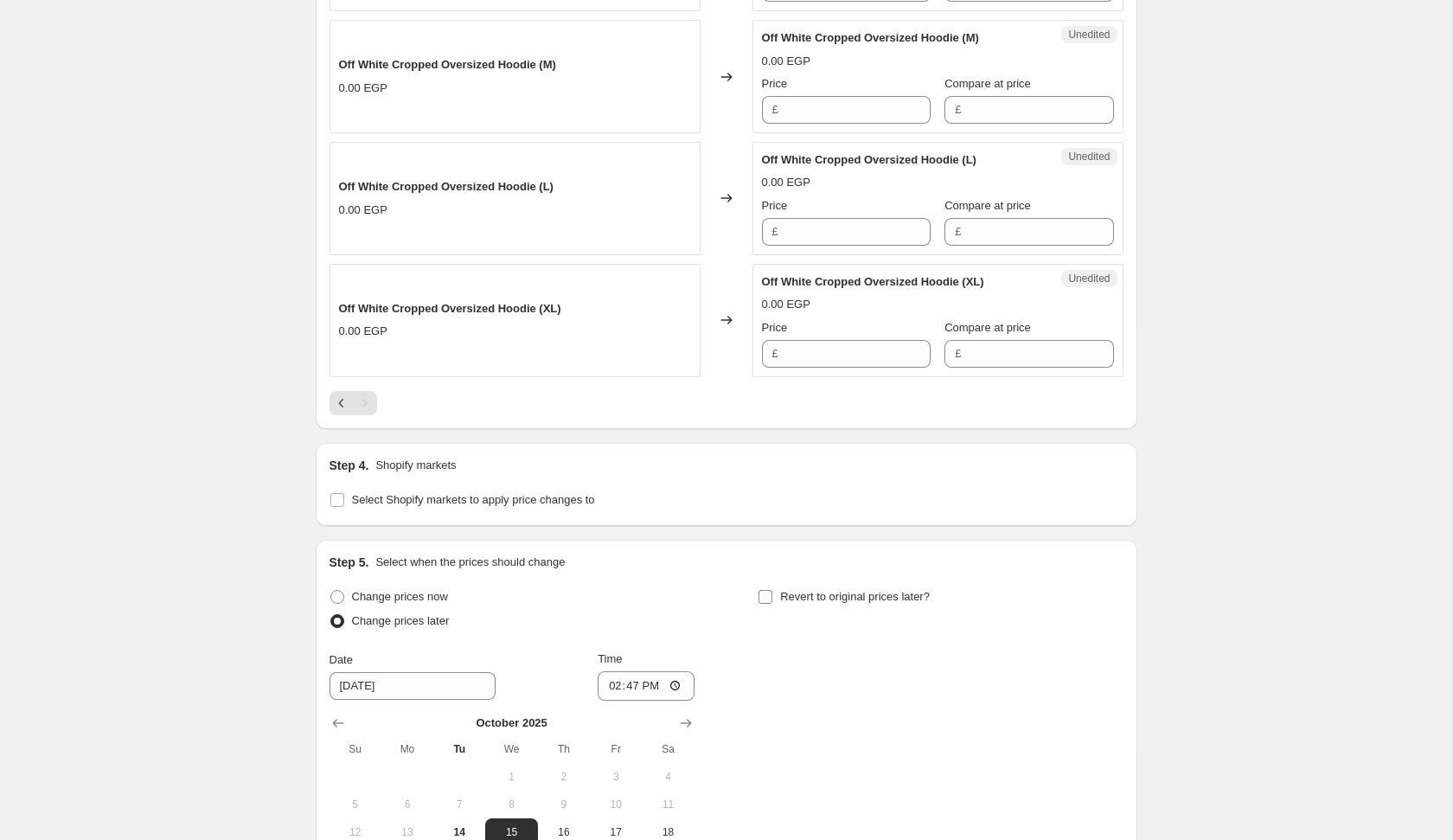
click at [786, 609] on label "Revert to original prices later?" at bounding box center [844, 597] width 172 height 24
click at [772, 604] on input "Revert to original prices later?" at bounding box center [765, 596] width 14 height 14
checkbox input "true"
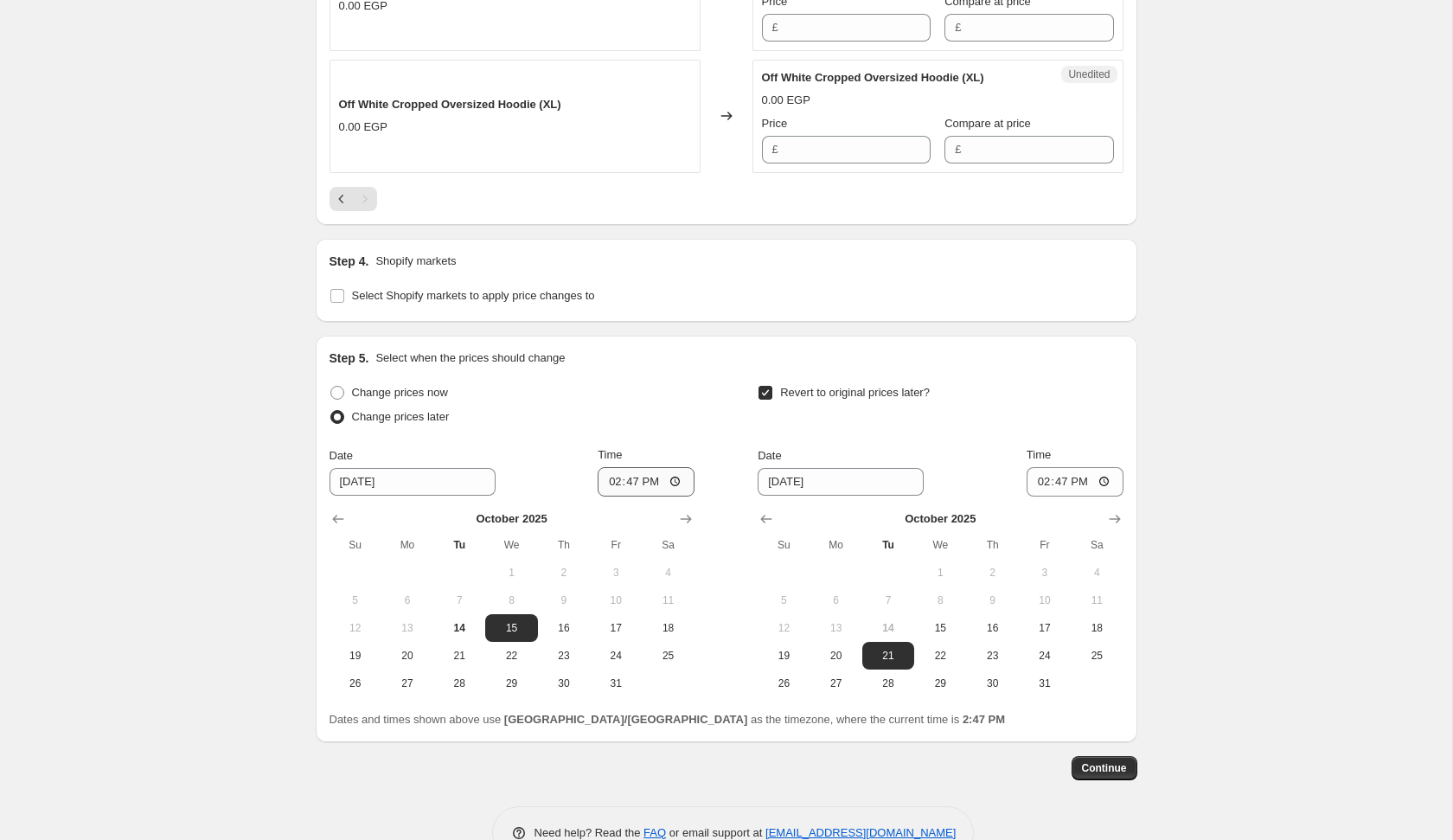
scroll to position [1636, 0]
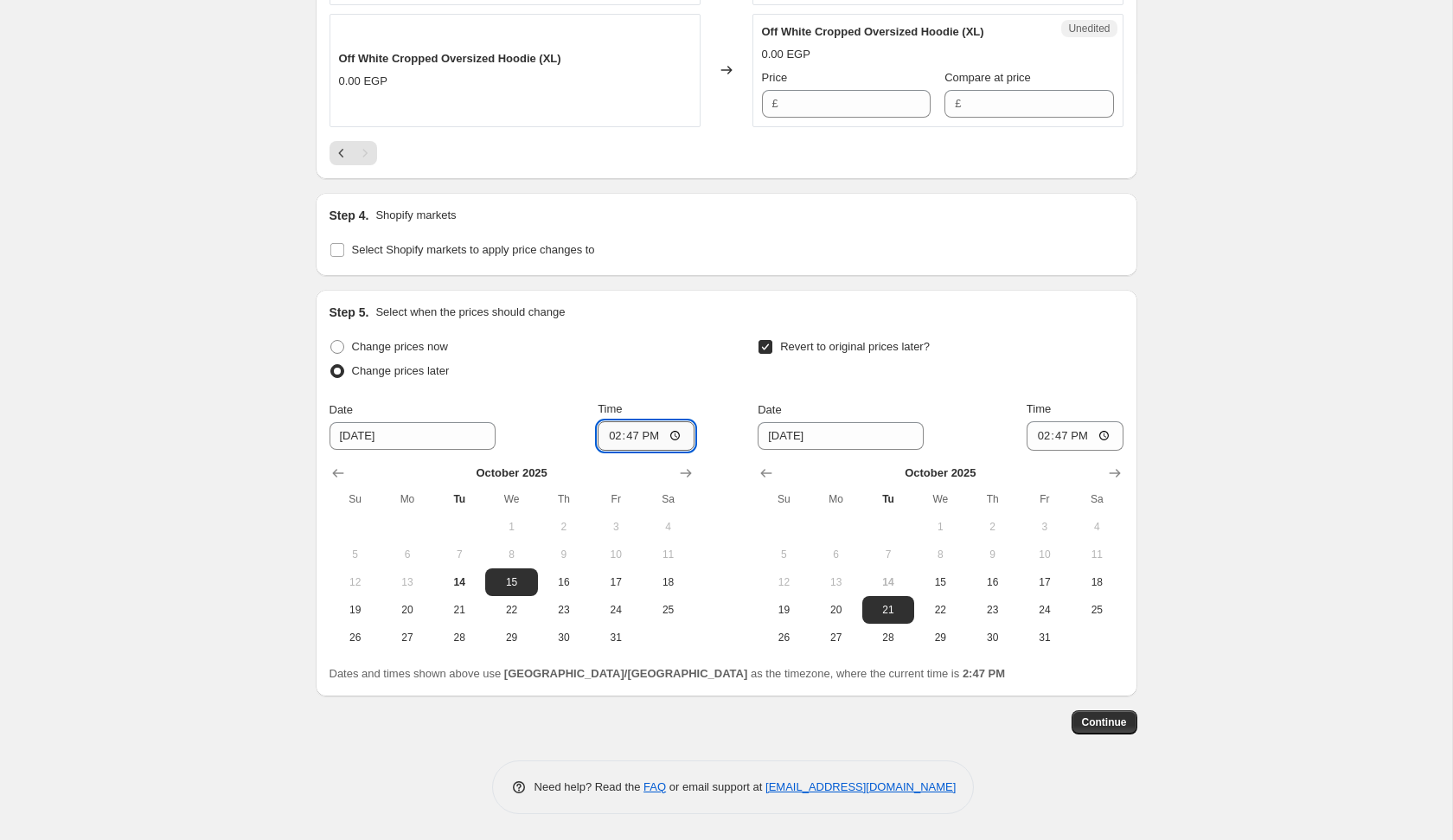
click at [606, 451] on input "14:47" at bounding box center [646, 436] width 96 height 30
type input "00:06"
click at [942, 617] on span "22" at bounding box center [940, 609] width 38 height 14
type input "[DATE]"
click at [1039, 451] on input "14:47" at bounding box center [1075, 436] width 96 height 30
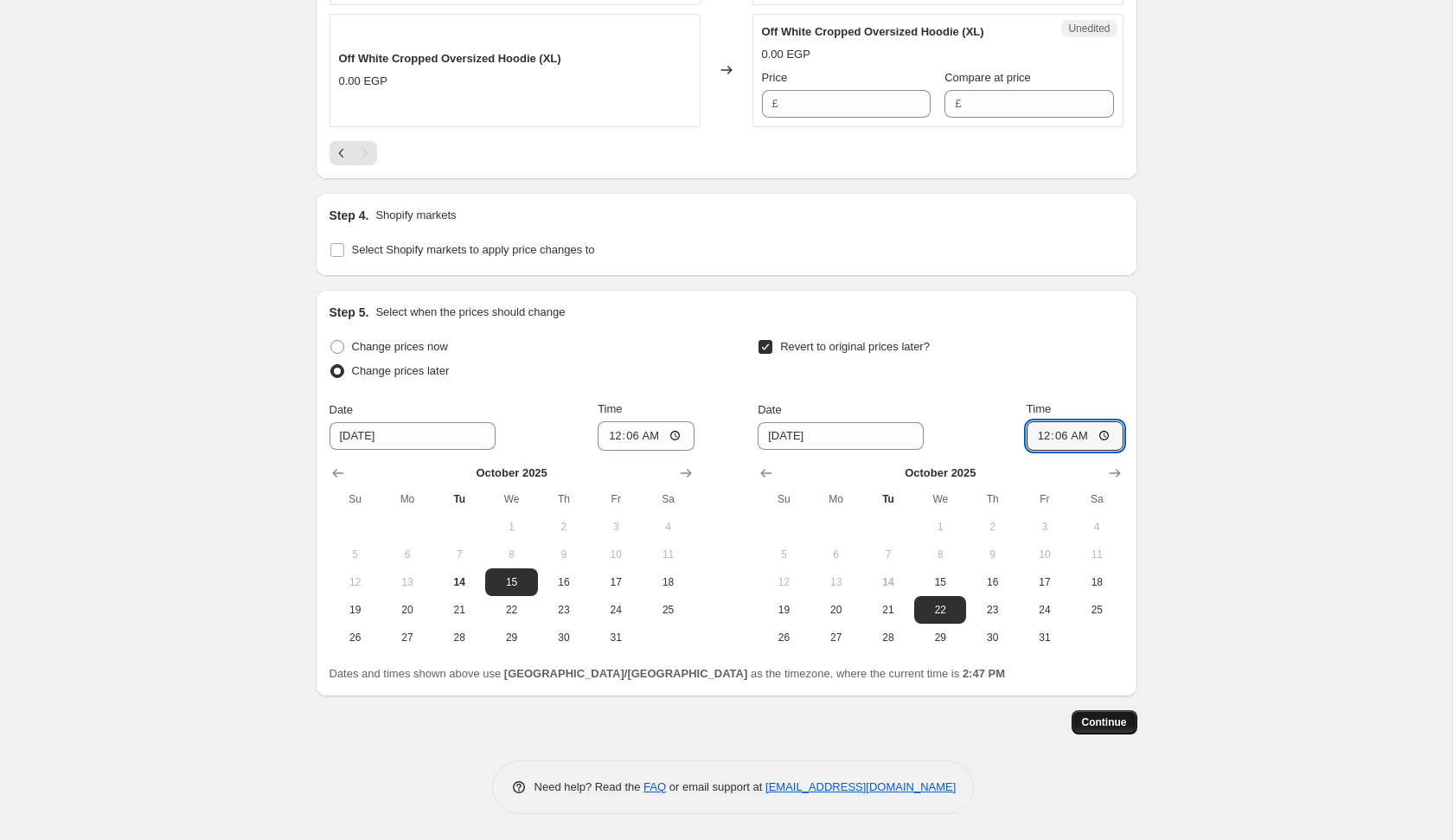
click at [1130, 734] on button "Continue" at bounding box center [1104, 722] width 66 height 24
click at [1063, 451] on input "00:06" at bounding box center [1075, 436] width 96 height 30
type input "00:07"
click at [625, 451] on input "00:06" at bounding box center [646, 436] width 96 height 30
type input "00:07"
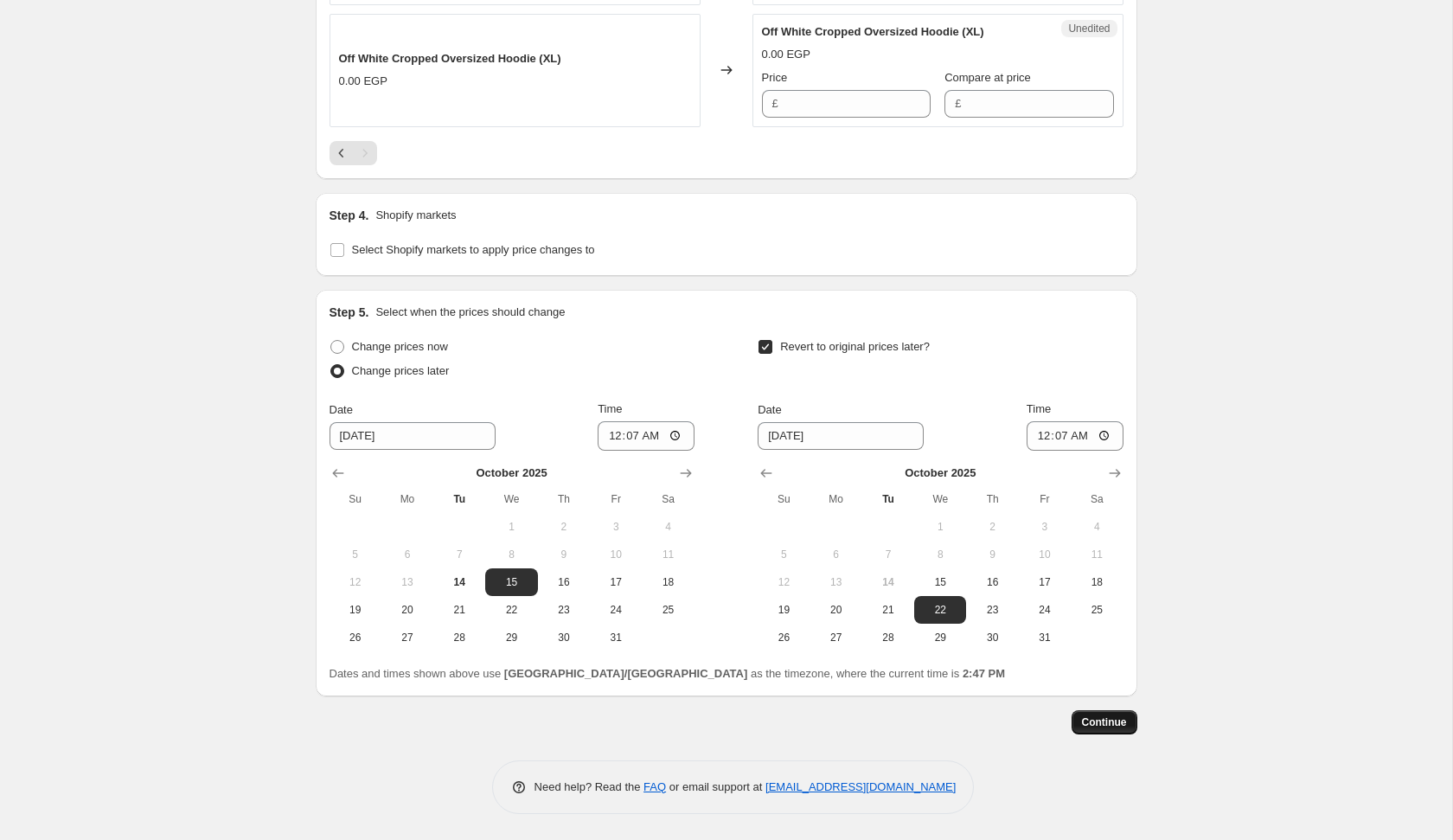
click at [1096, 729] on span "Continue" at bounding box center [1104, 722] width 45 height 14
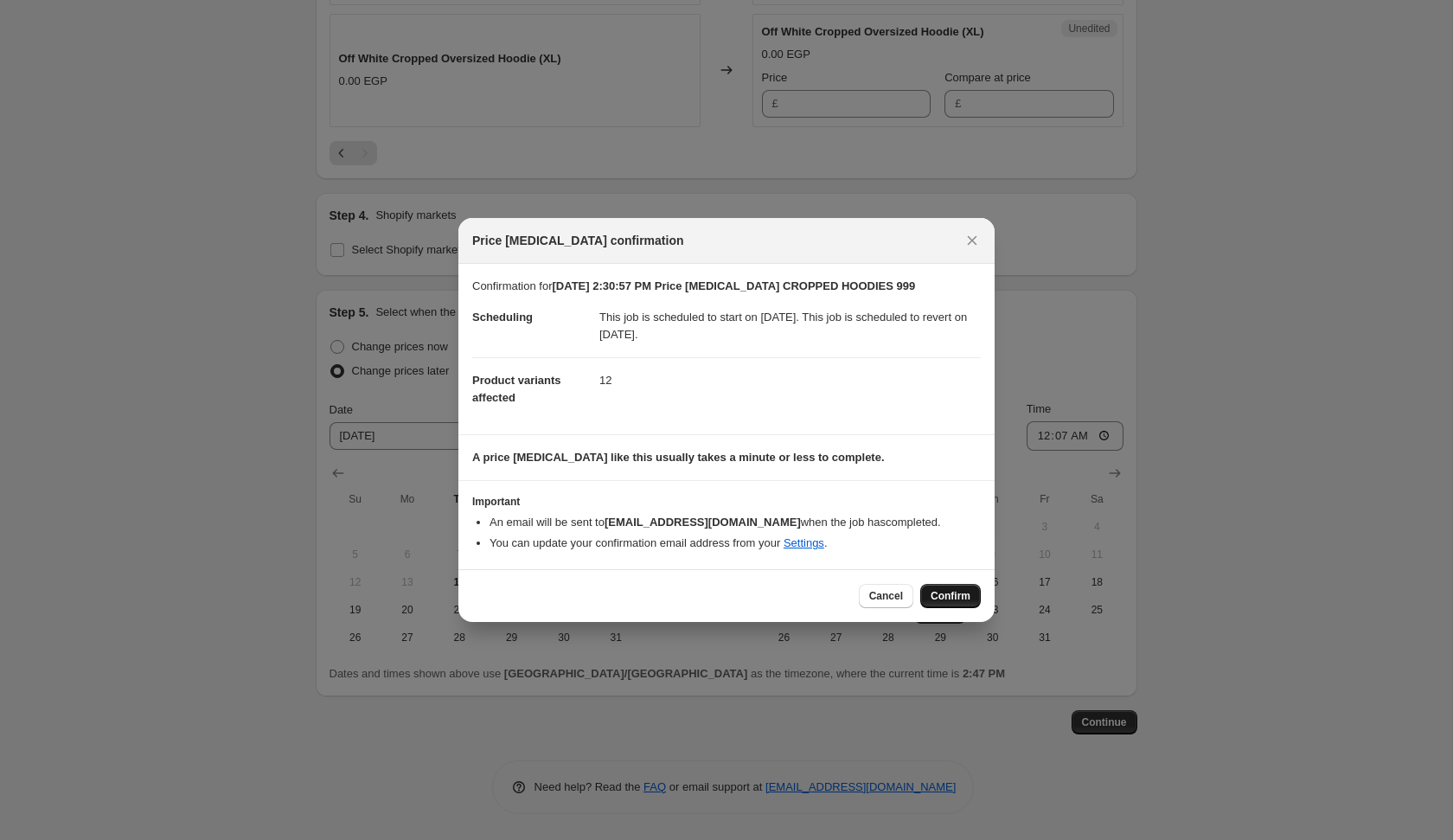
click at [943, 594] on span "Confirm" at bounding box center [950, 595] width 40 height 14
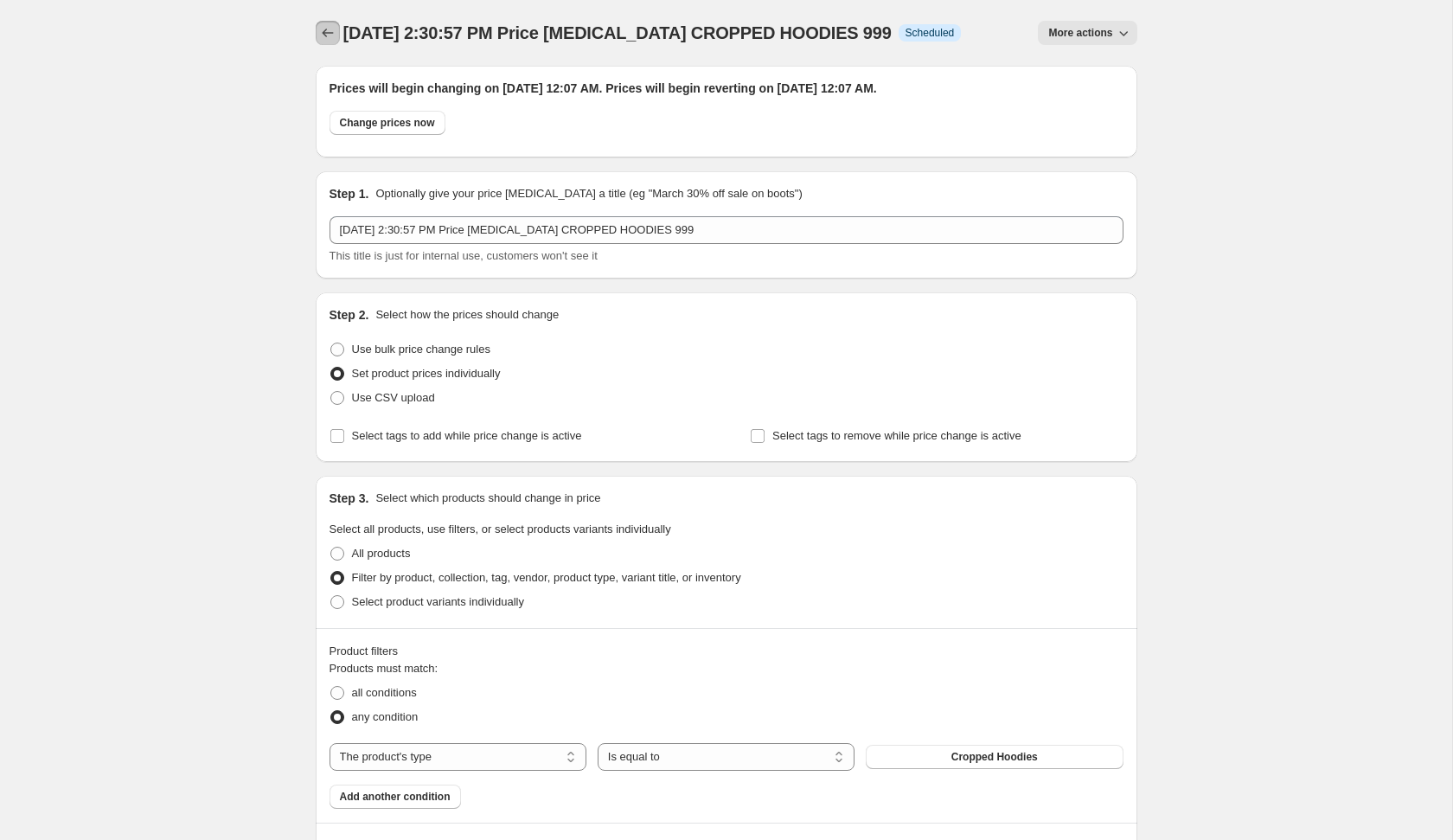
click at [319, 23] on button "Price change jobs" at bounding box center [328, 32] width 24 height 24
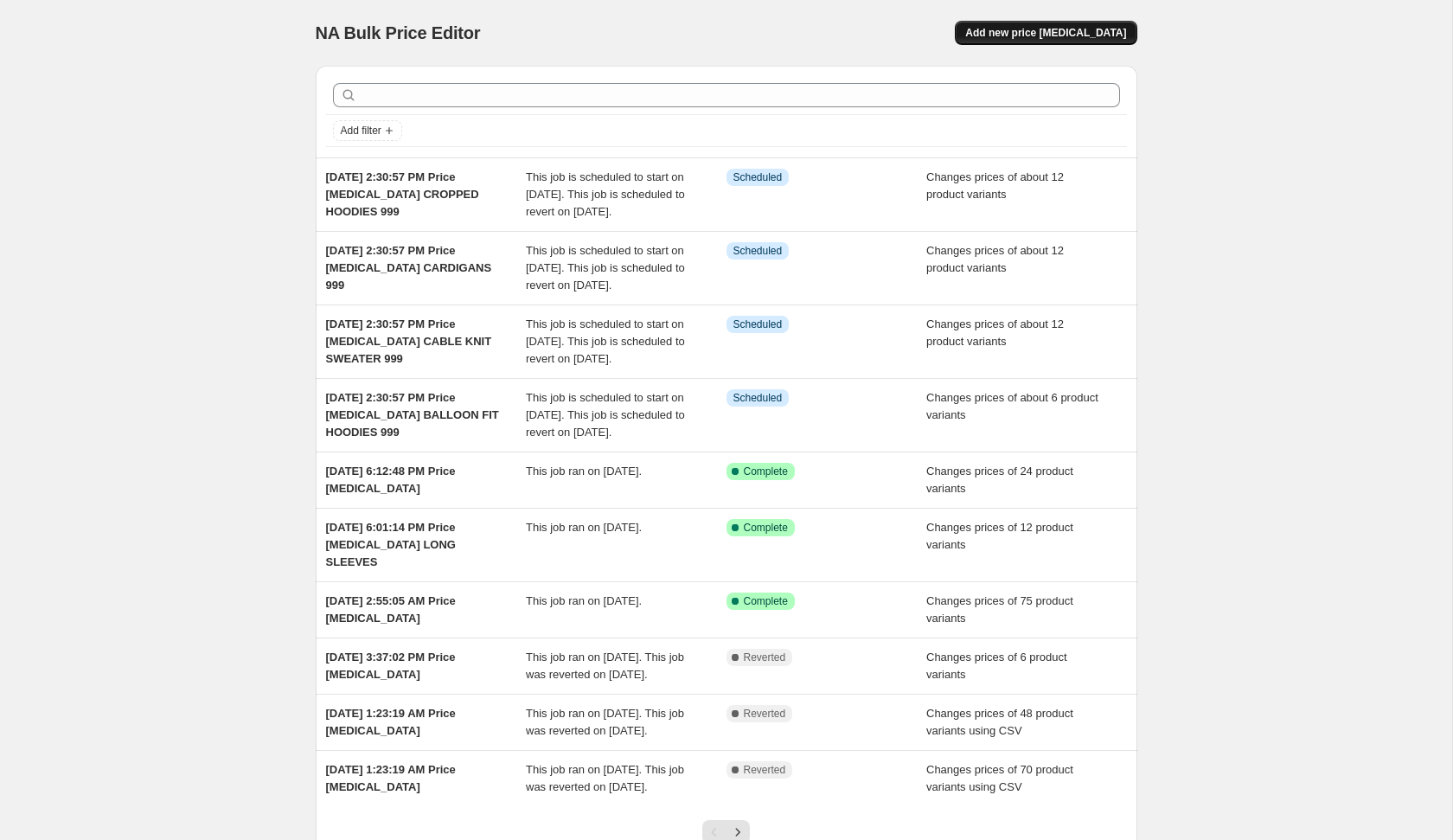
click at [1064, 28] on span "Add new price [MEDICAL_DATA]" at bounding box center [1046, 32] width 161 height 14
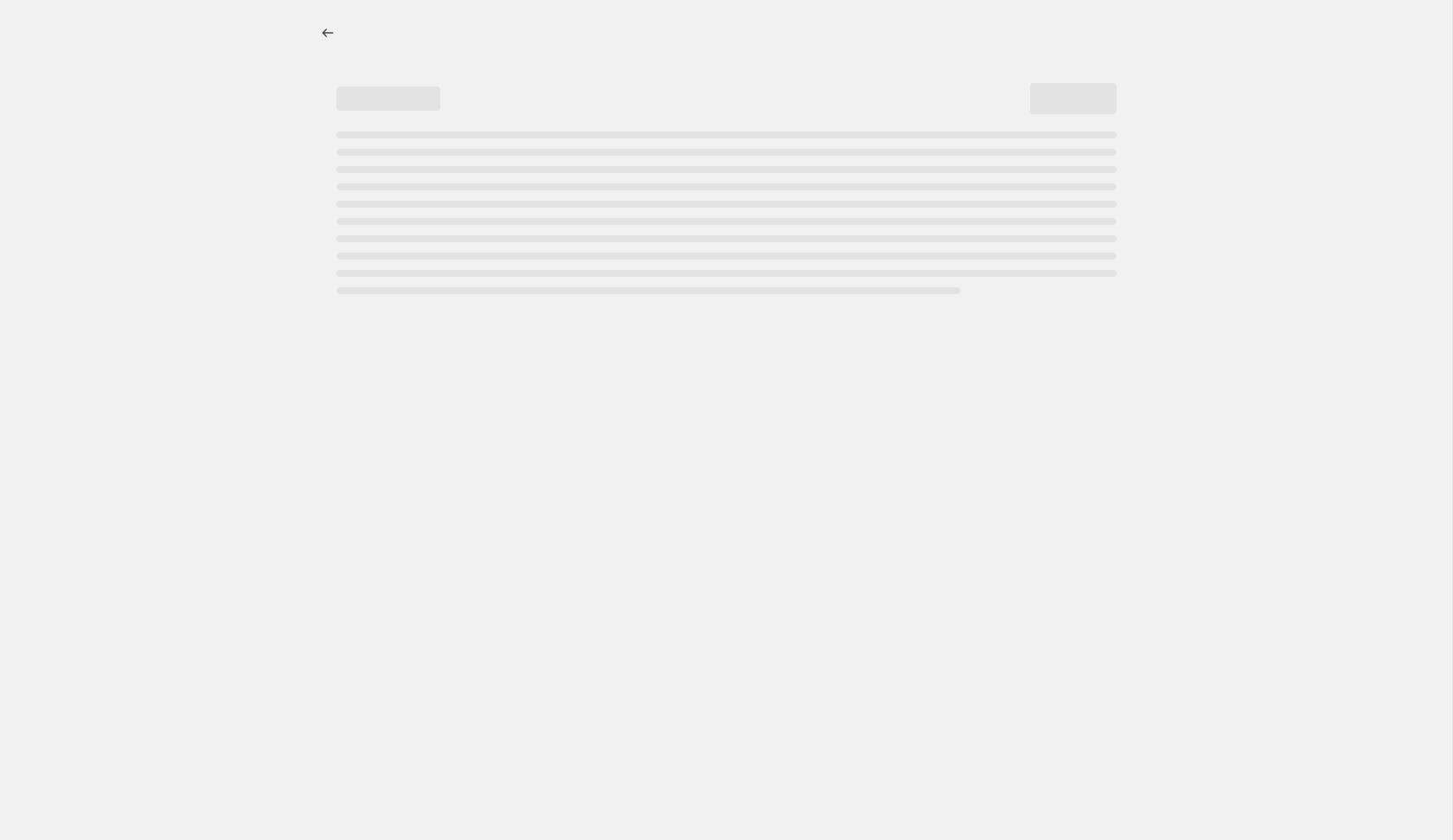
select select "percentage"
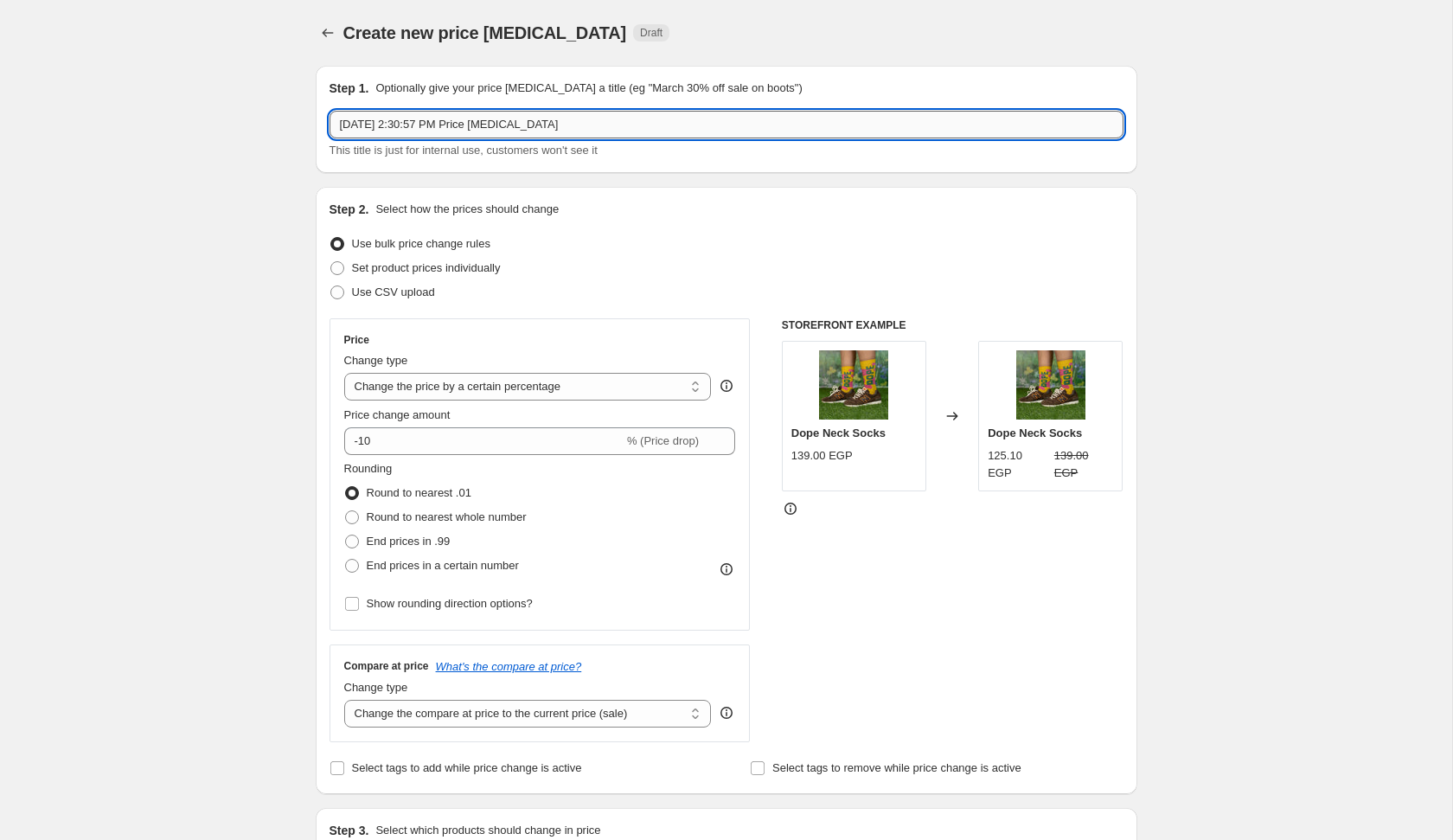
click at [751, 122] on input "[DATE] 2:30:57 PM Price [MEDICAL_DATA]" at bounding box center [726, 124] width 794 height 28
type input "[DATE] 2:30:57 PM Price [MEDICAL_DATA] CROPPED SWEATSHIRTS"
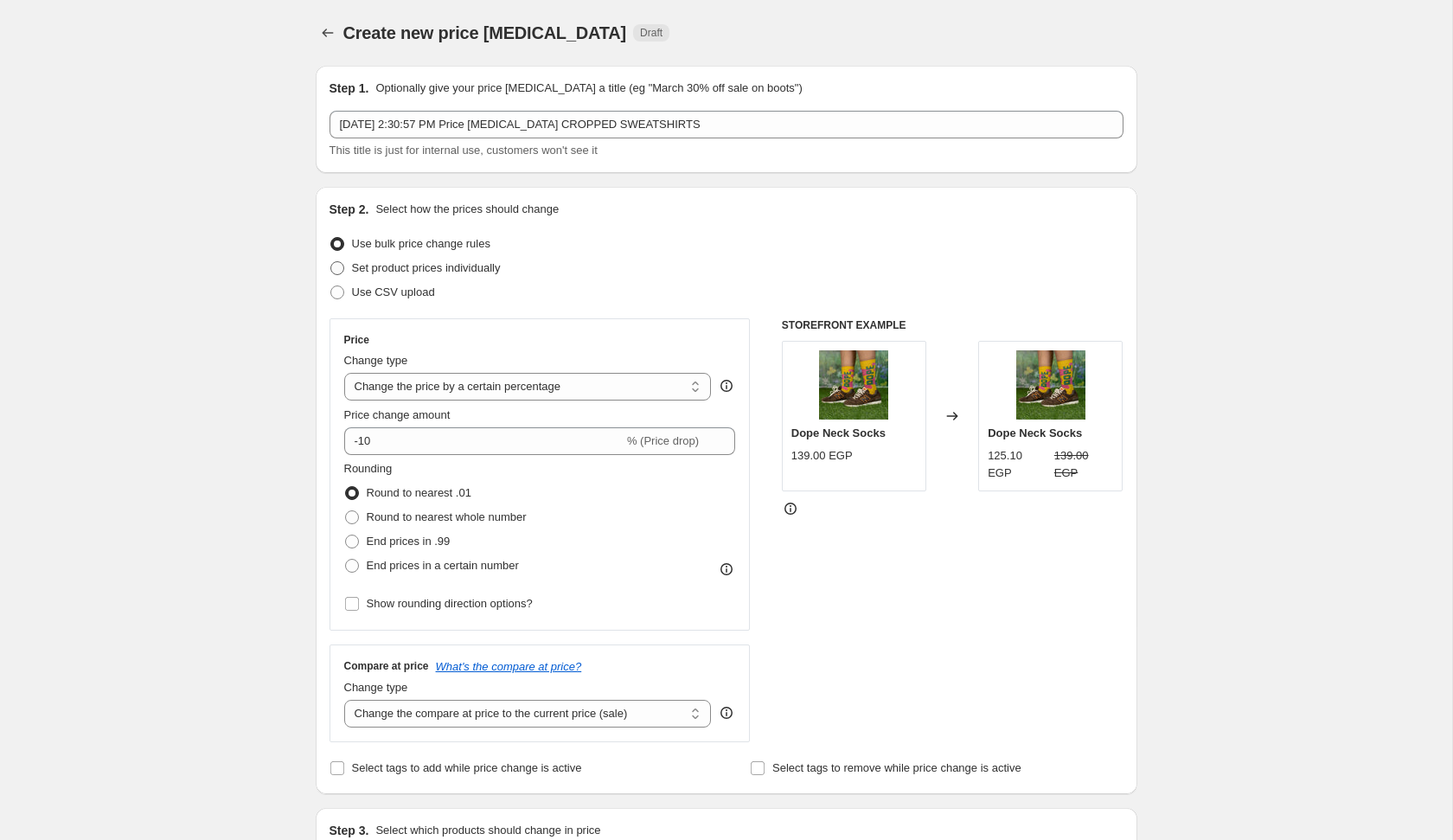
click at [483, 261] on span "Set product prices individually" at bounding box center [427, 268] width 148 height 13
click at [331, 261] on input "Set product prices individually" at bounding box center [330, 261] width 1 height 1
radio input "true"
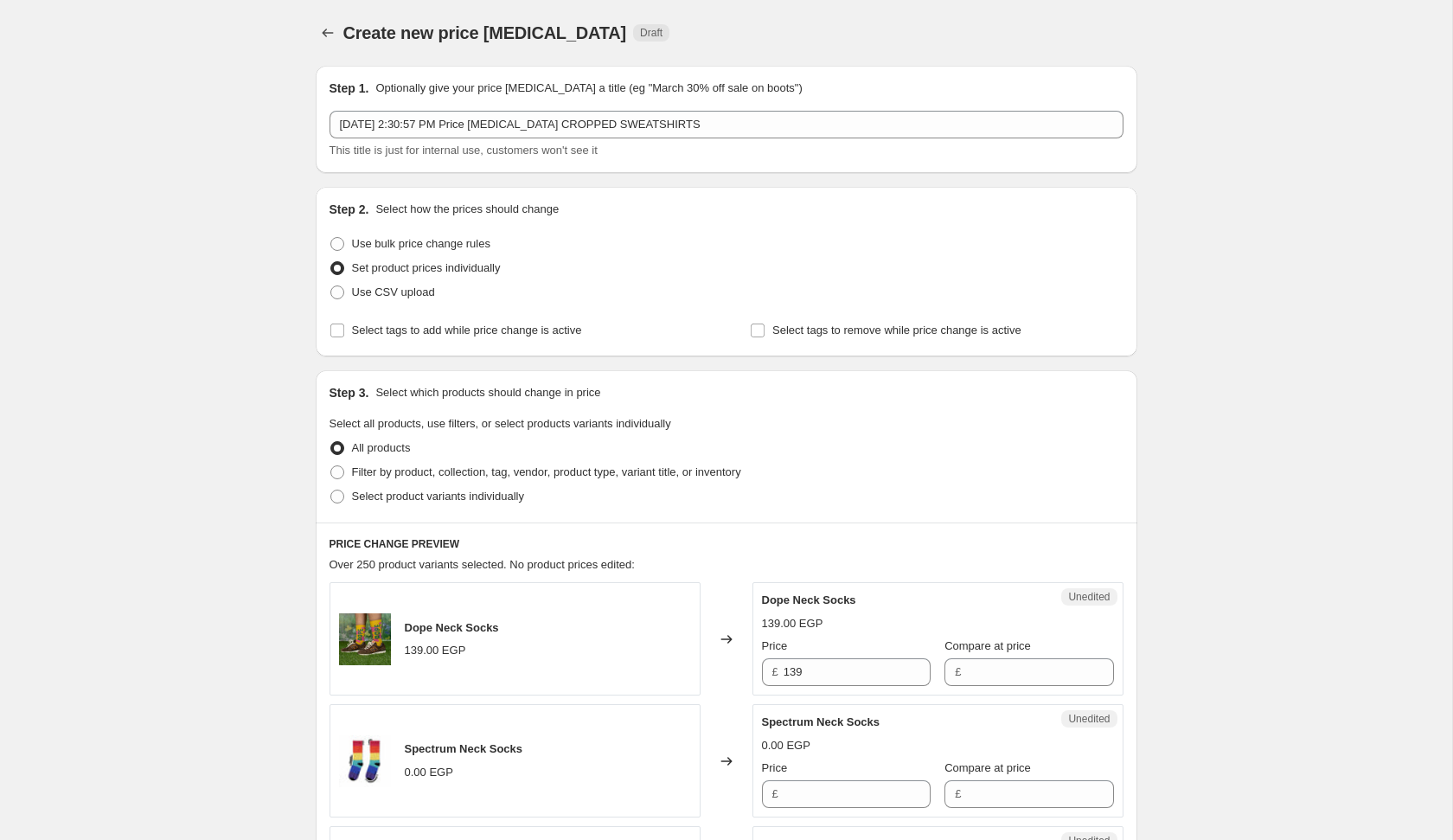
click at [721, 457] on div "All products" at bounding box center [726, 448] width 794 height 24
click at [721, 475] on span "Filter by product, collection, tag, vendor, product type, variant title, or inv…" at bounding box center [547, 472] width 389 height 13
click at [331, 466] on input "Filter by product, collection, tag, vendor, product type, variant title, or inv…" at bounding box center [330, 465] width 1 height 1
radio input "true"
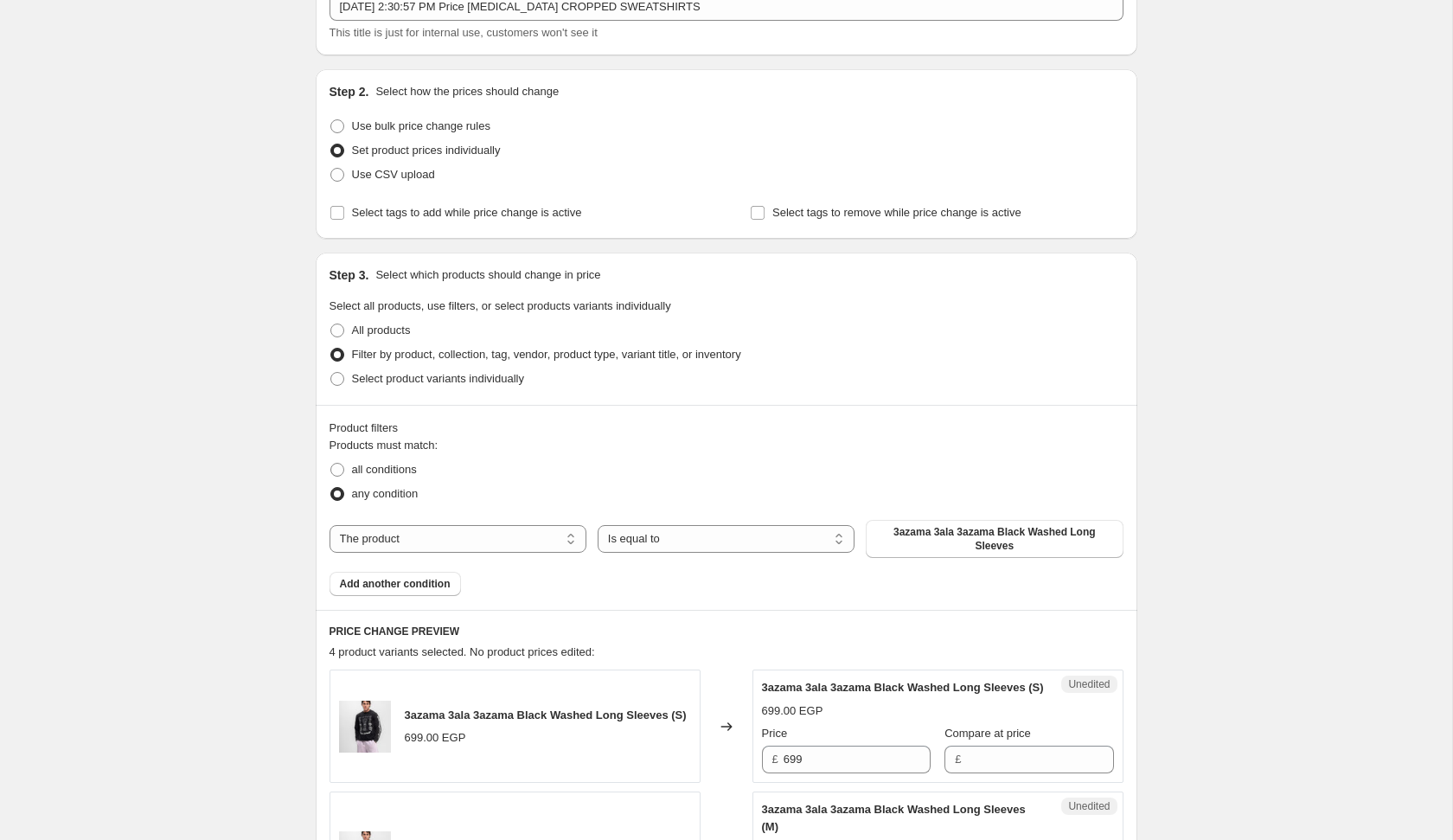
scroll to position [122, 0]
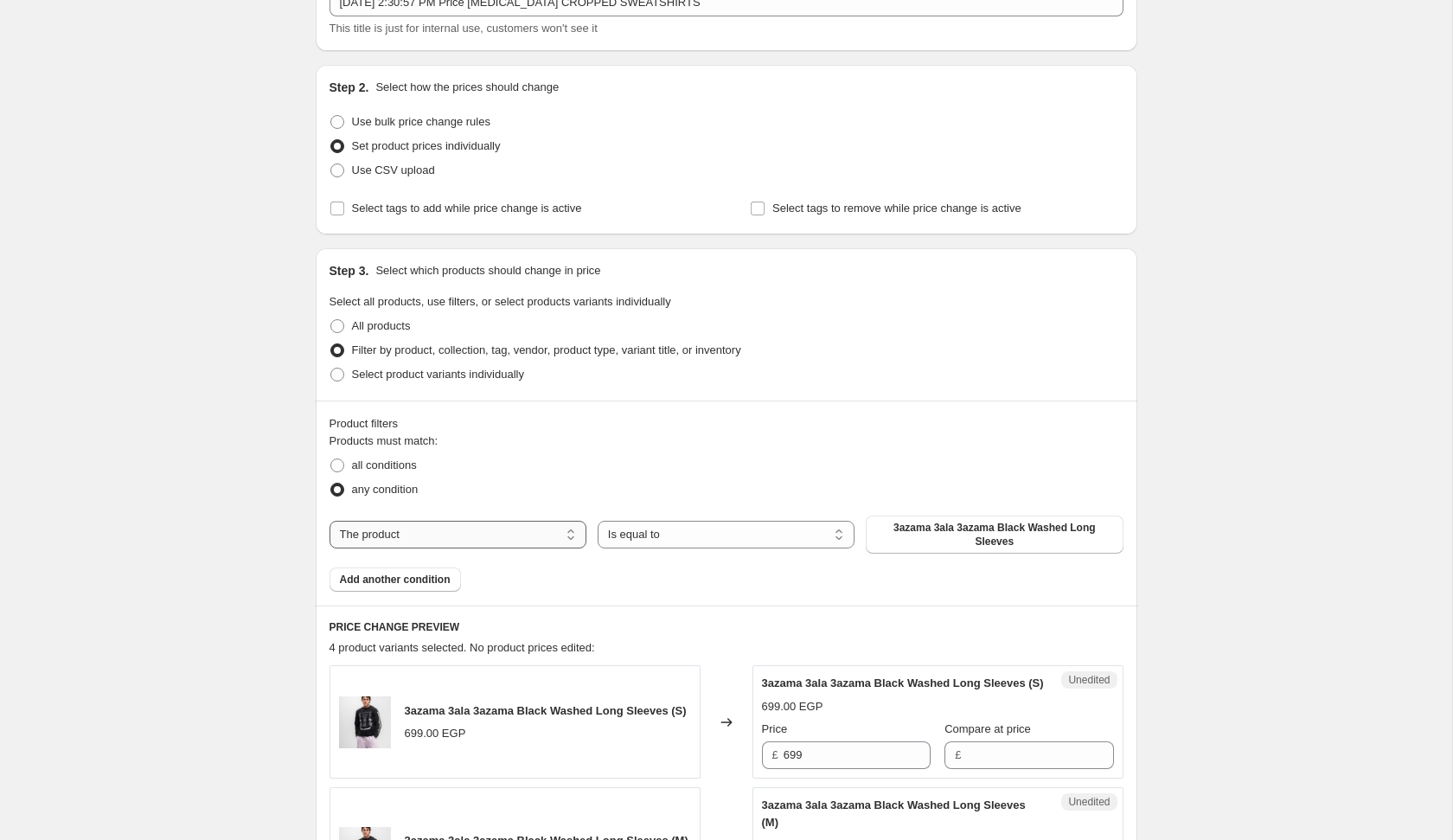
click at [460, 546] on select "The product The product's collection The product's tag The product's vendor The…" at bounding box center [457, 535] width 257 height 28
select select "product_type"
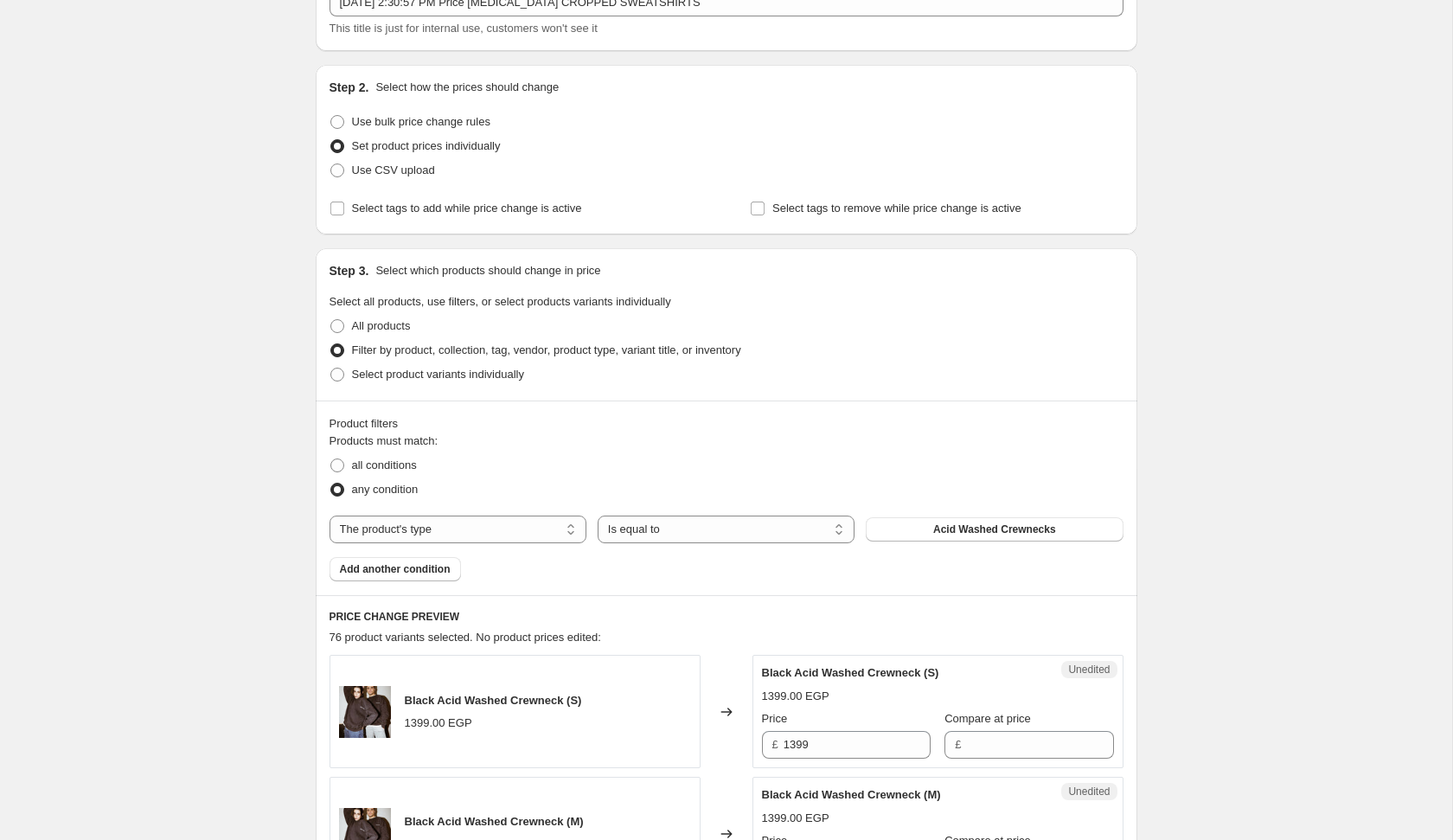
click at [916, 527] on button "Acid Washed Crewnecks" at bounding box center [994, 529] width 257 height 24
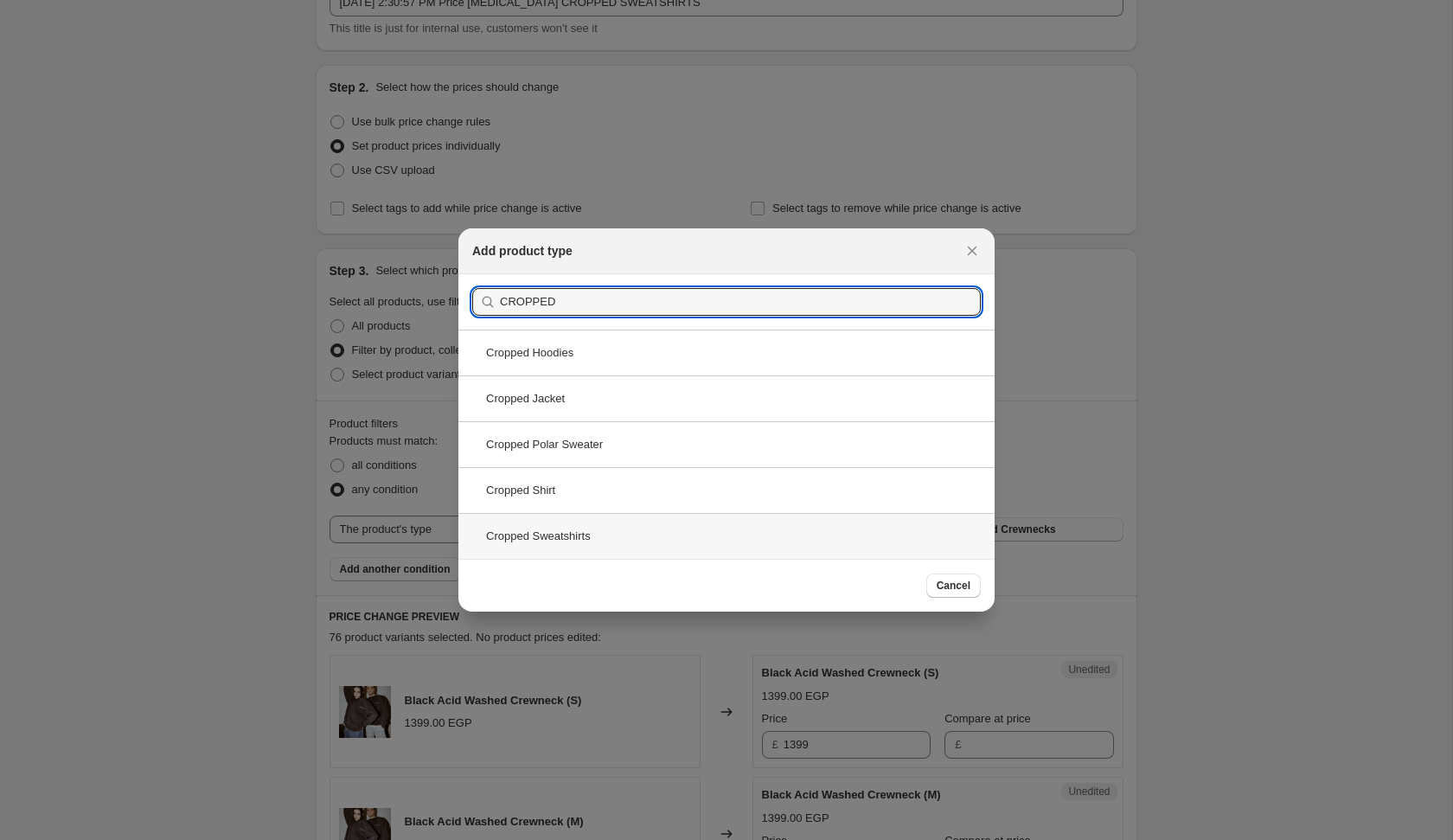
type input "CROPPED"
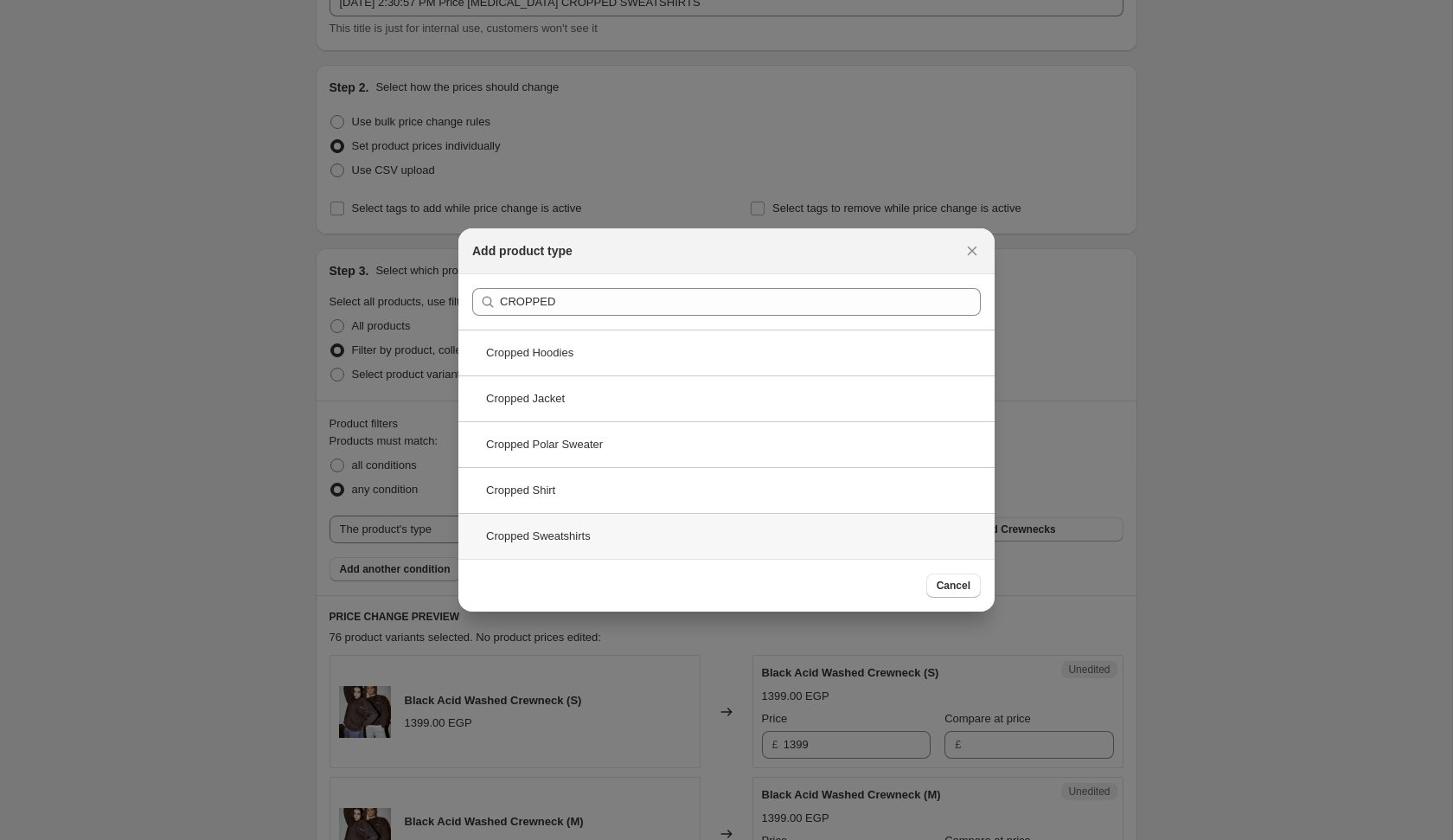
click at [613, 528] on div "Cropped Sweatshirts" at bounding box center [726, 535] width 536 height 45
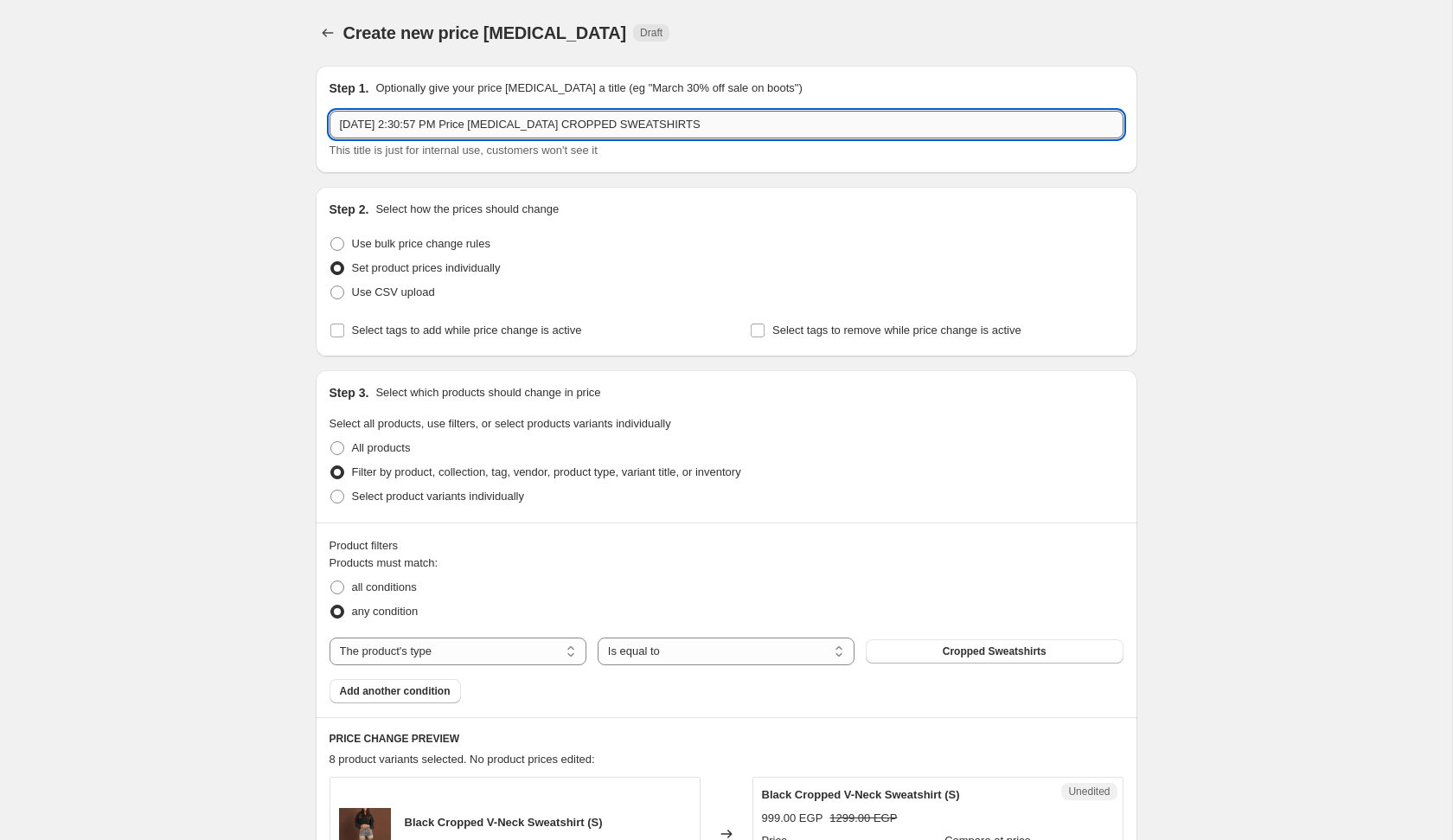
click at [724, 130] on input "[DATE] 2:30:57 PM Price [MEDICAL_DATA] CROPPED SWEATSHIRTS" at bounding box center [726, 124] width 794 height 28
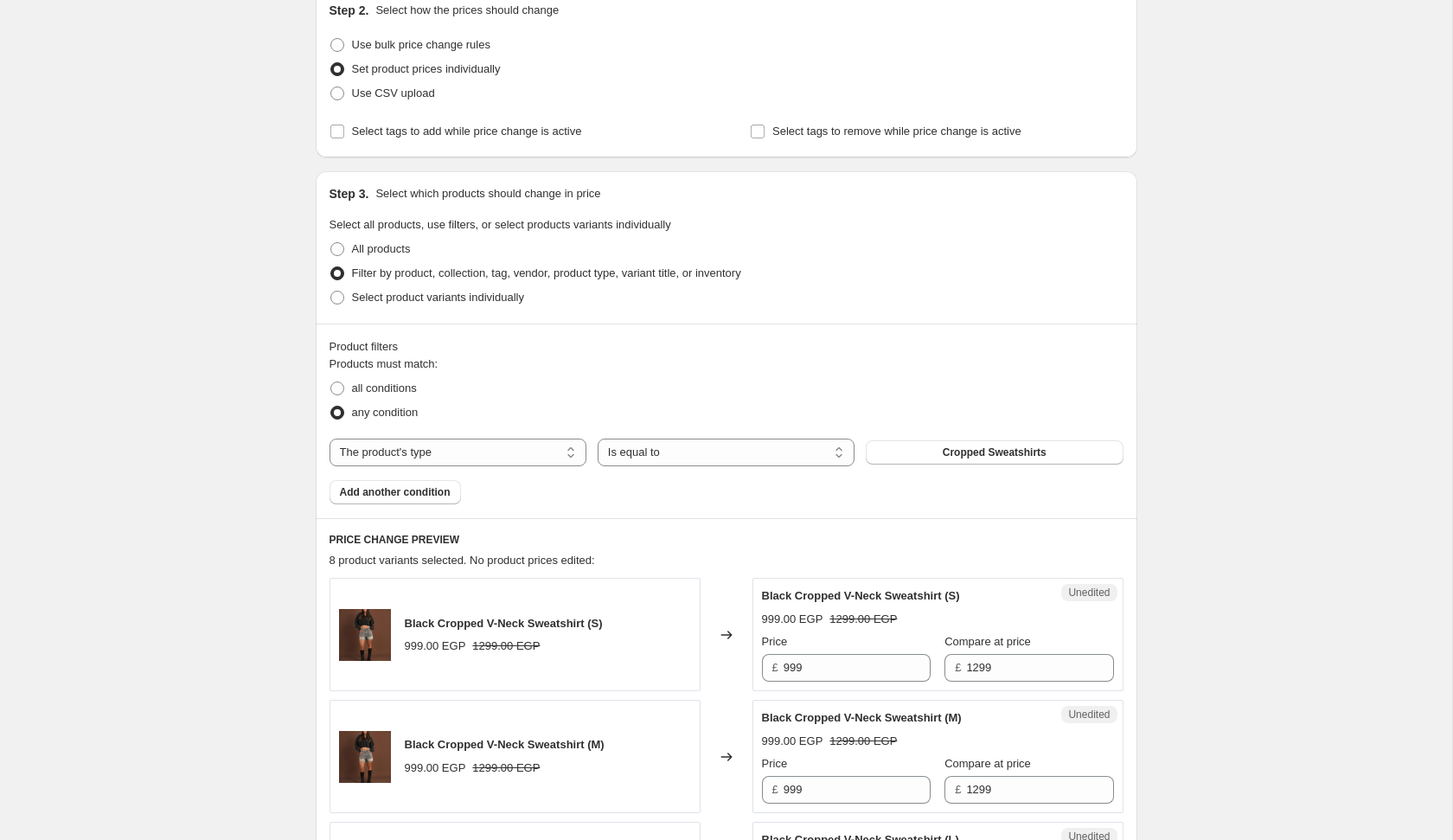
scroll to position [209, 0]
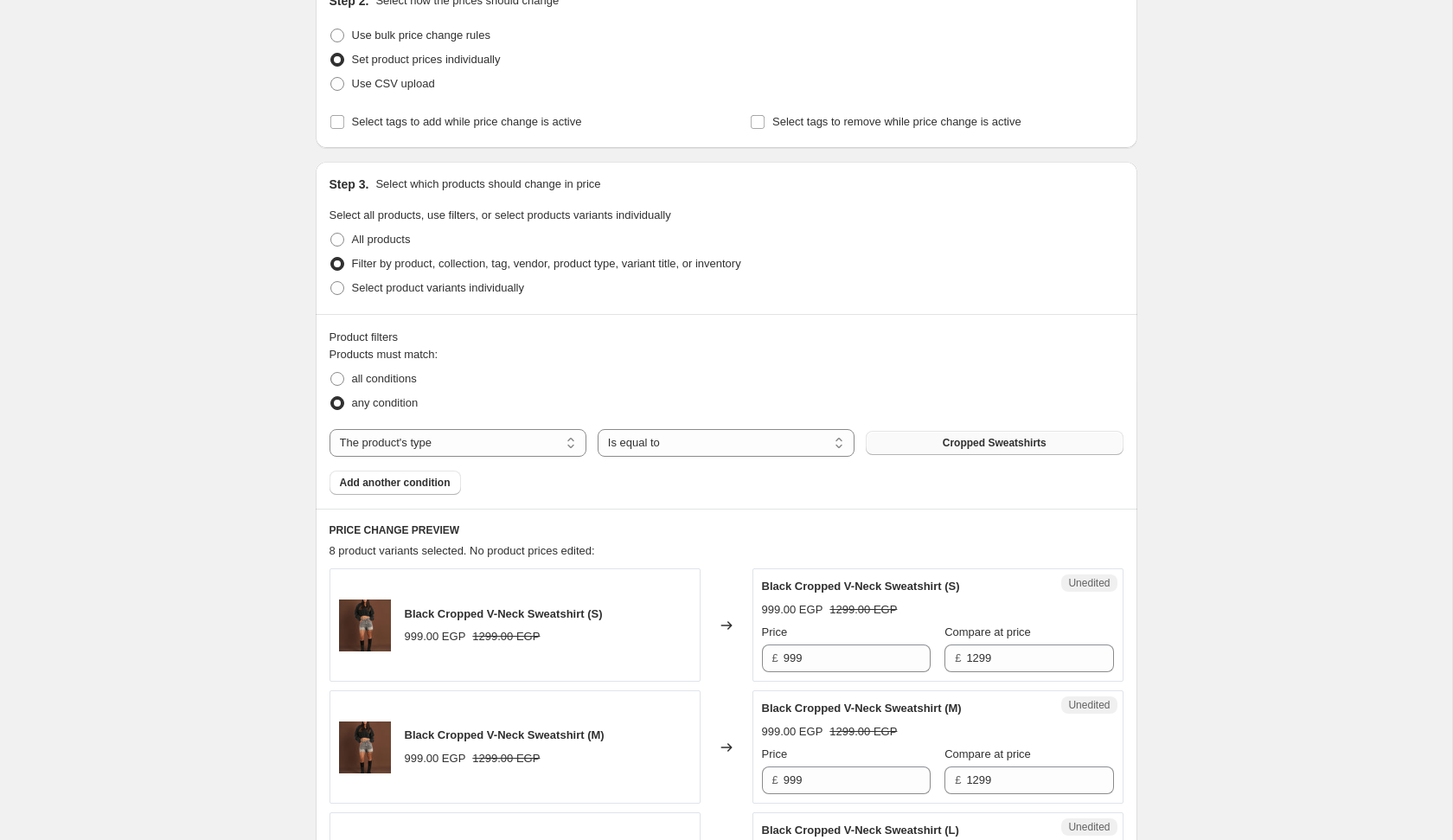
type input "[DATE] 2:30:57 PM Price [MEDICAL_DATA] DENIM JACKETS"
click at [991, 449] on button "Cropped Sweatshirts" at bounding box center [994, 443] width 257 height 24
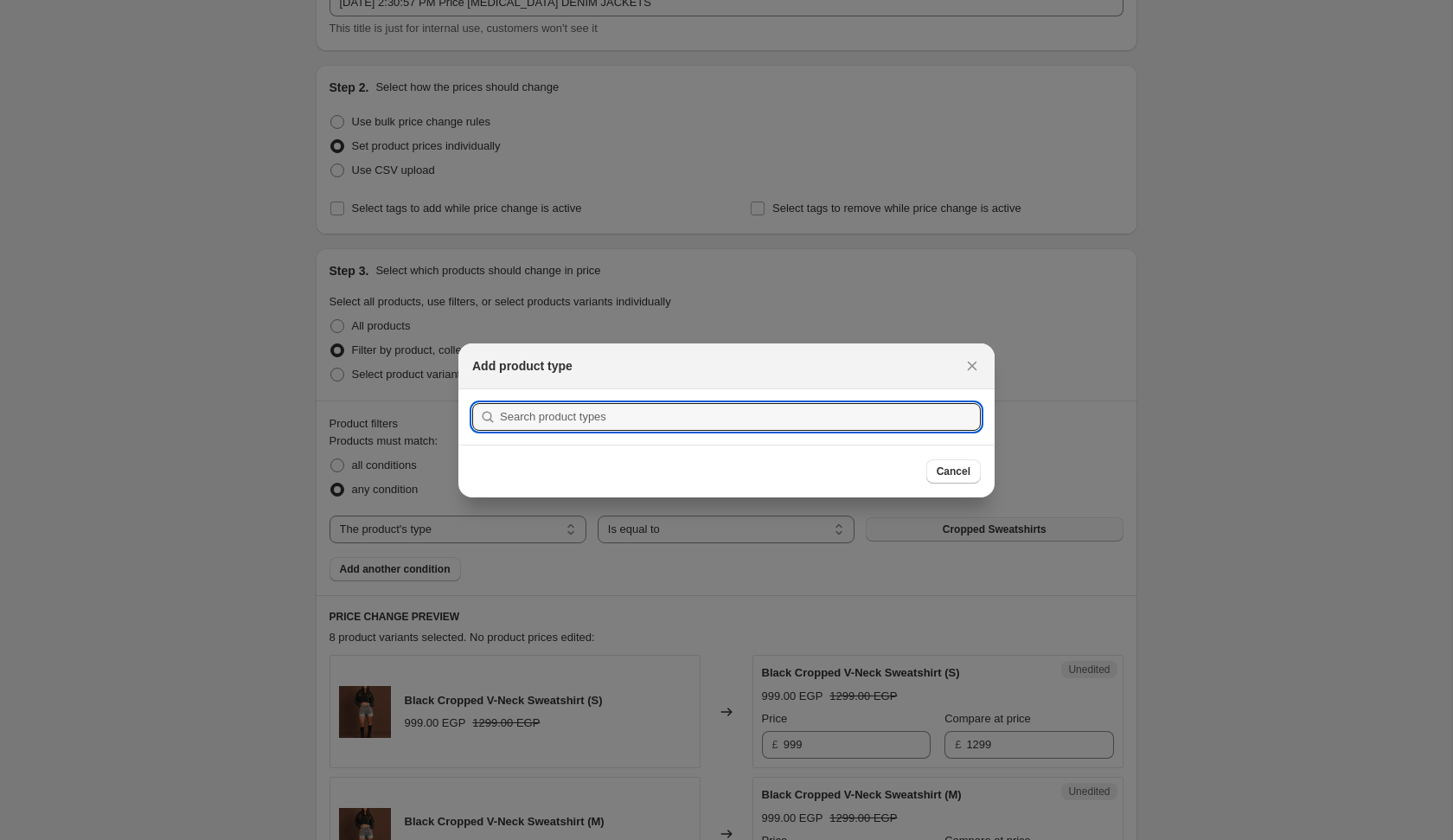
scroll to position [0, 0]
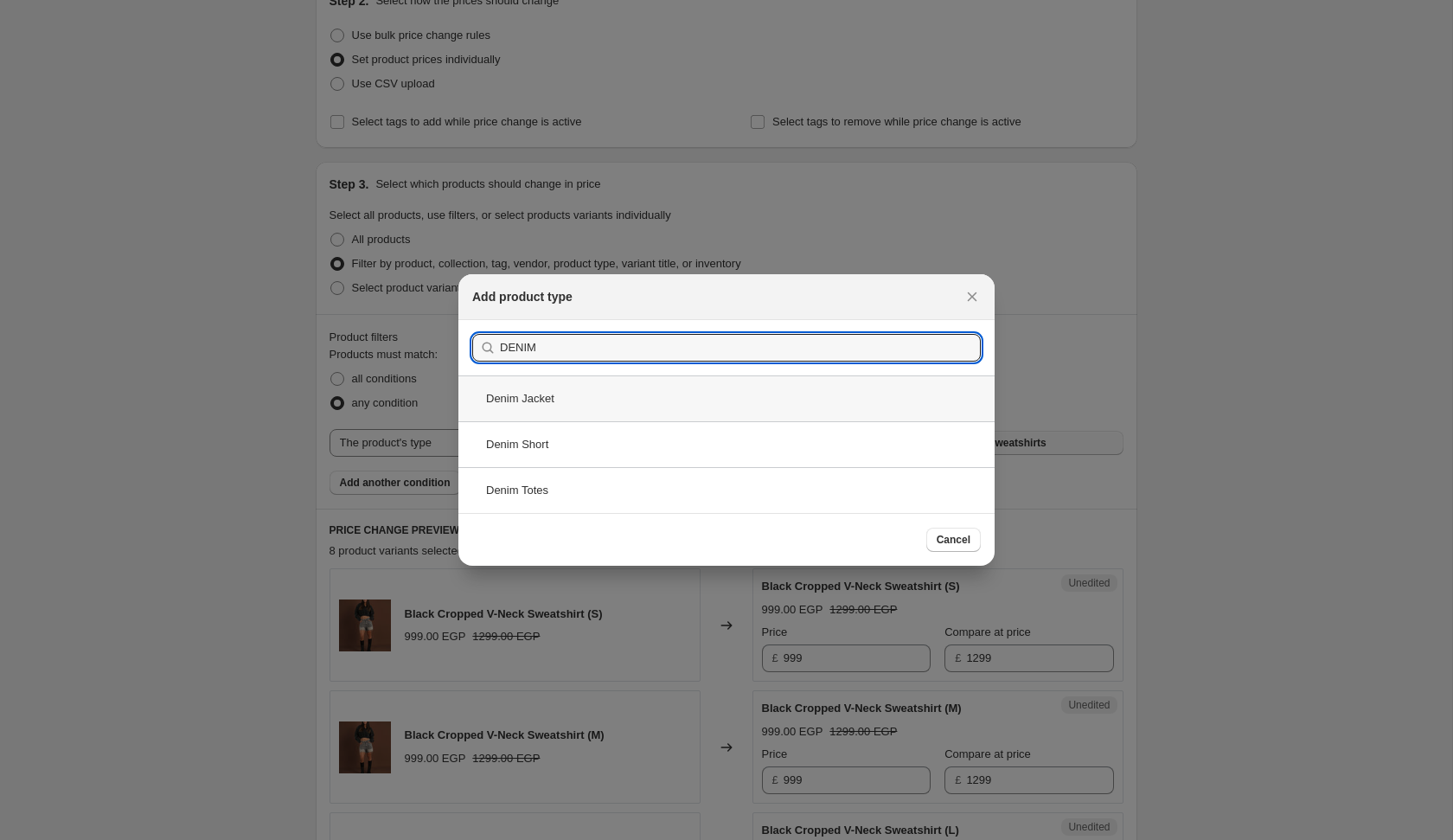
type input "DENIM"
click at [587, 401] on div "Denim Jacket" at bounding box center [726, 398] width 536 height 45
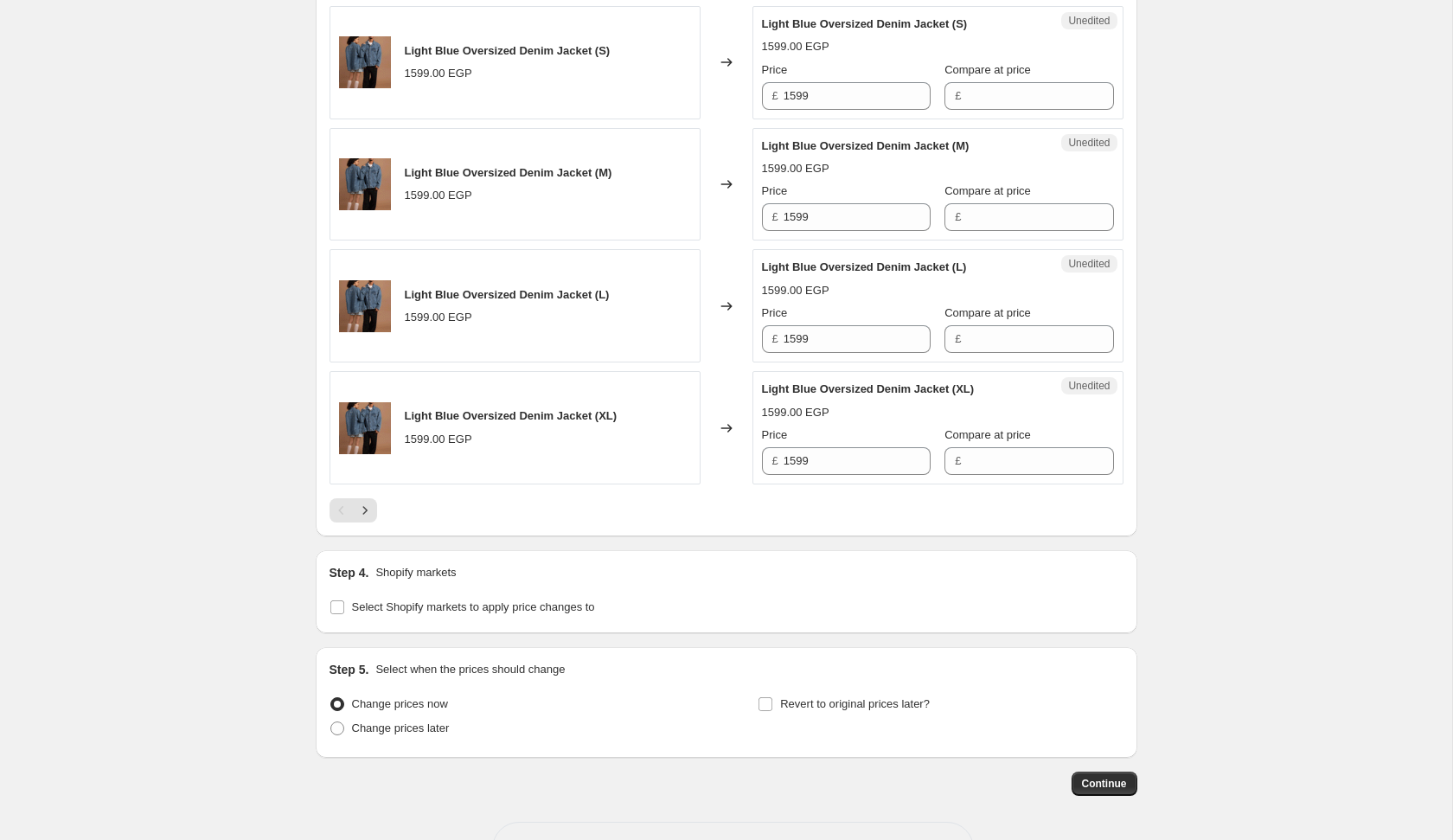
scroll to position [2734, 0]
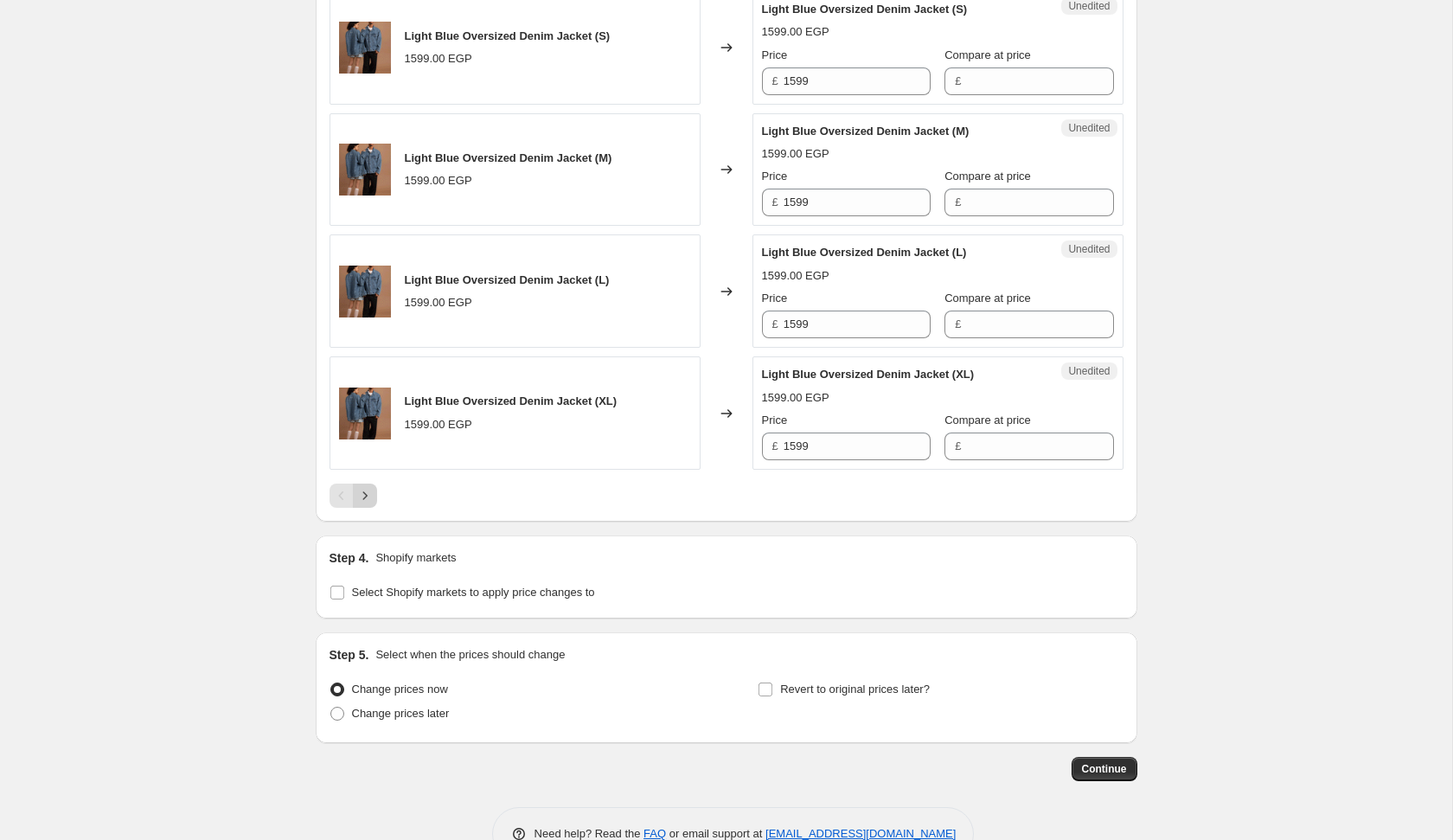
click at [360, 490] on icon "Next" at bounding box center [364, 495] width 18 height 18
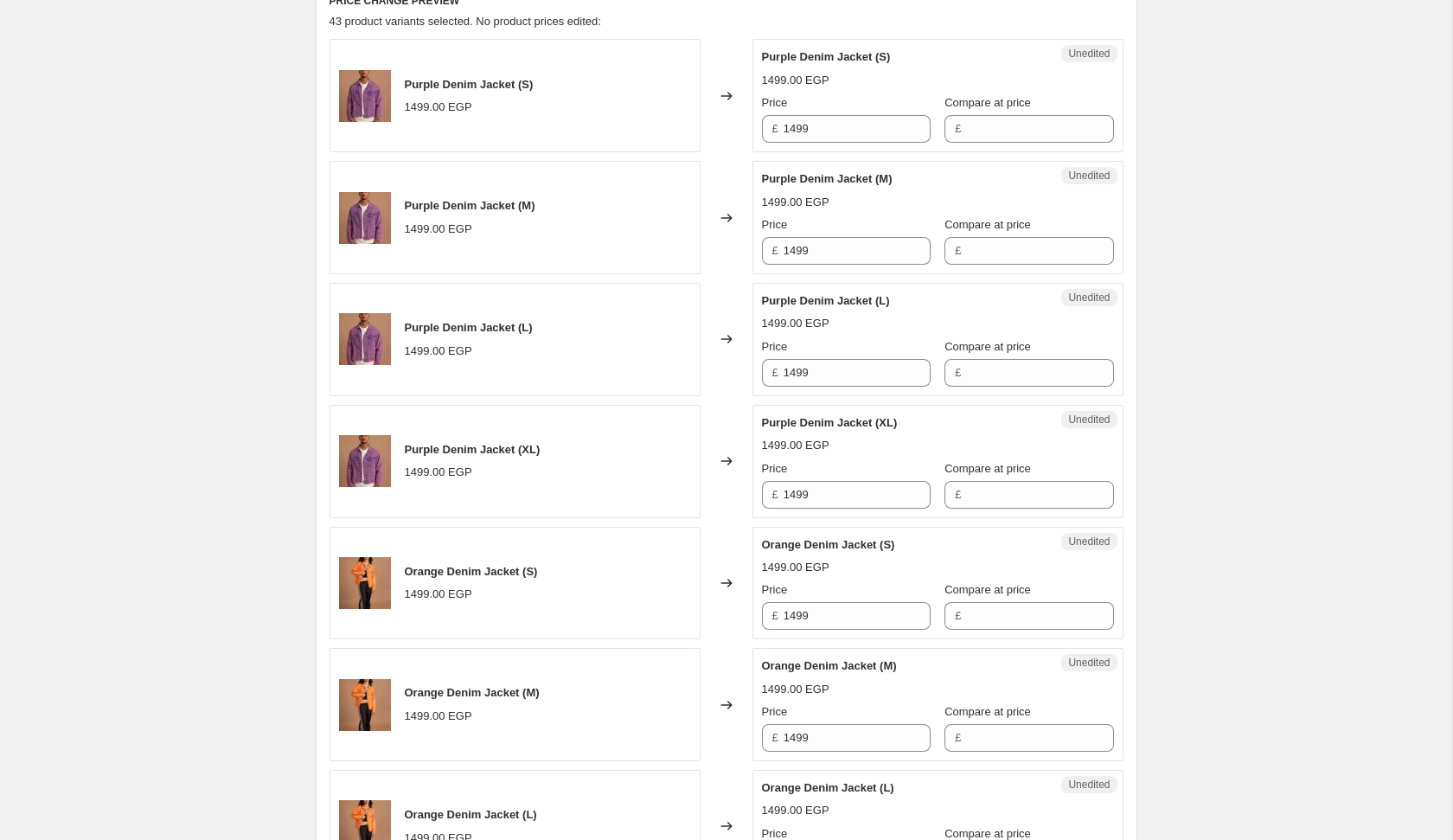
scroll to position [711, 0]
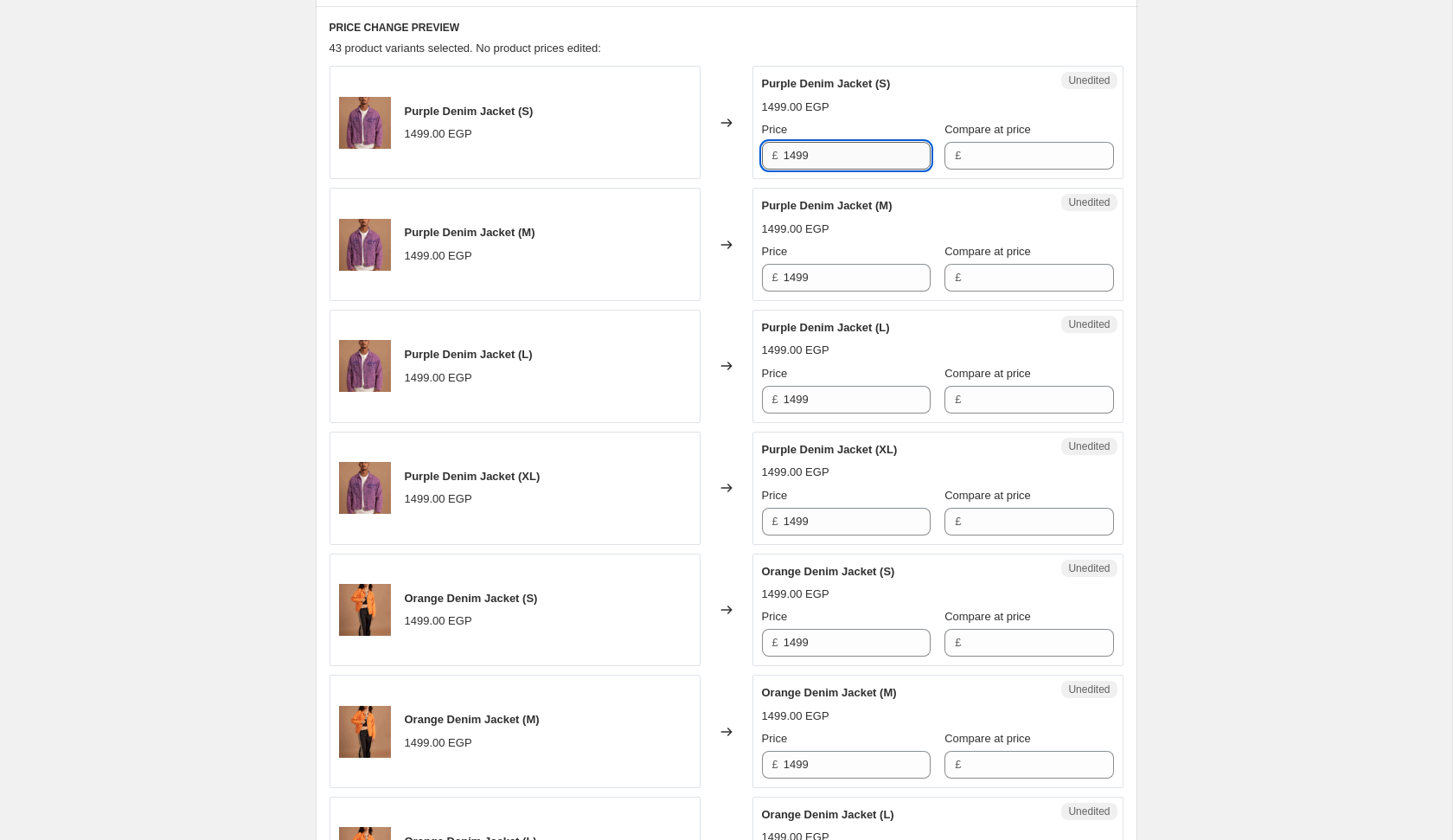
click at [837, 163] on input "1499" at bounding box center [857, 156] width 147 height 28
type input "999"
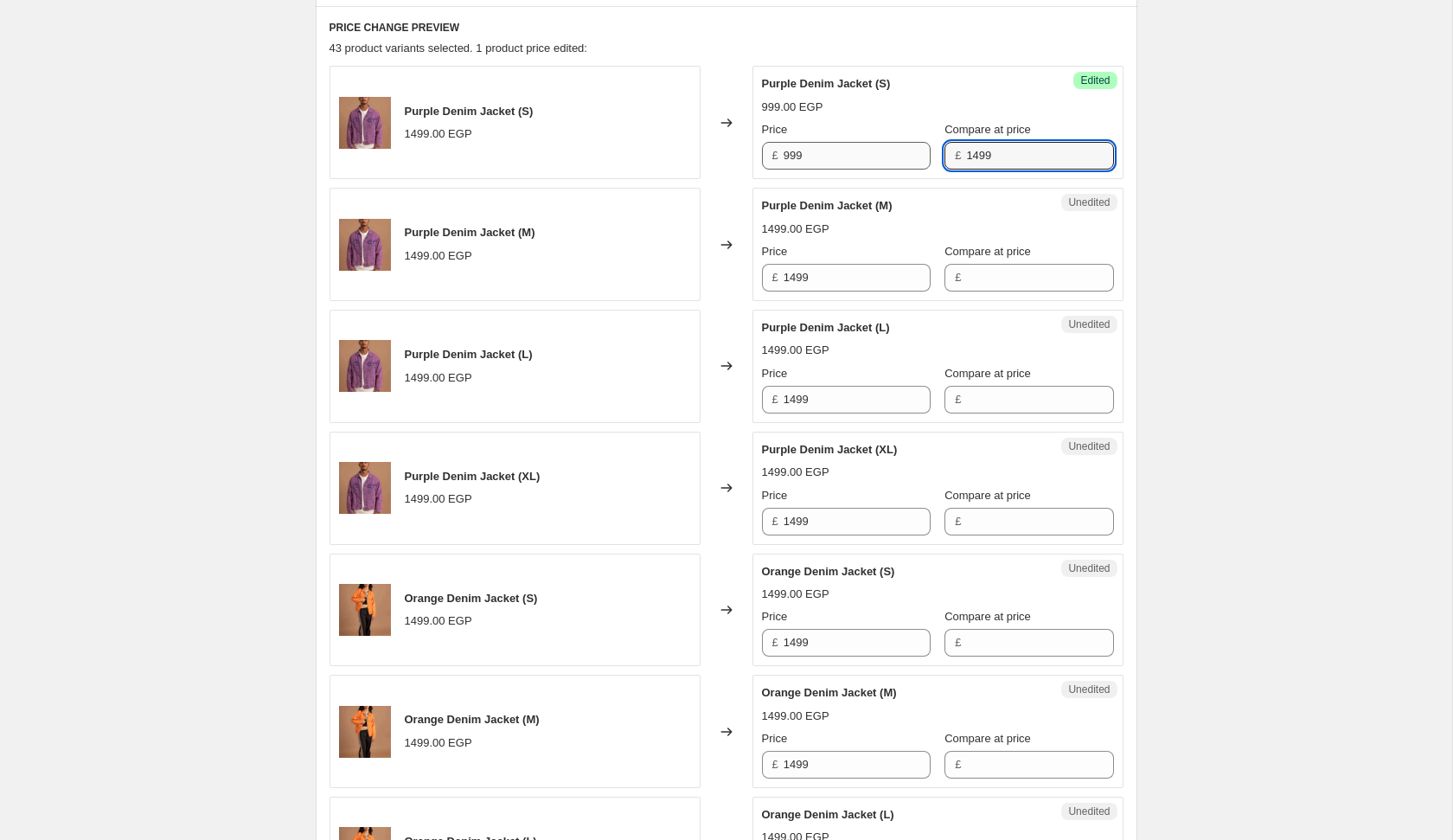
type input "1499"
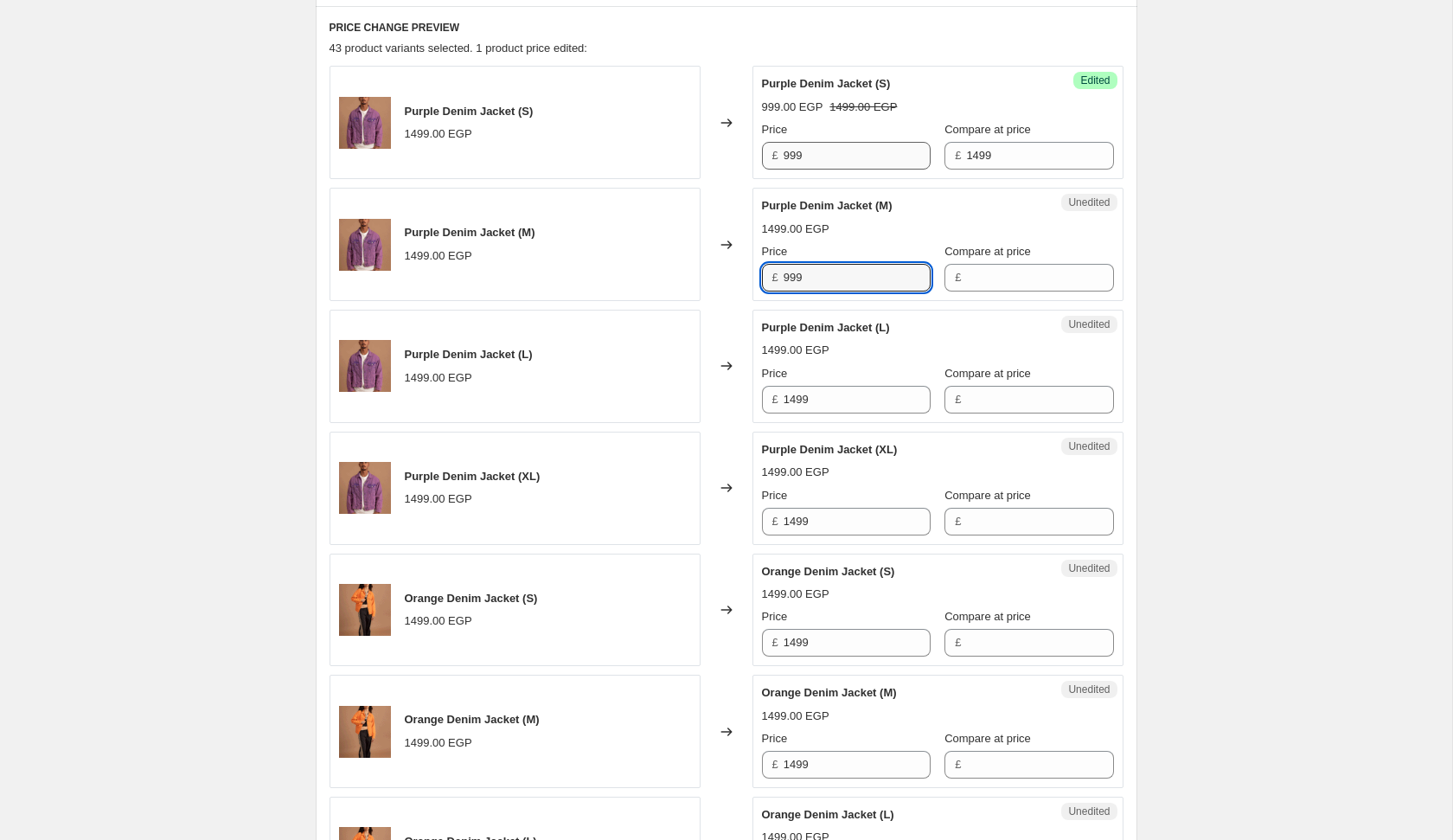
type input "999"
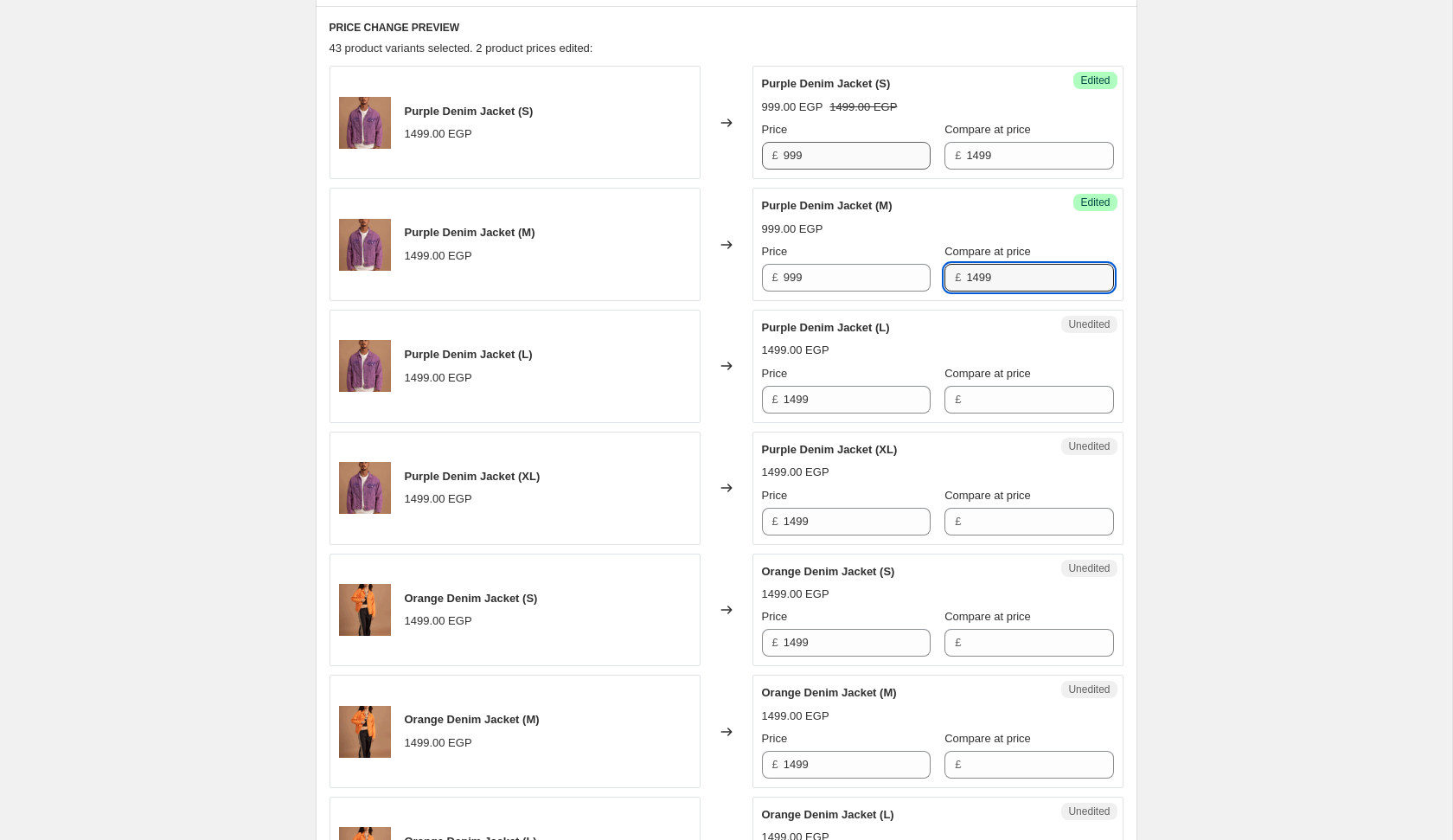
type input "1499"
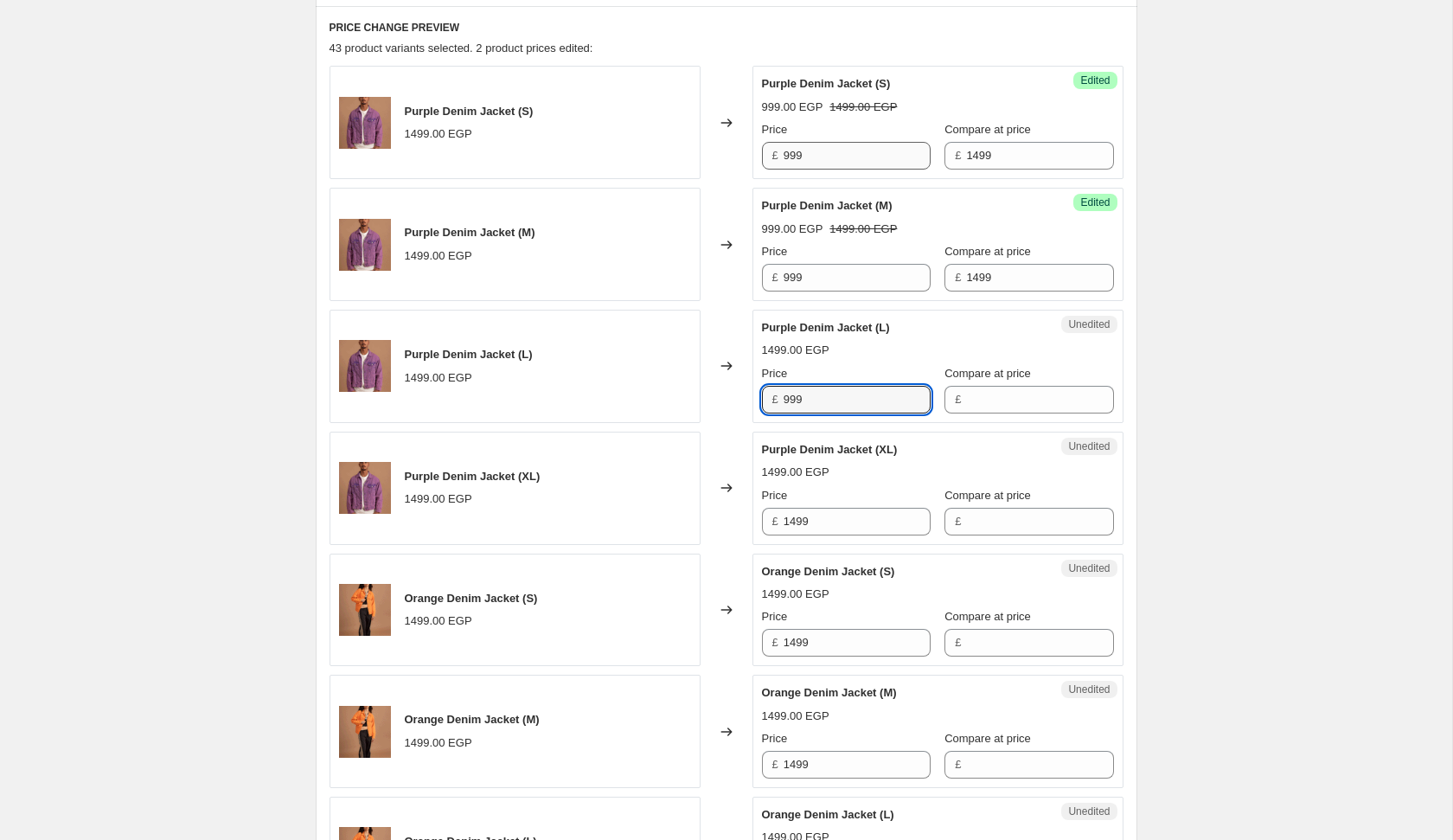
type input "999"
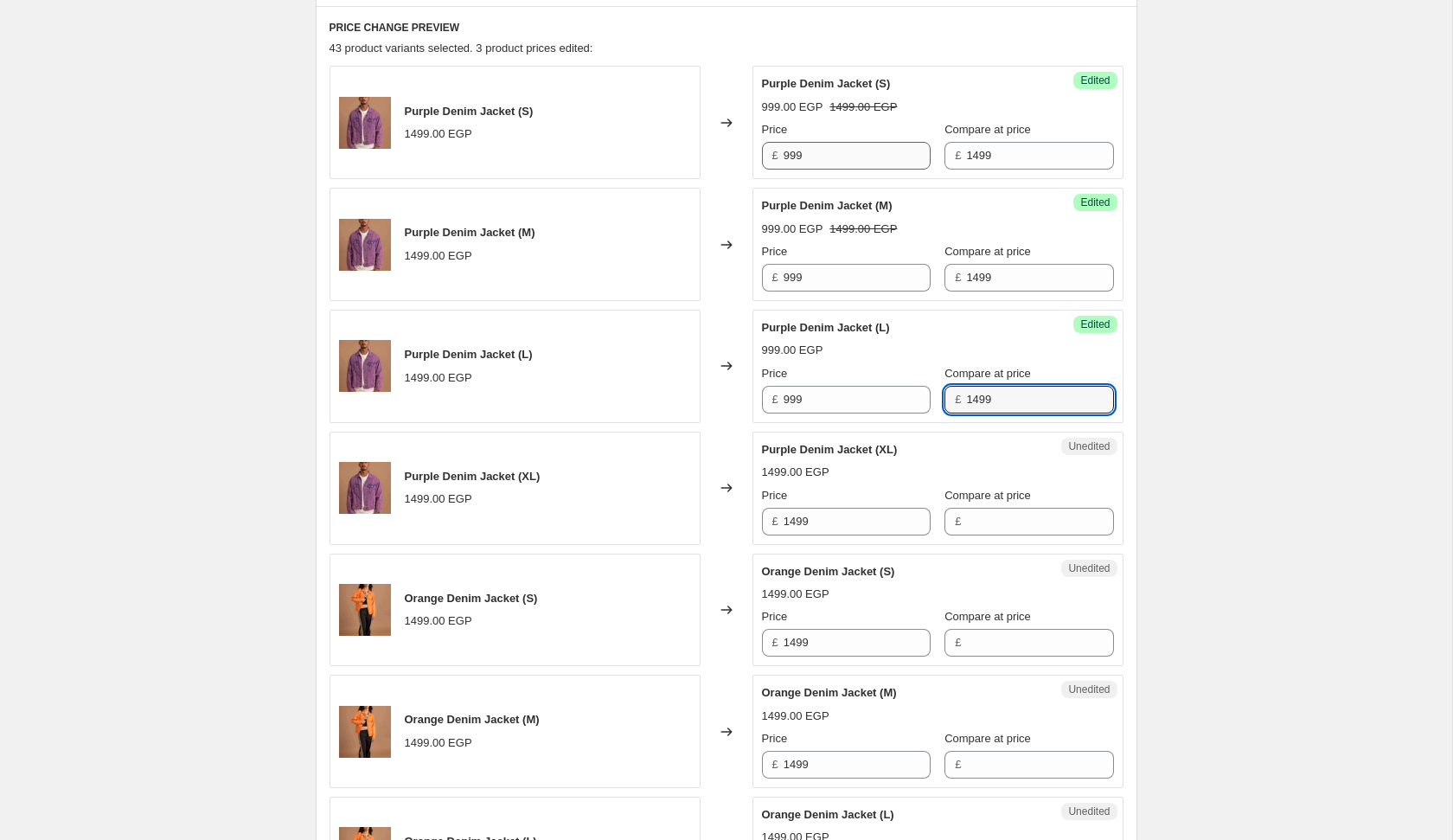
type input "1499"
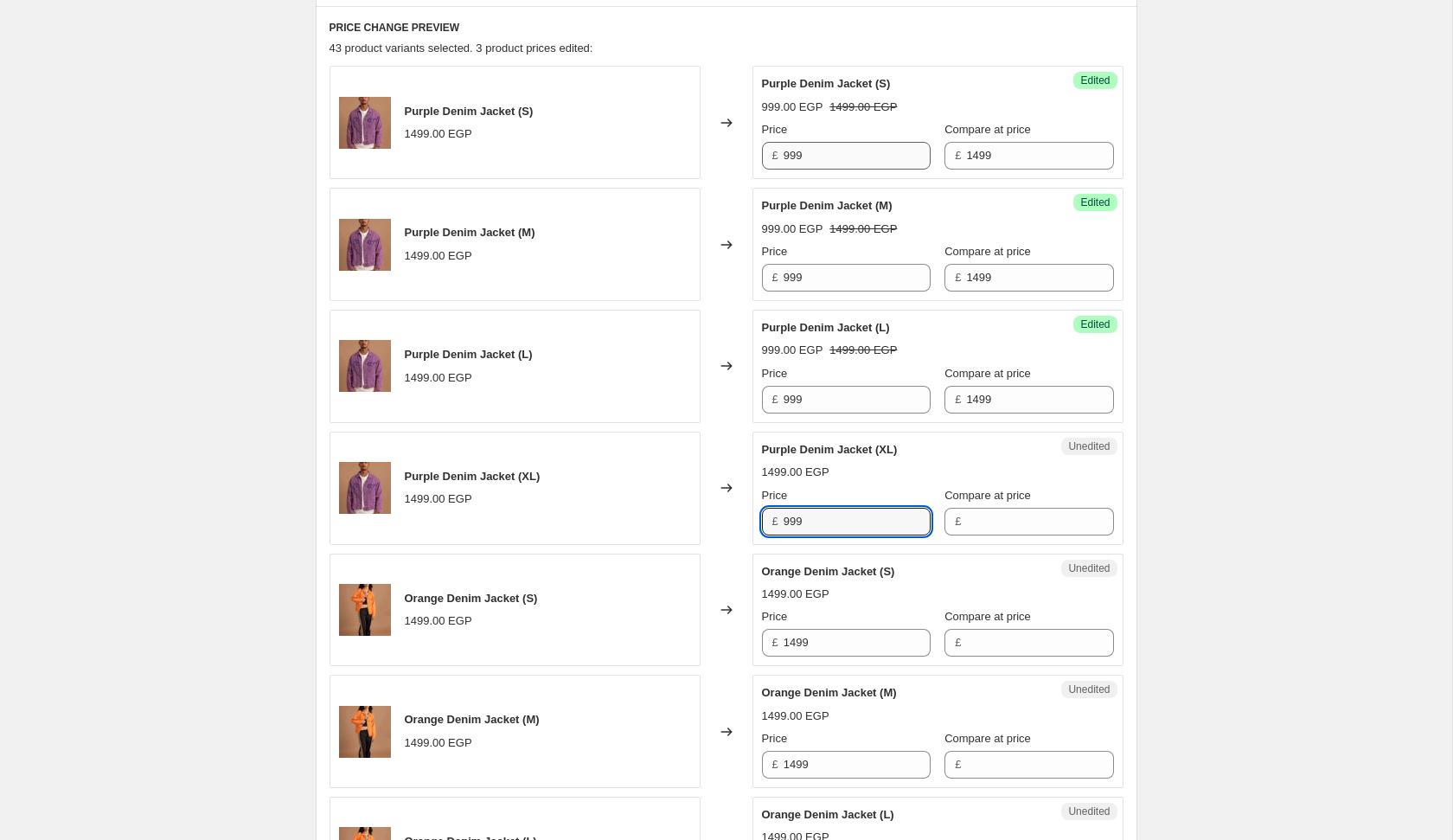
type input "999"
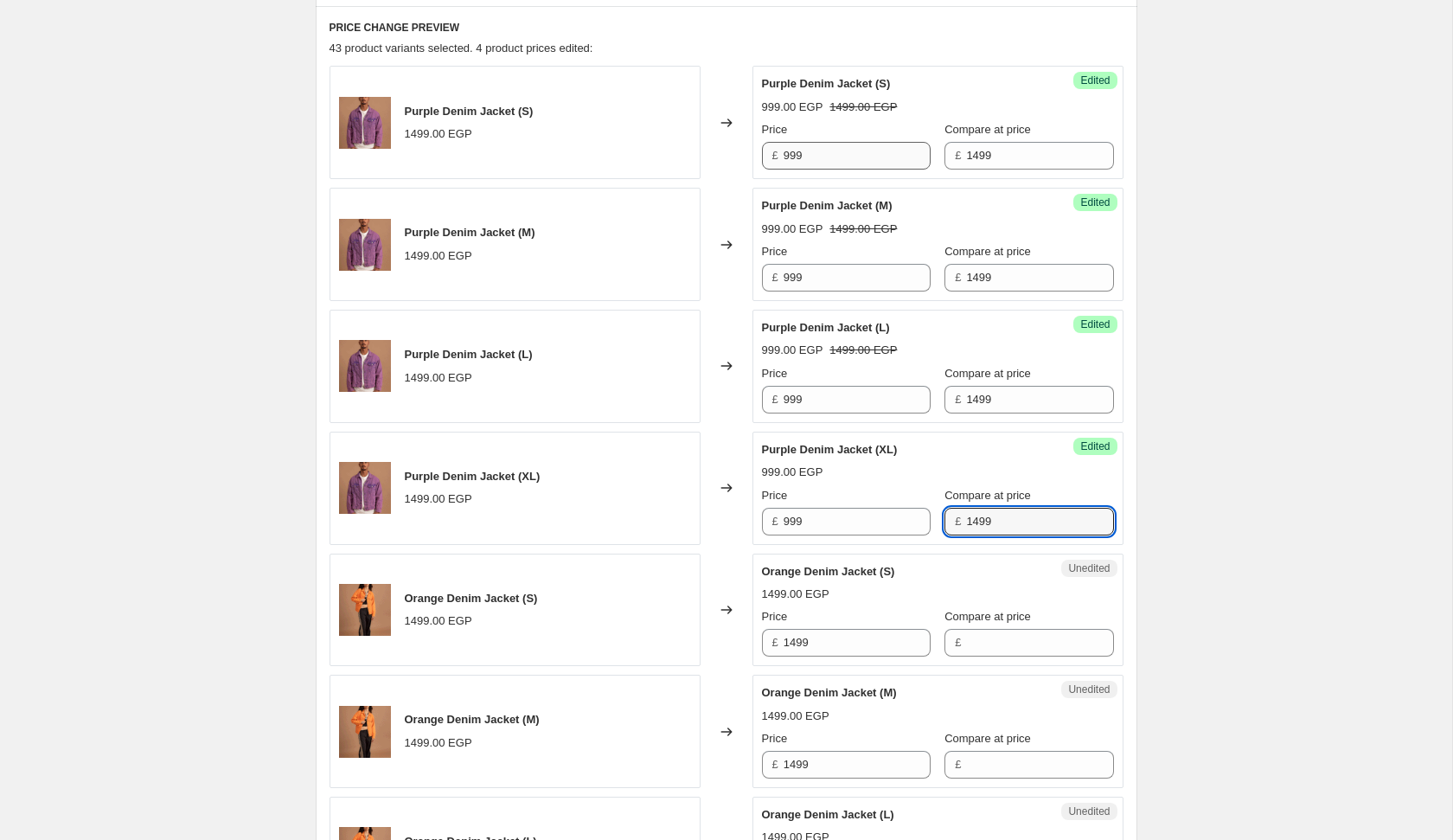
type input "1499"
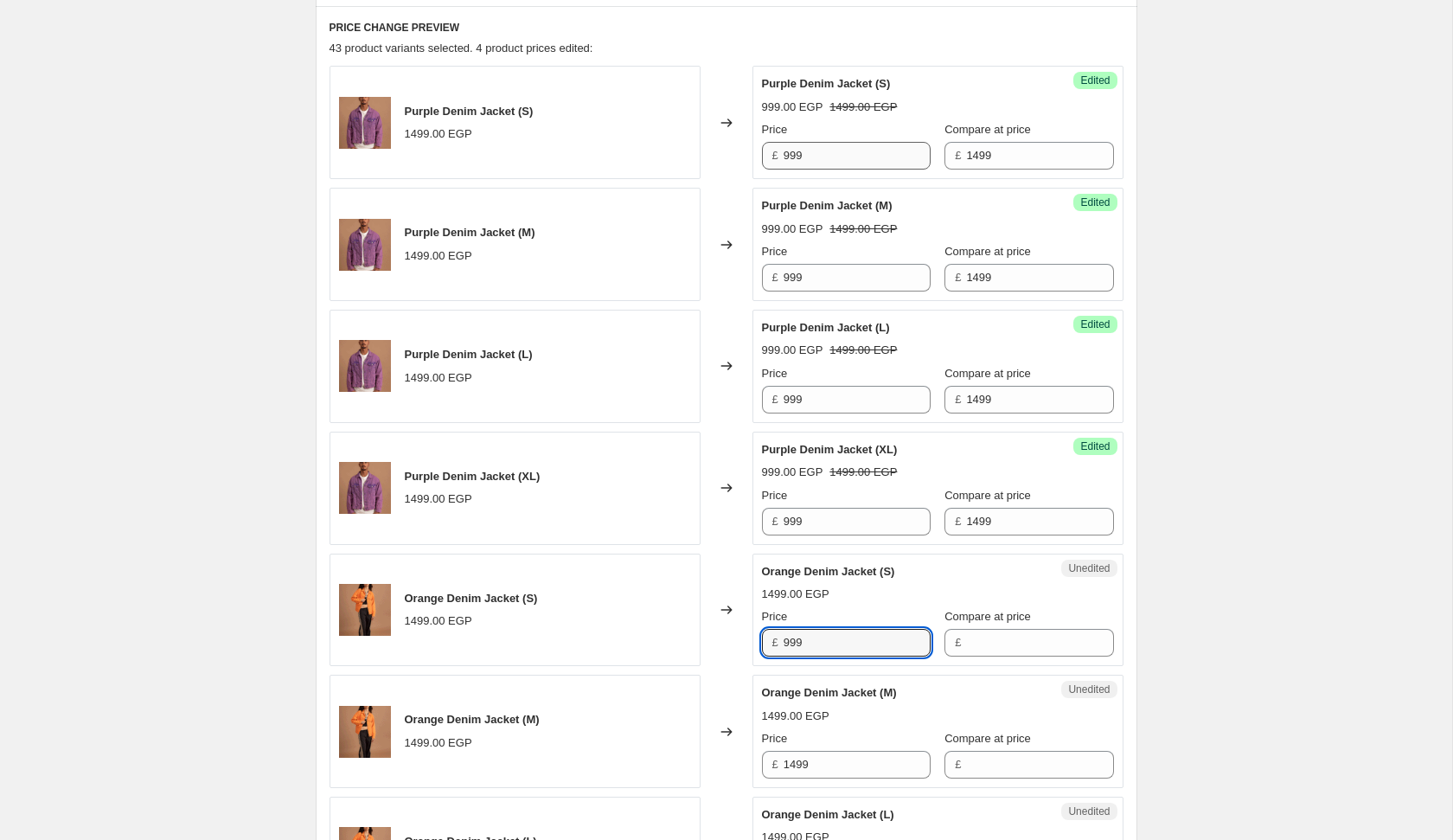
type input "999"
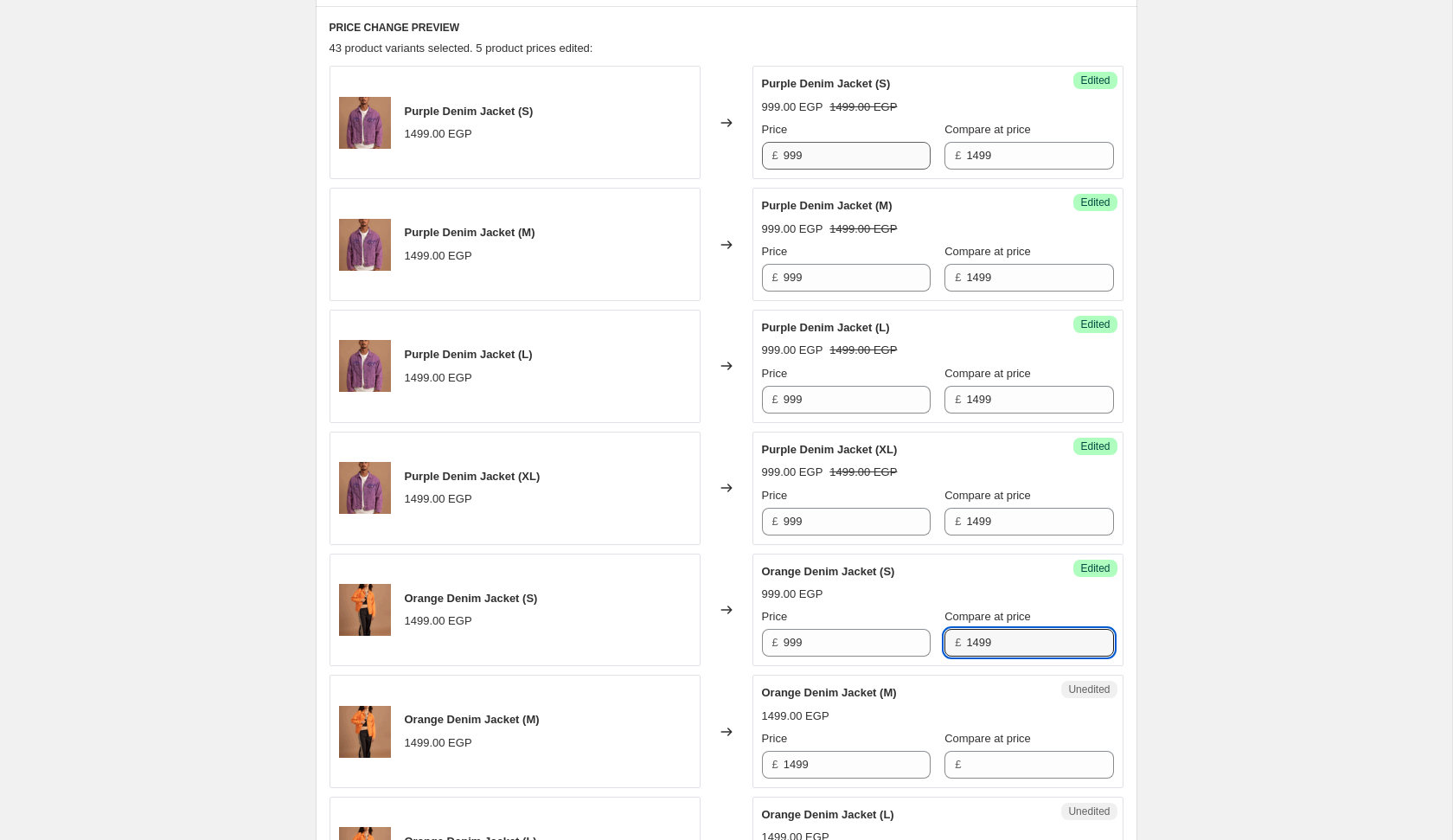
type input "1499"
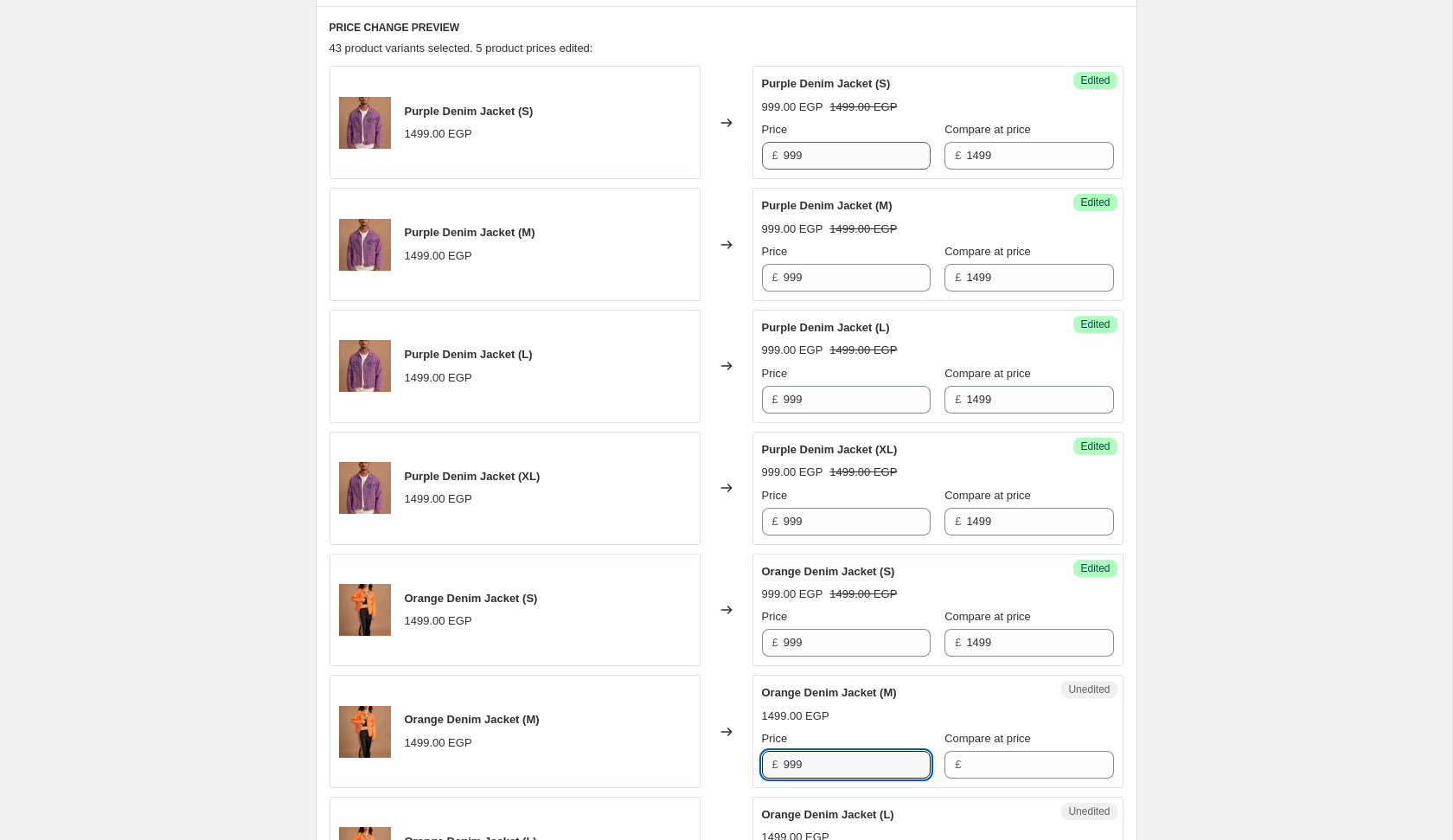
type input "999"
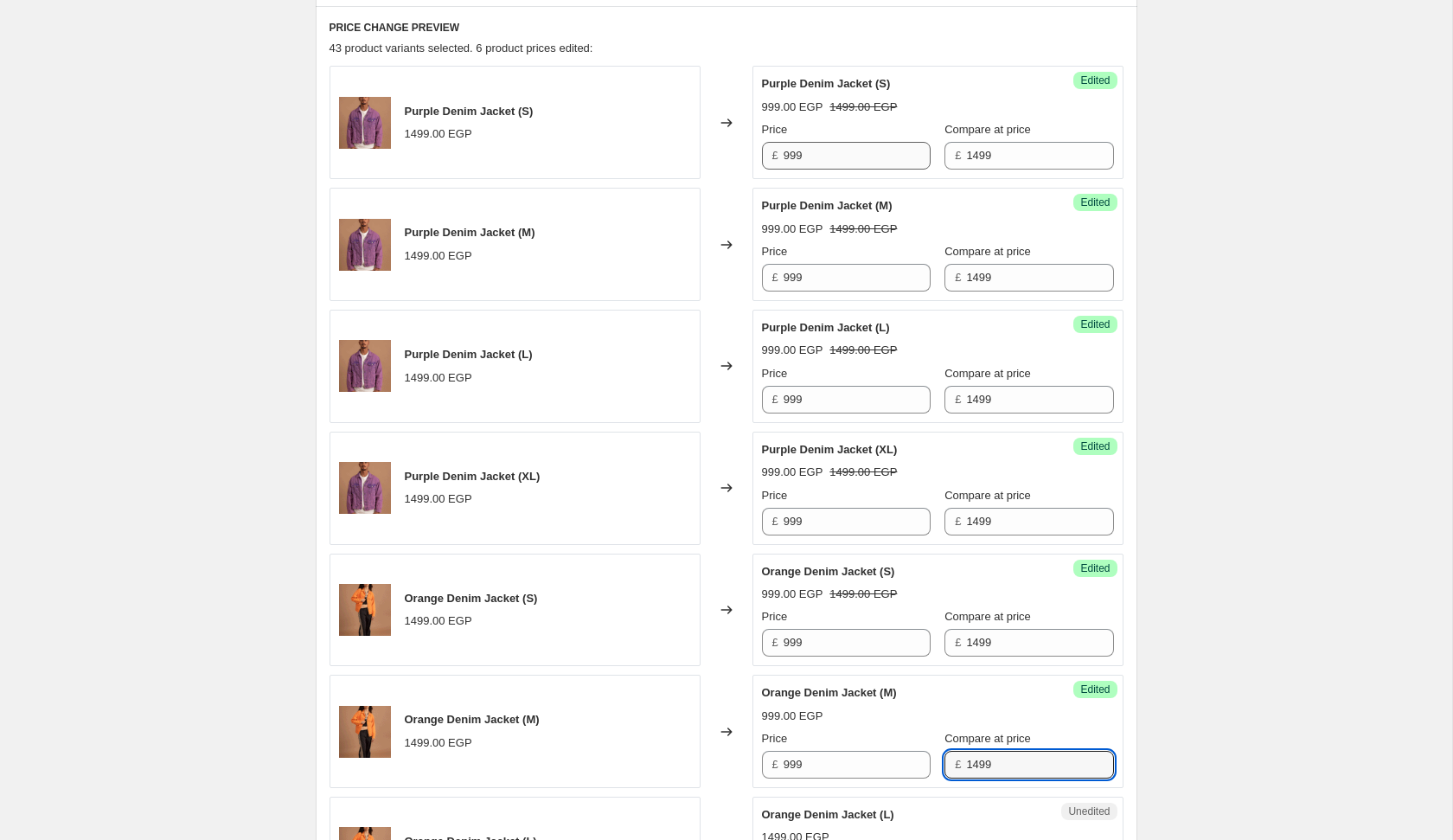
type input "1499"
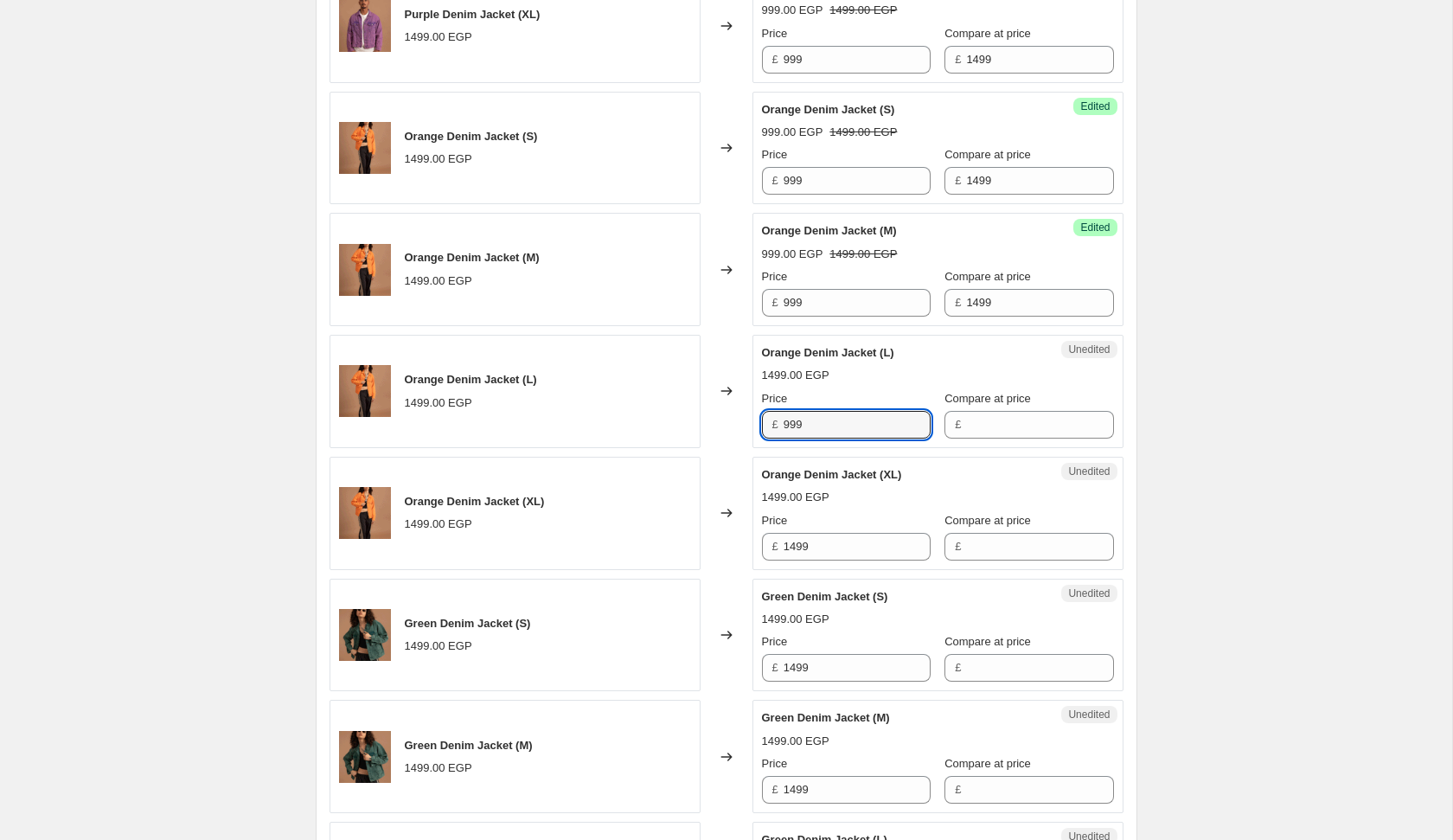
type input "999"
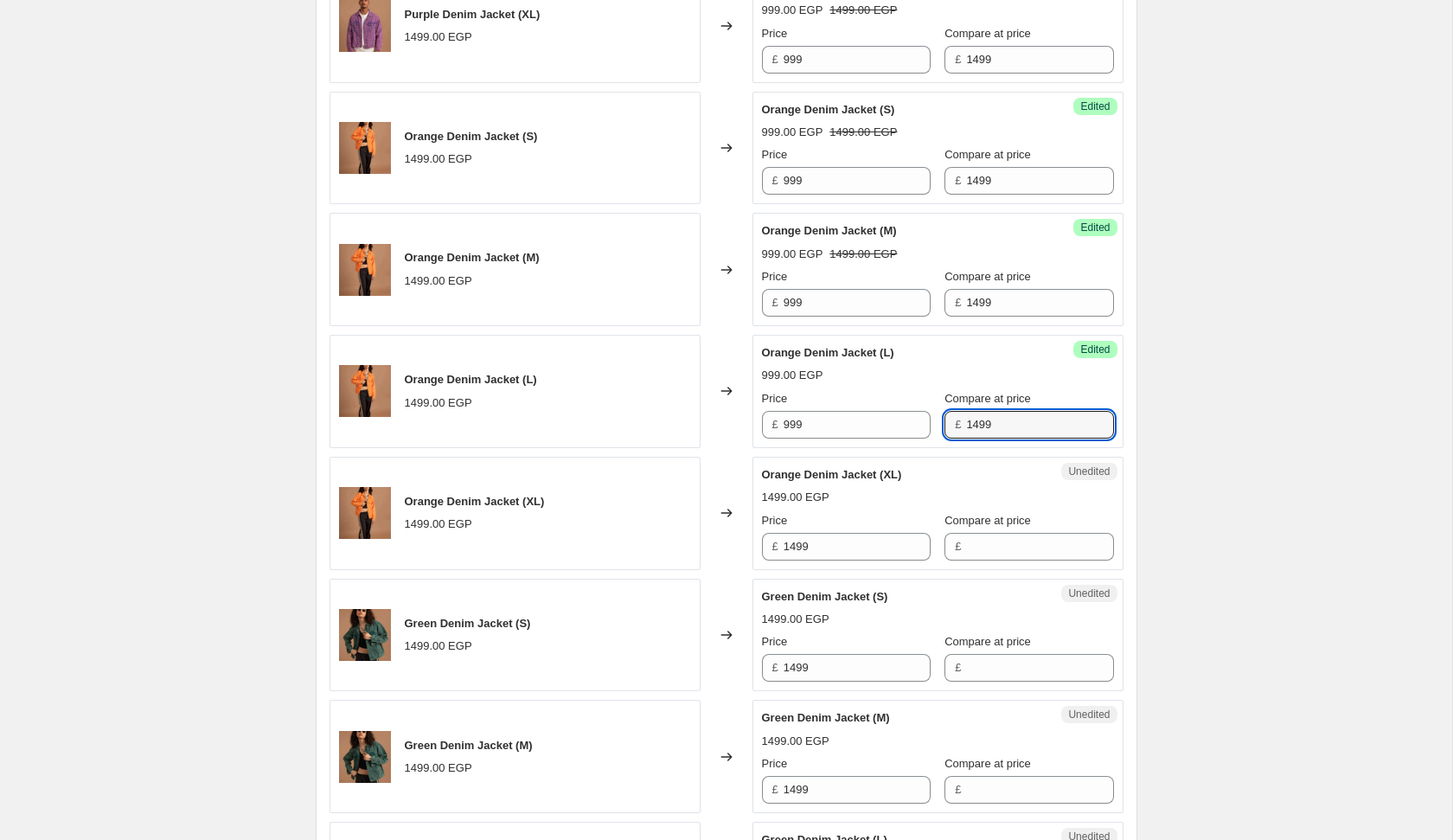
type input "1499"
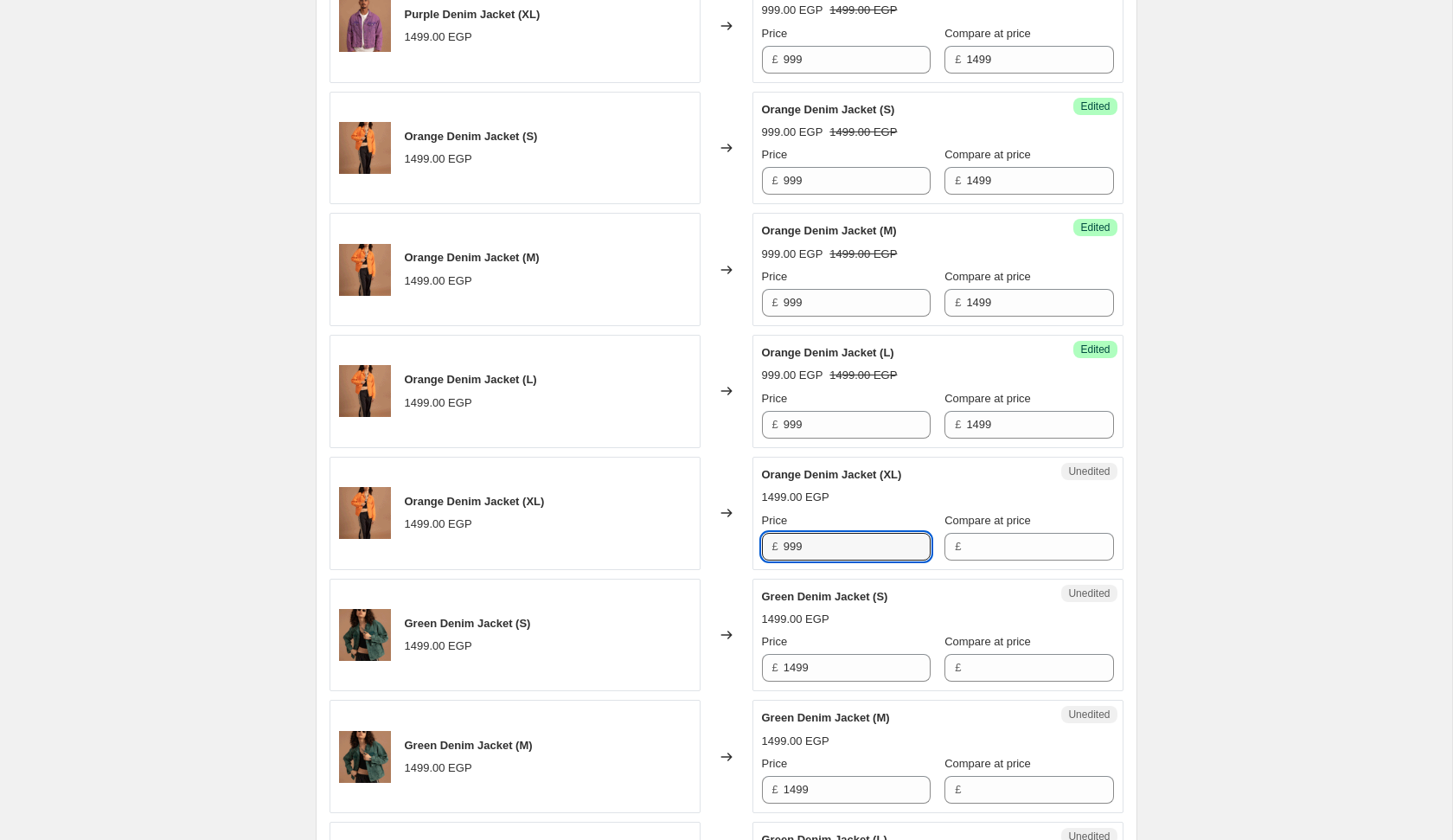
type input "999"
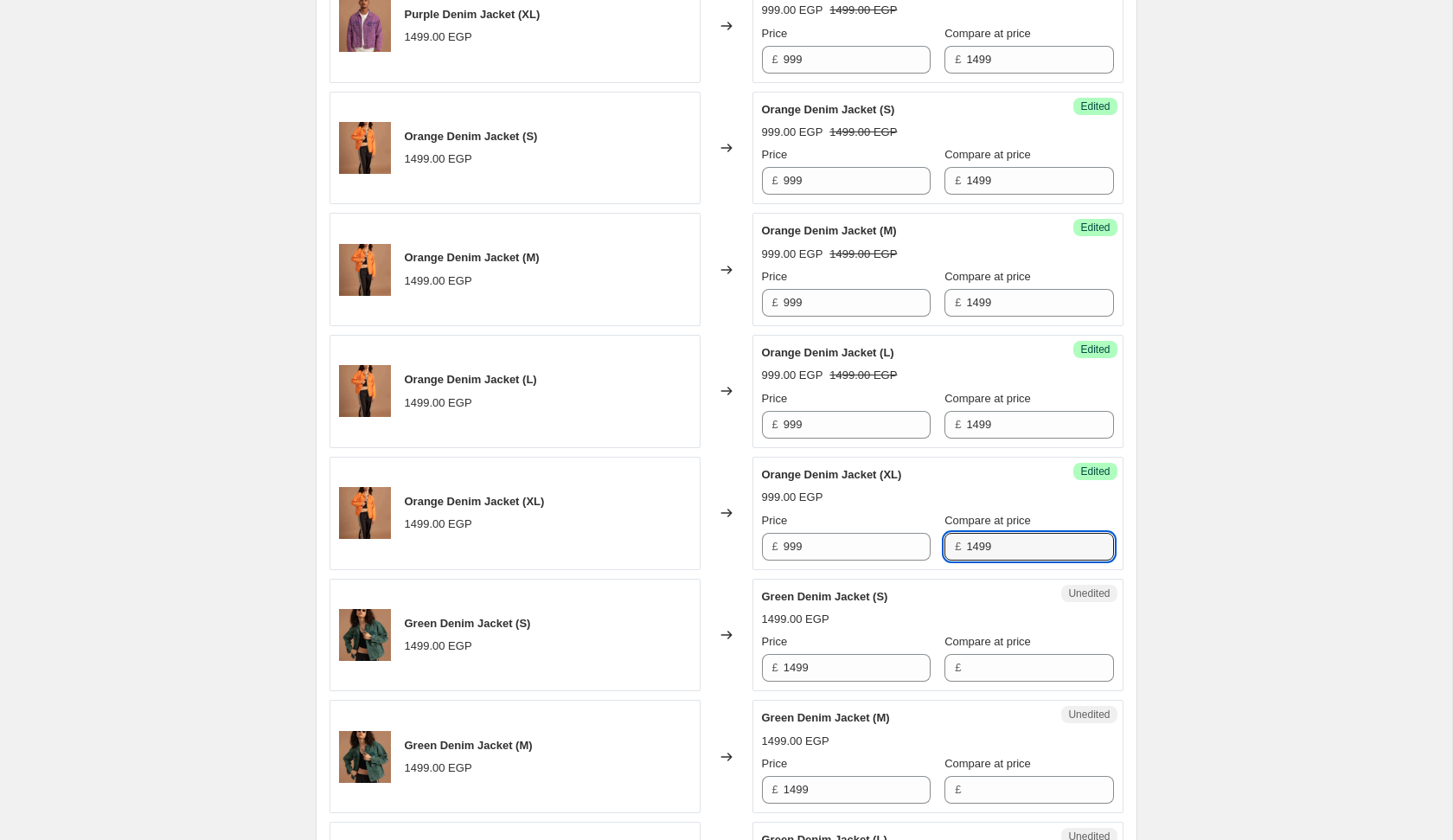
type input "1499"
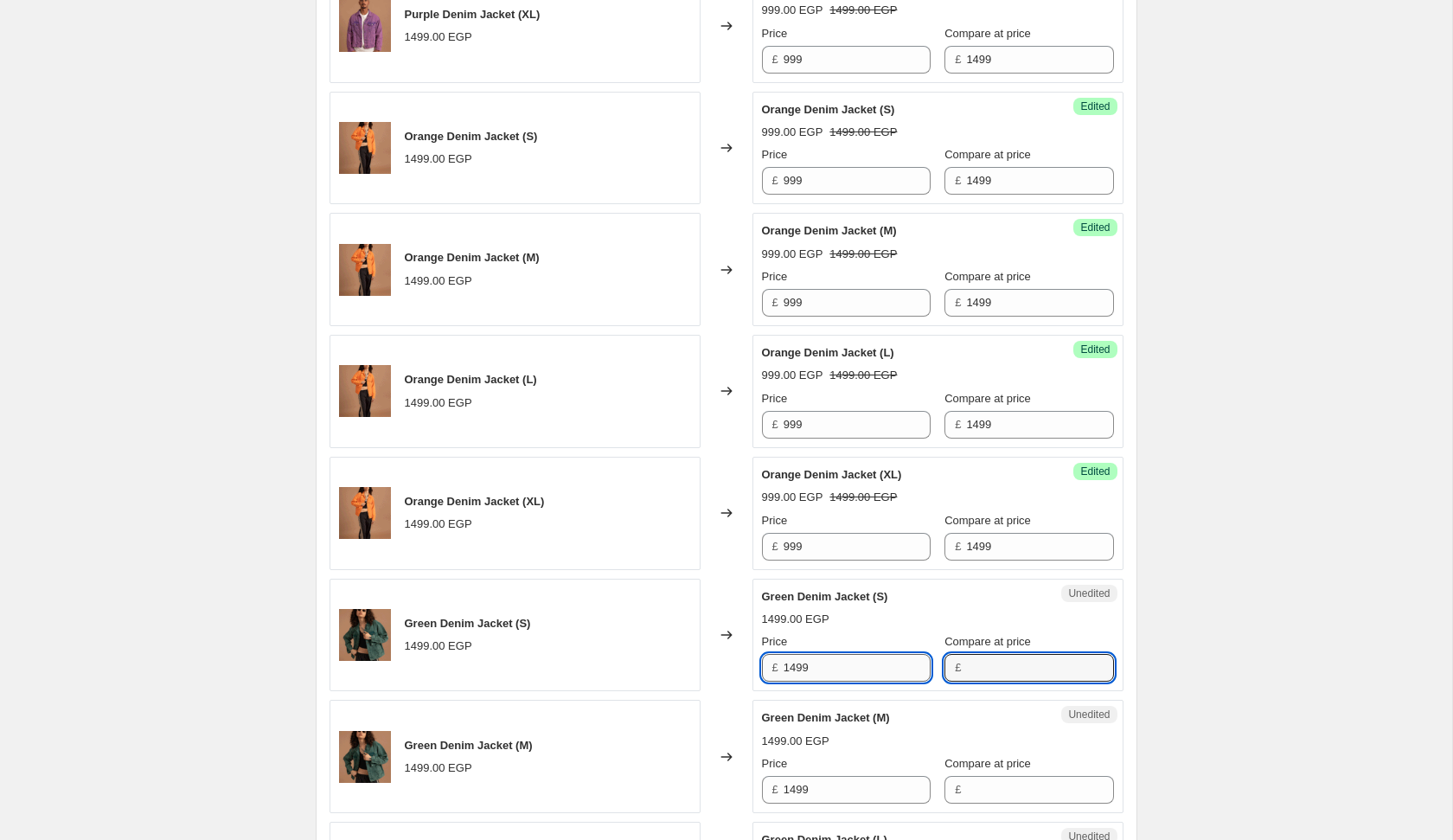
click at [860, 668] on input "1499" at bounding box center [857, 668] width 147 height 28
type input "999"
type input "1499"
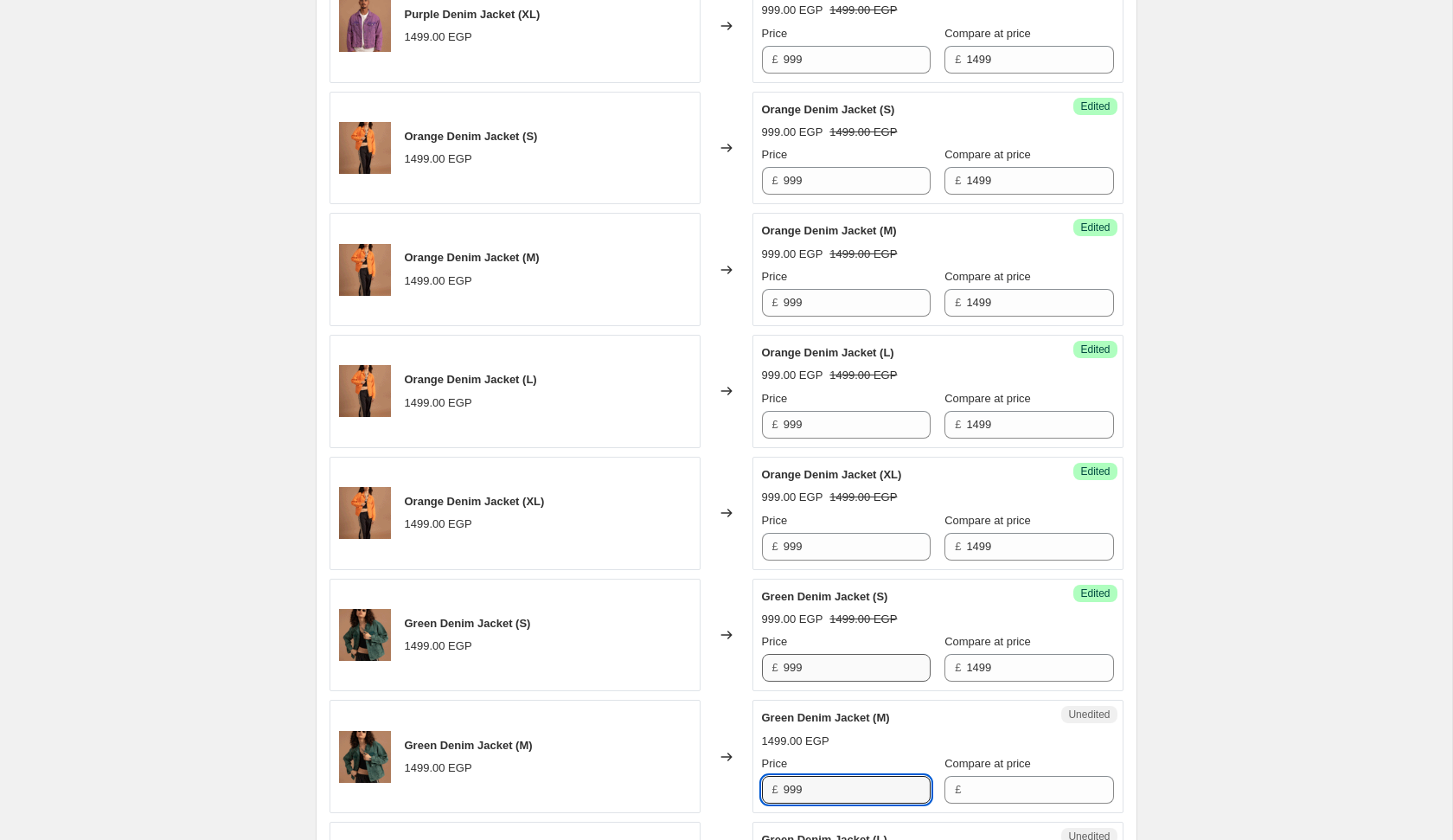
type input "999"
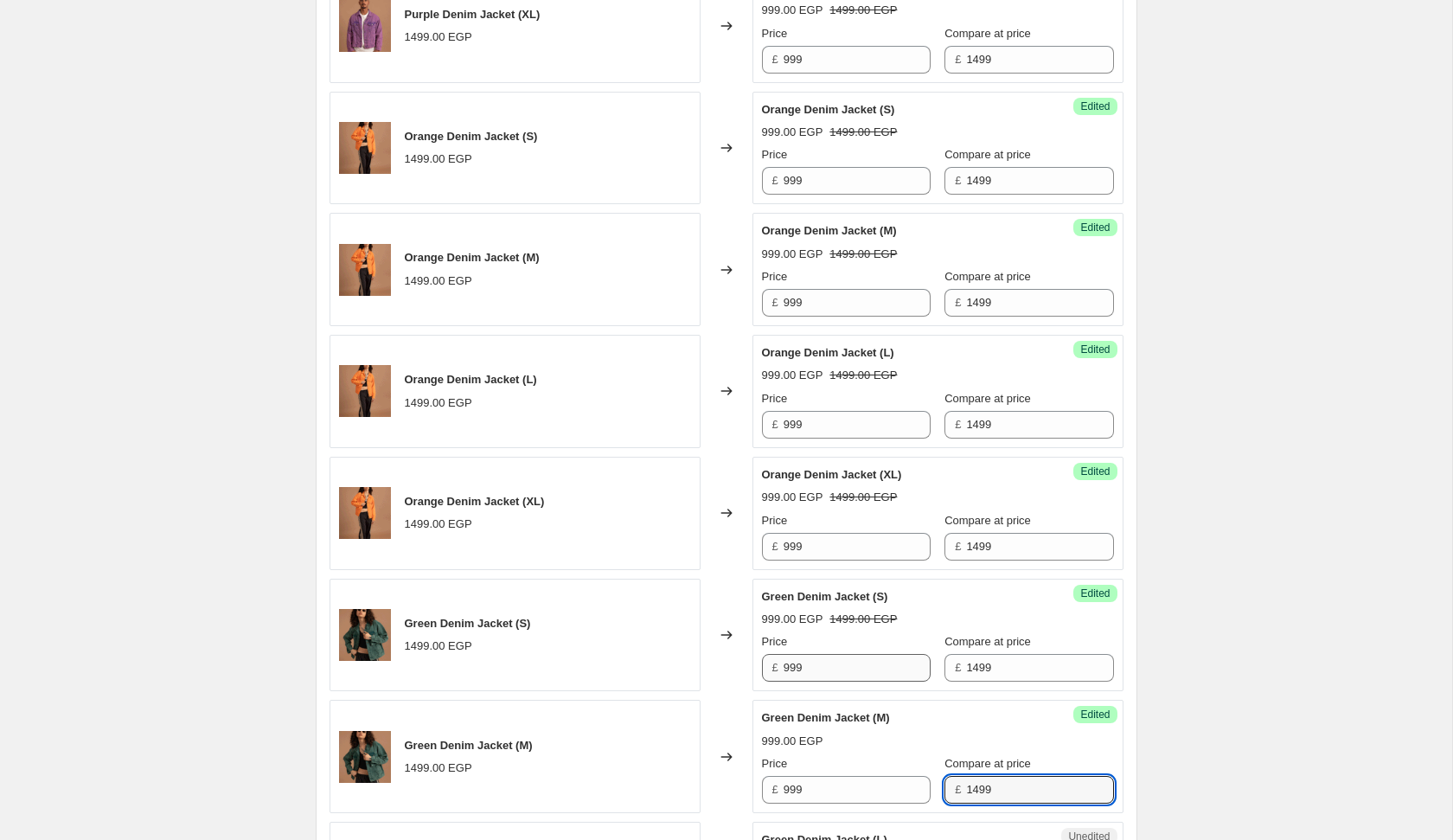
type input "1499"
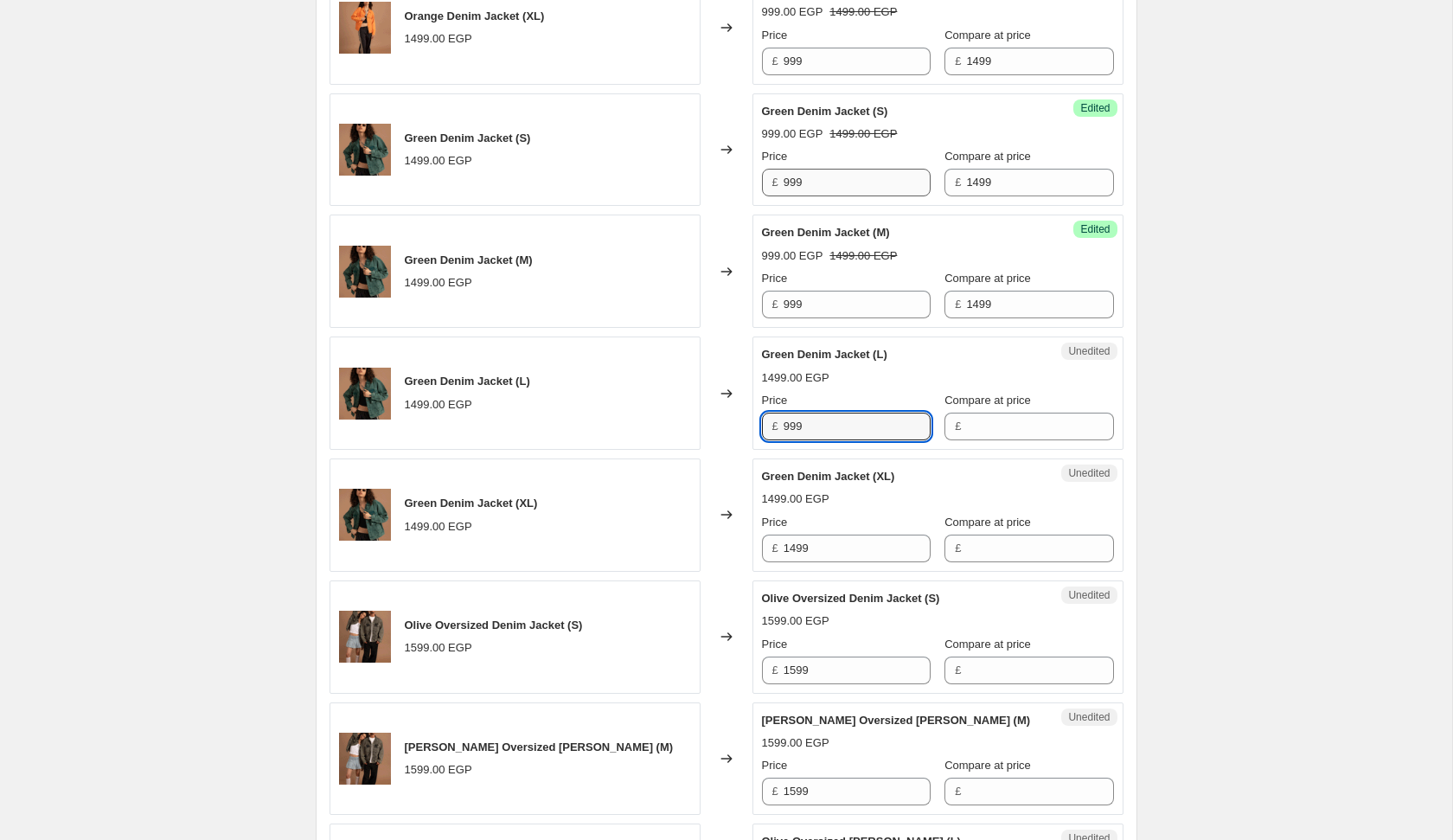
type input "999"
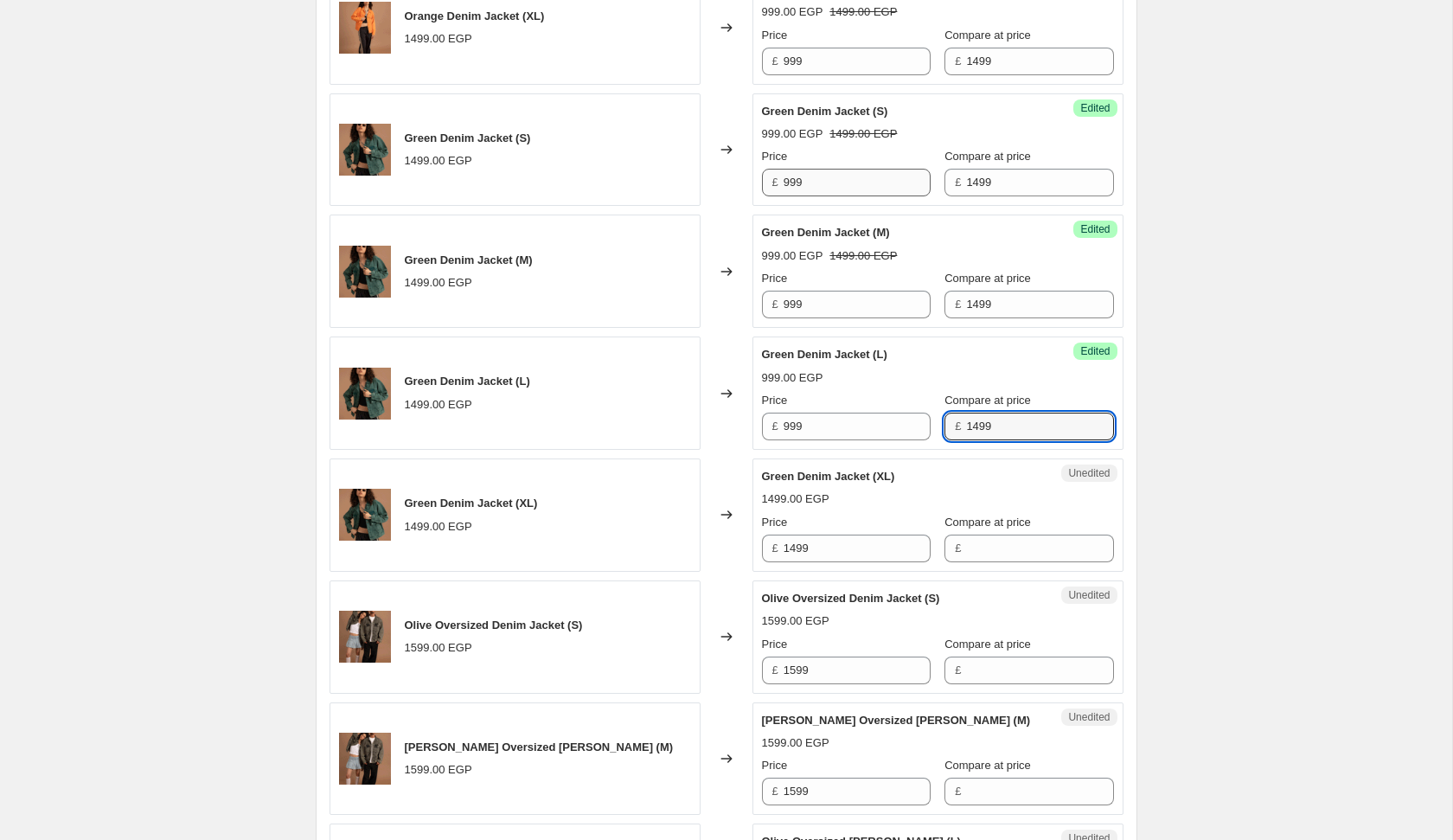
type input "1499"
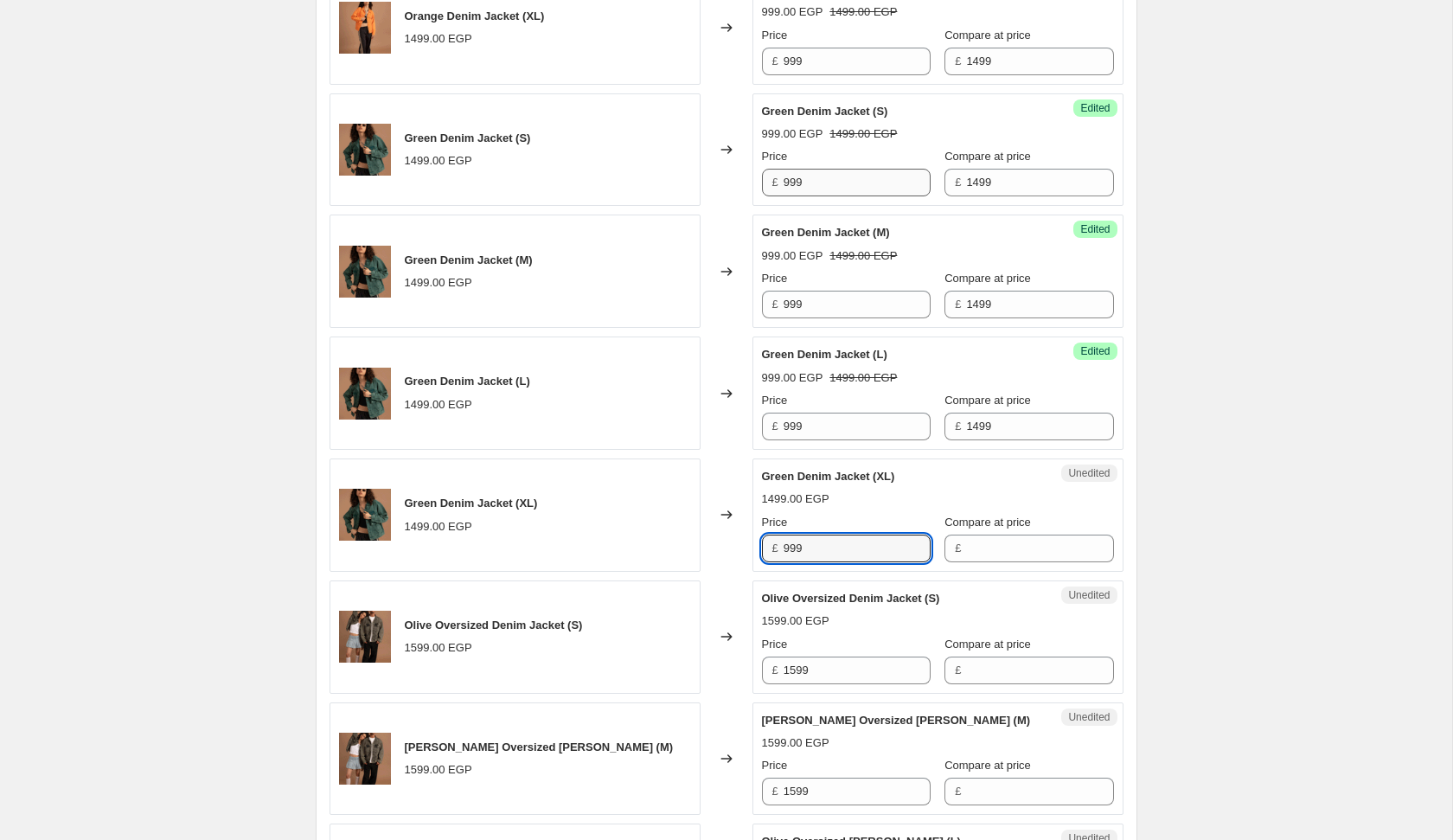
type input "999"
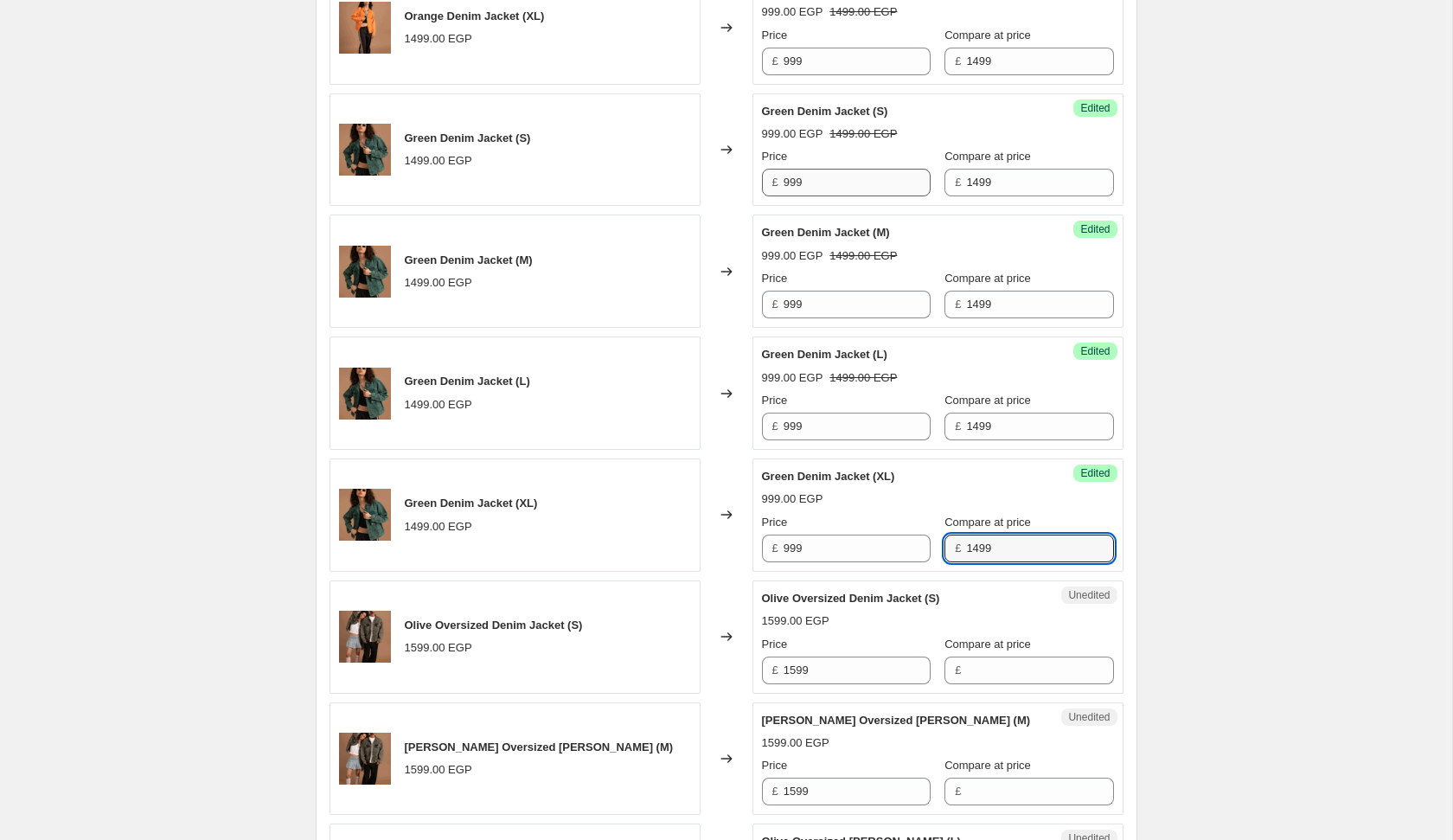
type input "1499"
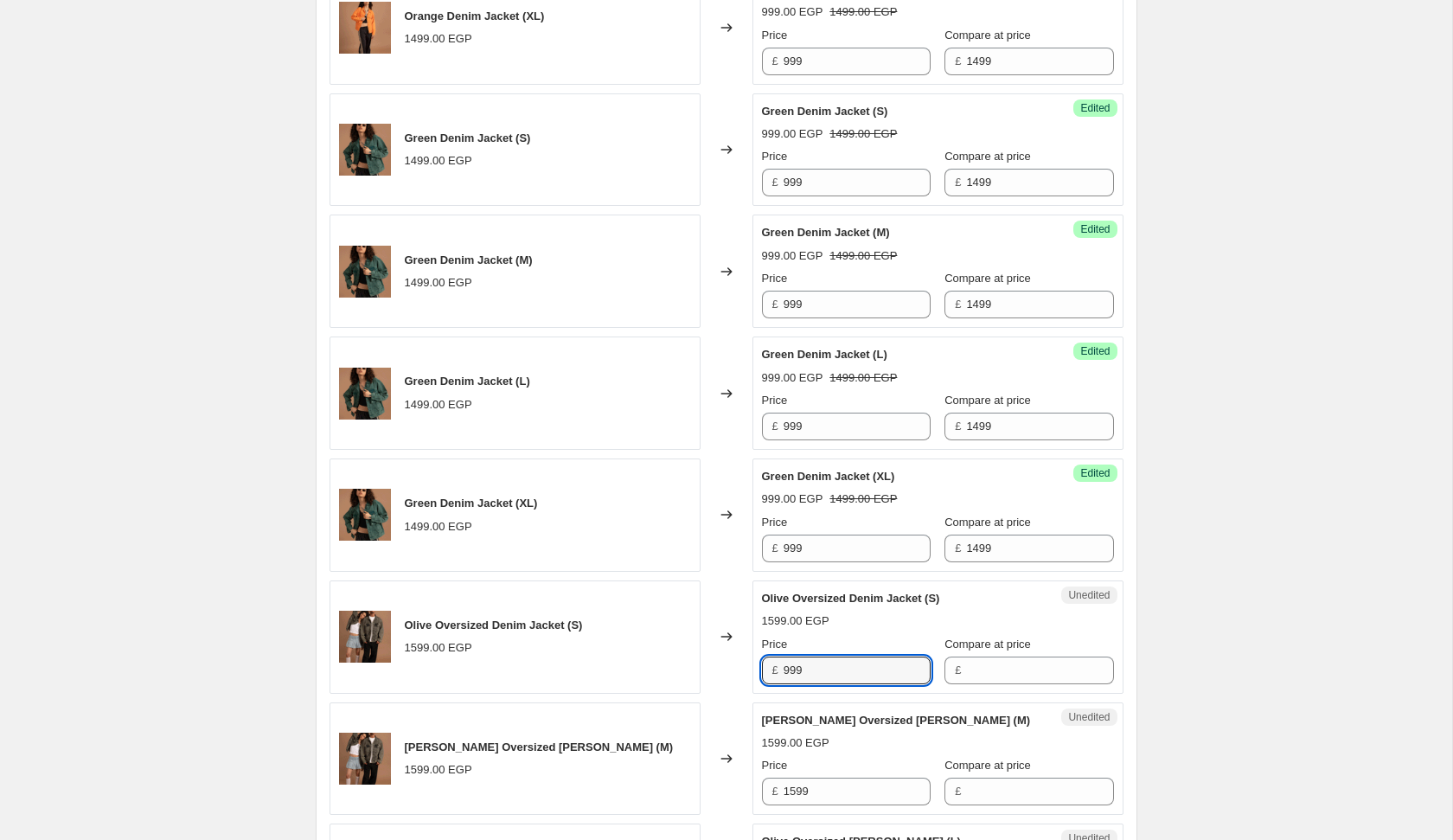
type input "999"
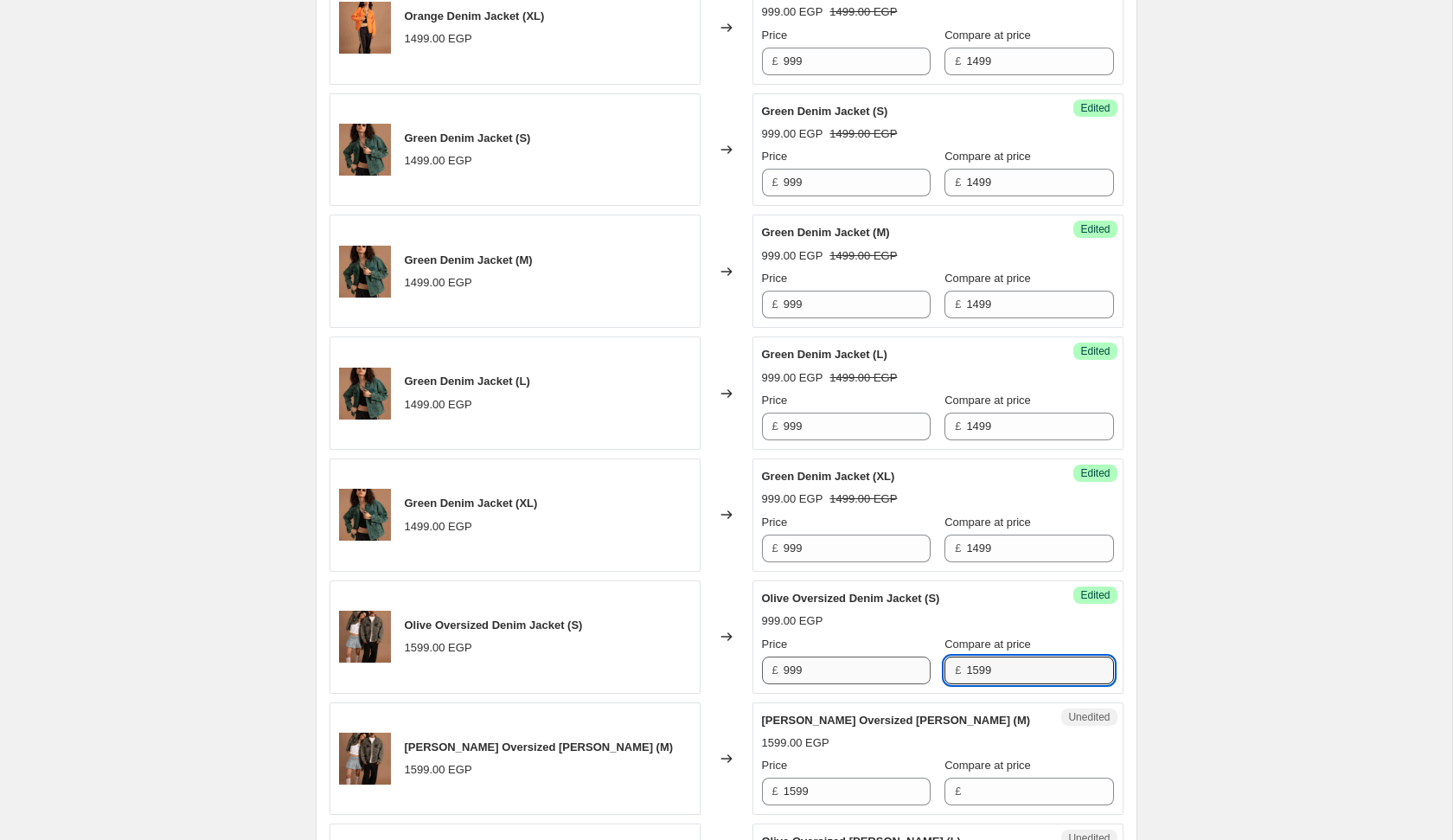
type input "1599"
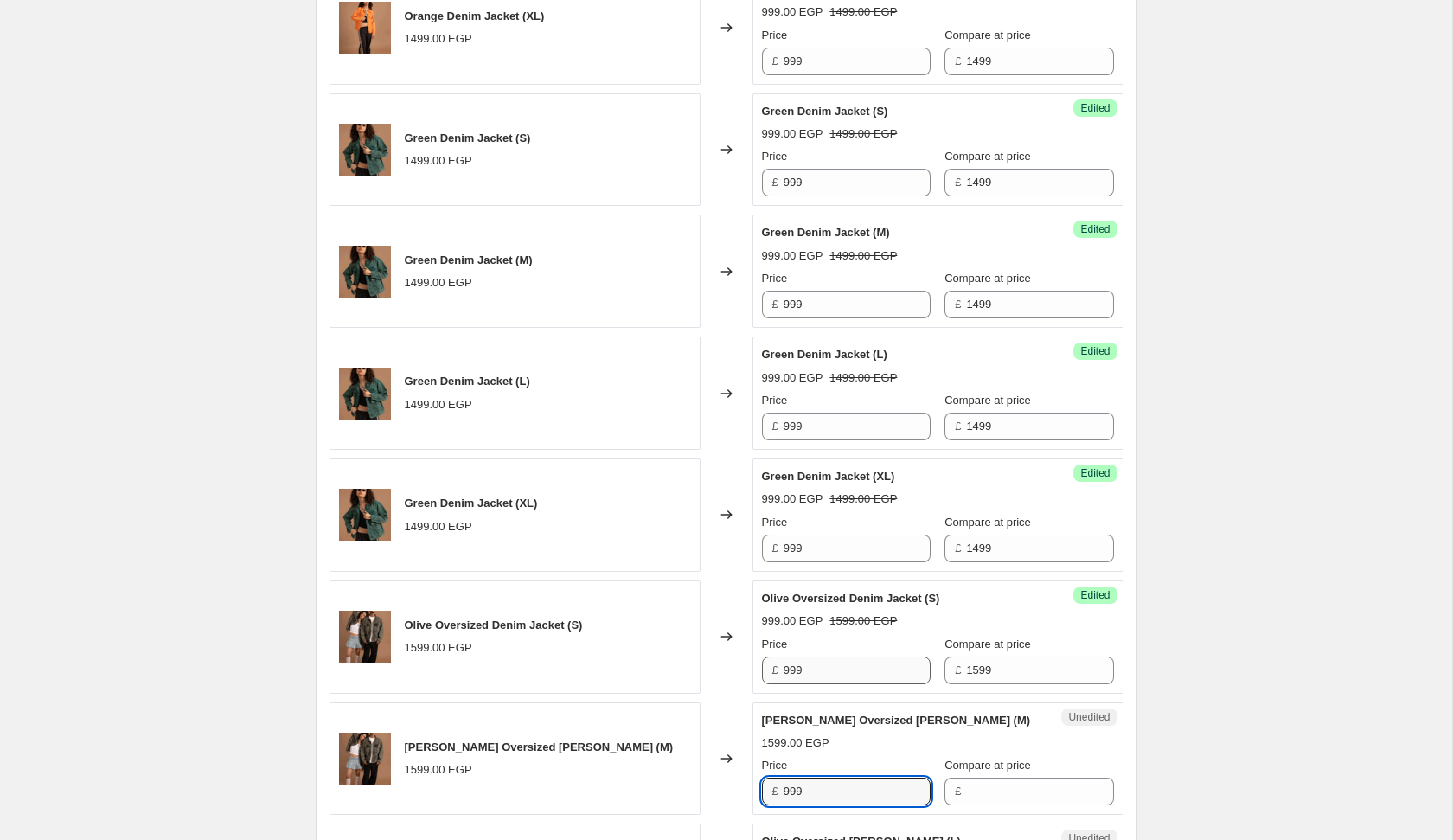
type input "999"
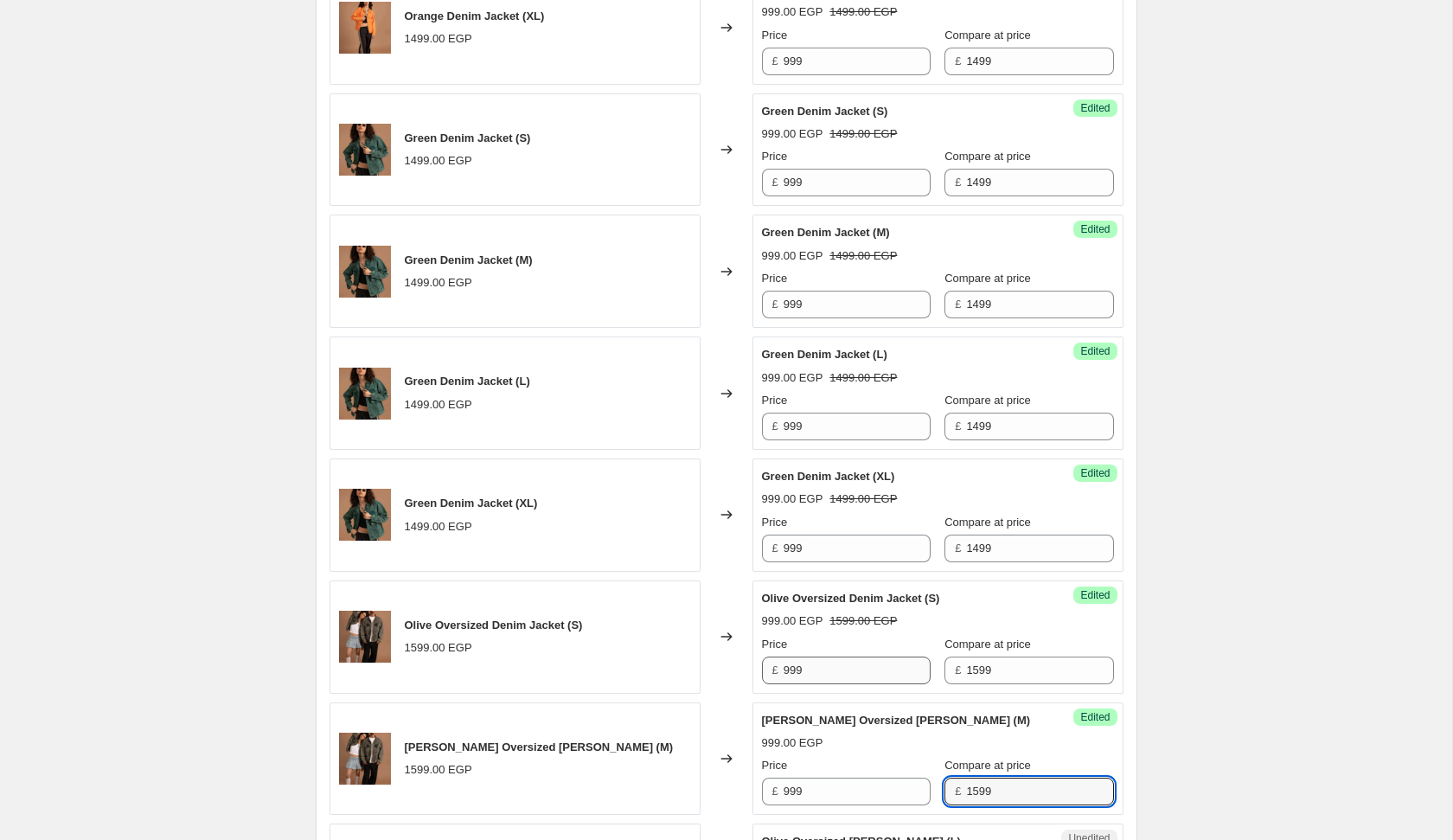
type input "1599"
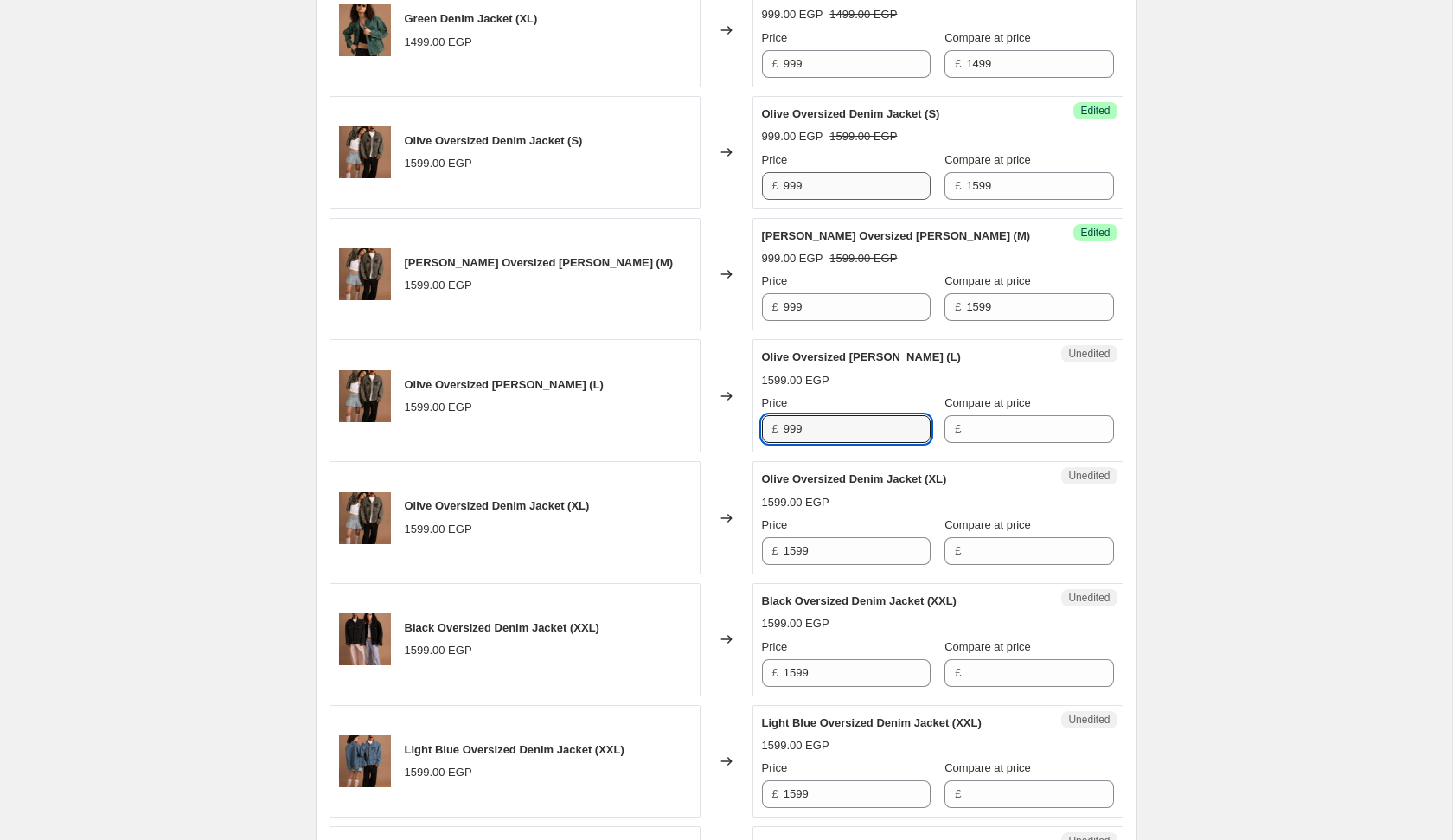
type input "999"
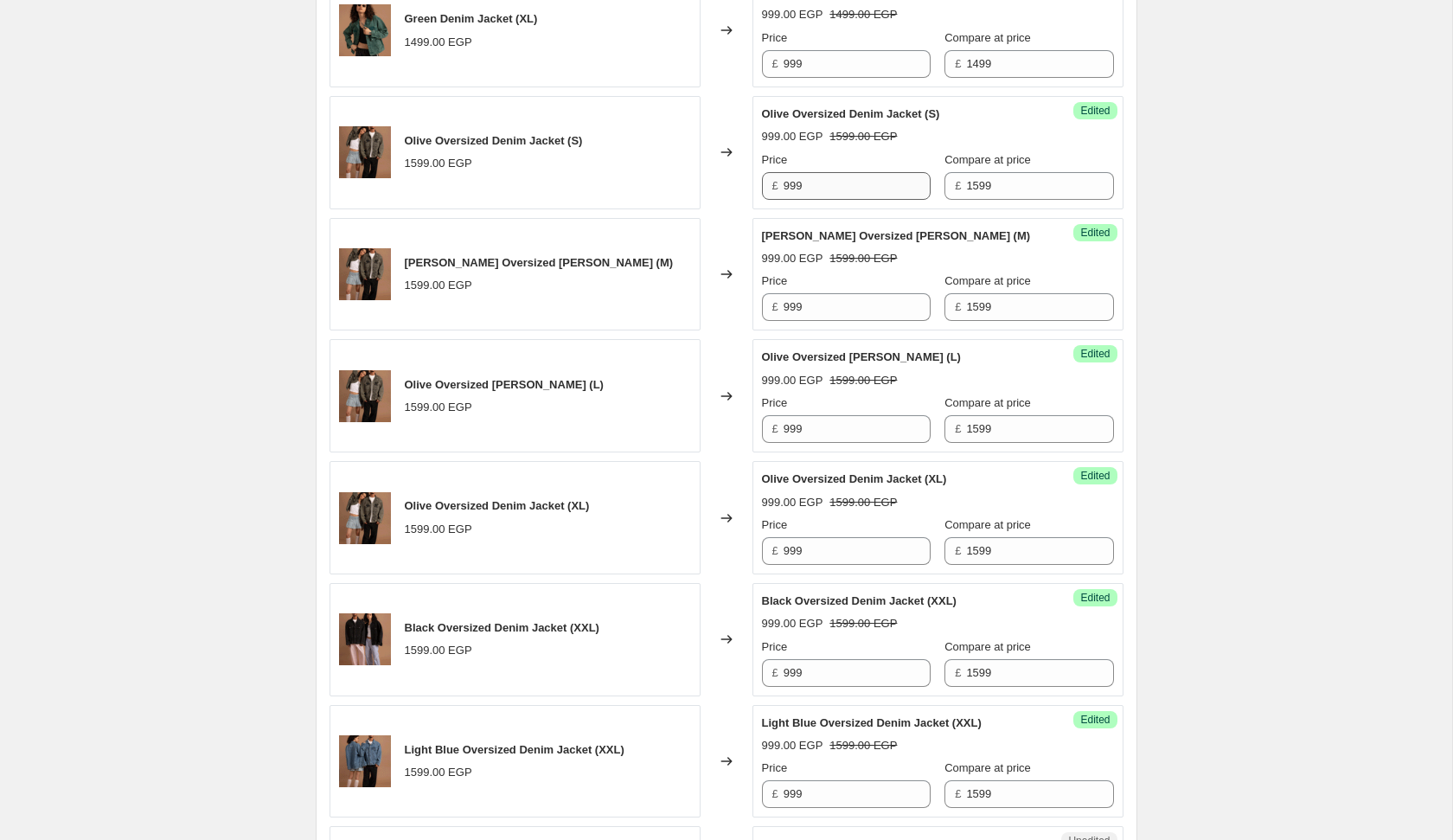
scroll to position [2628, 0]
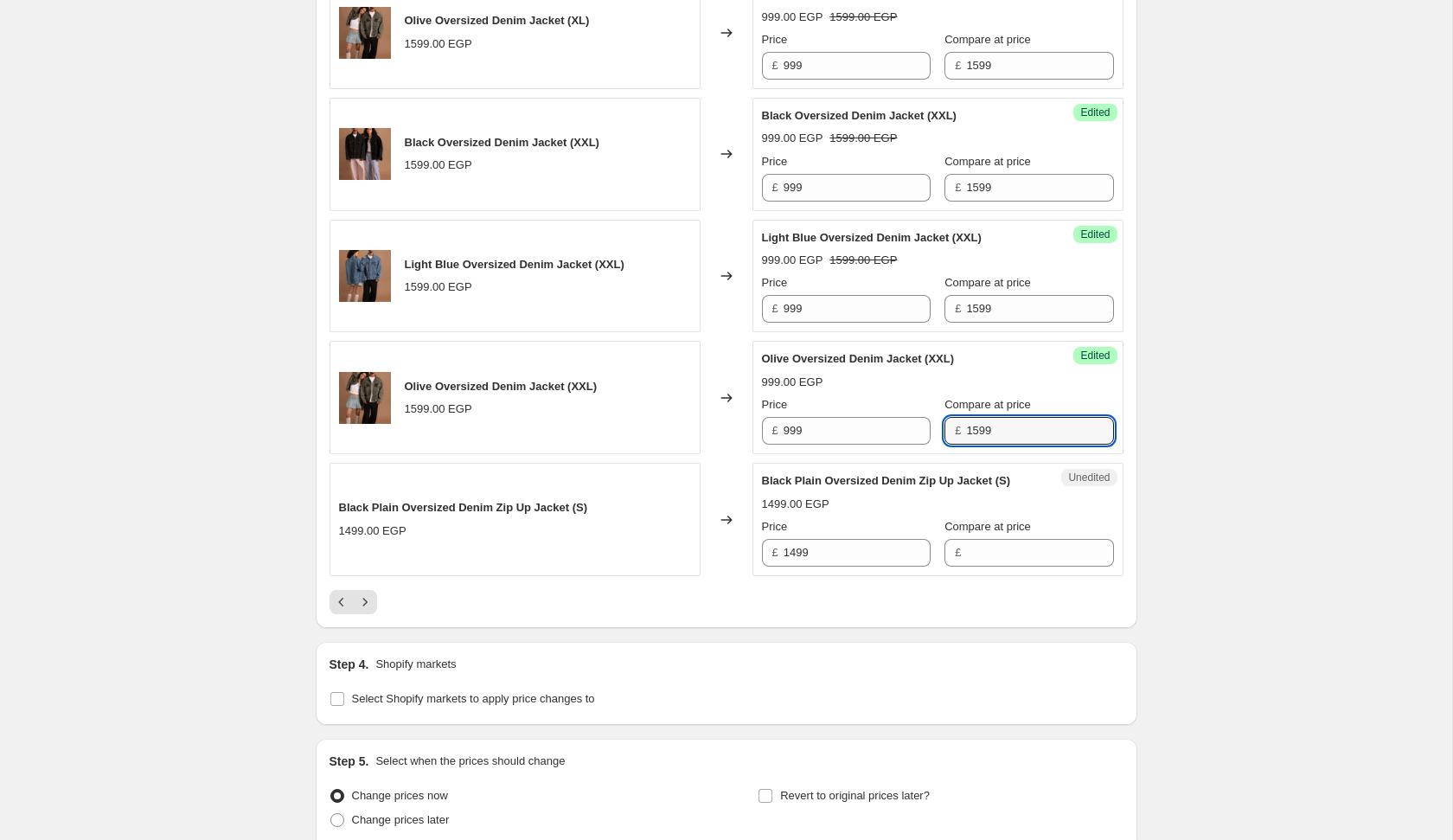
click at [338, 606] on icon "Previous" at bounding box center [341, 602] width 18 height 18
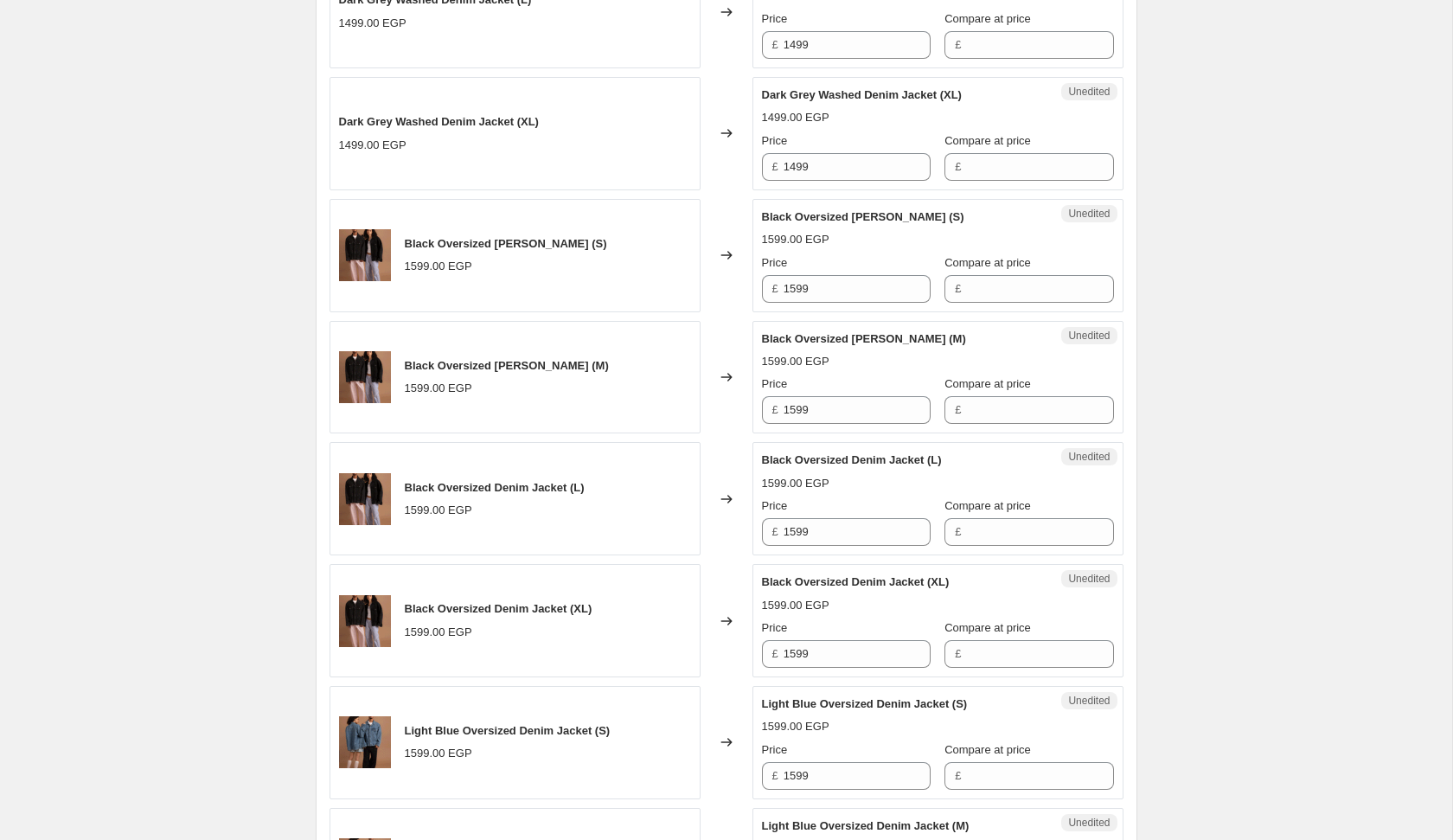
scroll to position [2034, 0]
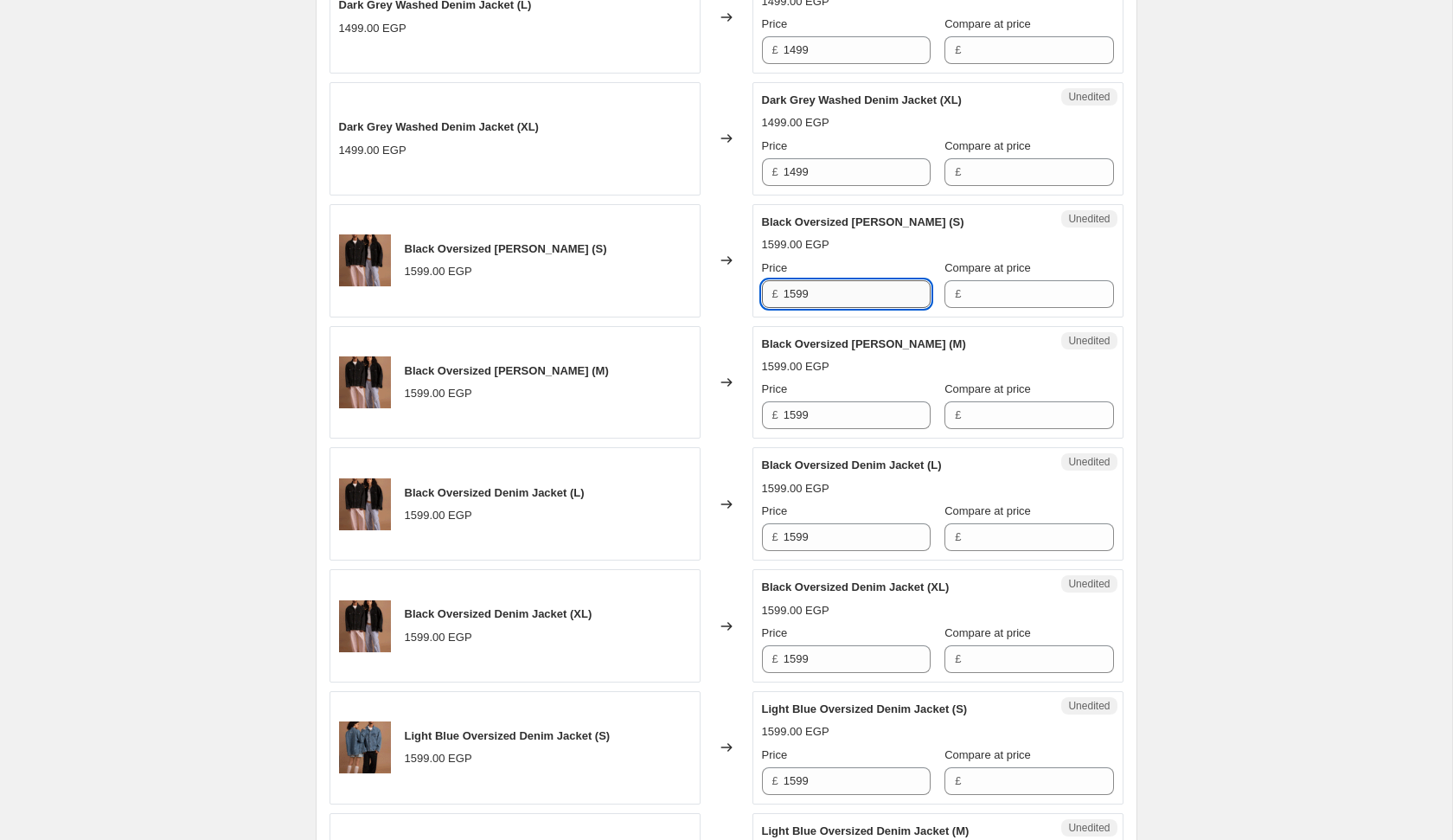
click at [865, 288] on input "1599" at bounding box center [857, 294] width 147 height 28
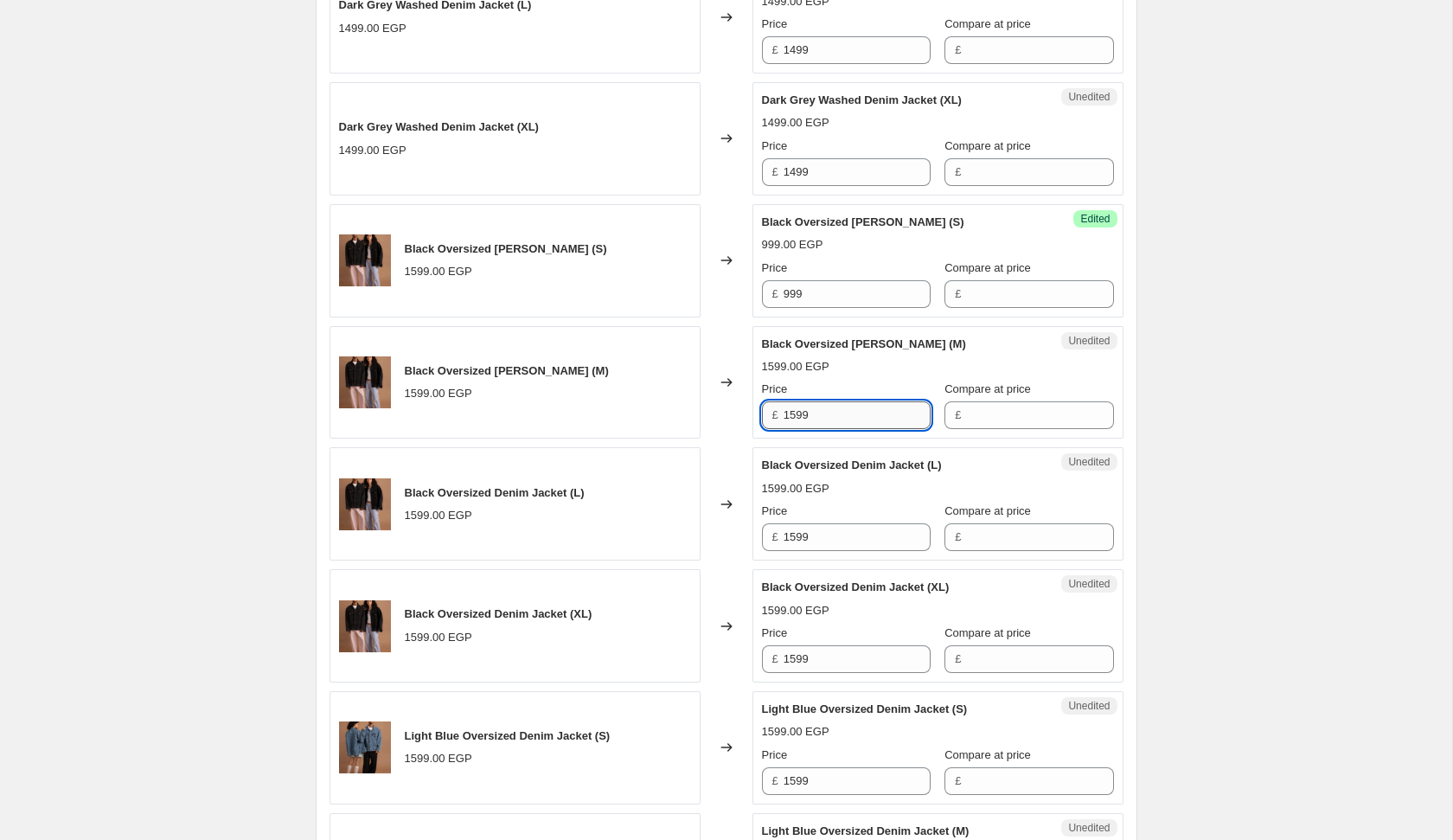
click at [872, 402] on input "1599" at bounding box center [857, 415] width 147 height 28
click at [848, 401] on input "1599" at bounding box center [857, 415] width 147 height 28
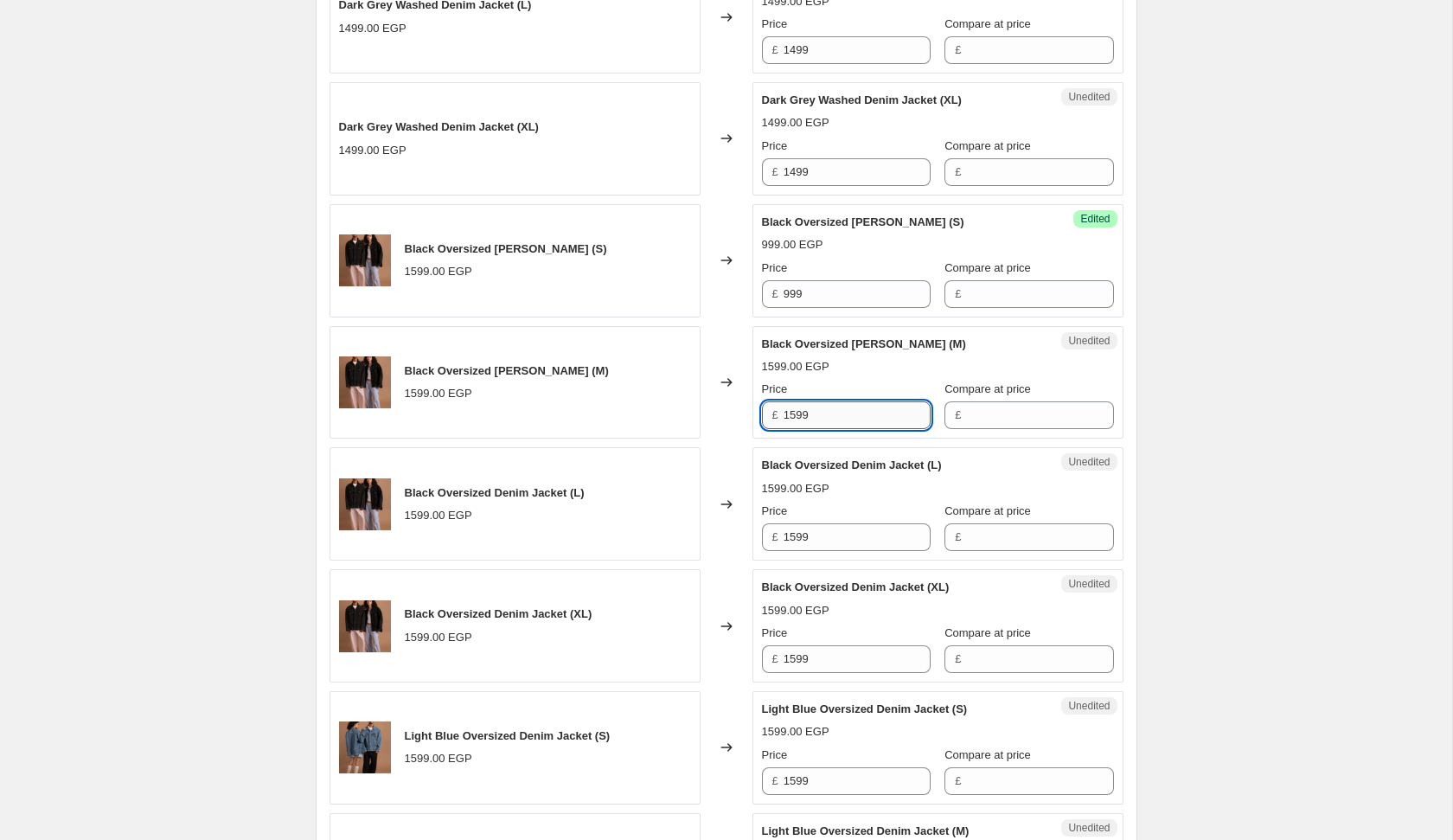
click at [848, 401] on input "1599" at bounding box center [857, 415] width 147 height 28
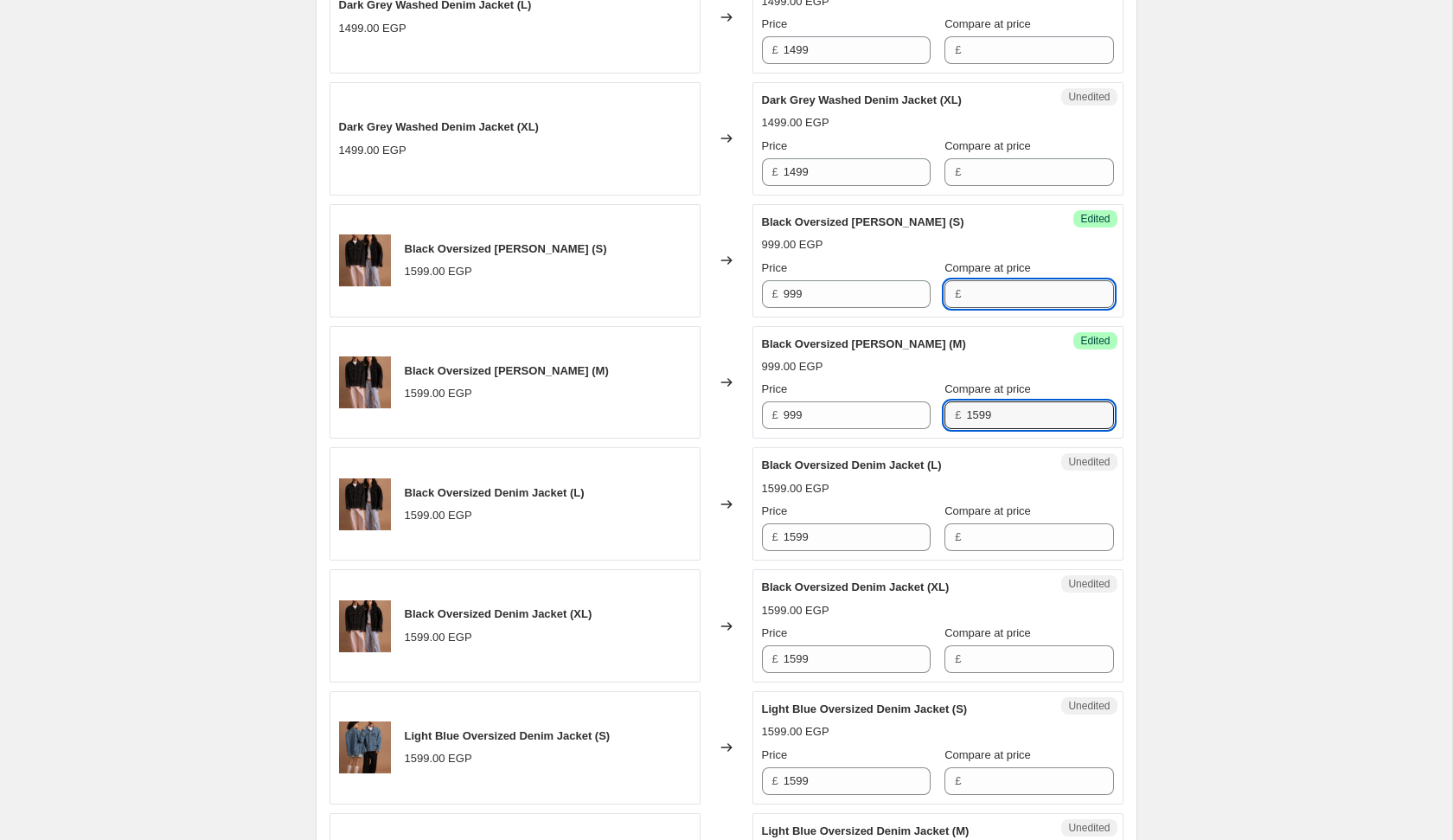
click at [966, 290] on input "Compare at price" at bounding box center [1039, 294] width 147 height 28
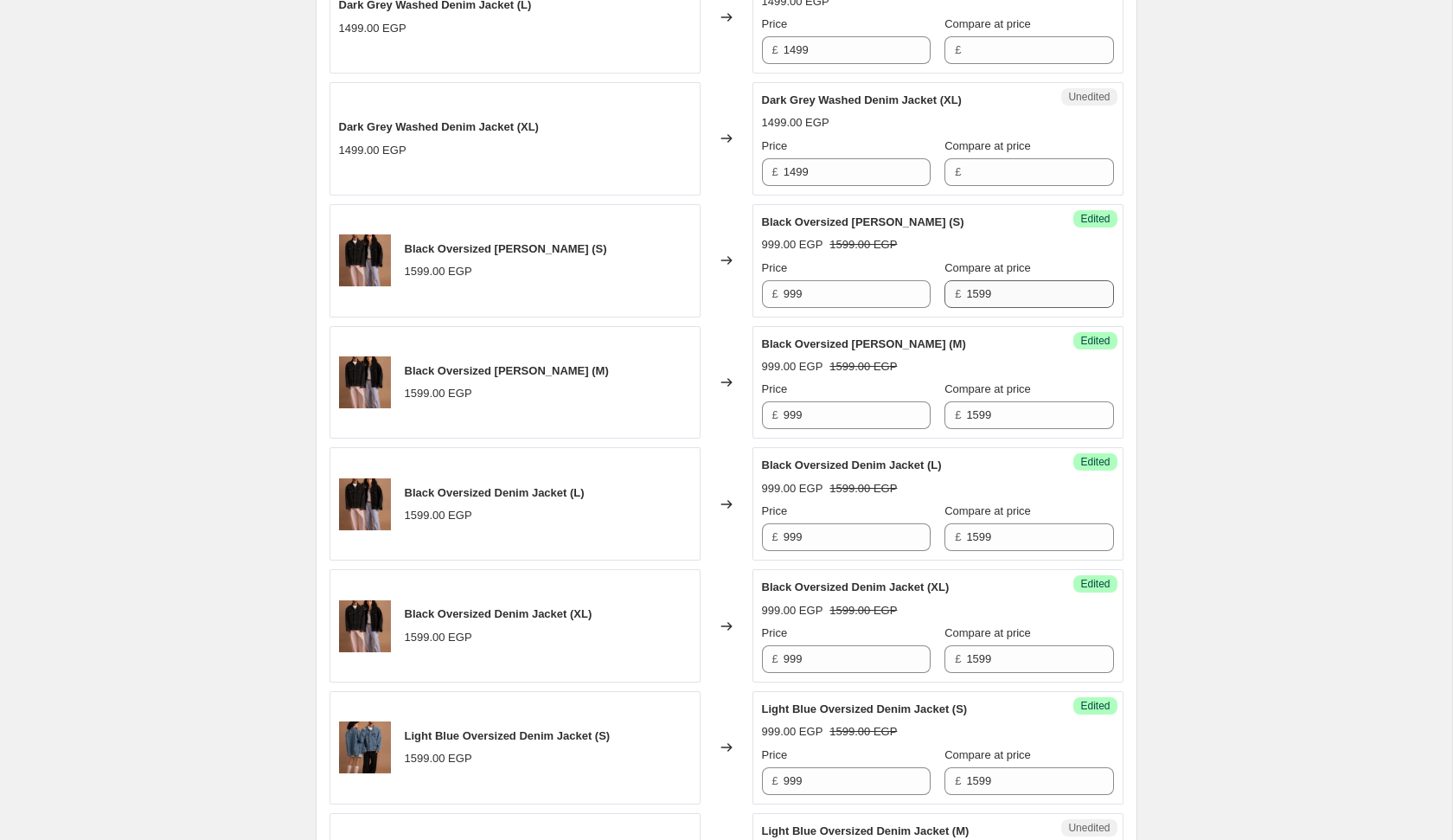
scroll to position [2507, 0]
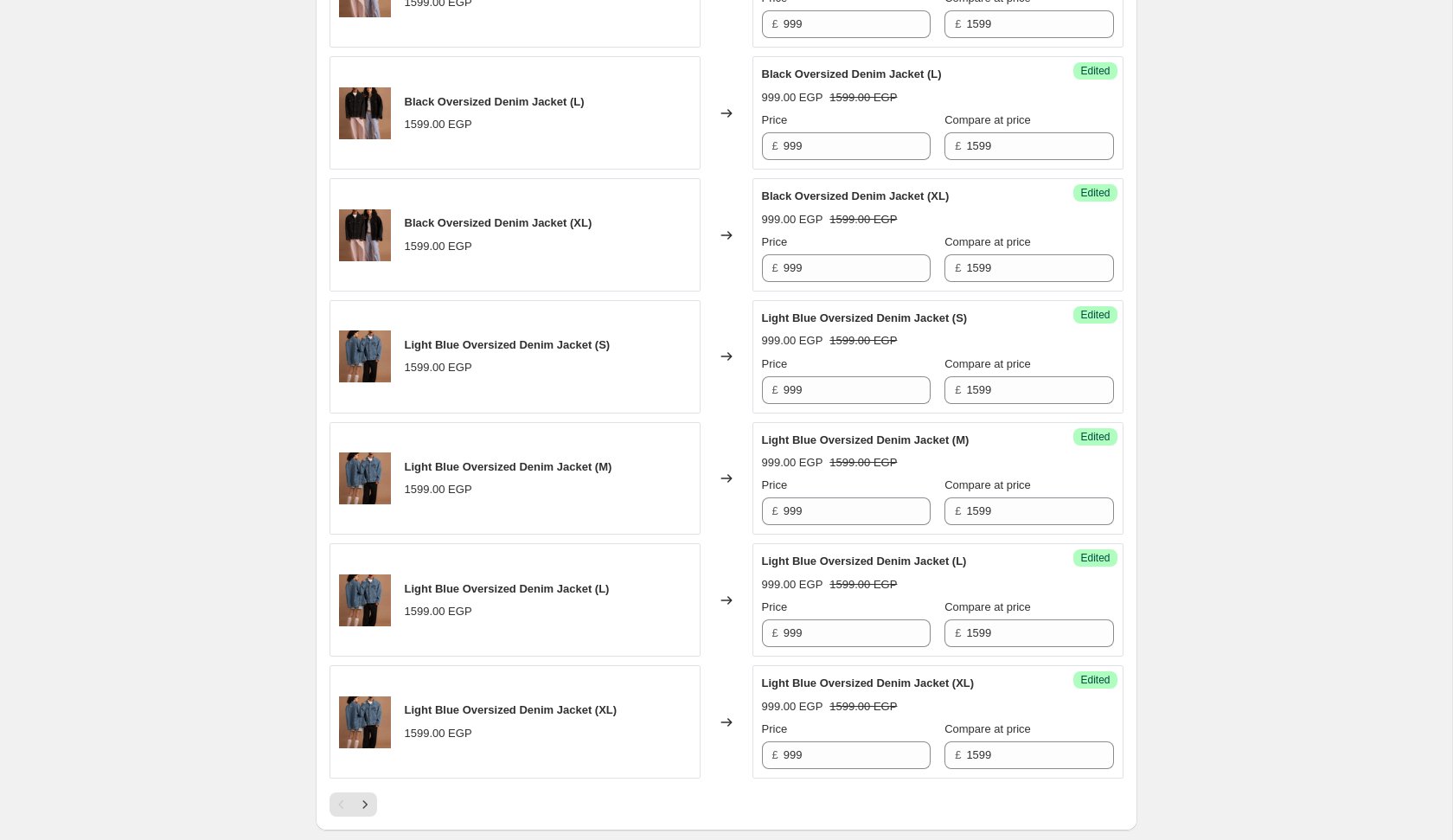
scroll to position [2768, 0]
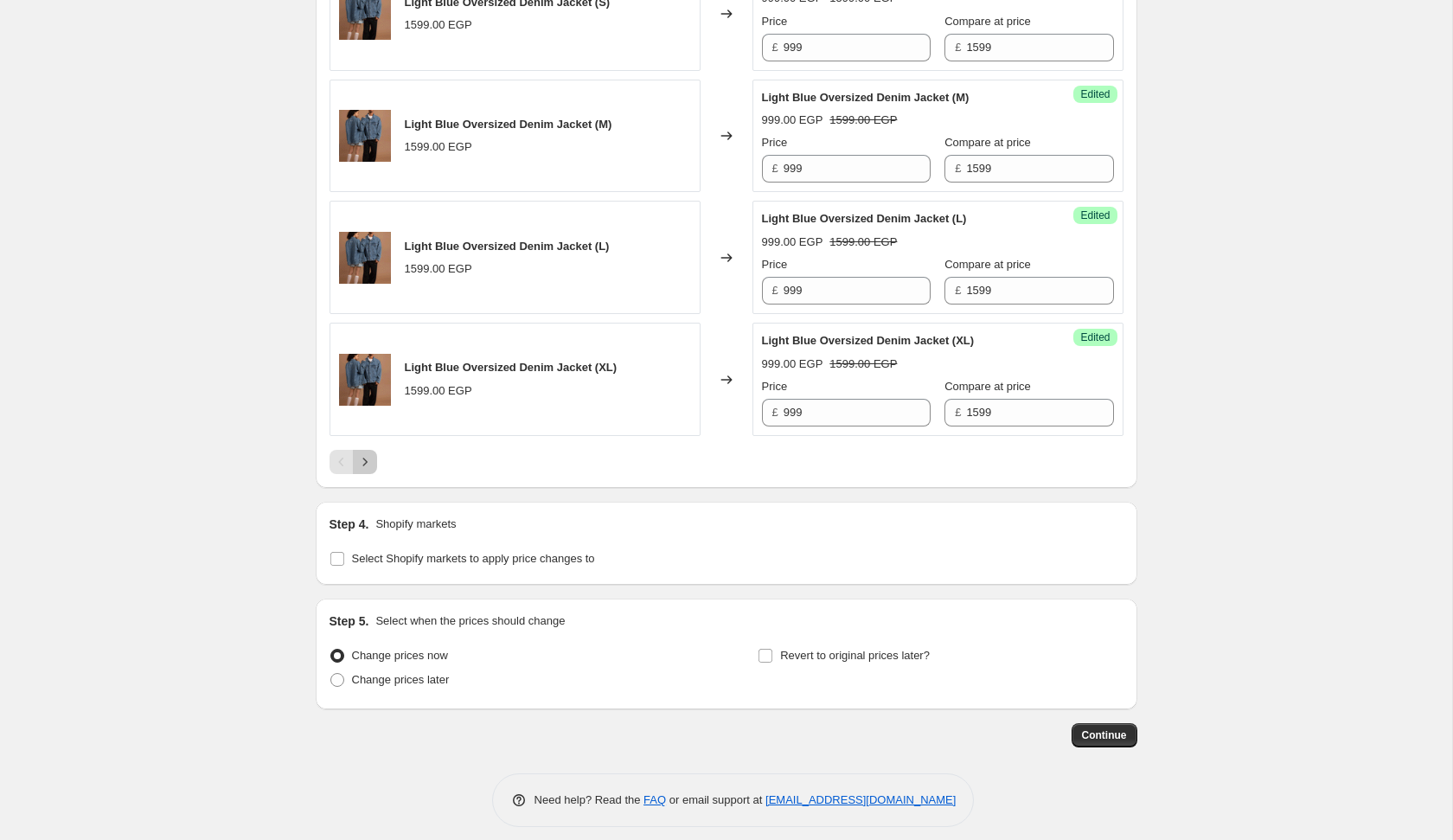
click at [375, 453] on button "Next" at bounding box center [365, 462] width 24 height 24
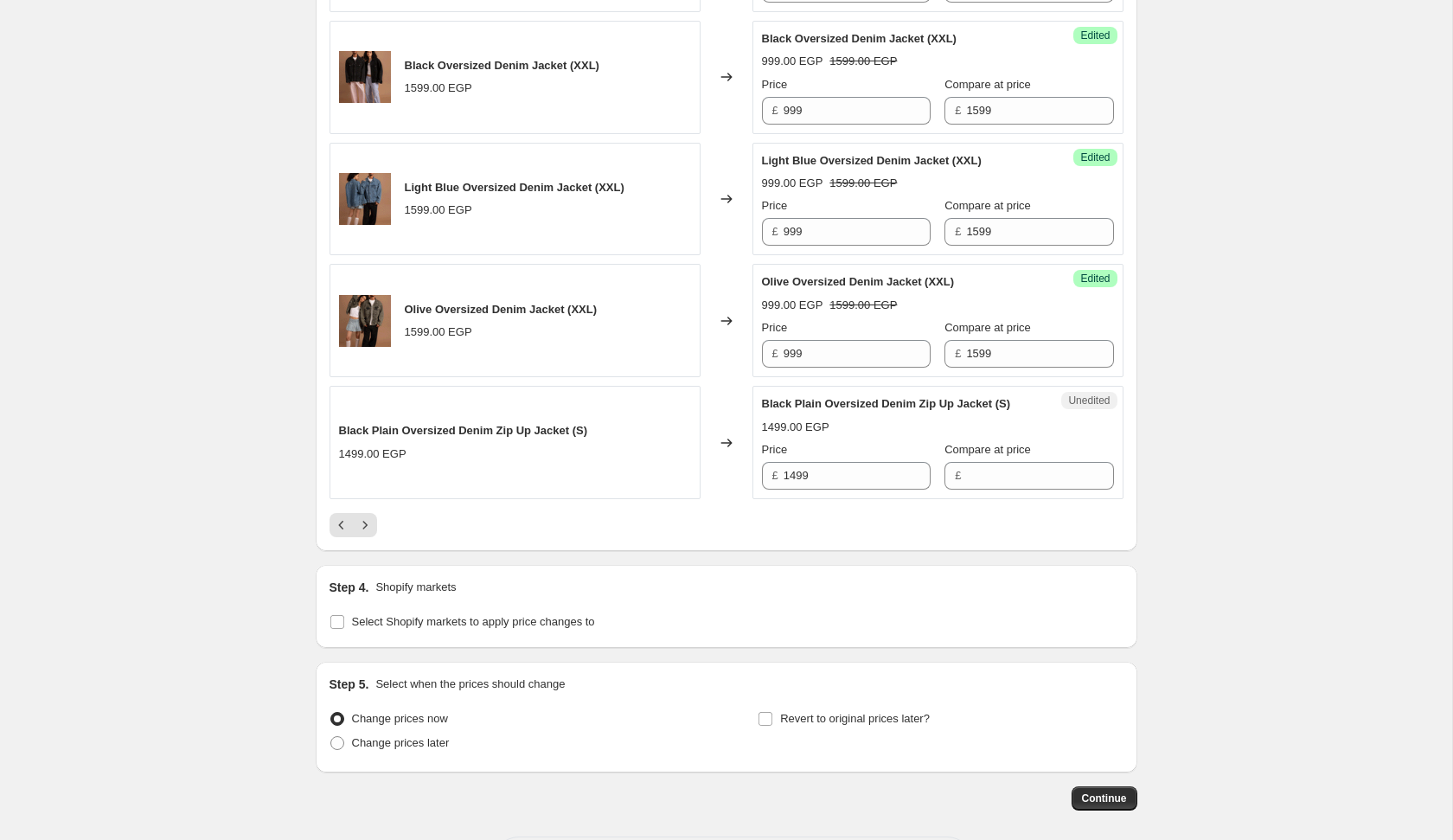
scroll to position [2785, 0]
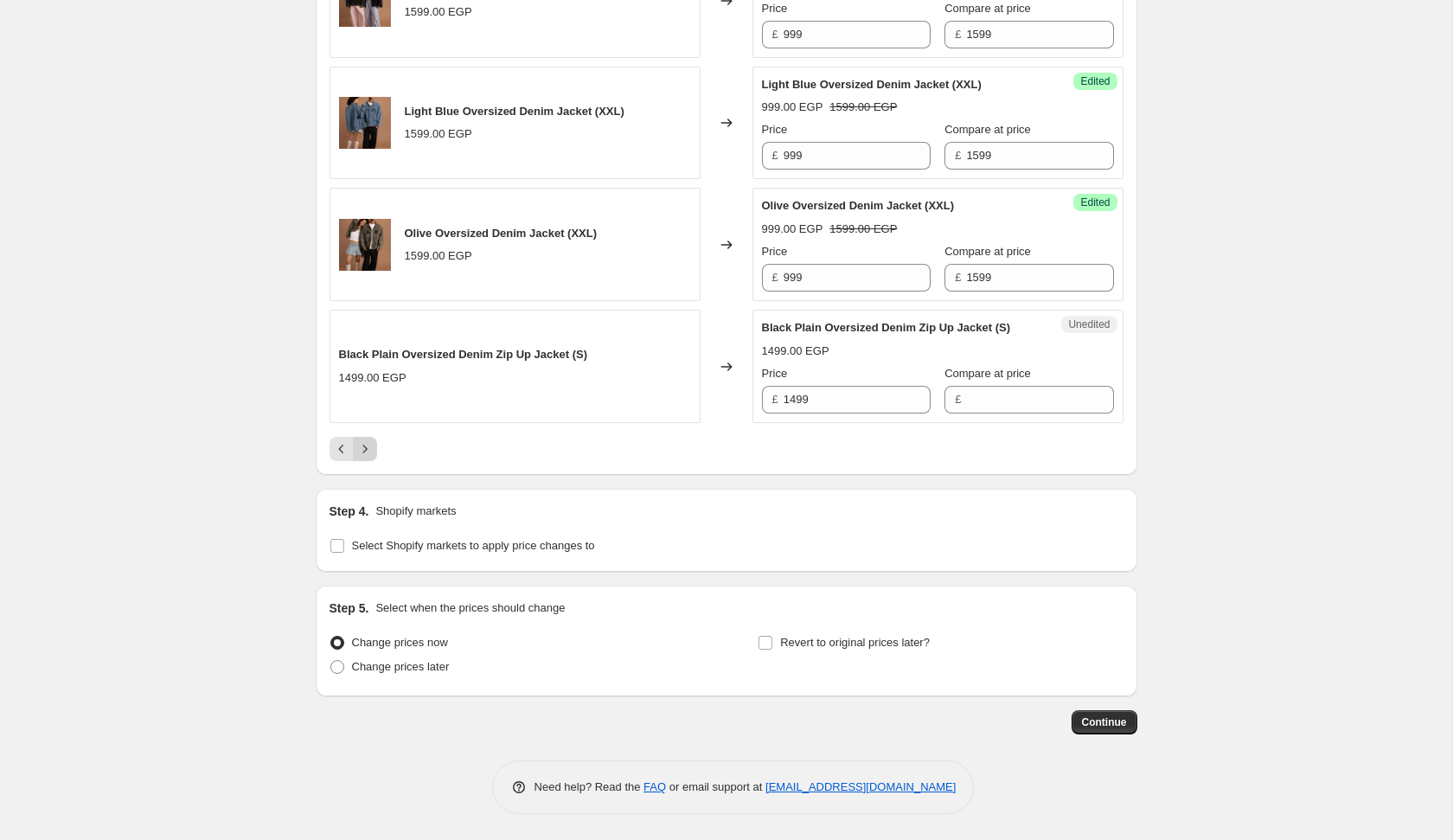
click at [372, 458] on icon "Next" at bounding box center [364, 449] width 18 height 18
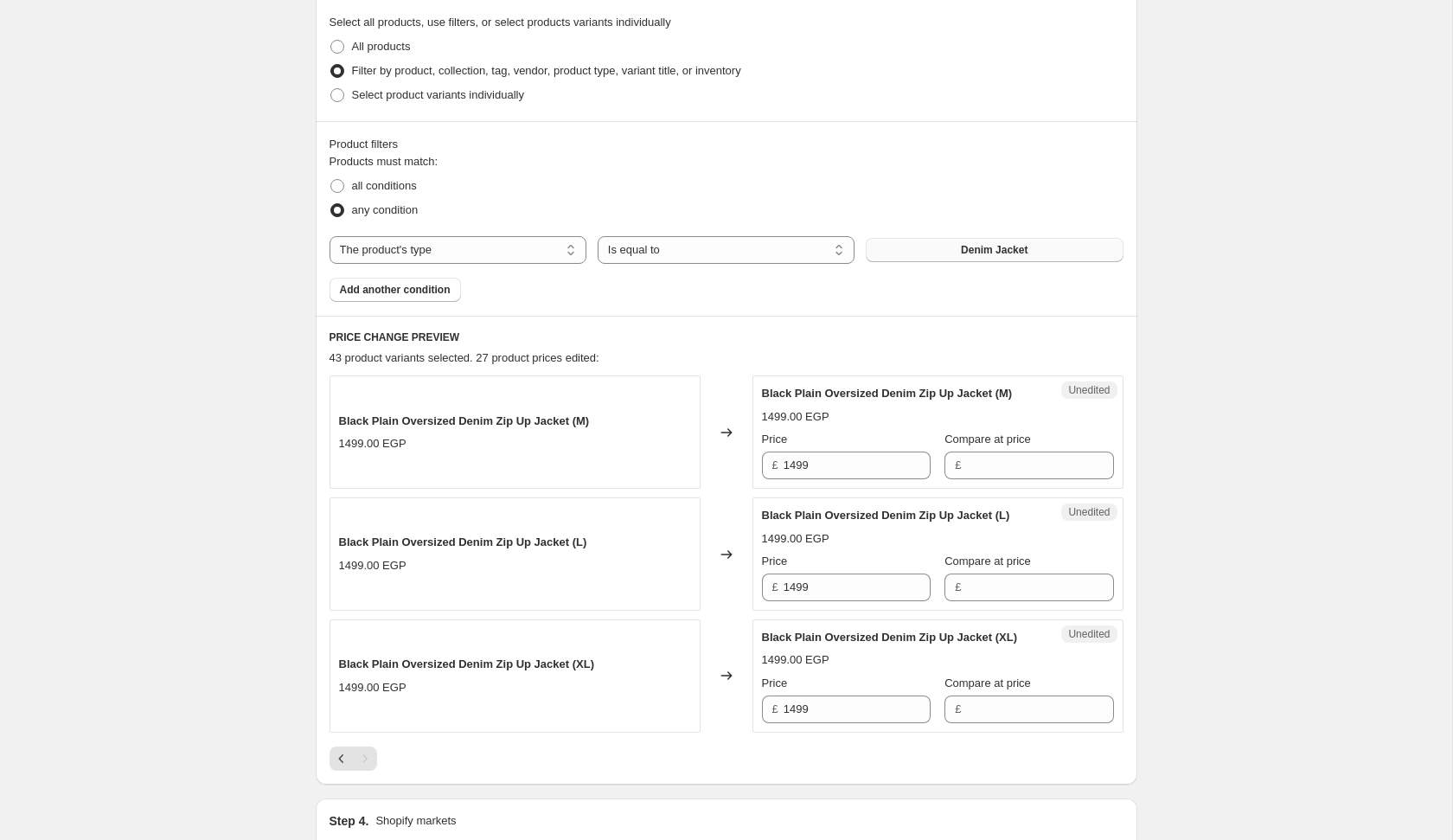
scroll to position [759, 0]
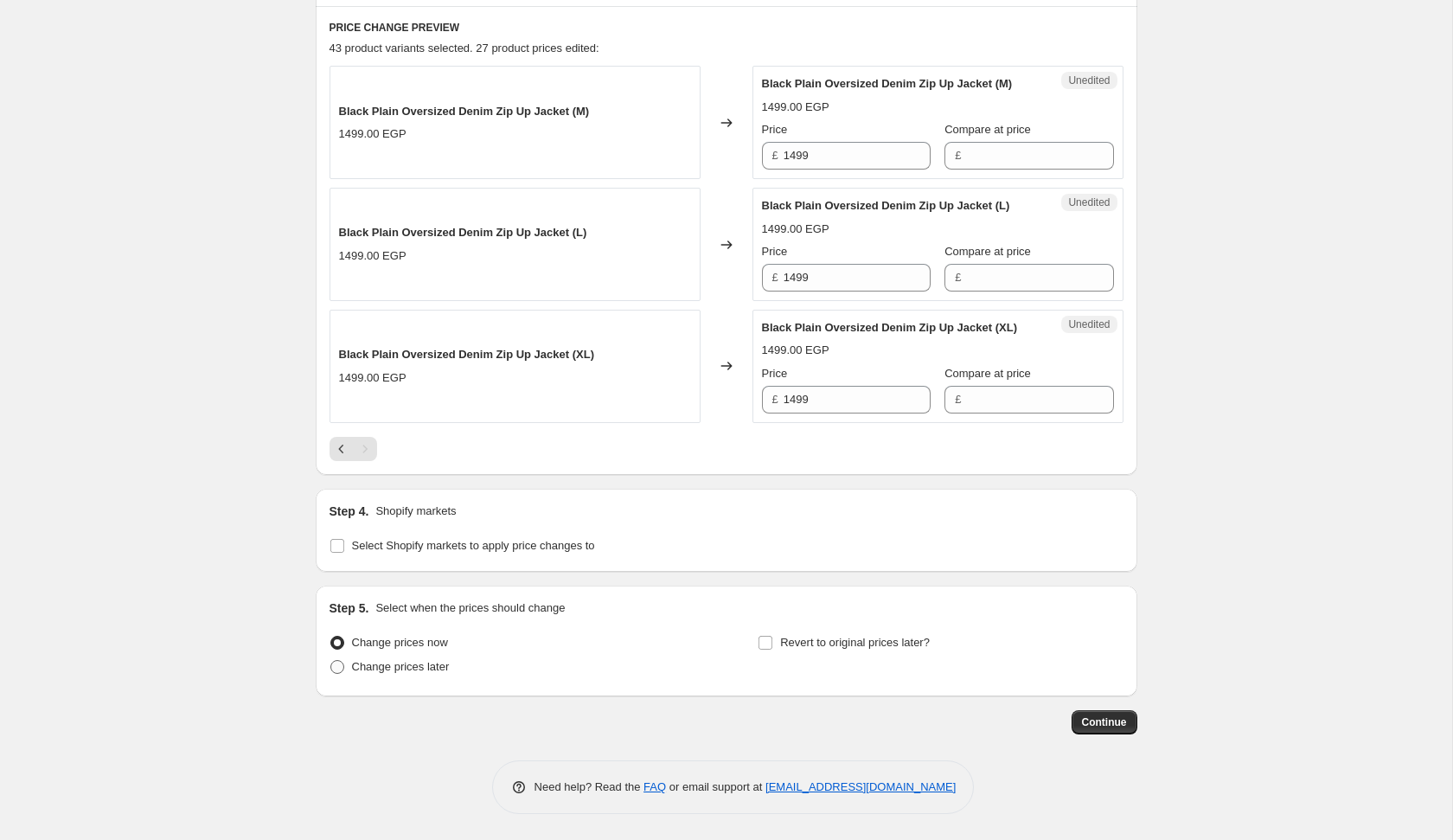
click at [407, 656] on label "Change prices later" at bounding box center [389, 667] width 121 height 24
click at [331, 660] on input "Change prices later" at bounding box center [330, 660] width 1 height 1
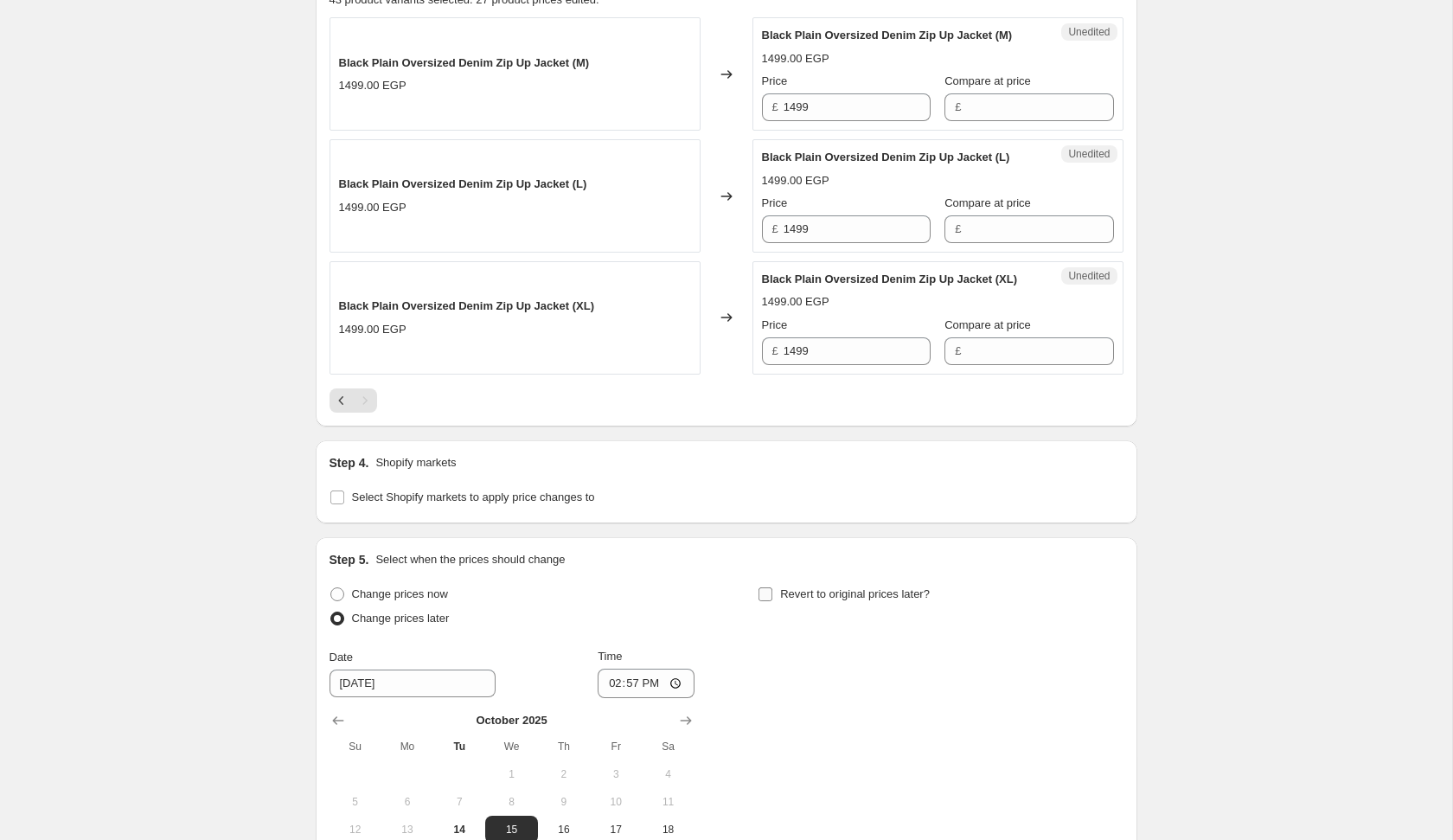
click at [776, 606] on label "Revert to original prices later?" at bounding box center [844, 594] width 172 height 24
click at [772, 601] on input "Revert to original prices later?" at bounding box center [765, 593] width 14 height 14
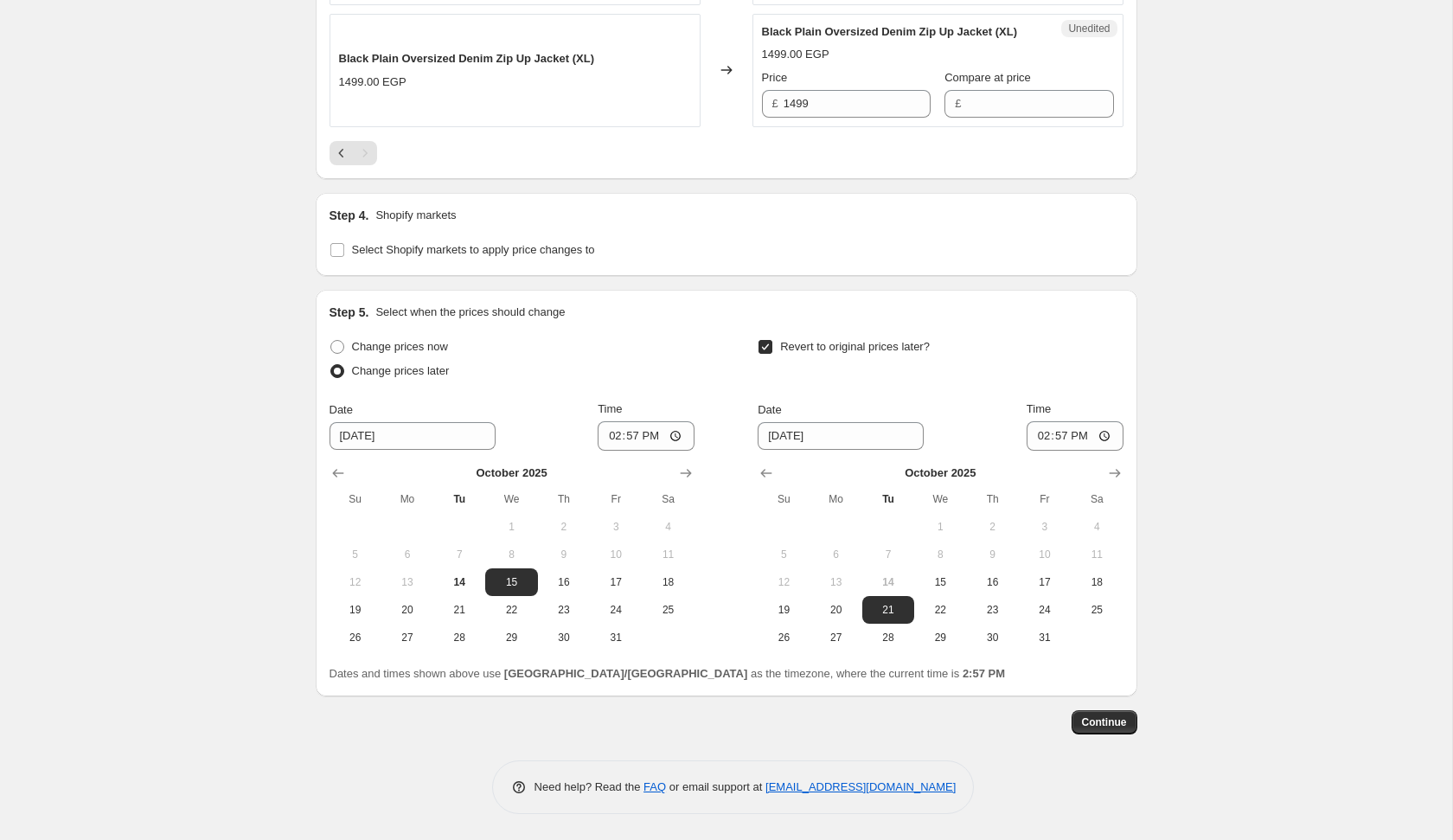
scroll to position [1029, 0]
click at [608, 451] on input "14:57" at bounding box center [646, 436] width 96 height 30
click at [932, 624] on button "22" at bounding box center [940, 610] width 52 height 28
click at [1039, 451] on input "14:57" at bounding box center [1075, 436] width 96 height 30
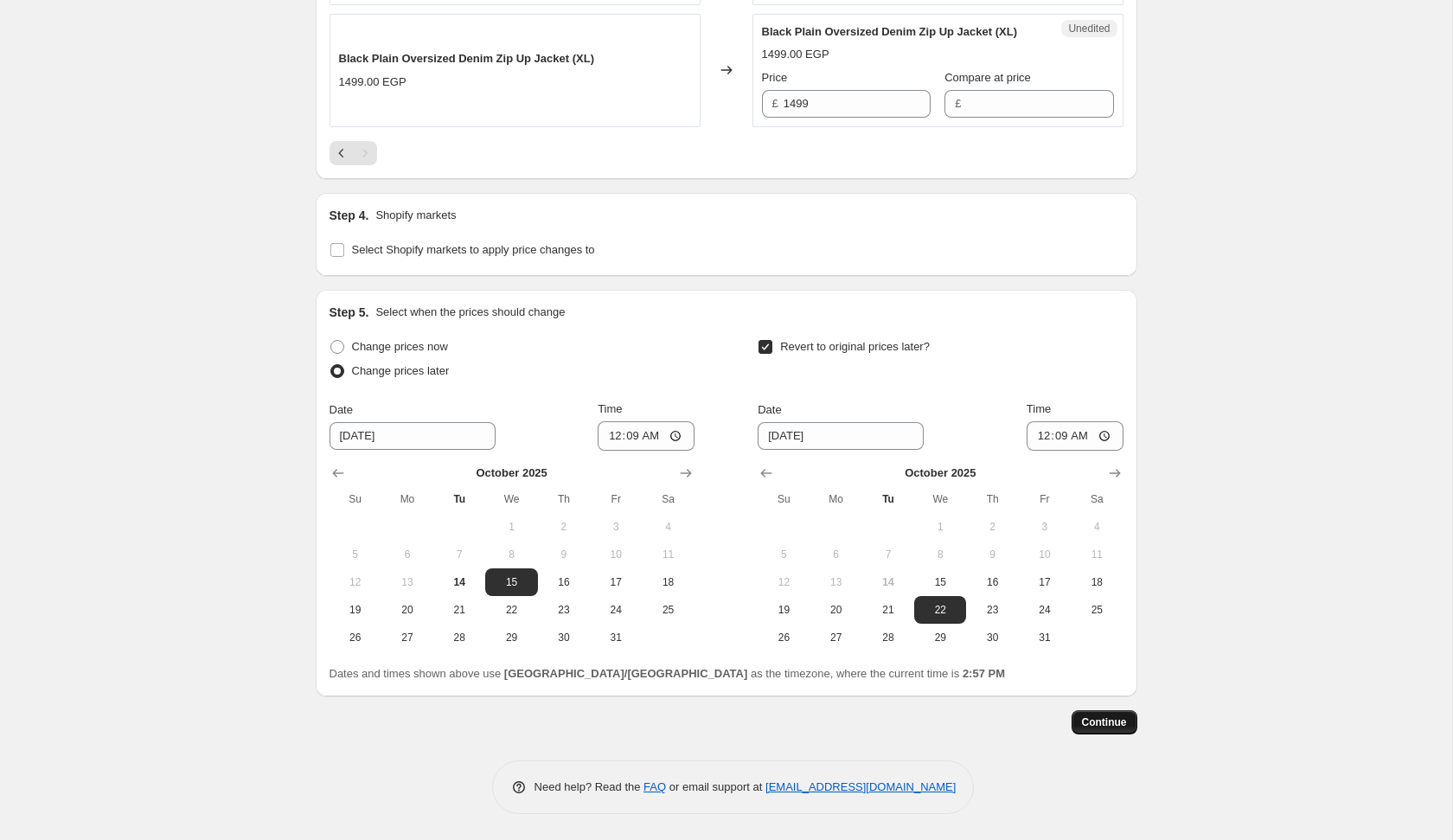
click at [1113, 734] on button "Continue" at bounding box center [1104, 722] width 66 height 24
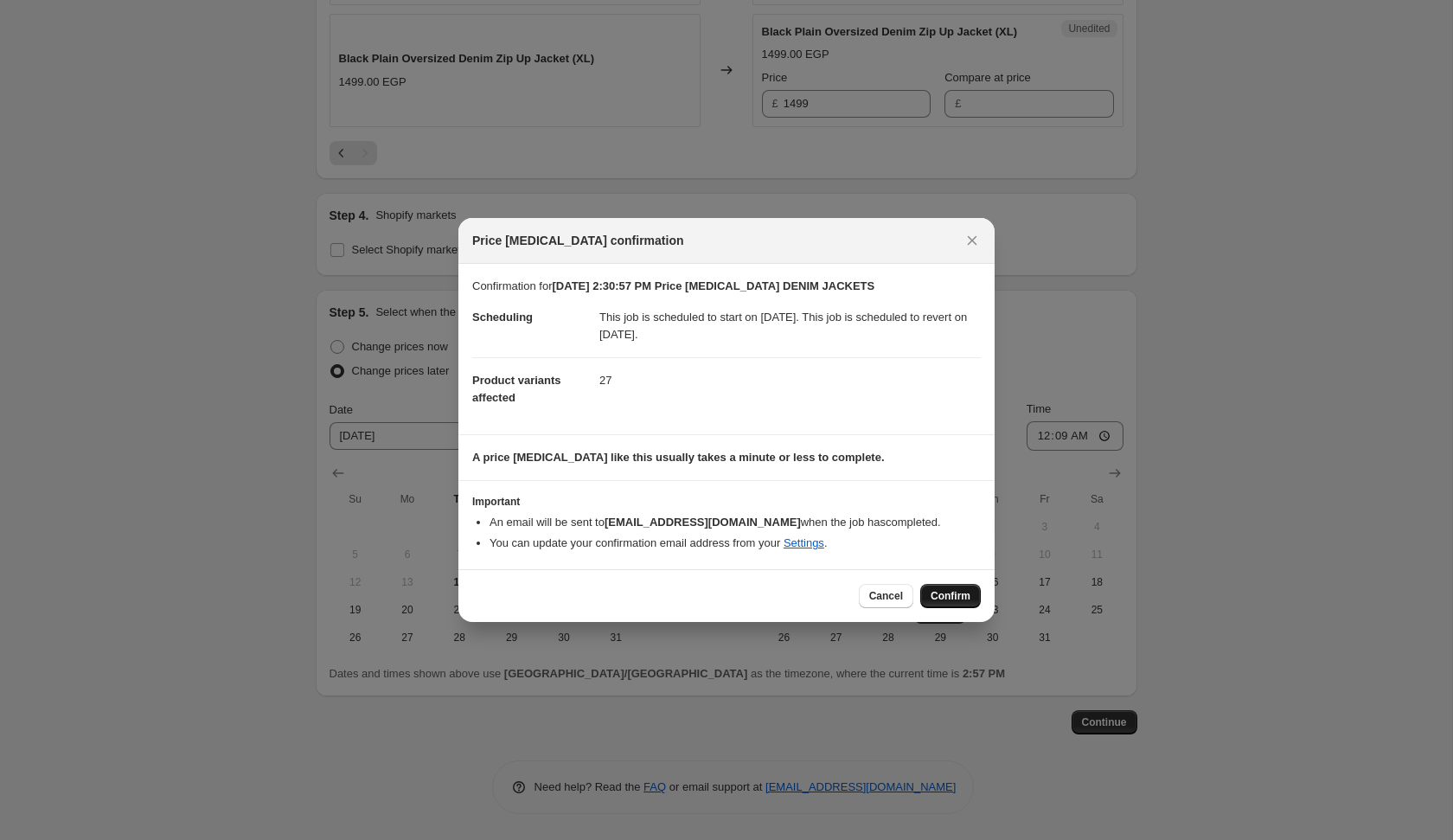
click at [942, 594] on span "Confirm" at bounding box center [950, 595] width 40 height 14
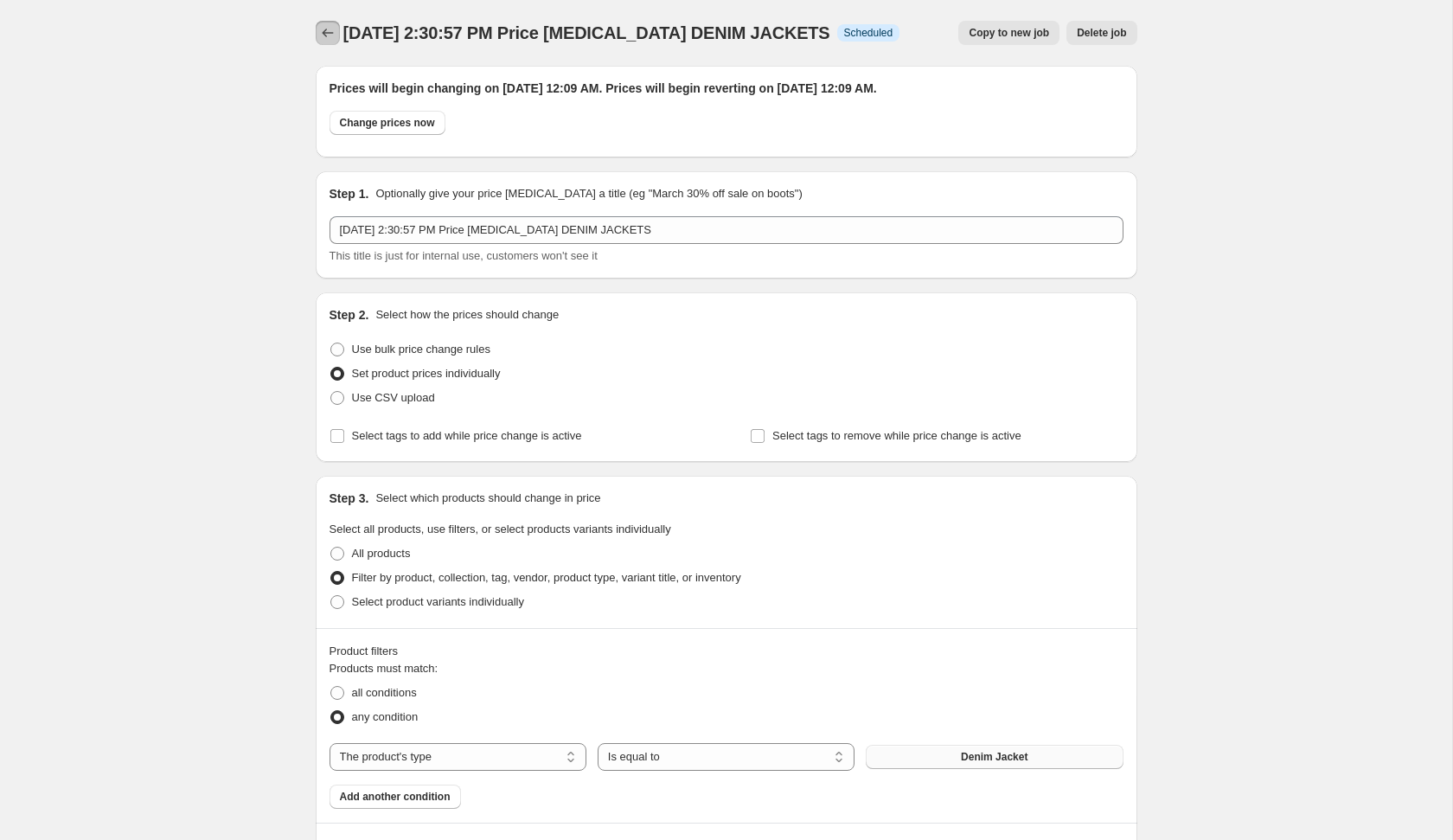
click at [334, 34] on icon "Price change jobs" at bounding box center [327, 32] width 18 height 18
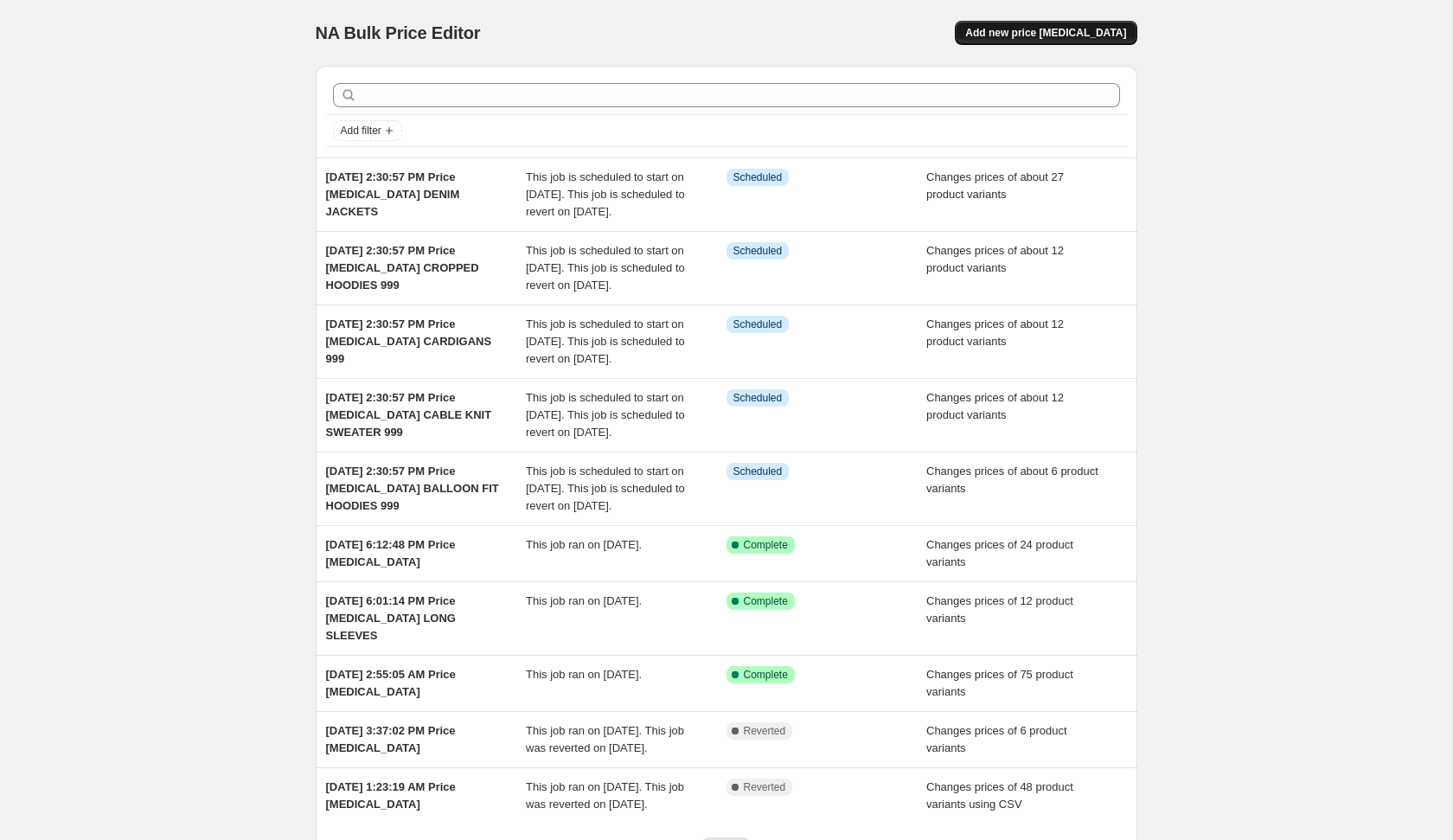
click at [1075, 32] on span "Add new price [MEDICAL_DATA]" at bounding box center [1046, 32] width 161 height 14
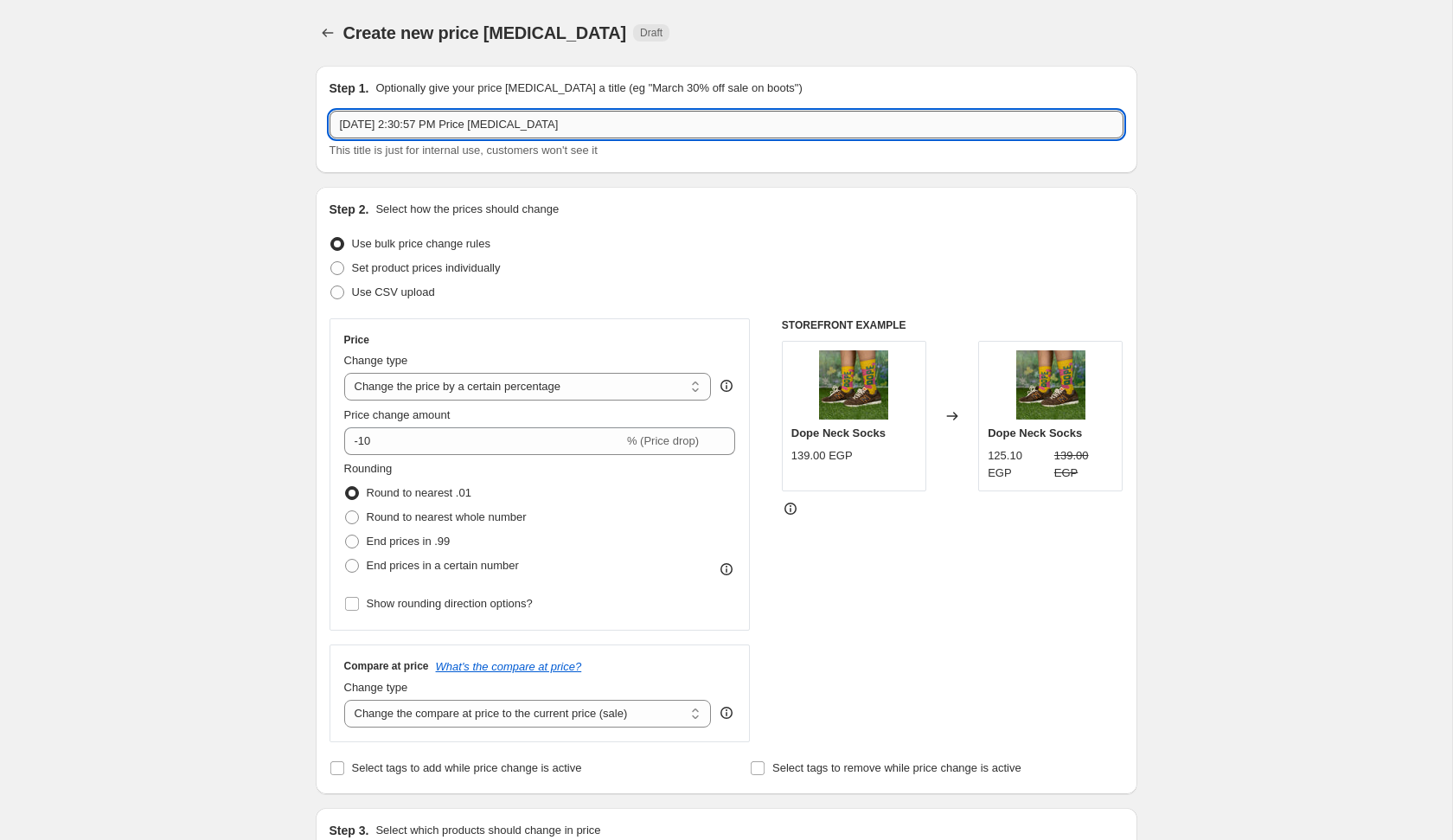
click at [779, 119] on input "[DATE] 2:30:57 PM Price [MEDICAL_DATA]" at bounding box center [726, 124] width 794 height 28
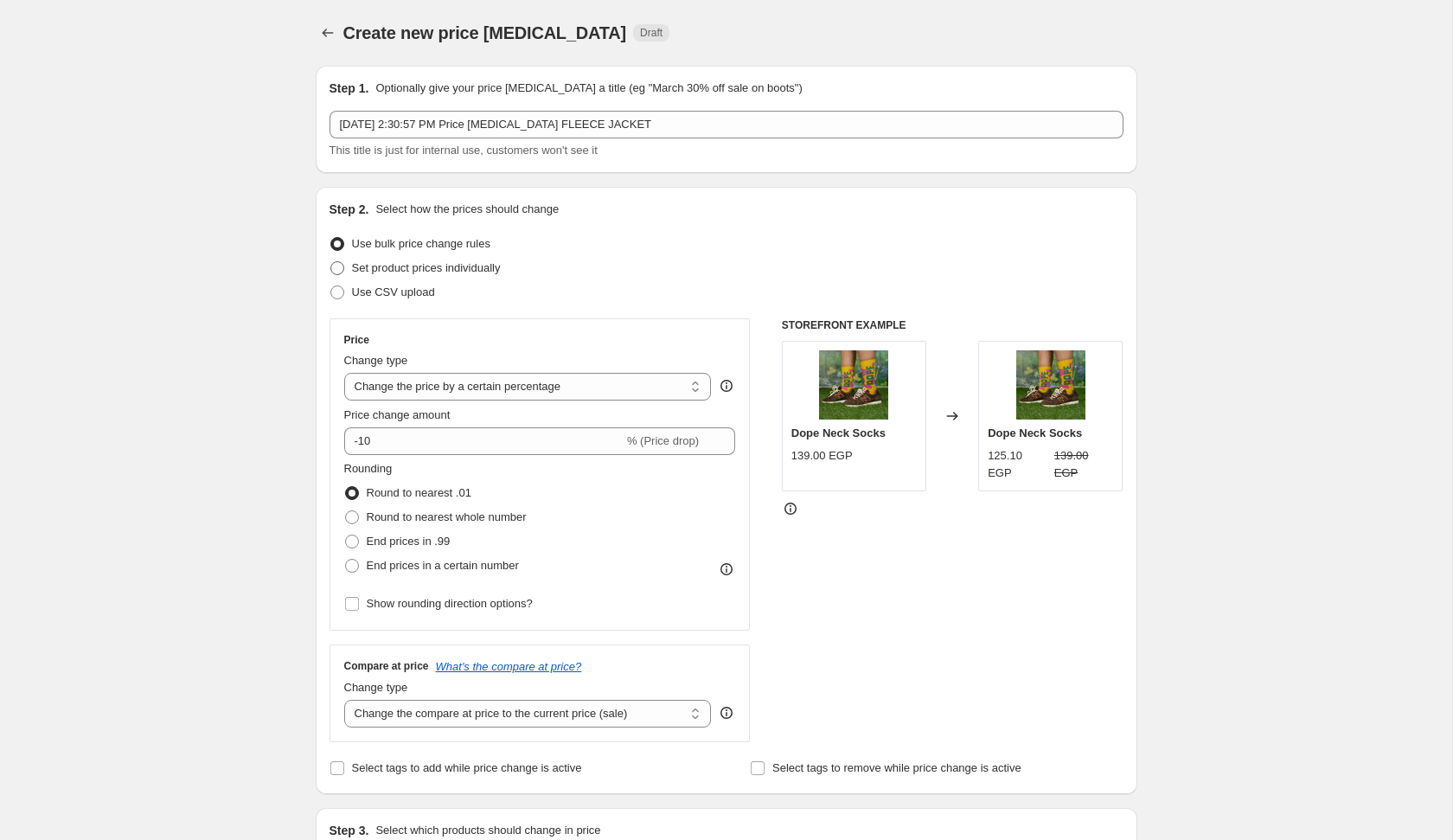
click at [492, 264] on span "Set product prices individually" at bounding box center [427, 268] width 148 height 13
click at [331, 262] on input "Set product prices individually" at bounding box center [330, 261] width 1 height 1
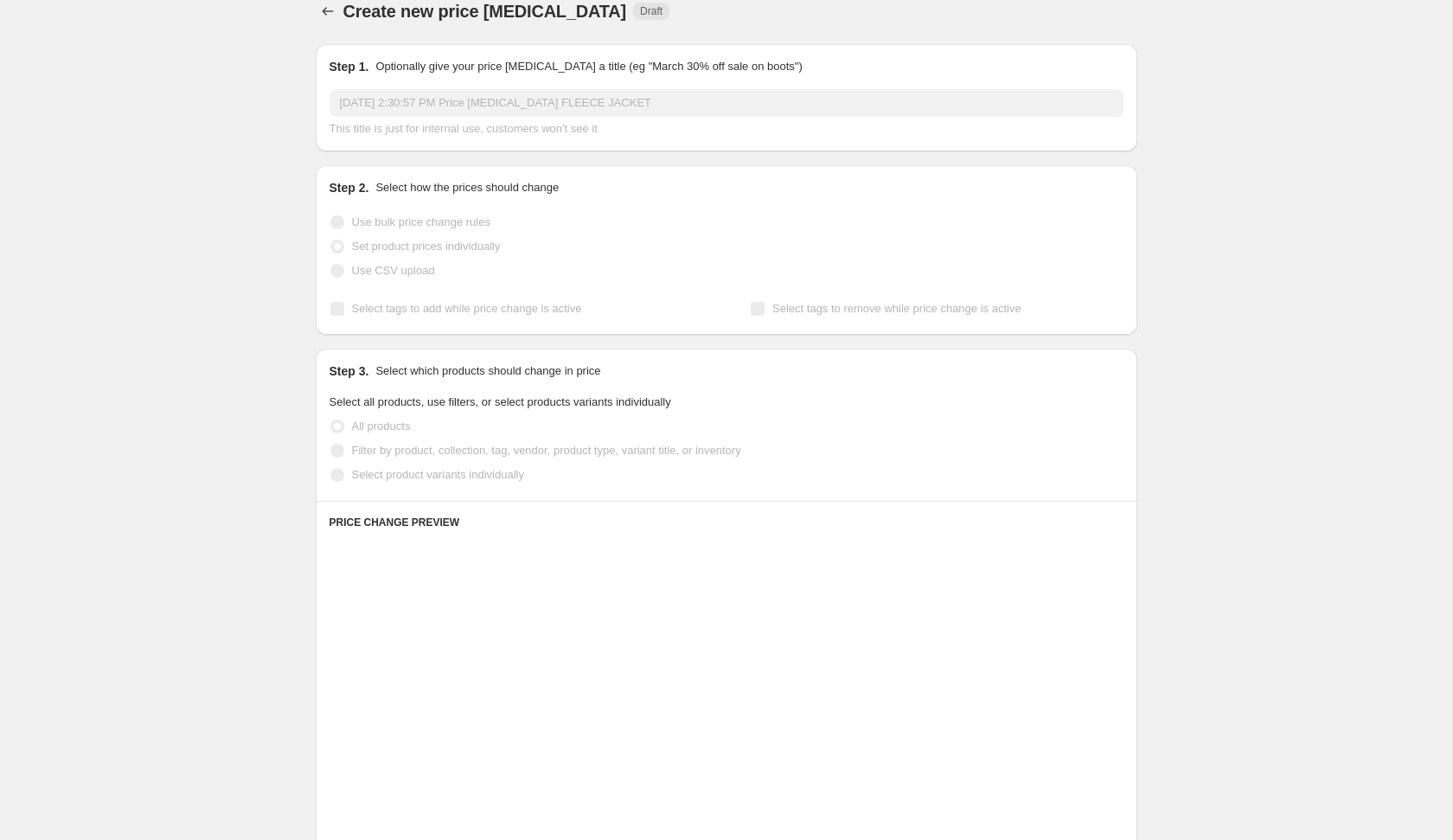
scroll to position [25, 0]
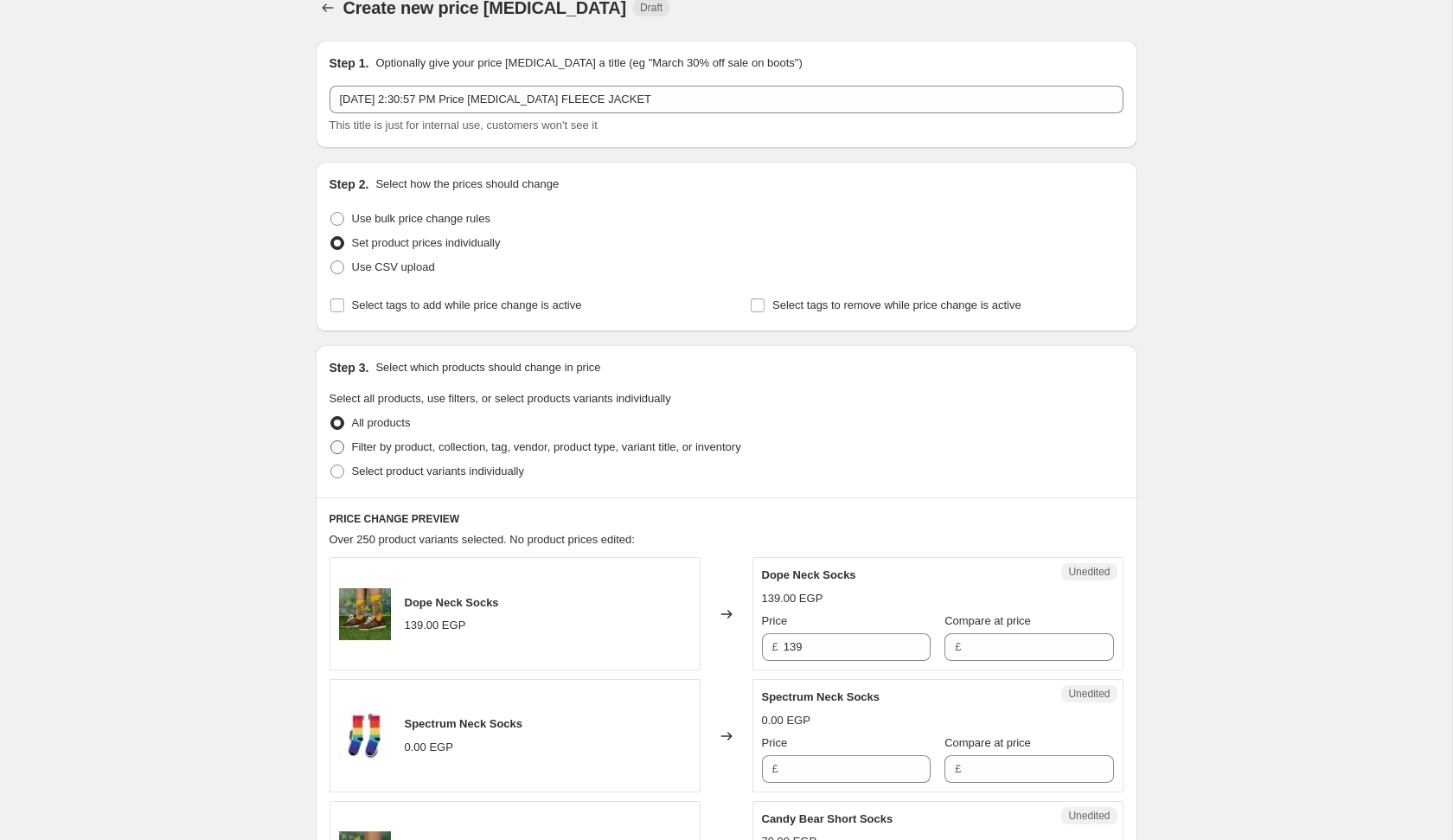
click at [540, 445] on span "Filter by product, collection, tag, vendor, product type, variant title, or inv…" at bounding box center [547, 447] width 389 height 13
click at [331, 441] on input "Filter by product, collection, tag, vendor, product type, variant title, or inv…" at bounding box center [330, 440] width 1 height 1
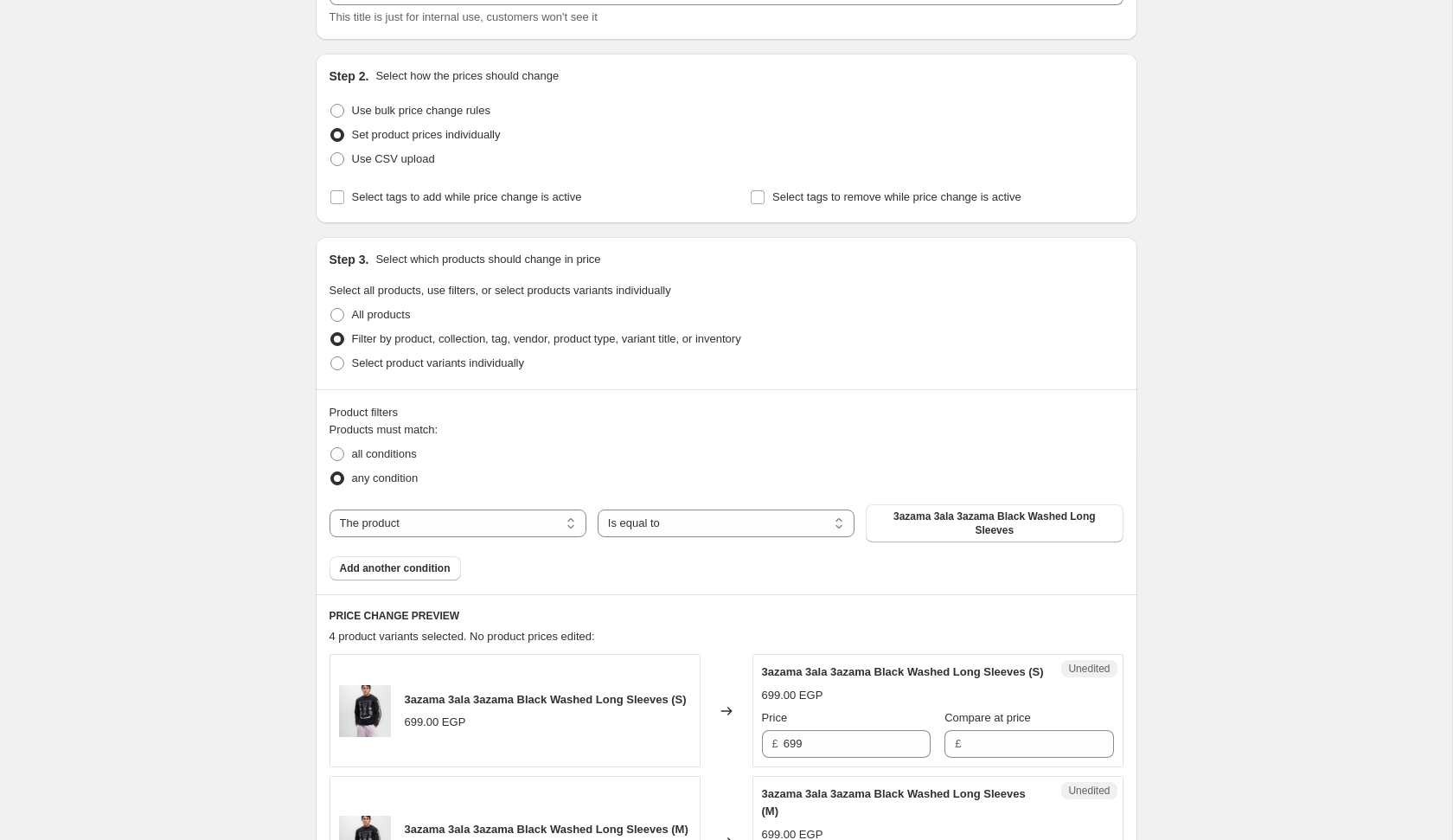
scroll to position [157, 0]
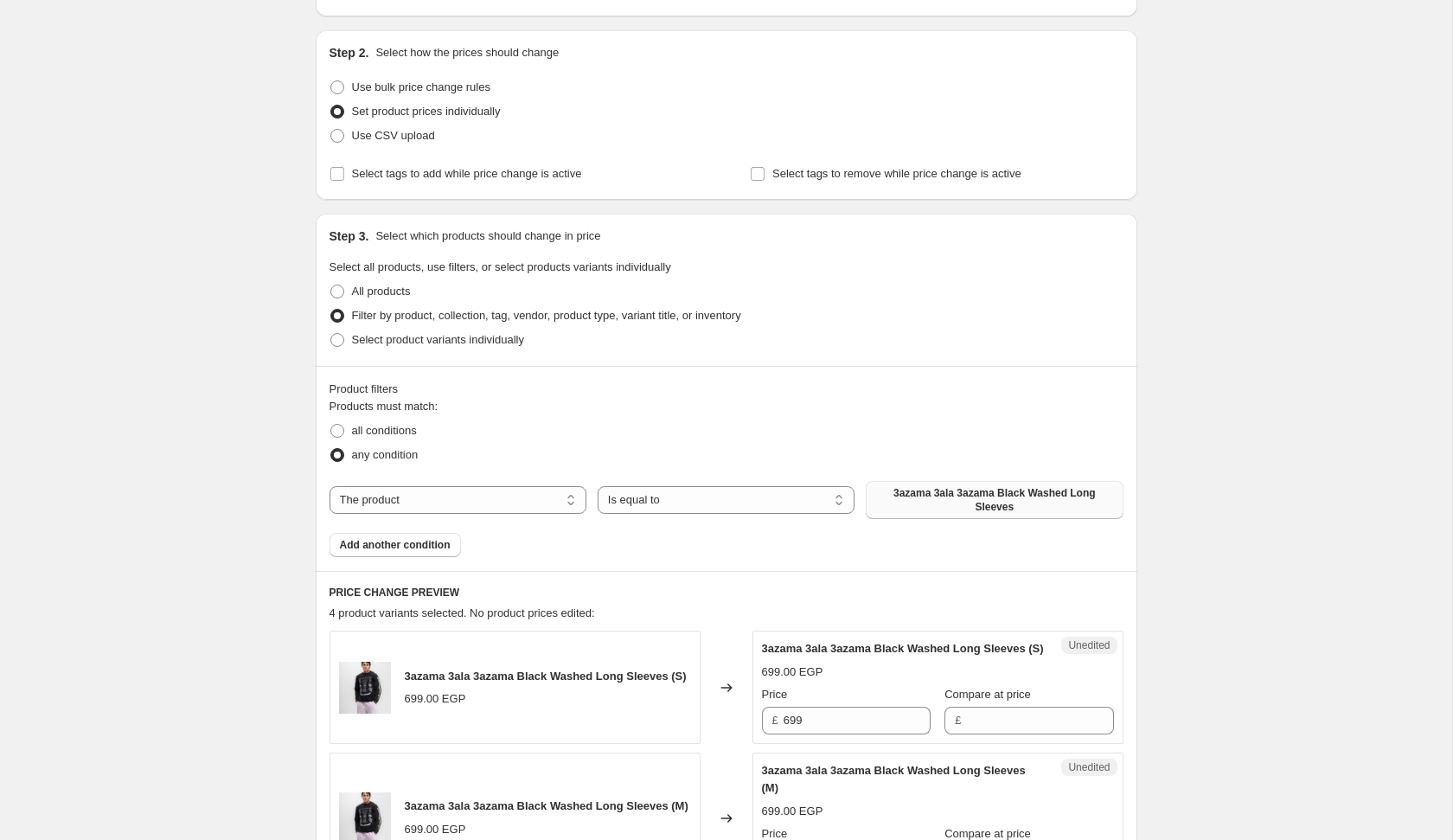
click at [927, 498] on span "3azama 3ala 3azama Black Washed Long Sleeves" at bounding box center [994, 500] width 236 height 28
click at [462, 519] on div "Products must match: all conditions any condition The product The product's col…" at bounding box center [726, 477] width 794 height 159
click at [462, 510] on select "The product The product's collection The product's tag The product's vendor The…" at bounding box center [457, 500] width 257 height 28
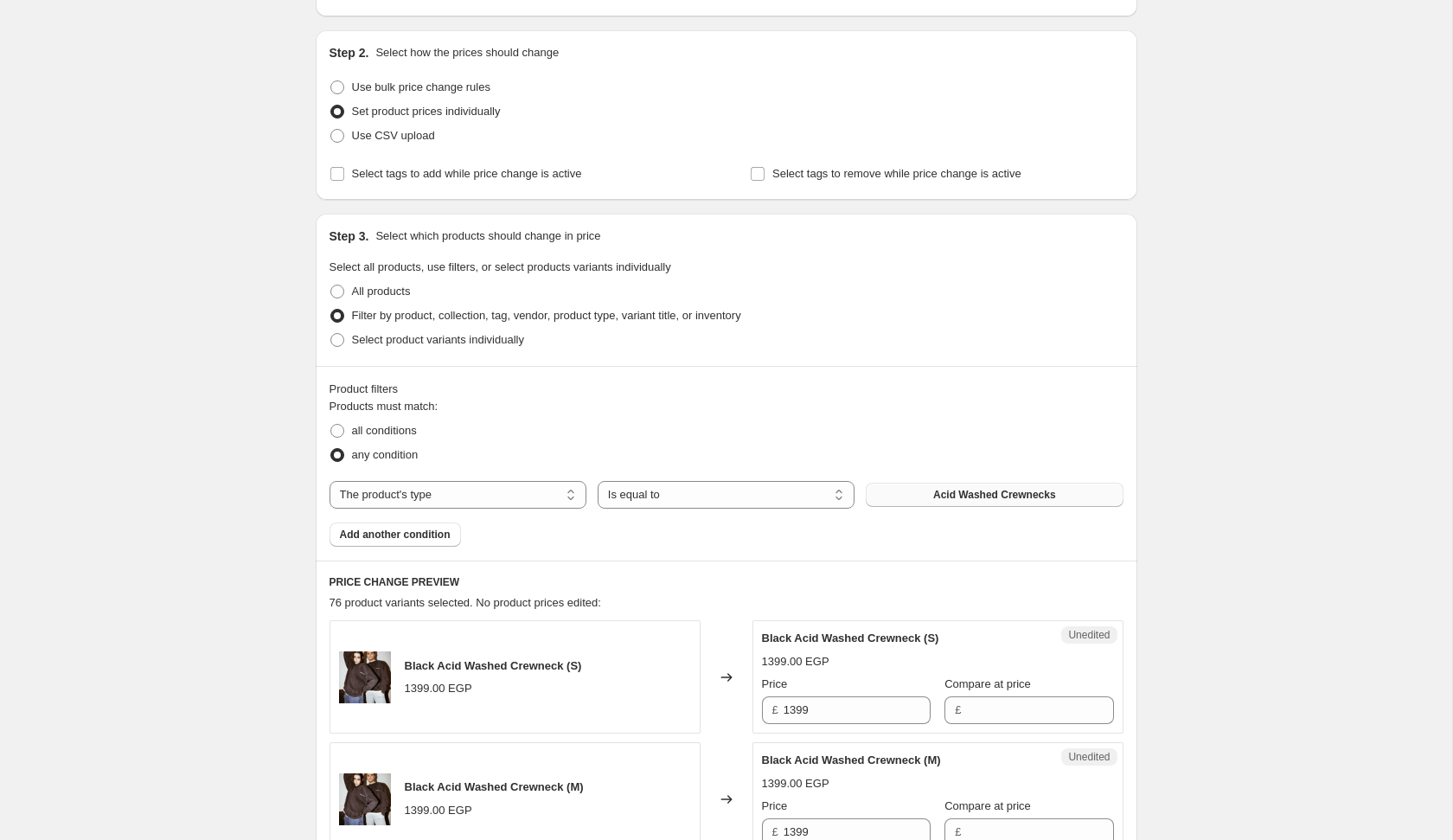
click at [988, 491] on span "Acid Washed Crewnecks" at bounding box center [995, 494] width 122 height 14
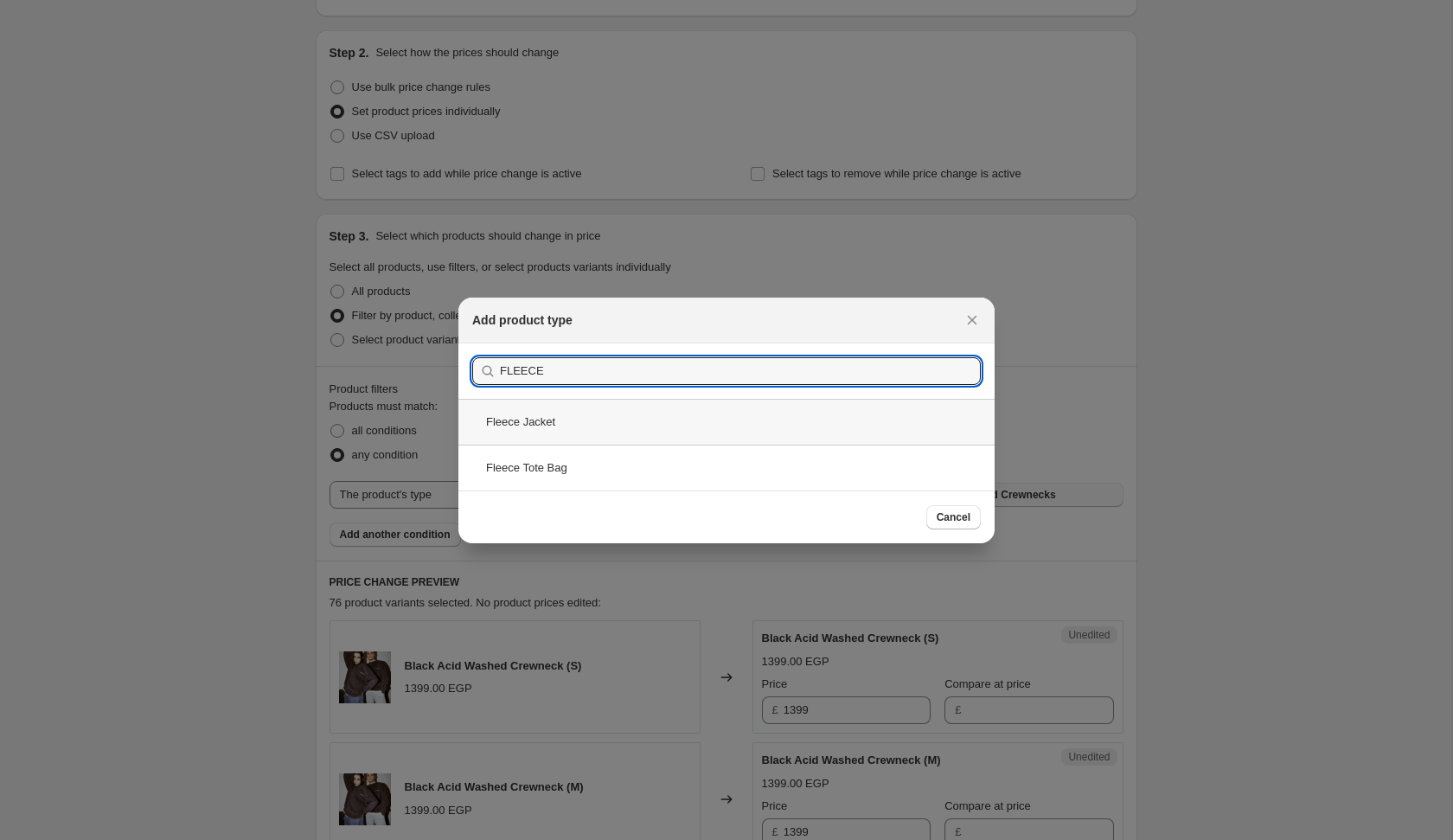
click at [707, 419] on div "Fleece Jacket" at bounding box center [726, 421] width 536 height 45
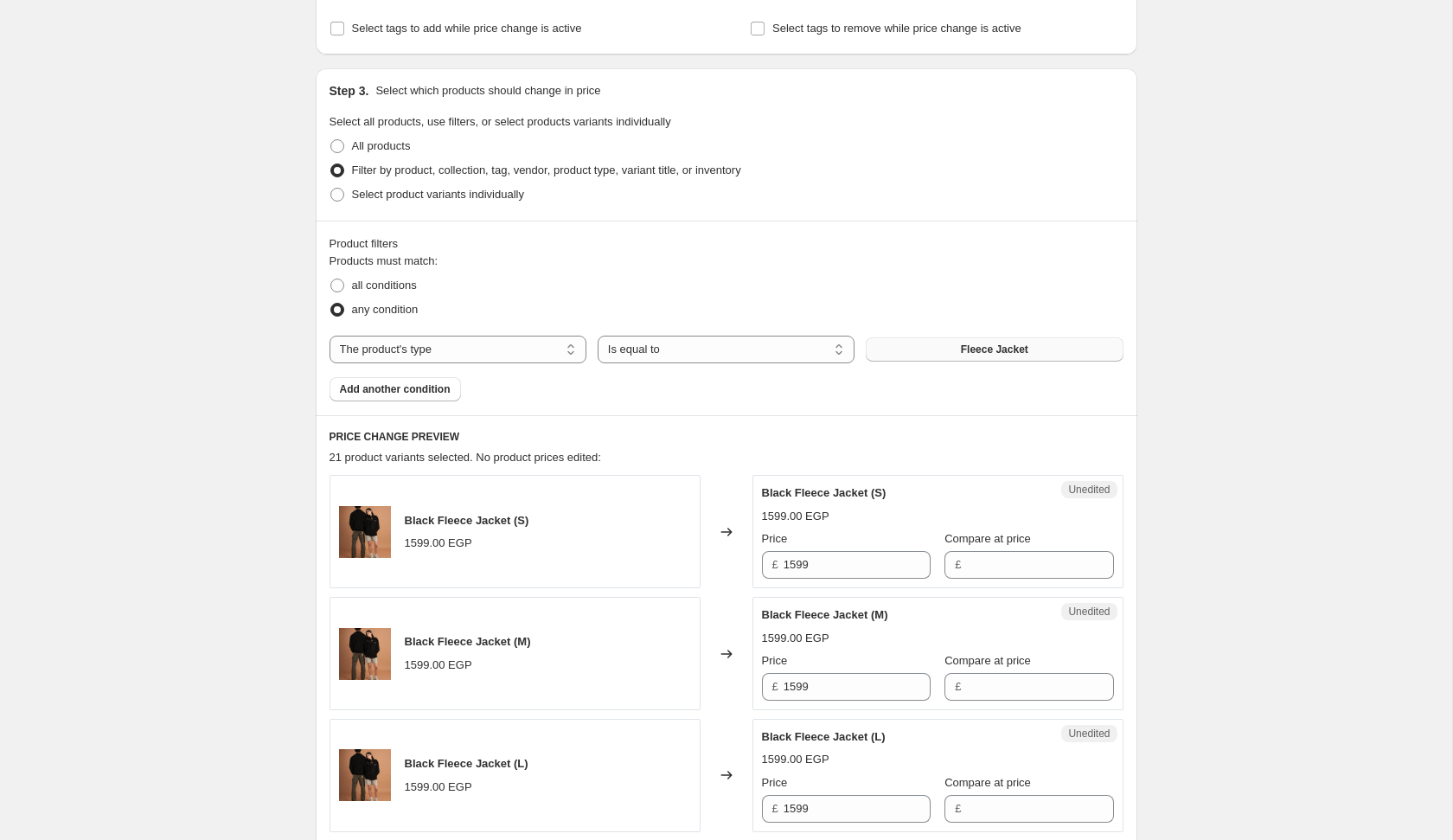
scroll to position [312, 0]
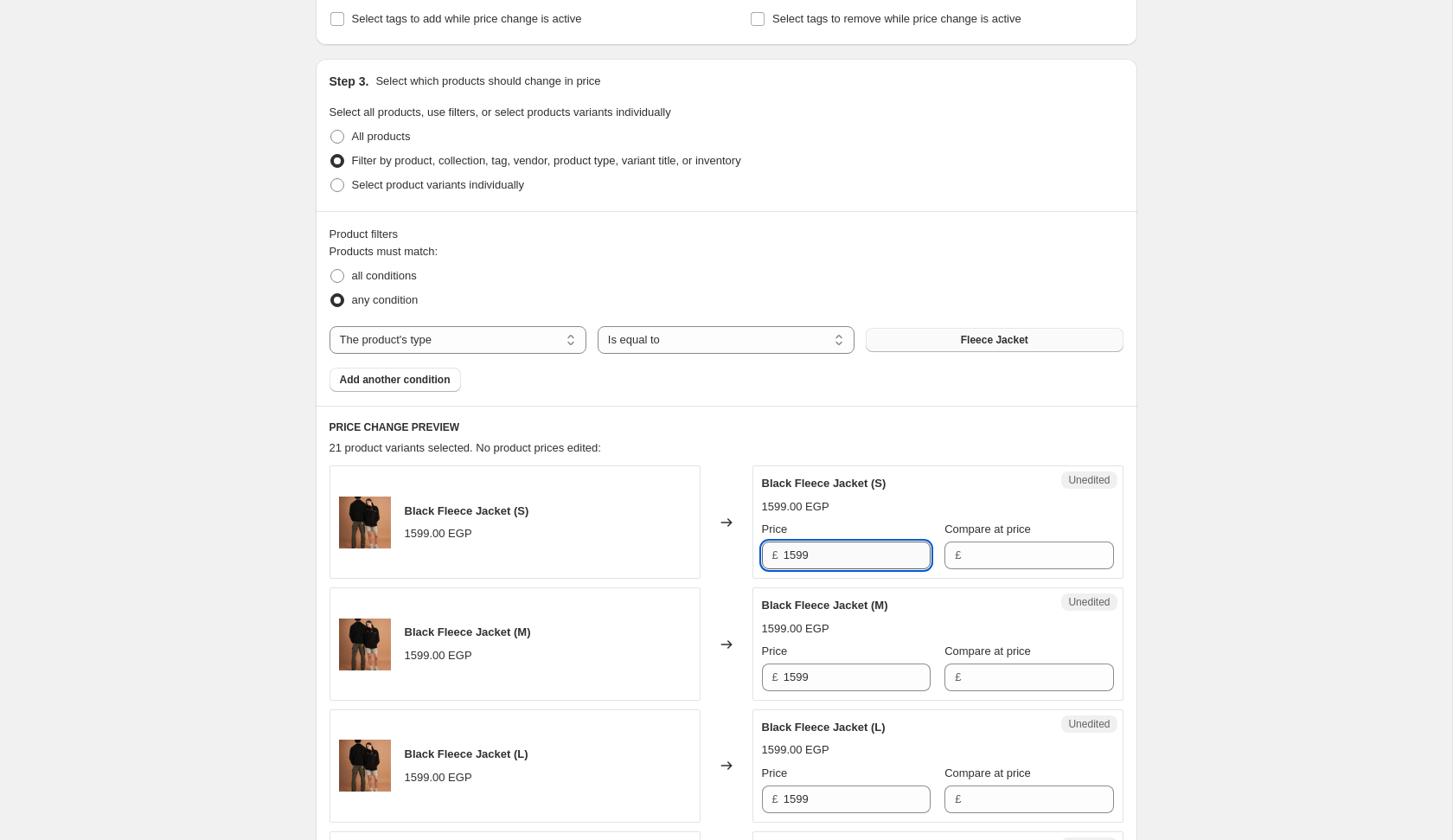
click at [825, 541] on input "1599" at bounding box center [857, 555] width 147 height 28
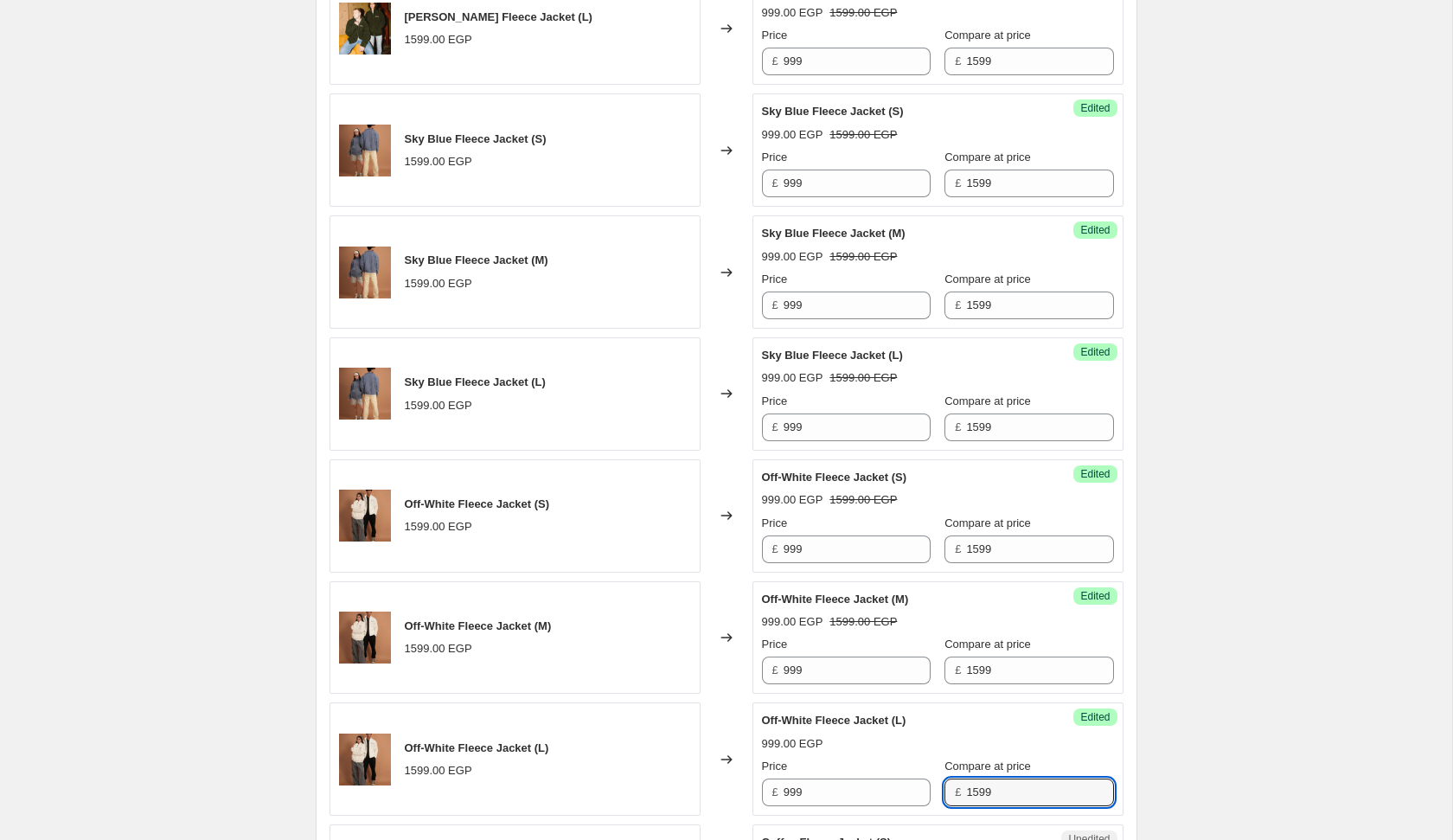
scroll to position [2264, 0]
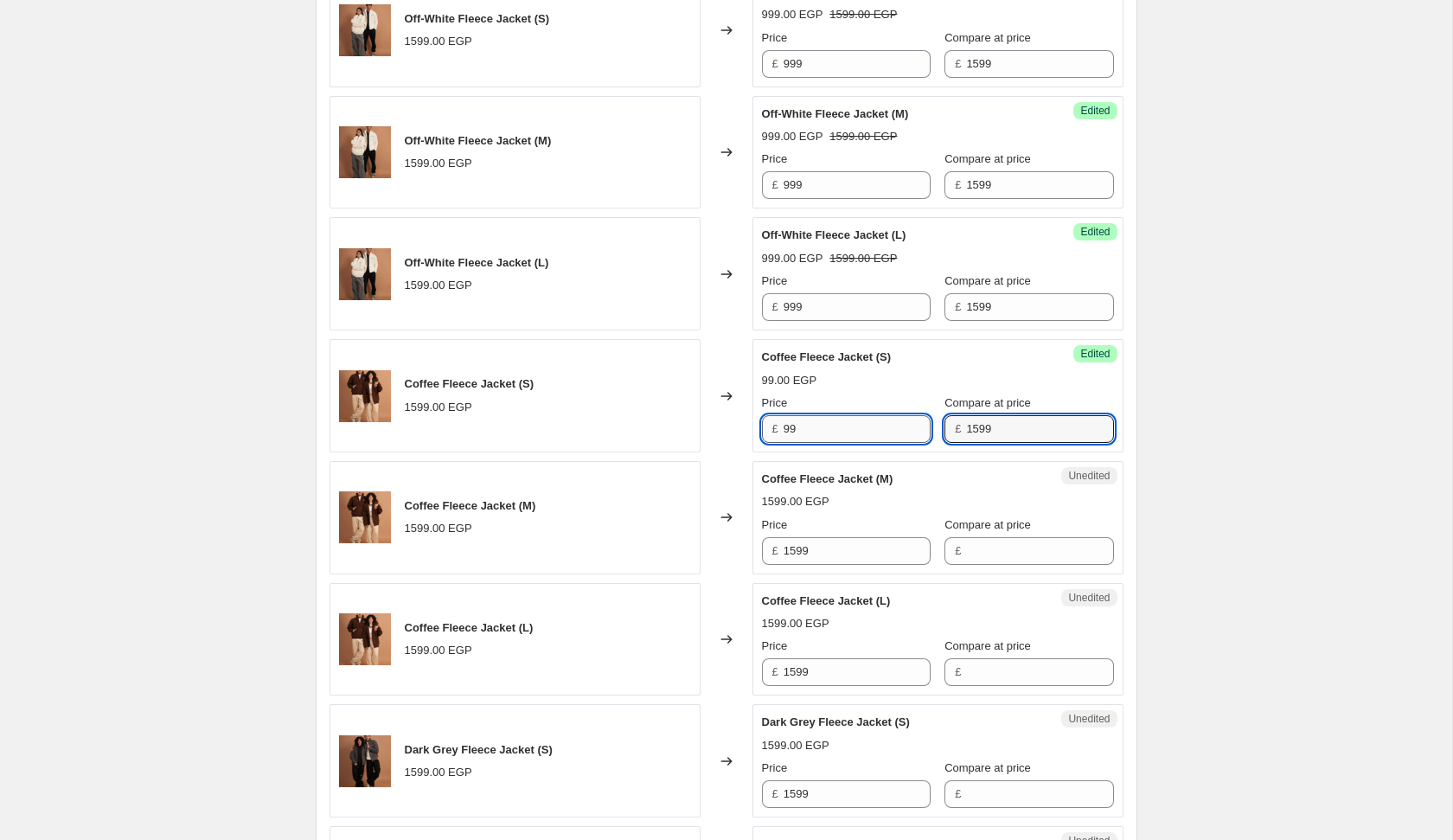
click at [829, 415] on input "99" at bounding box center [857, 429] width 147 height 28
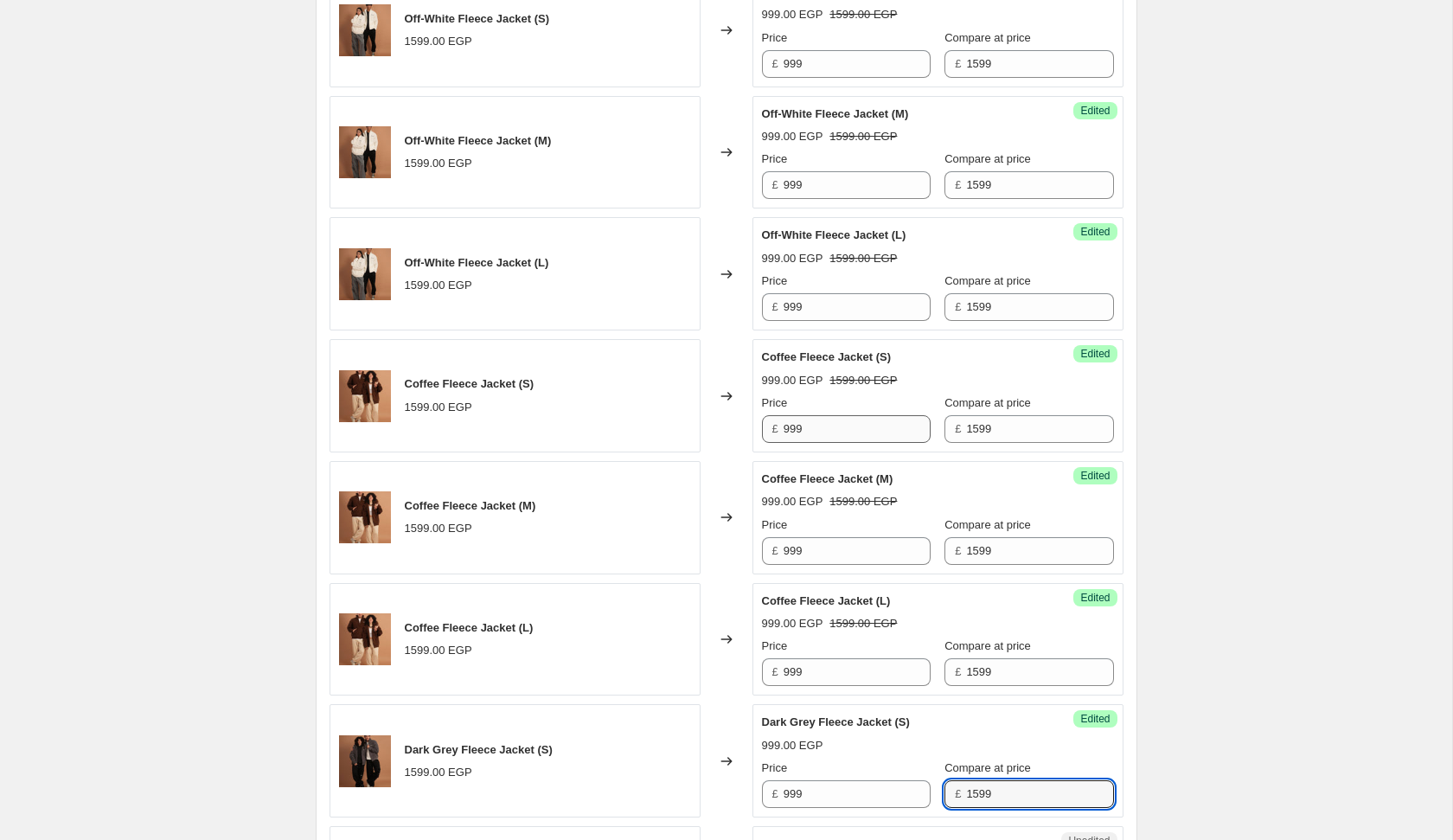
scroll to position [2749, 0]
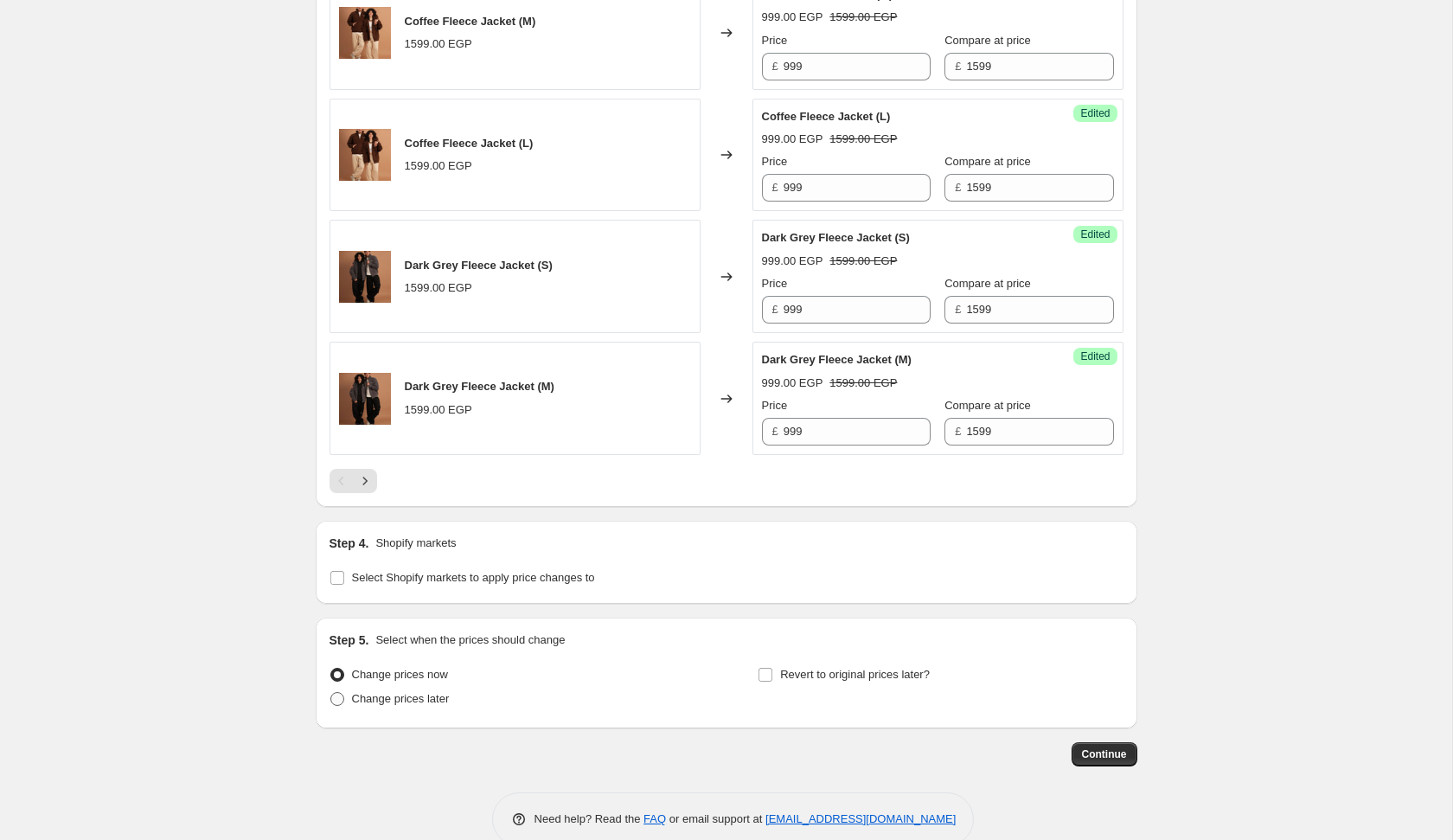
click at [389, 695] on label "Change prices later" at bounding box center [389, 699] width 121 height 24
click at [331, 693] on input "Change prices later" at bounding box center [330, 692] width 1 height 1
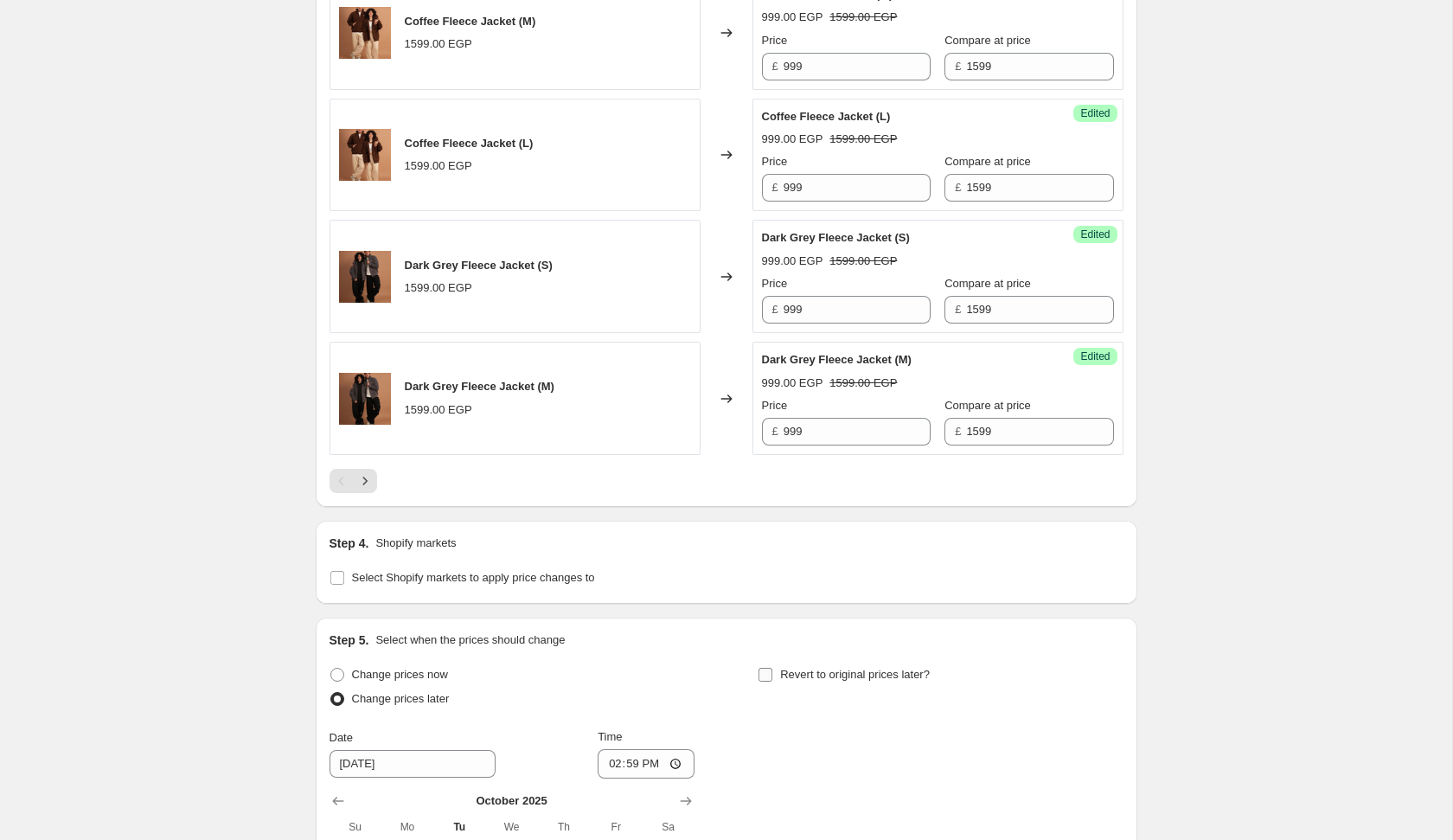
click at [782, 671] on label "Revert to original prices later?" at bounding box center [844, 675] width 172 height 24
click at [772, 671] on input "Revert to original prices later?" at bounding box center [765, 674] width 14 height 14
click at [363, 475] on icon "Next" at bounding box center [364, 480] width 18 height 18
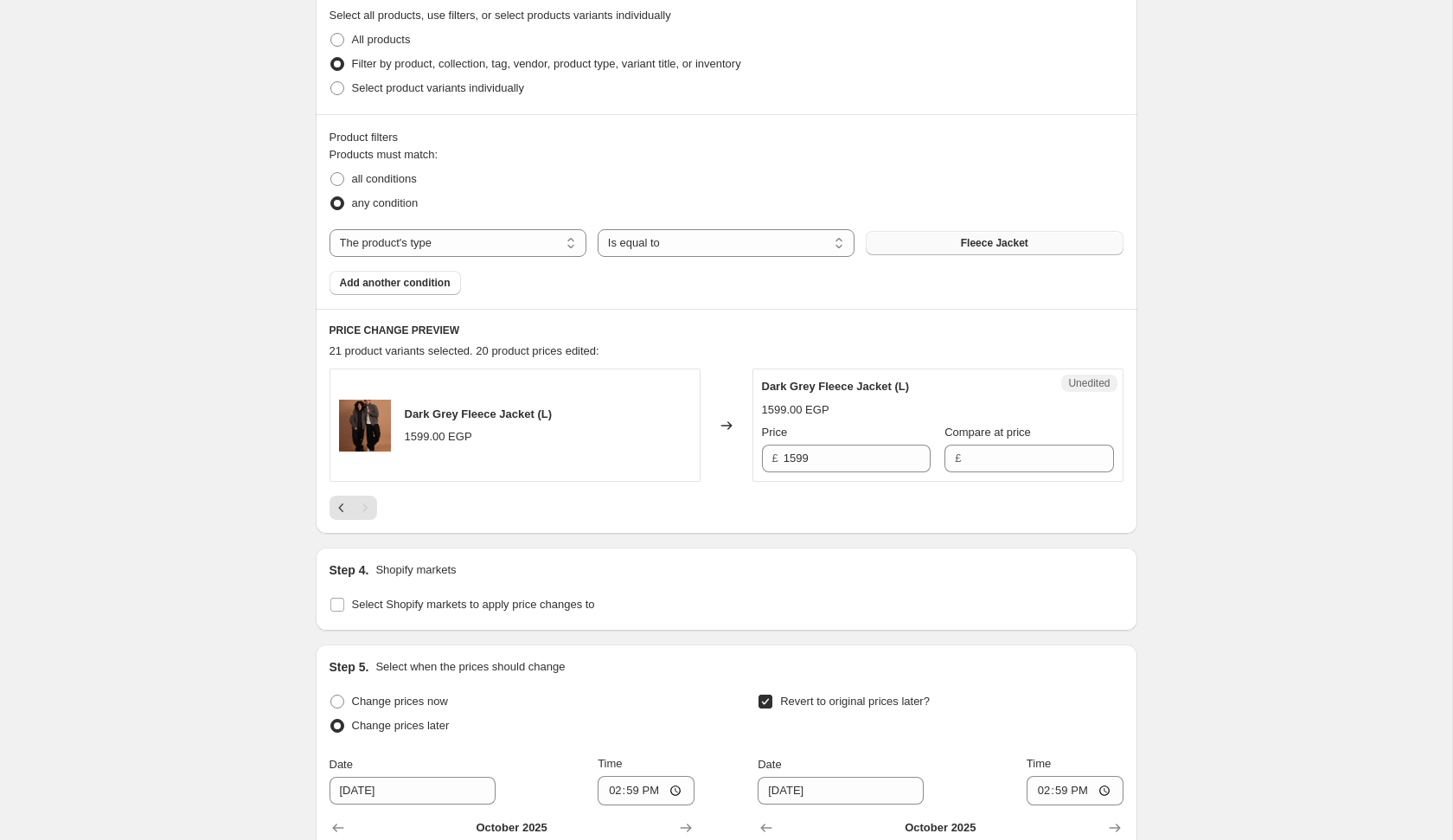
scroll to position [461, 0]
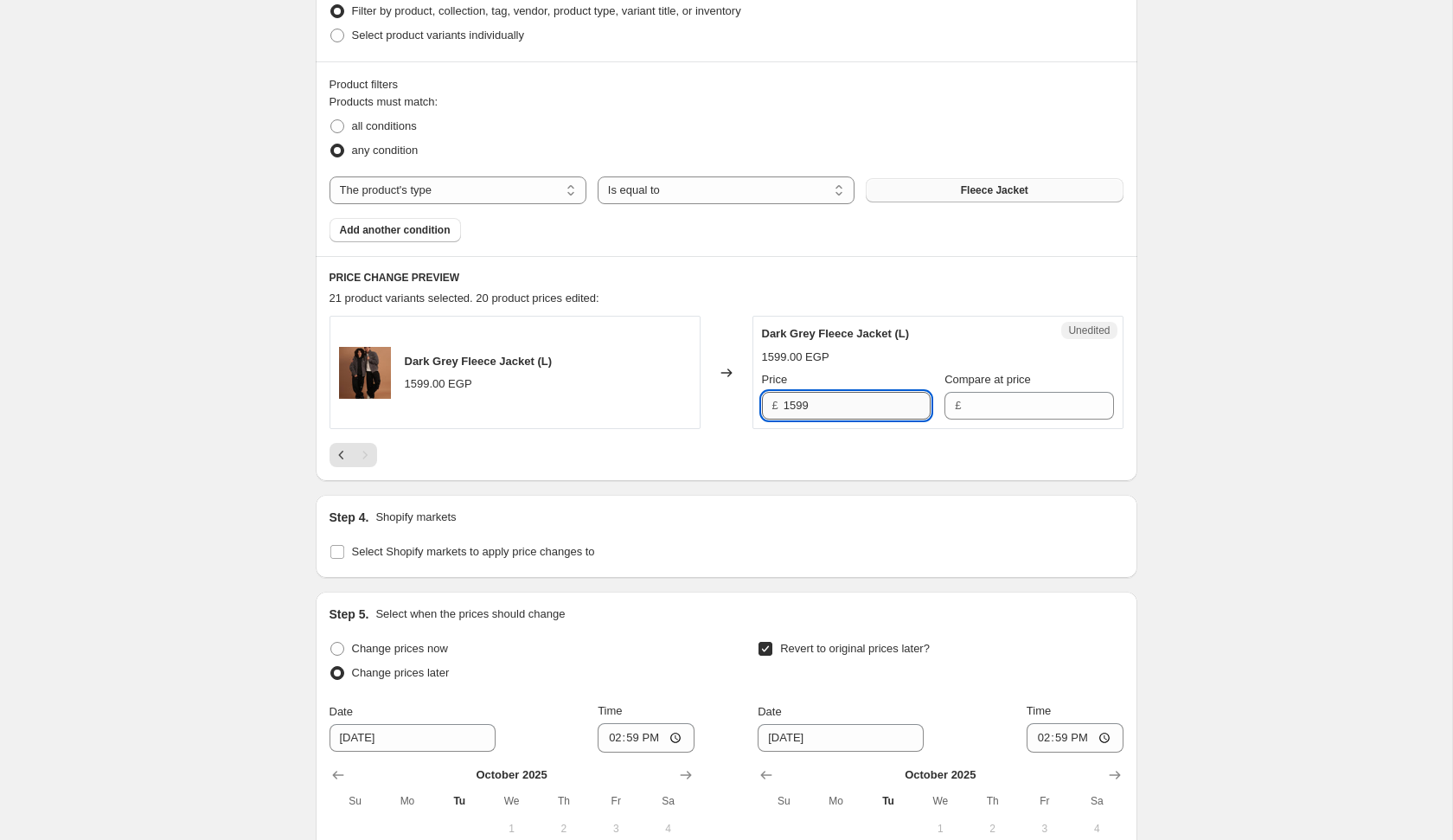
click at [836, 399] on input "1599" at bounding box center [857, 406] width 147 height 28
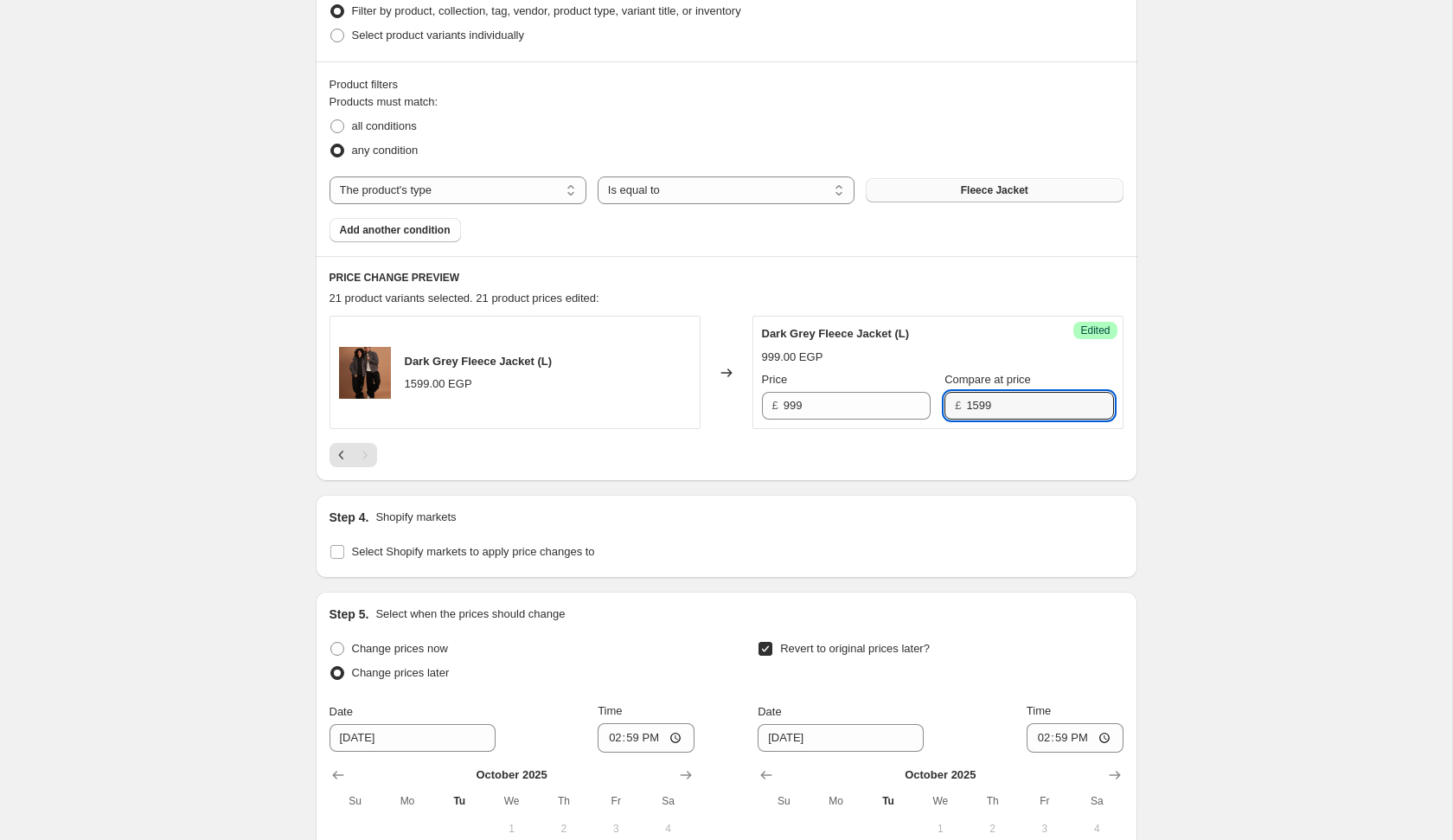
click at [789, 515] on div "Step 4. Shopify markets" at bounding box center [726, 517] width 794 height 18
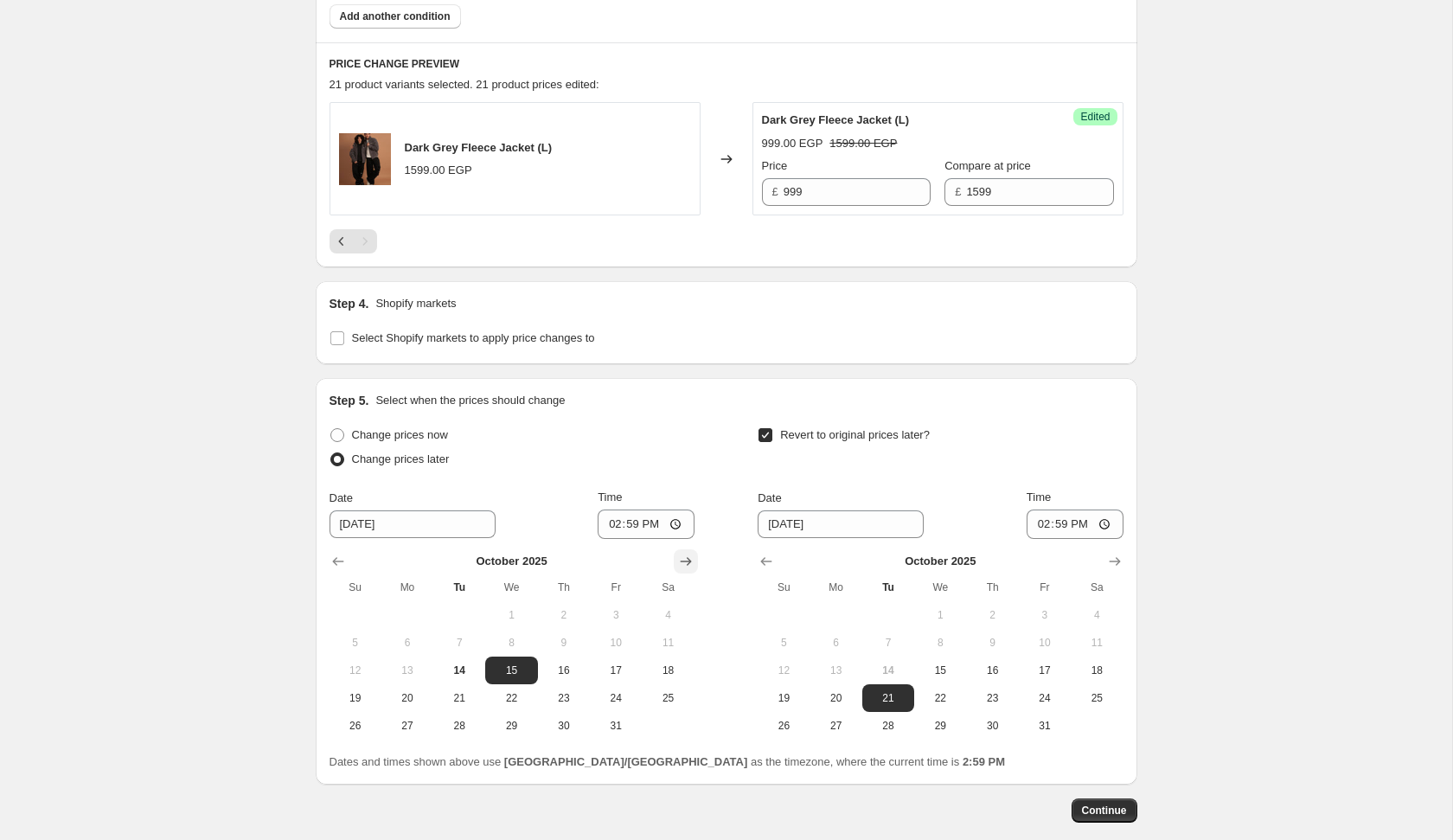
scroll to position [692, 0]
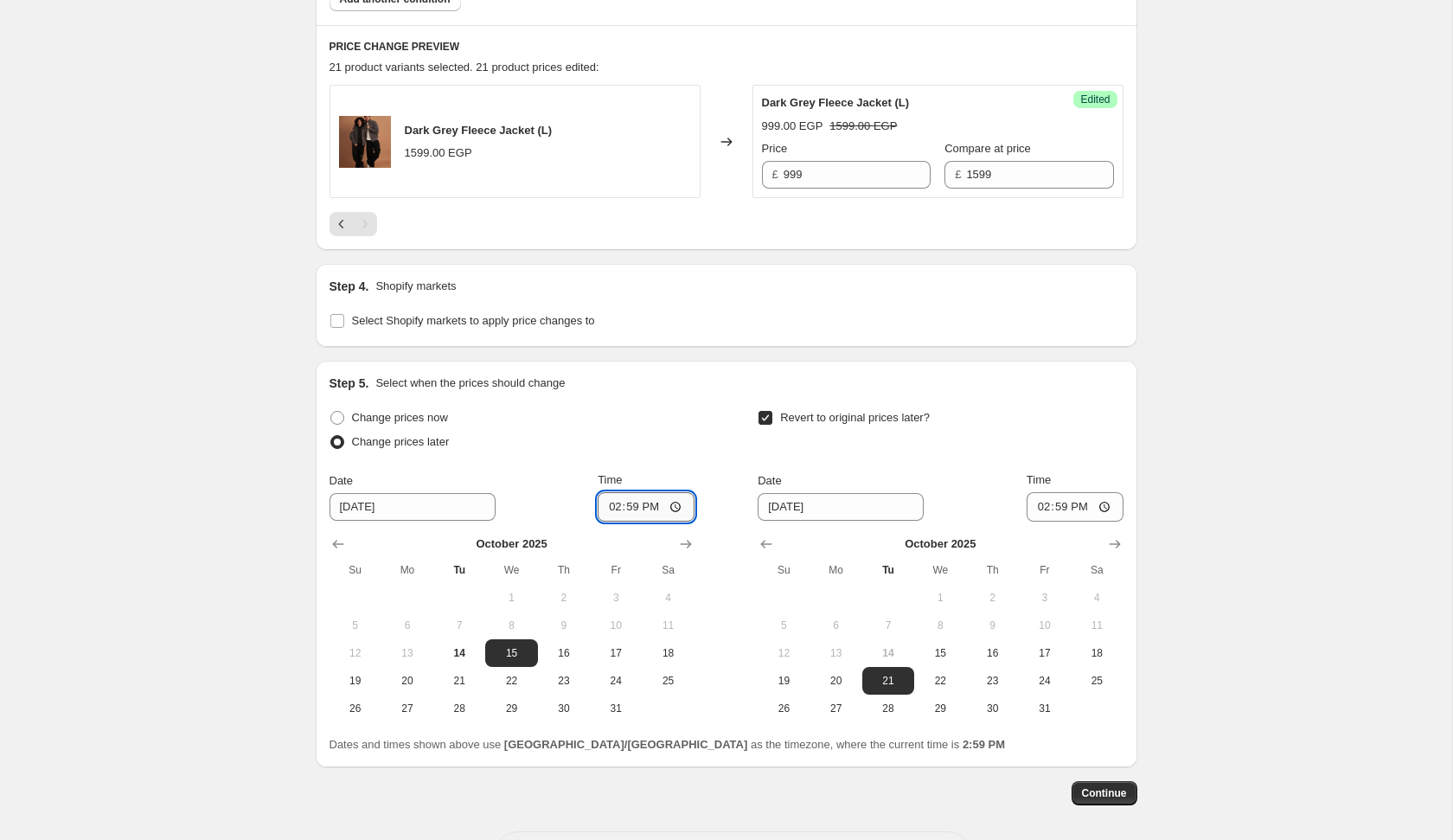
click at [610, 509] on input "14:59" at bounding box center [646, 507] width 96 height 30
click at [1034, 502] on input "14:59" at bounding box center [1075, 507] width 96 height 30
click at [1039, 501] on input "23:59" at bounding box center [1075, 507] width 96 height 30
click at [945, 677] on span "22" at bounding box center [940, 681] width 38 height 14
click at [1104, 795] on span "Continue" at bounding box center [1104, 793] width 45 height 14
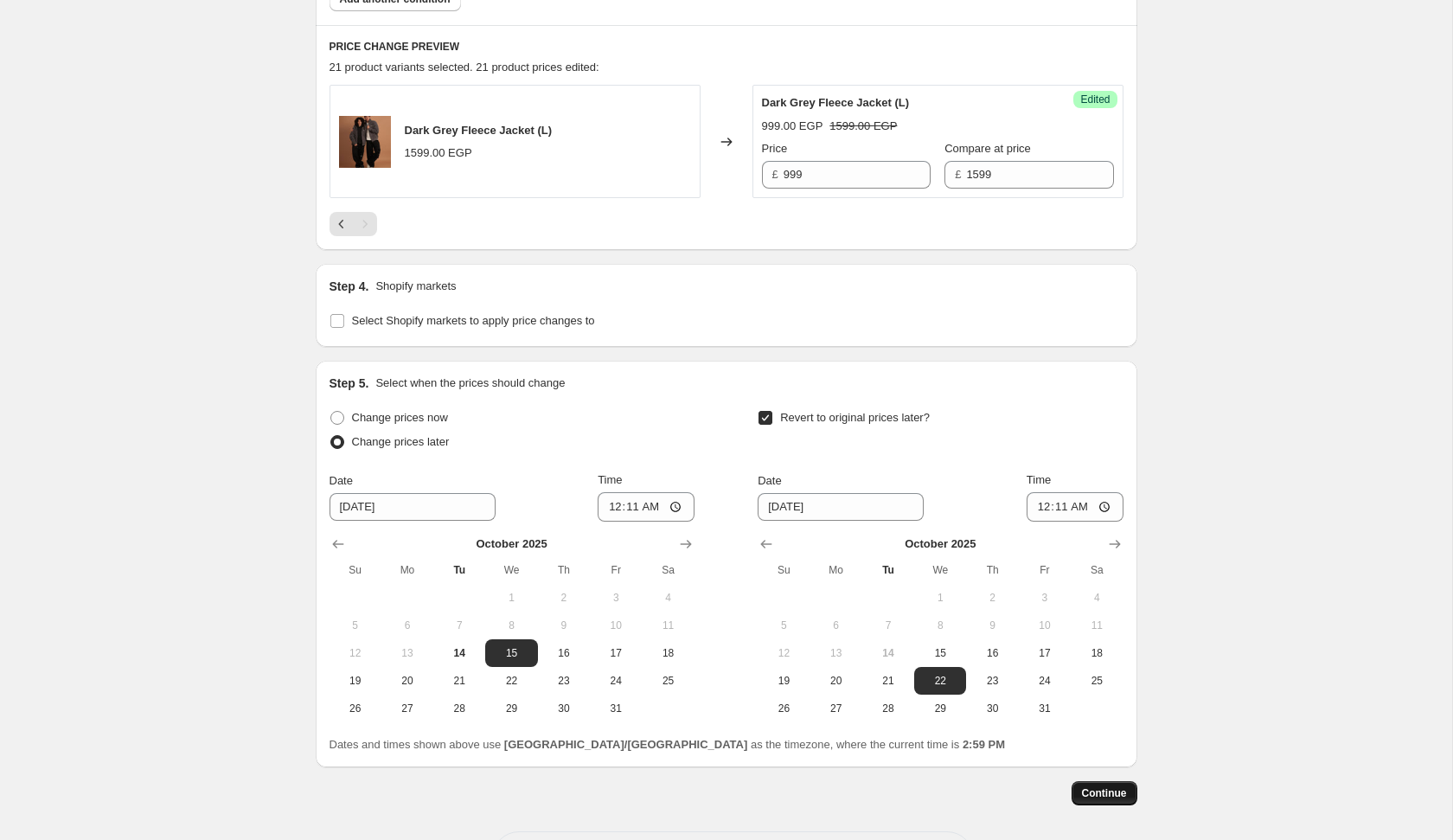
scroll to position [0, 0]
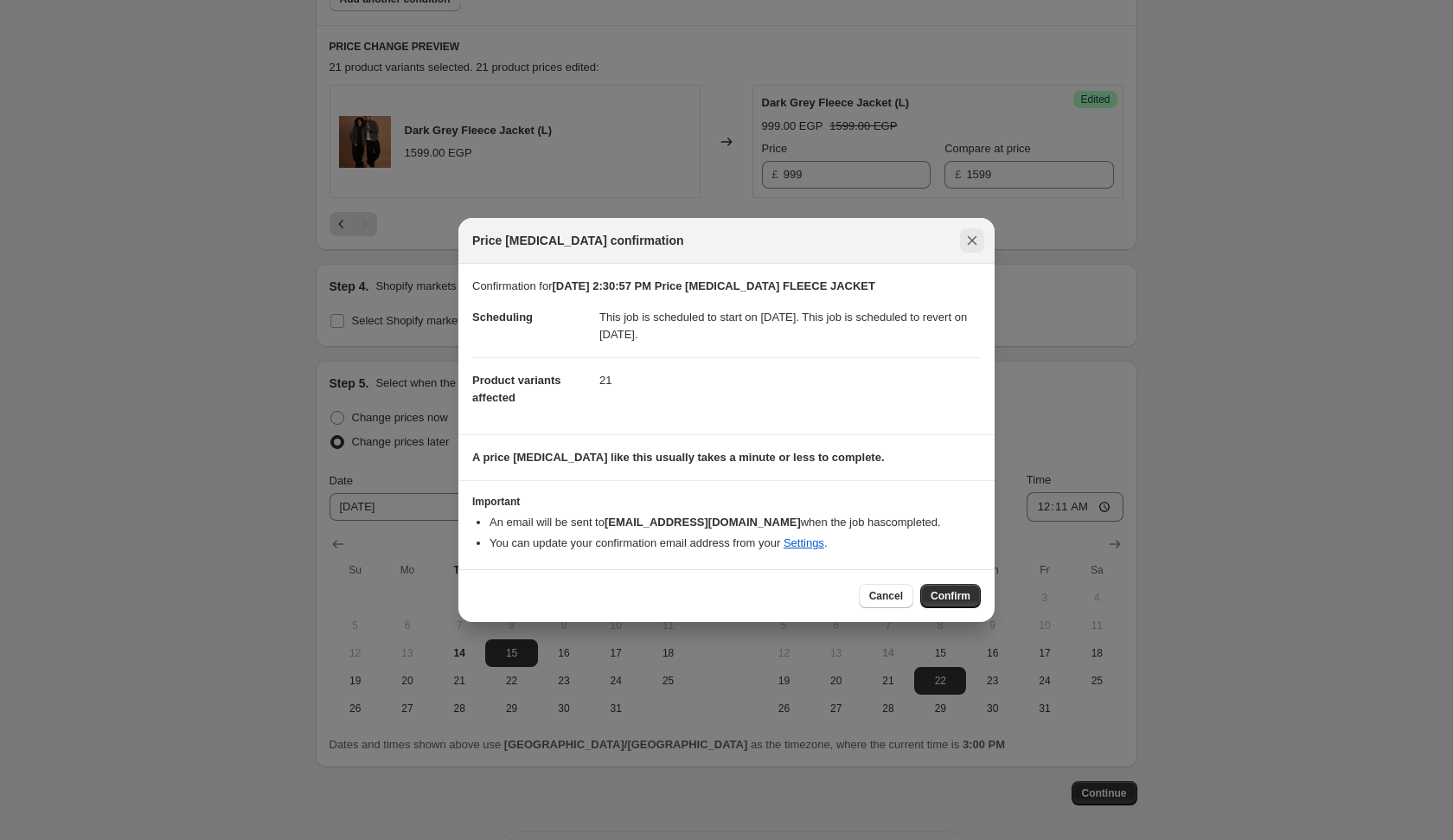
click at [975, 242] on icon "Close" at bounding box center [972, 240] width 18 height 18
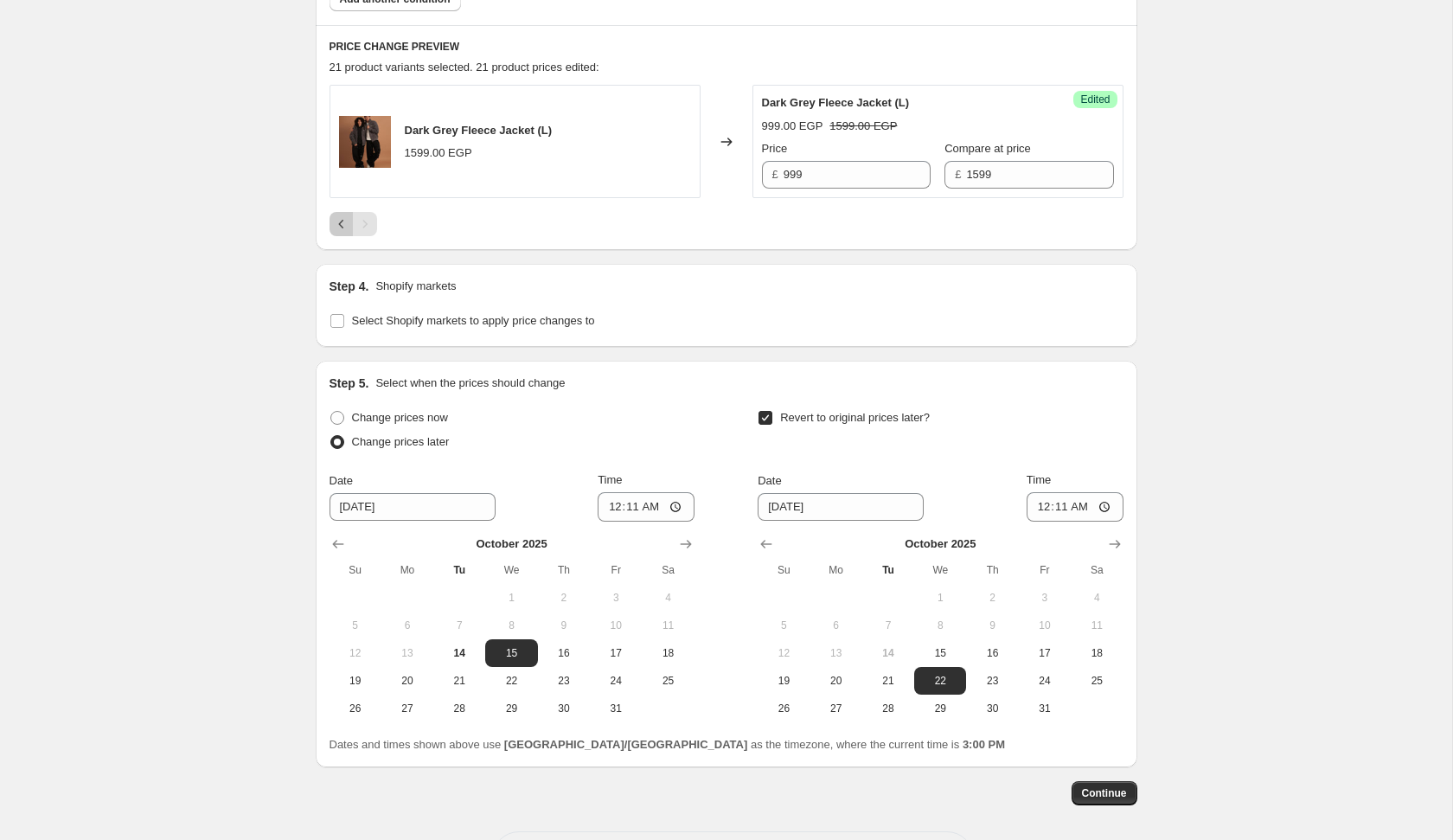
click at [346, 226] on icon "Previous" at bounding box center [341, 223] width 18 height 18
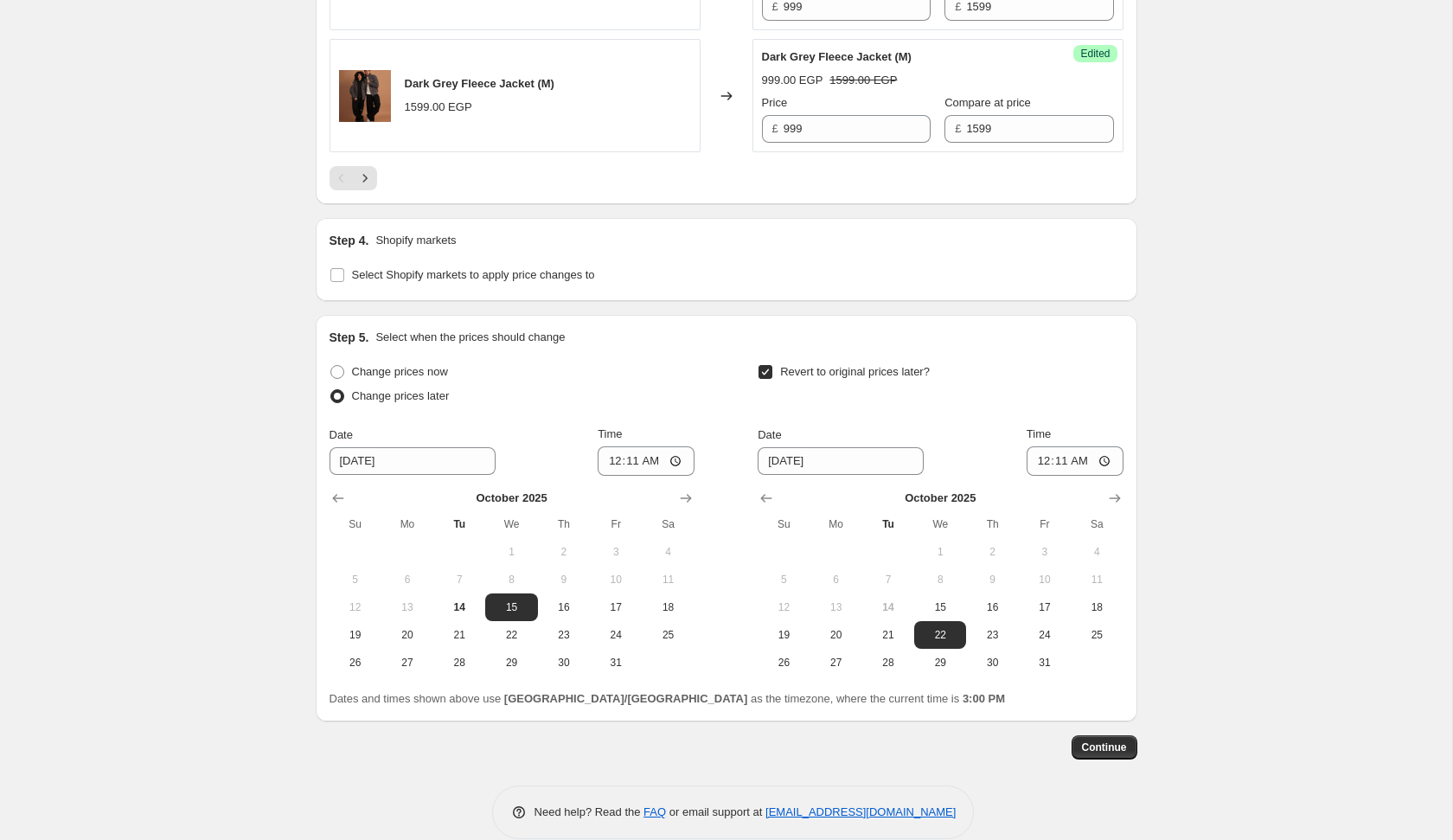
scroll to position [3052, 0]
click at [1076, 734] on button "Continue" at bounding box center [1104, 746] width 66 height 24
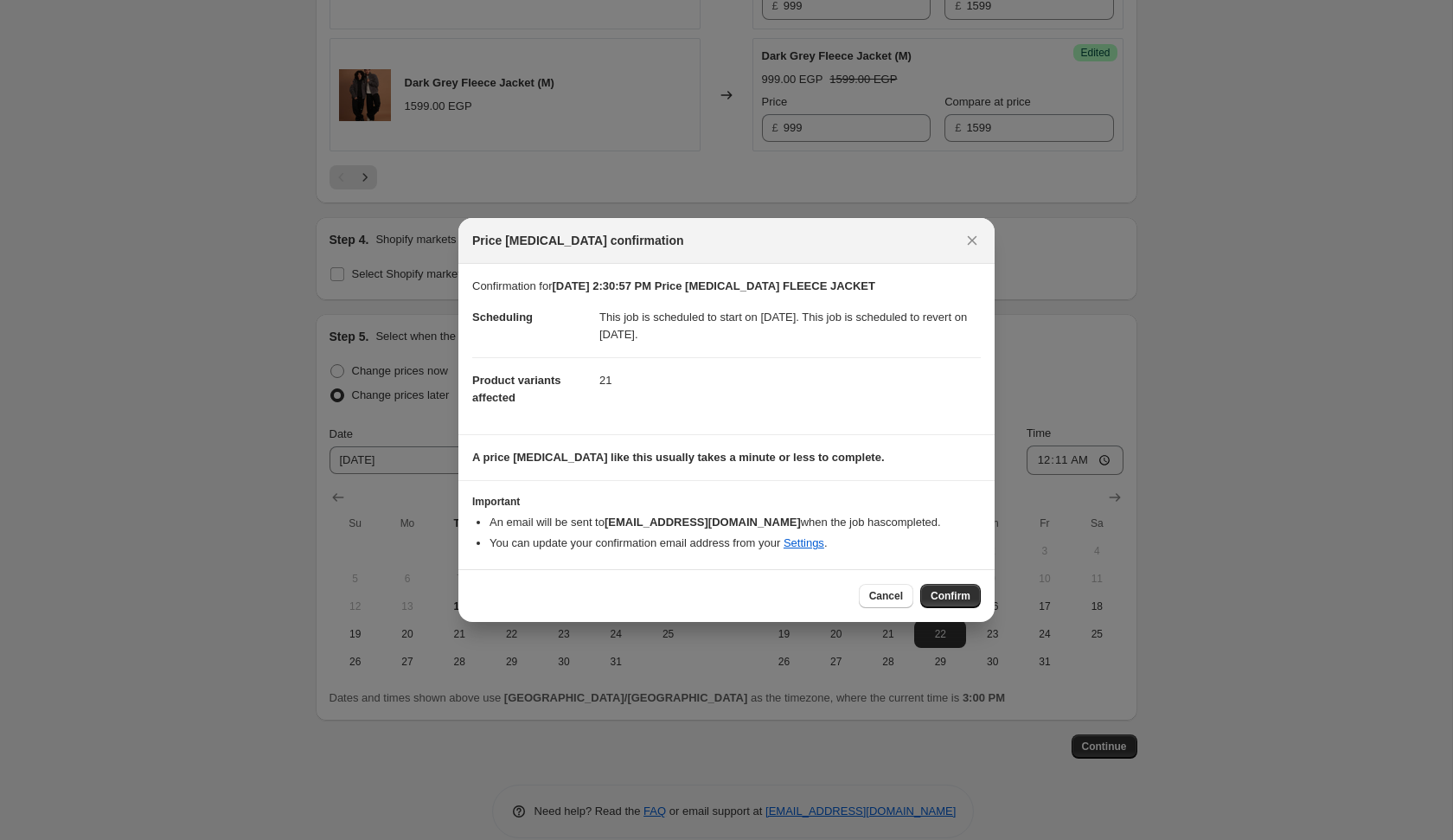
click at [966, 607] on div "Cancel Confirm" at bounding box center [726, 595] width 536 height 53
click at [965, 603] on button "Confirm" at bounding box center [950, 596] width 60 height 24
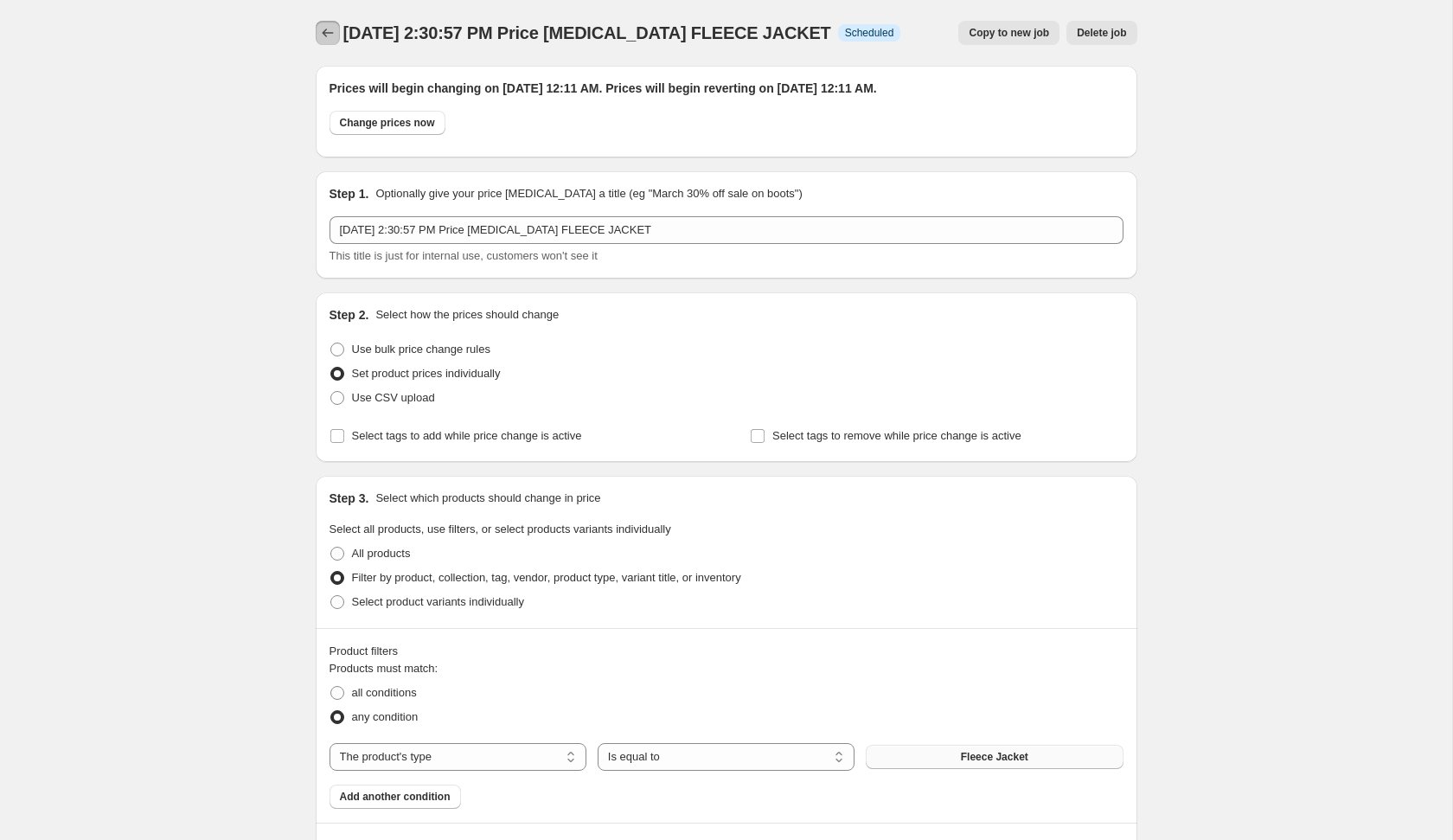
click at [319, 33] on icon "Price change jobs" at bounding box center [327, 32] width 18 height 18
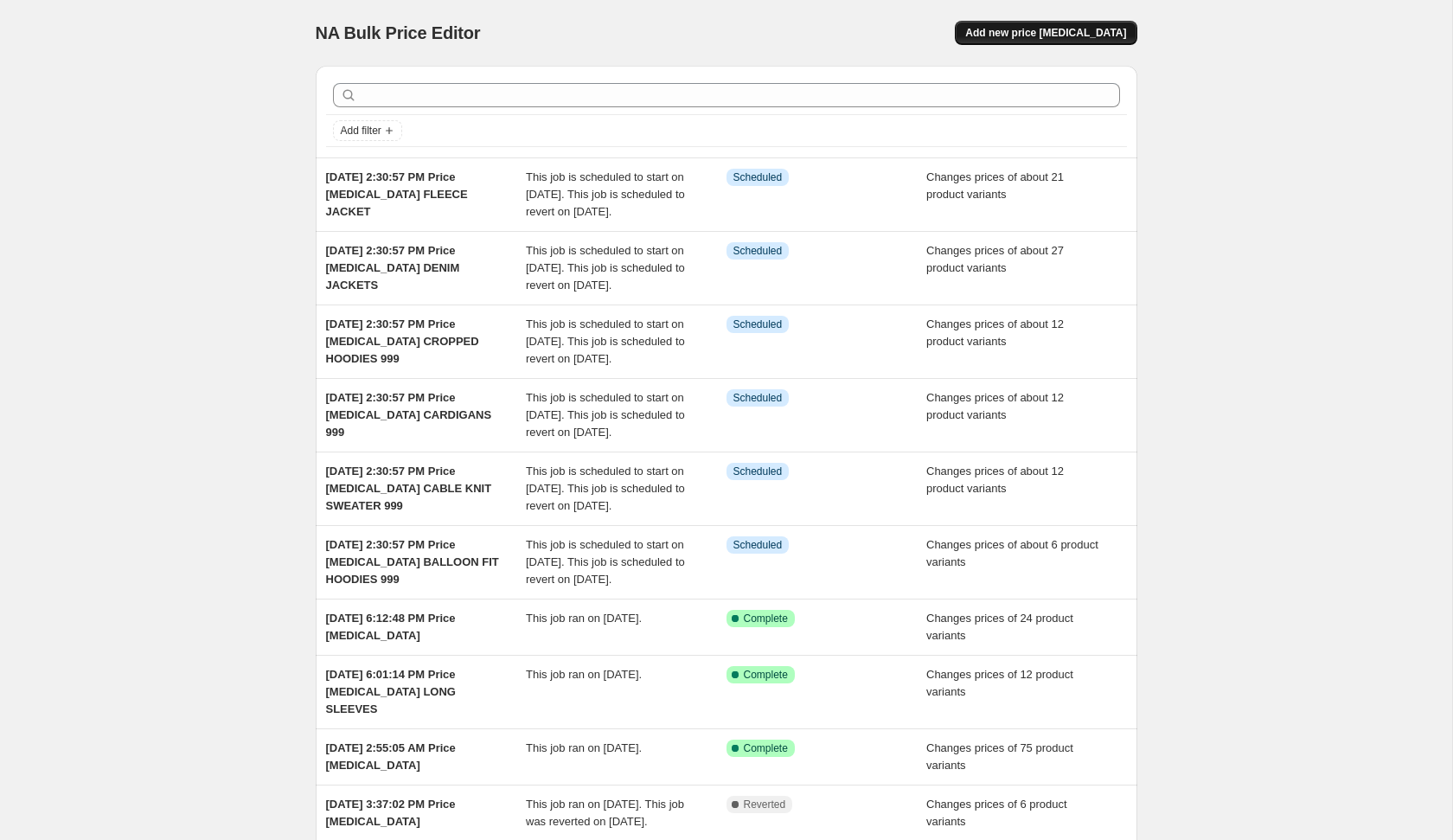
click at [1076, 30] on span "Add new price [MEDICAL_DATA]" at bounding box center [1046, 32] width 161 height 14
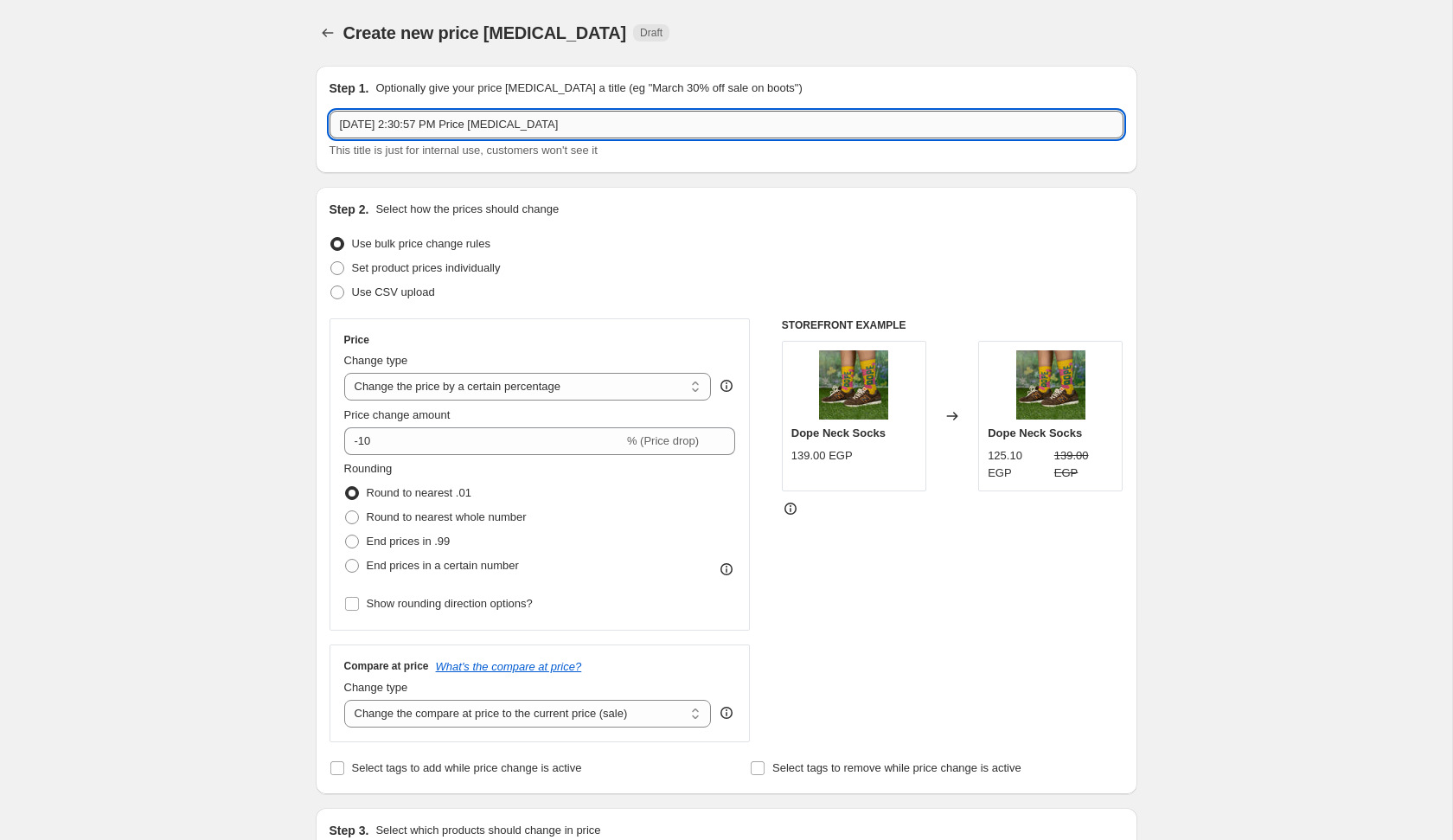
click at [743, 128] on input "[DATE] 2:30:57 PM Price [MEDICAL_DATA]" at bounding box center [726, 124] width 794 height 28
click at [494, 258] on label "Set product prices individually" at bounding box center [414, 268] width 172 height 24
click at [331, 261] on input "Set product prices individually" at bounding box center [330, 261] width 1 height 1
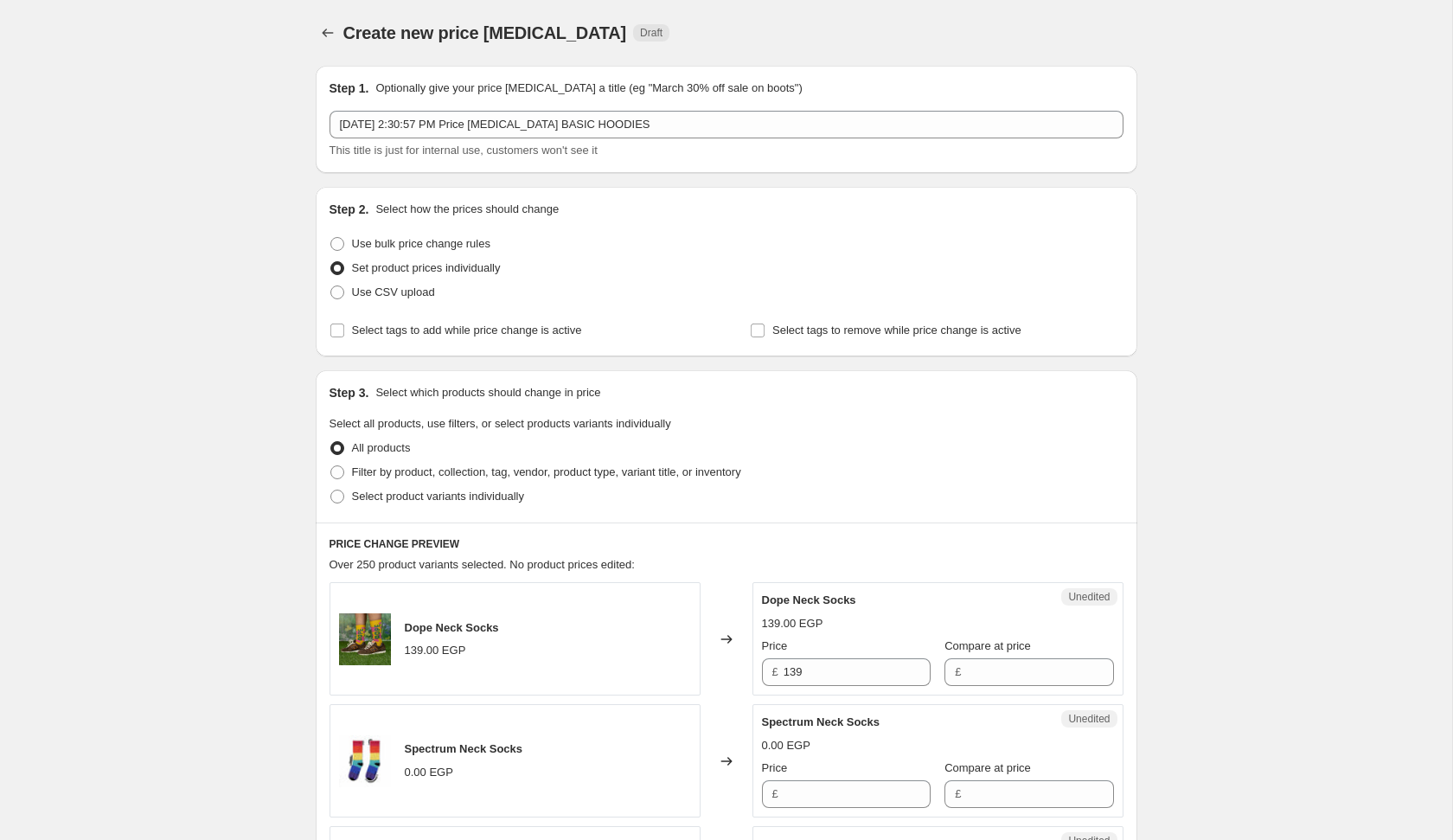
click at [675, 486] on div "Select product variants individually" at bounding box center [726, 496] width 794 height 24
click at [673, 478] on span "Filter by product, collection, tag, vendor, product type, variant title, or inv…" at bounding box center [547, 472] width 389 height 18
click at [331, 466] on input "Filter by product, collection, tag, vendor, product type, variant title, or inv…" at bounding box center [330, 465] width 1 height 1
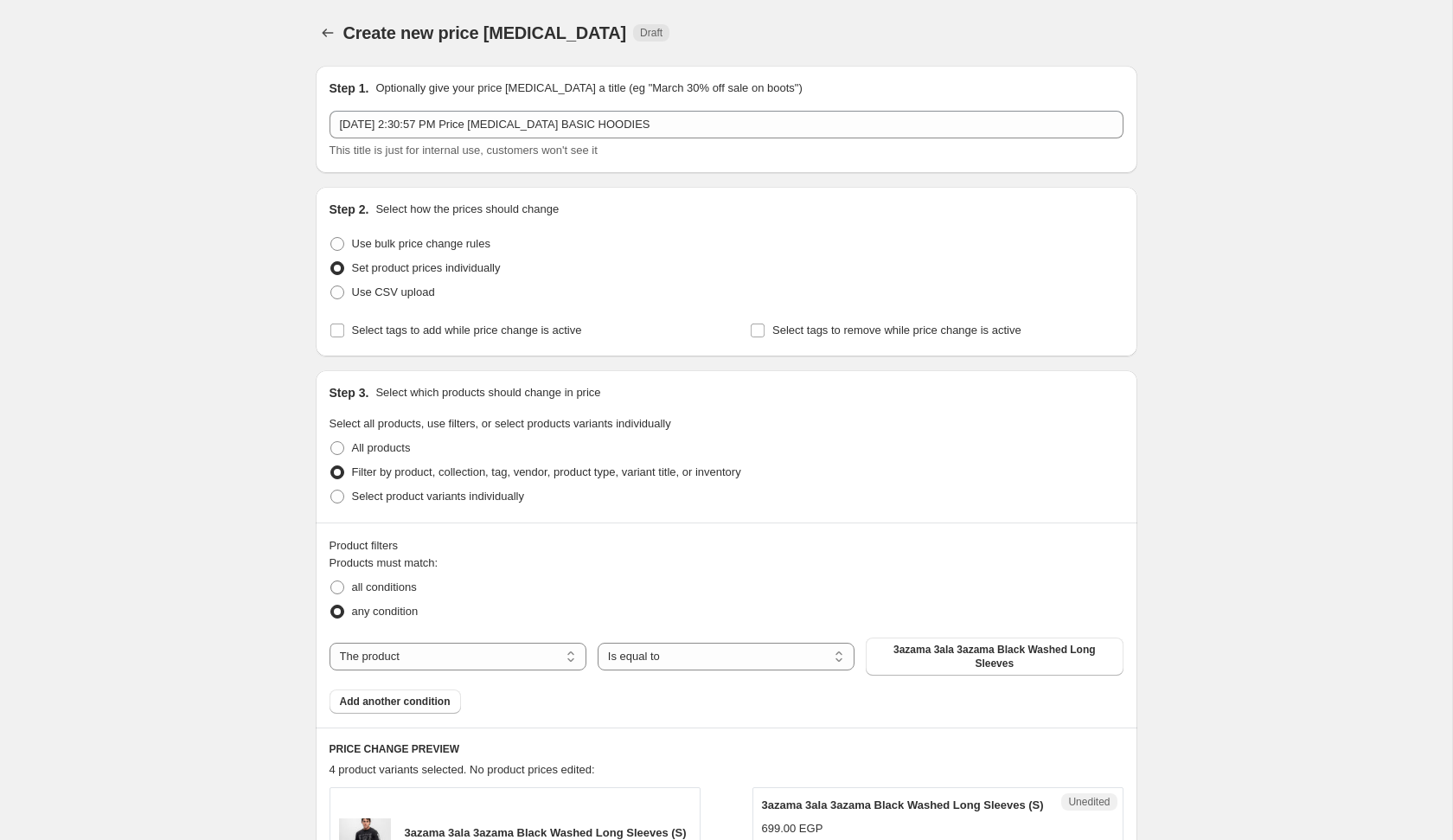
scroll to position [106, 0]
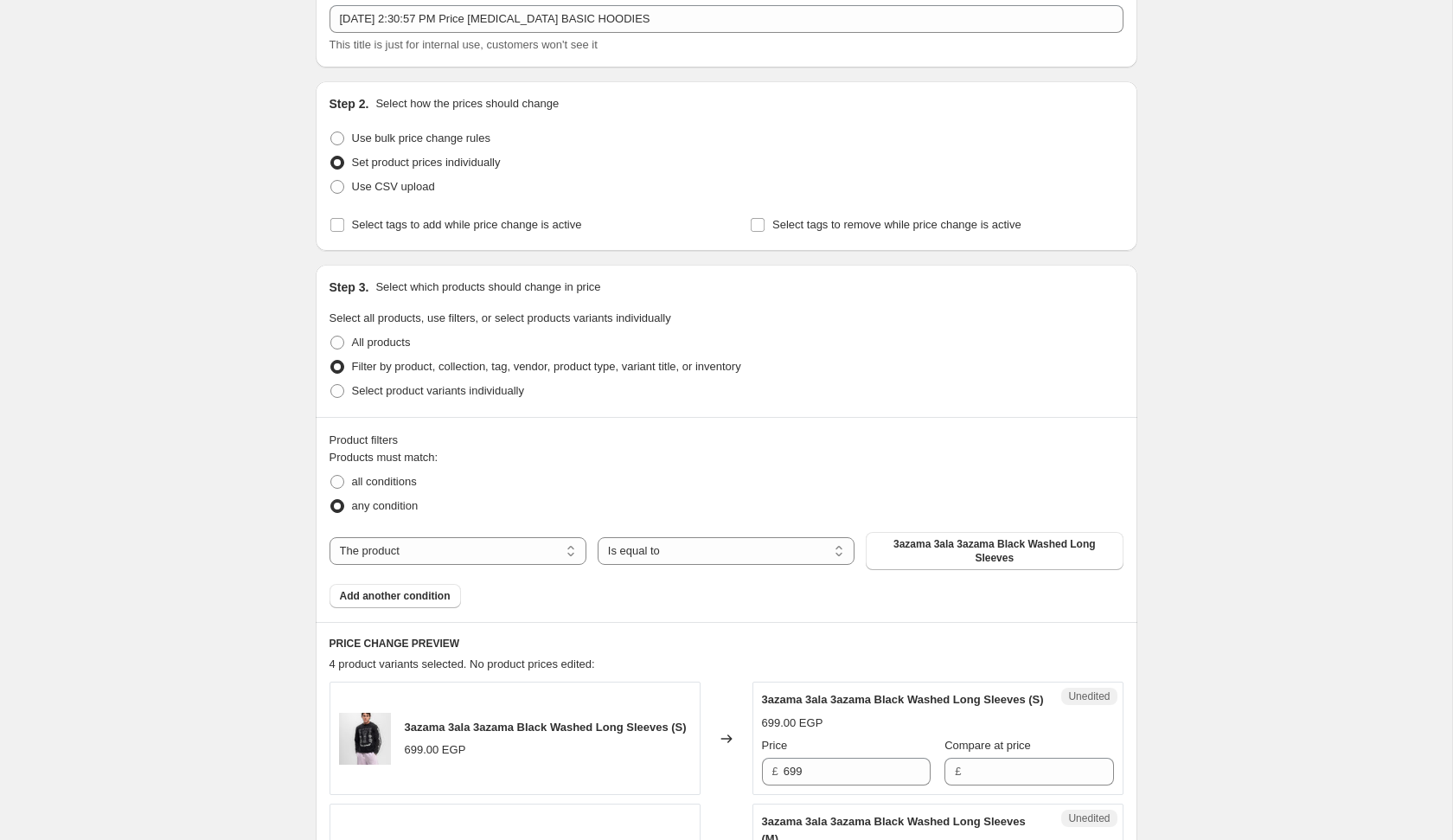
click at [486, 586] on div "Products must match: all conditions any condition The product The product's col…" at bounding box center [726, 528] width 794 height 159
click at [486, 556] on select "The product The product's collection The product's tag The product's vendor The…" at bounding box center [457, 551] width 257 height 28
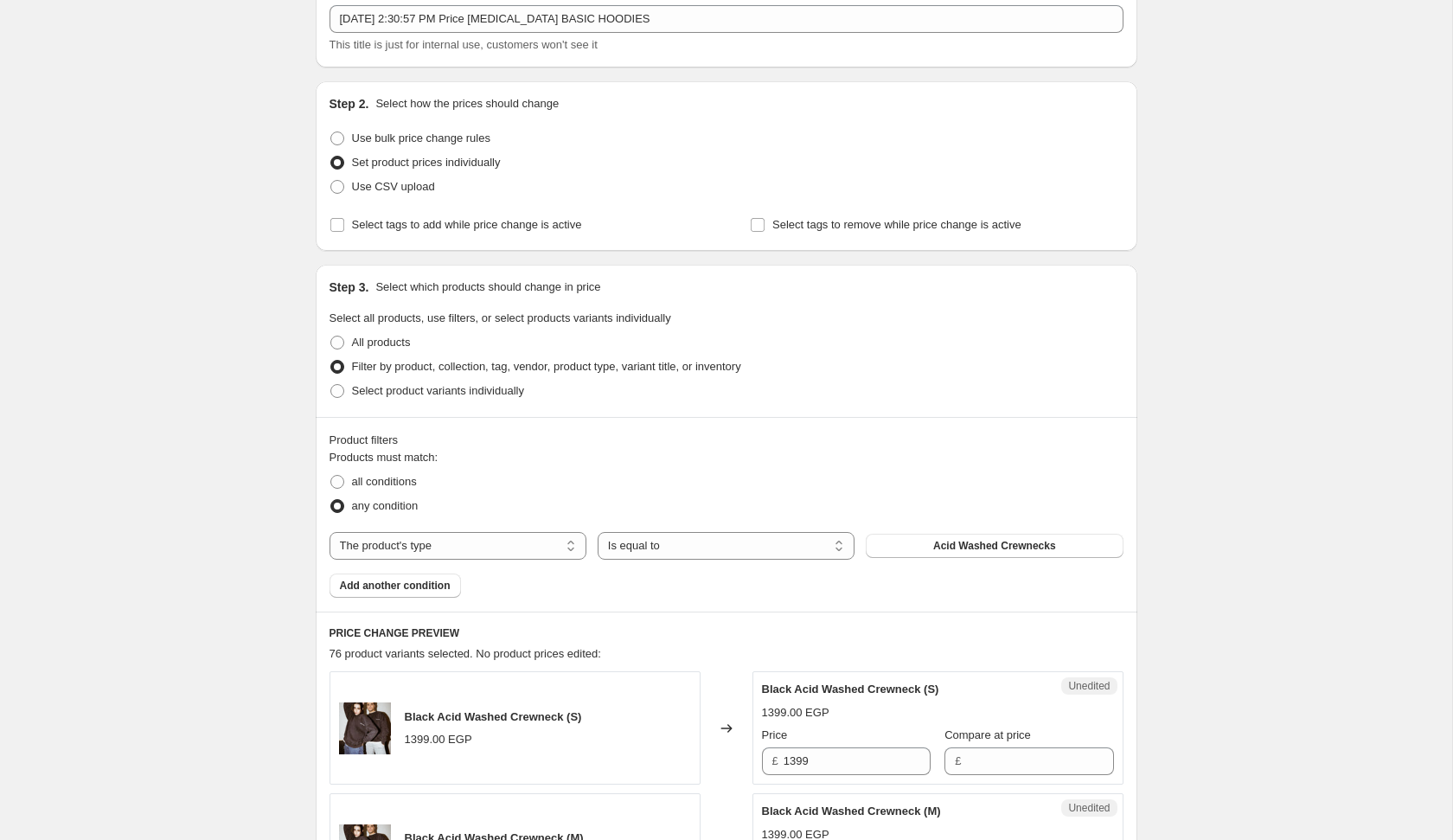
click at [969, 547] on span "Acid Washed Crewnecks" at bounding box center [995, 545] width 122 height 14
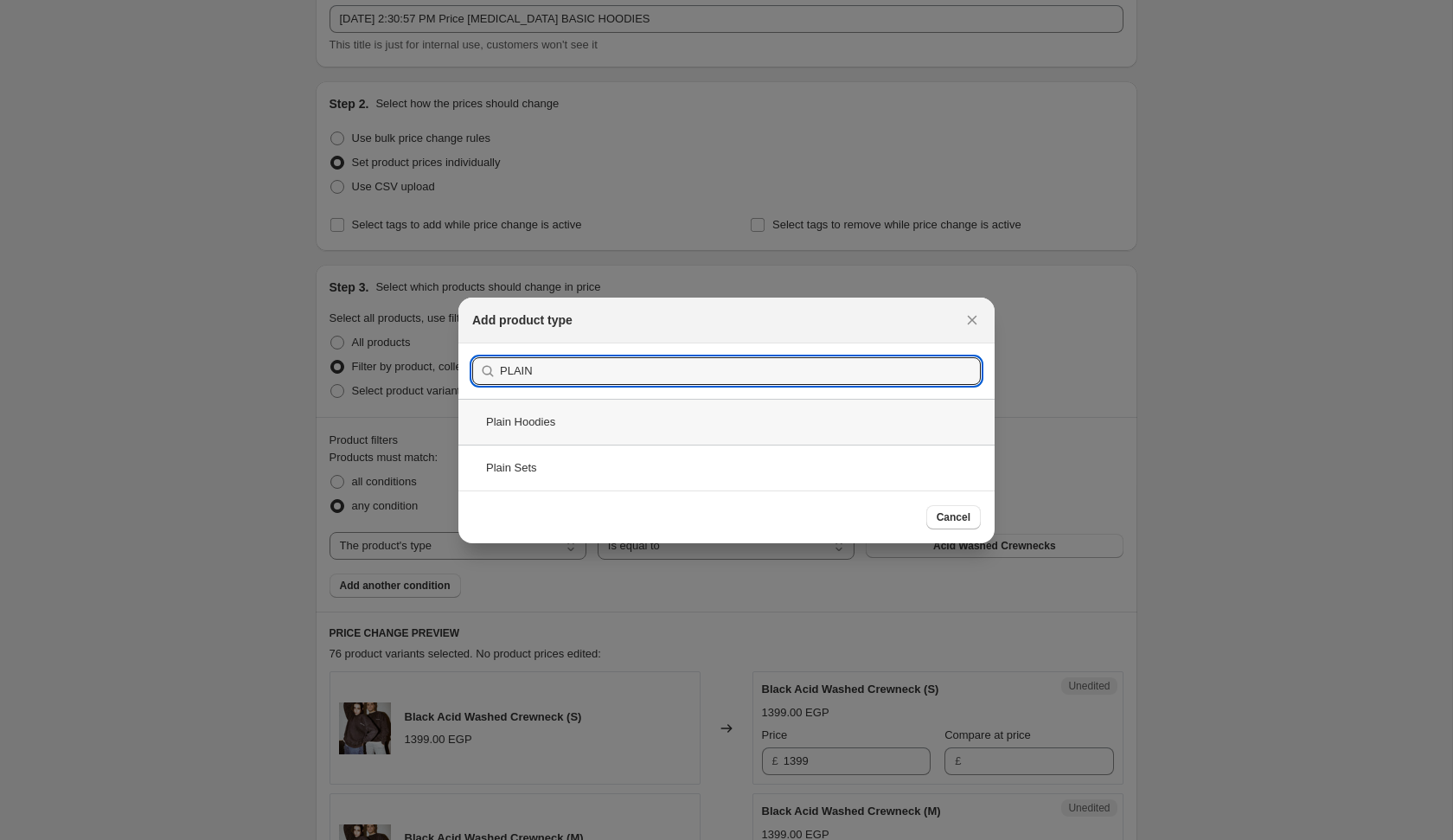
click at [663, 432] on div "Plain Hoodies" at bounding box center [726, 421] width 536 height 45
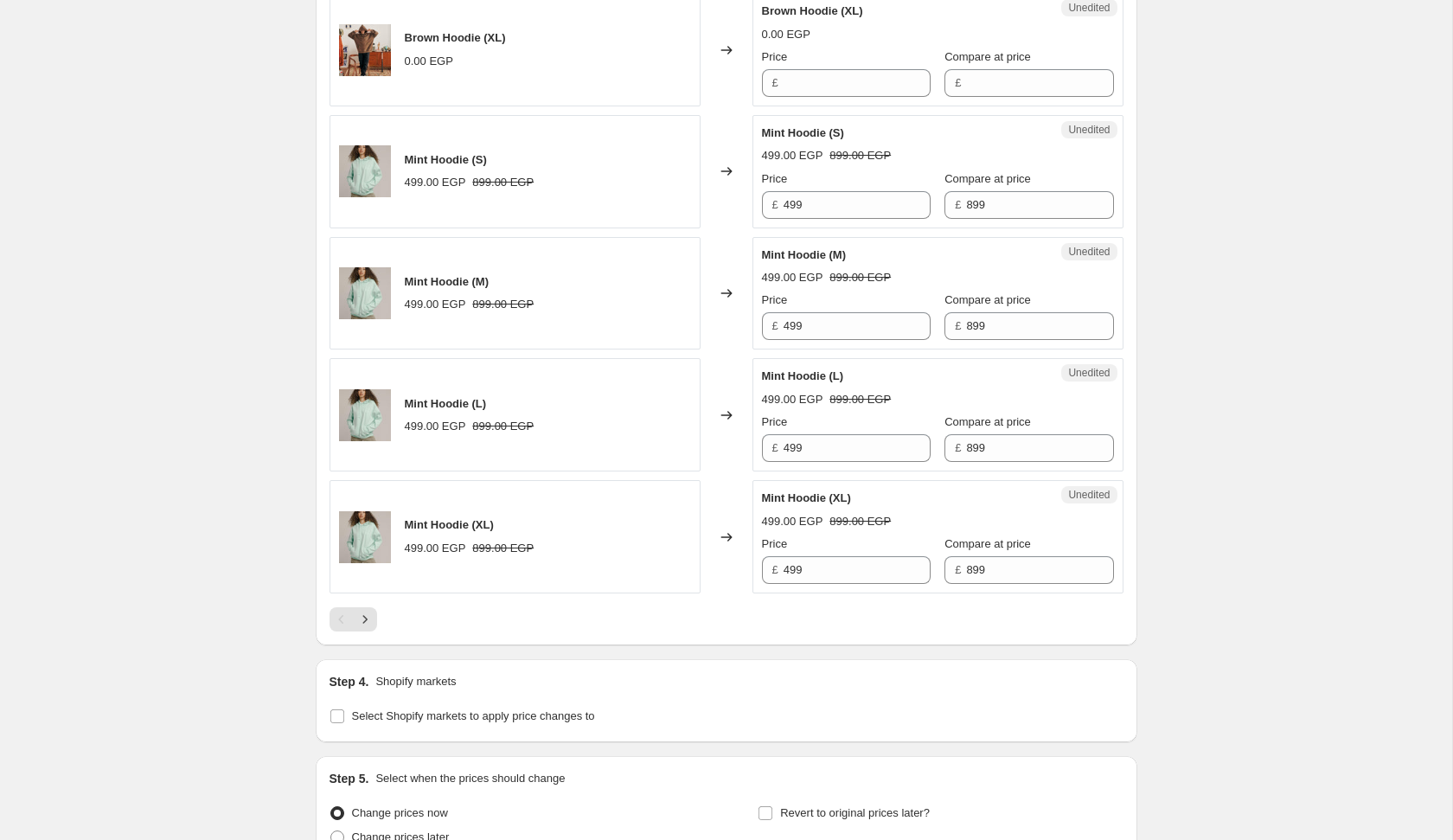
scroll to position [2768, 0]
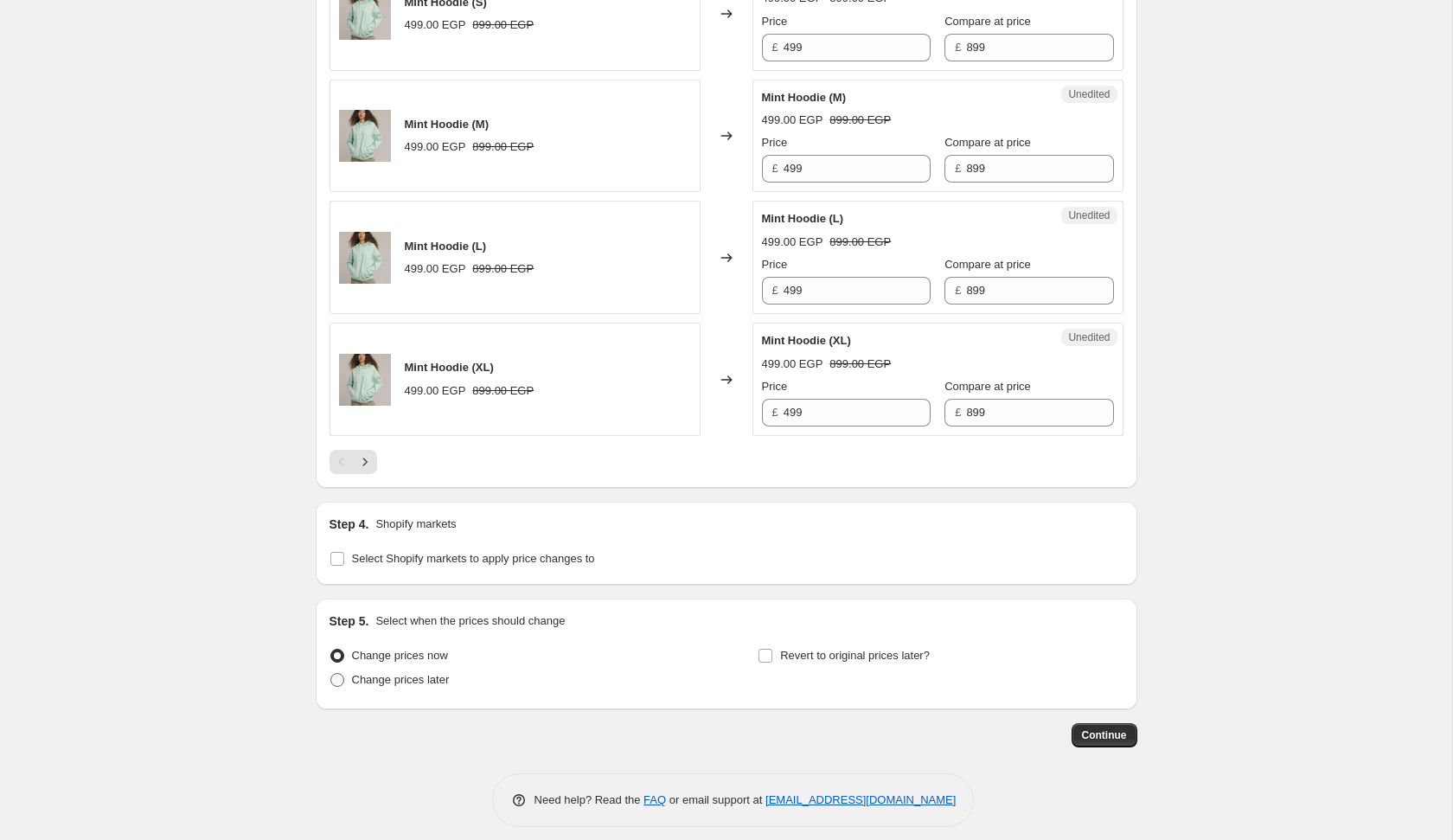
click at [370, 676] on span "Change prices later" at bounding box center [401, 680] width 97 height 18
click at [331, 674] on input "Change prices later" at bounding box center [330, 673] width 1 height 1
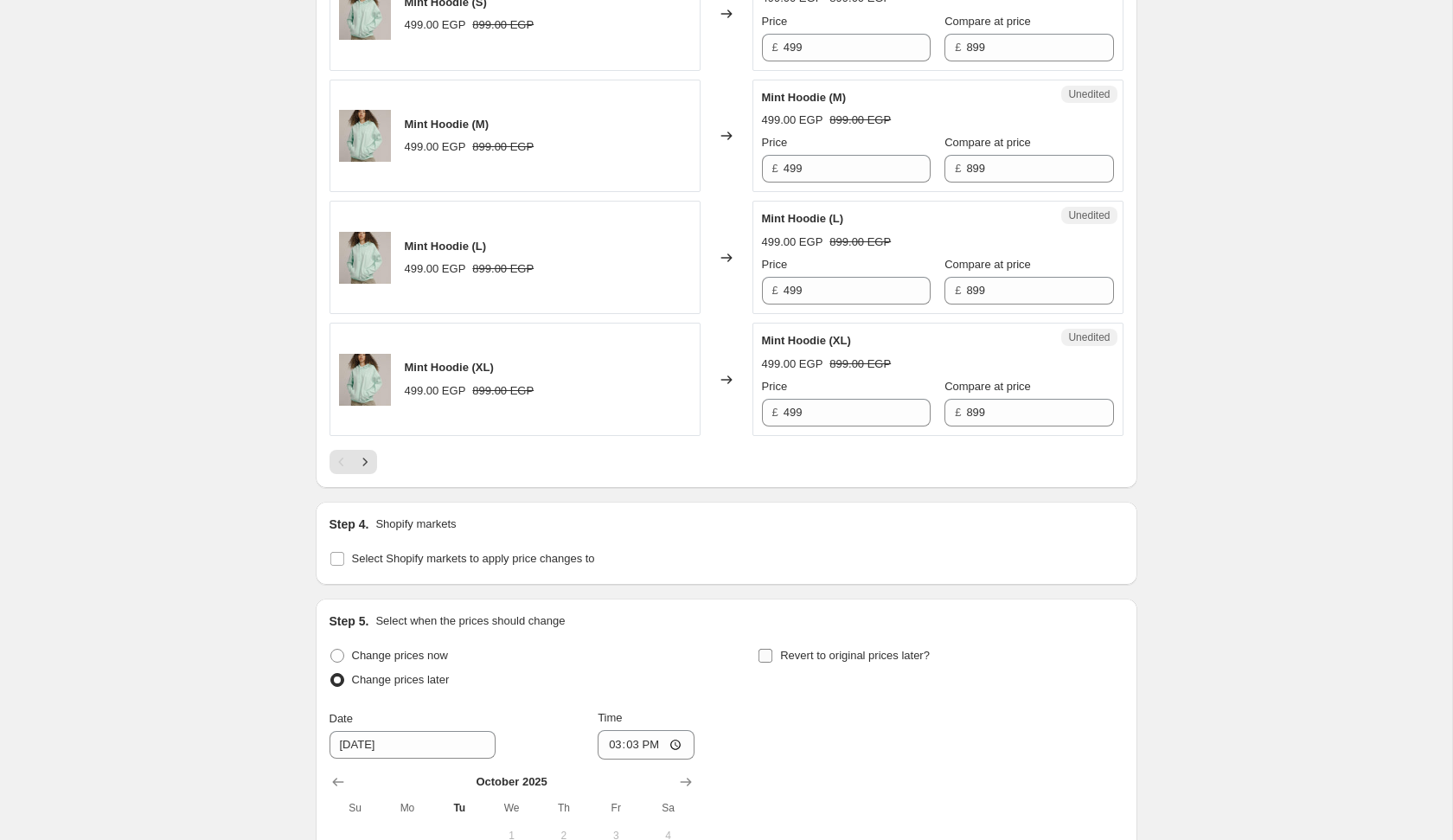
click at [845, 643] on label "Revert to original prices later?" at bounding box center [844, 655] width 172 height 24
click at [772, 649] on input "Revert to original prices later?" at bounding box center [765, 655] width 14 height 14
click at [374, 454] on button "Next" at bounding box center [365, 462] width 24 height 24
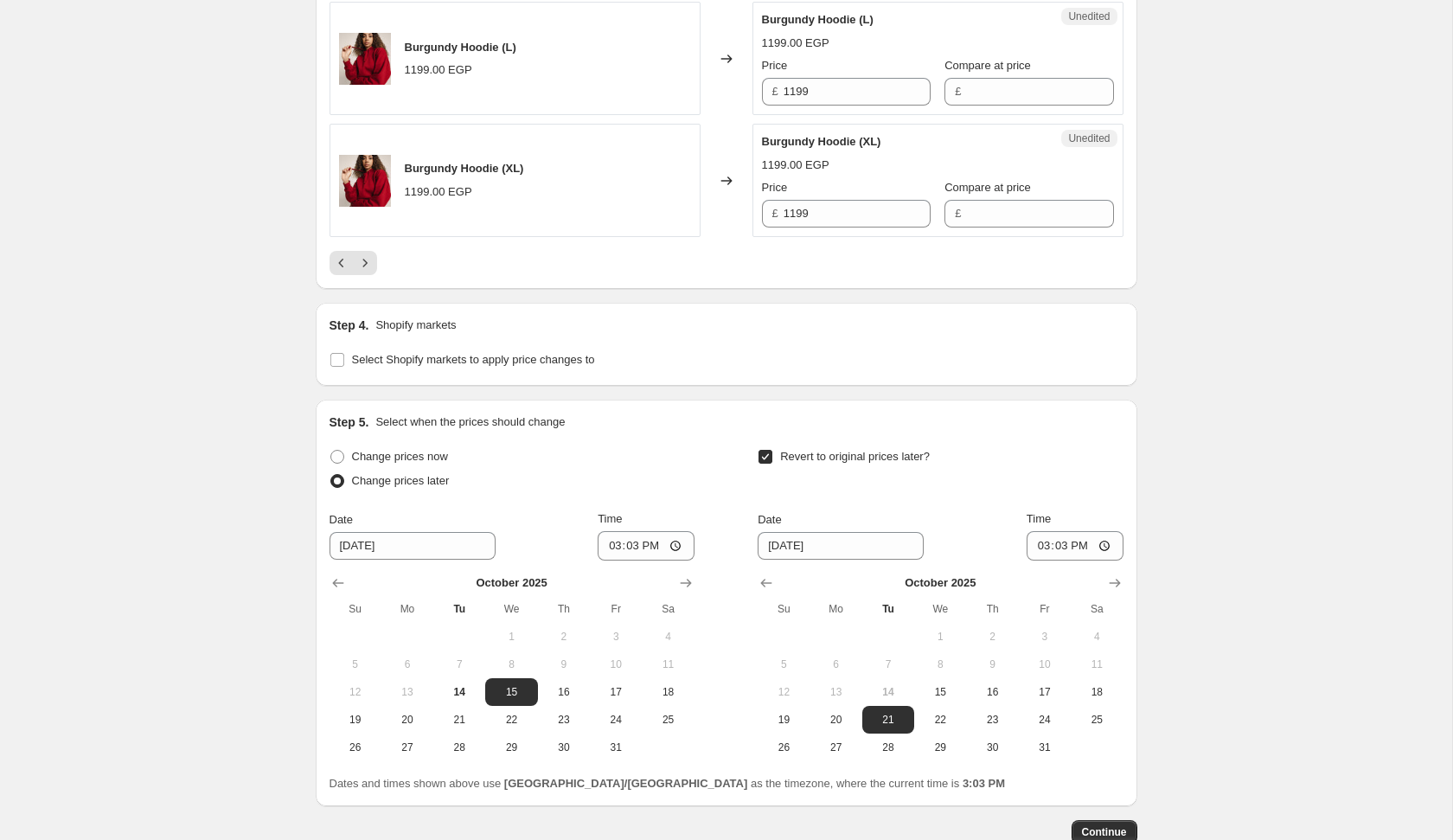
scroll to position [3063, 0]
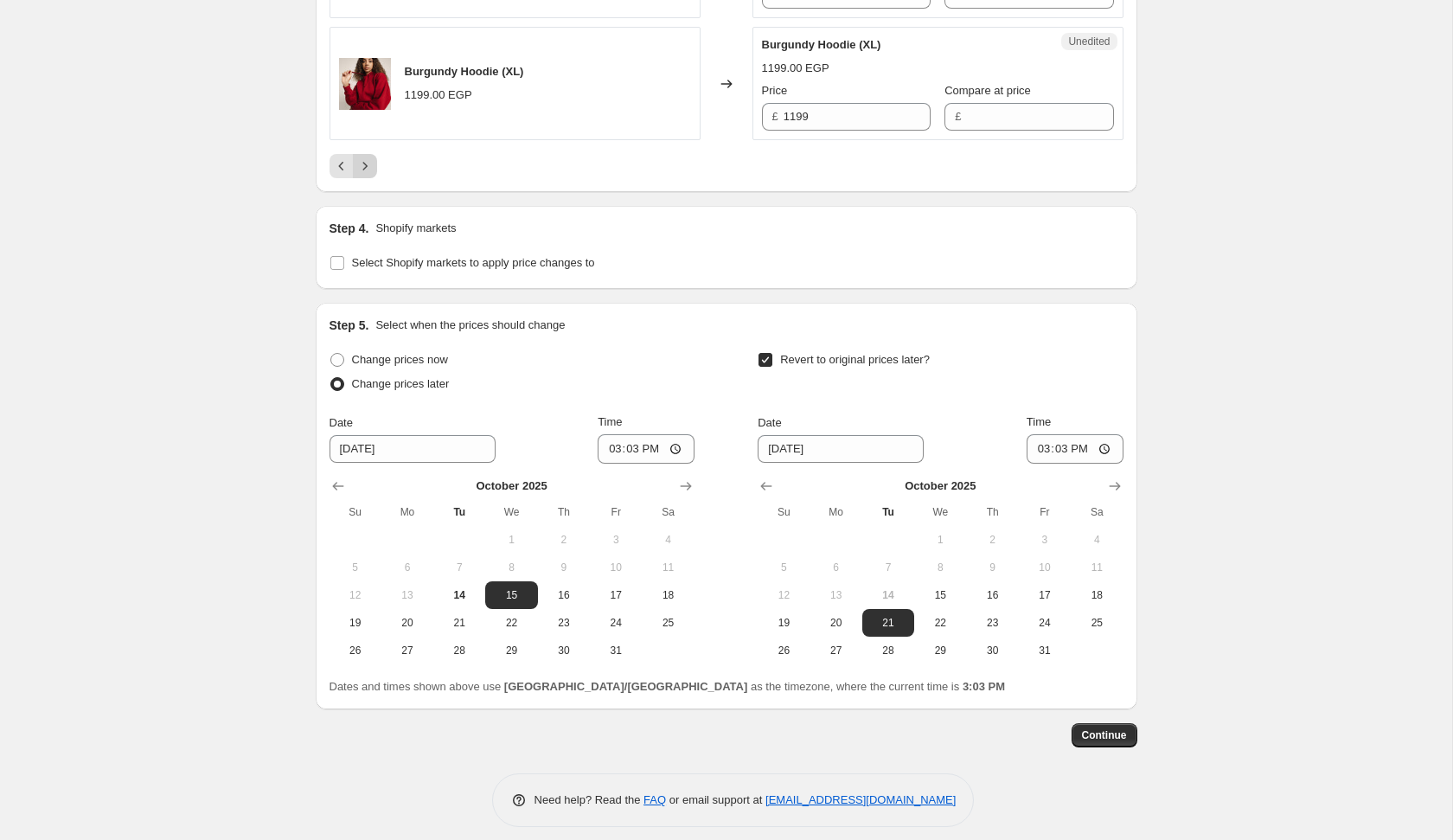
click at [359, 158] on icon "Next" at bounding box center [364, 166] width 18 height 18
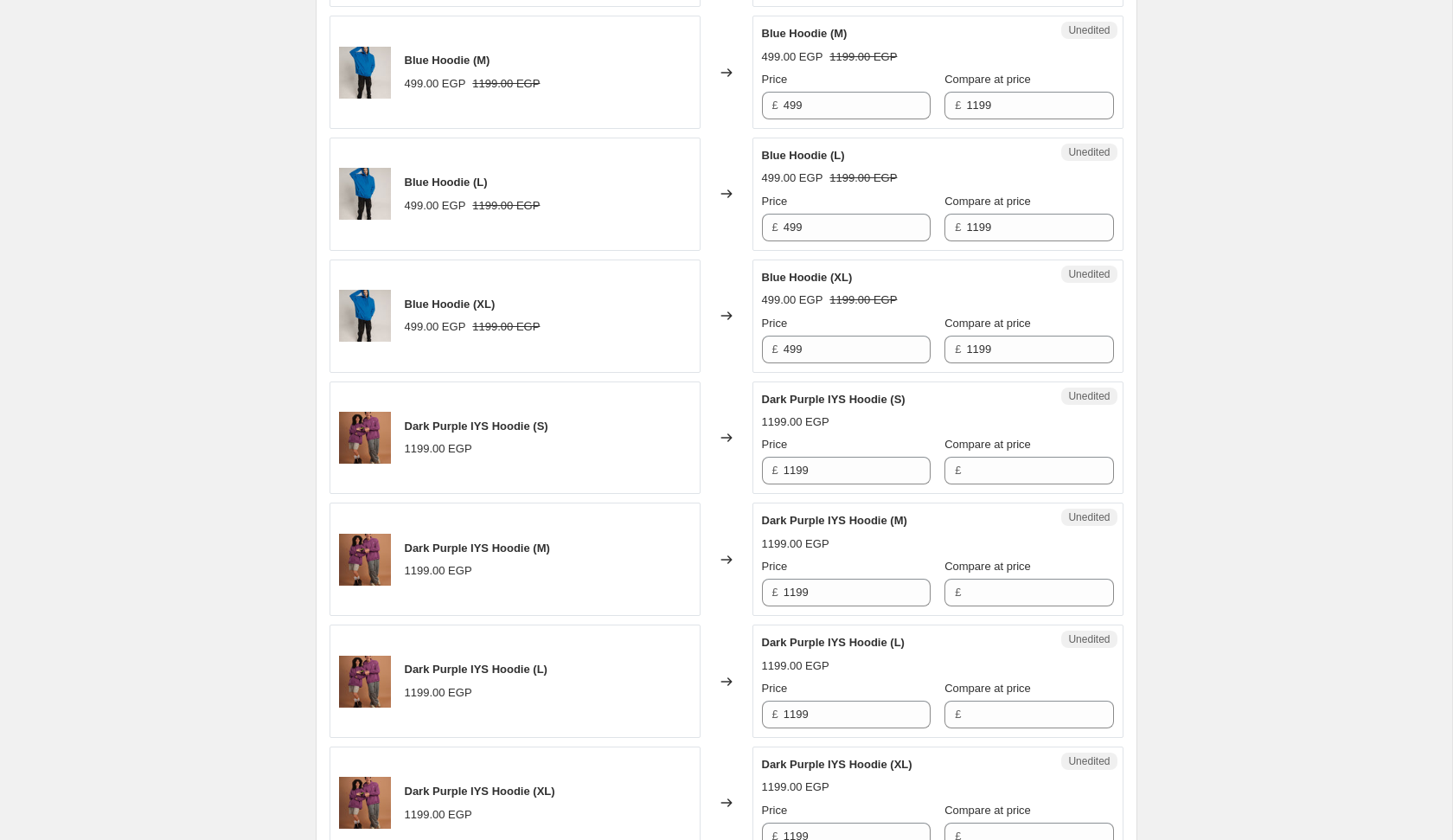
scroll to position [1372, 0]
click at [863, 464] on input "1199" at bounding box center [857, 469] width 147 height 28
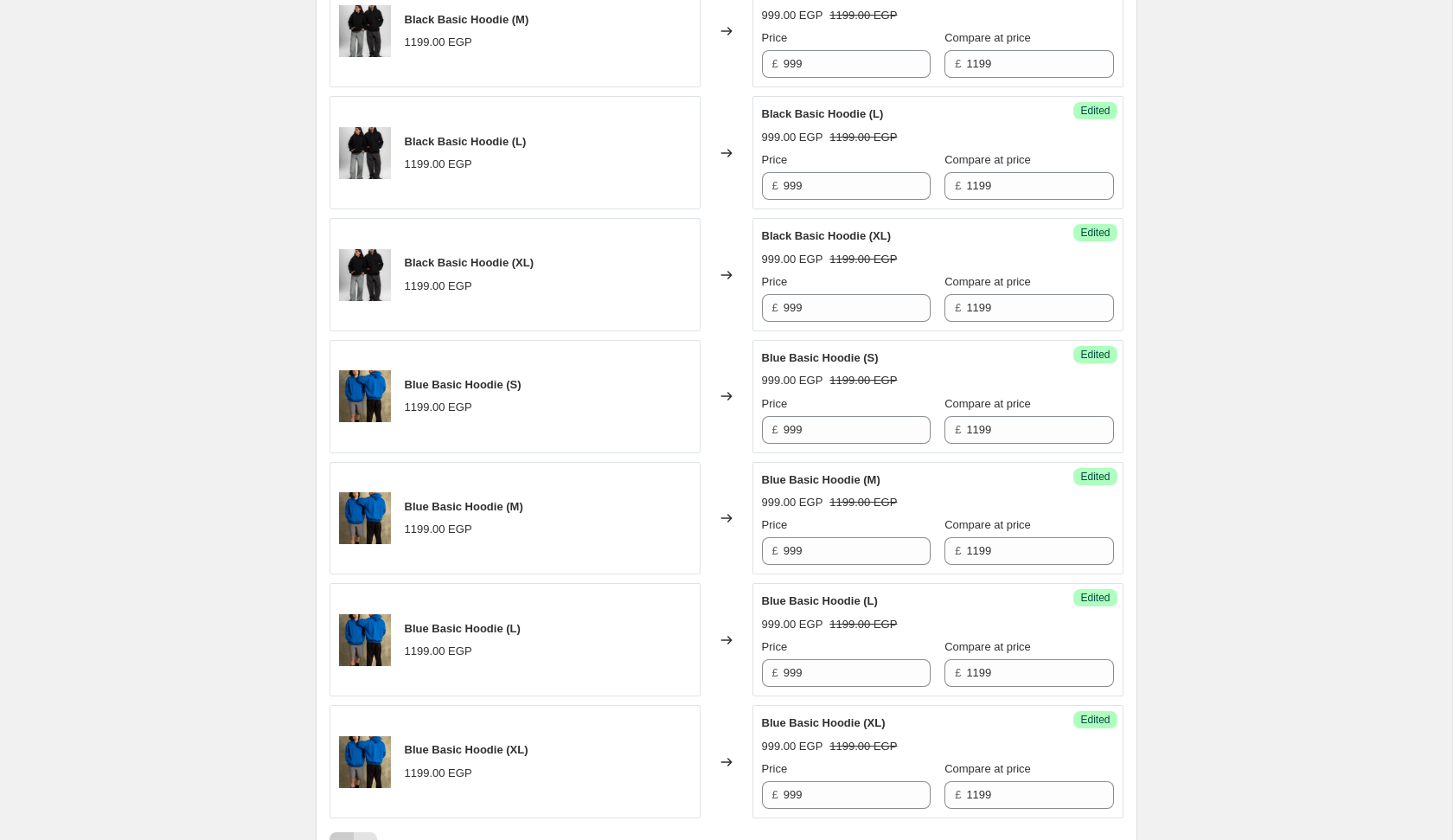
scroll to position [2390, 0]
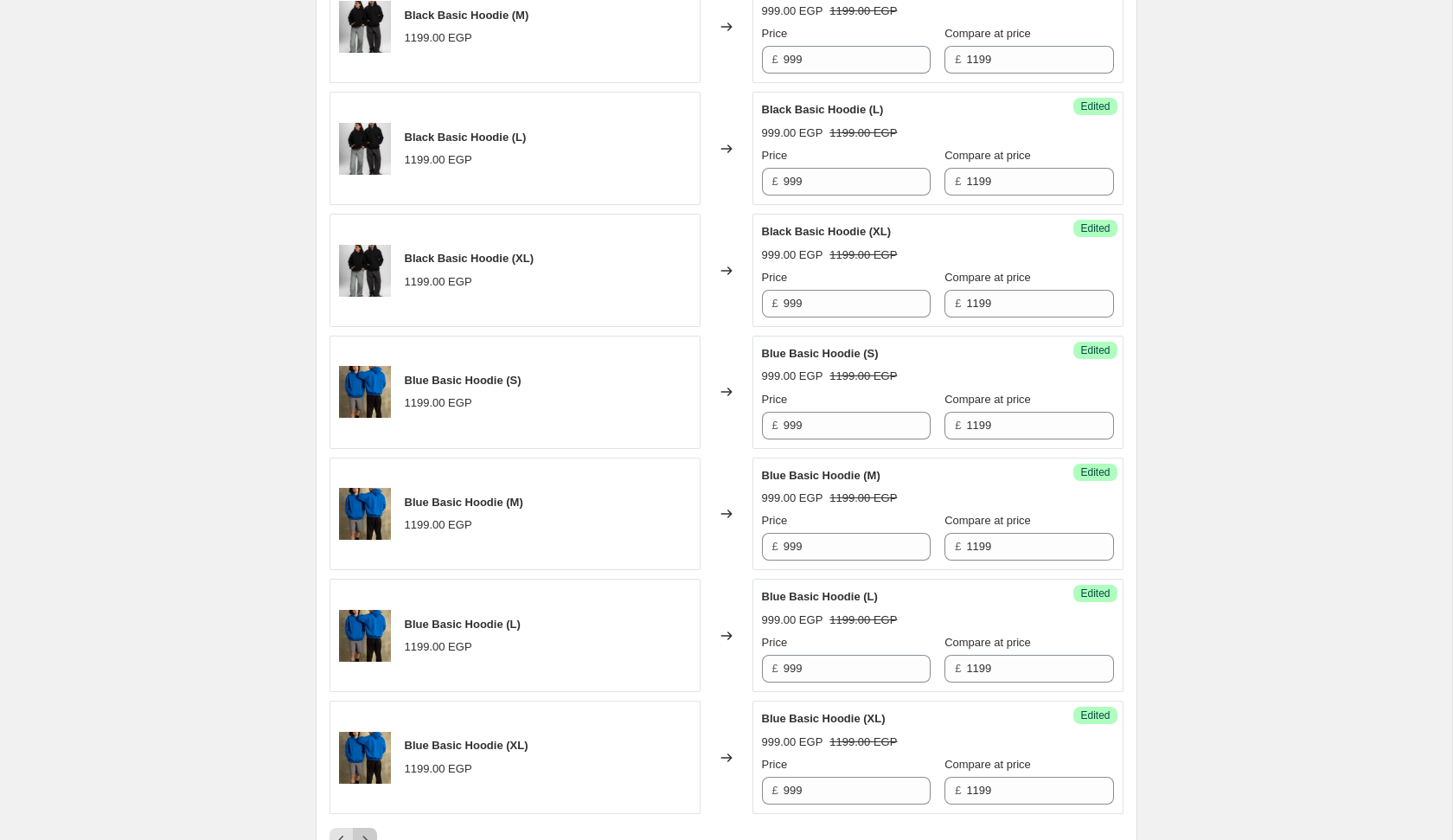
click at [368, 832] on icon "Next" at bounding box center [364, 840] width 18 height 18
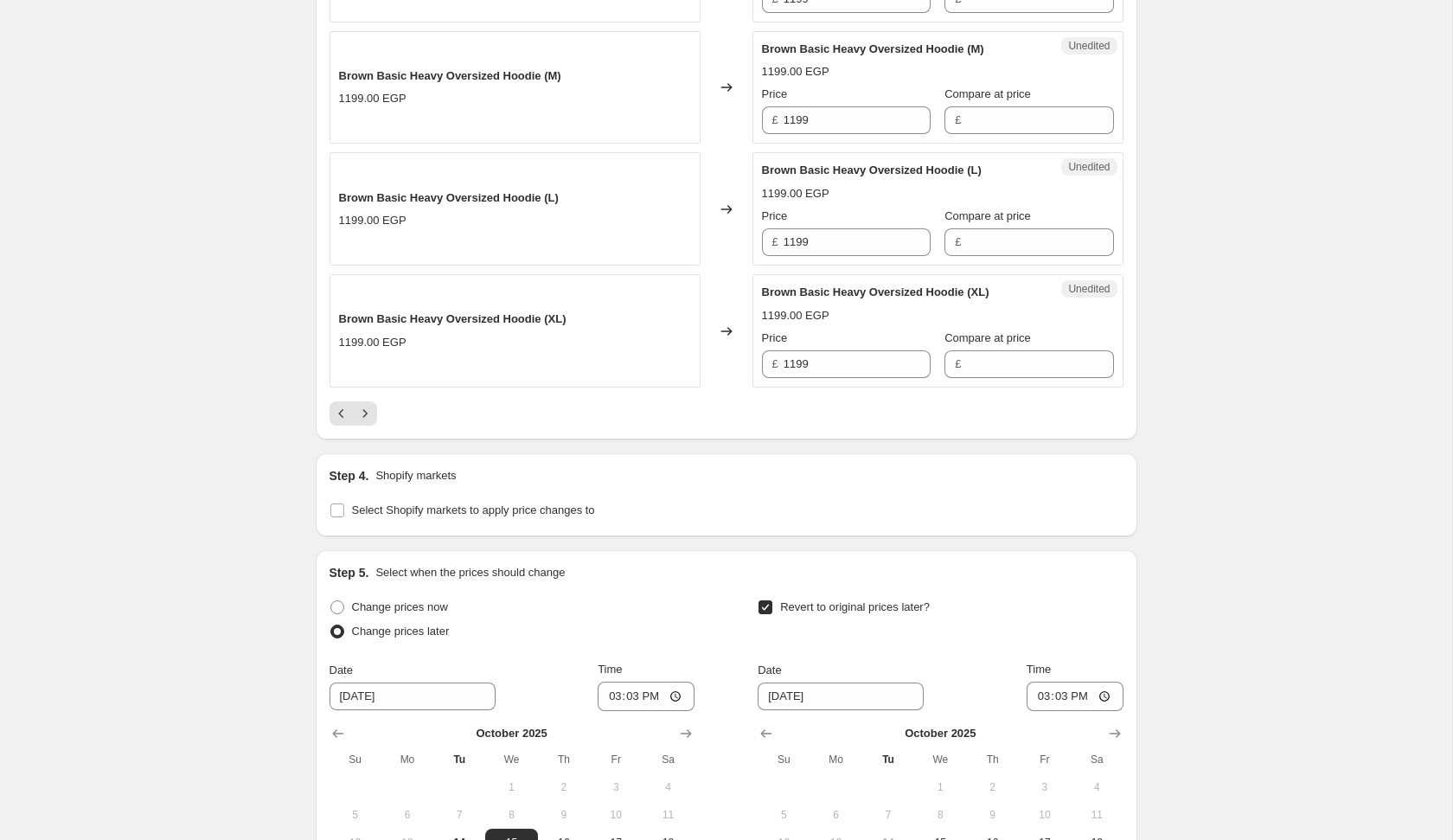
scroll to position [3133, 0]
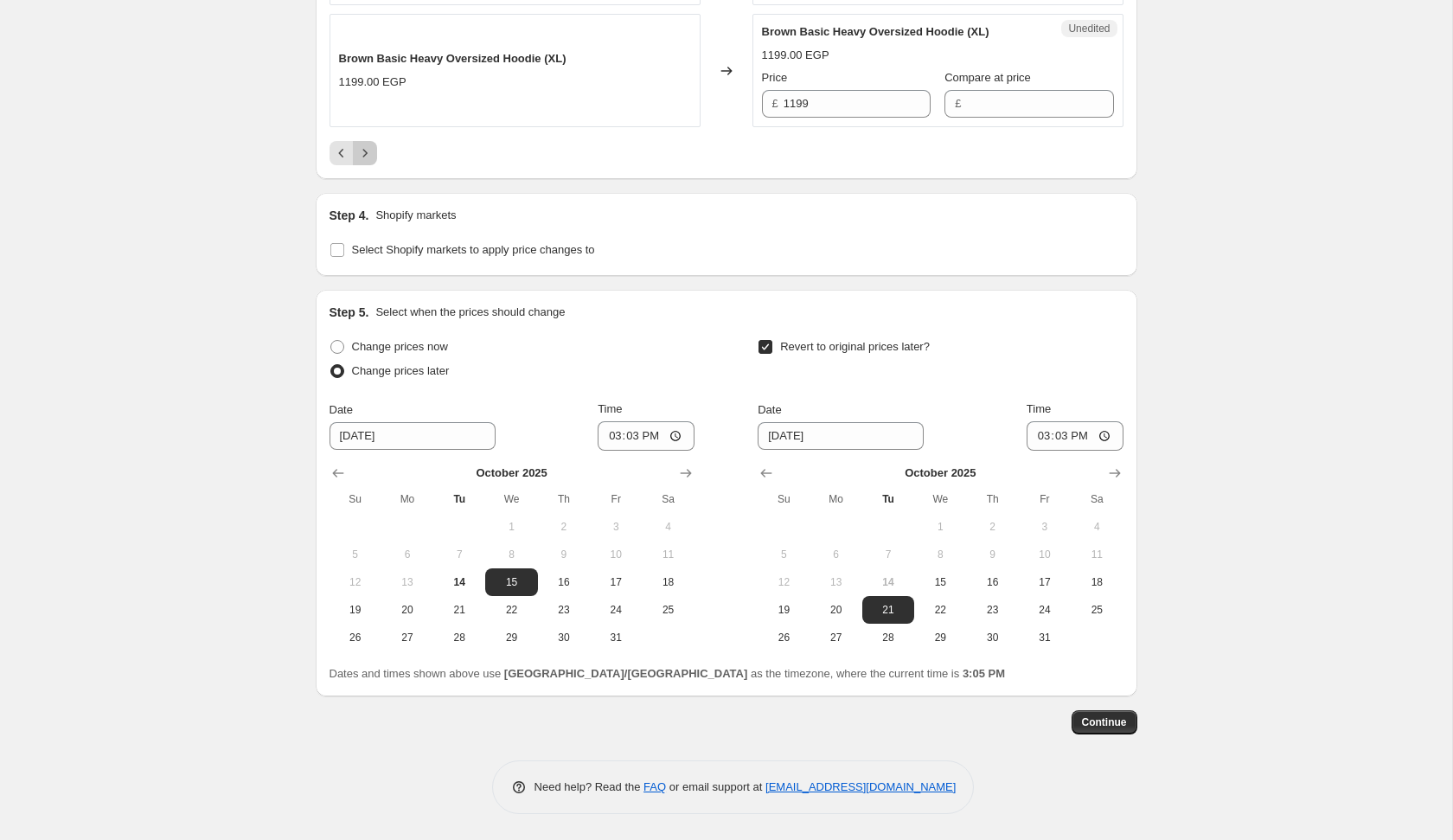
click at [375, 148] on button "Next" at bounding box center [365, 153] width 24 height 24
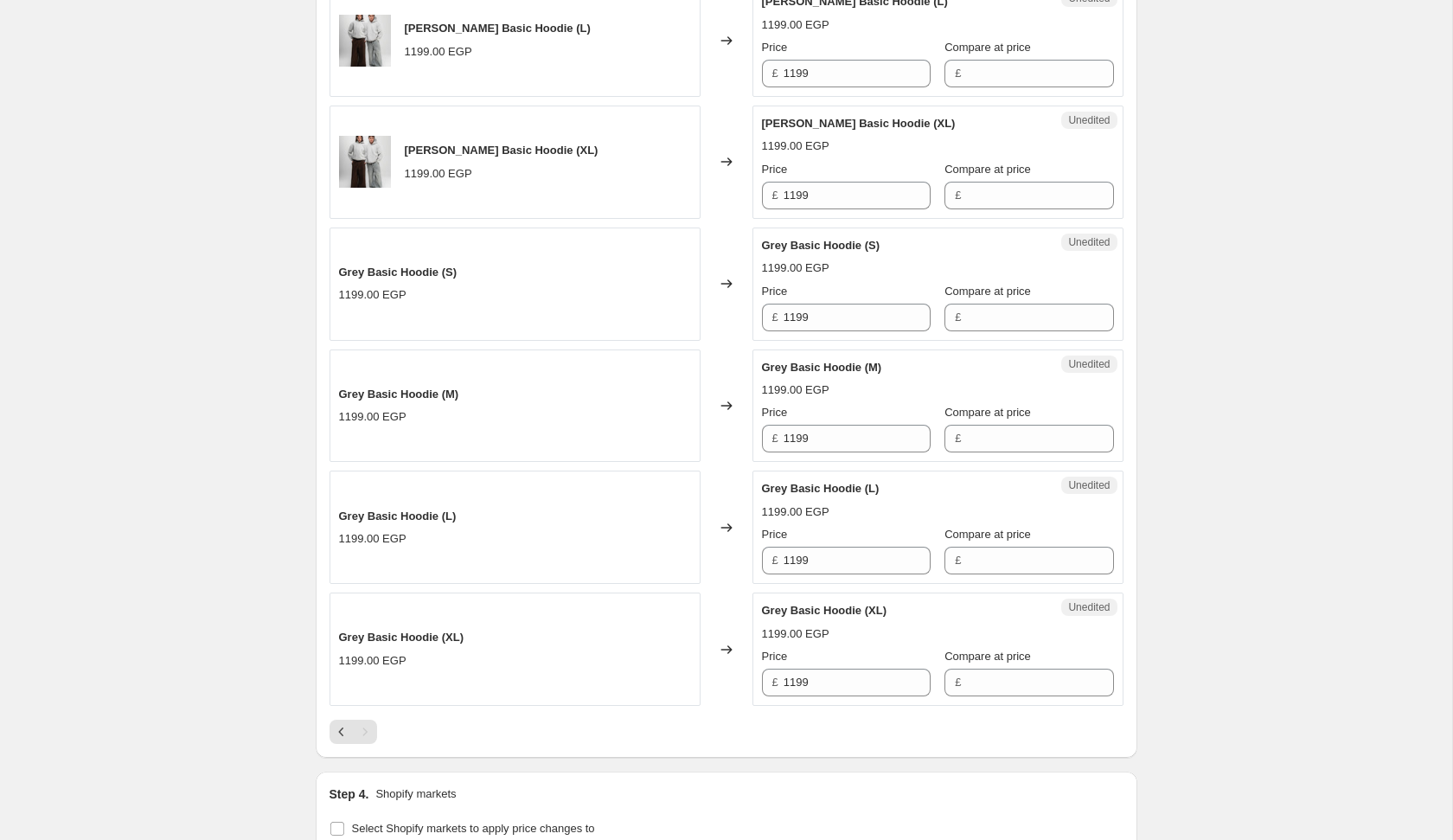
scroll to position [2012, 0]
click at [346, 722] on icon "Previous" at bounding box center [341, 731] width 18 height 18
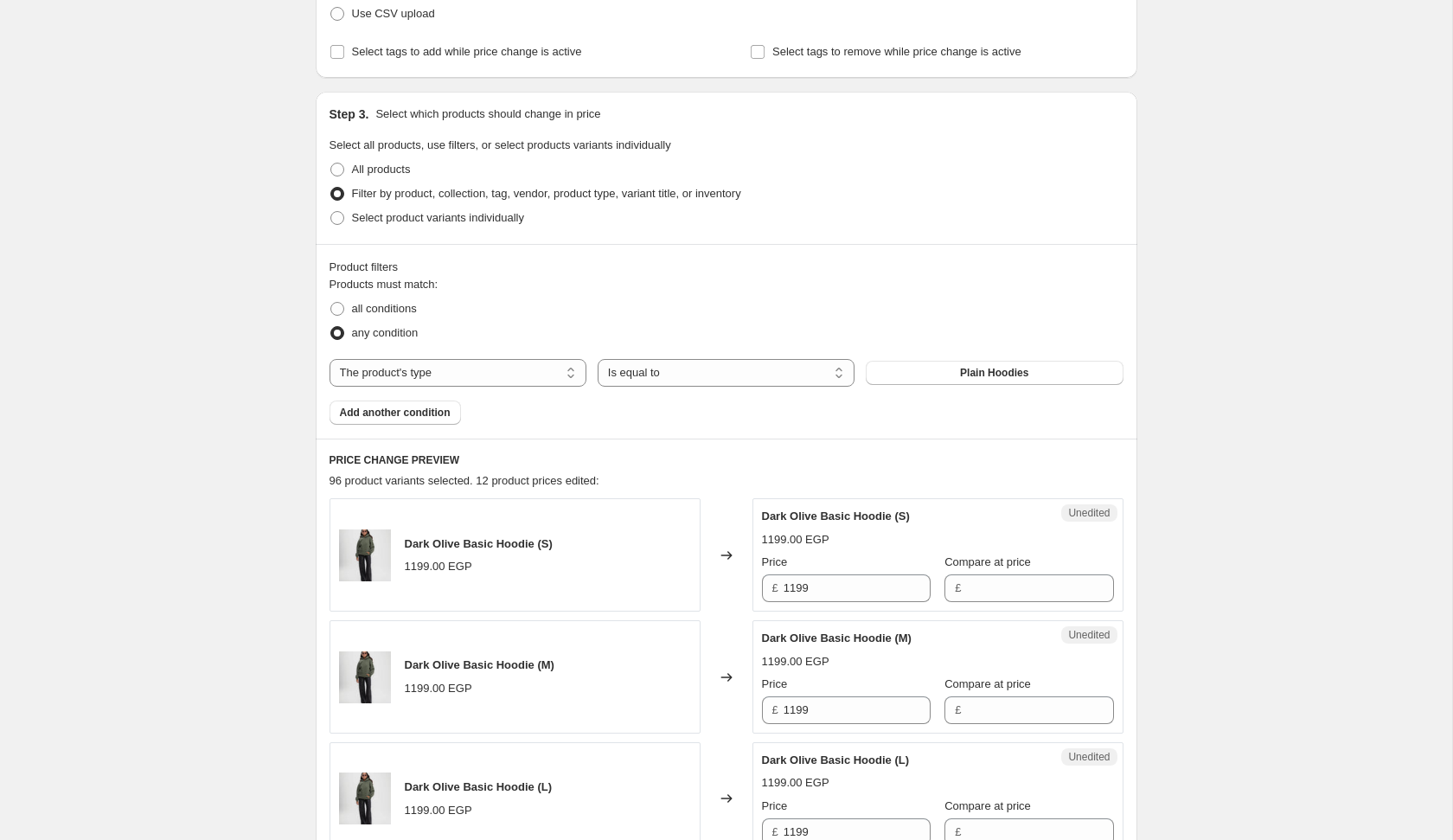
scroll to position [1047, 0]
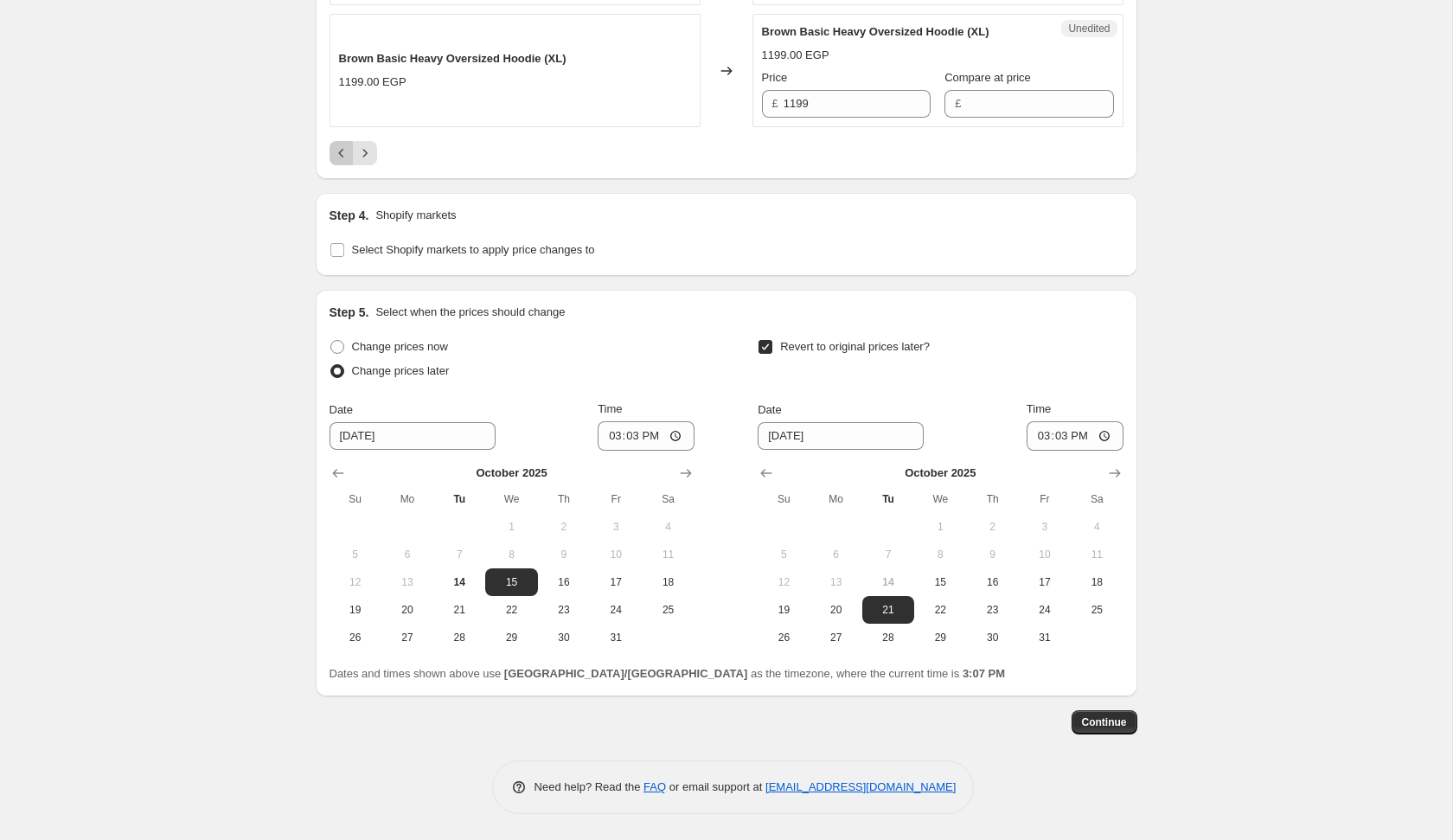
click at [338, 146] on icon "Previous" at bounding box center [341, 153] width 18 height 18
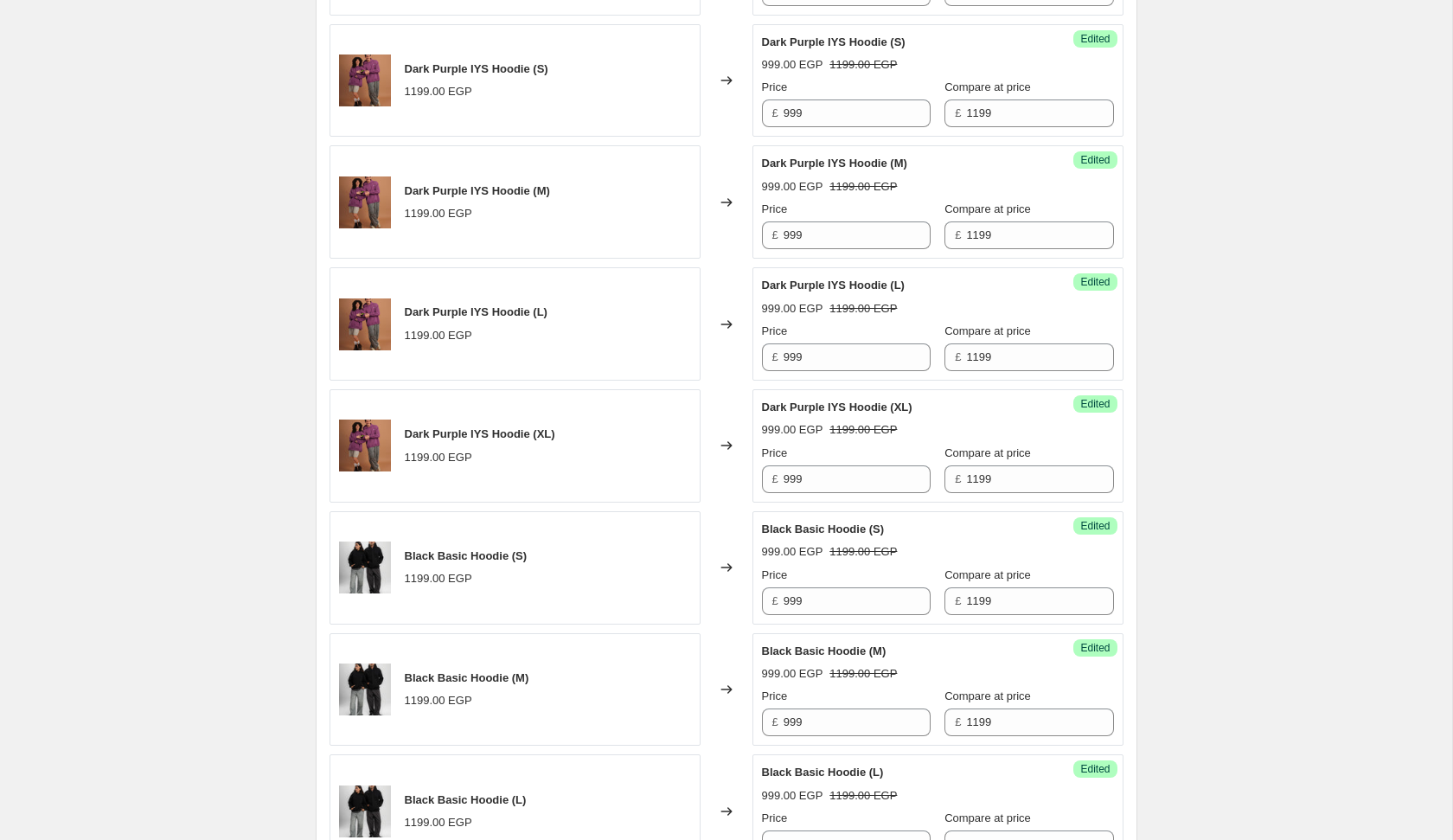
scroll to position [1737, 0]
